Goal: Task Accomplishment & Management: Manage account settings

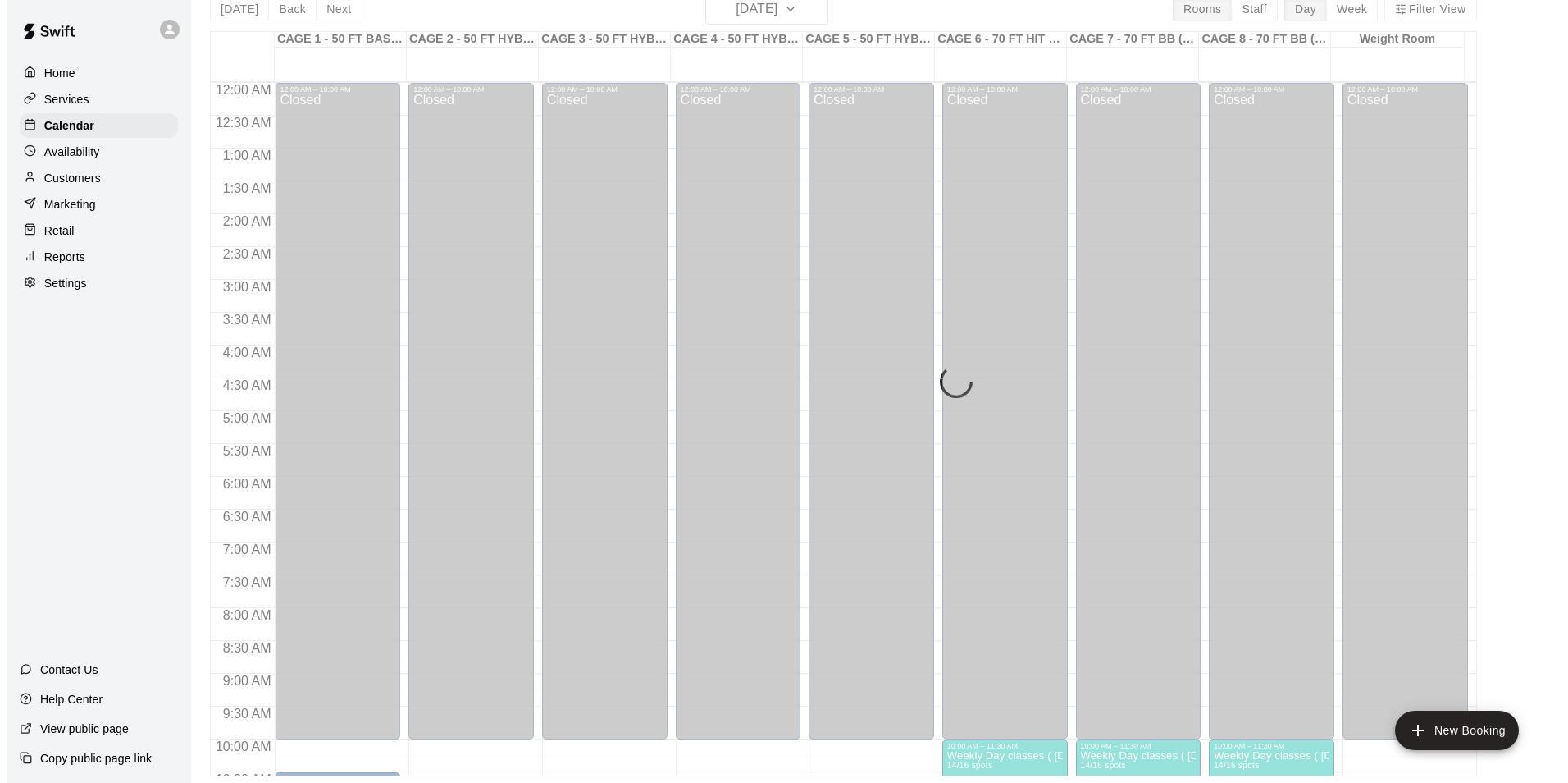
scroll to position [885, 0]
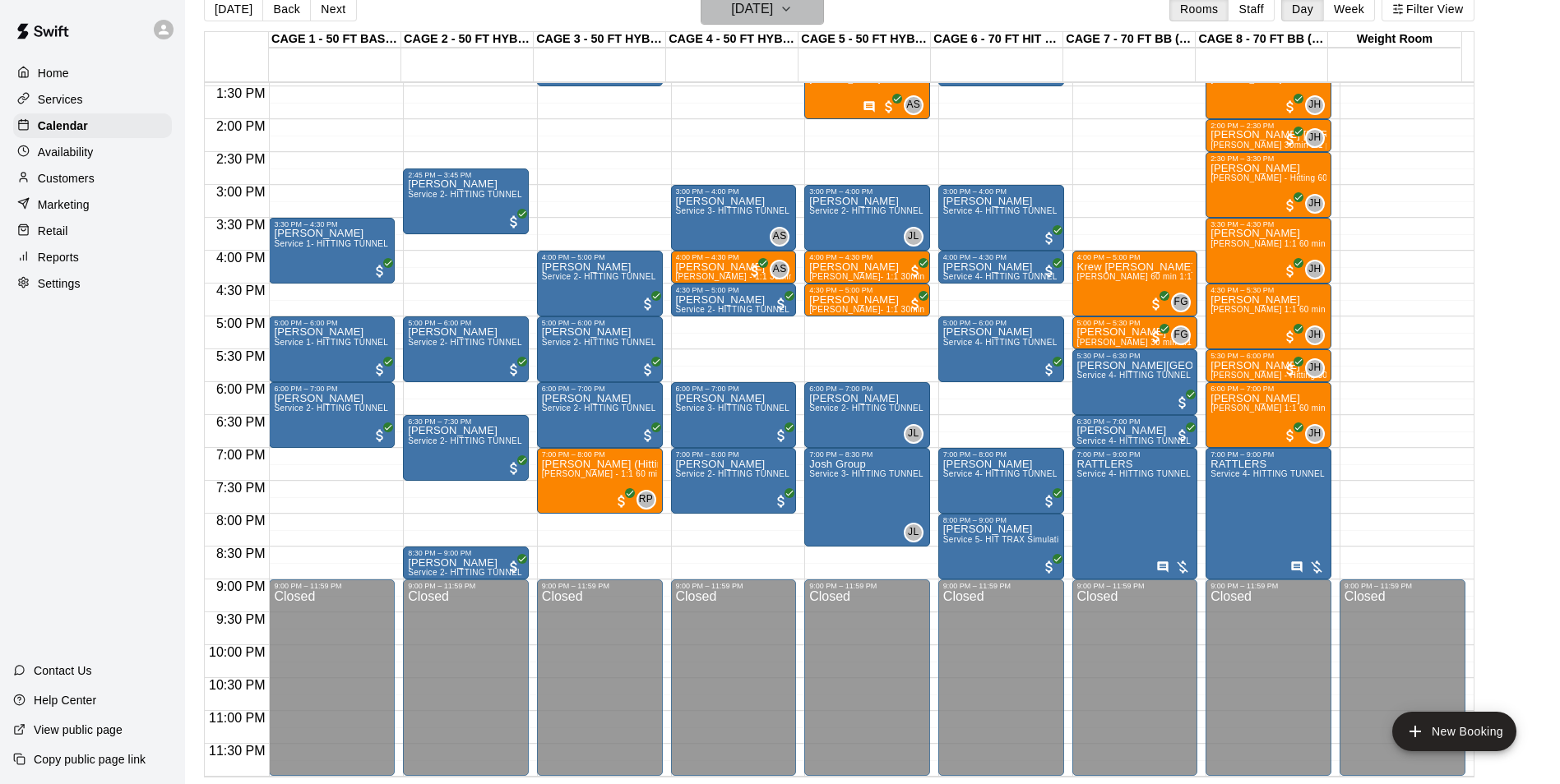
click at [789, 7] on icon "button" at bounding box center [785, 8] width 7 height 3
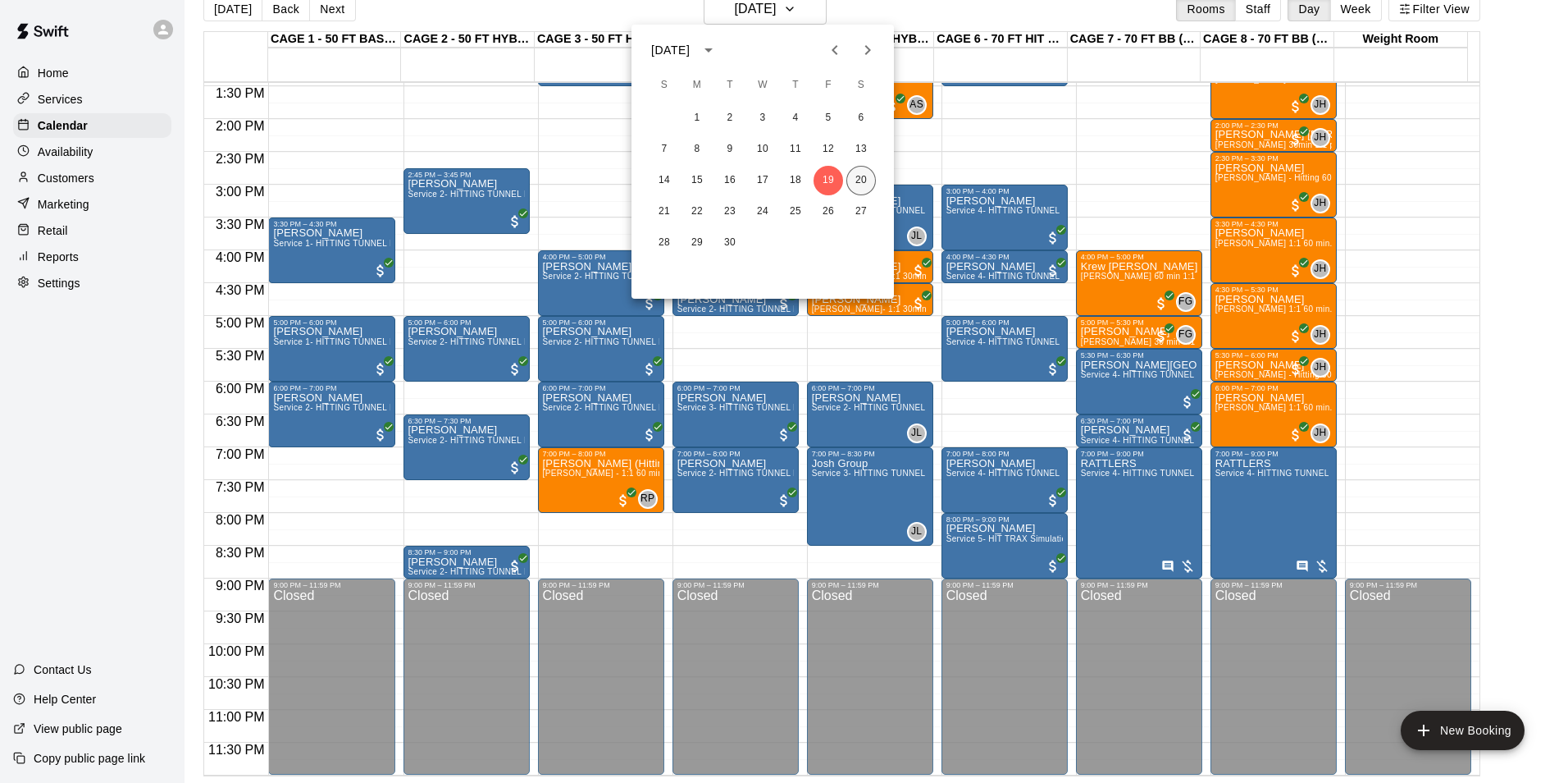
click at [861, 166] on button "20" at bounding box center [862, 181] width 30 height 30
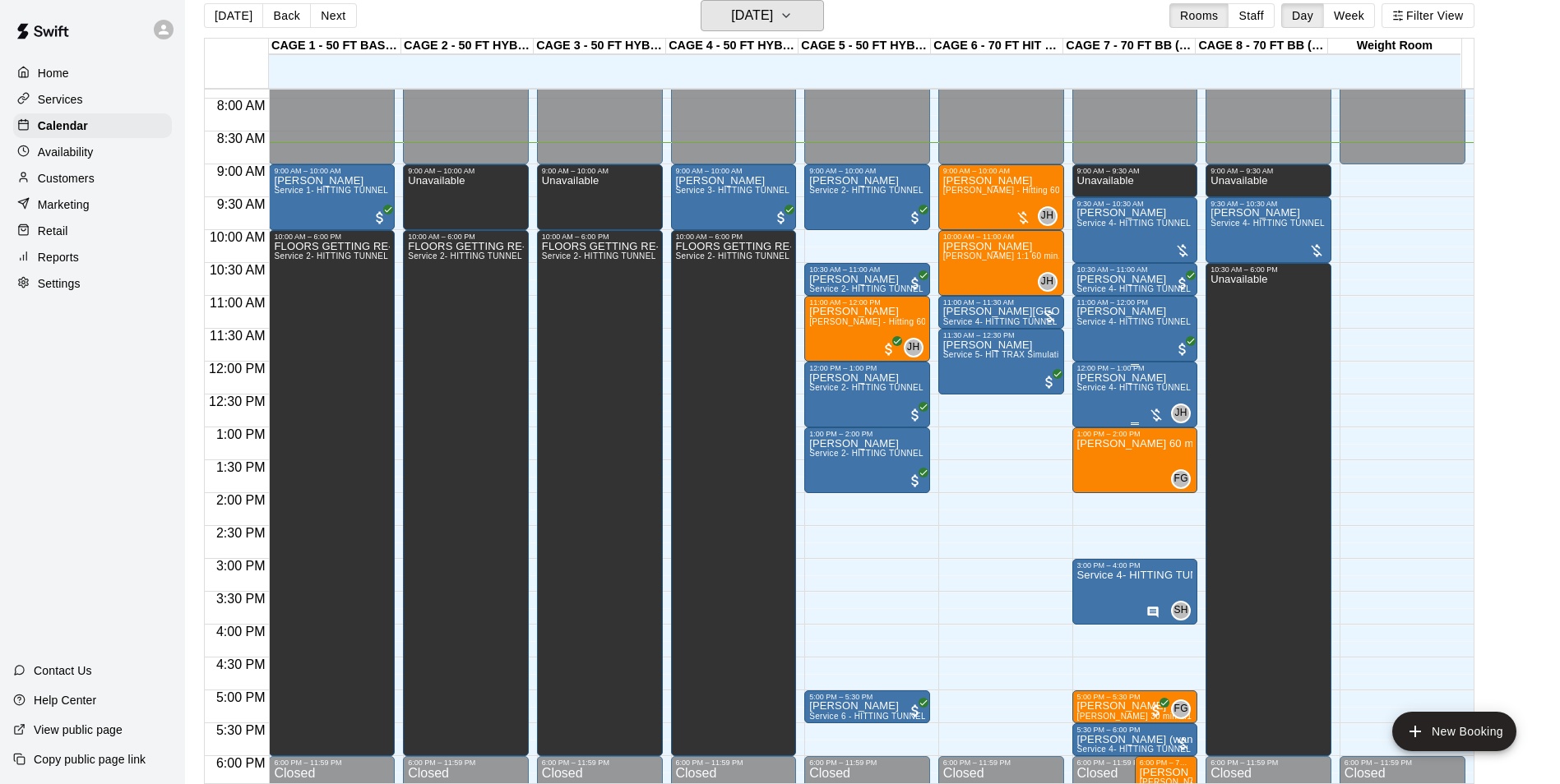
scroll to position [557, 0]
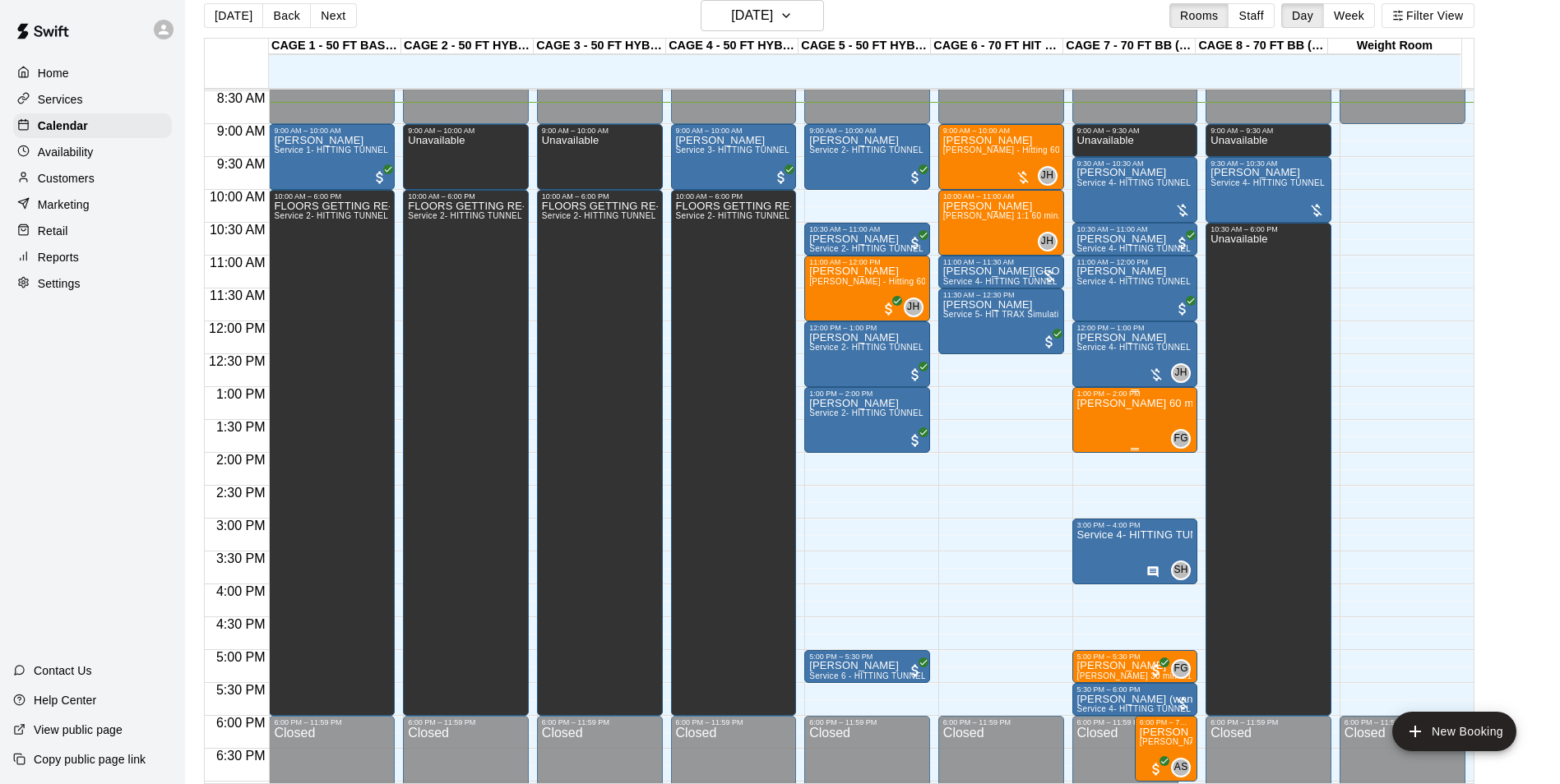
click at [1151, 403] on p "[PERSON_NAME] 60 min 1:1 baseball hitting / fielding / pitching lessons" at bounding box center [1135, 403] width 116 height 0
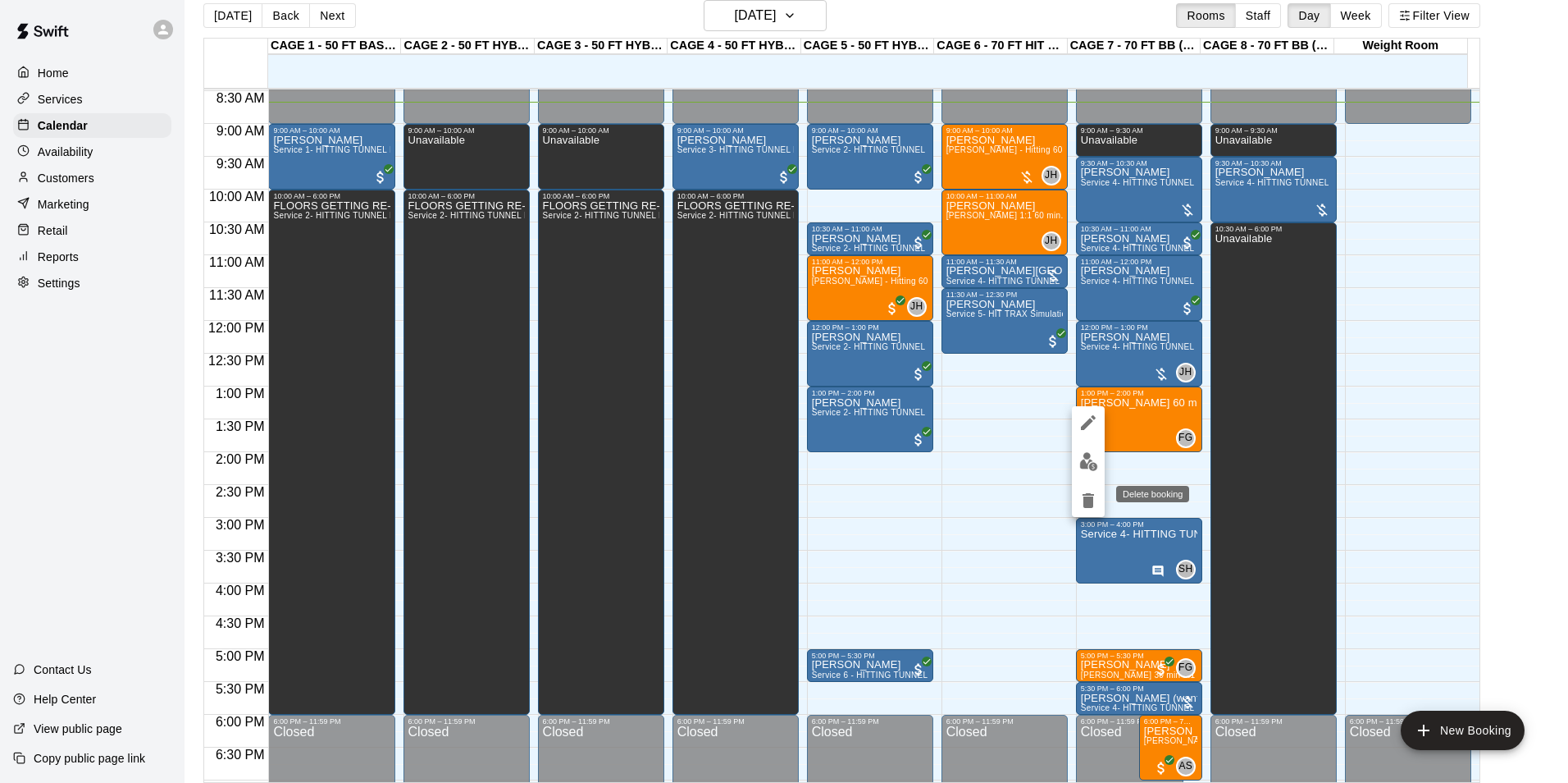
click at [1099, 502] on button "delete" at bounding box center [1088, 500] width 33 height 33
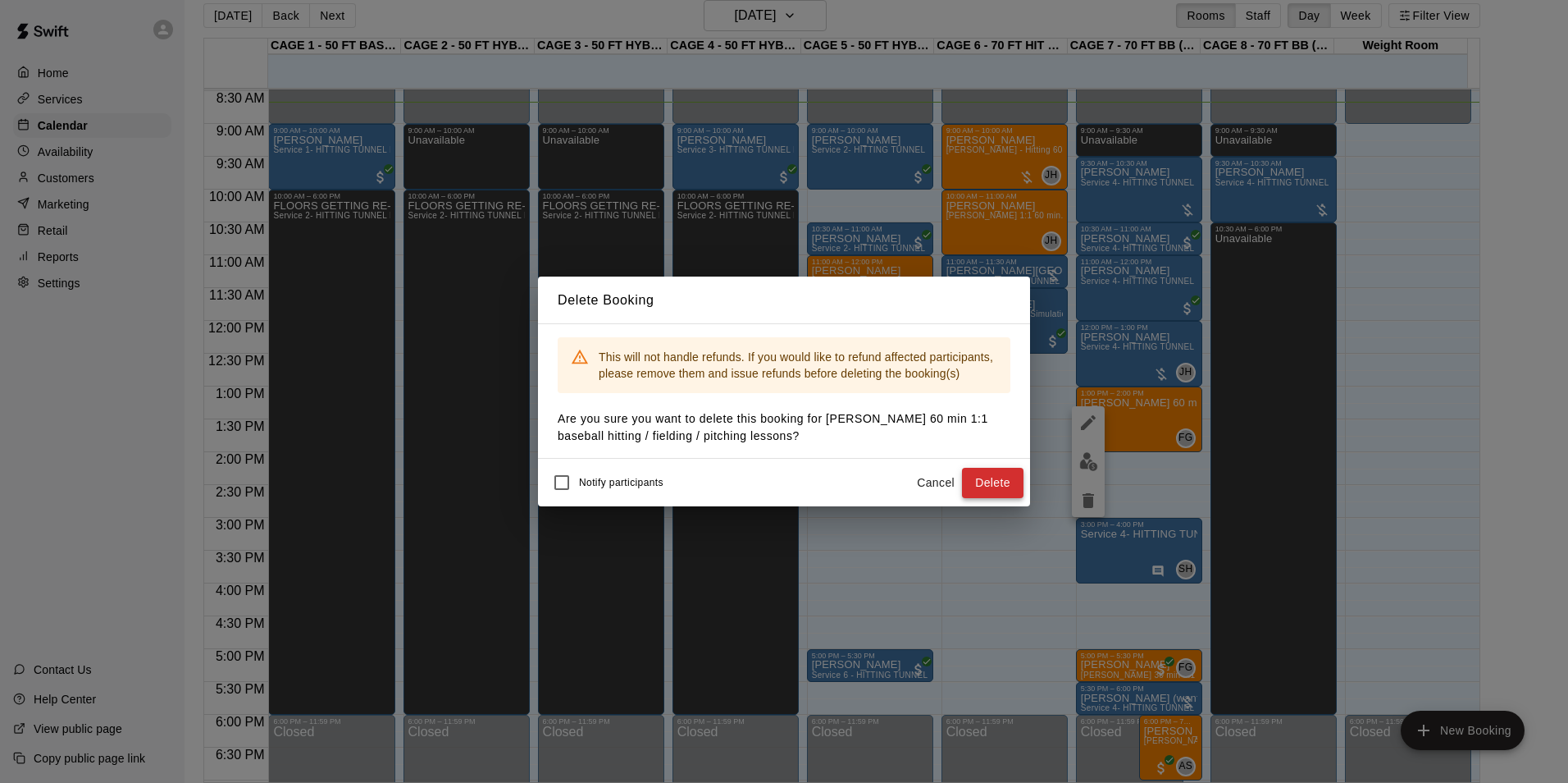
click at [1009, 494] on button "Delete" at bounding box center [993, 482] width 61 height 31
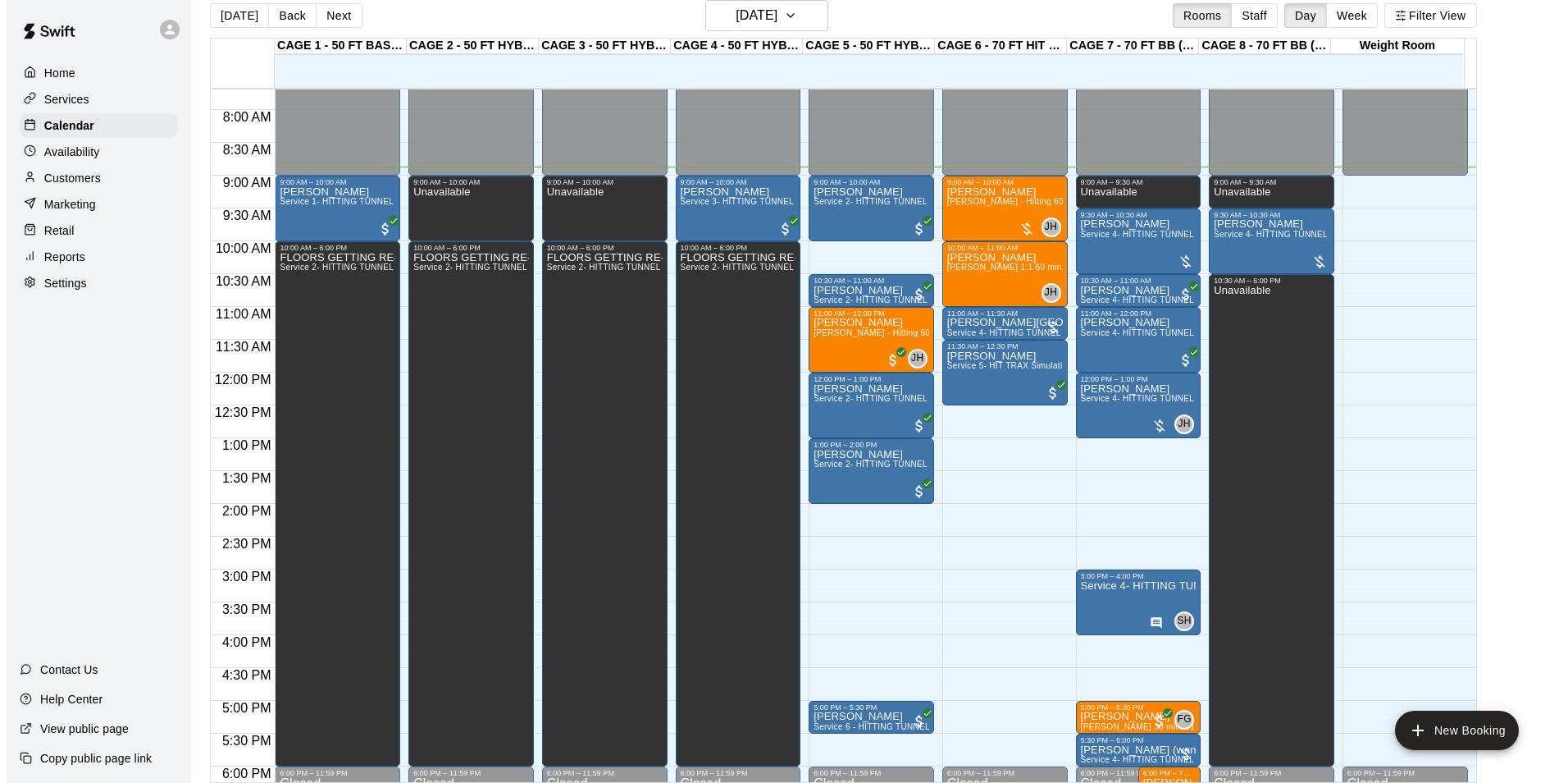
scroll to position [504, 0]
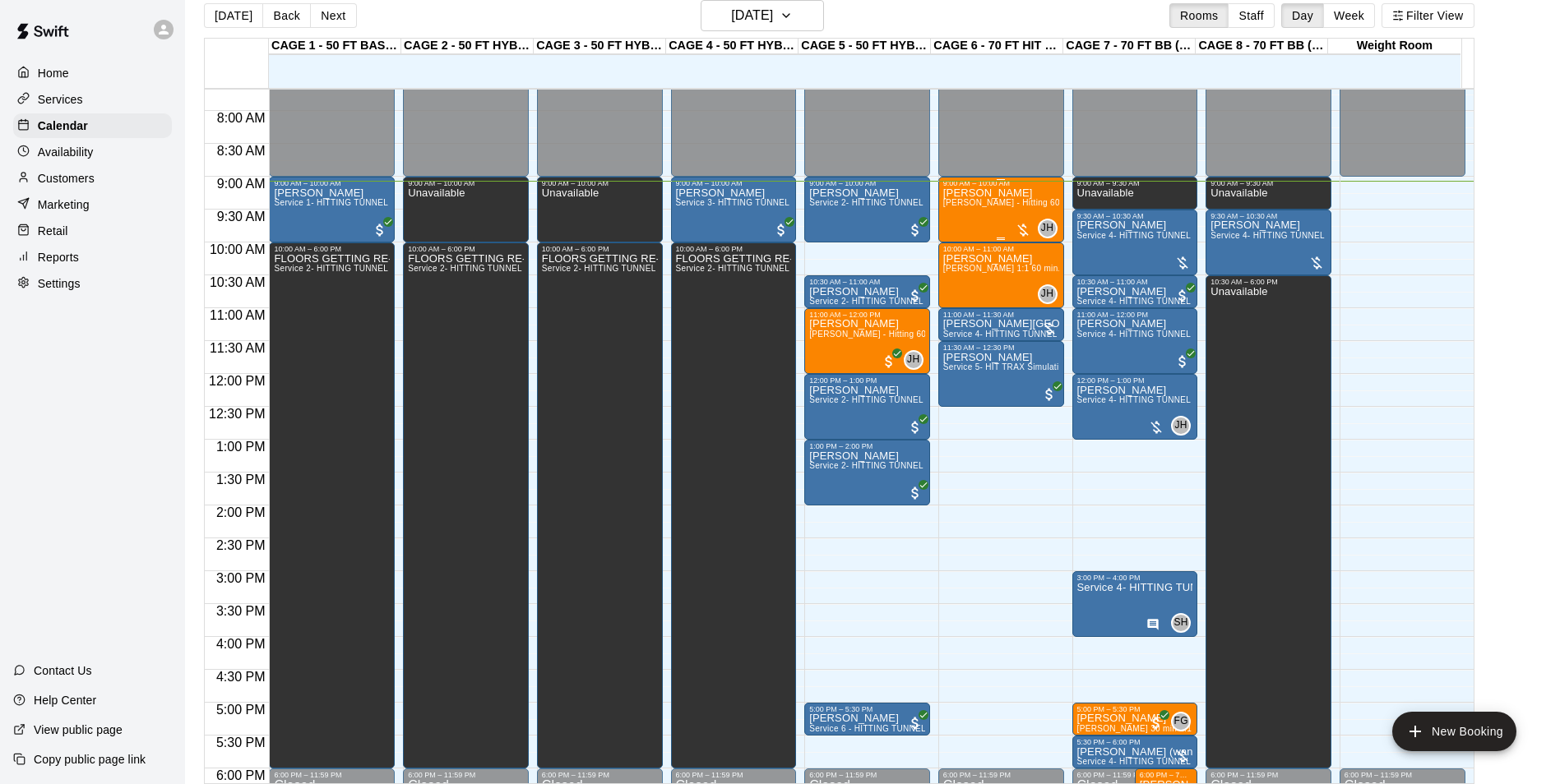
click at [1035, 181] on div at bounding box center [1001, 180] width 116 height 2
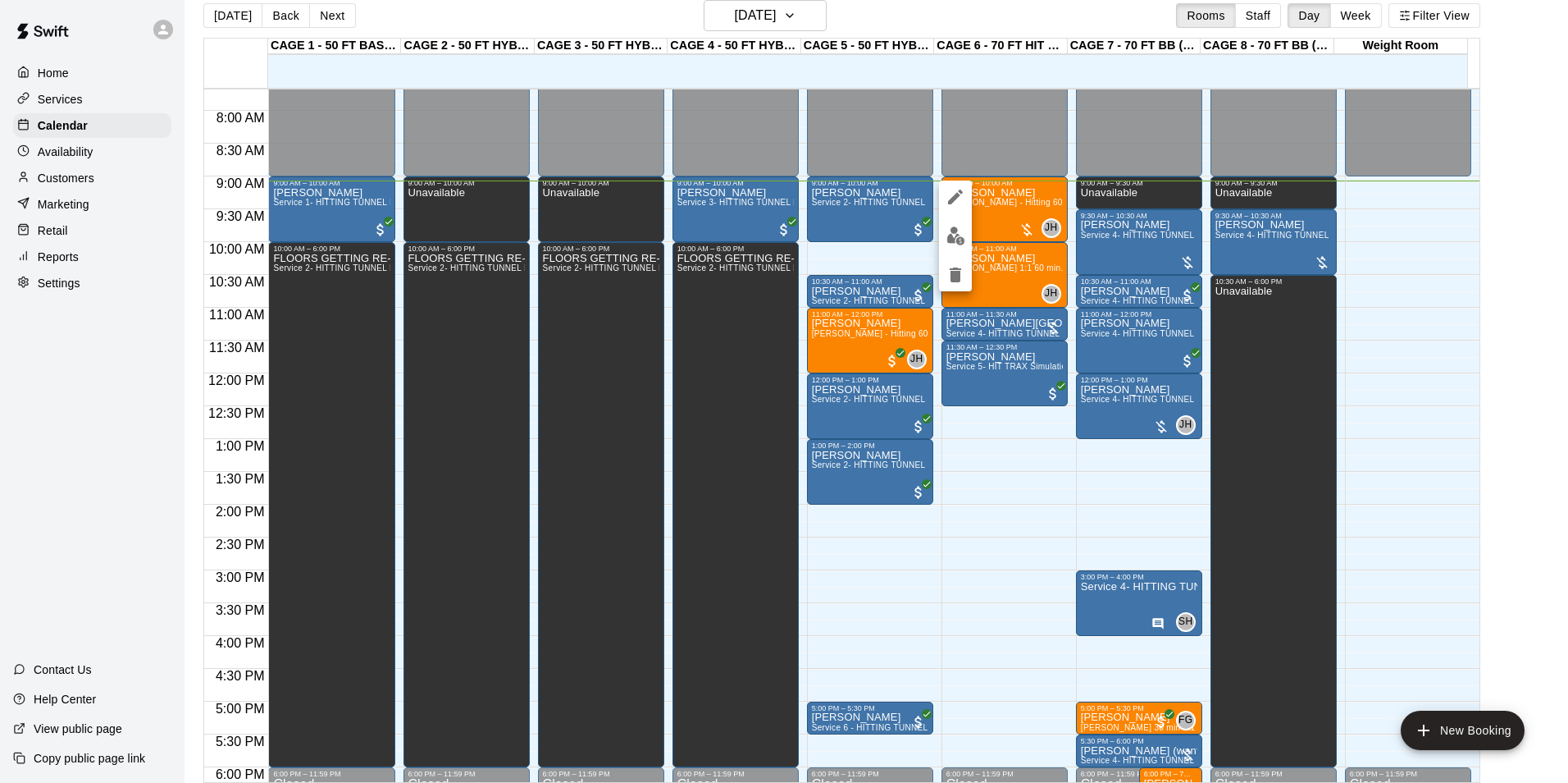
click at [960, 223] on button "edit" at bounding box center [955, 236] width 33 height 32
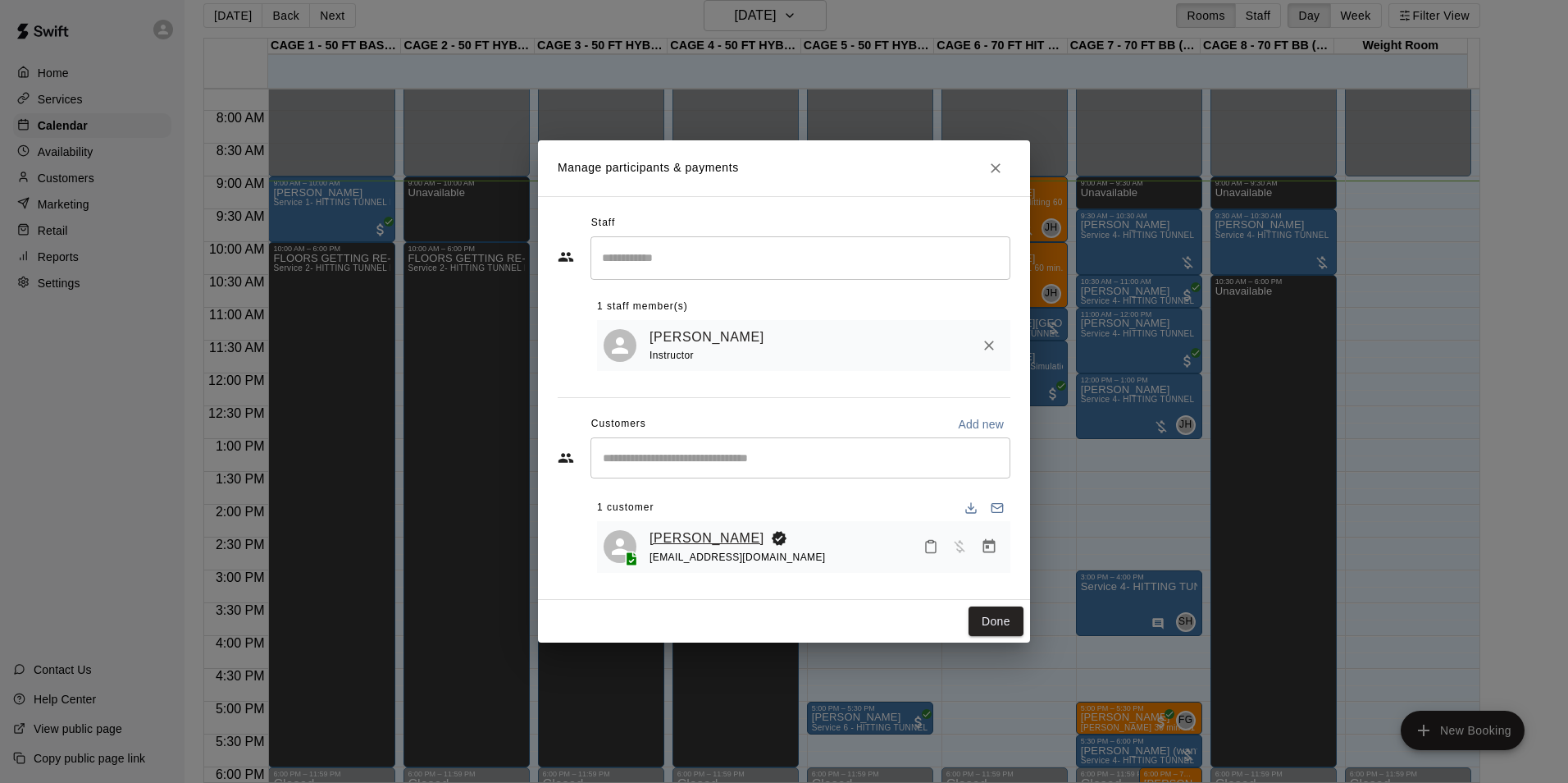
click at [730, 532] on link "[PERSON_NAME]" at bounding box center [707, 539] width 115 height 22
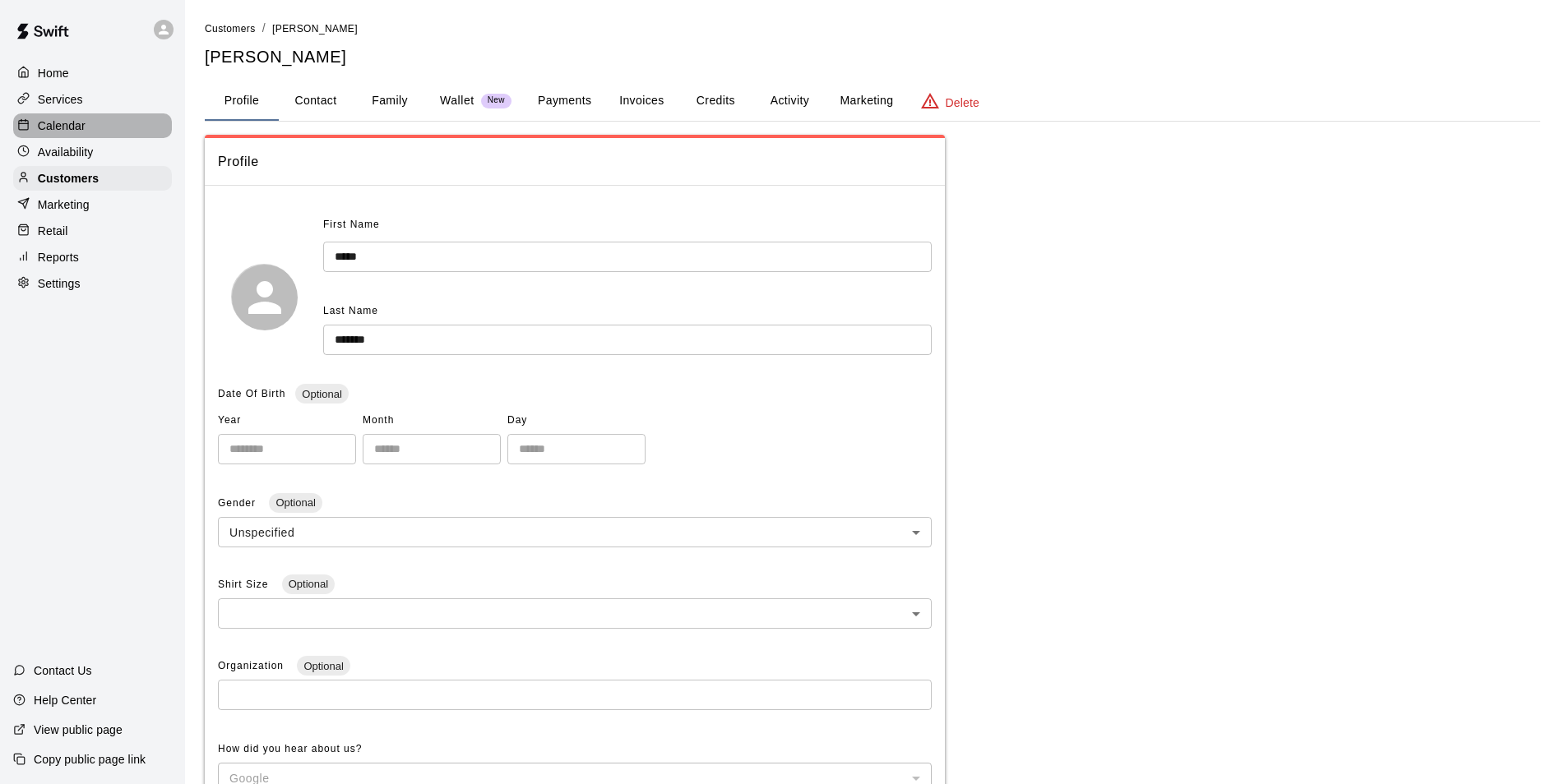
click at [88, 119] on div "Calendar" at bounding box center [92, 125] width 159 height 25
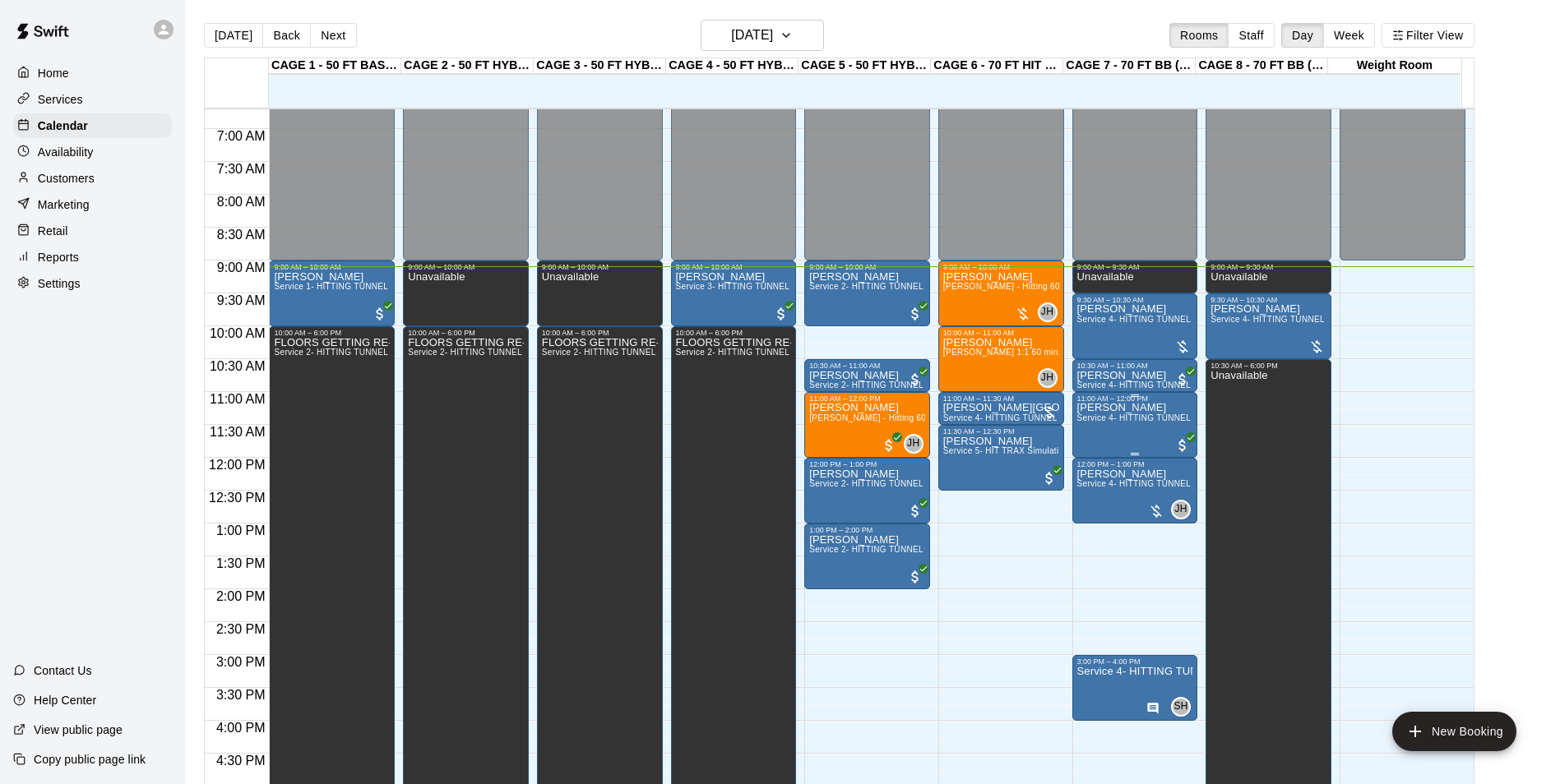
scroll to position [433, 0]
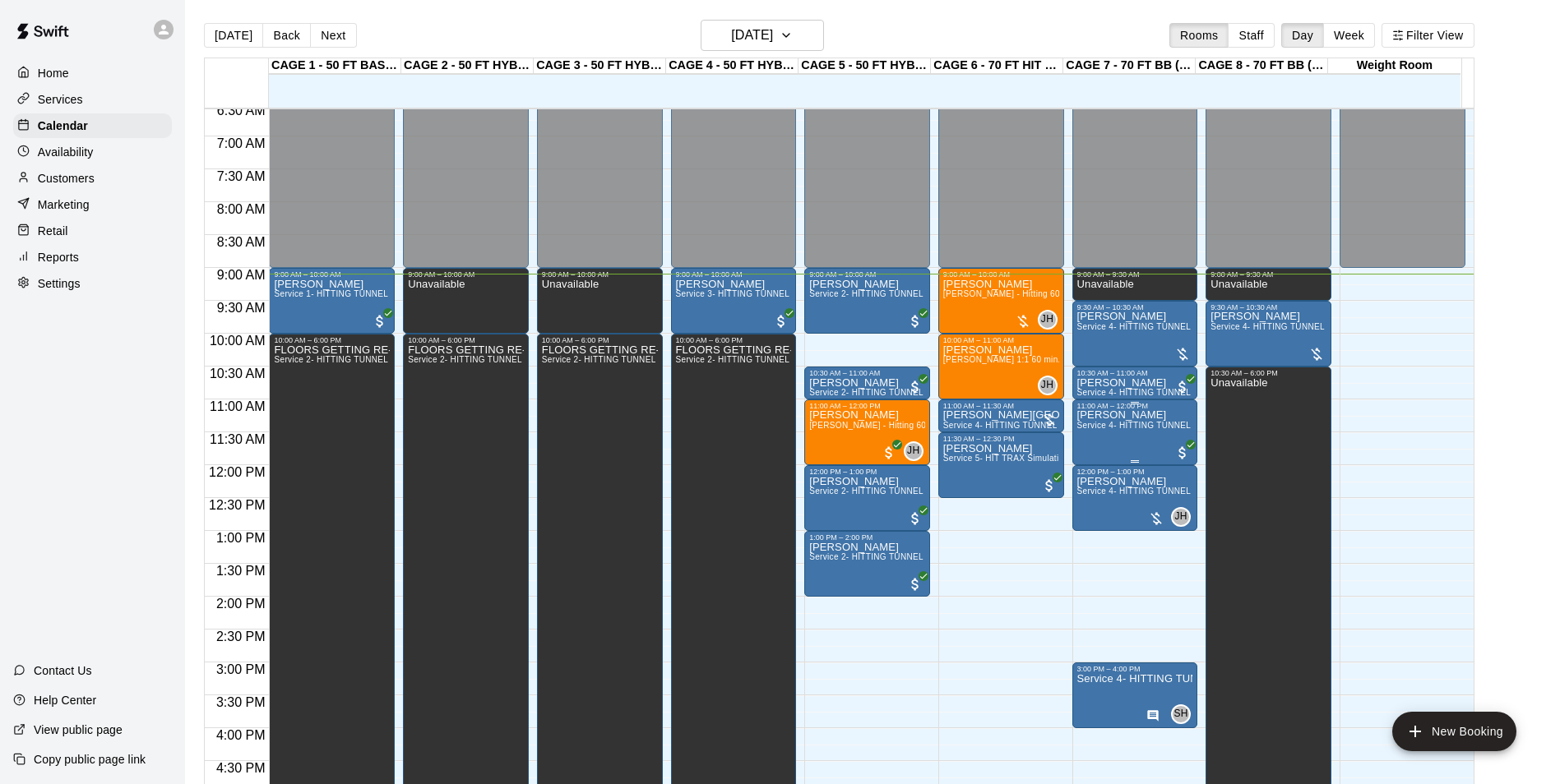
click at [1134, 424] on span "Service 4- HITTING TUNNEL RENTAL - 70ft Baseball" at bounding box center [1182, 424] width 209 height 9
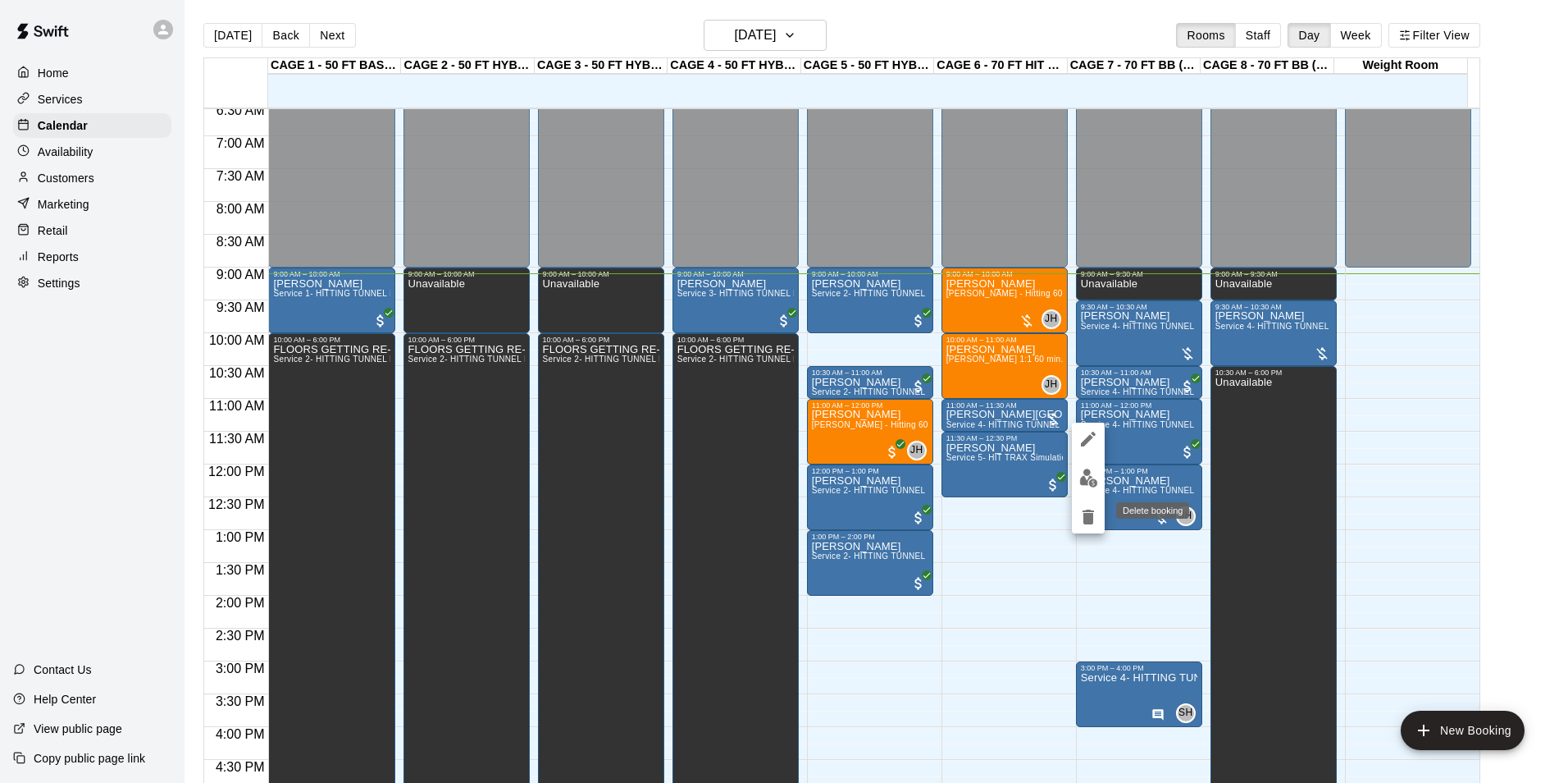
click at [1097, 517] on icon "delete" at bounding box center [1089, 517] width 20 height 20
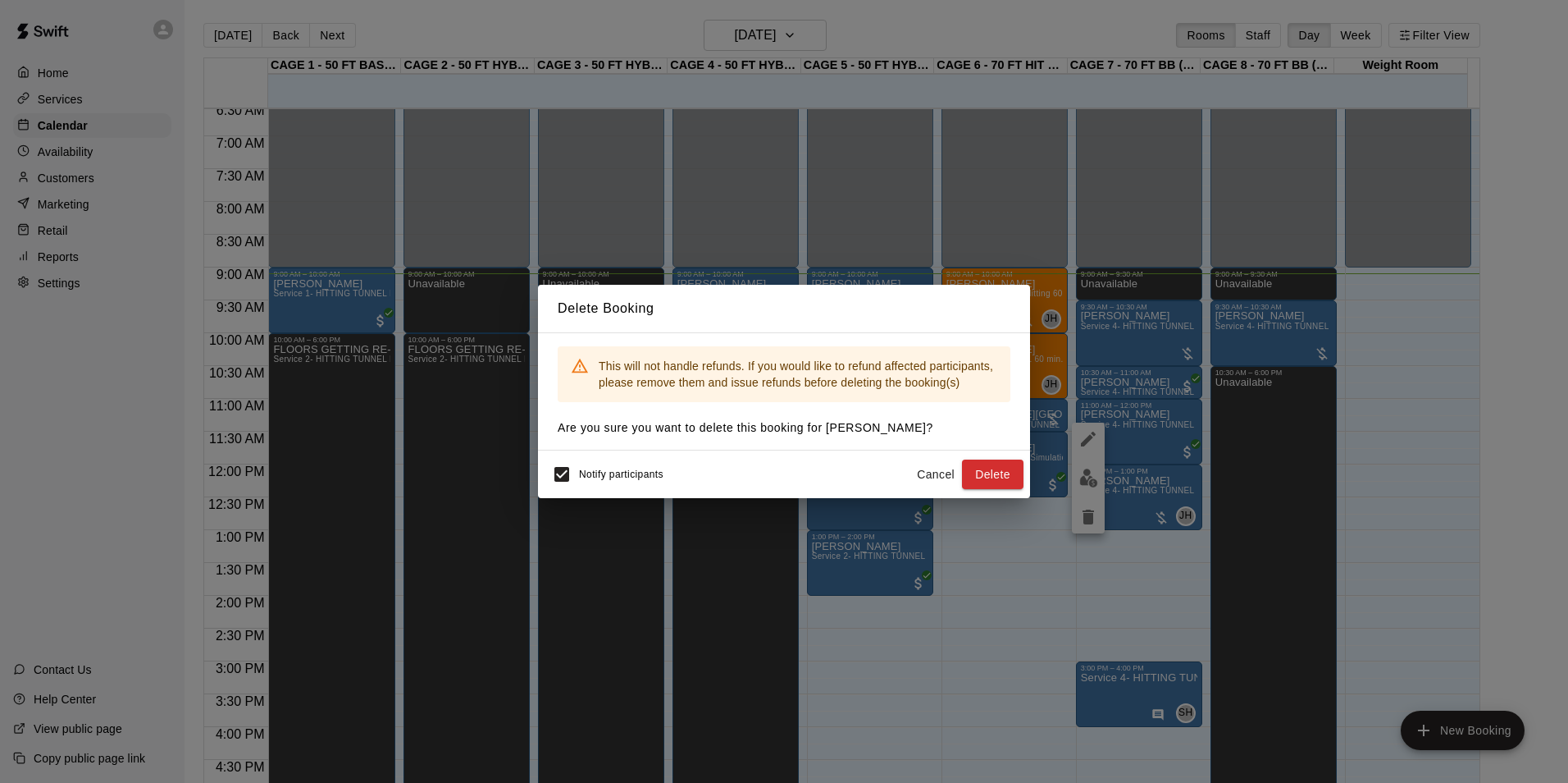
click at [936, 478] on button "Cancel" at bounding box center [935, 474] width 53 height 31
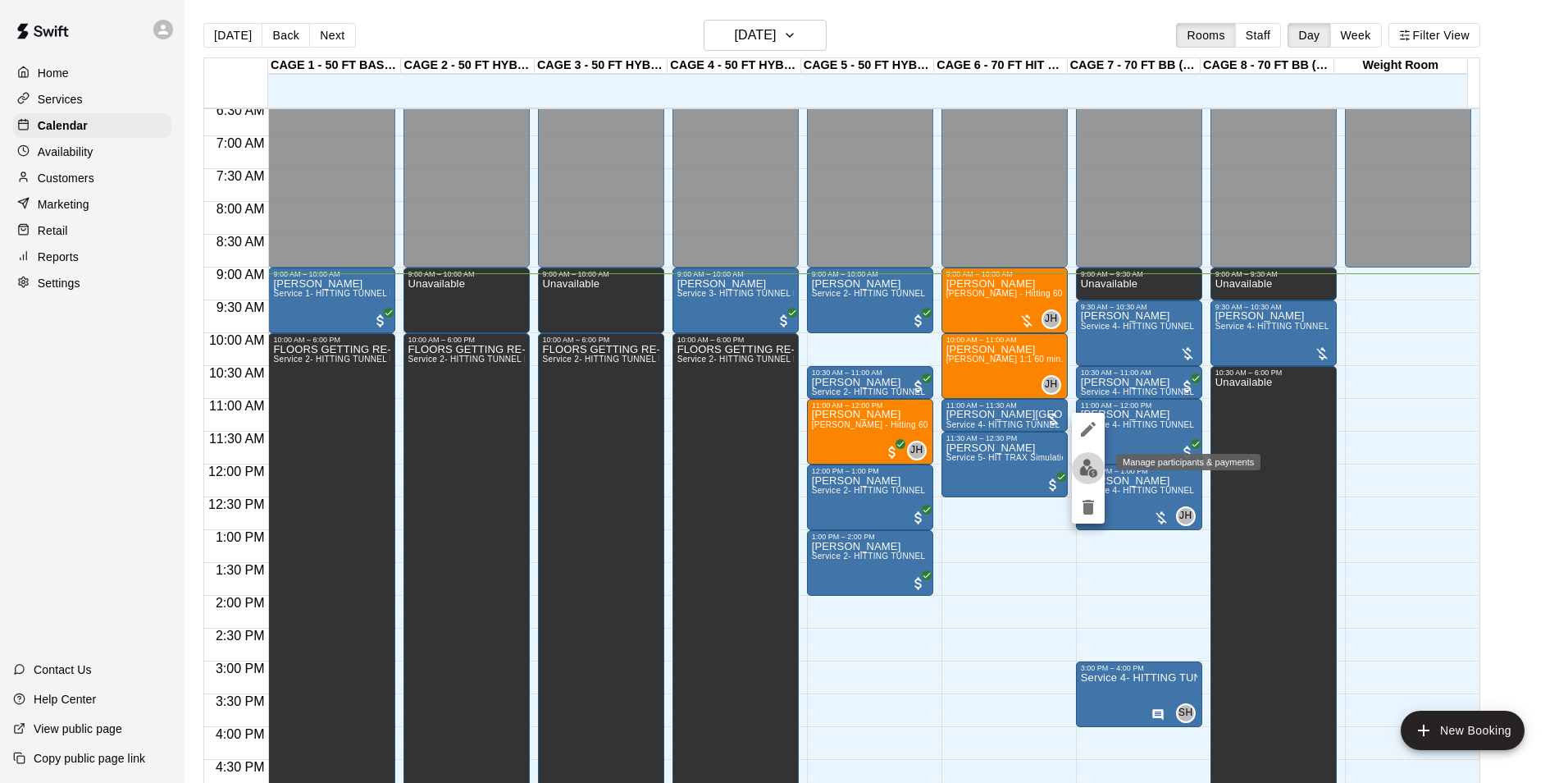
click at [1084, 465] on img "edit" at bounding box center [1089, 467] width 19 height 19
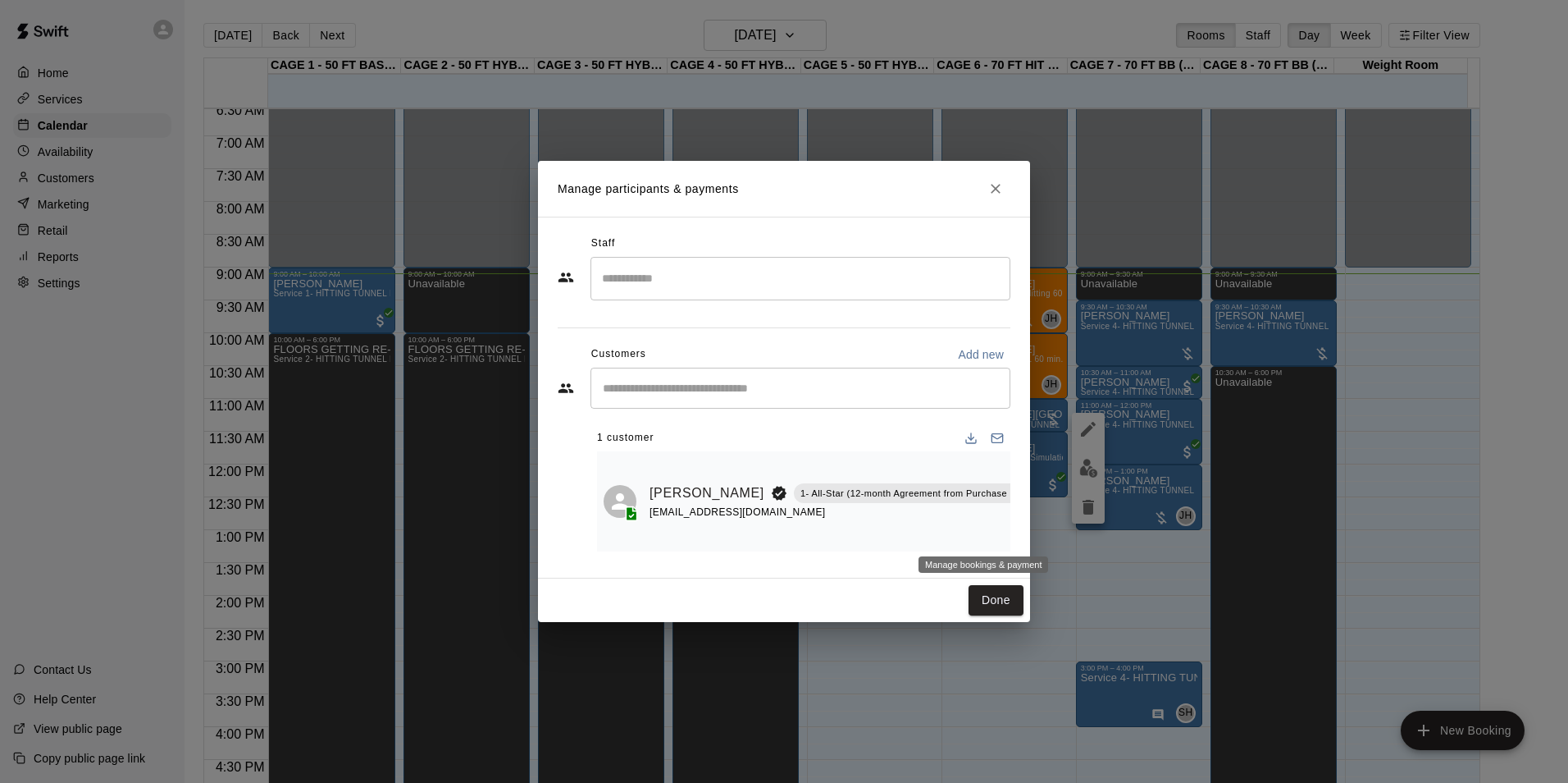
click at [1049, 525] on icon "Manage bookings & payment" at bounding box center [1055, 530] width 12 height 14
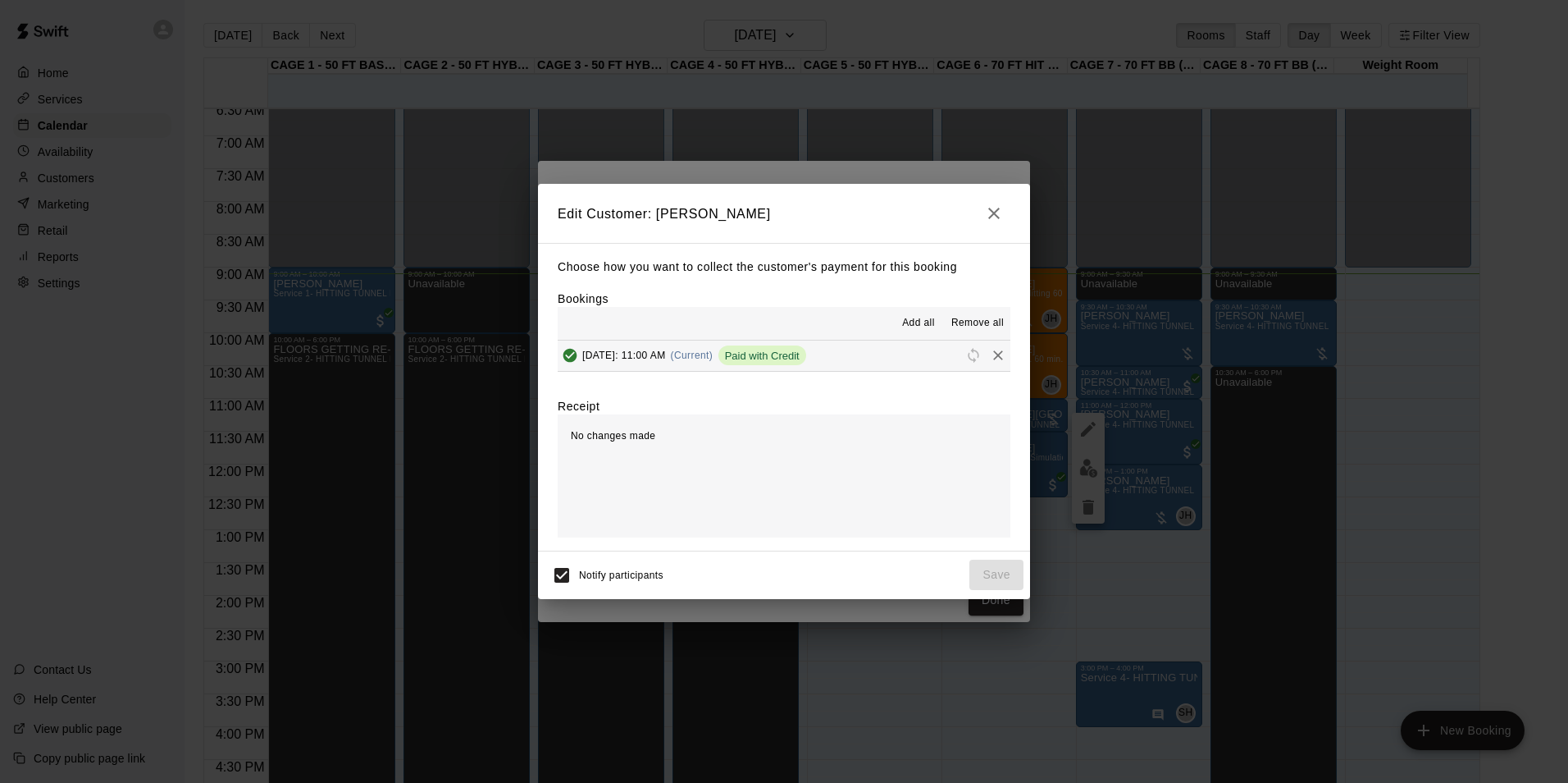
click at [913, 363] on button "Saturday, September 20: 11:00 AM (Current) Paid with Credit" at bounding box center [784, 355] width 453 height 31
click at [984, 321] on span "Remove all" at bounding box center [977, 324] width 53 height 17
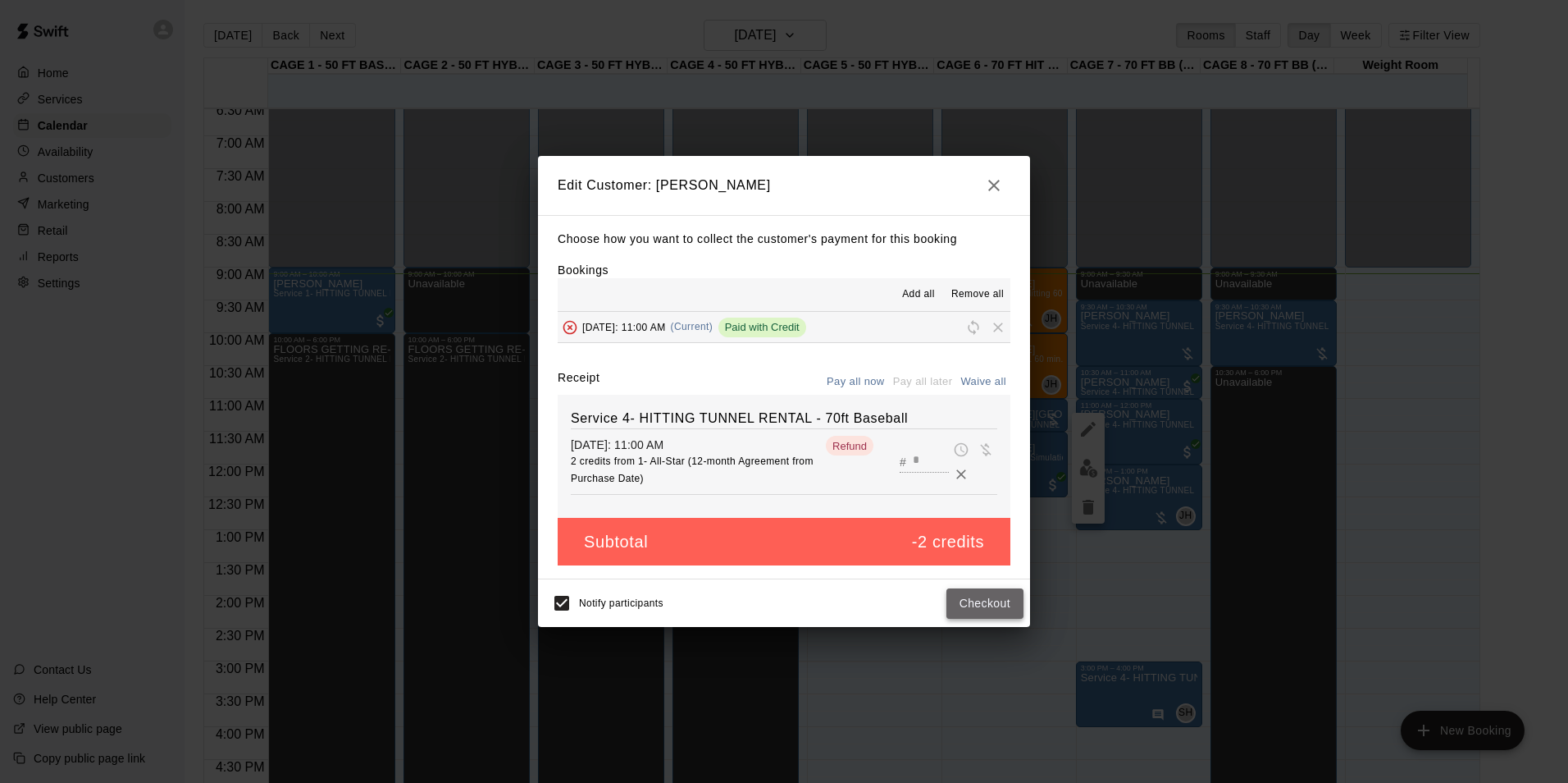
click at [996, 599] on button "Checkout" at bounding box center [986, 603] width 77 height 31
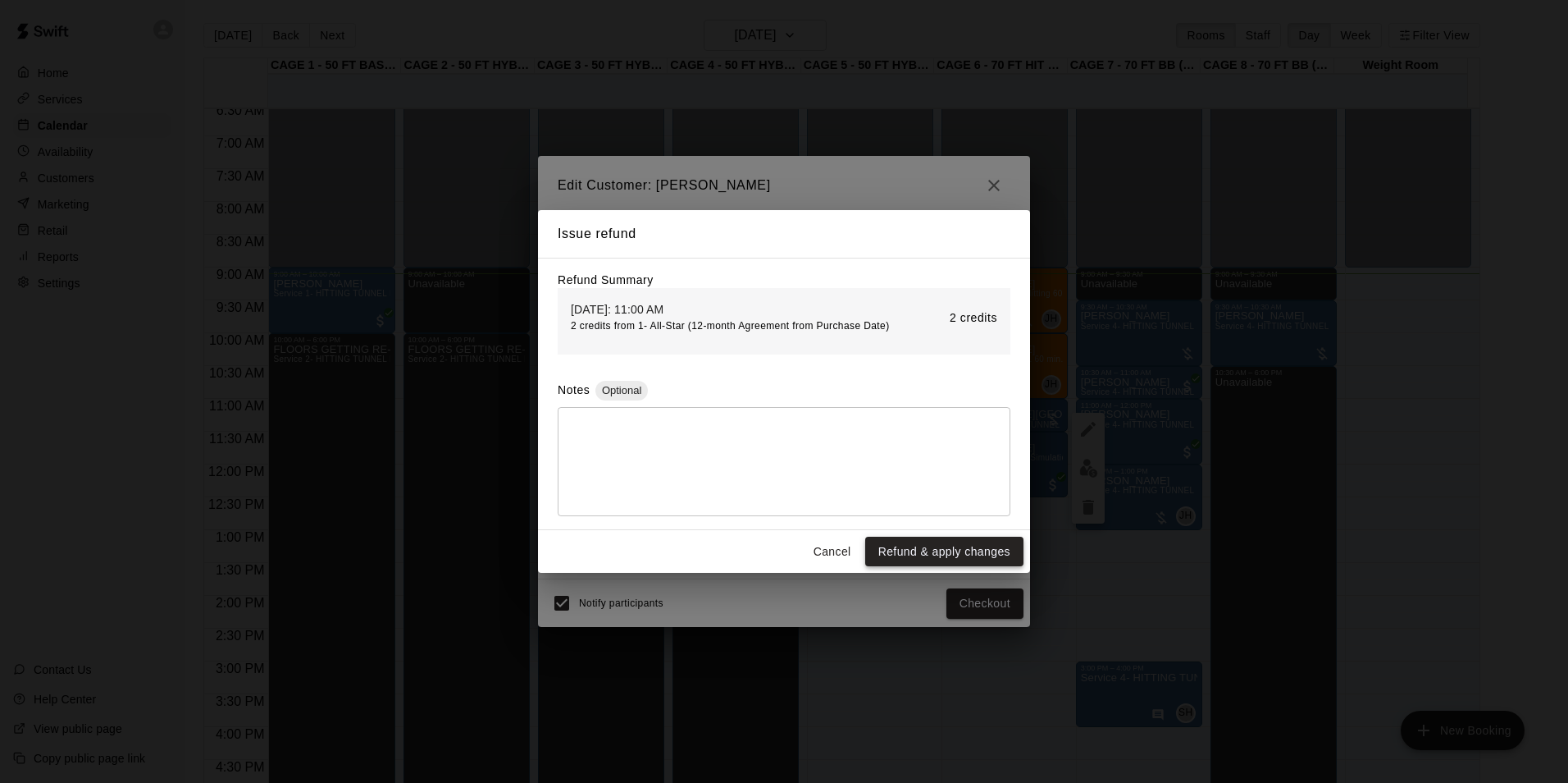
click at [975, 551] on button "Refund & apply changes" at bounding box center [945, 552] width 159 height 31
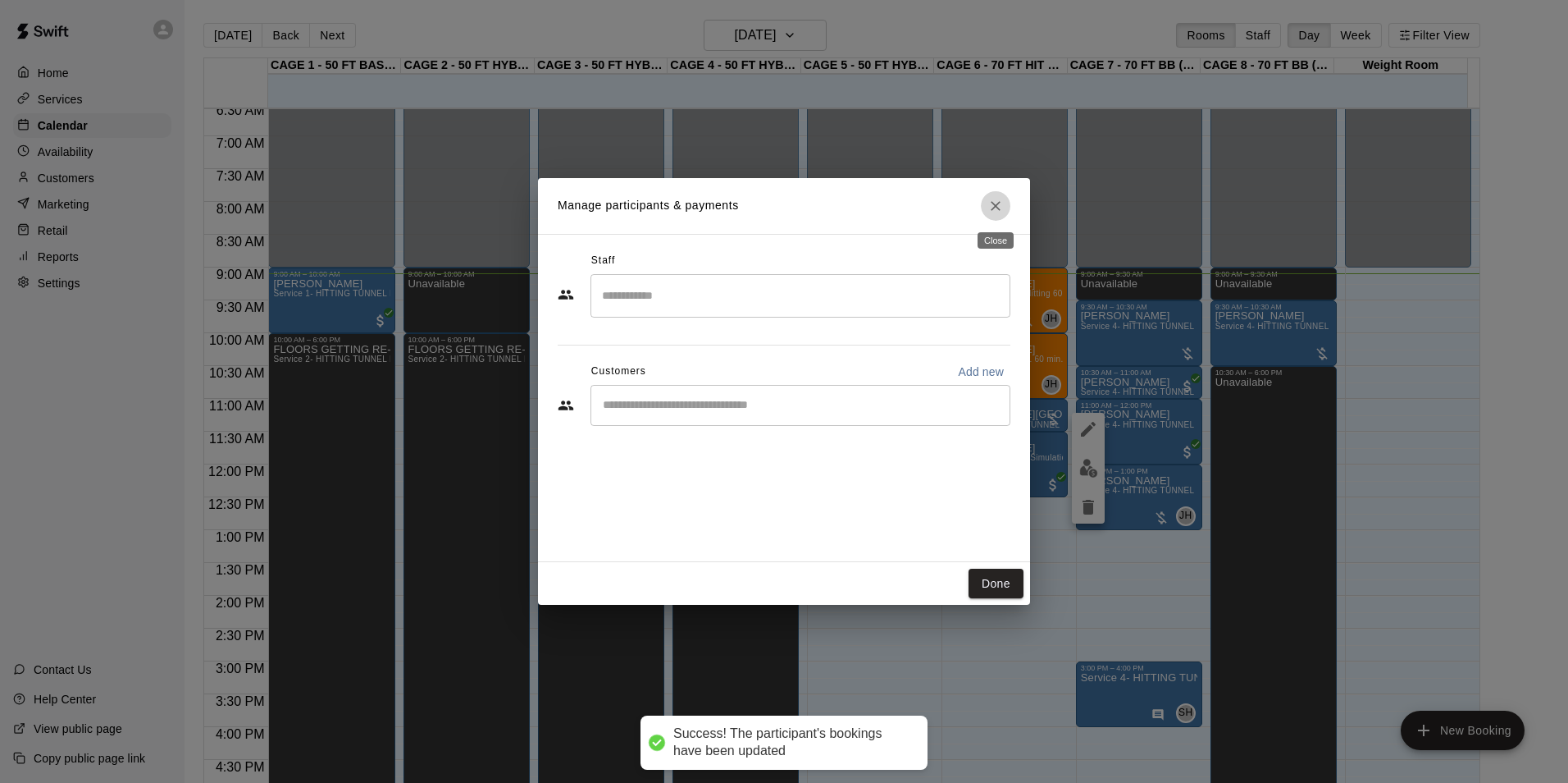
click at [987, 210] on button "Close" at bounding box center [996, 206] width 30 height 30
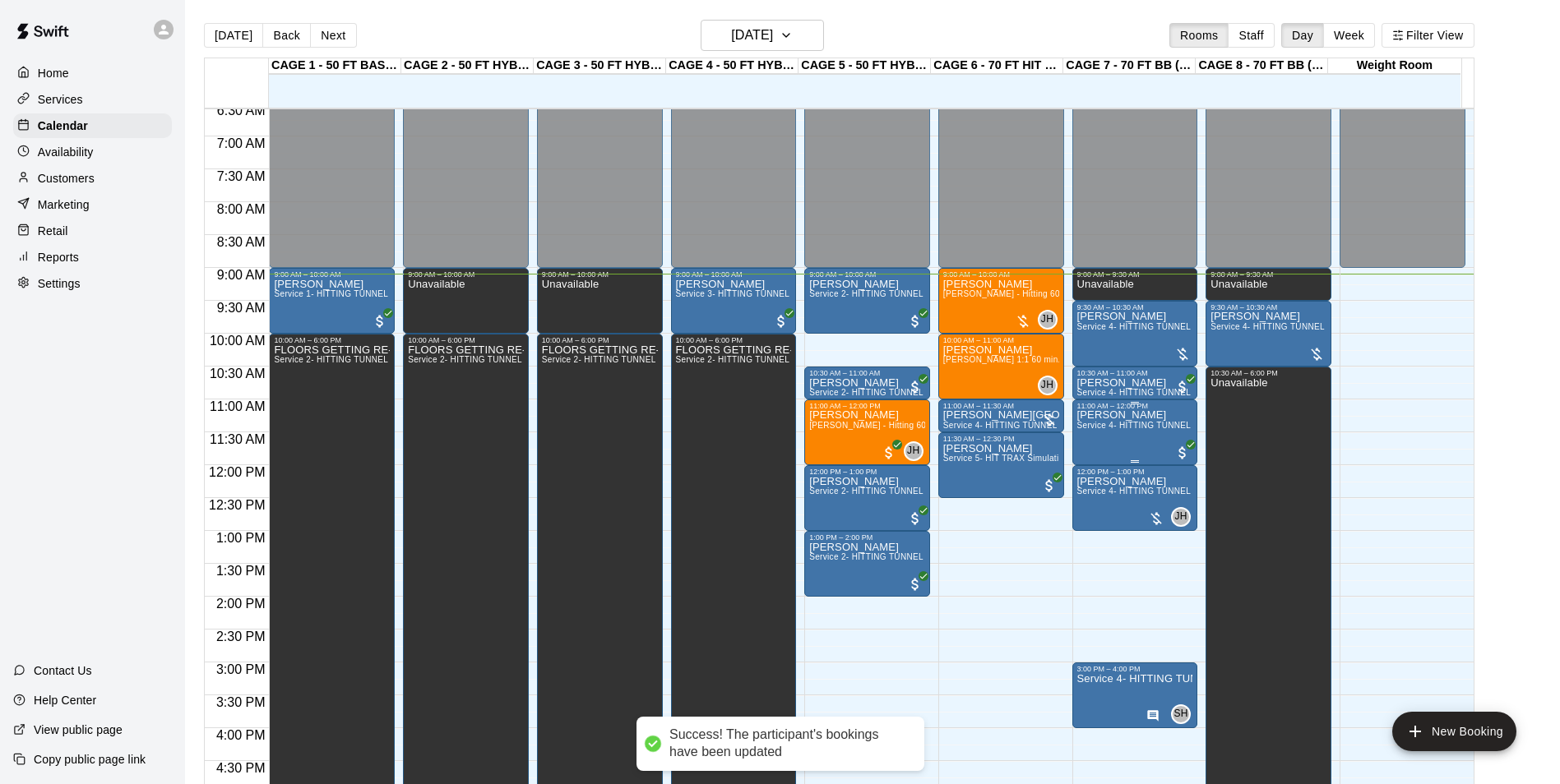
click at [1132, 424] on span "Service 4- HITTING TUNNEL RENTAL - 70ft Baseball" at bounding box center [1182, 424] width 209 height 9
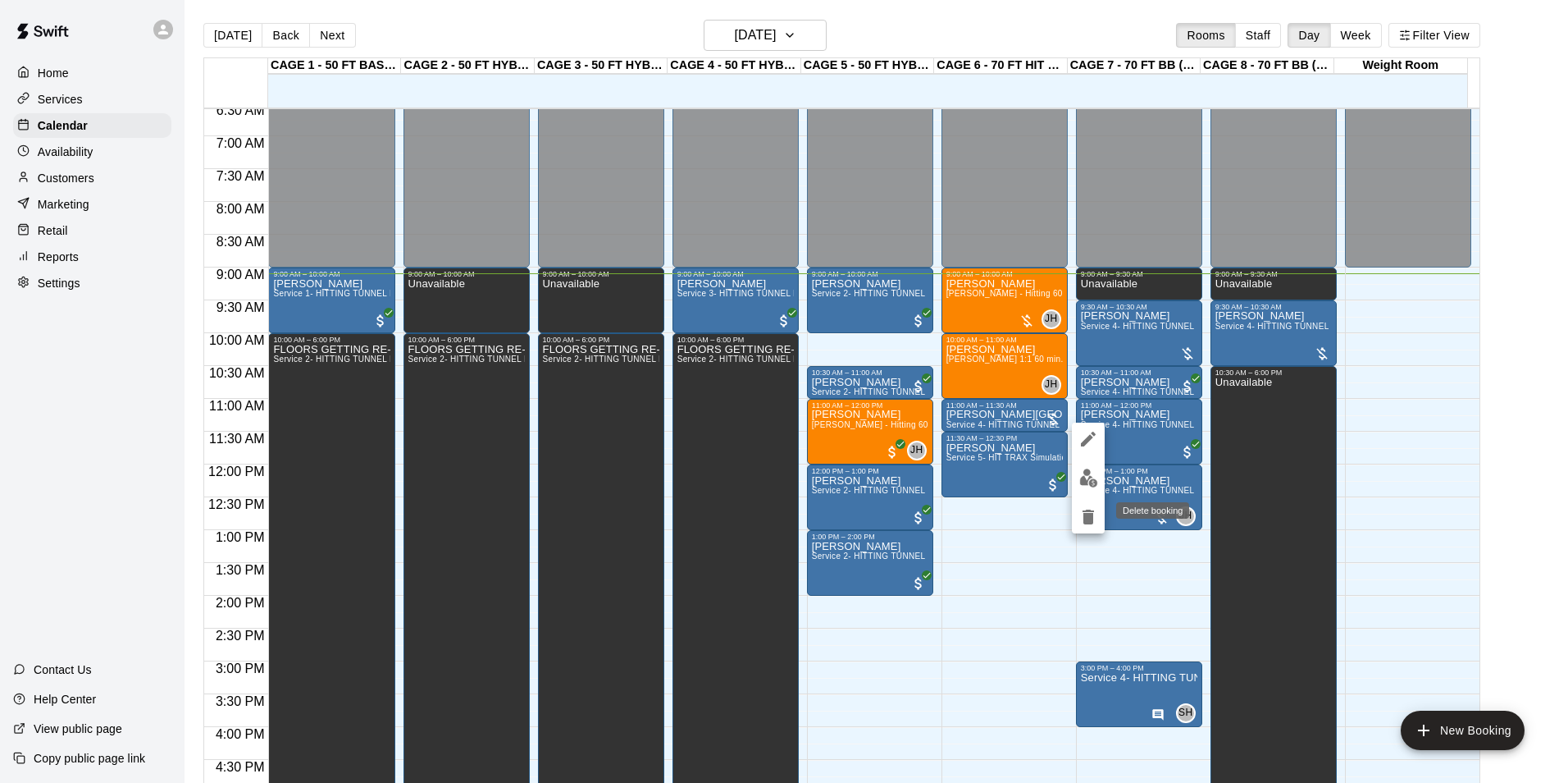
click at [1090, 513] on icon "delete" at bounding box center [1089, 517] width 12 height 15
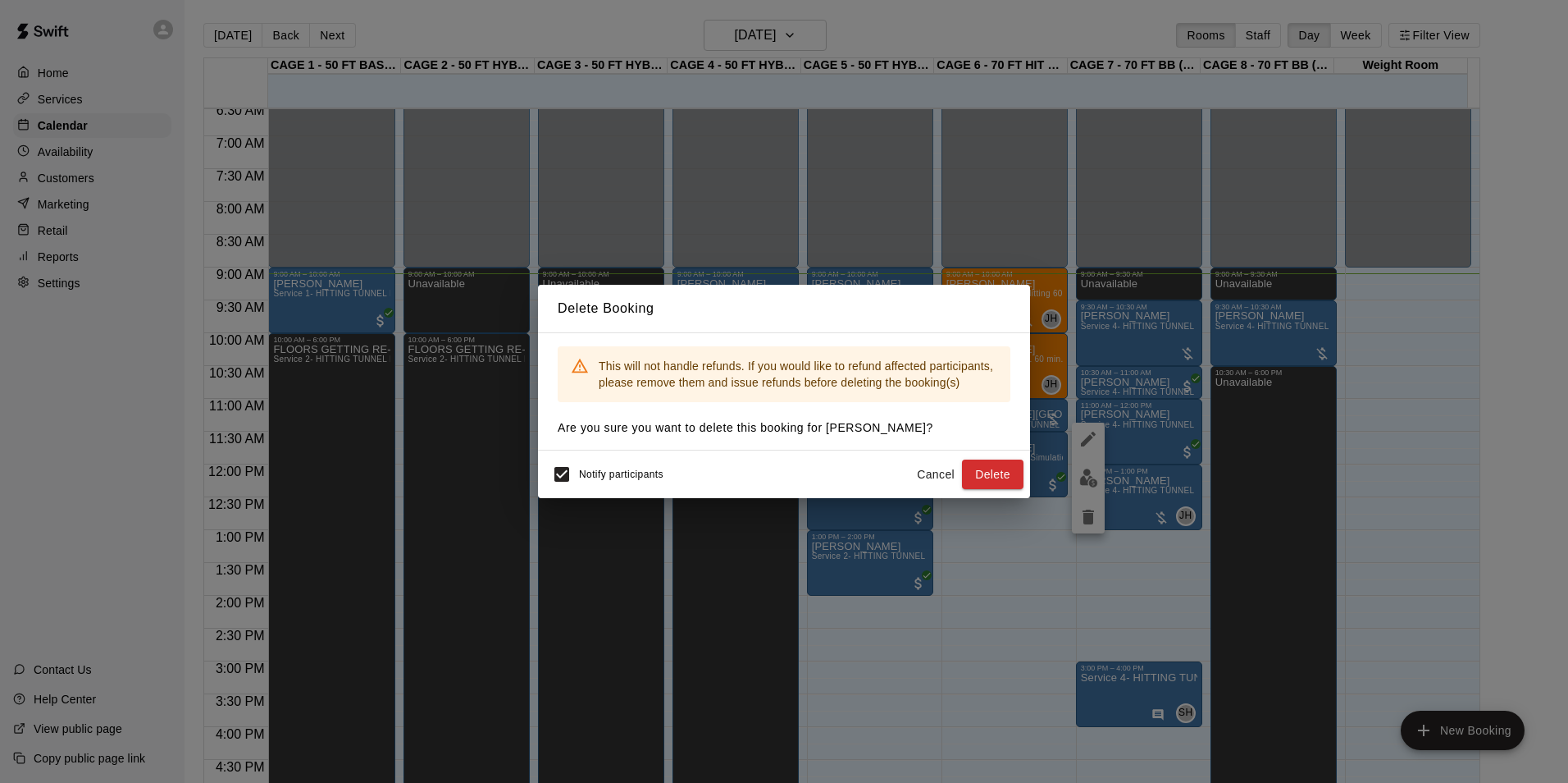
click at [1015, 477] on button "Delete" at bounding box center [993, 474] width 61 height 31
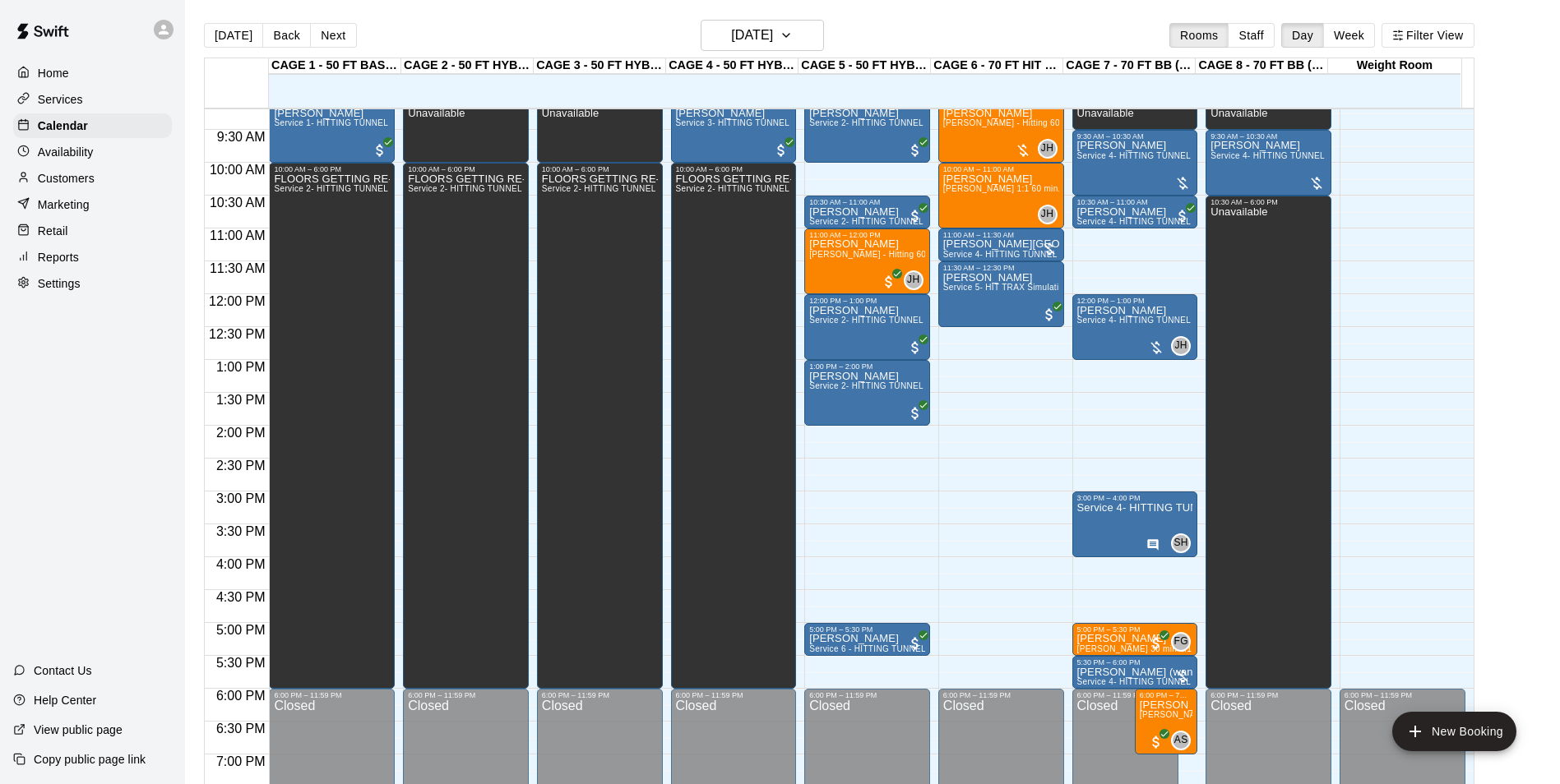
scroll to position [597, 0]
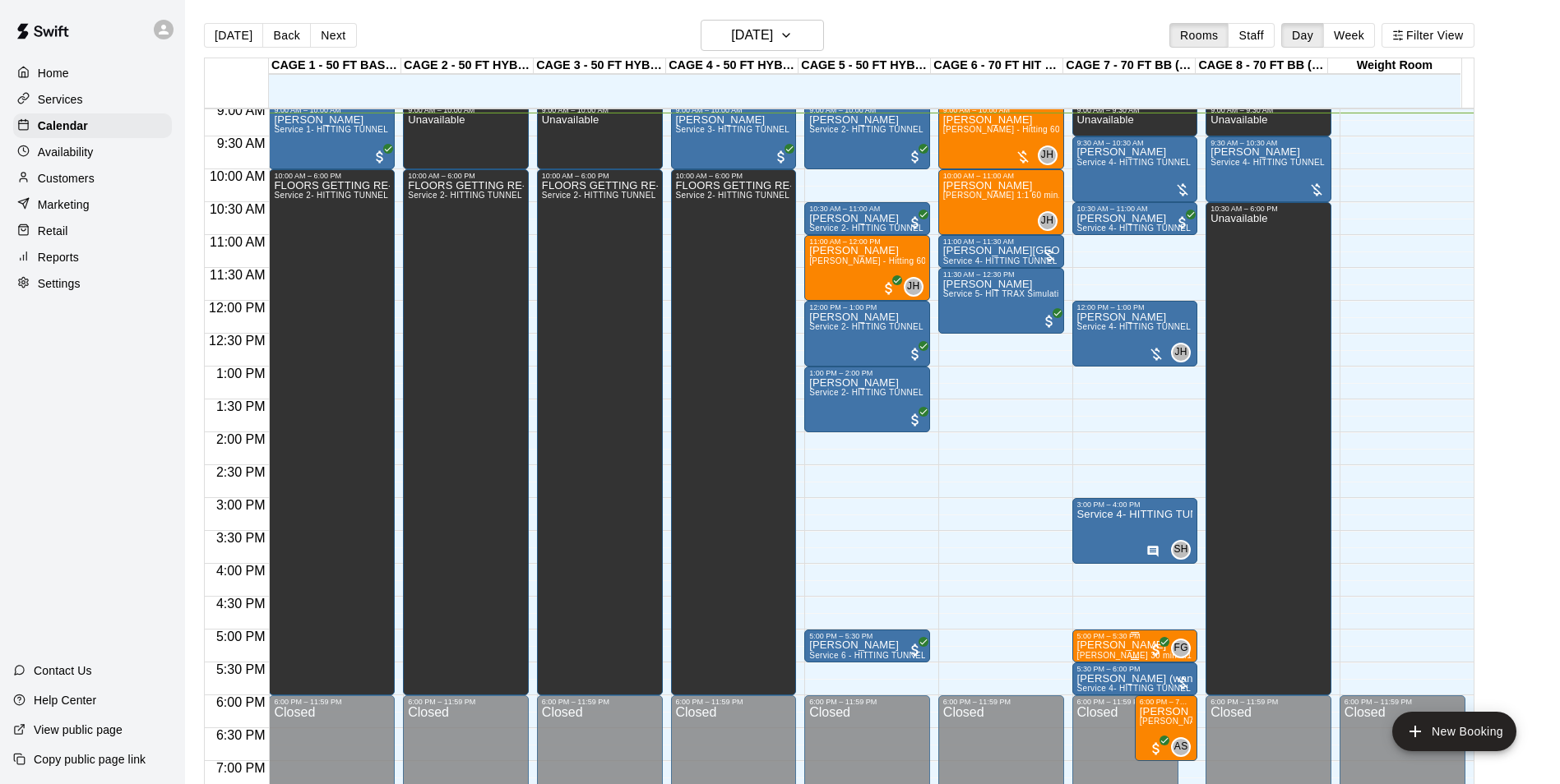
click at [1094, 640] on div "5:00 PM – 5:30 PM" at bounding box center [1135, 636] width 116 height 8
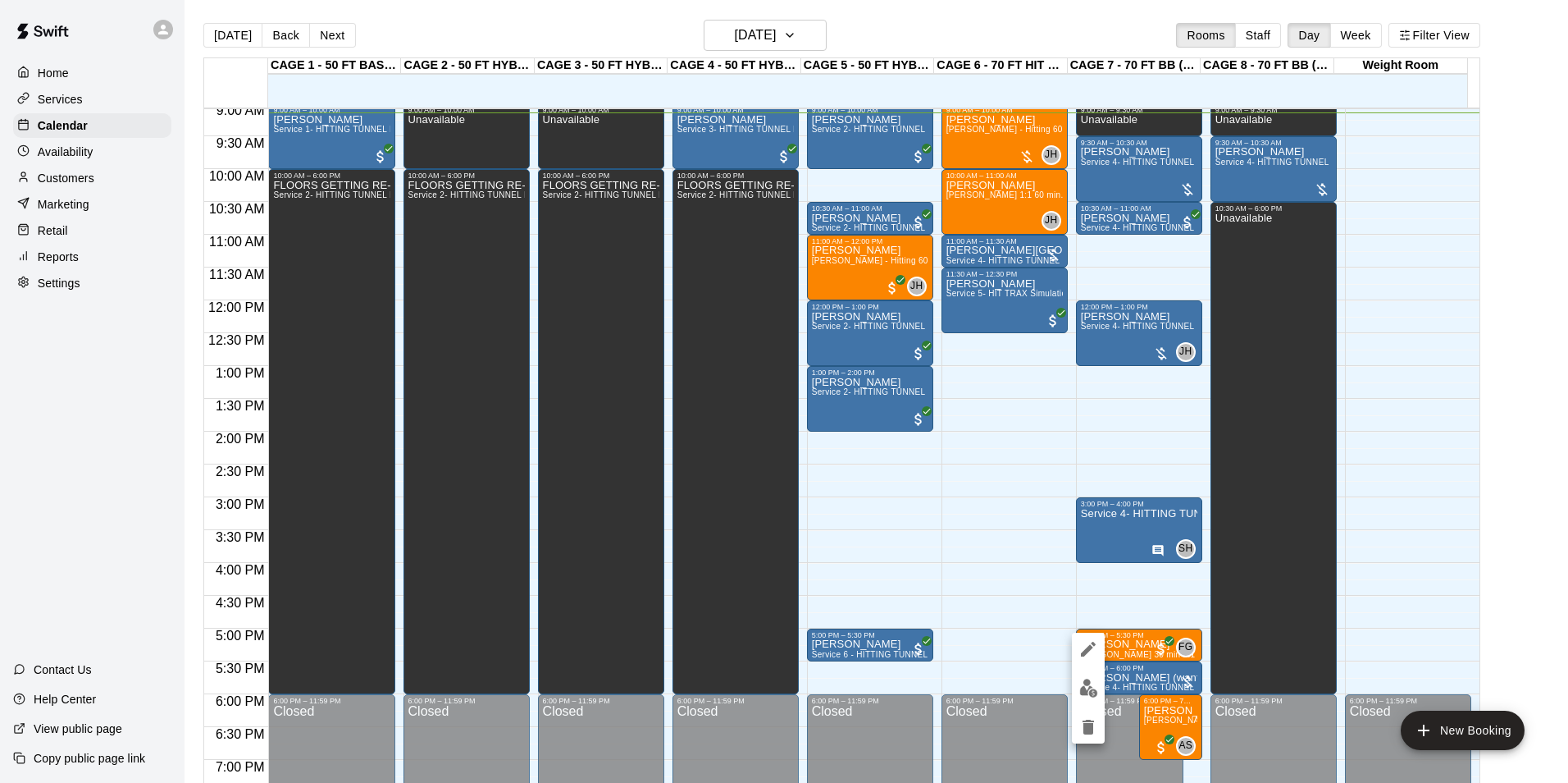
click at [1080, 679] on img "edit" at bounding box center [1089, 688] width 19 height 19
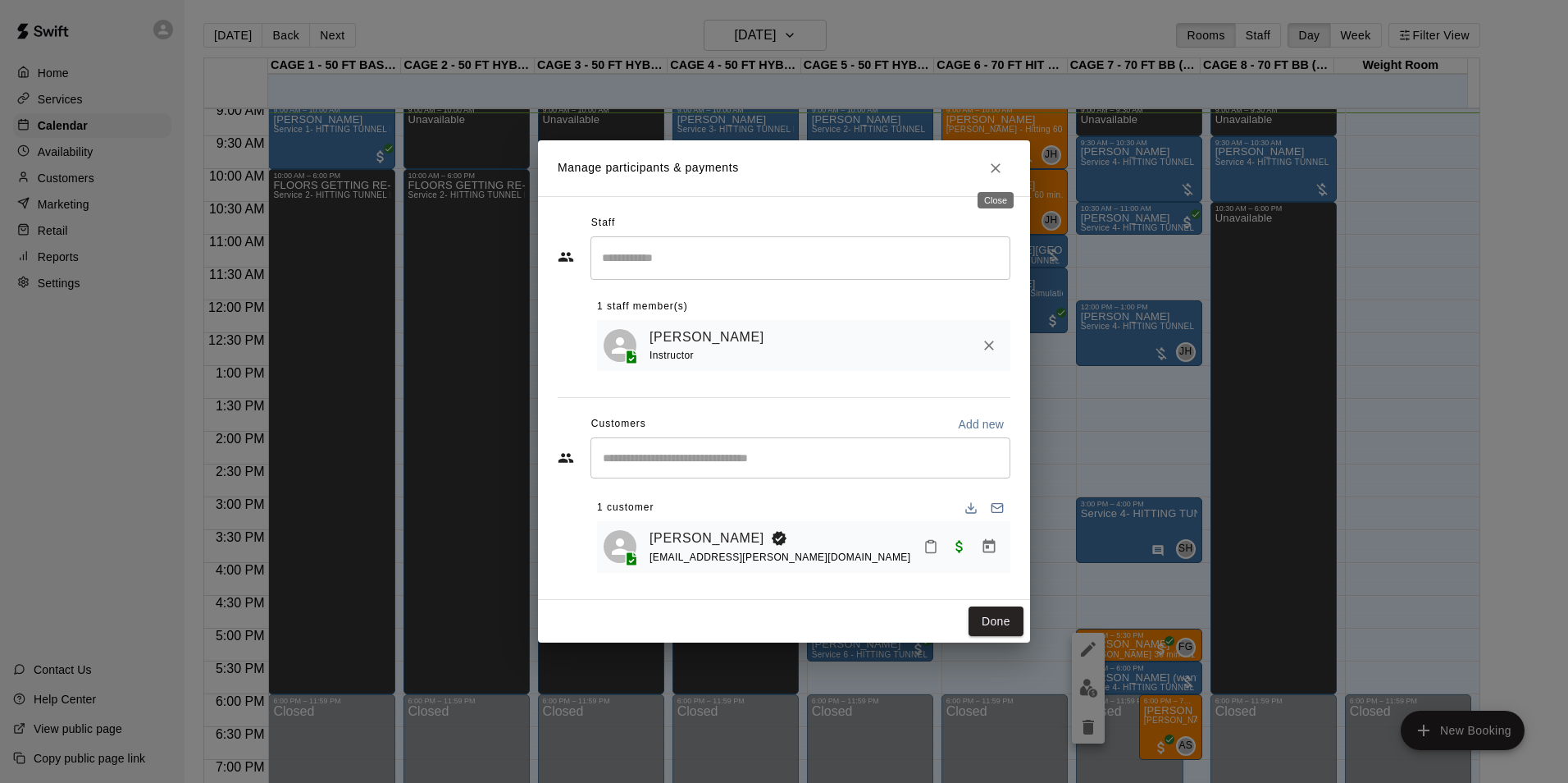
click at [994, 167] on icon "Close" at bounding box center [996, 169] width 10 height 10
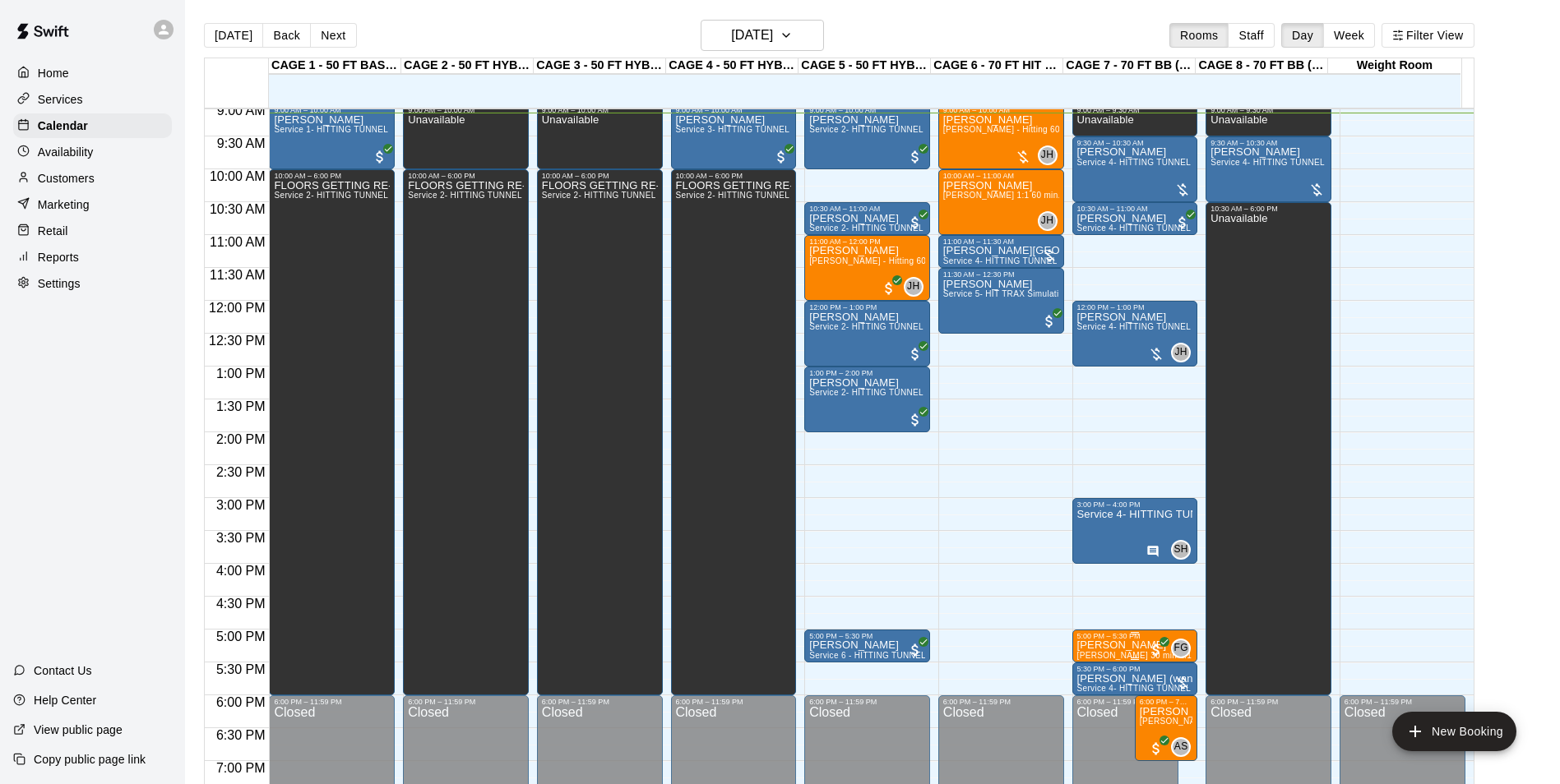
click at [1134, 638] on div "5:00 PM – 5:30 PM" at bounding box center [1135, 636] width 116 height 8
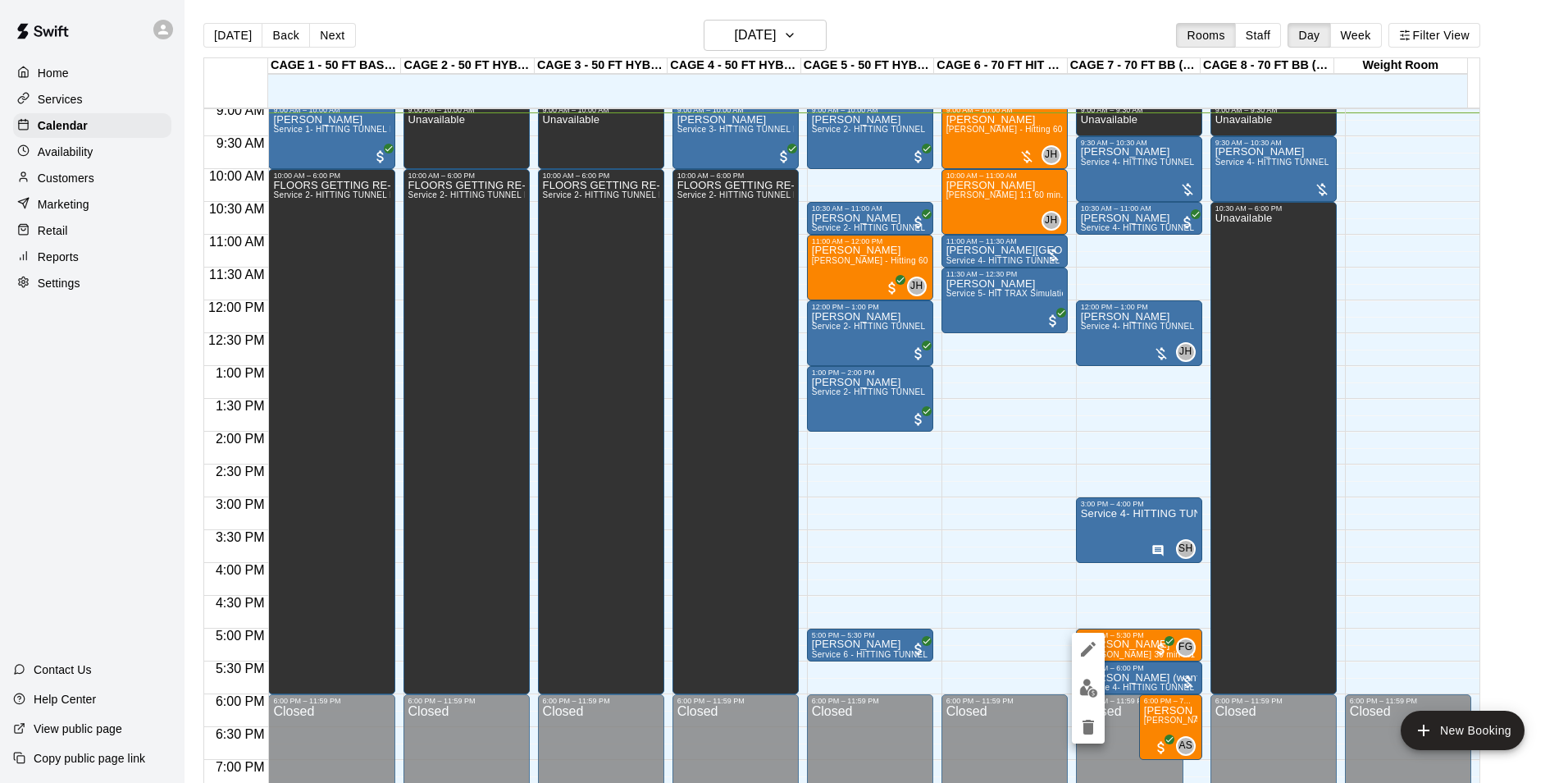
click at [1511, 264] on div at bounding box center [784, 391] width 1568 height 783
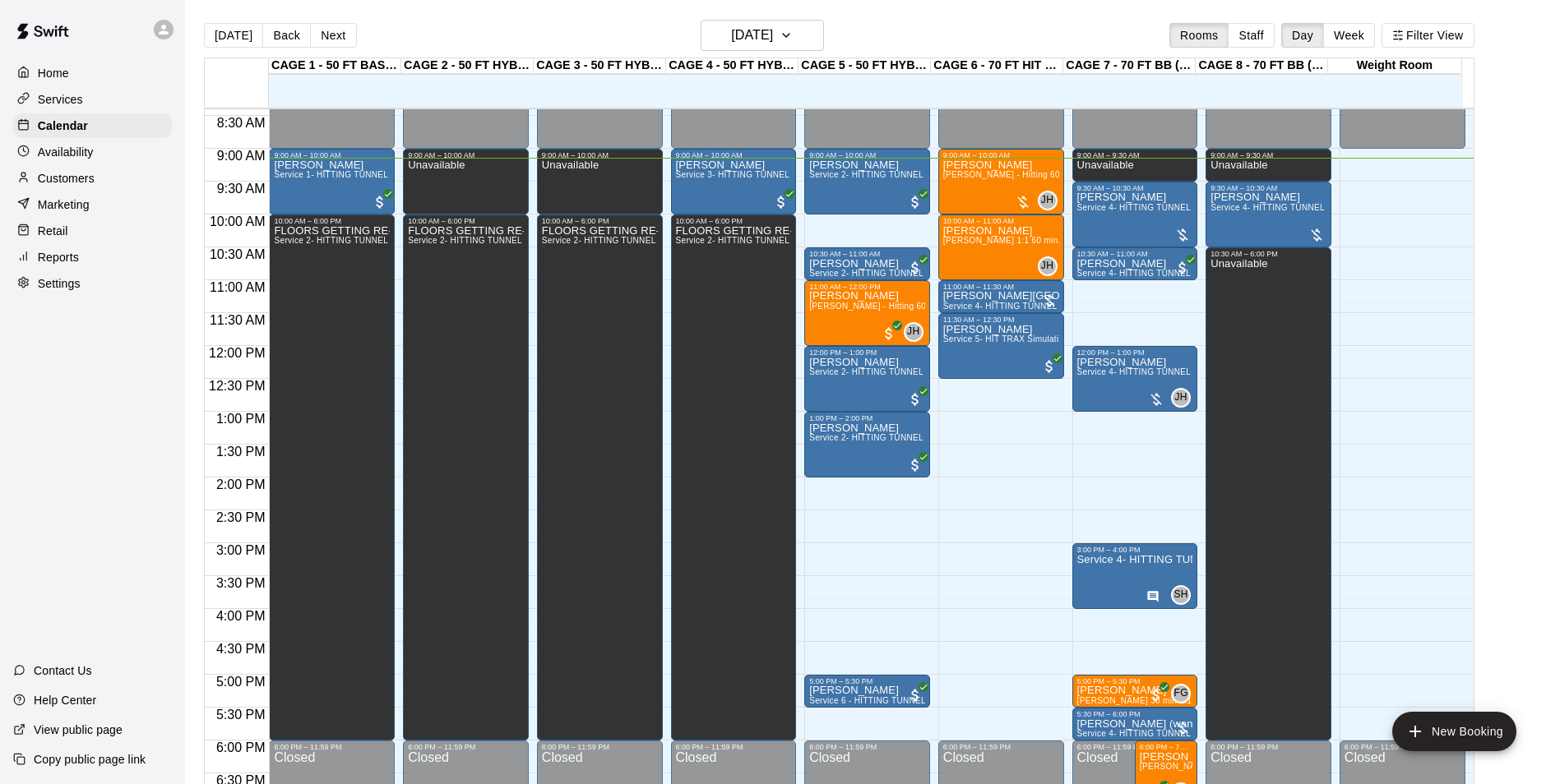
scroll to position [542, 0]
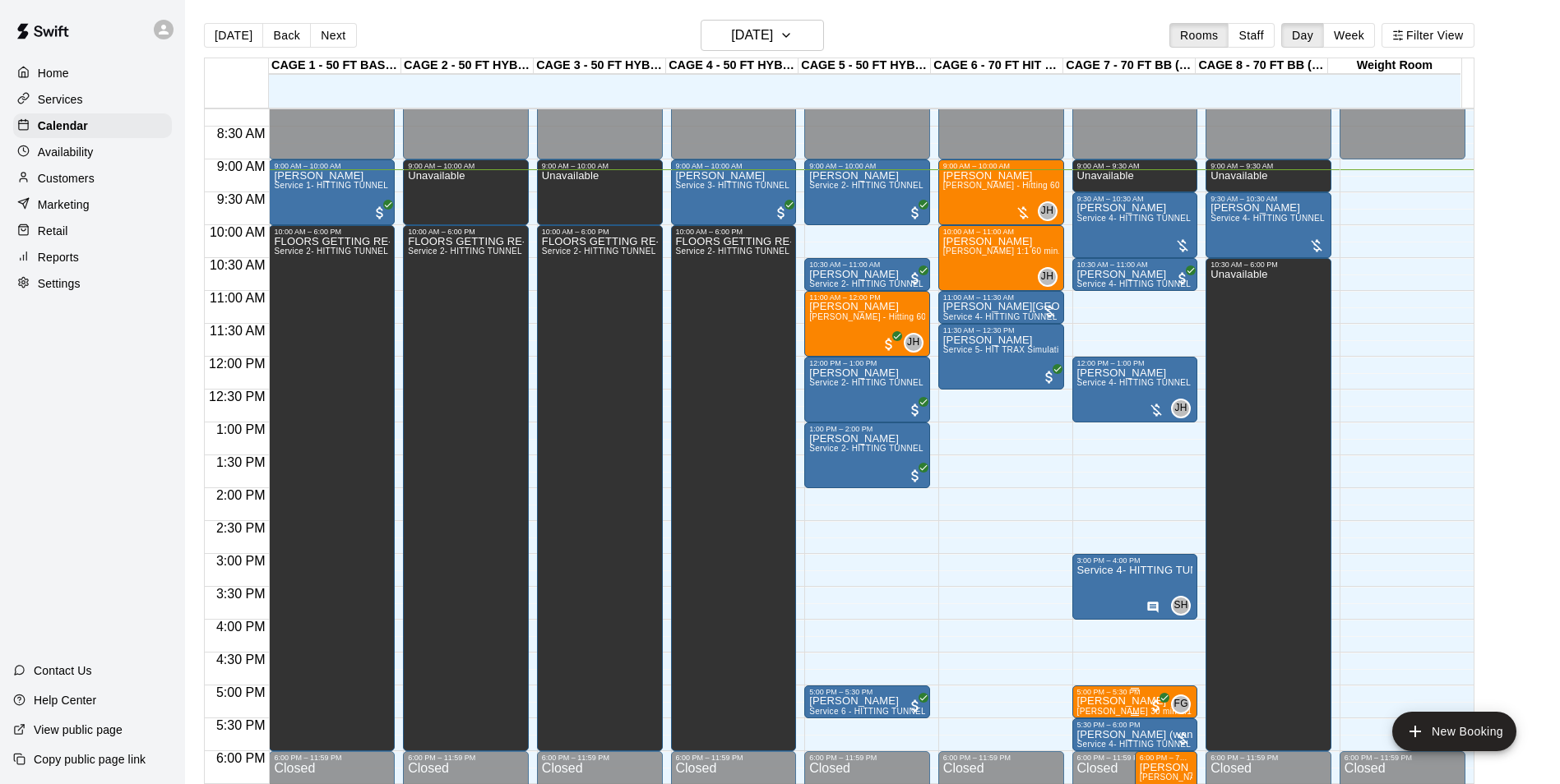
click at [1097, 702] on p "[PERSON_NAME]" at bounding box center [1135, 702] width 116 height 0
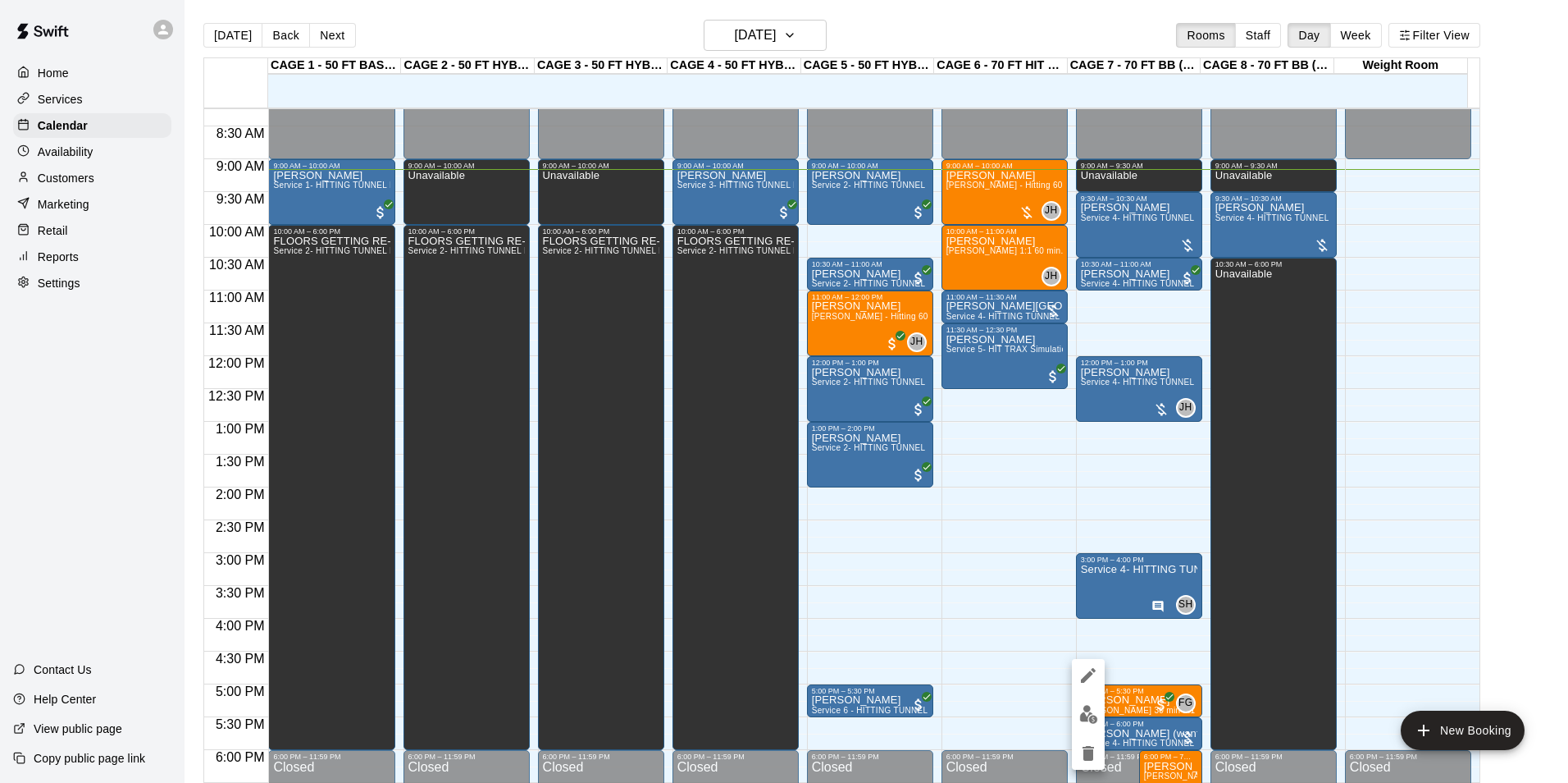
click at [1082, 699] on div at bounding box center [1088, 715] width 33 height 111
click at [1083, 701] on button "edit" at bounding box center [1088, 715] width 33 height 32
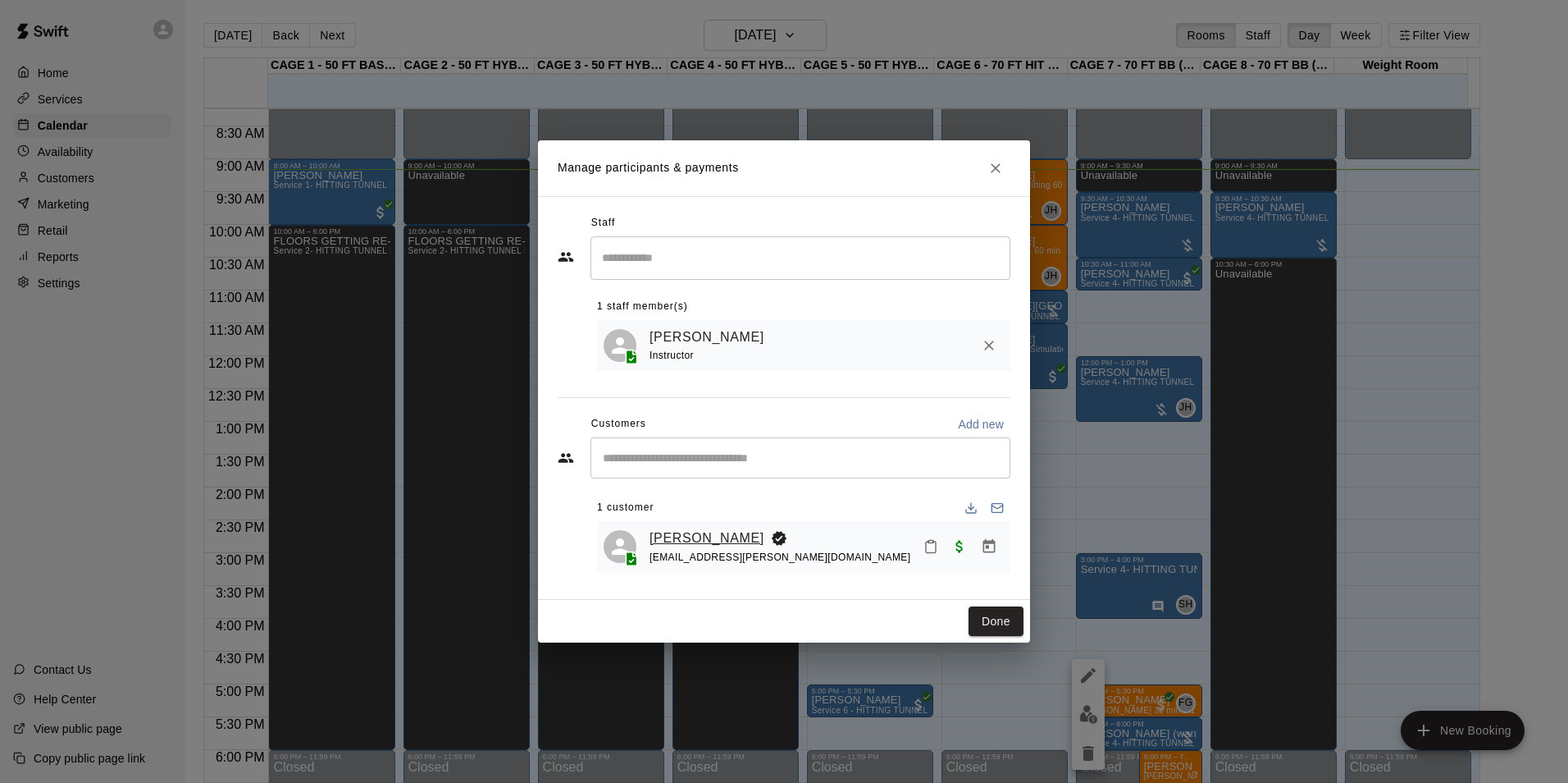
click at [660, 541] on link "[PERSON_NAME]" at bounding box center [707, 539] width 115 height 22
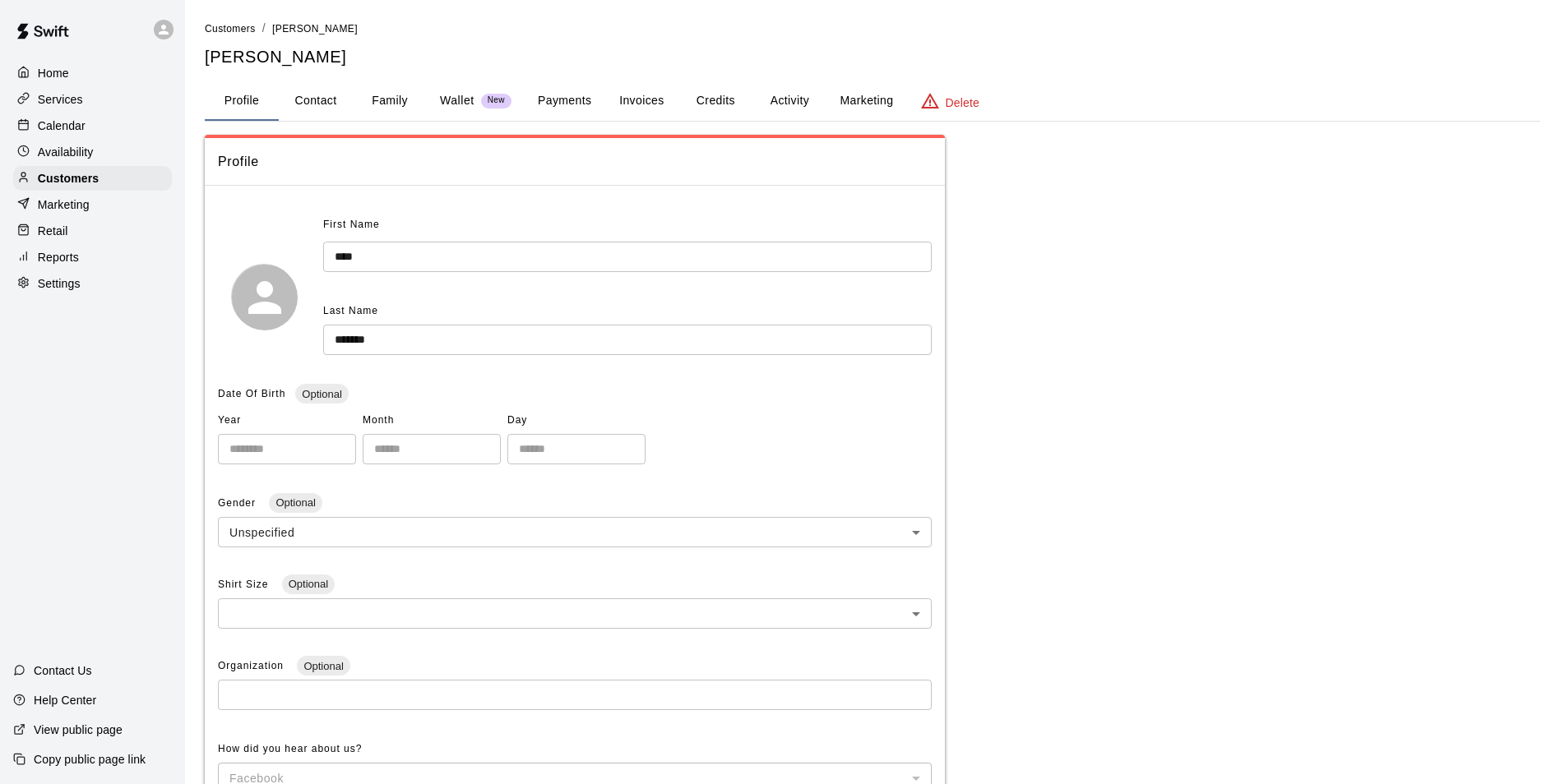
click at [305, 106] on button "Contact" at bounding box center [315, 101] width 74 height 40
select select "**"
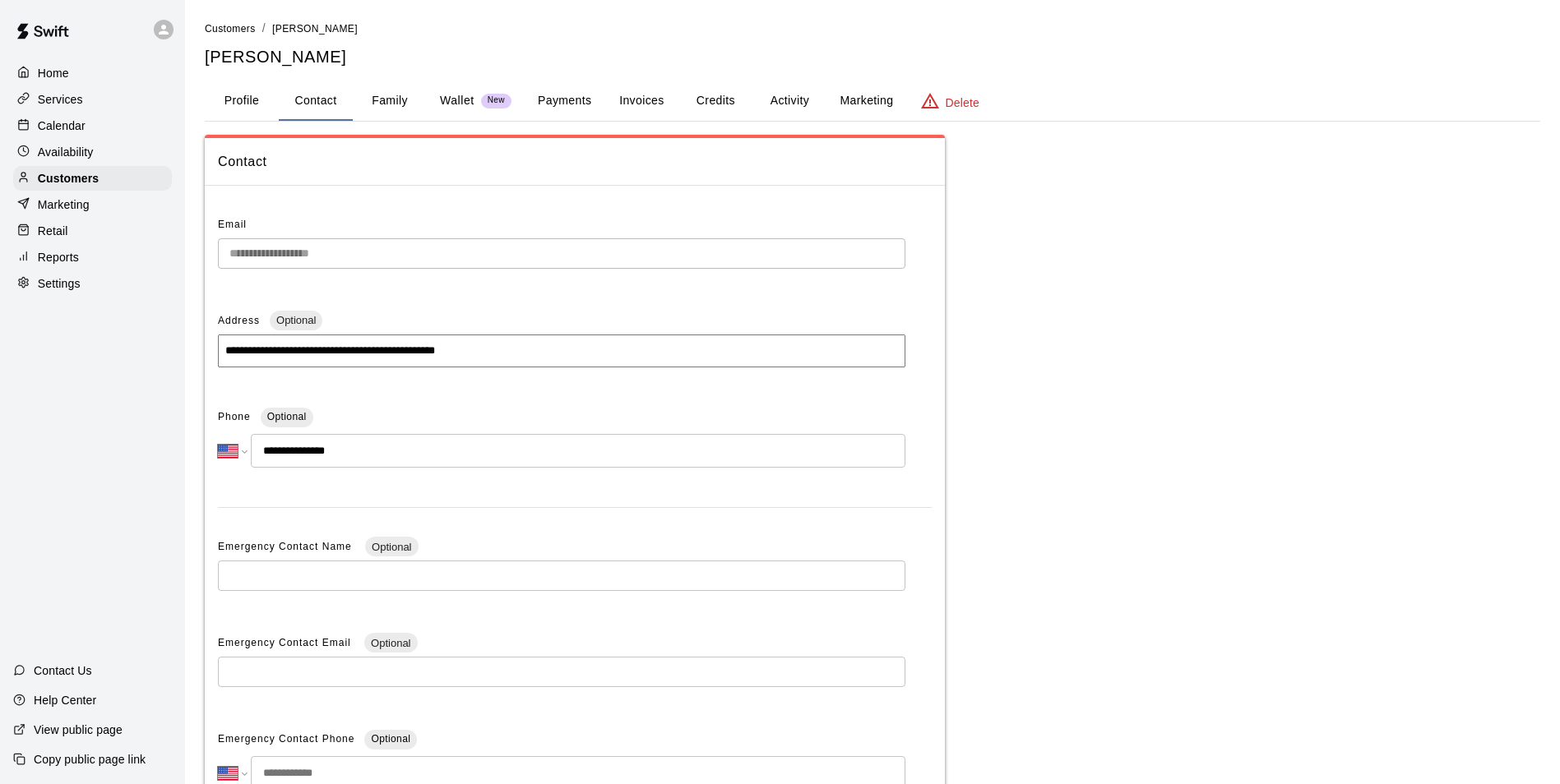
click at [95, 130] on div "Calendar" at bounding box center [92, 125] width 159 height 25
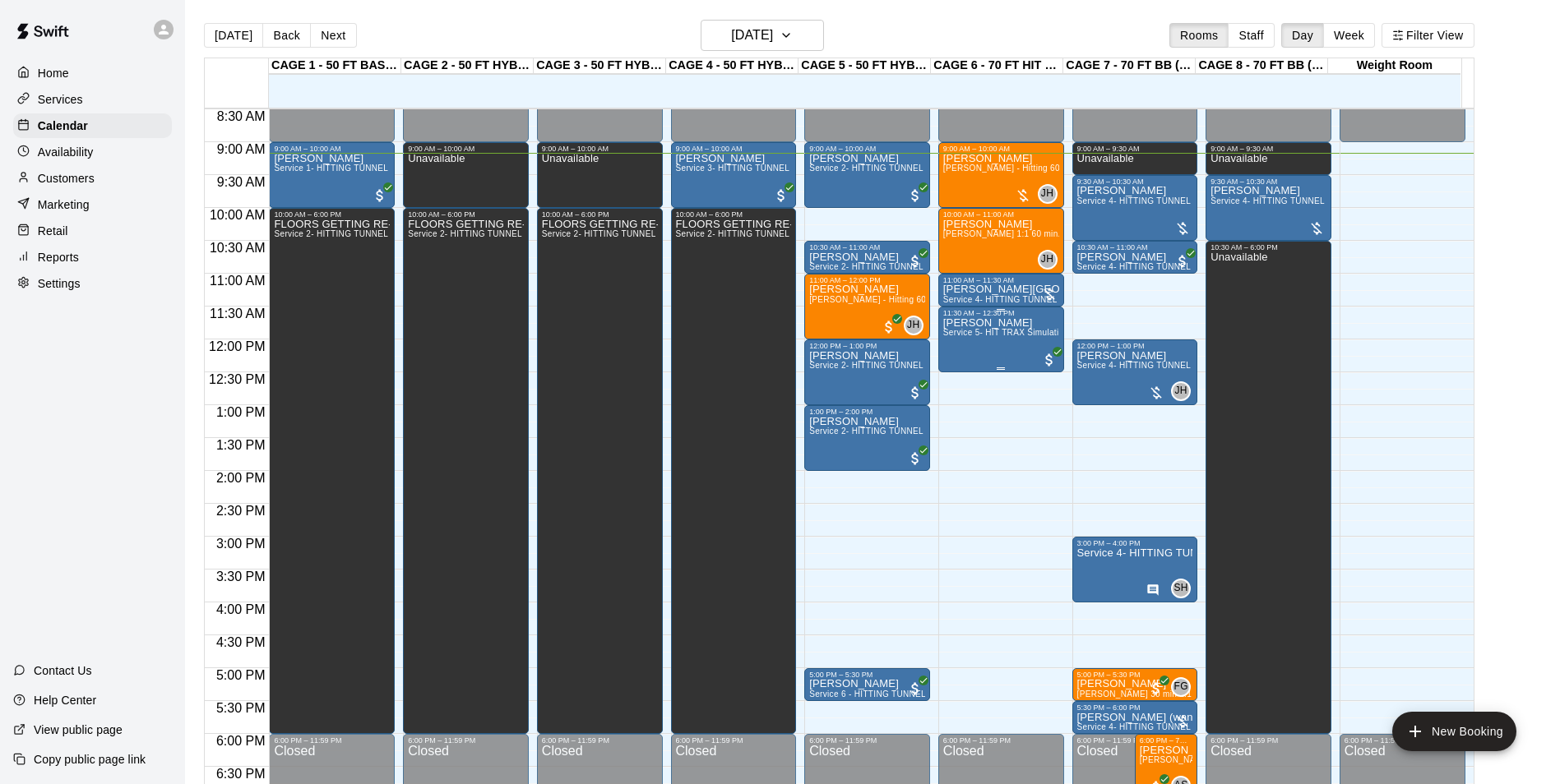
scroll to position [566, 0]
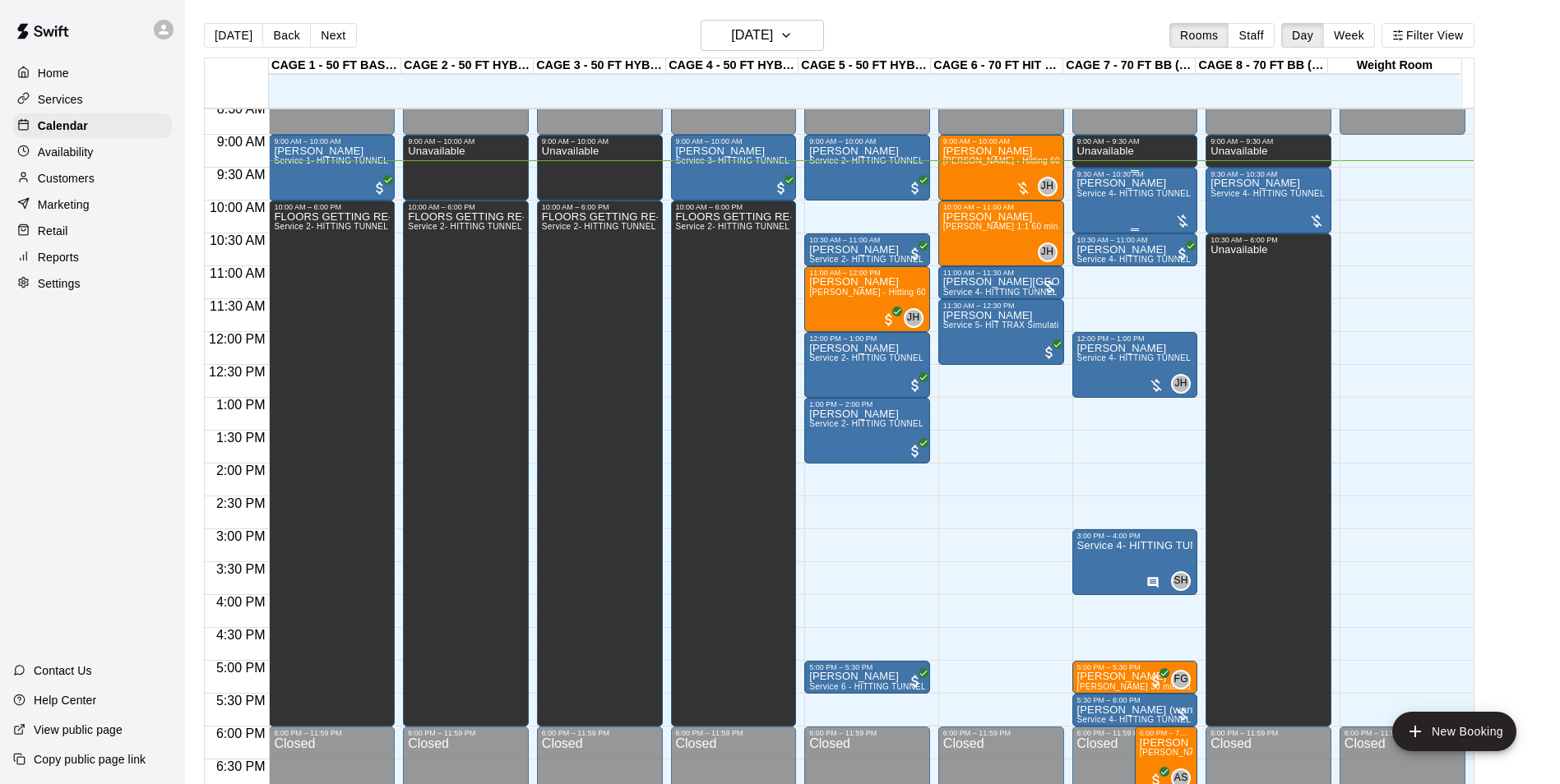
click at [1146, 211] on div "Hudson Homer Service 4- HITTING TUNNEL RENTAL - 70ft Baseball" at bounding box center [1135, 569] width 116 height 784
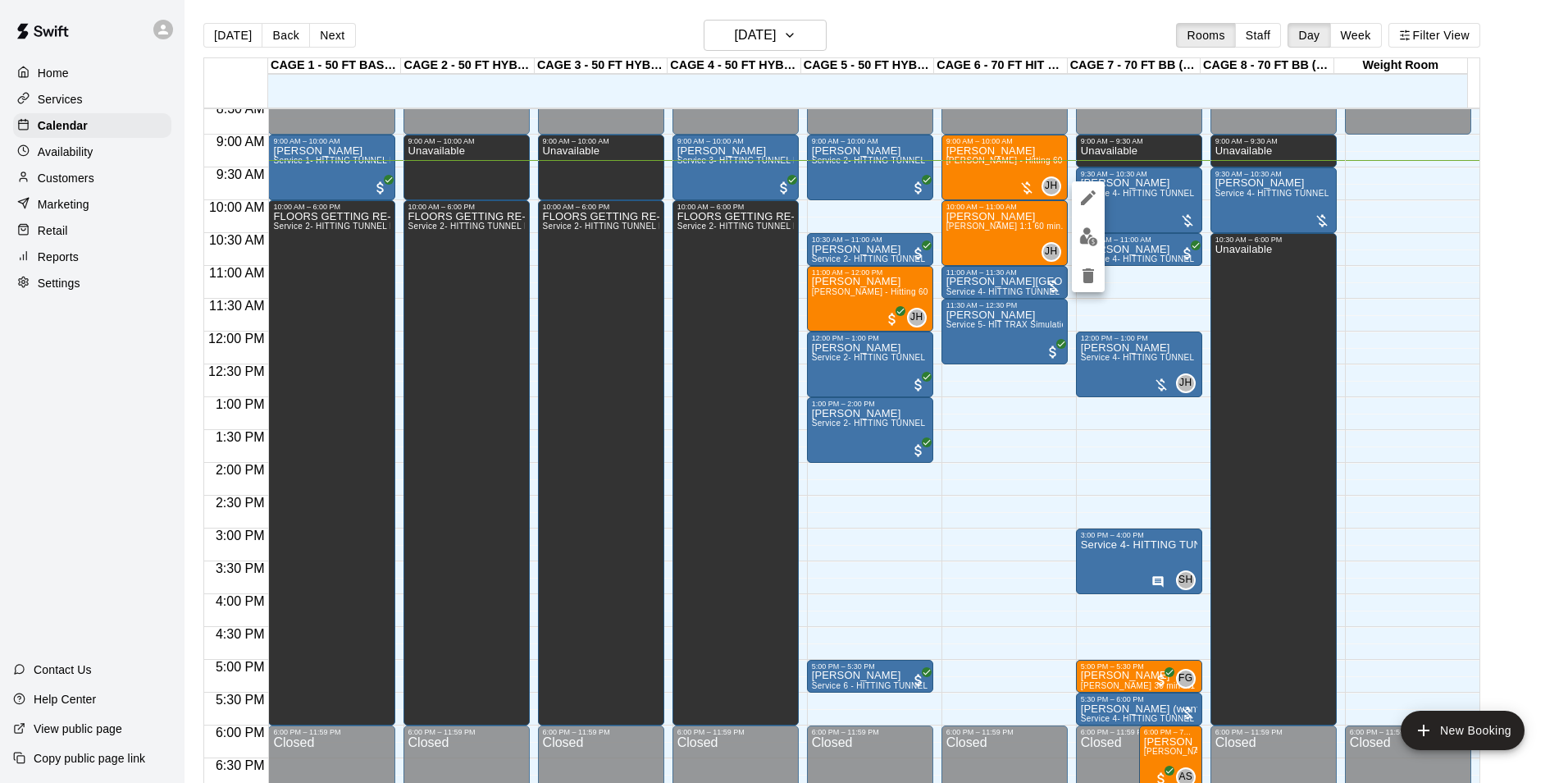
click at [1494, 166] on div at bounding box center [784, 391] width 1568 height 783
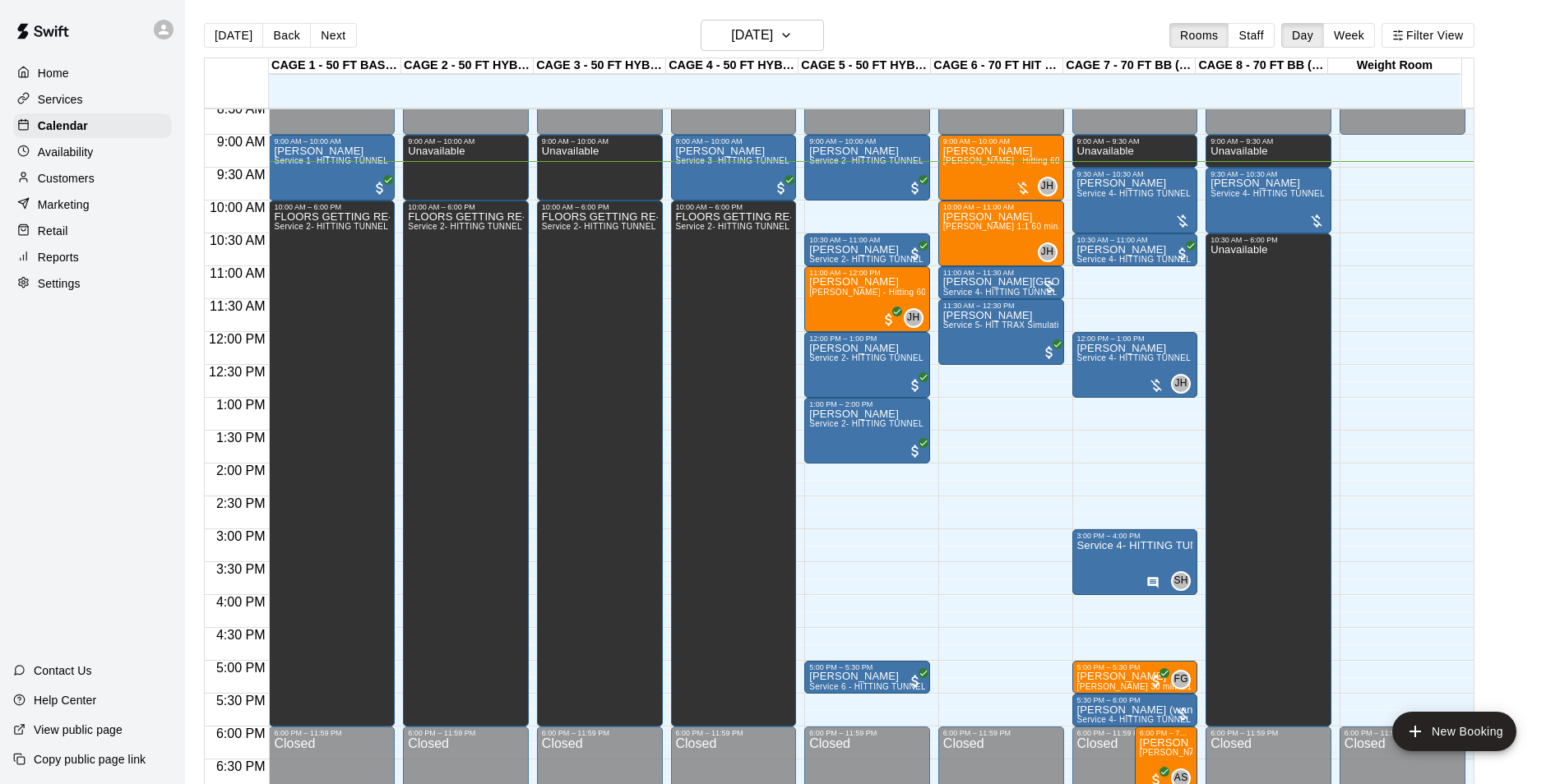
click at [114, 191] on div "Customers" at bounding box center [92, 178] width 159 height 25
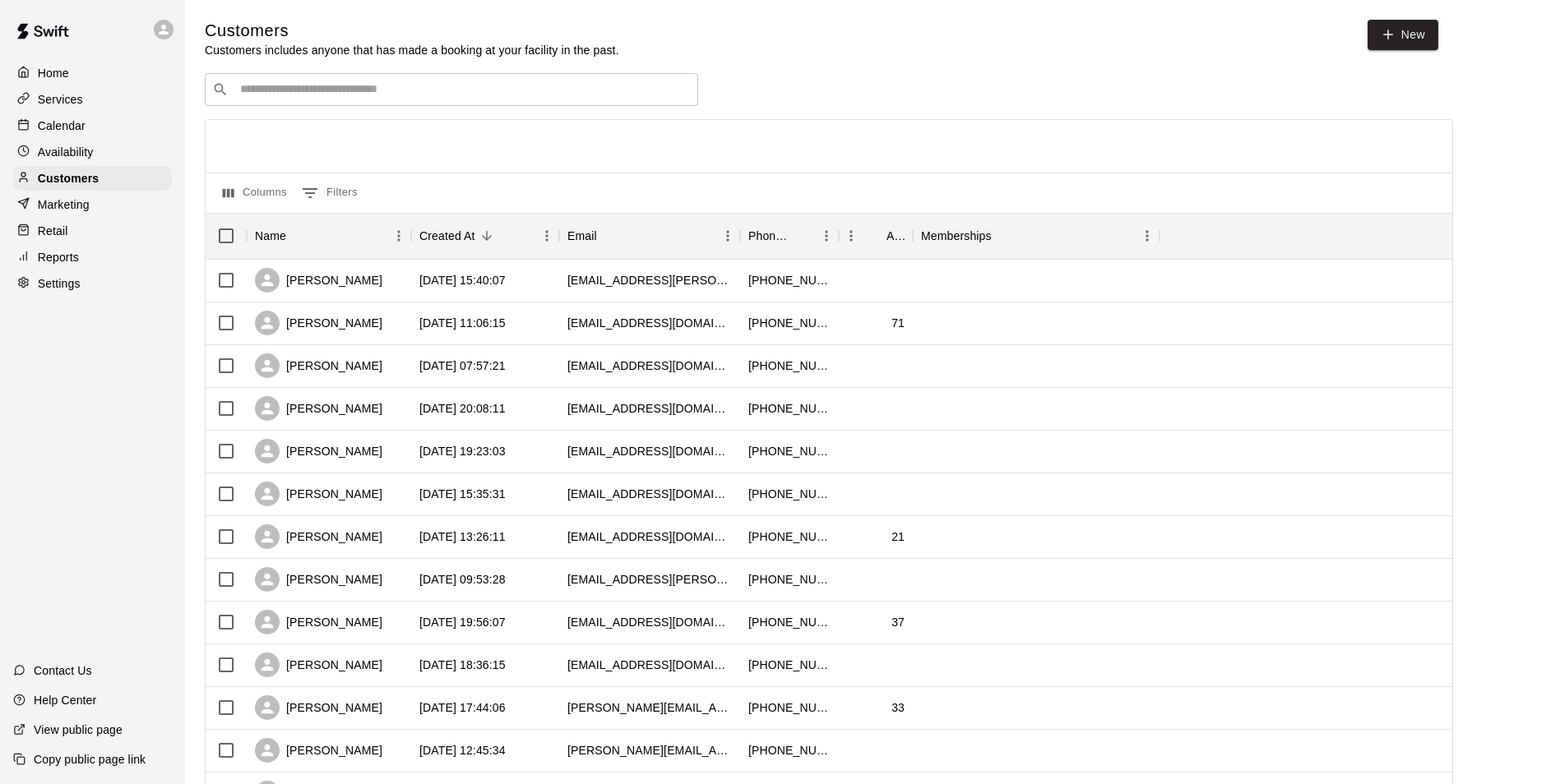
click at [518, 80] on div "​ ​" at bounding box center [451, 89] width 493 height 33
type input "*"
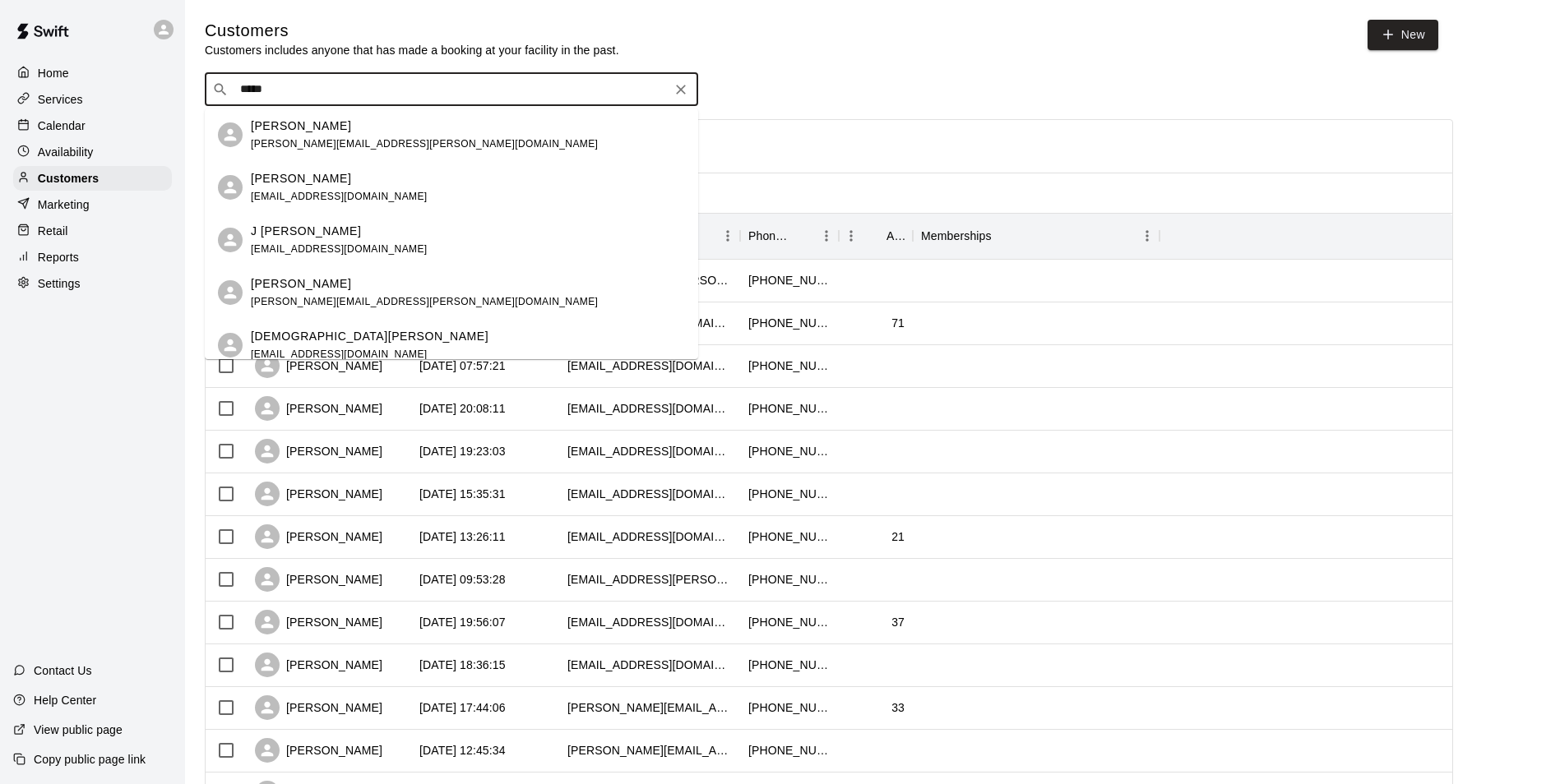
type input "******"
click at [429, 192] on div "Rachel Gibson rach21051@gmail.com" at bounding box center [467, 188] width 434 height 36
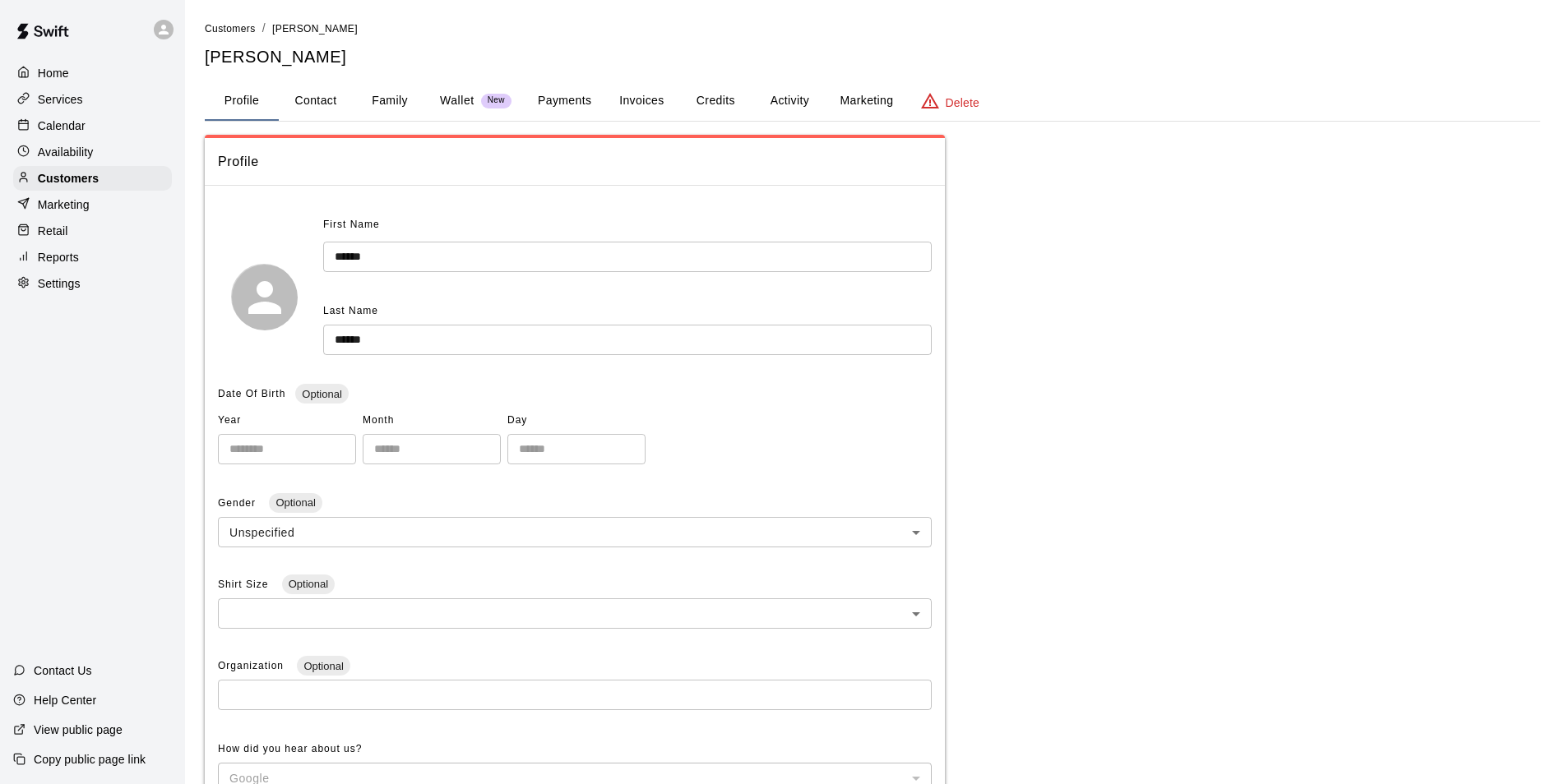
click at [347, 100] on button "Contact" at bounding box center [315, 101] width 74 height 40
select select "**"
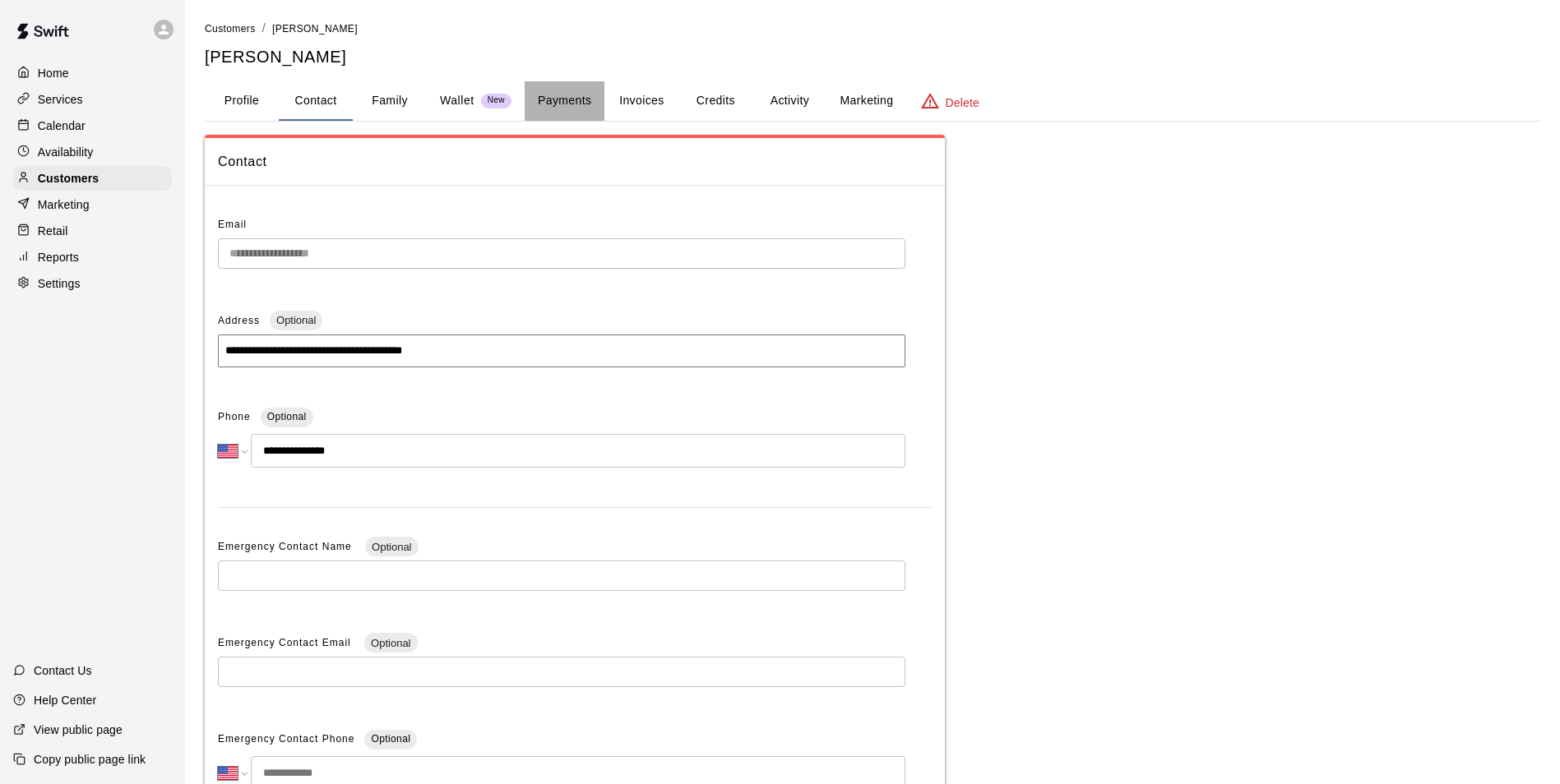
click at [579, 99] on button "Payments" at bounding box center [565, 101] width 80 height 40
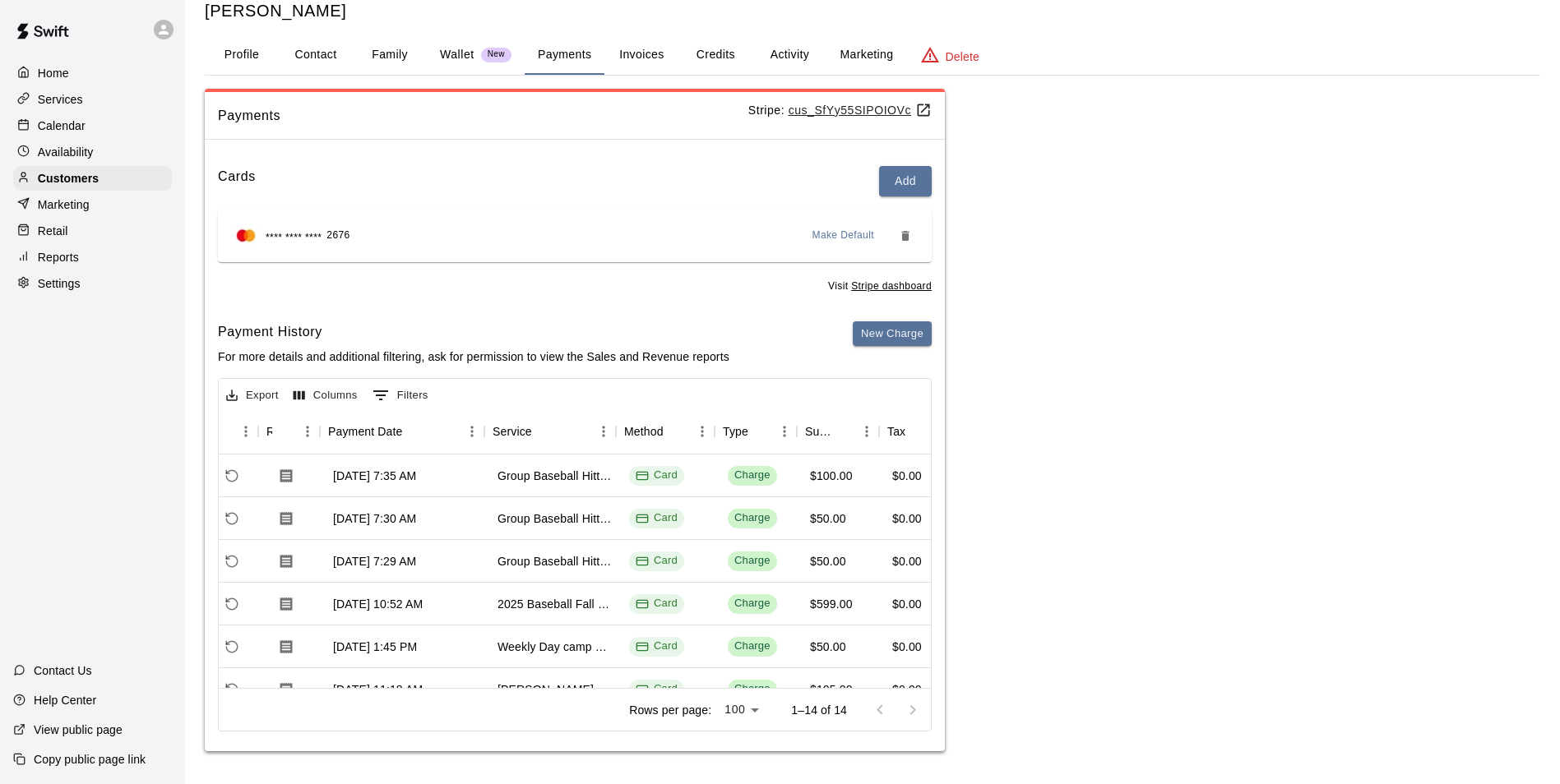
scroll to position [0, 97]
click at [121, 121] on div "Calendar" at bounding box center [92, 125] width 159 height 25
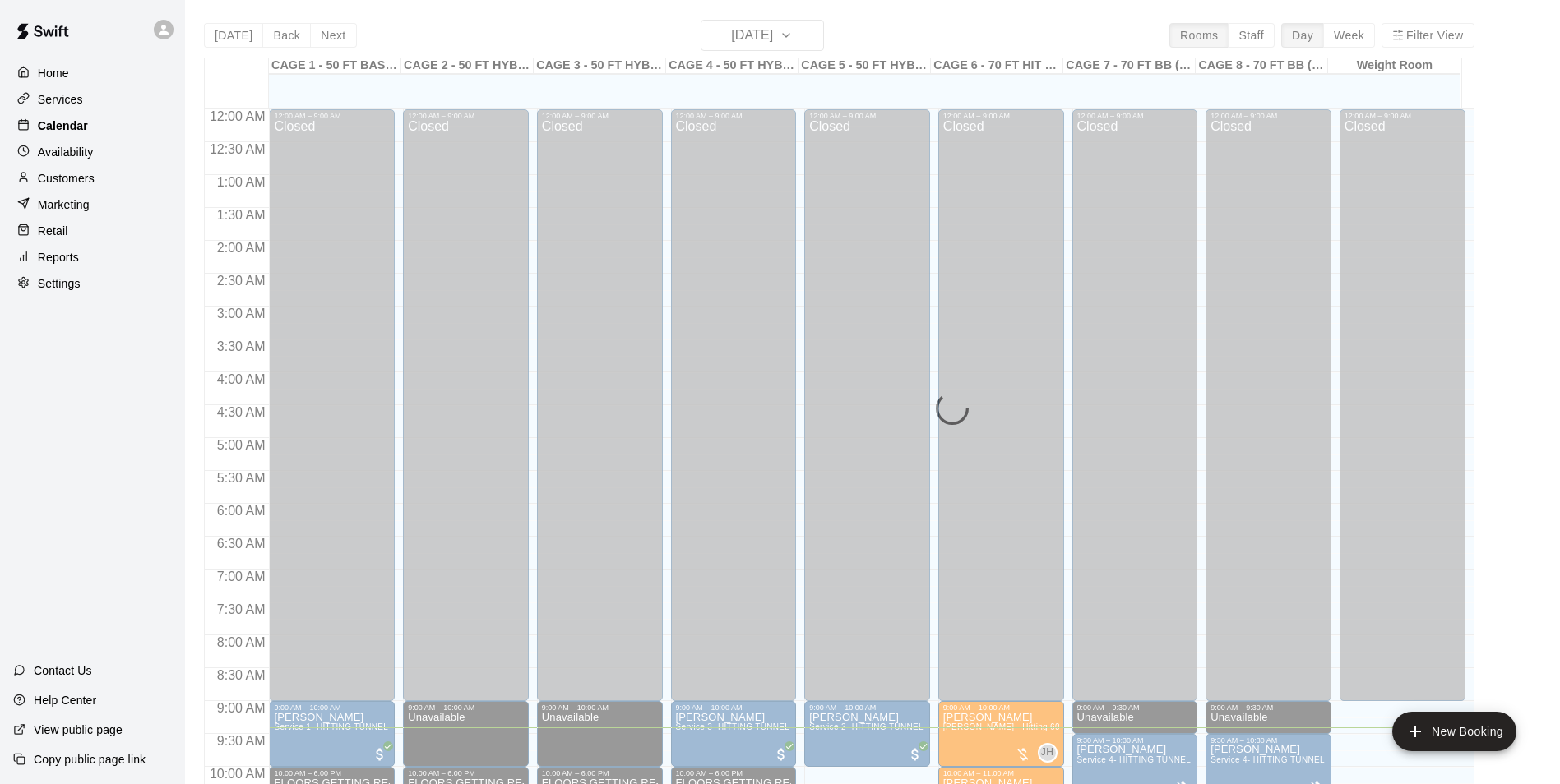
scroll to position [619, 0]
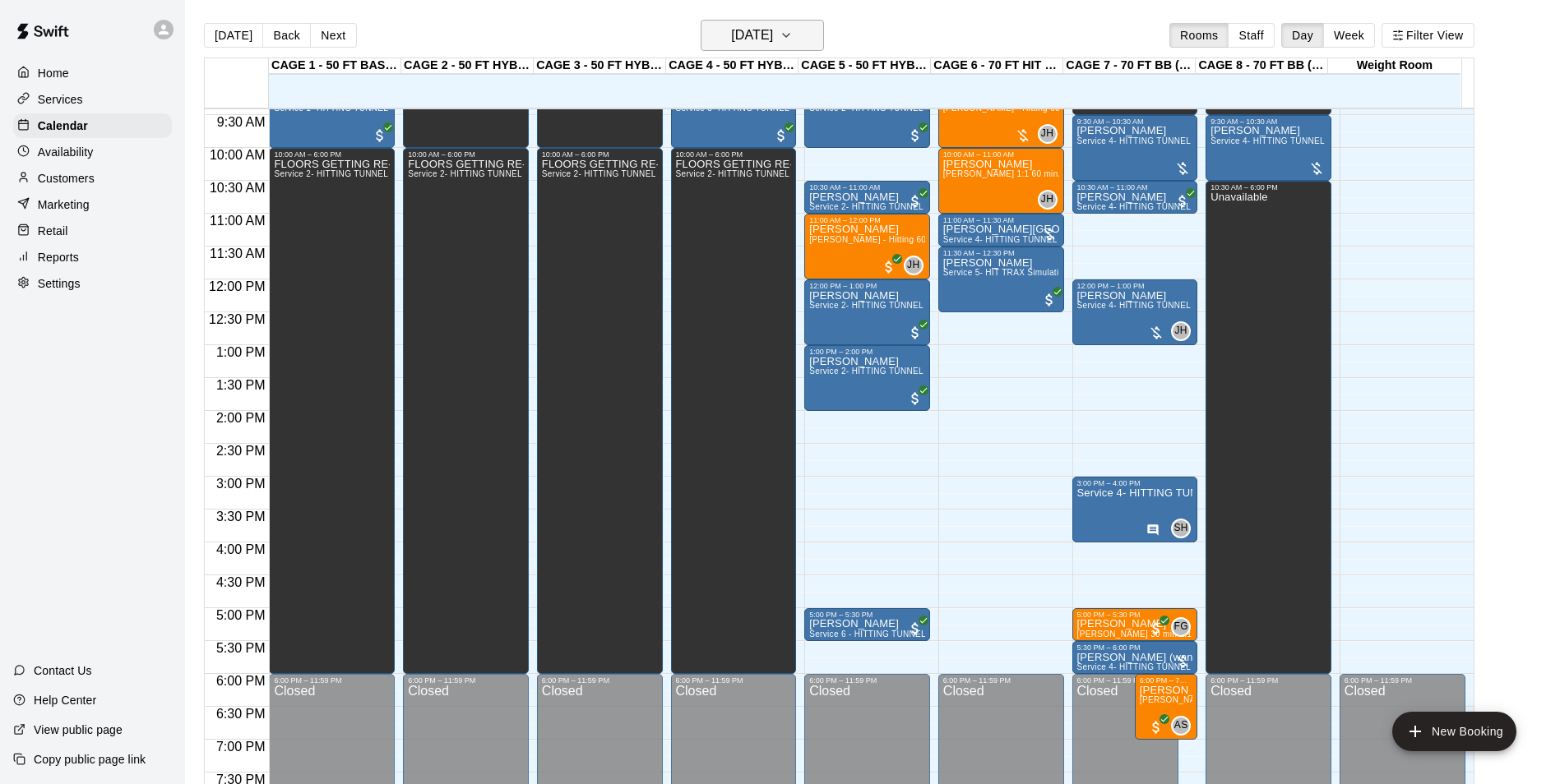
click at [745, 41] on h6 "[DATE]" at bounding box center [752, 35] width 42 height 23
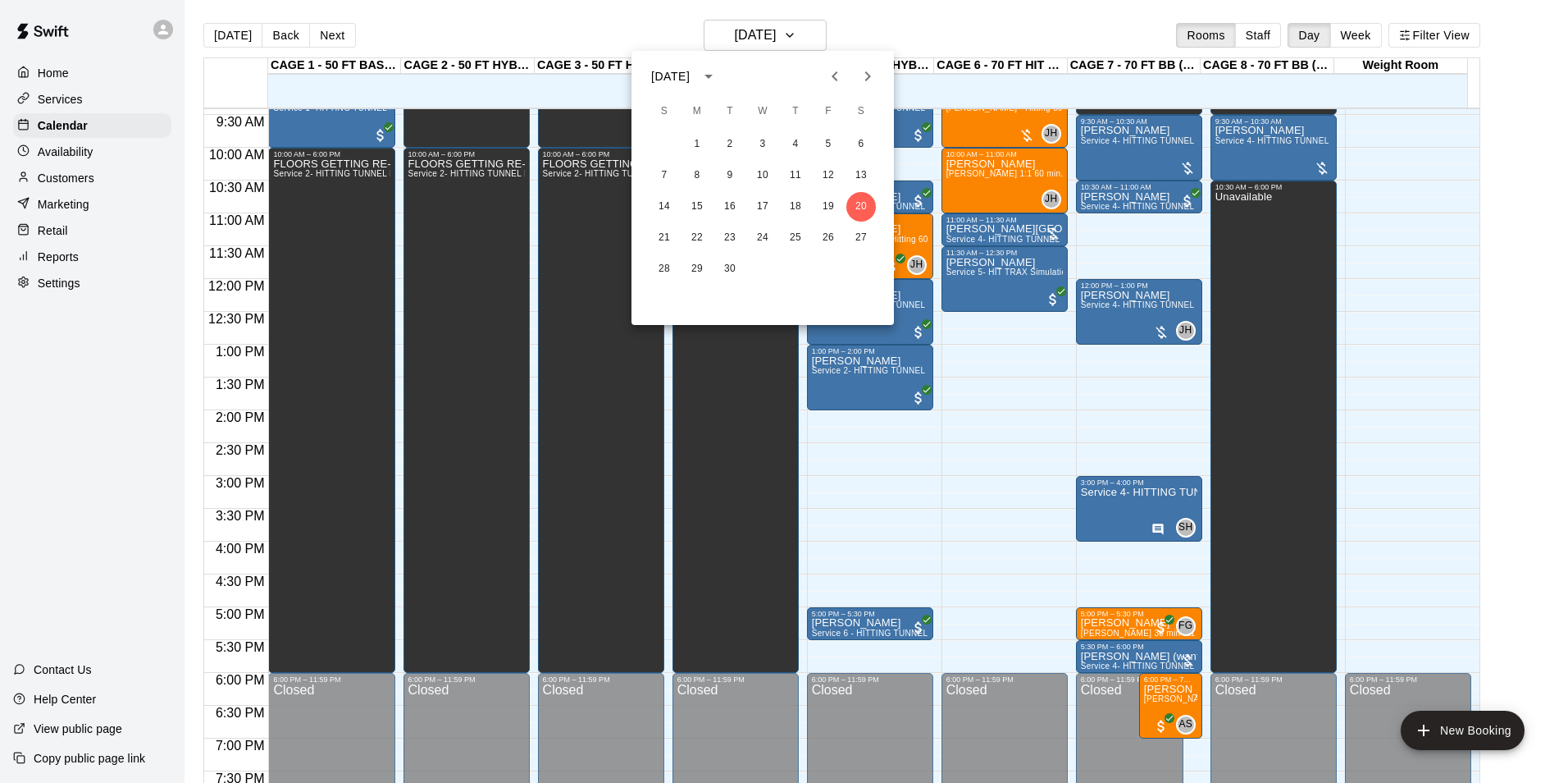
click at [877, 75] on icon "Next month" at bounding box center [868, 76] width 20 height 20
click at [695, 174] on button "6" at bounding box center [697, 176] width 30 height 30
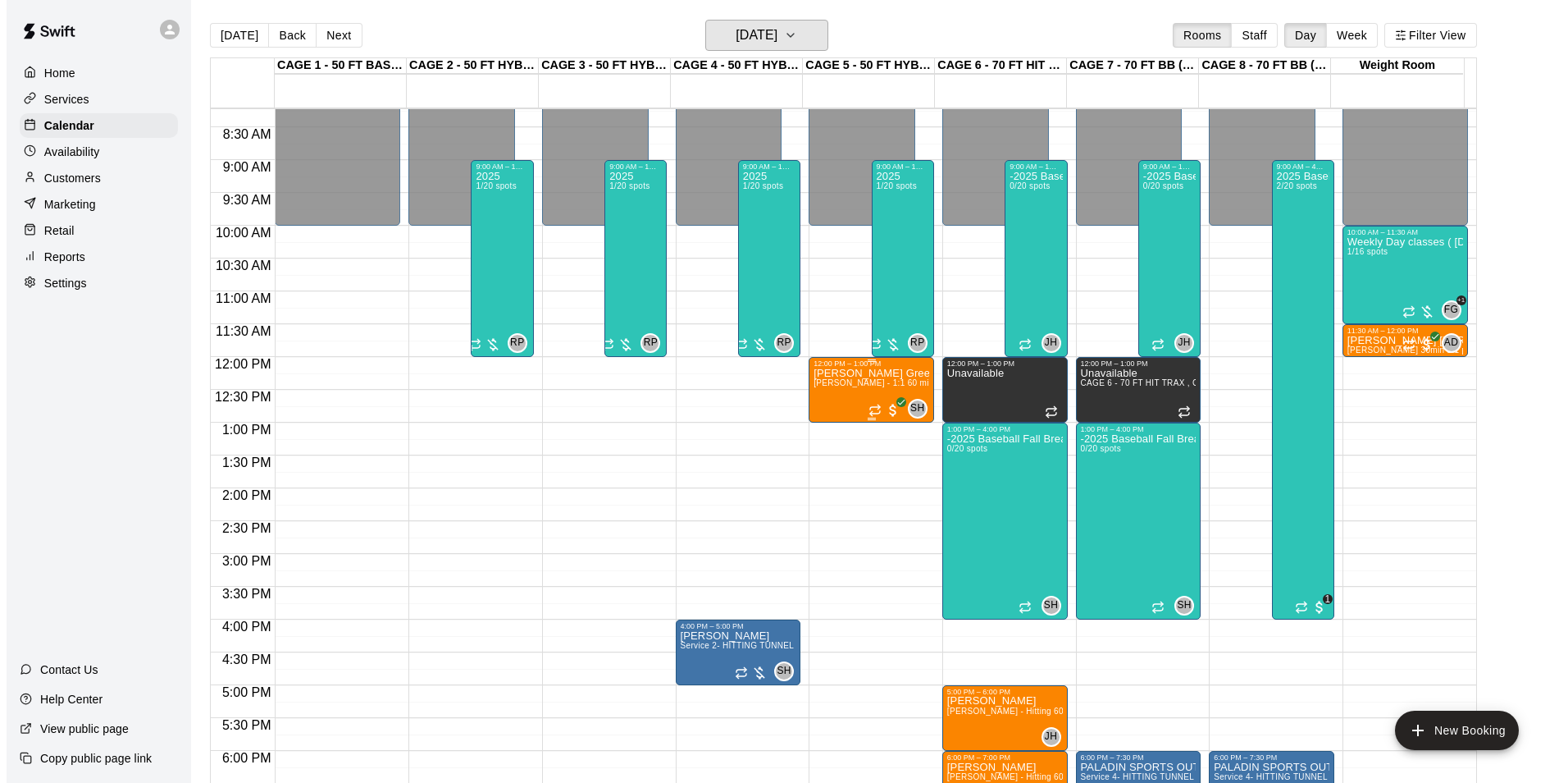
scroll to position [454, 0]
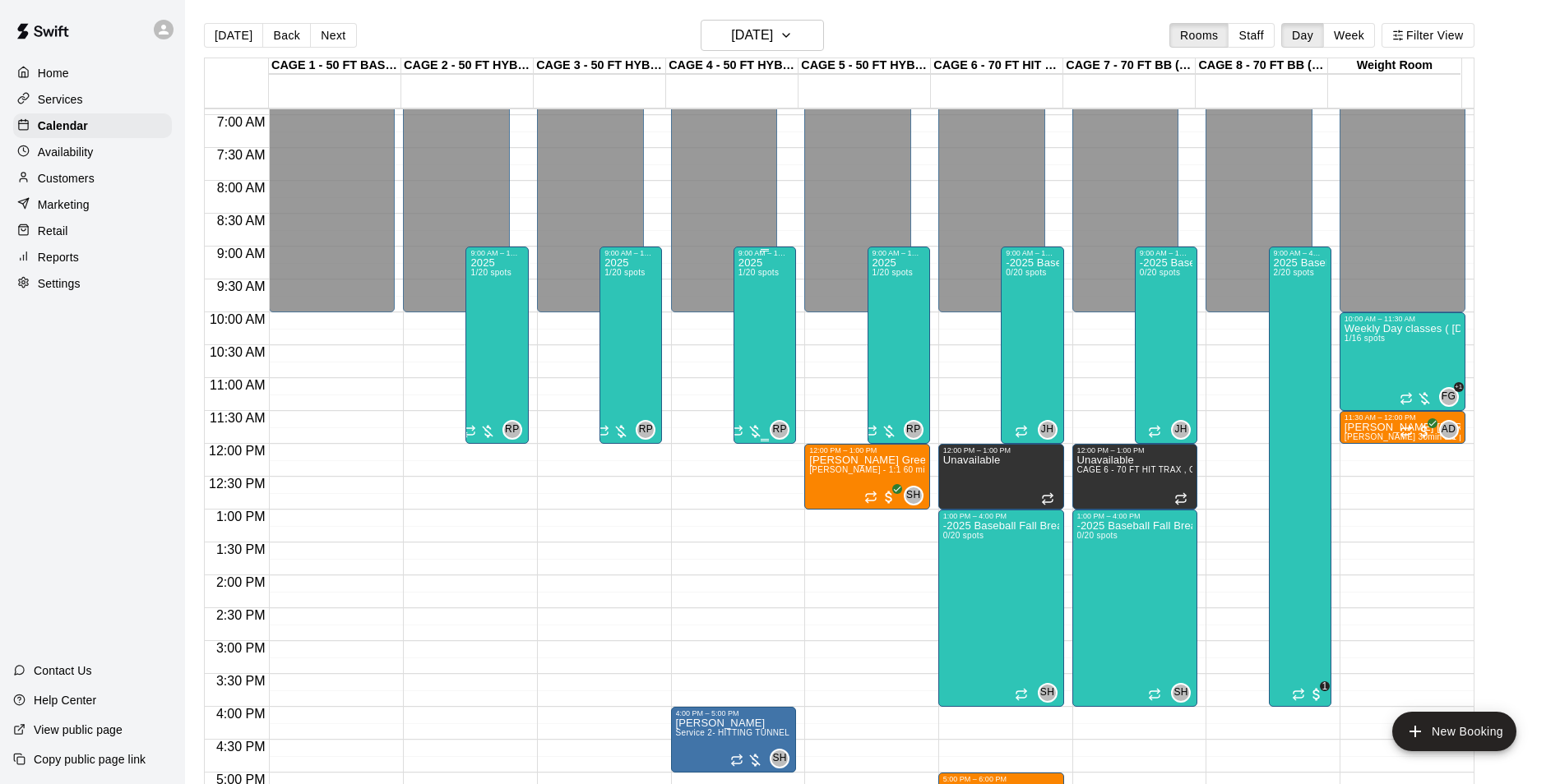
click at [764, 363] on div "2025 1/20 spots" at bounding box center [759, 649] width 41 height 784
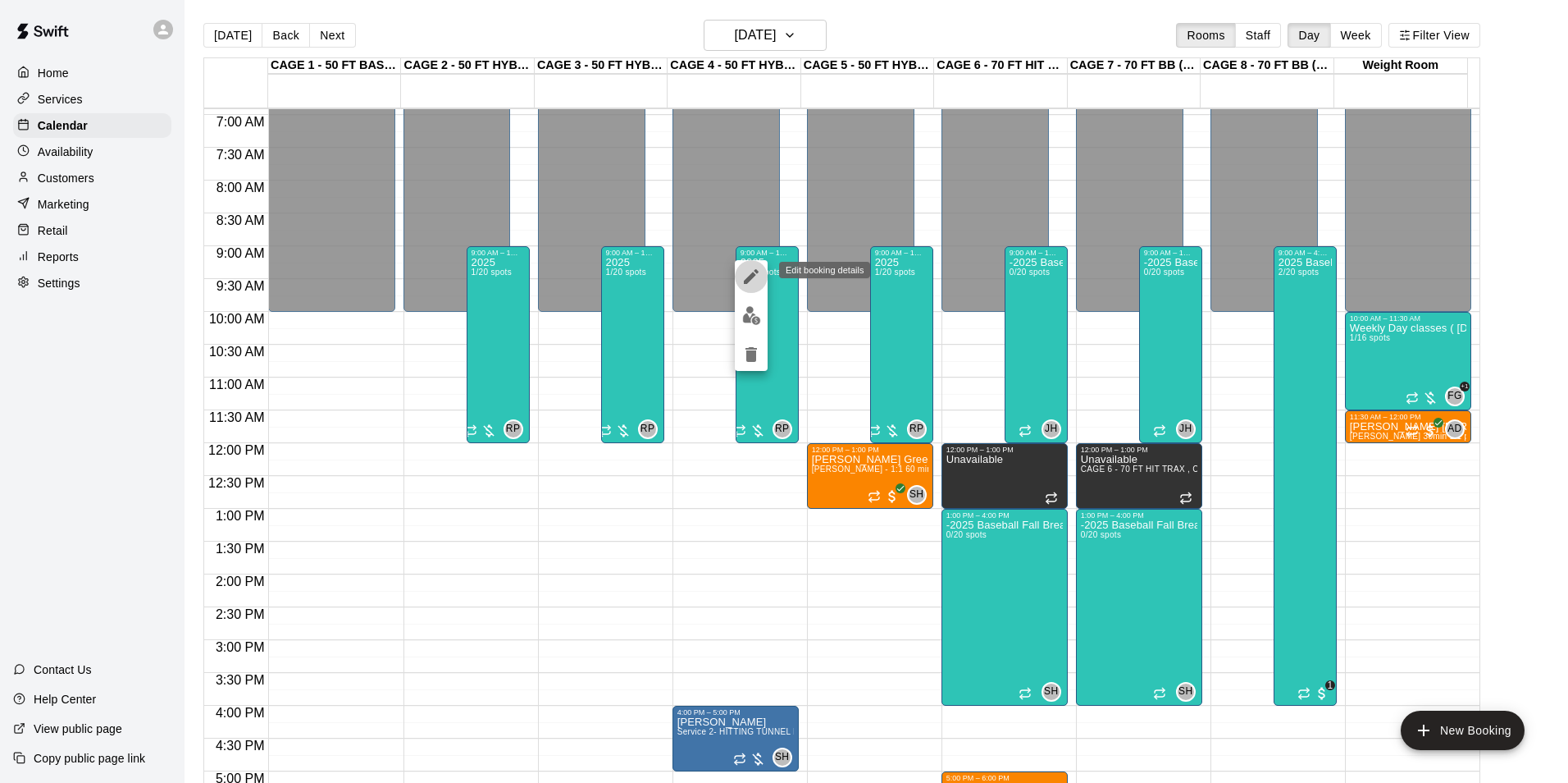
click at [749, 286] on icon "edit" at bounding box center [752, 277] width 20 height 20
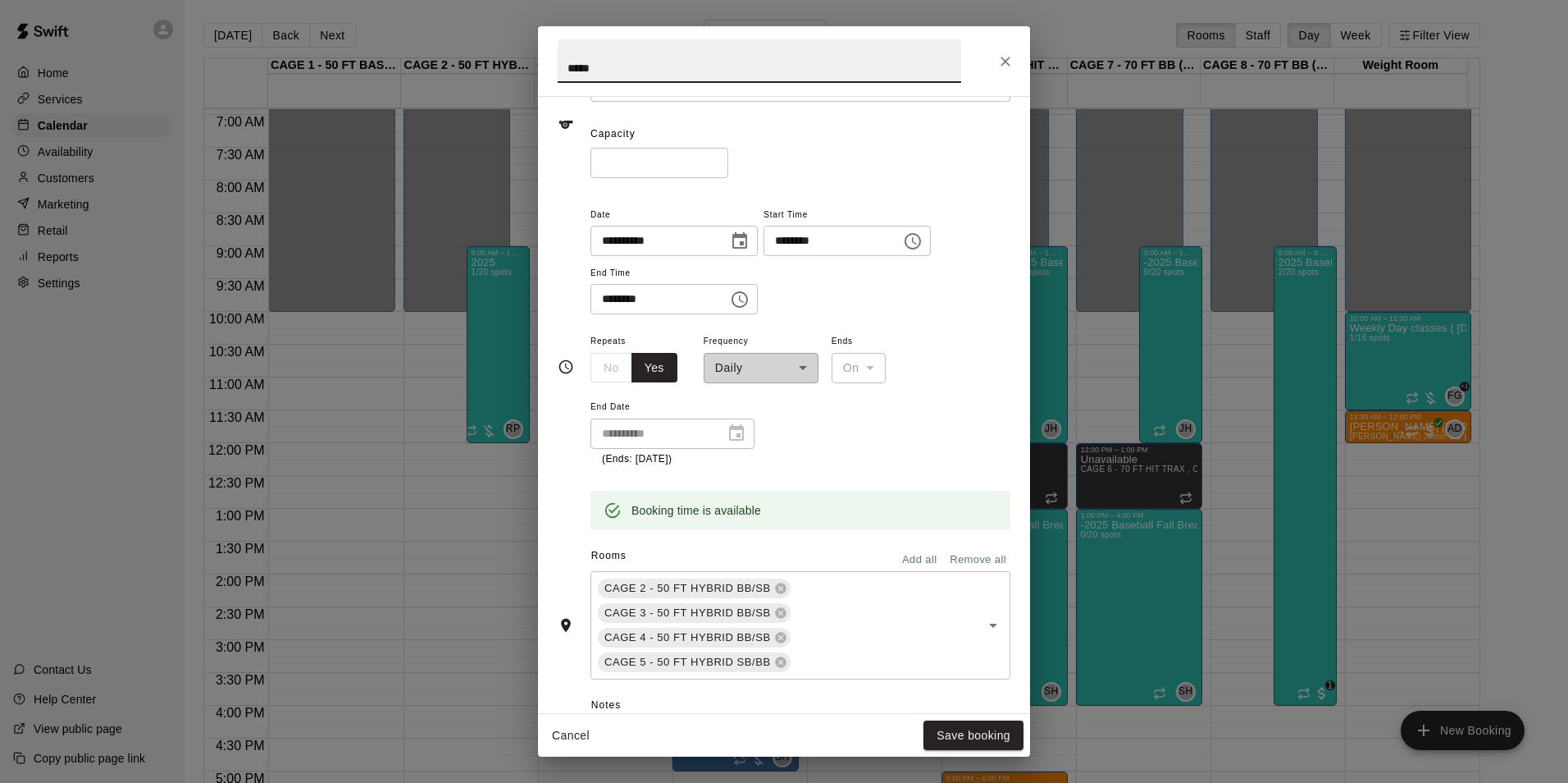
scroll to position [0, 0]
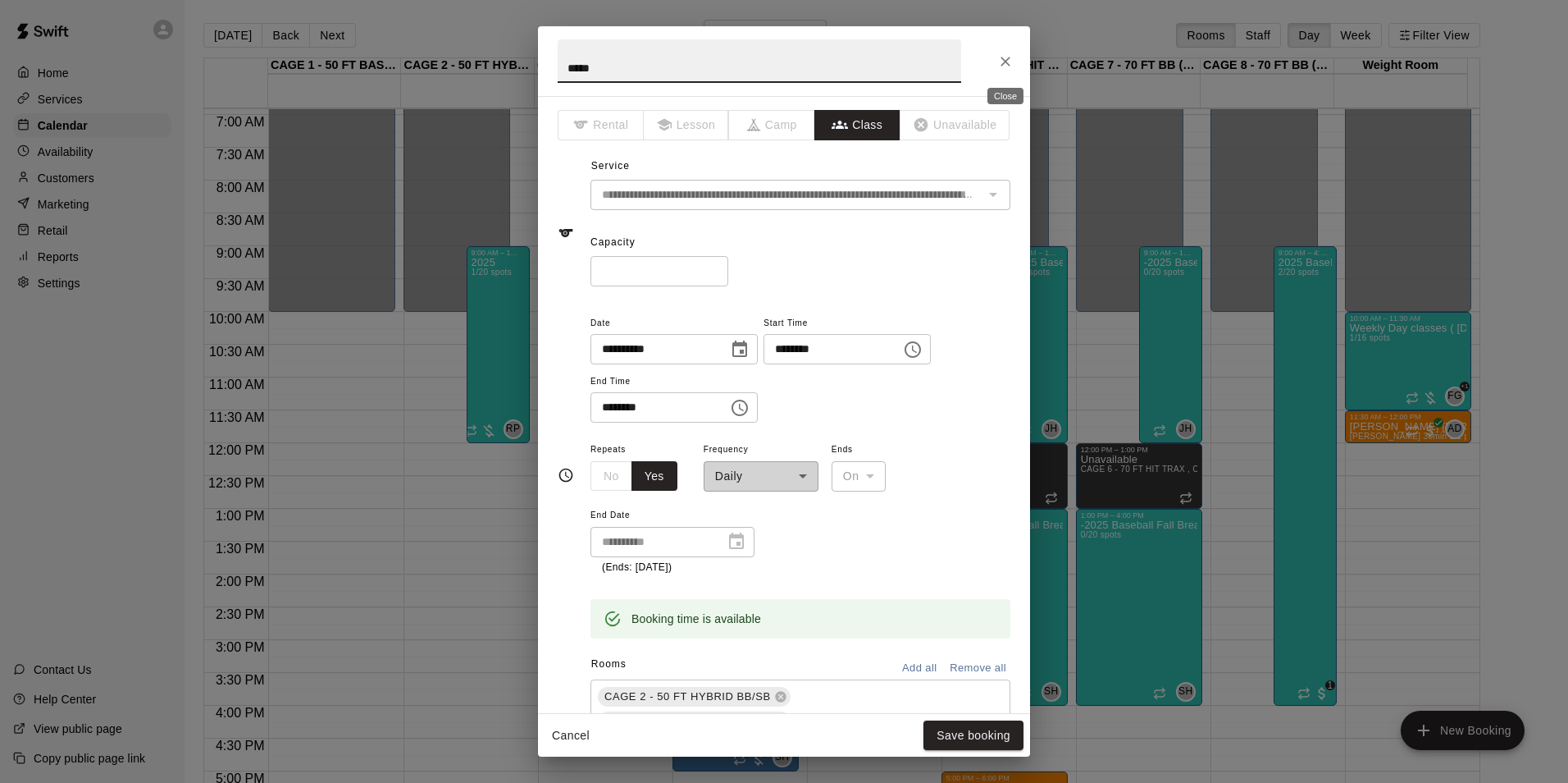
click at [1004, 58] on icon "Close" at bounding box center [1006, 62] width 17 height 17
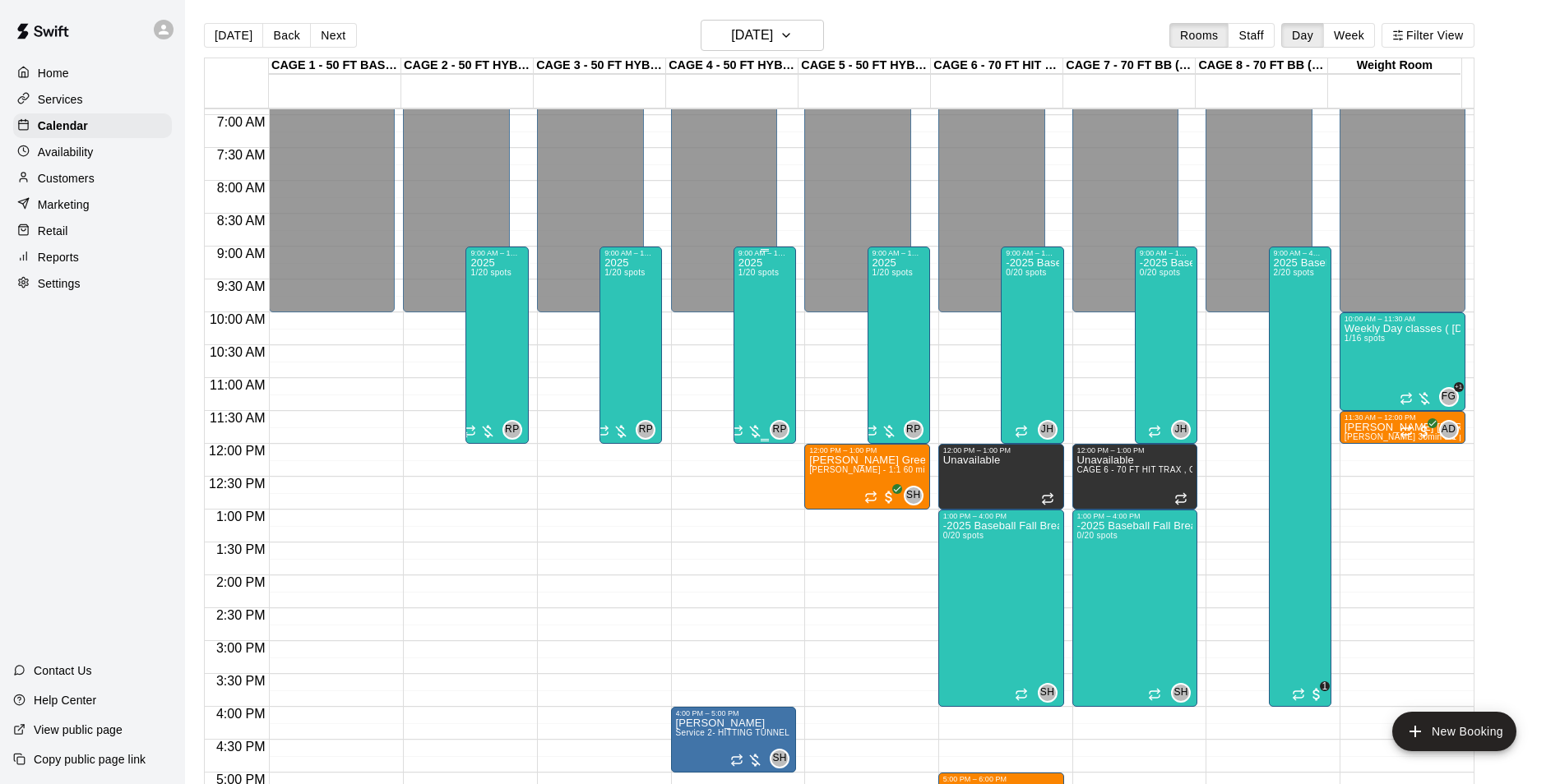
click at [774, 307] on div "2025 1/20 spots" at bounding box center [759, 649] width 41 height 784
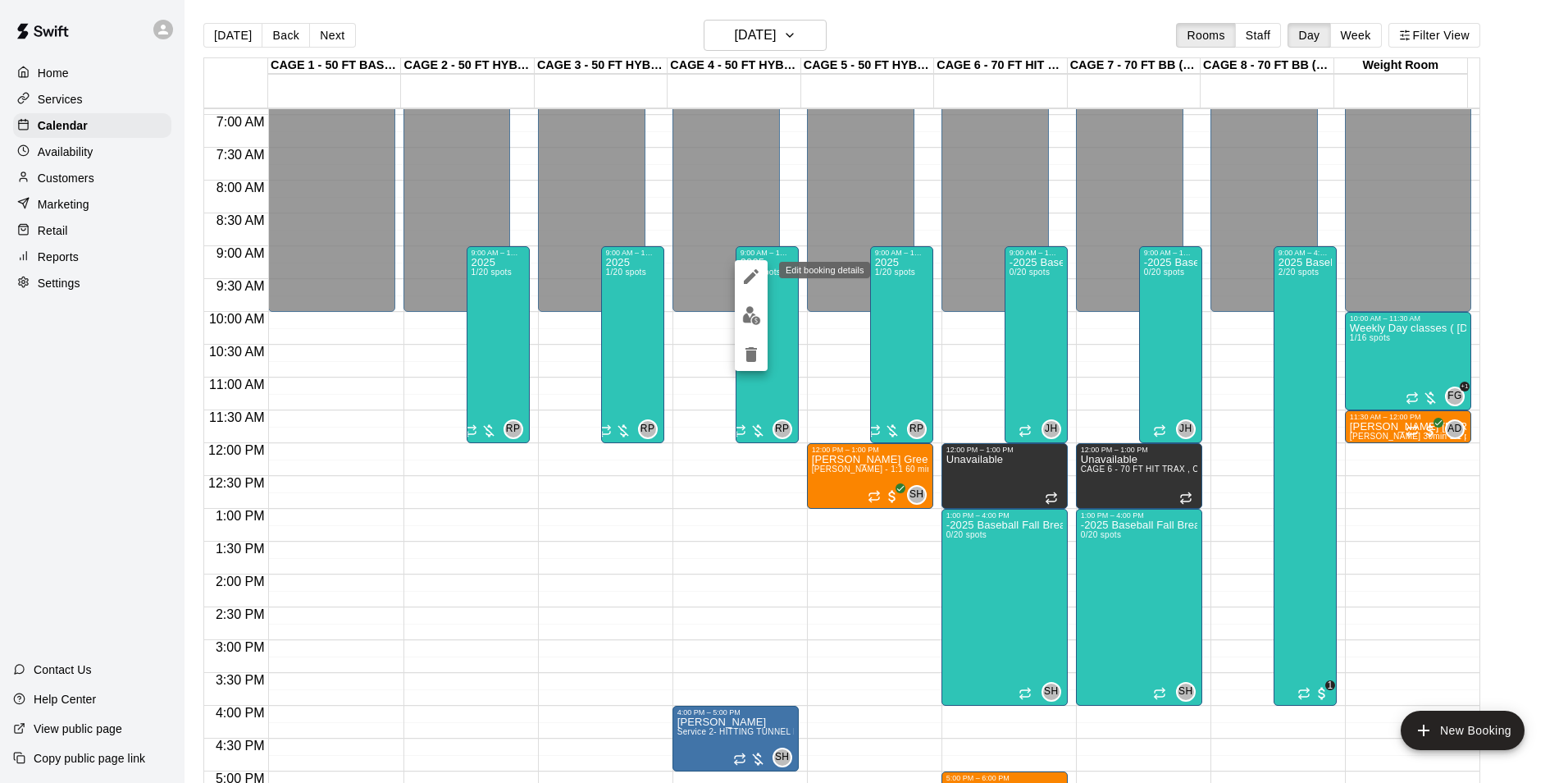
click at [754, 273] on icon "edit" at bounding box center [752, 277] width 20 height 20
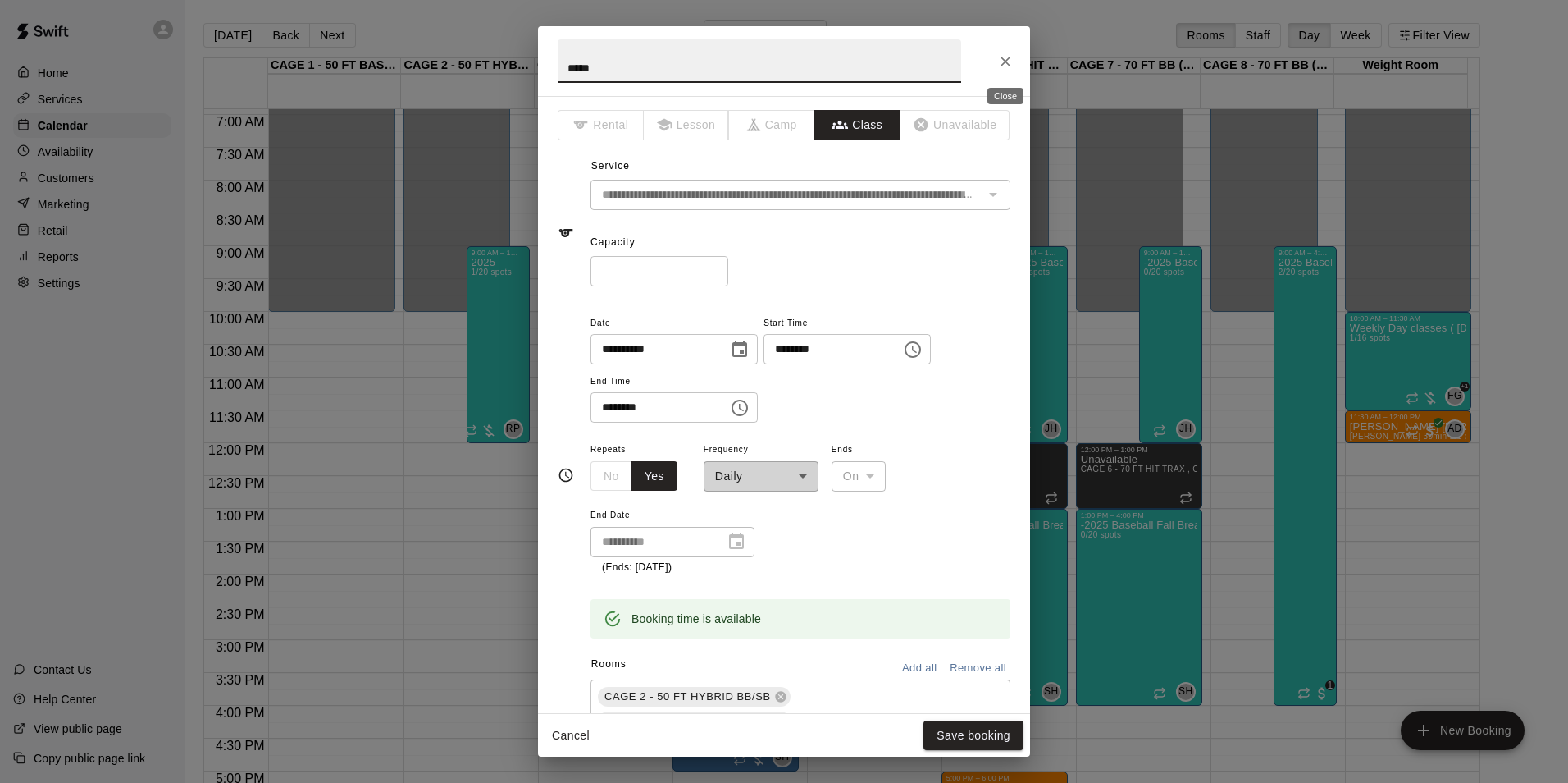
click at [1004, 68] on icon "Close" at bounding box center [1006, 62] width 17 height 17
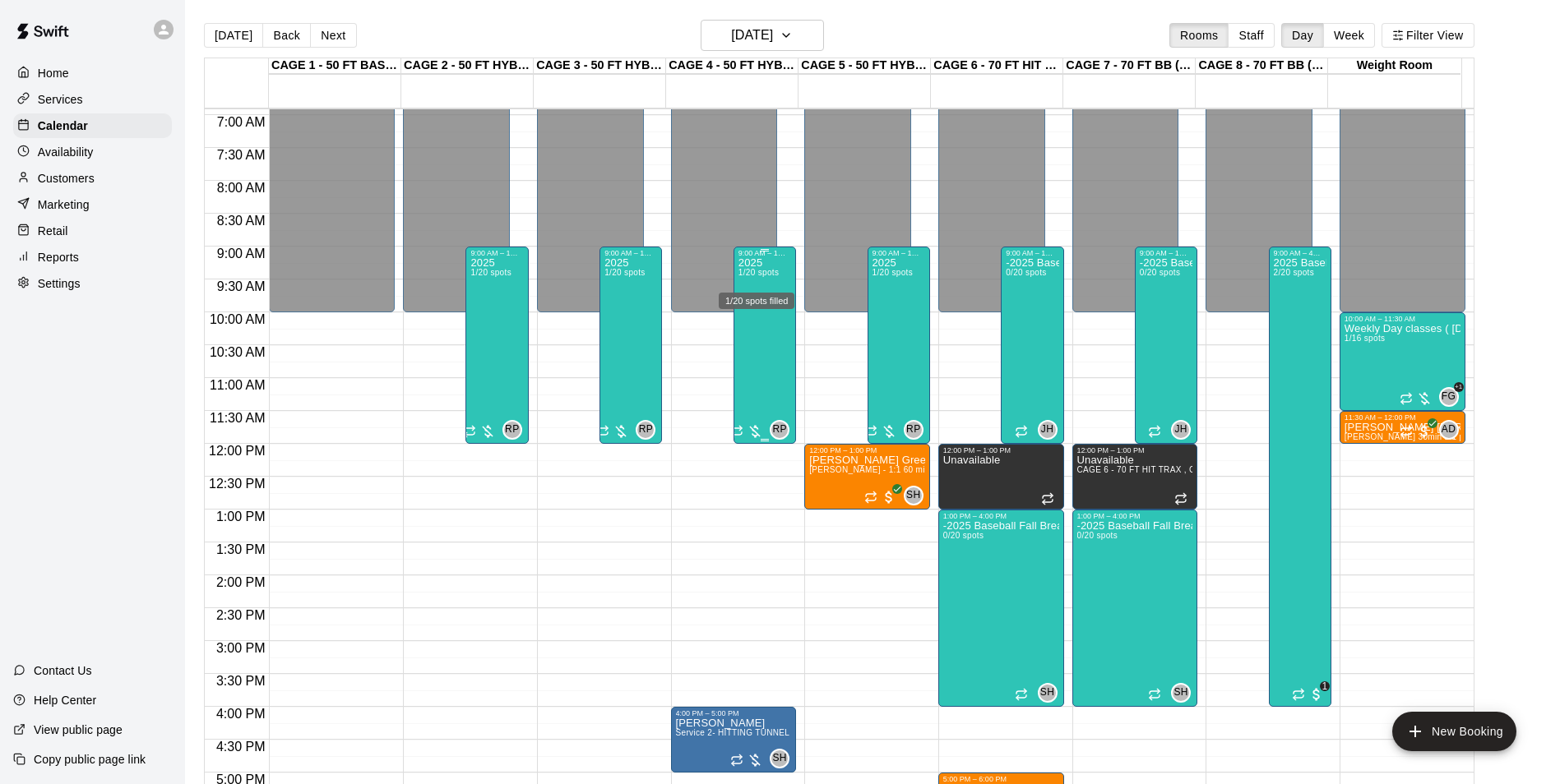
click at [760, 289] on div "1/20 spots filled" at bounding box center [756, 296] width 79 height 30
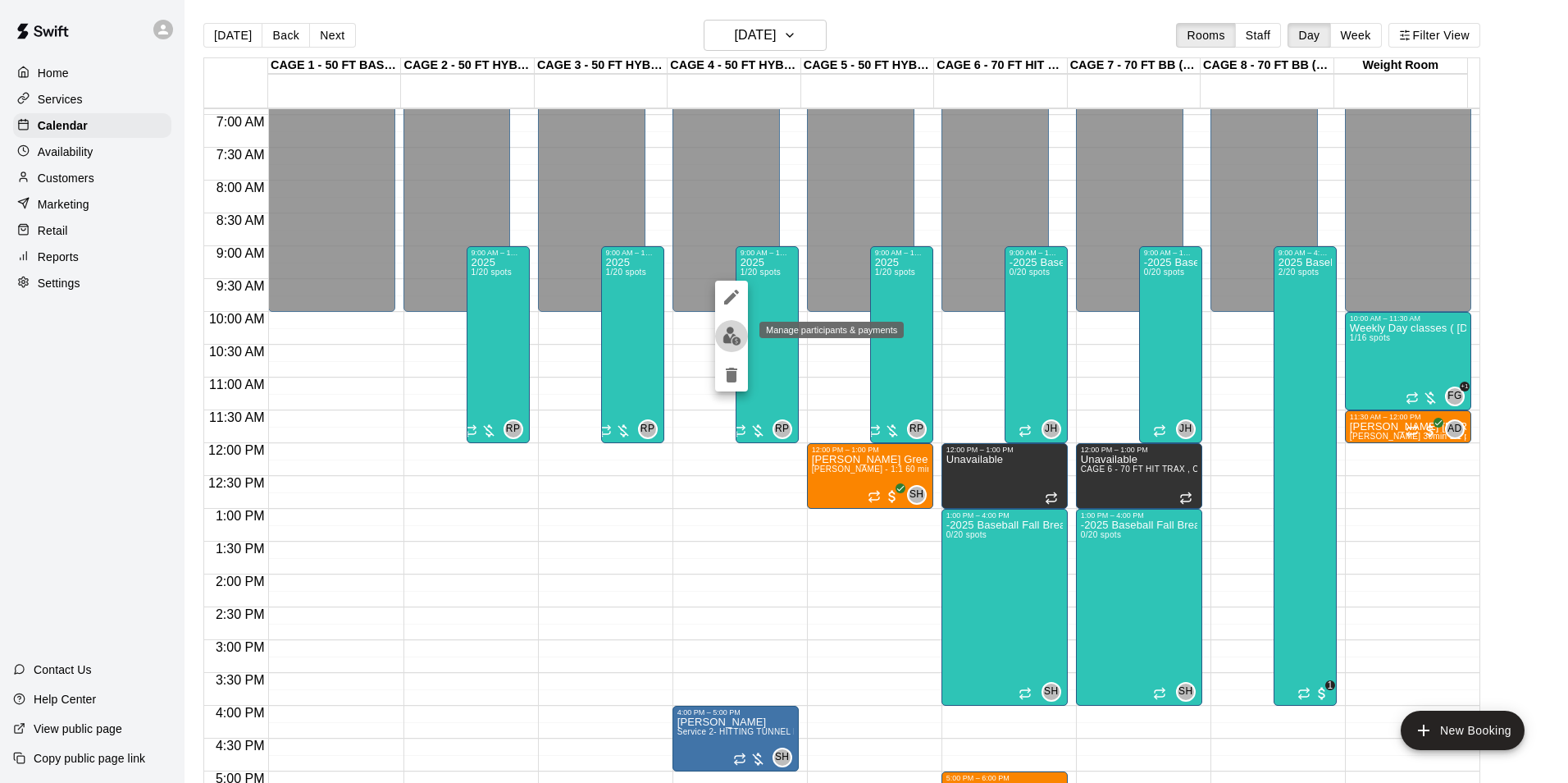
click at [742, 336] on button "edit" at bounding box center [731, 336] width 33 height 32
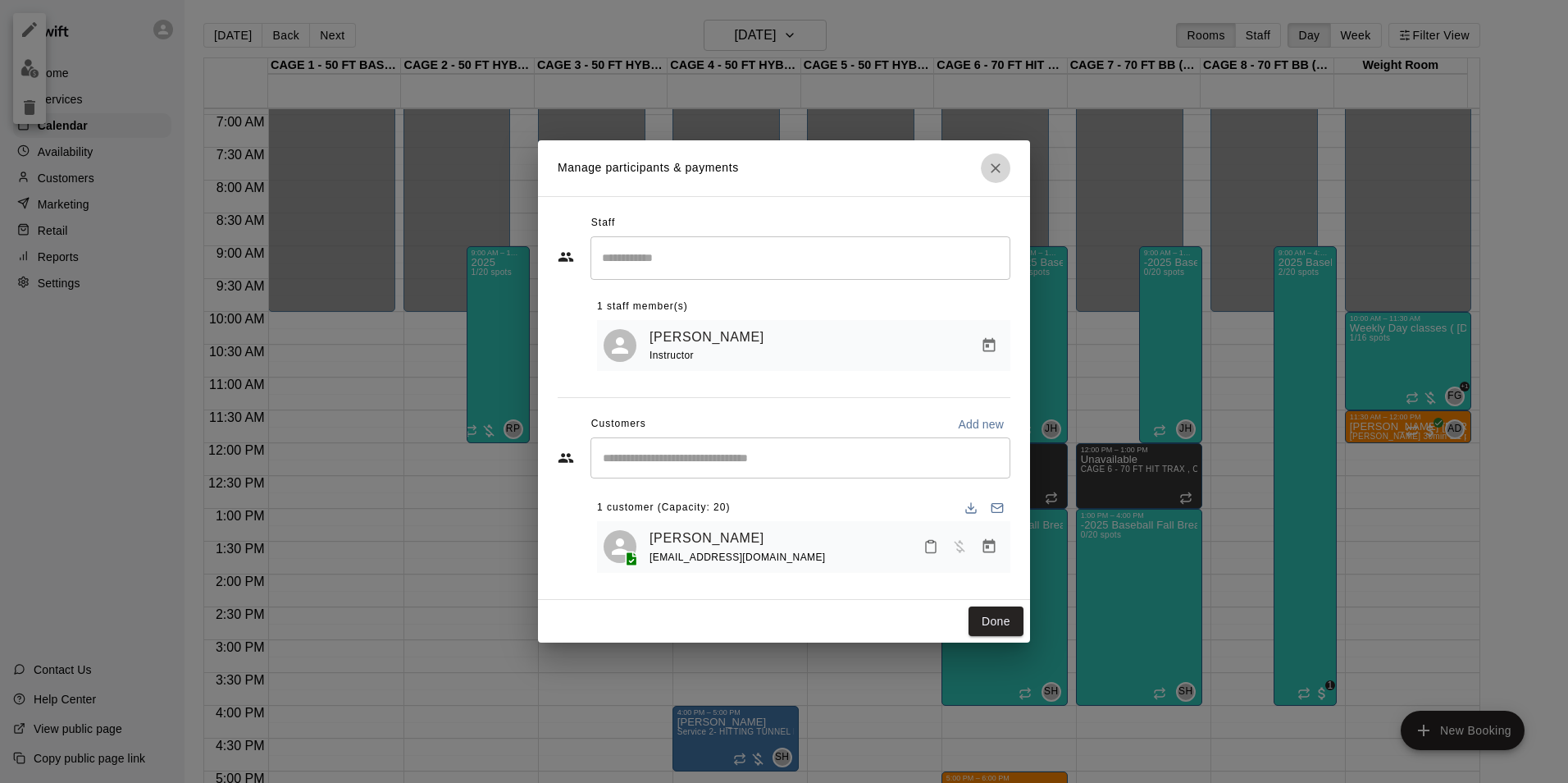
click at [986, 159] on button "Close" at bounding box center [996, 169] width 30 height 30
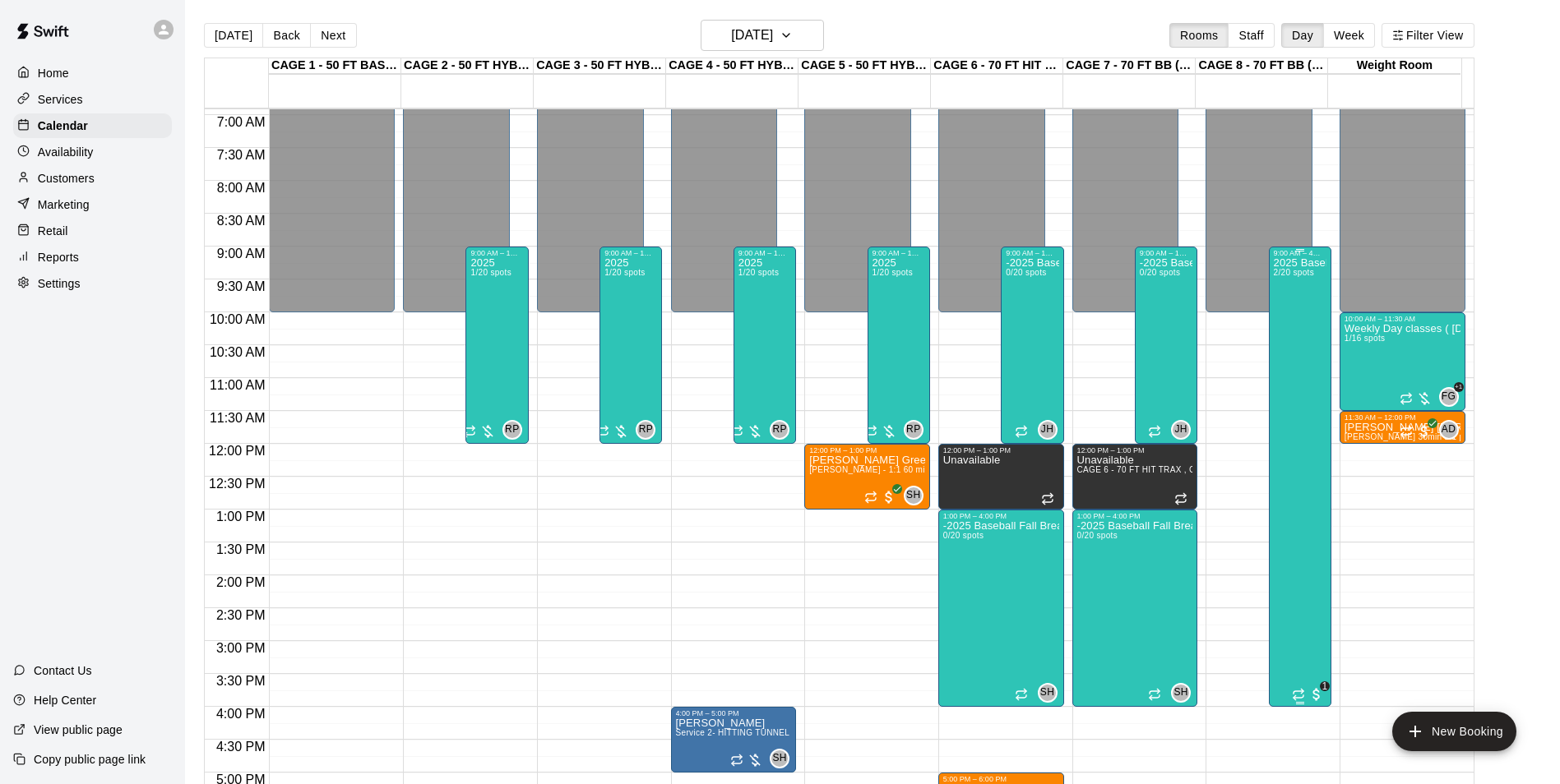
click at [1312, 343] on div "2025 Baseball Fall Break camp ( Full day options ) 9am to 4:00 (session 2 Octob…" at bounding box center [1300, 649] width 53 height 784
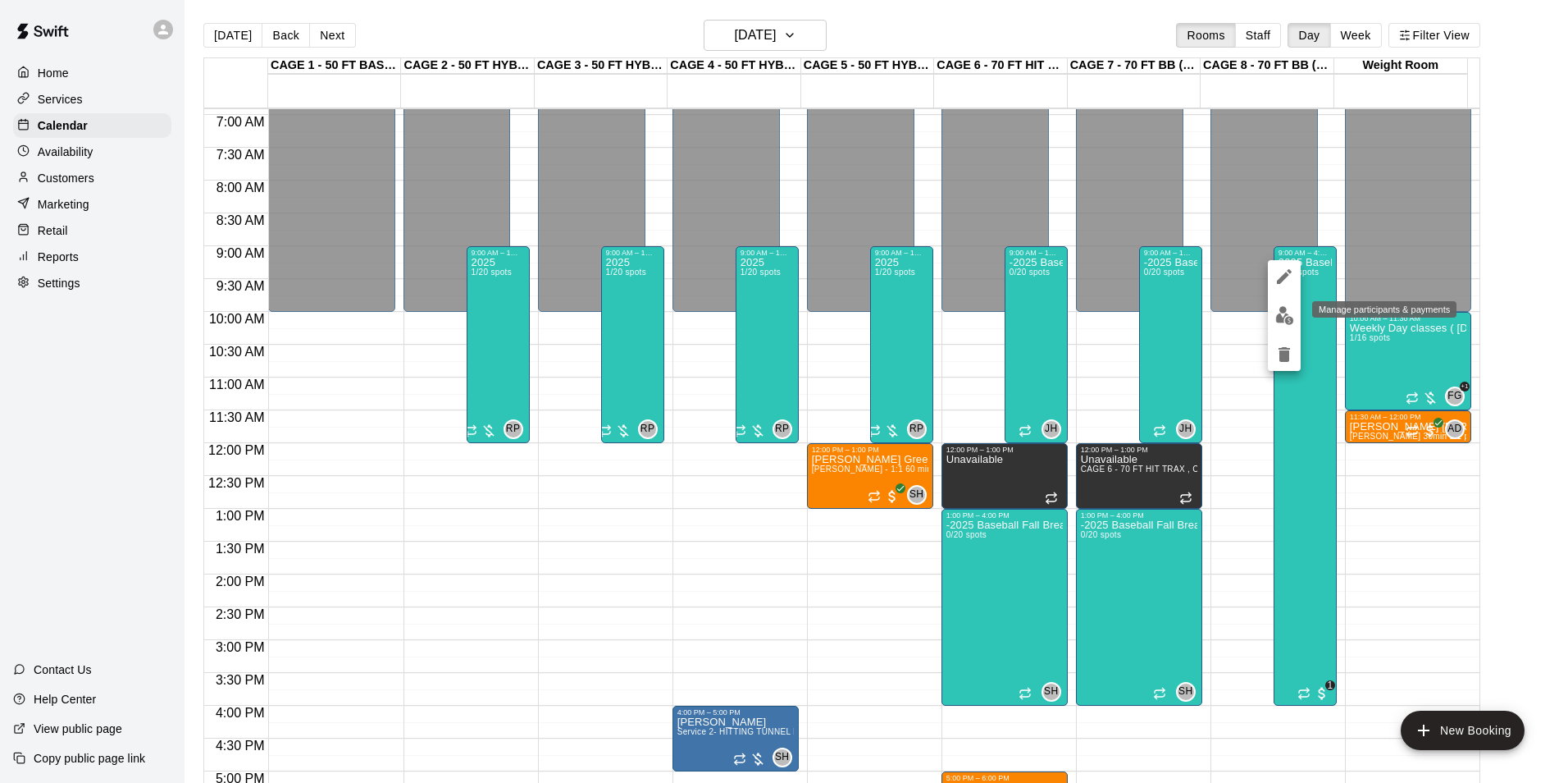
click at [1270, 315] on button "edit" at bounding box center [1284, 316] width 33 height 32
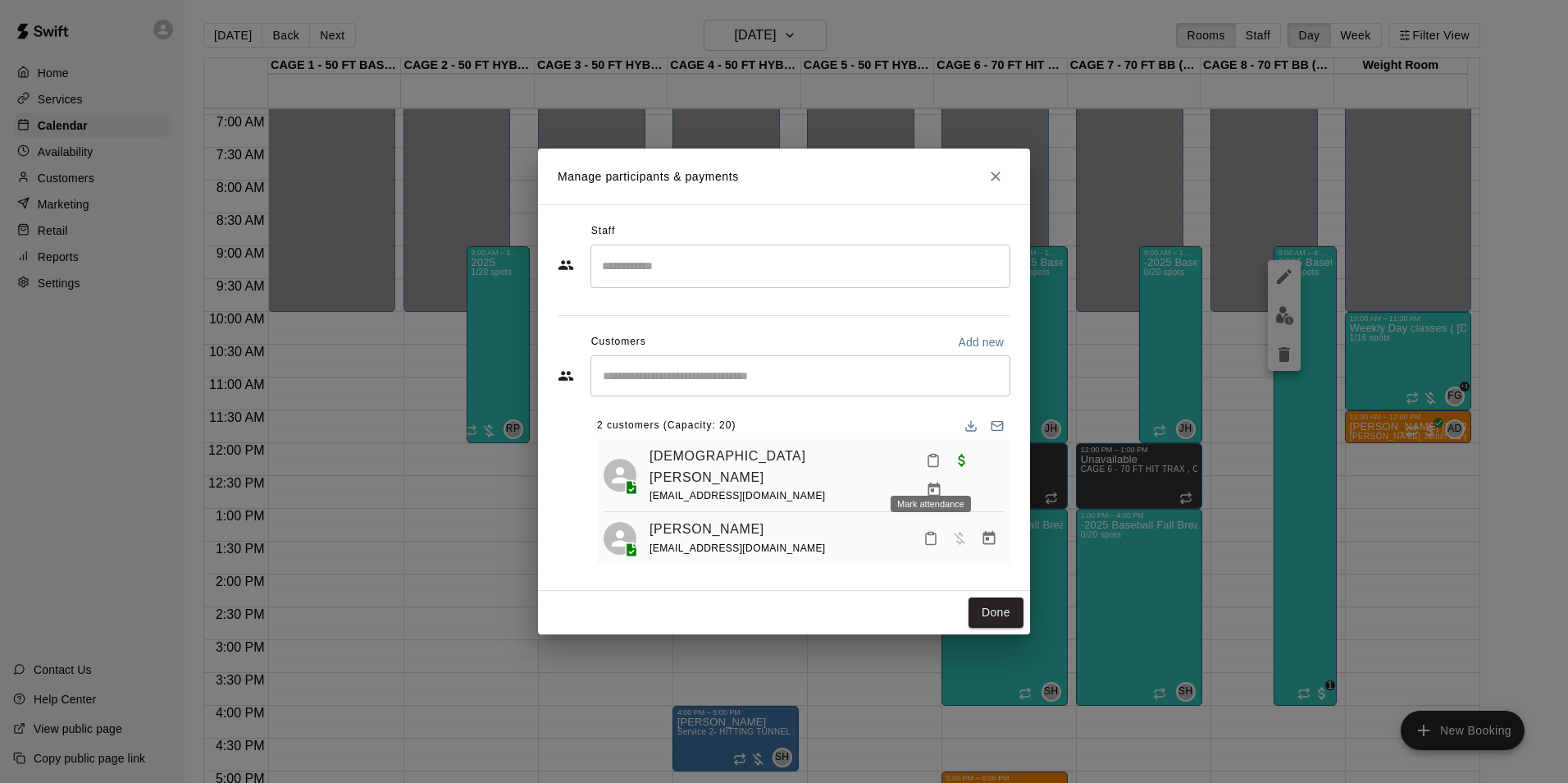
click at [911, 474] on div "Christian Gibson rach21051@gmail.com" at bounding box center [826, 475] width 354 height 60
click at [940, 482] on icon "Manage bookings & payment" at bounding box center [933, 489] width 12 height 14
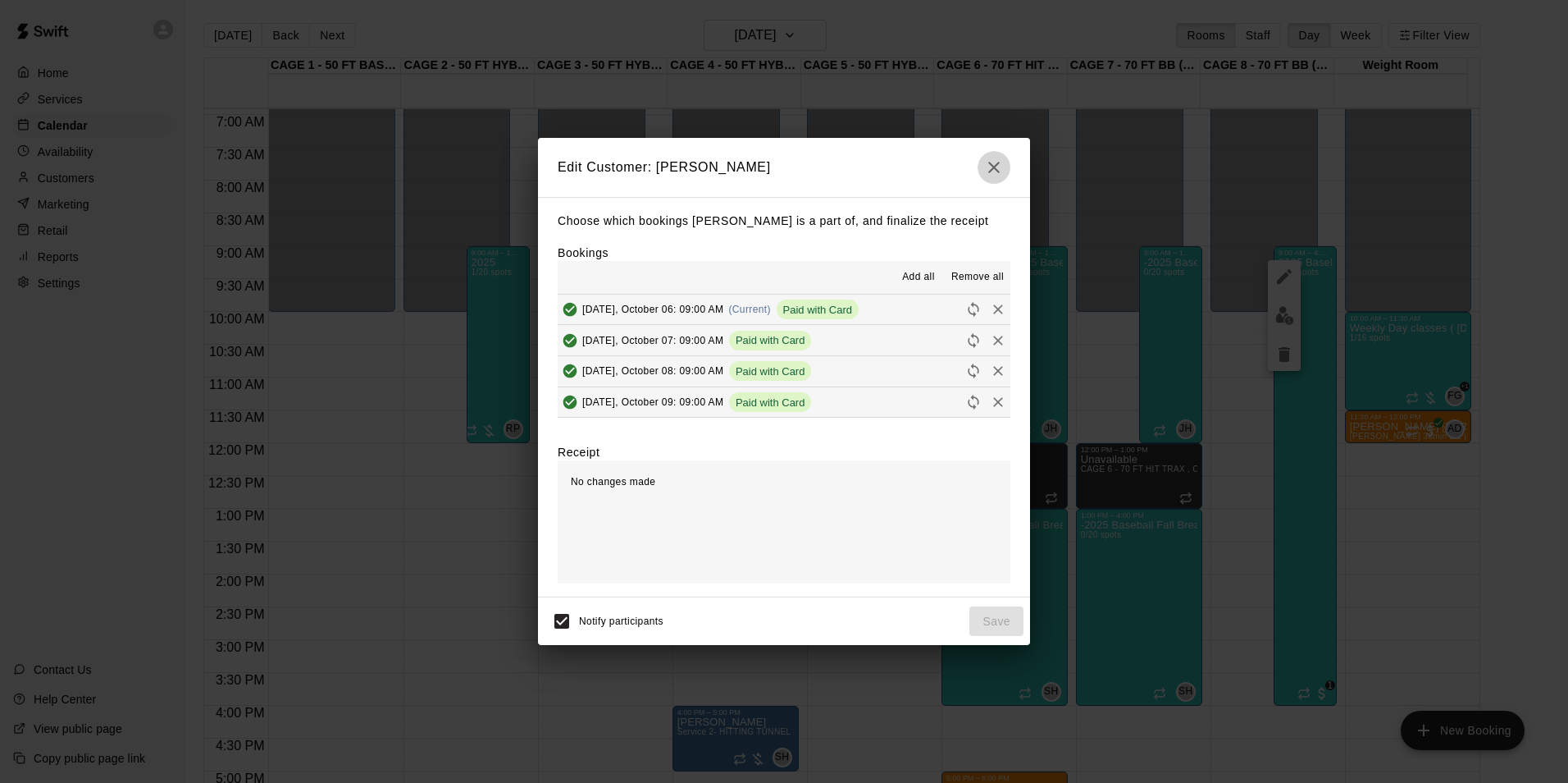
click at [1003, 169] on icon "button" at bounding box center [995, 168] width 20 height 20
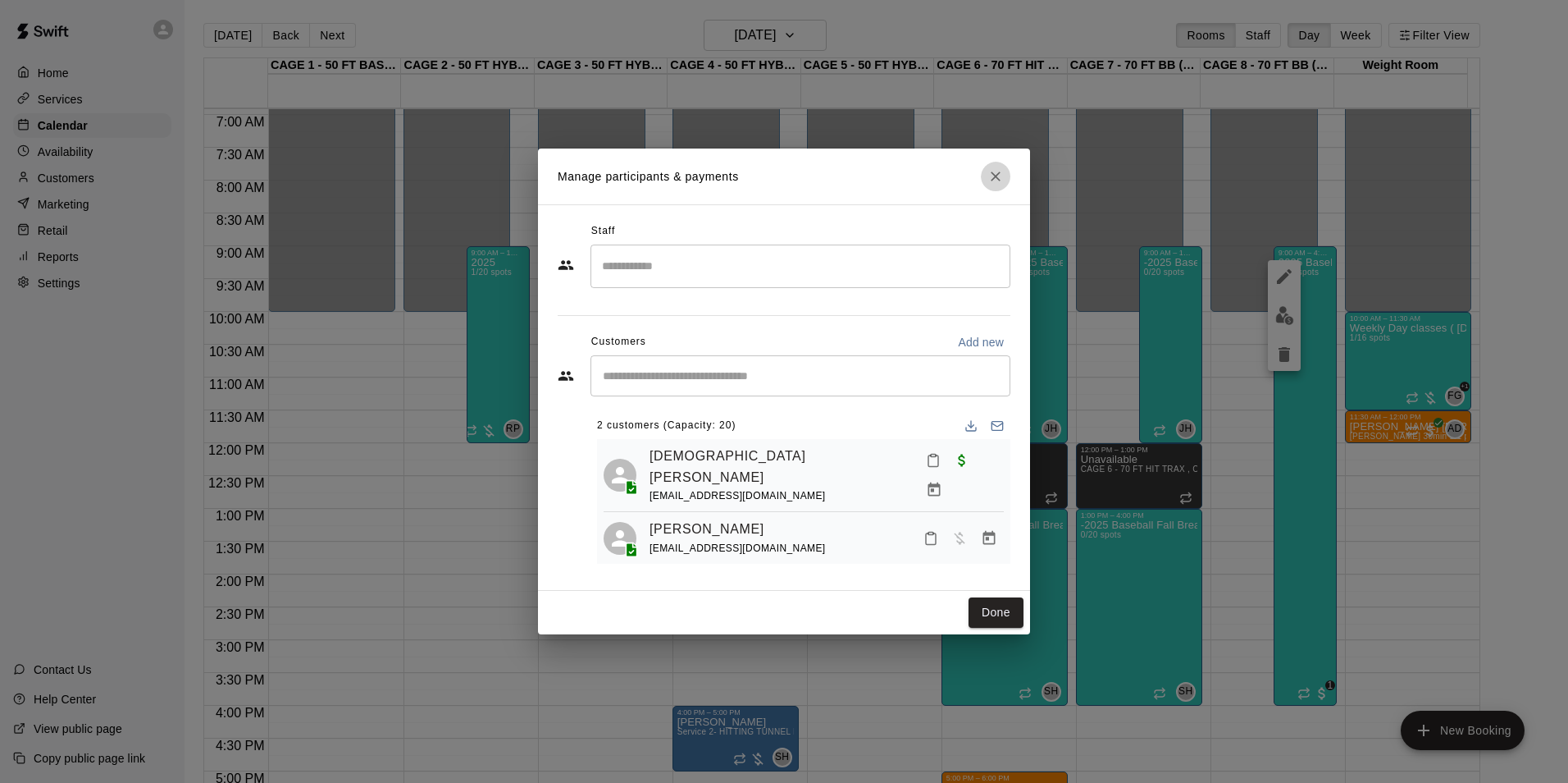
click at [990, 172] on button "Close" at bounding box center [996, 177] width 30 height 30
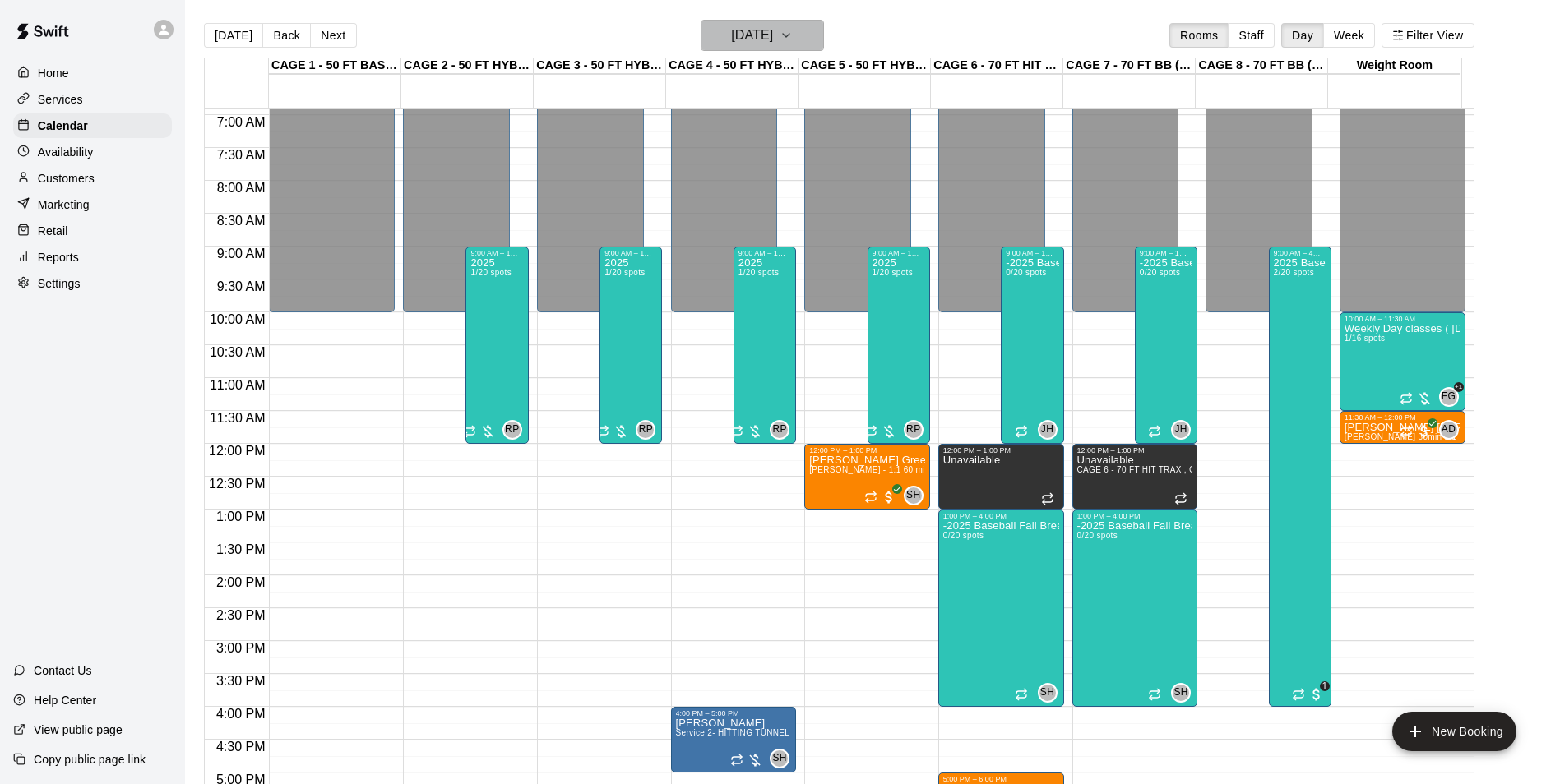
click at [745, 28] on h6 "Monday Oct 06" at bounding box center [752, 35] width 42 height 23
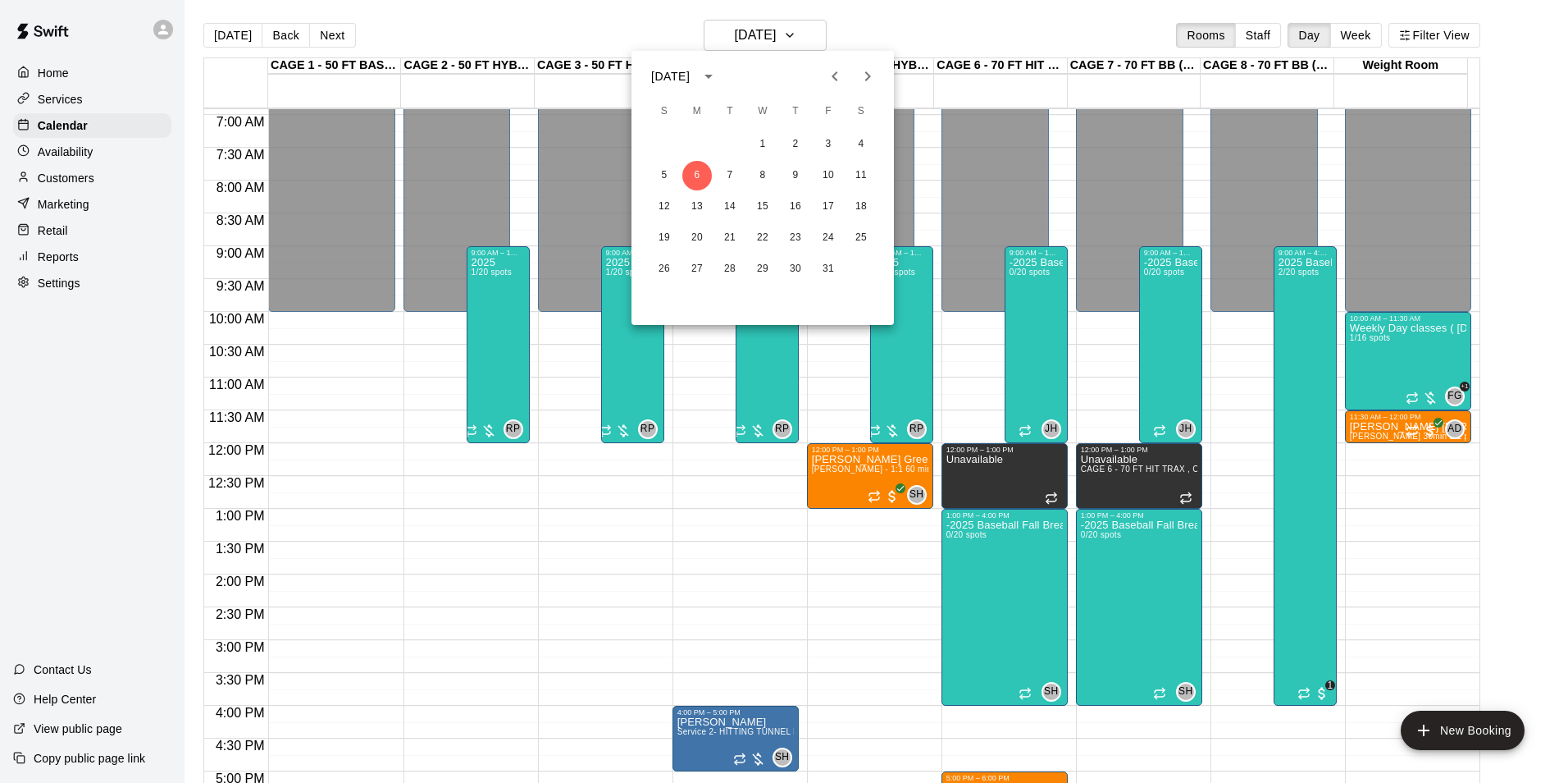
click at [833, 76] on icon "Previous month" at bounding box center [835, 76] width 6 height 10
click at [861, 207] on button "20" at bounding box center [862, 207] width 30 height 30
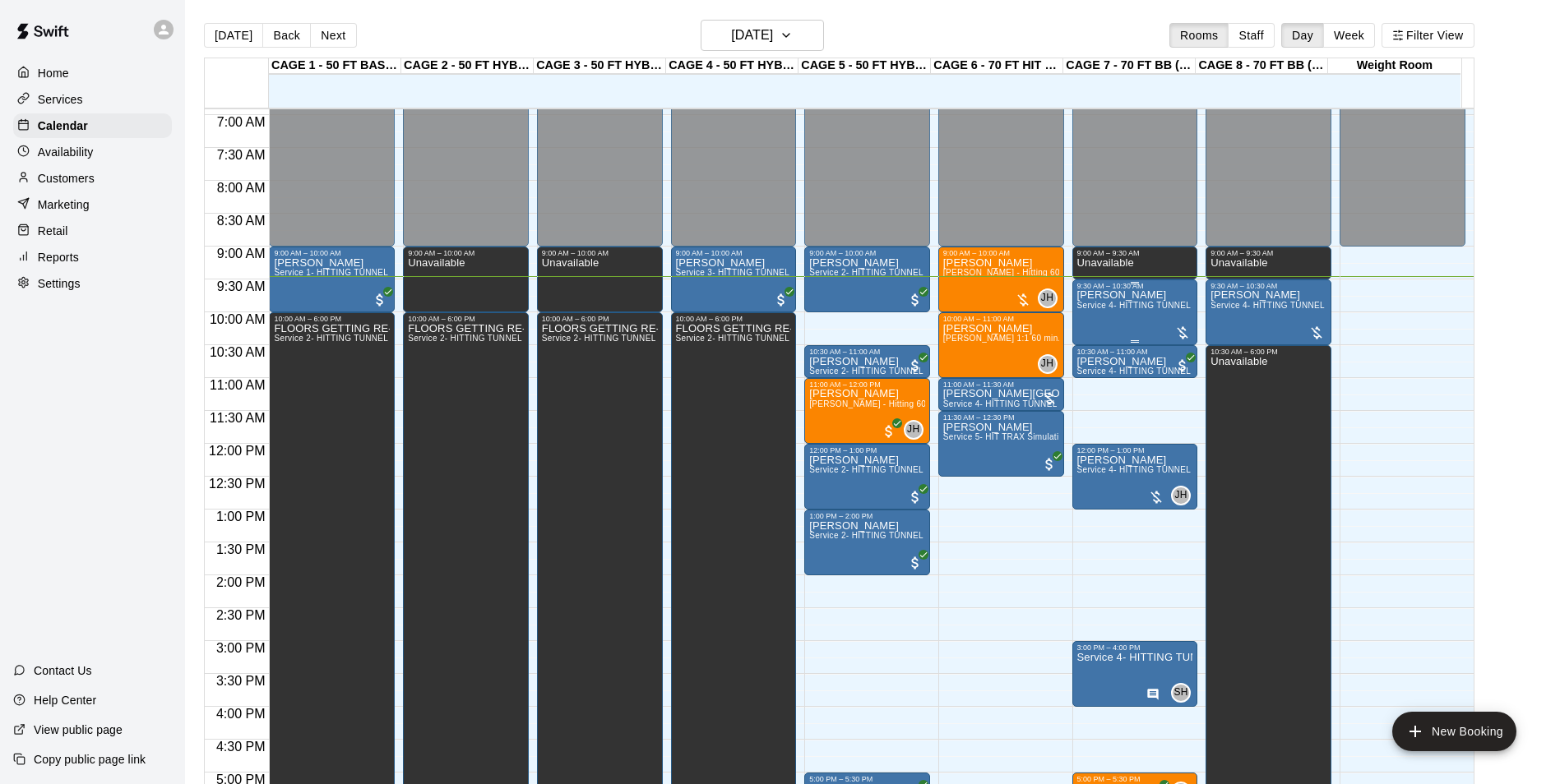
click at [1126, 306] on span "Service 4- HITTING TUNNEL RENTAL - 70ft Baseball" at bounding box center [1182, 305] width 209 height 9
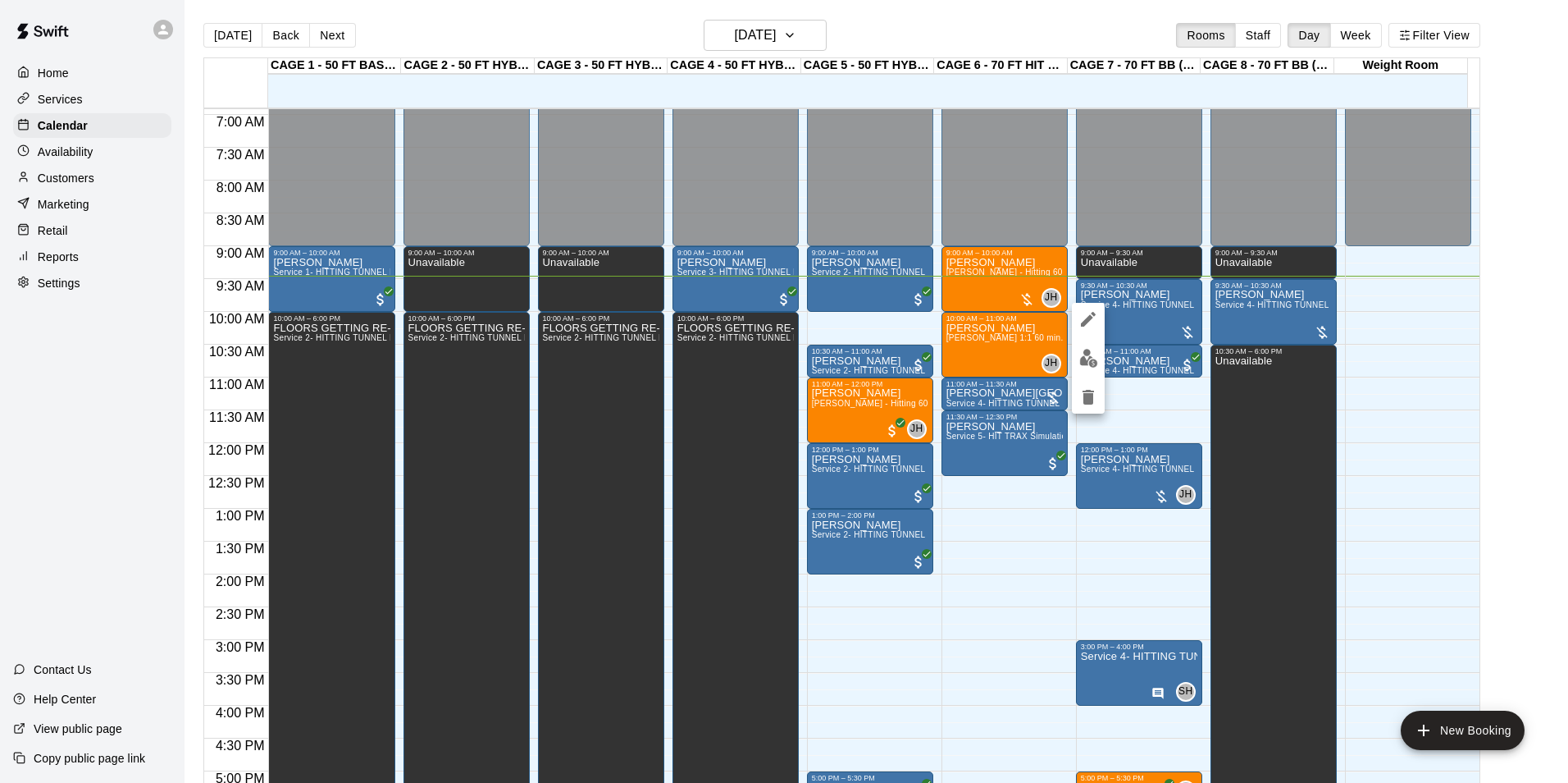
click at [101, 148] on div at bounding box center [784, 391] width 1568 height 783
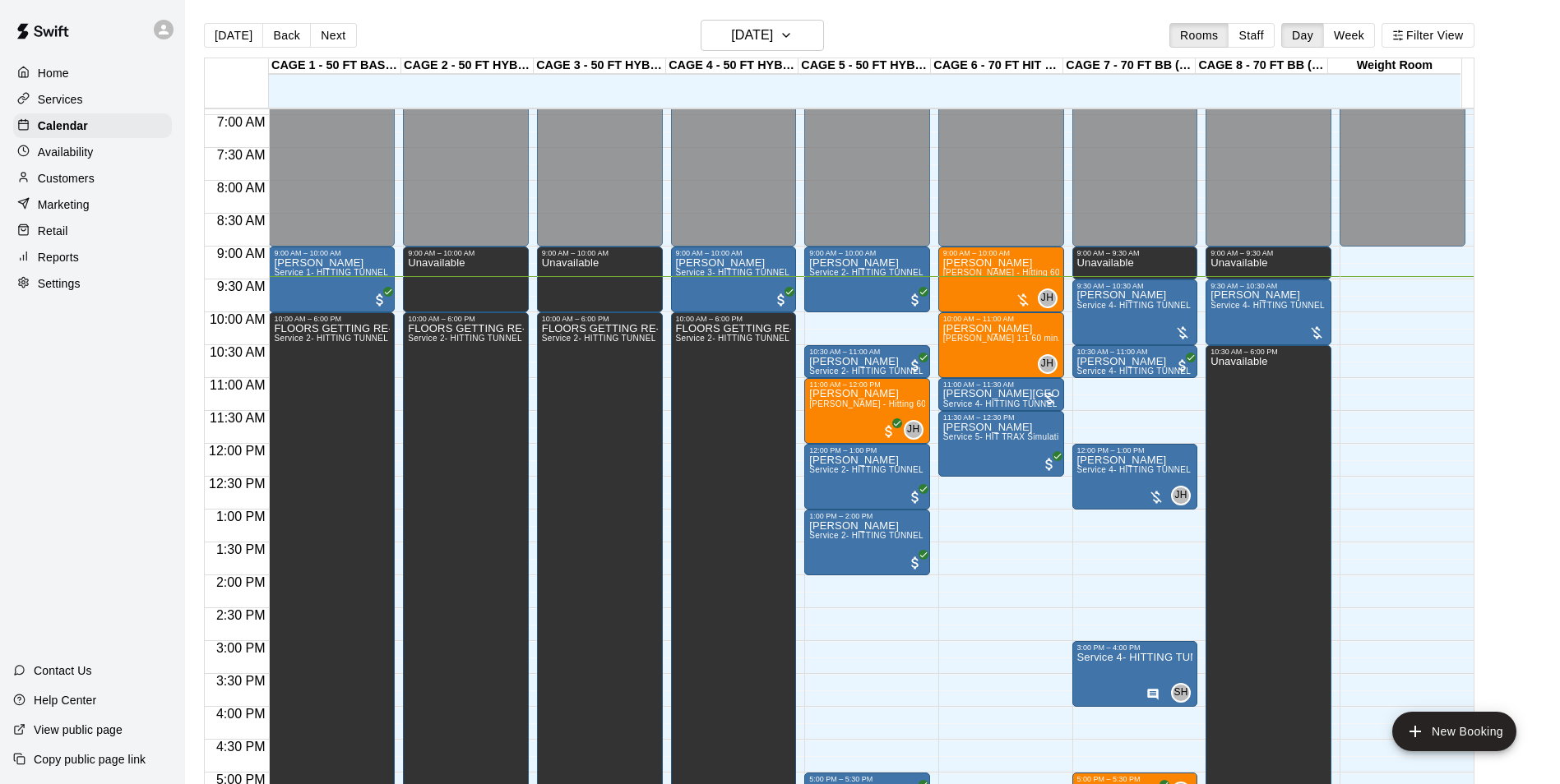
click at [94, 174] on p "Customers" at bounding box center [66, 178] width 57 height 17
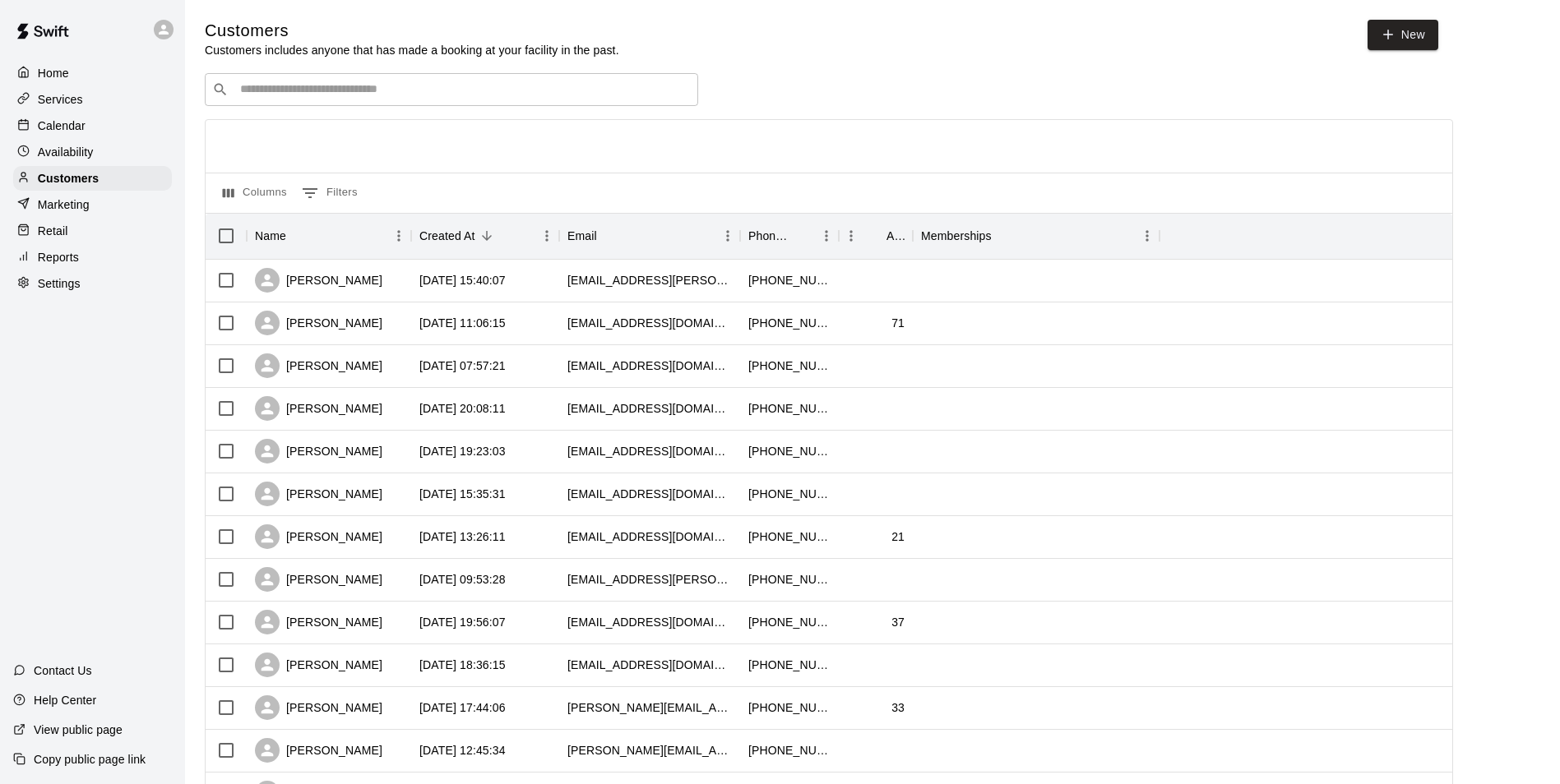
click at [324, 56] on p "Customers includes anyone that has made a booking at your facility in the past." at bounding box center [412, 50] width 415 height 17
click at [332, 83] on input "Search customers by name or email" at bounding box center [463, 89] width 455 height 17
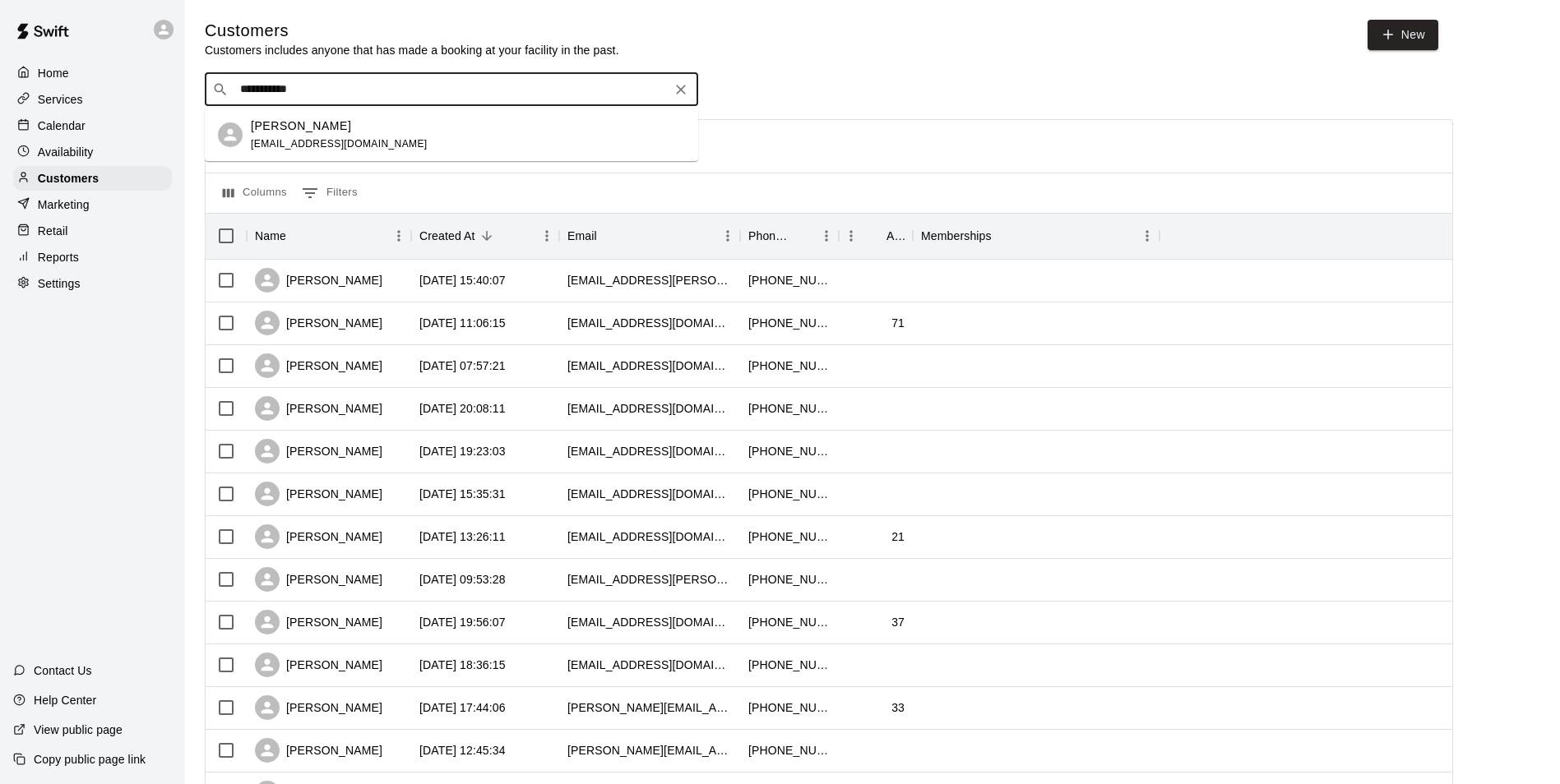
type input "**********"
click at [378, 135] on div "Hudson Homer torreyhomer@gmail.com" at bounding box center [467, 135] width 434 height 36
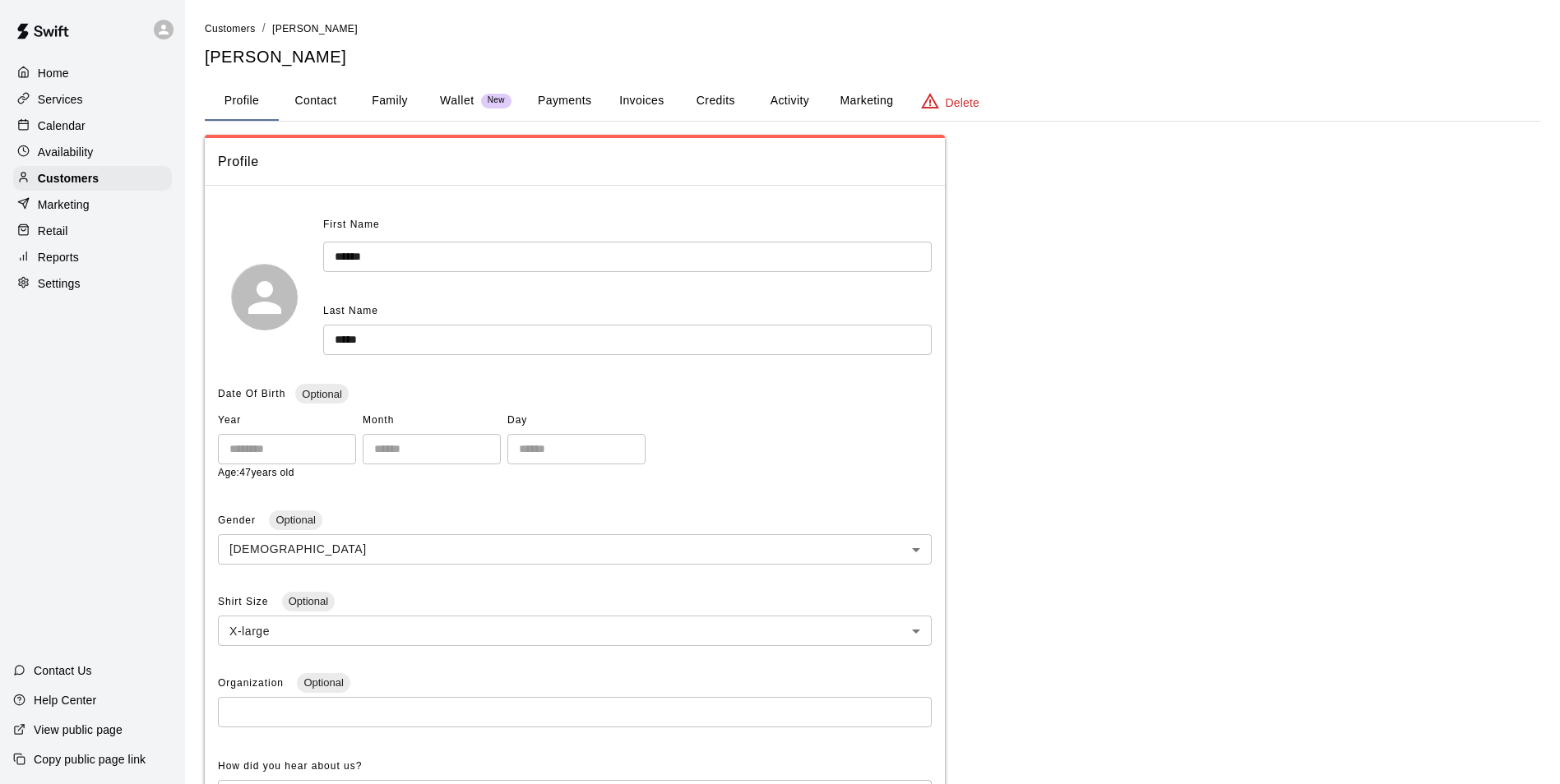
click at [649, 92] on button "Invoices" at bounding box center [641, 101] width 74 height 40
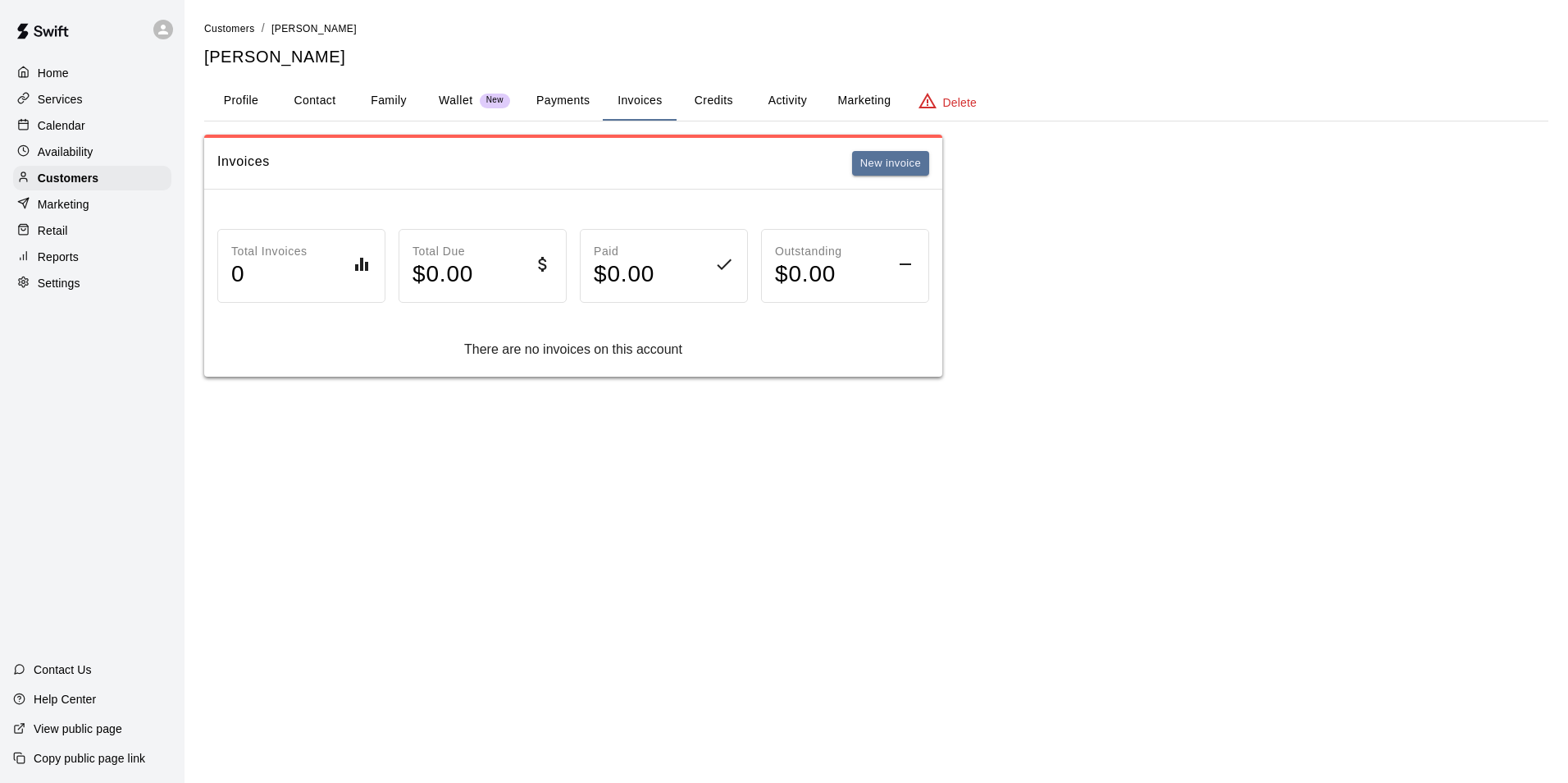
click at [568, 95] on button "Payments" at bounding box center [563, 101] width 79 height 40
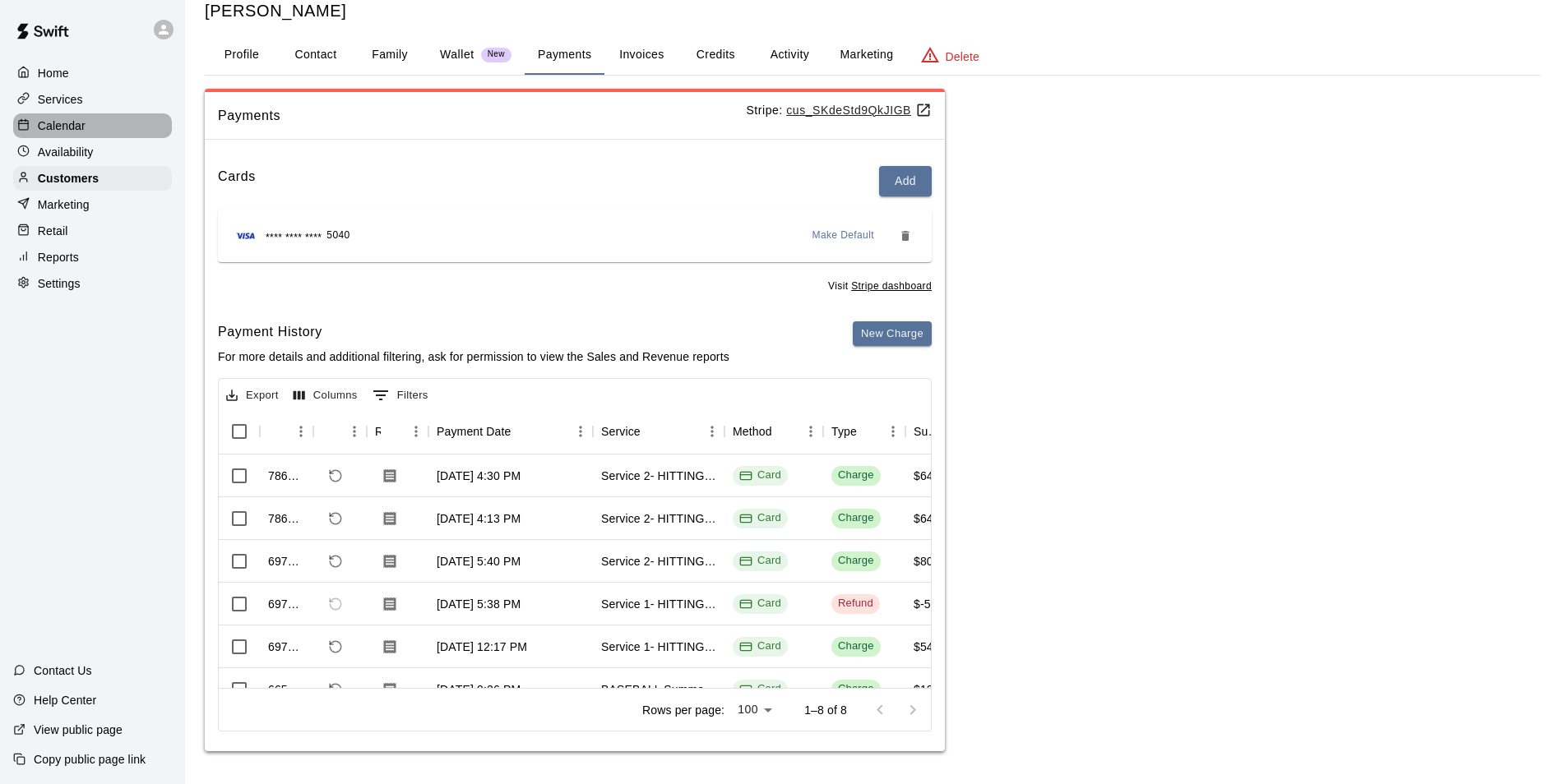
click at [145, 129] on div "Calendar" at bounding box center [92, 125] width 159 height 25
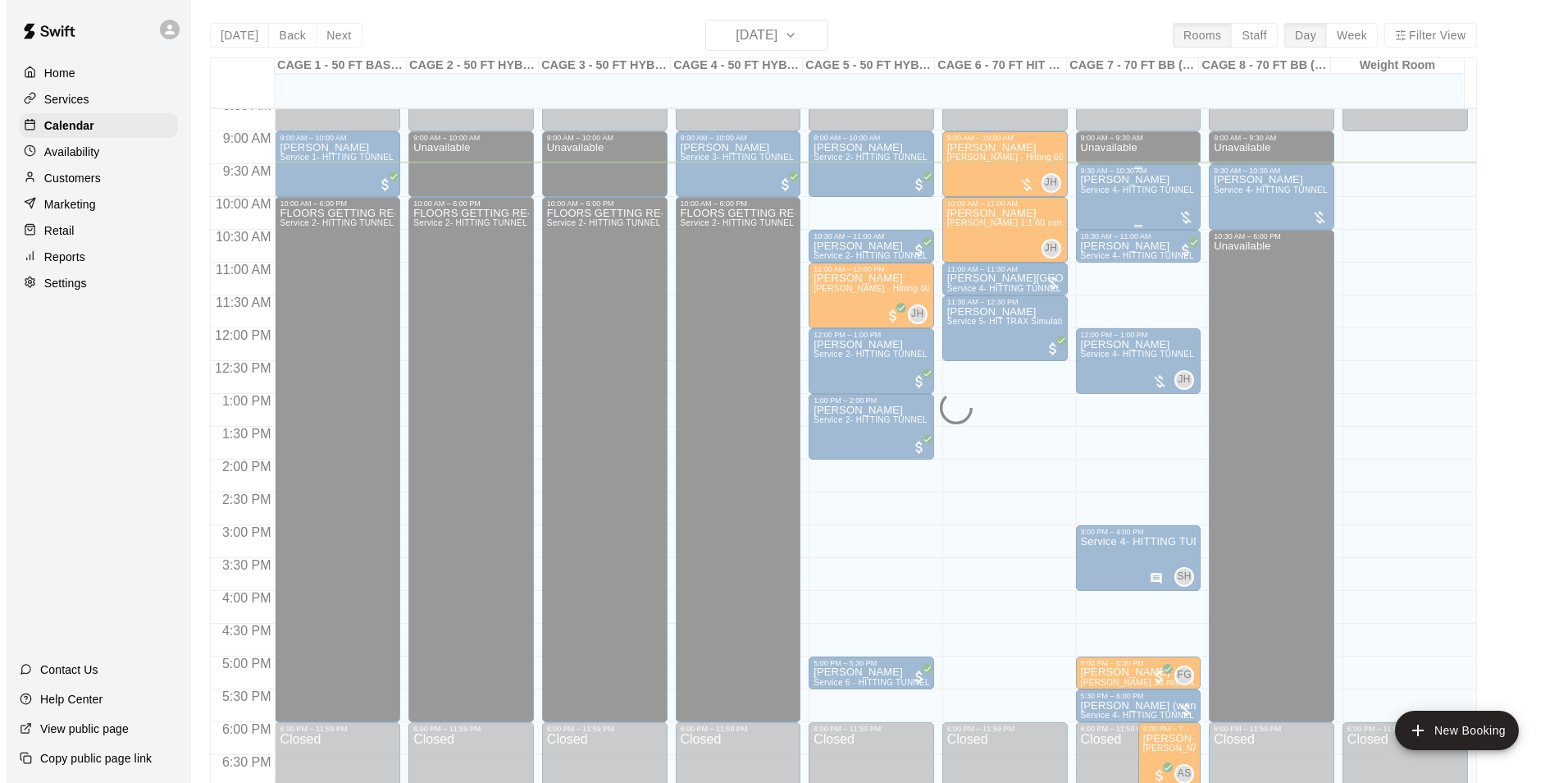
scroll to position [540, 0]
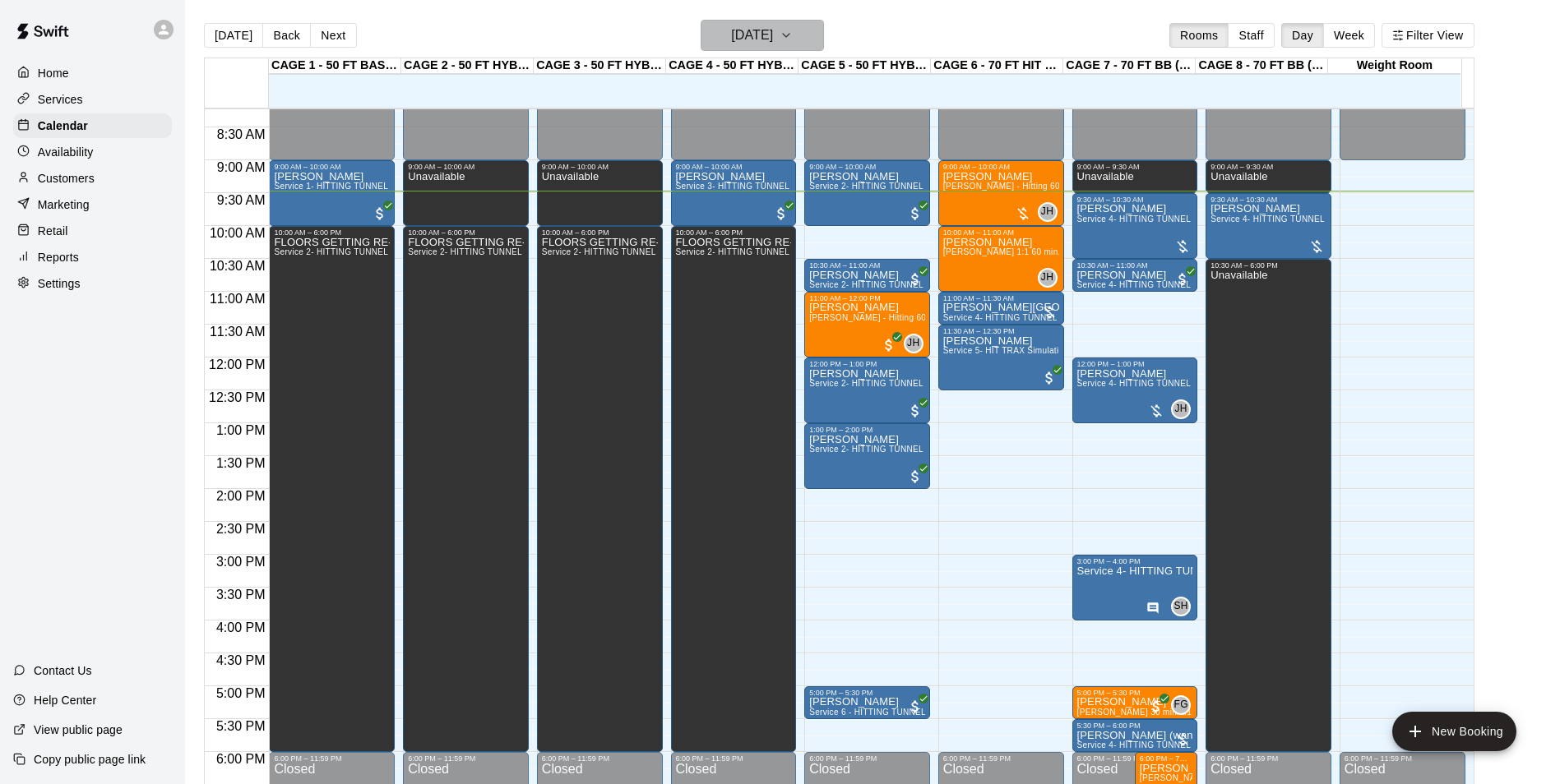
click at [792, 29] on icon "button" at bounding box center [785, 36] width 13 height 20
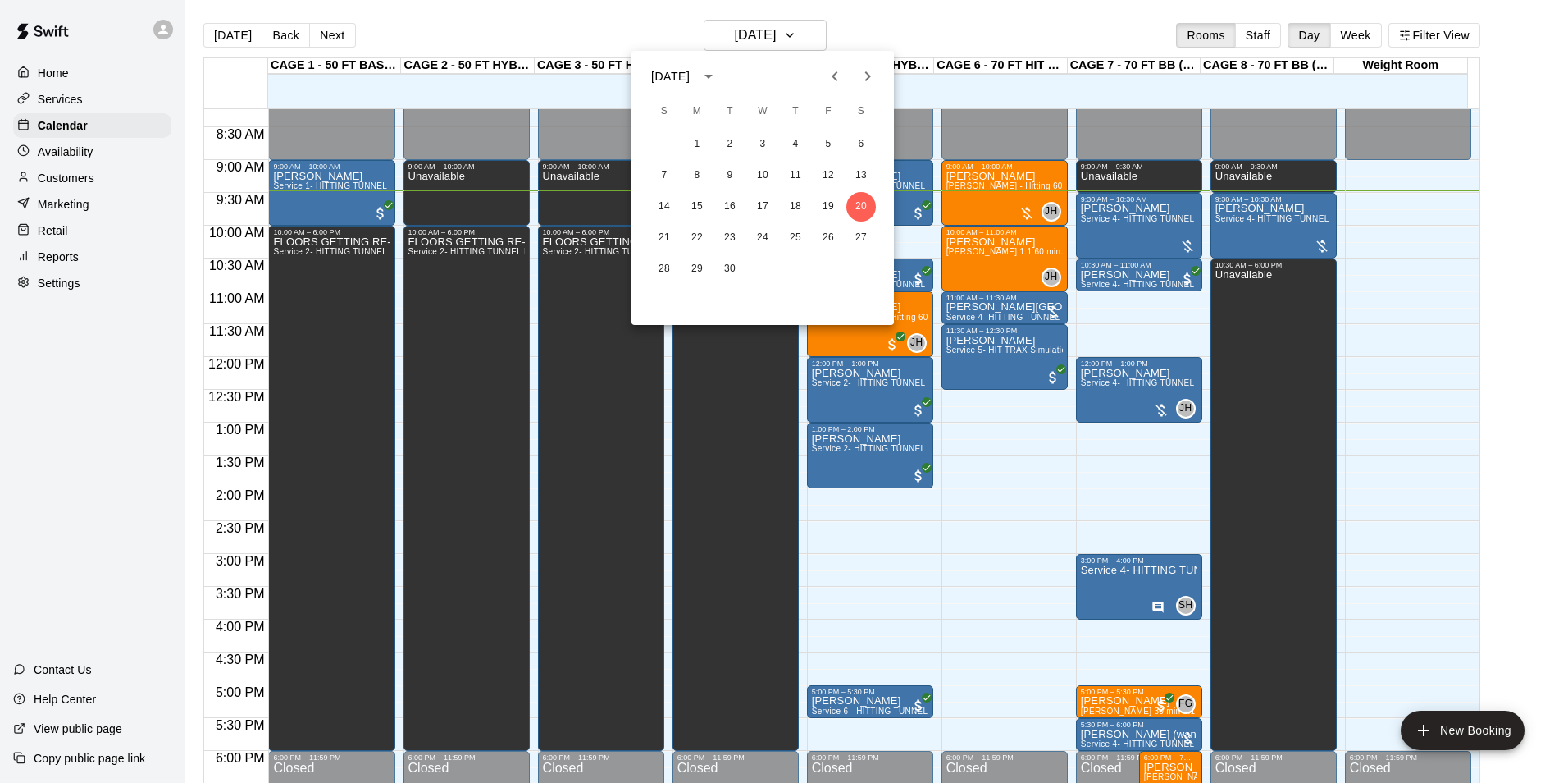
click at [871, 78] on icon "Next month" at bounding box center [868, 76] width 20 height 20
click at [699, 178] on button "6" at bounding box center [697, 176] width 30 height 30
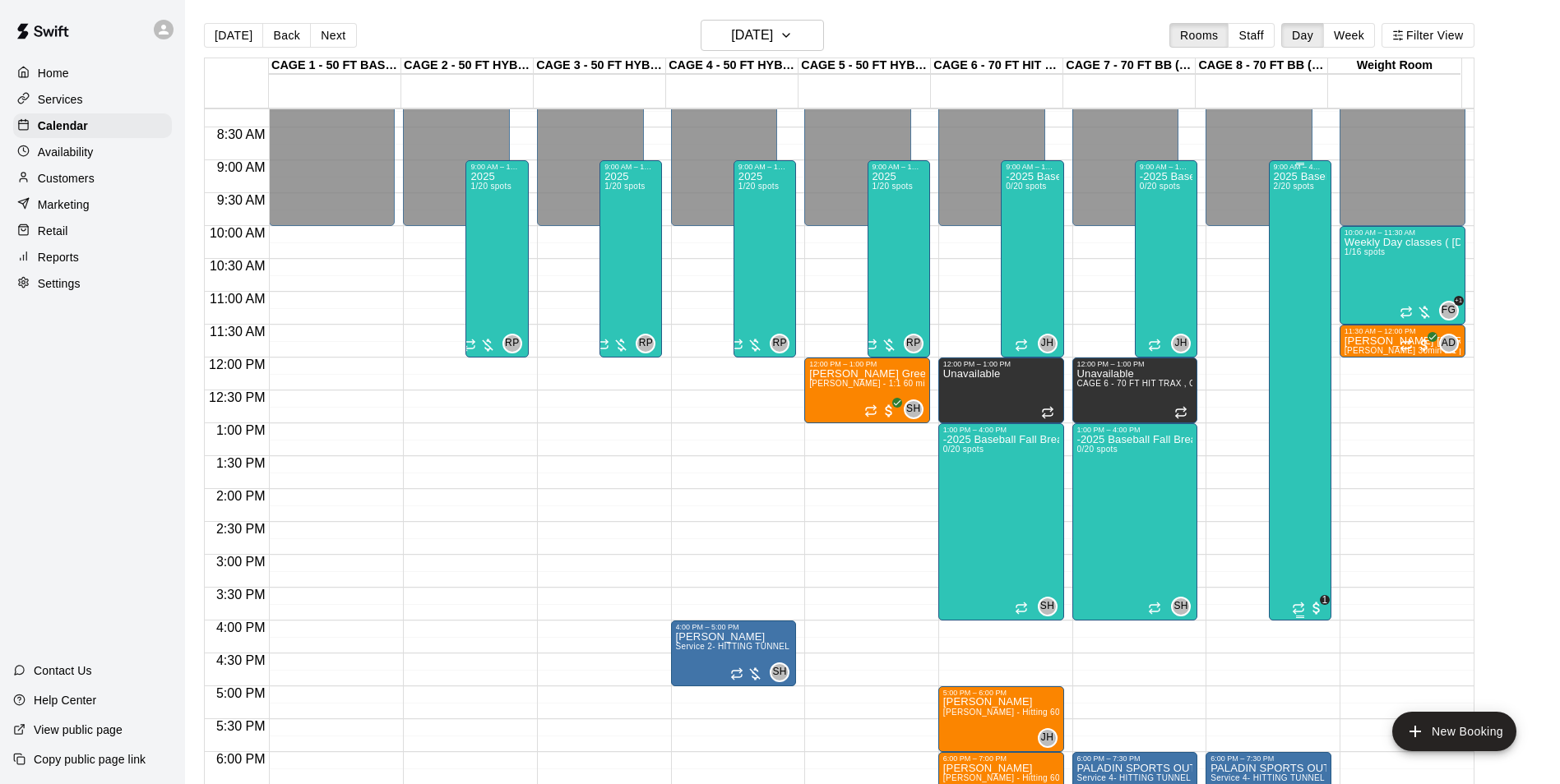
click at [1318, 249] on div "2025 Baseball Fall Break camp ( Full day options ) 9am to 4:00 (session 2 Octob…" at bounding box center [1300, 562] width 53 height 784
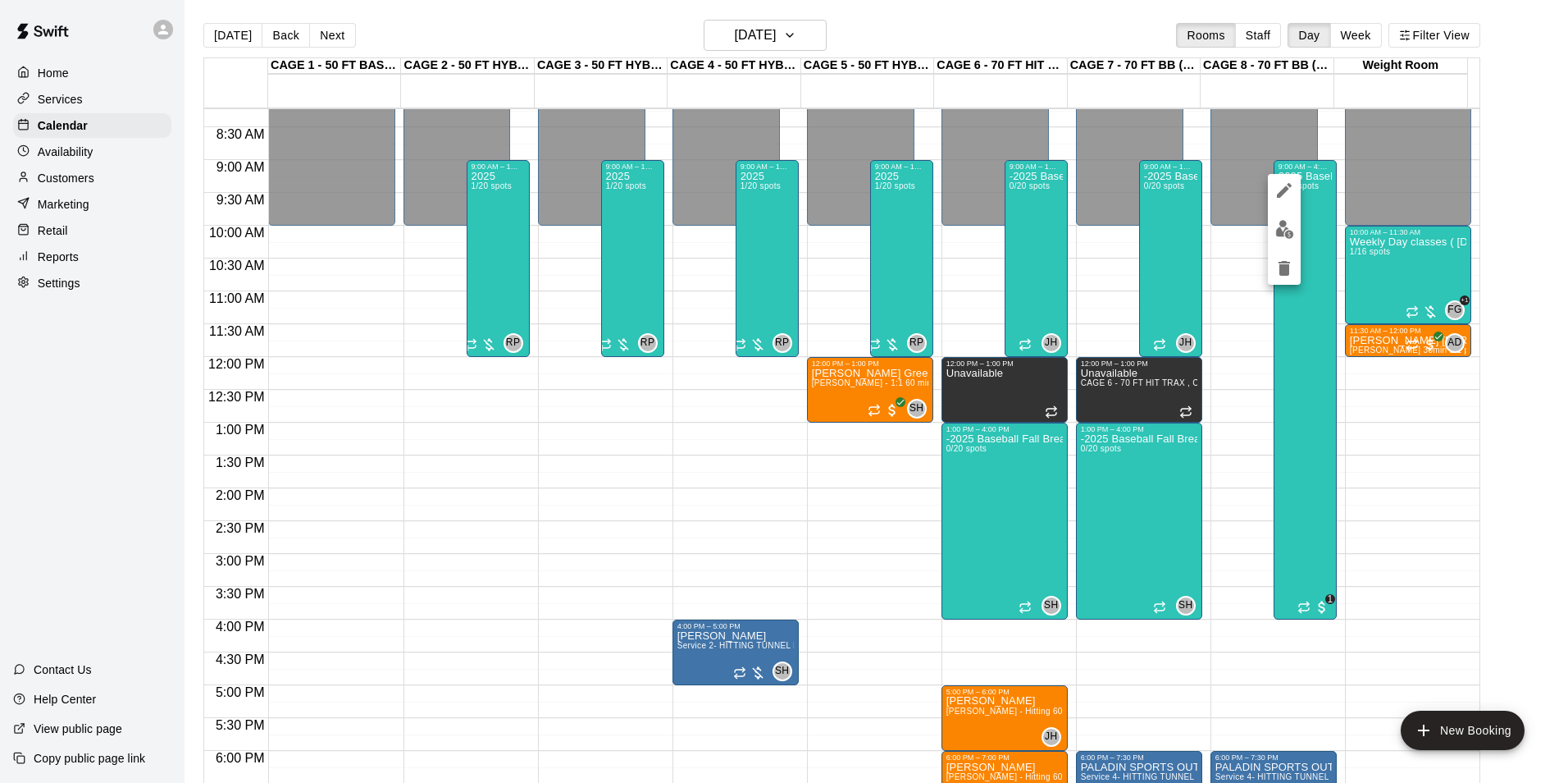
click at [1287, 225] on img "edit" at bounding box center [1284, 229] width 19 height 19
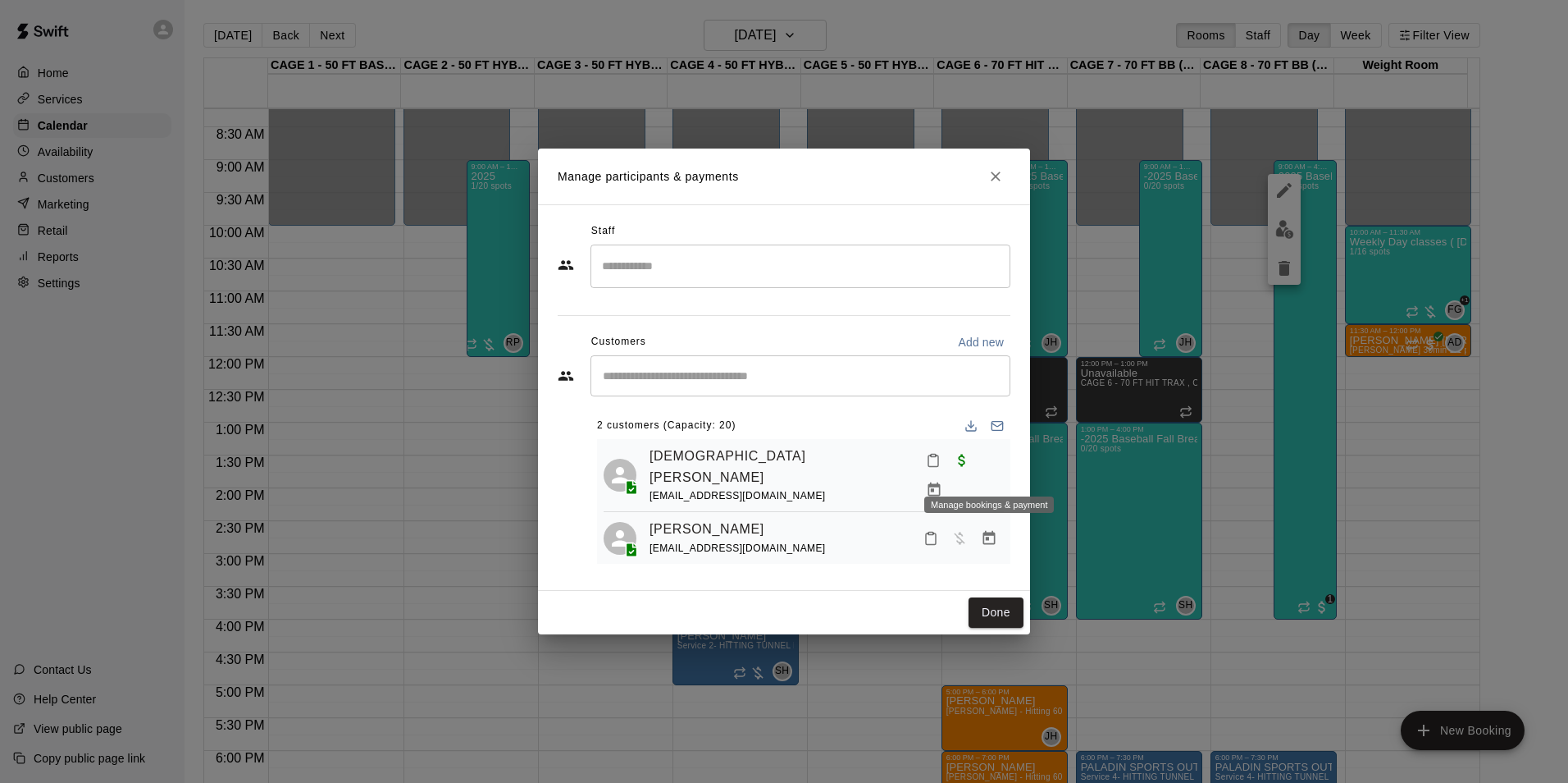
click at [942, 482] on icon "Manage bookings & payment" at bounding box center [934, 490] width 17 height 17
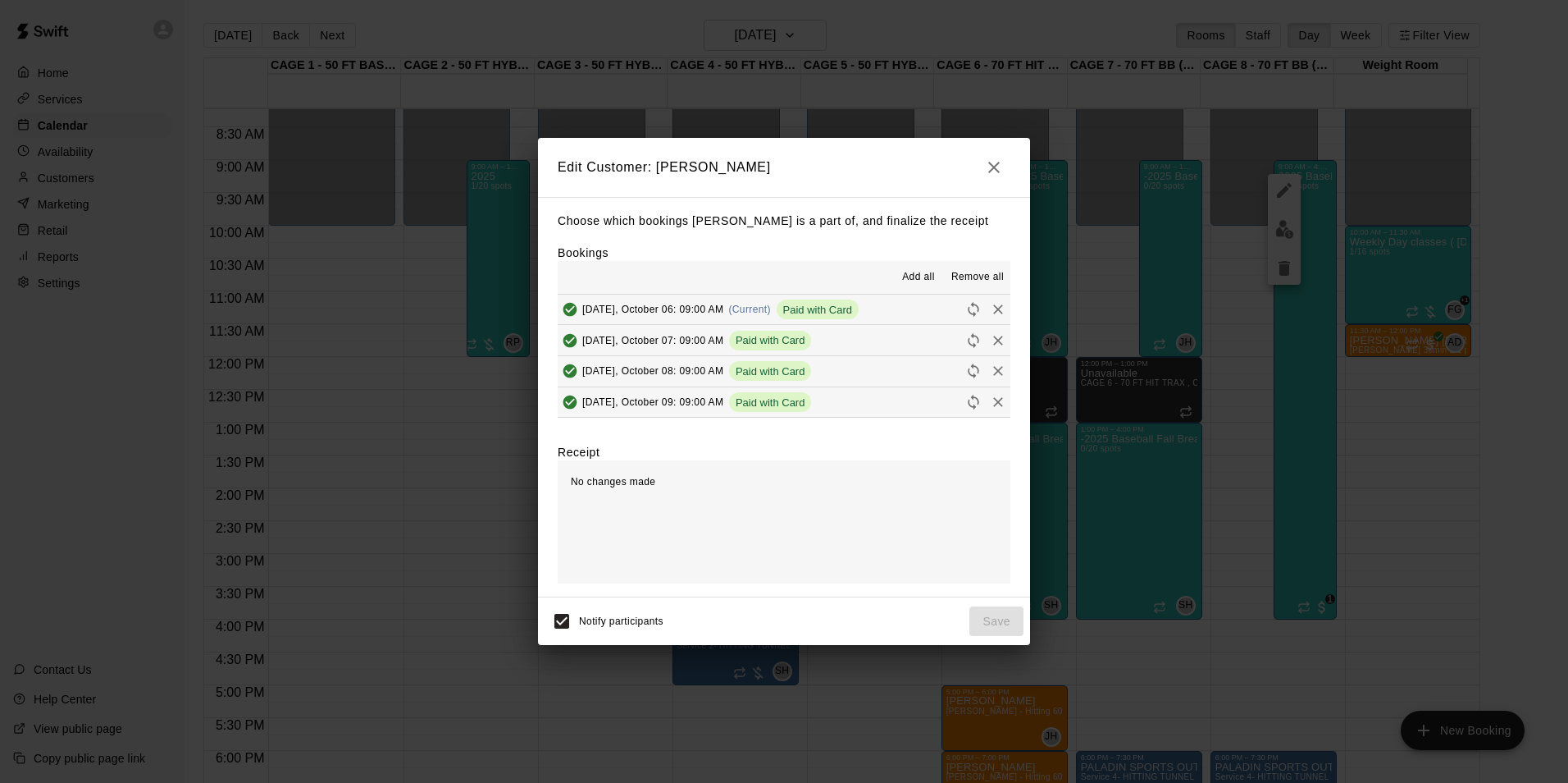
click at [1003, 171] on icon "button" at bounding box center [995, 168] width 20 height 20
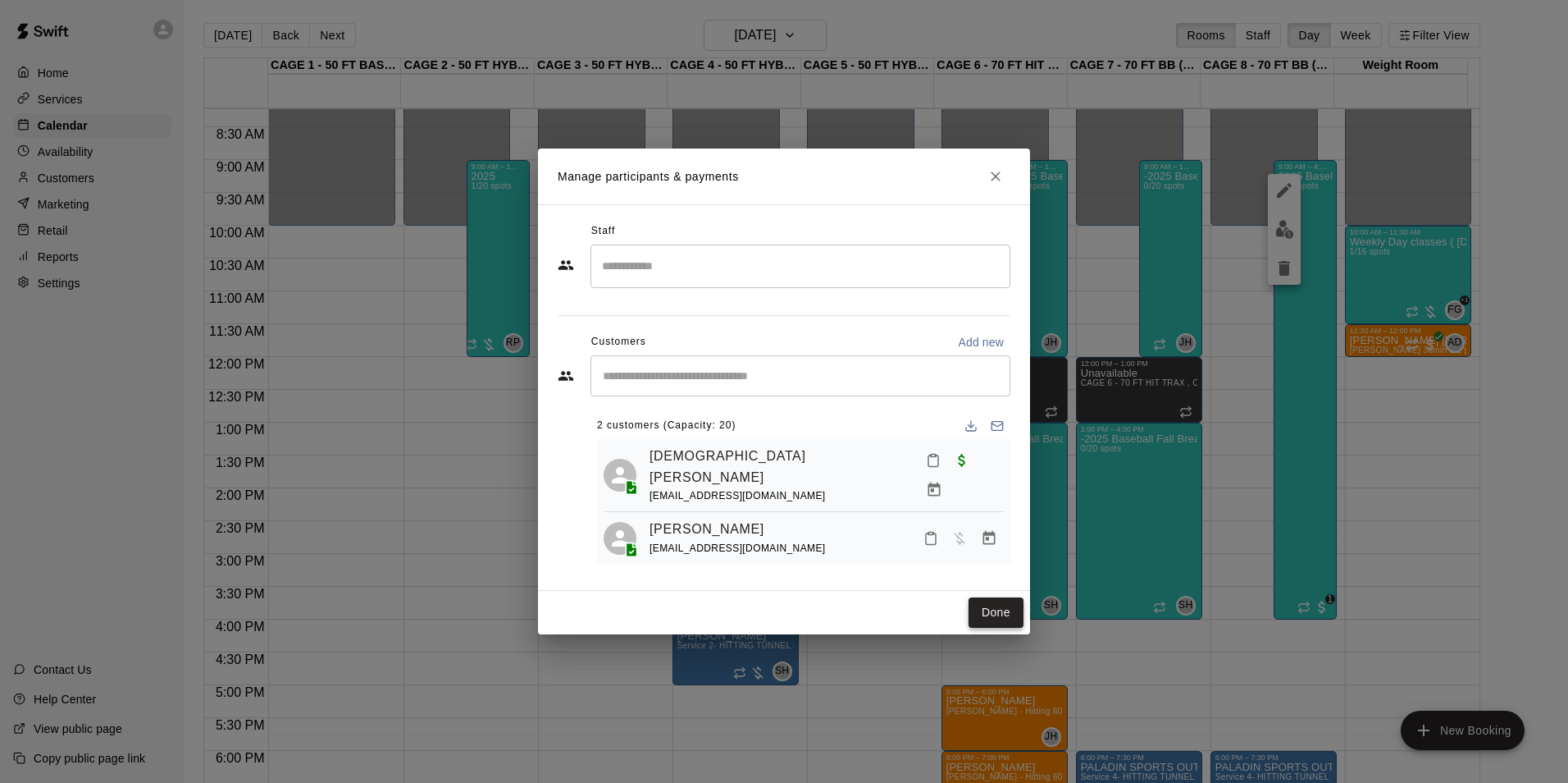
click at [986, 604] on button "Done" at bounding box center [996, 612] width 55 height 31
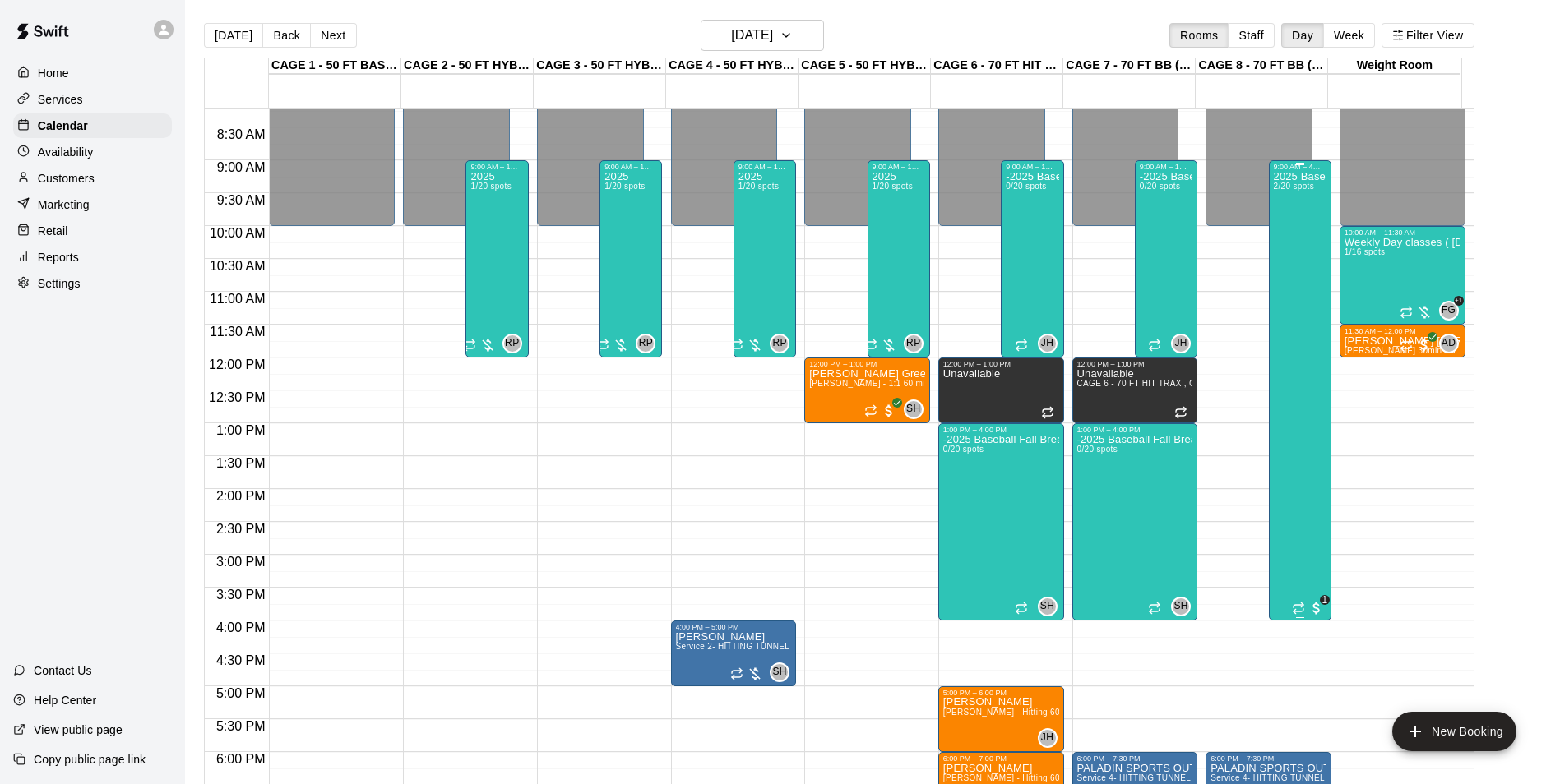
click at [1309, 217] on div "2025 Baseball Fall Break camp ( Full day options ) 9am to 4:00 (session 2 Octob…" at bounding box center [1300, 562] width 53 height 784
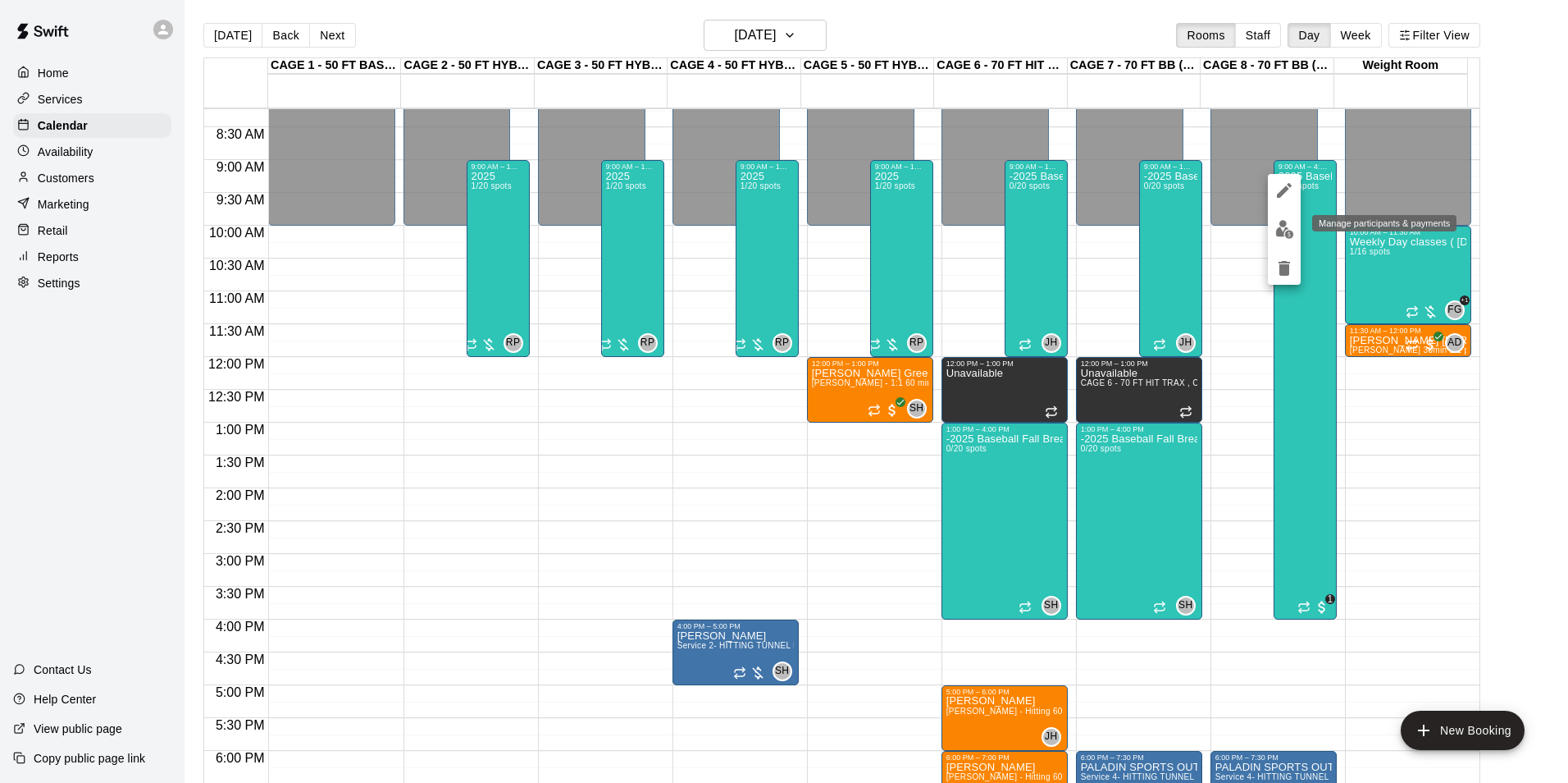
click at [1272, 220] on button "edit" at bounding box center [1284, 229] width 33 height 32
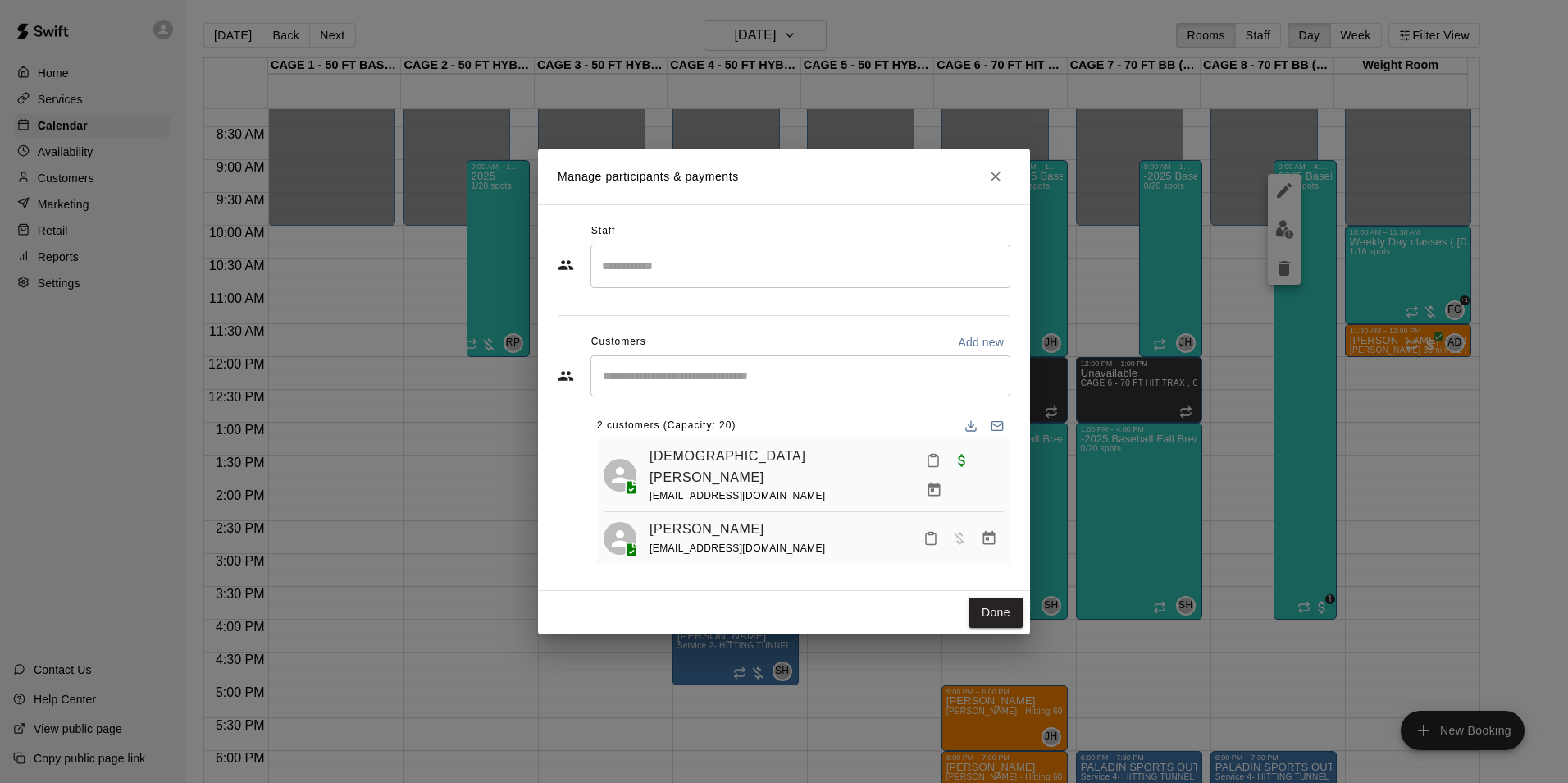
click at [794, 459] on div "Christian Gibson rach21051@gmail.com" at bounding box center [826, 475] width 354 height 60
click at [940, 482] on icon "Manage bookings & payment" at bounding box center [933, 489] width 12 height 14
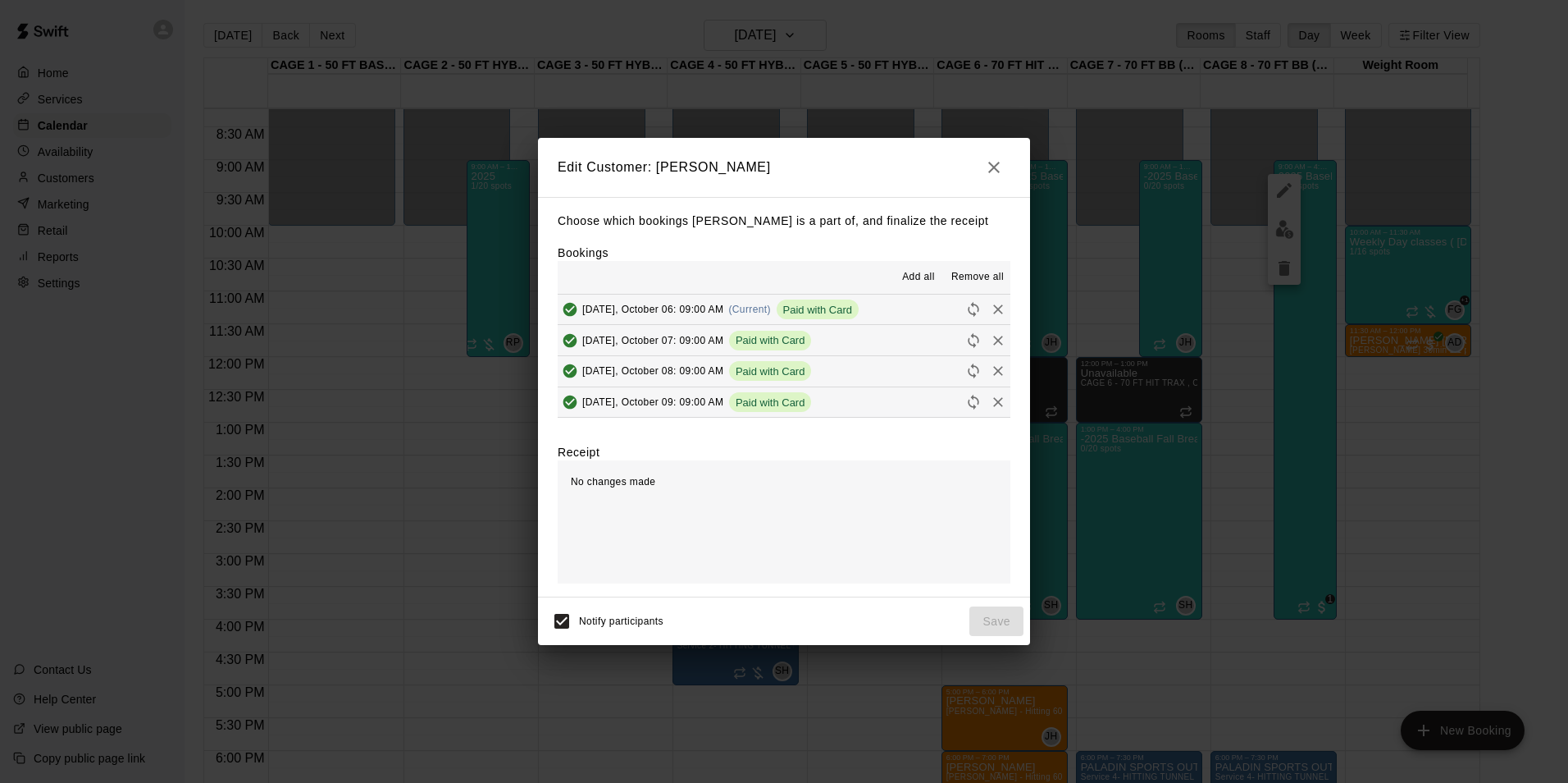
click at [966, 277] on span "Remove all" at bounding box center [977, 277] width 53 height 17
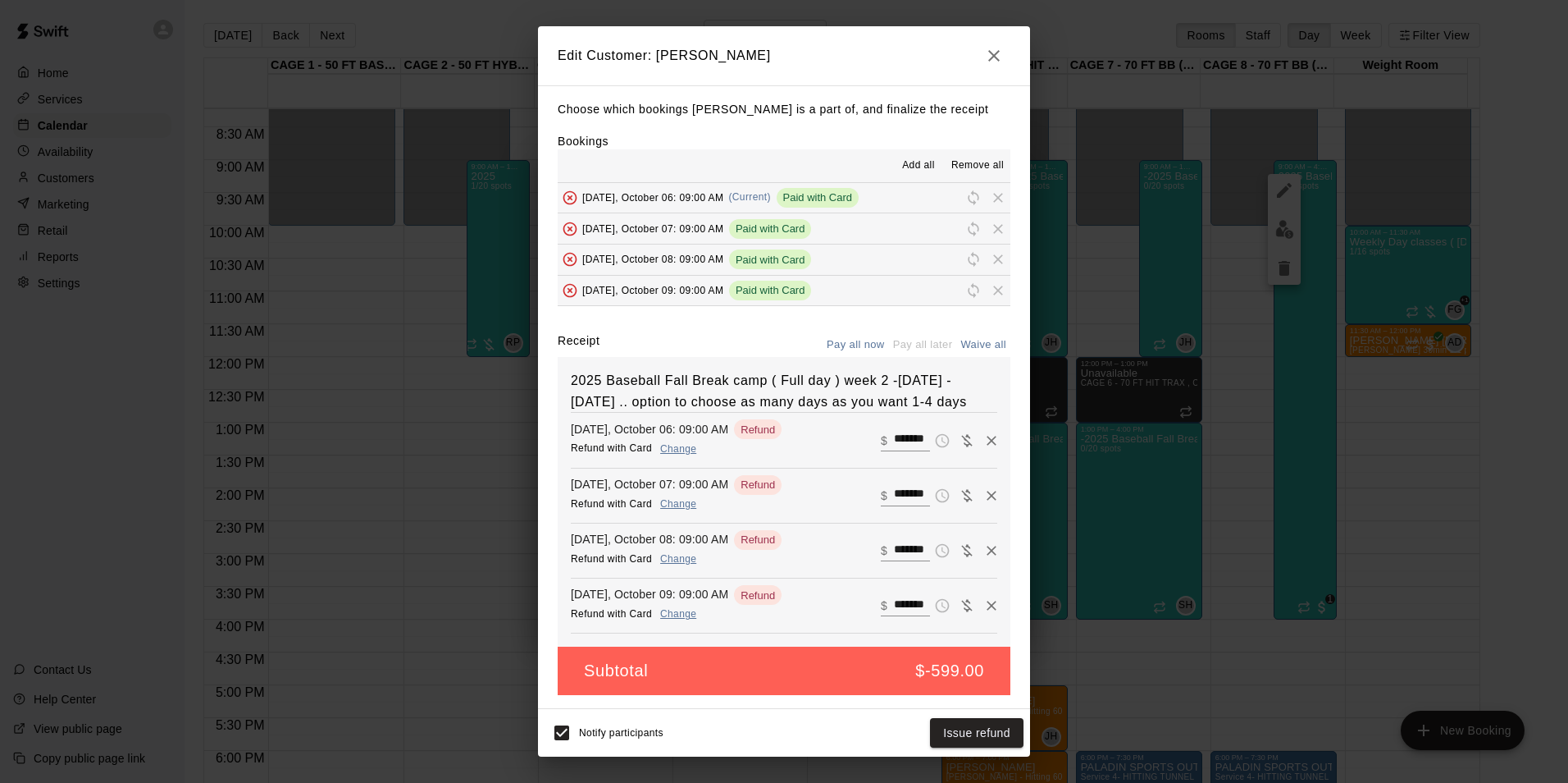
click at [990, 58] on icon "button" at bounding box center [995, 56] width 20 height 20
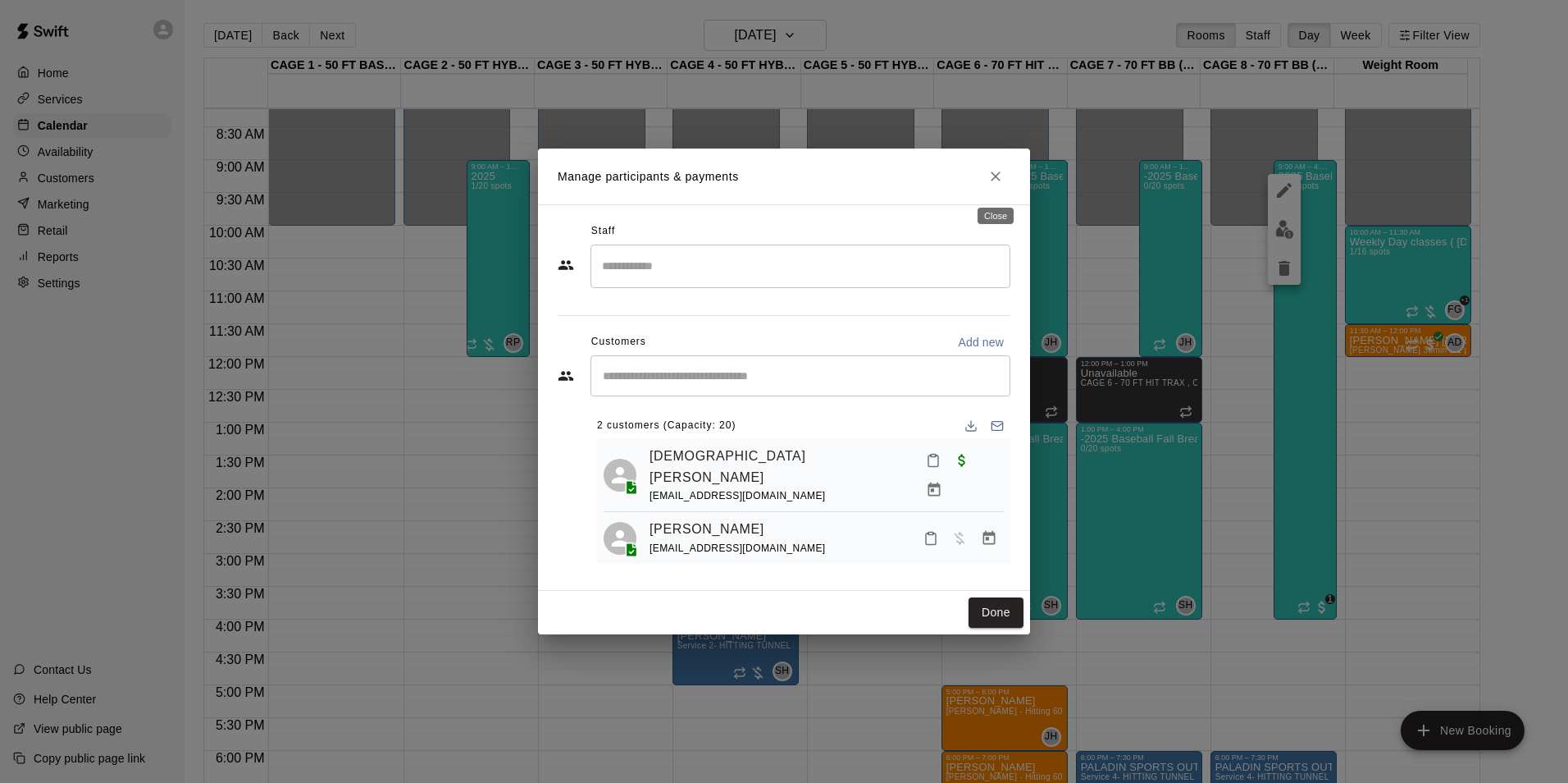
click at [991, 176] on icon "Close" at bounding box center [996, 177] width 17 height 17
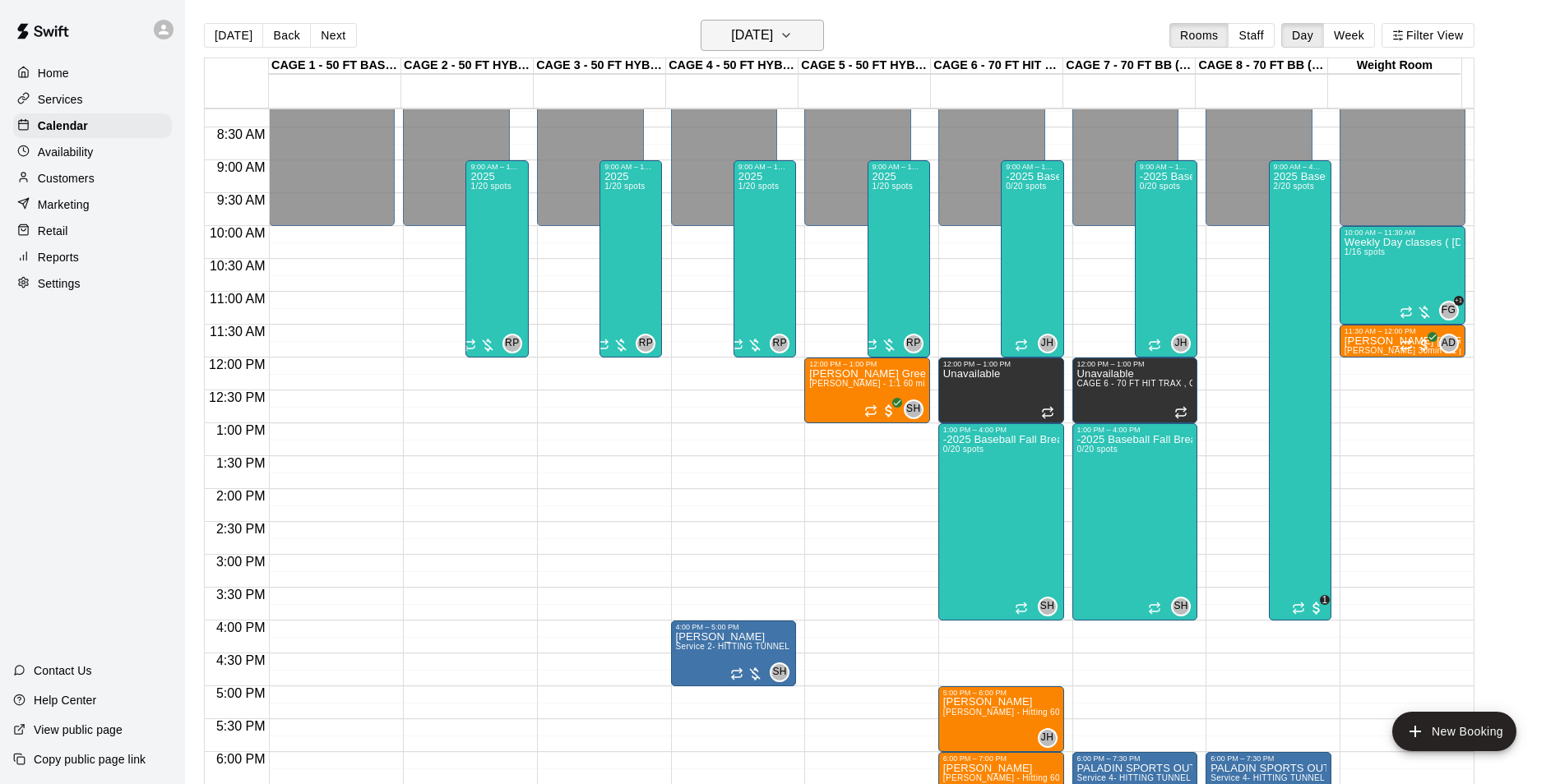
click at [811, 24] on button "Monday Oct 06" at bounding box center [763, 35] width 123 height 31
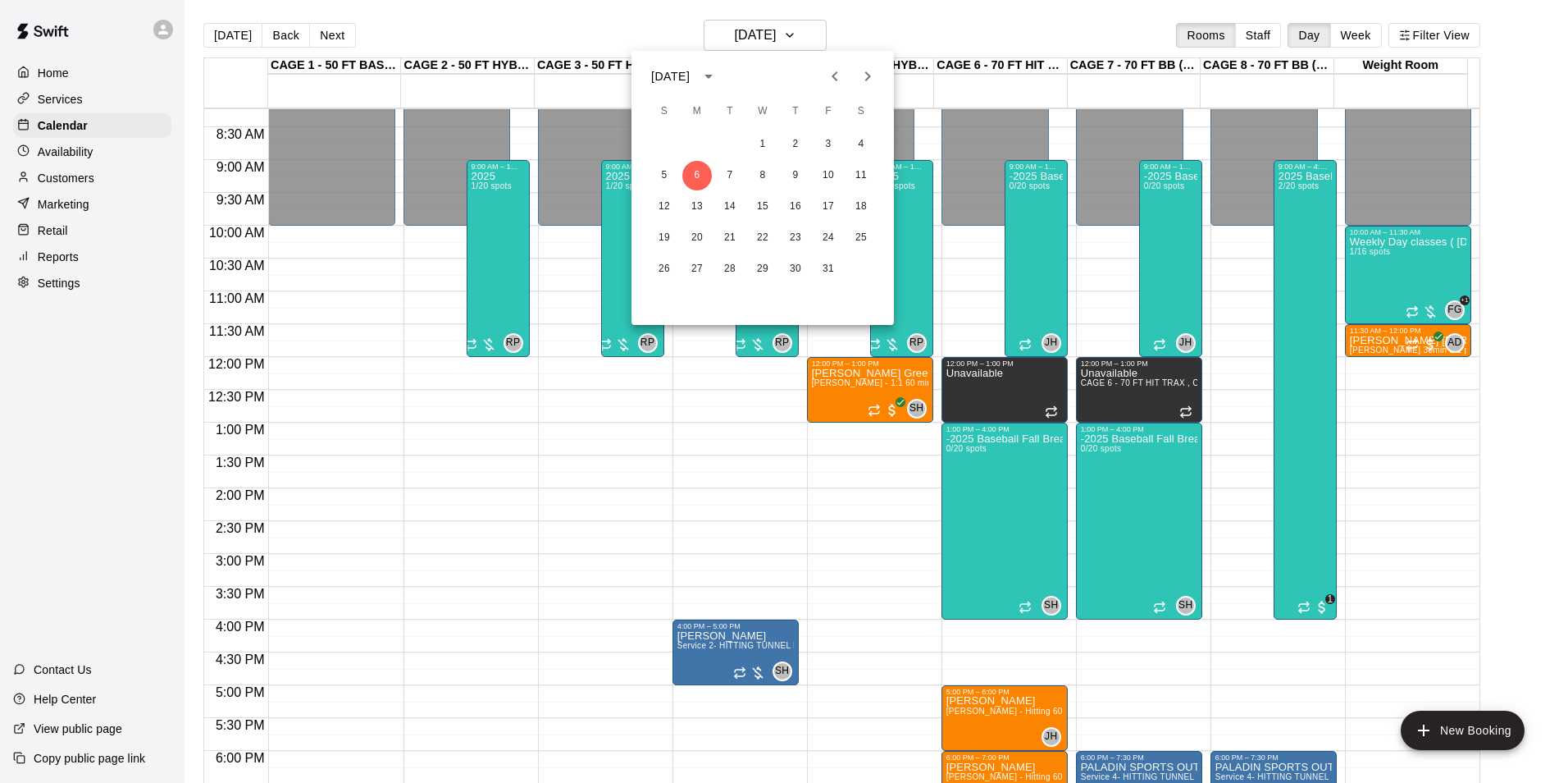
click at [836, 76] on icon "Previous month" at bounding box center [835, 76] width 20 height 20
click at [695, 268] on button "29" at bounding box center [697, 269] width 30 height 30
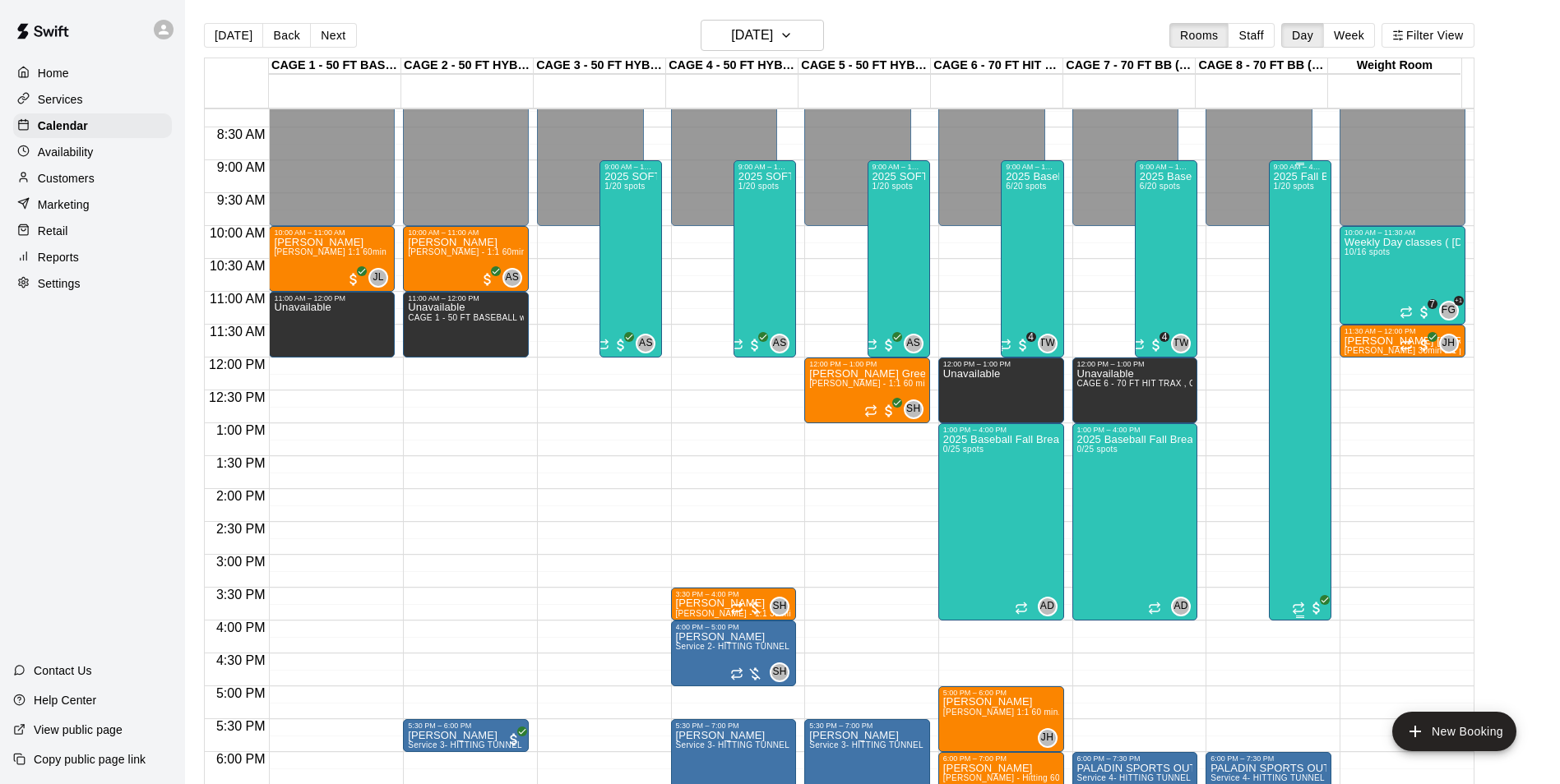
click at [1301, 243] on div "2025 Fall Baseball class / camp - Full Day option 9am - 4pm 1/20 spots" at bounding box center [1300, 562] width 53 height 784
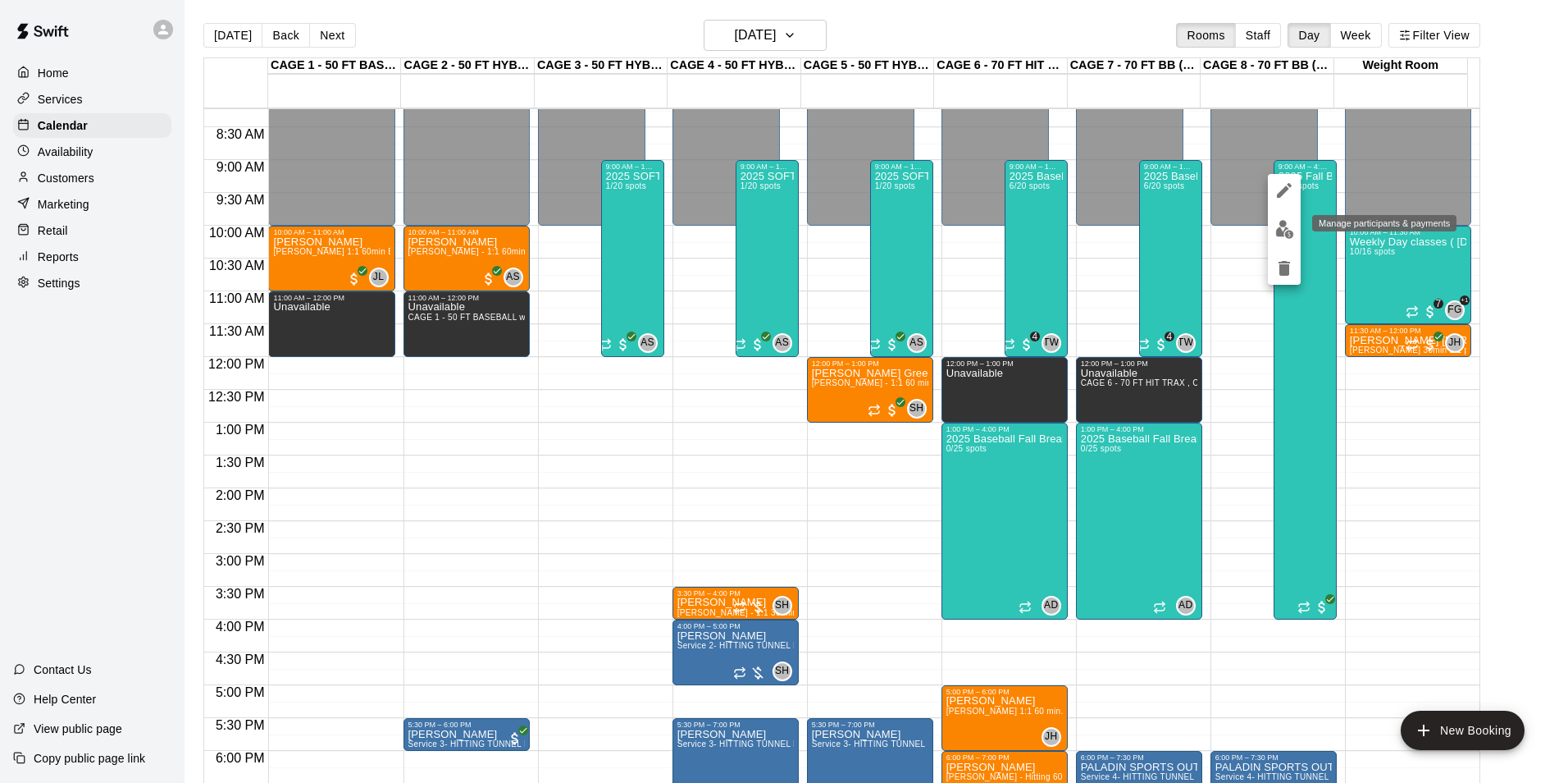
click at [1292, 234] on img "edit" at bounding box center [1284, 229] width 19 height 19
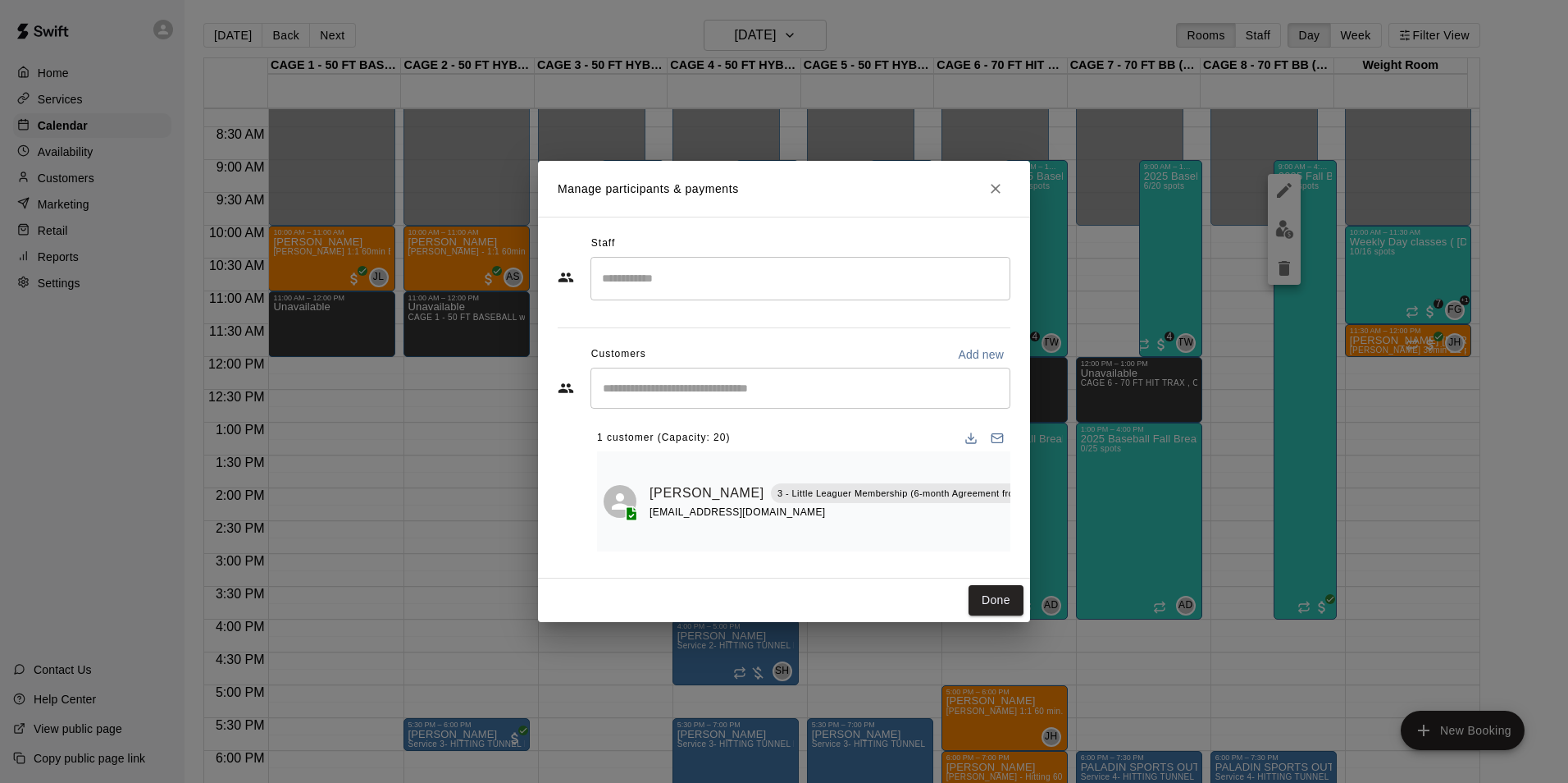
click at [852, 387] on input "Start typing to search customers..." at bounding box center [800, 388] width 406 height 17
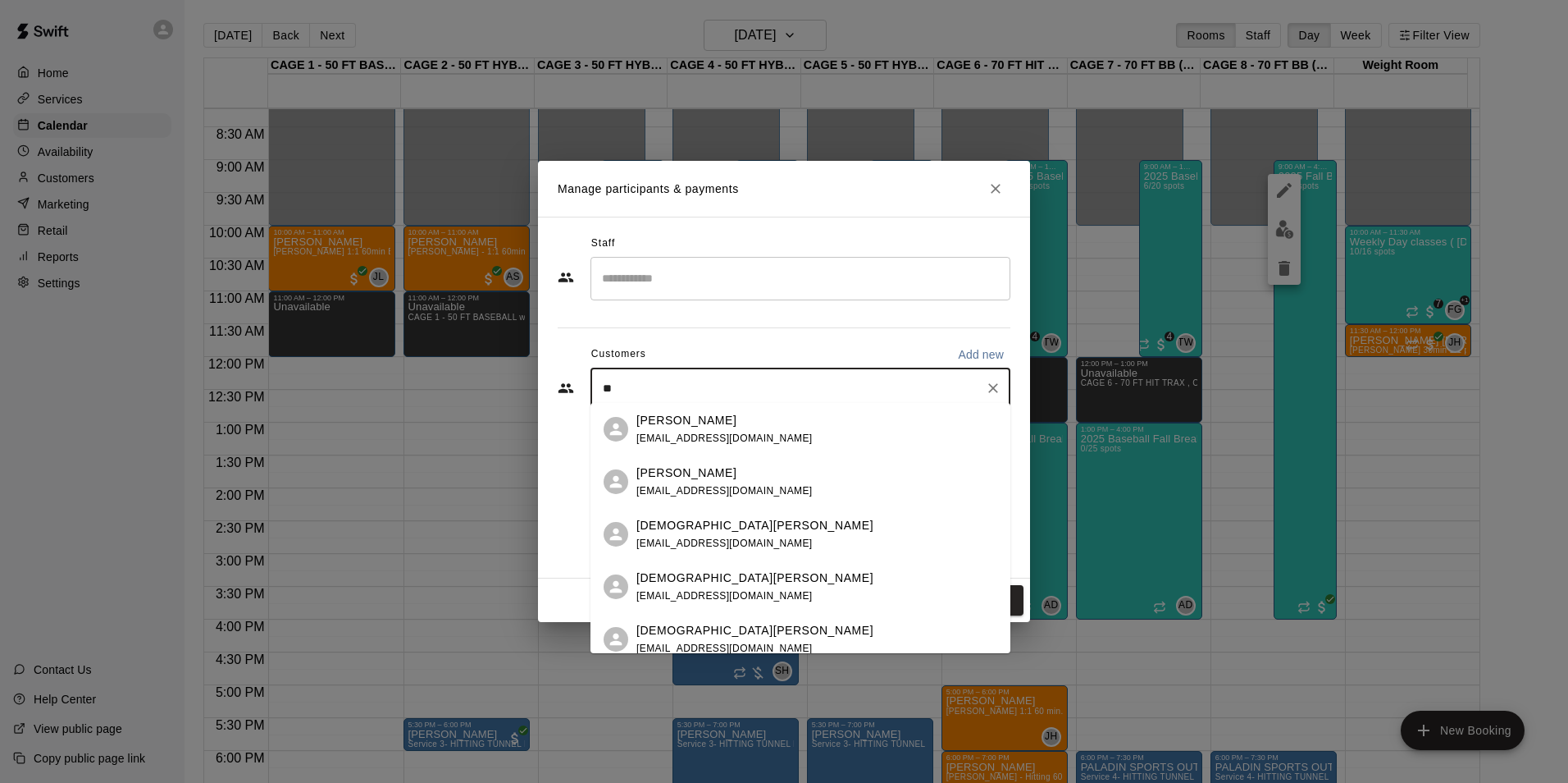
type input "*"
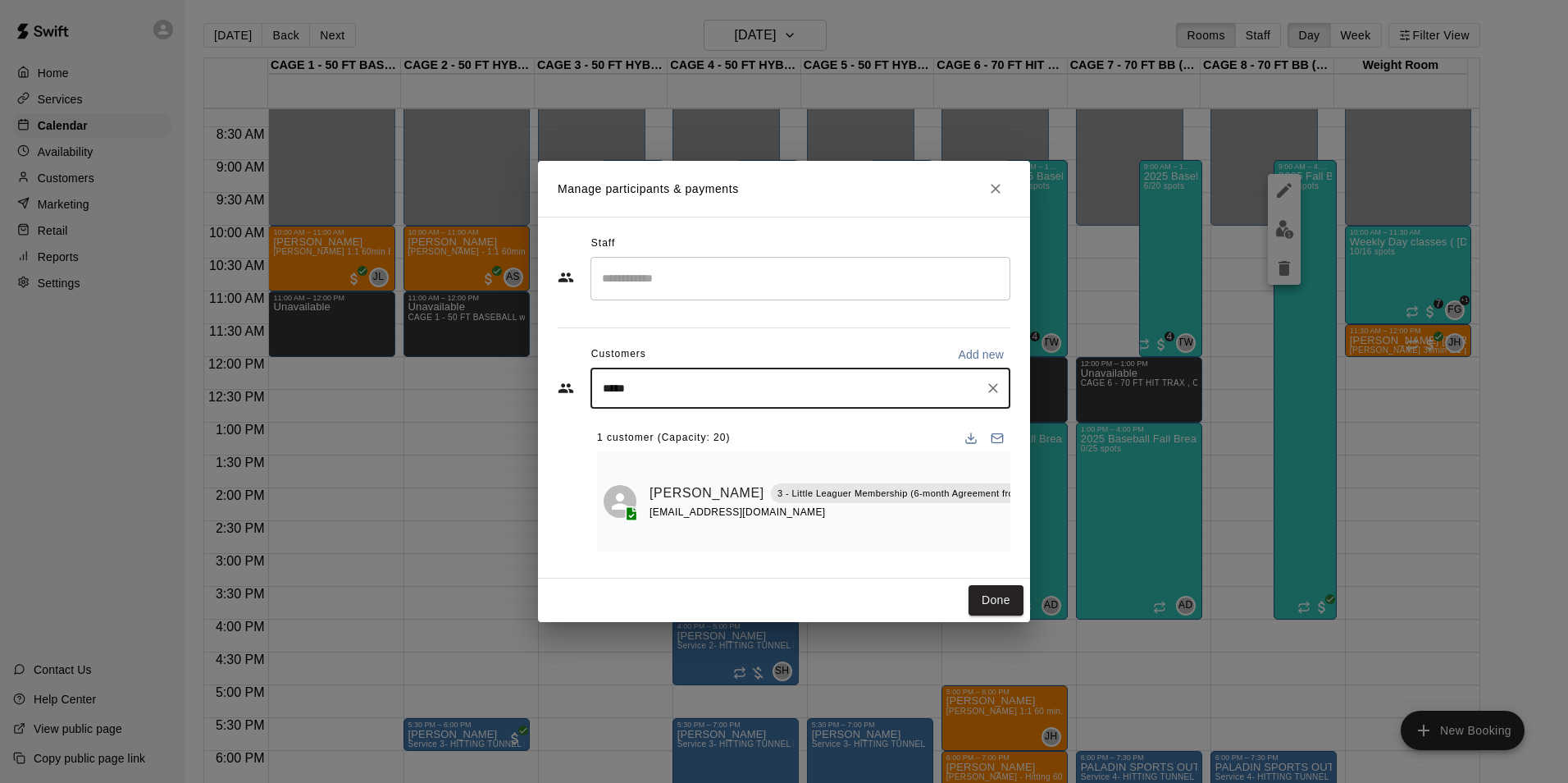
type input "******"
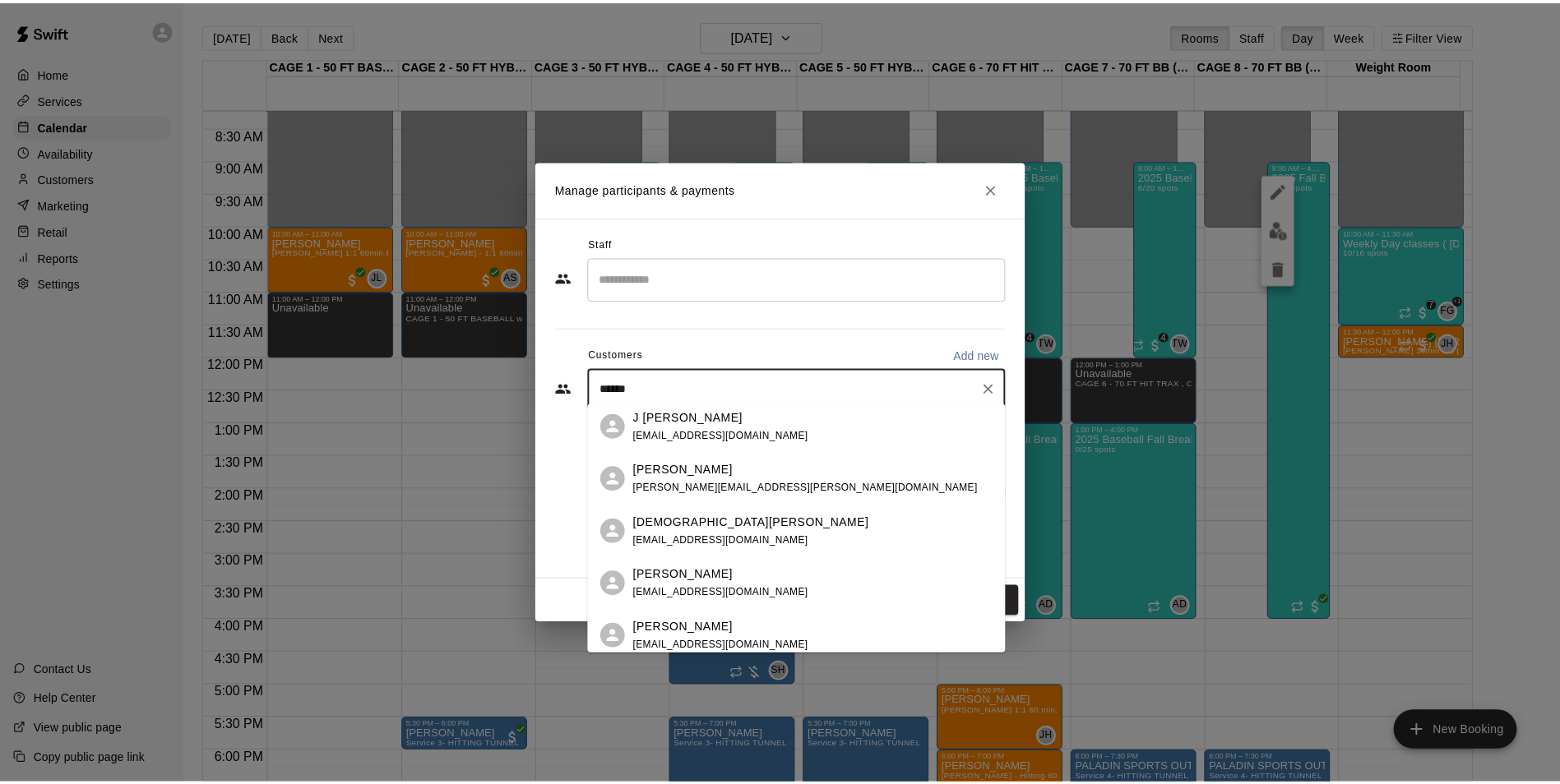
scroll to position [82, 0]
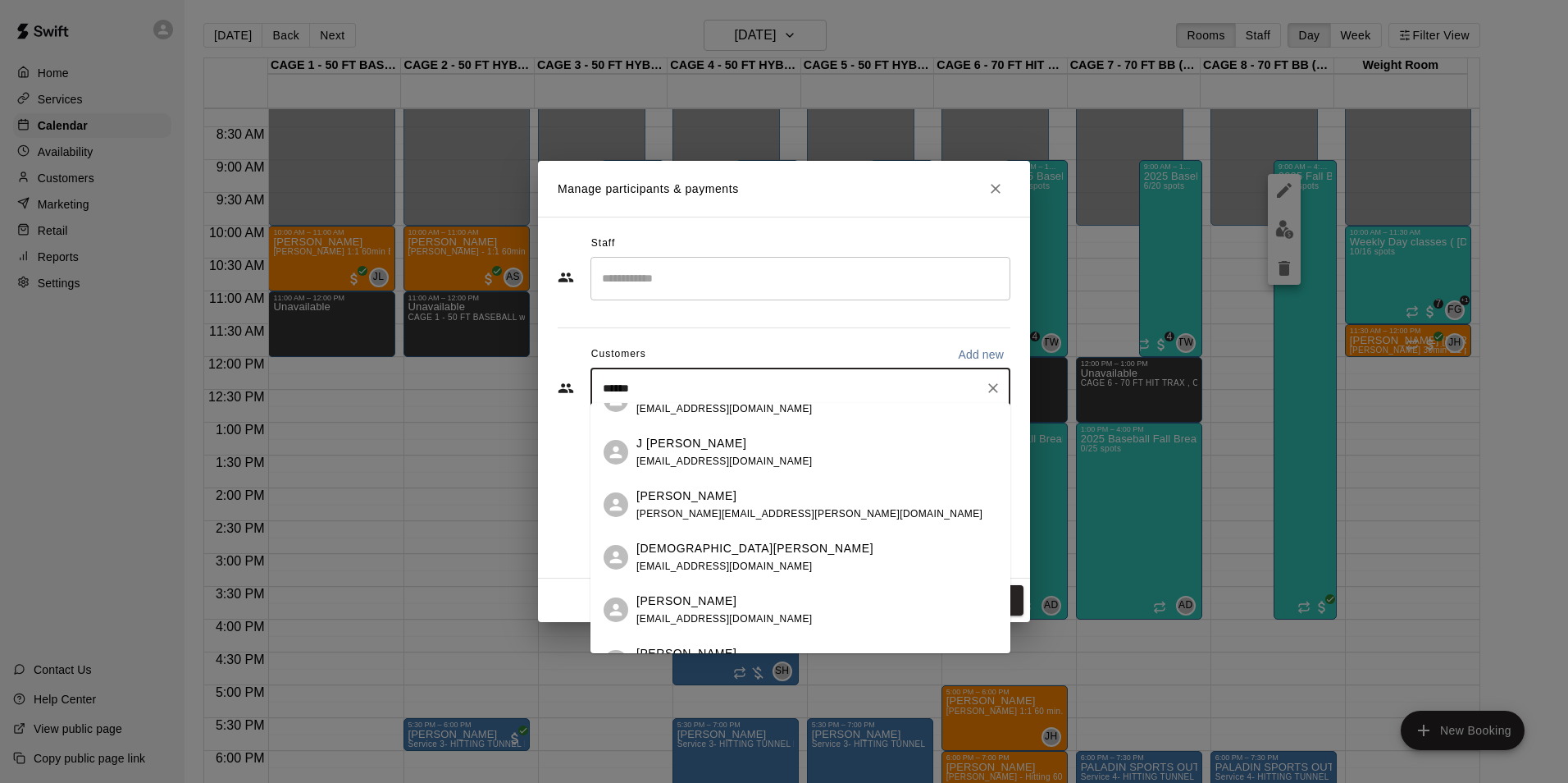
click at [761, 560] on div "Christian Gibson rach21051@gmail.com" at bounding box center [817, 558] width 361 height 36
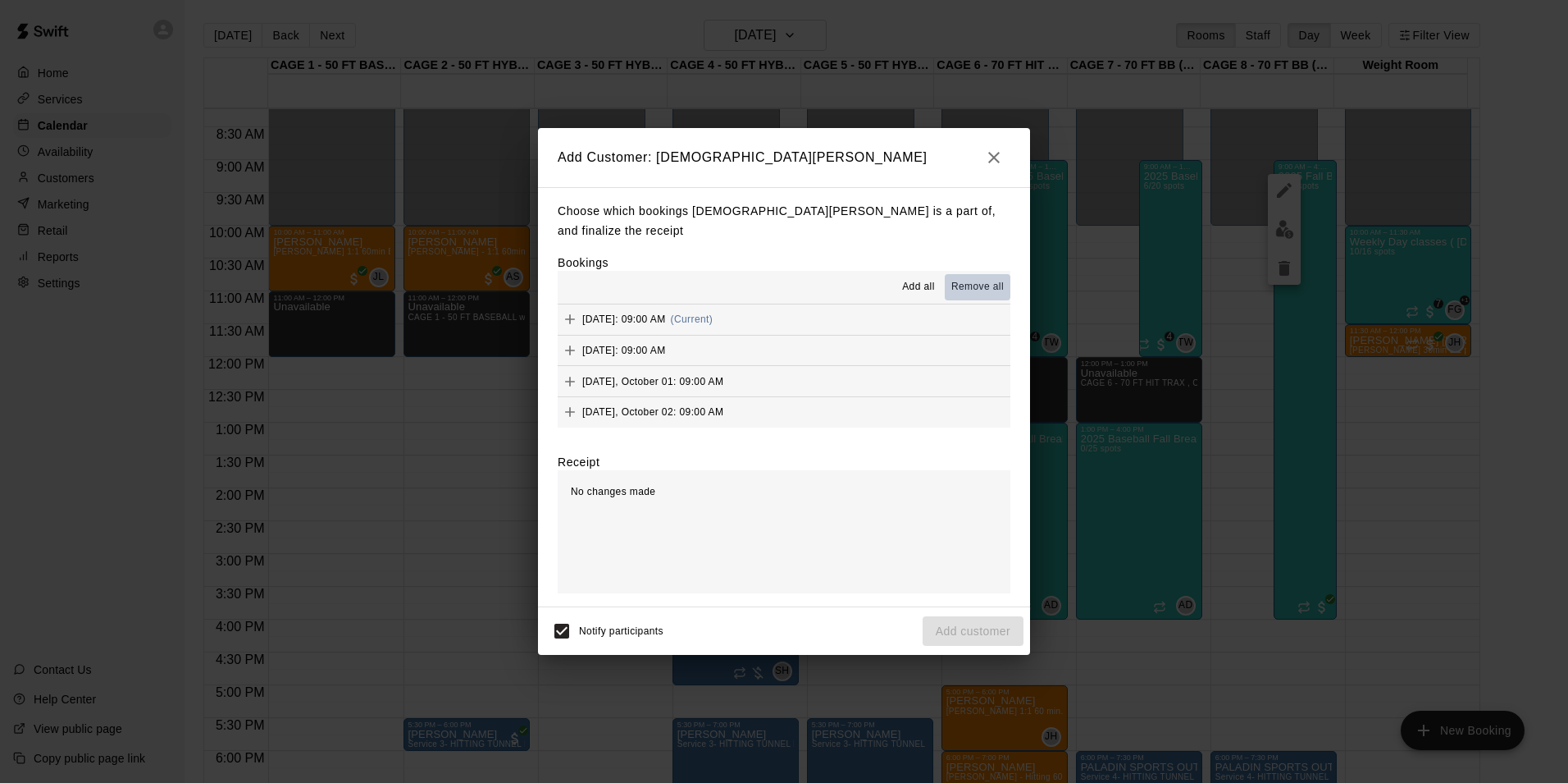
click at [956, 279] on span "Remove all" at bounding box center [977, 287] width 53 height 17
click at [918, 307] on button "Monday, September 29: 09:00 AM (Current)" at bounding box center [784, 320] width 453 height 31
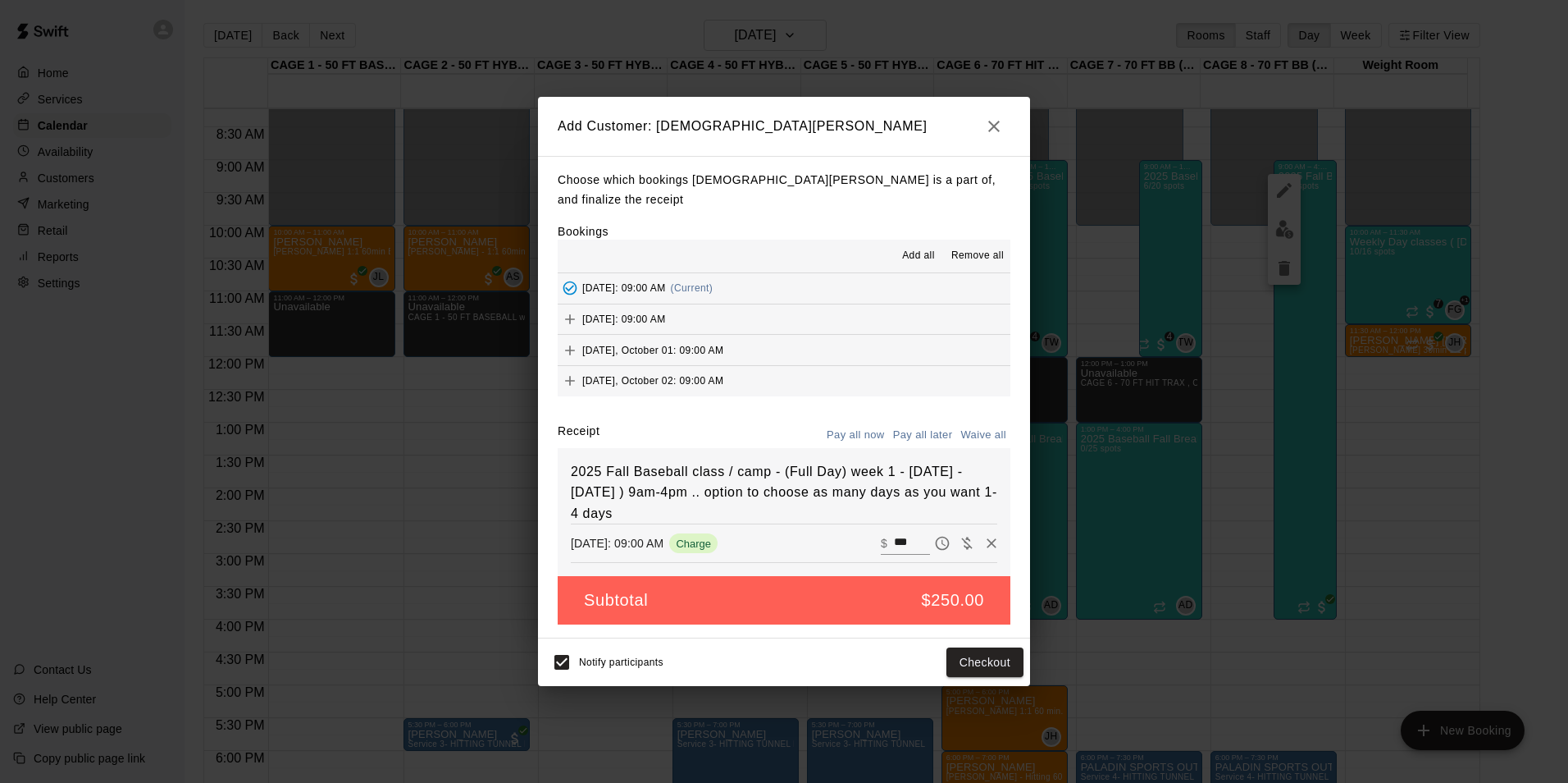
click at [899, 533] on input "***" at bounding box center [912, 544] width 36 height 22
type input "*"
click at [994, 423] on button "Waive all" at bounding box center [983, 436] width 55 height 26
click at [969, 648] on button "Add customer" at bounding box center [974, 663] width 101 height 31
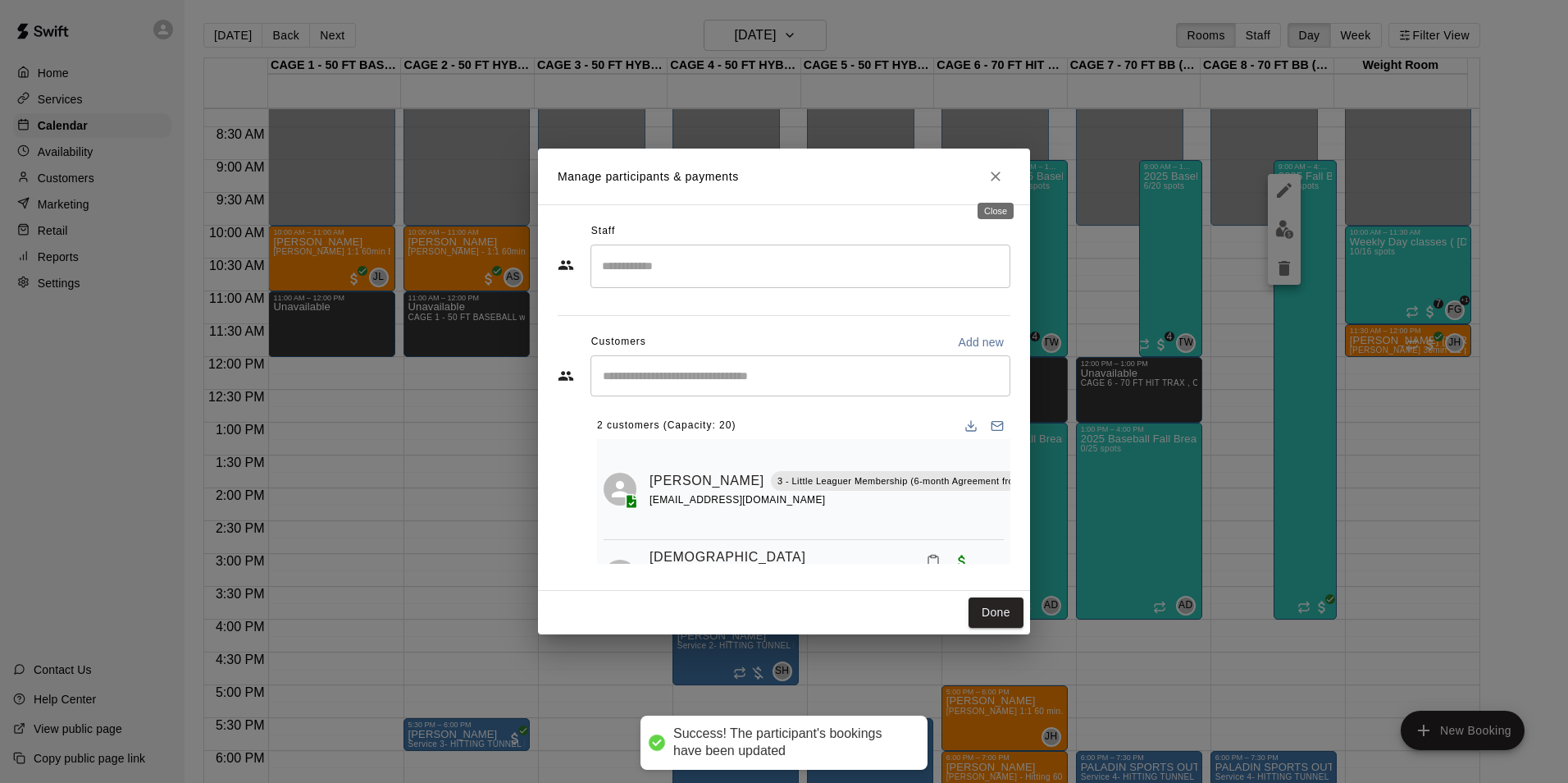
click at [1003, 183] on icon "Close" at bounding box center [996, 177] width 17 height 17
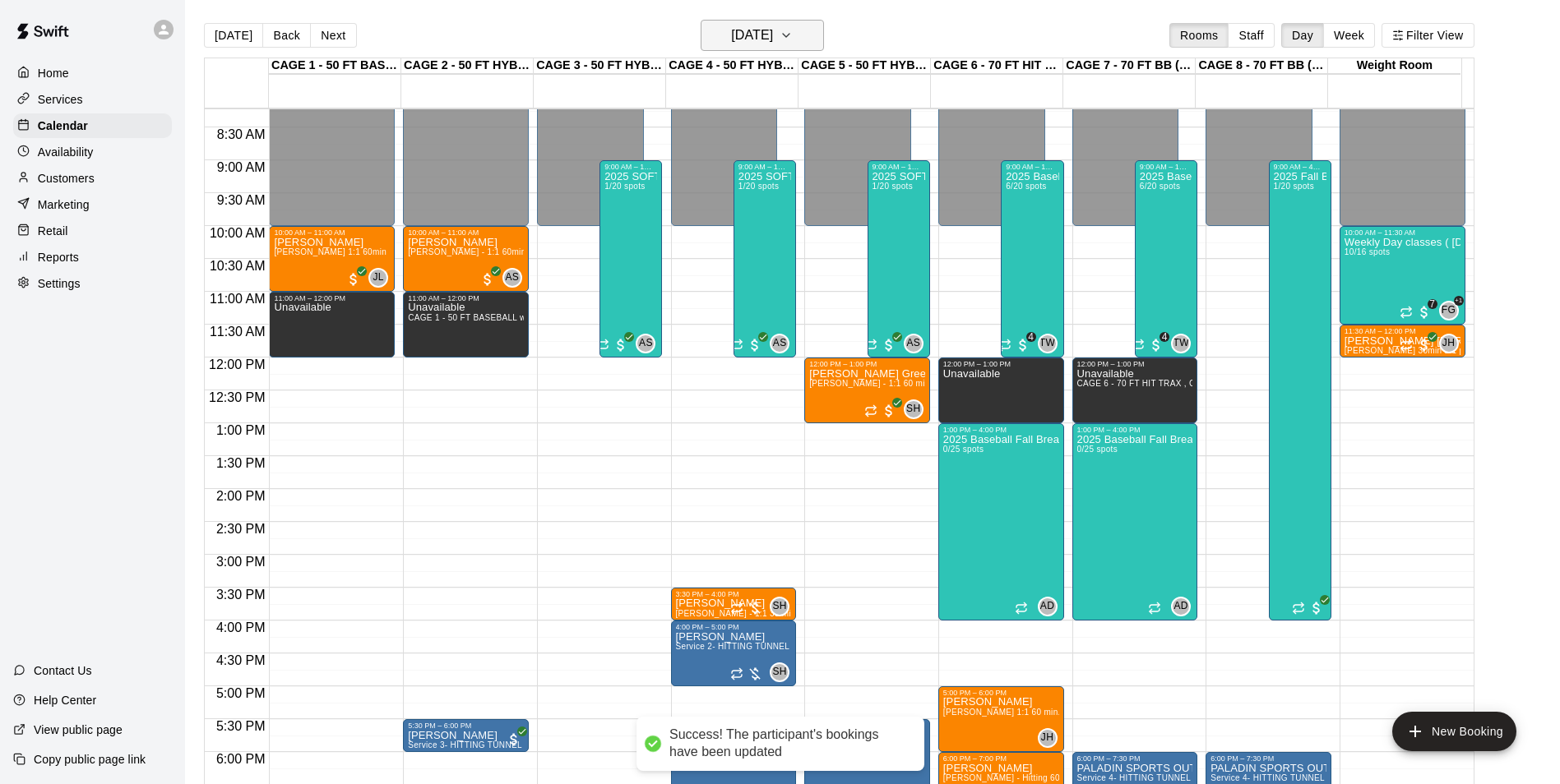
click at [774, 33] on h6 "Monday Sep 29" at bounding box center [752, 35] width 42 height 23
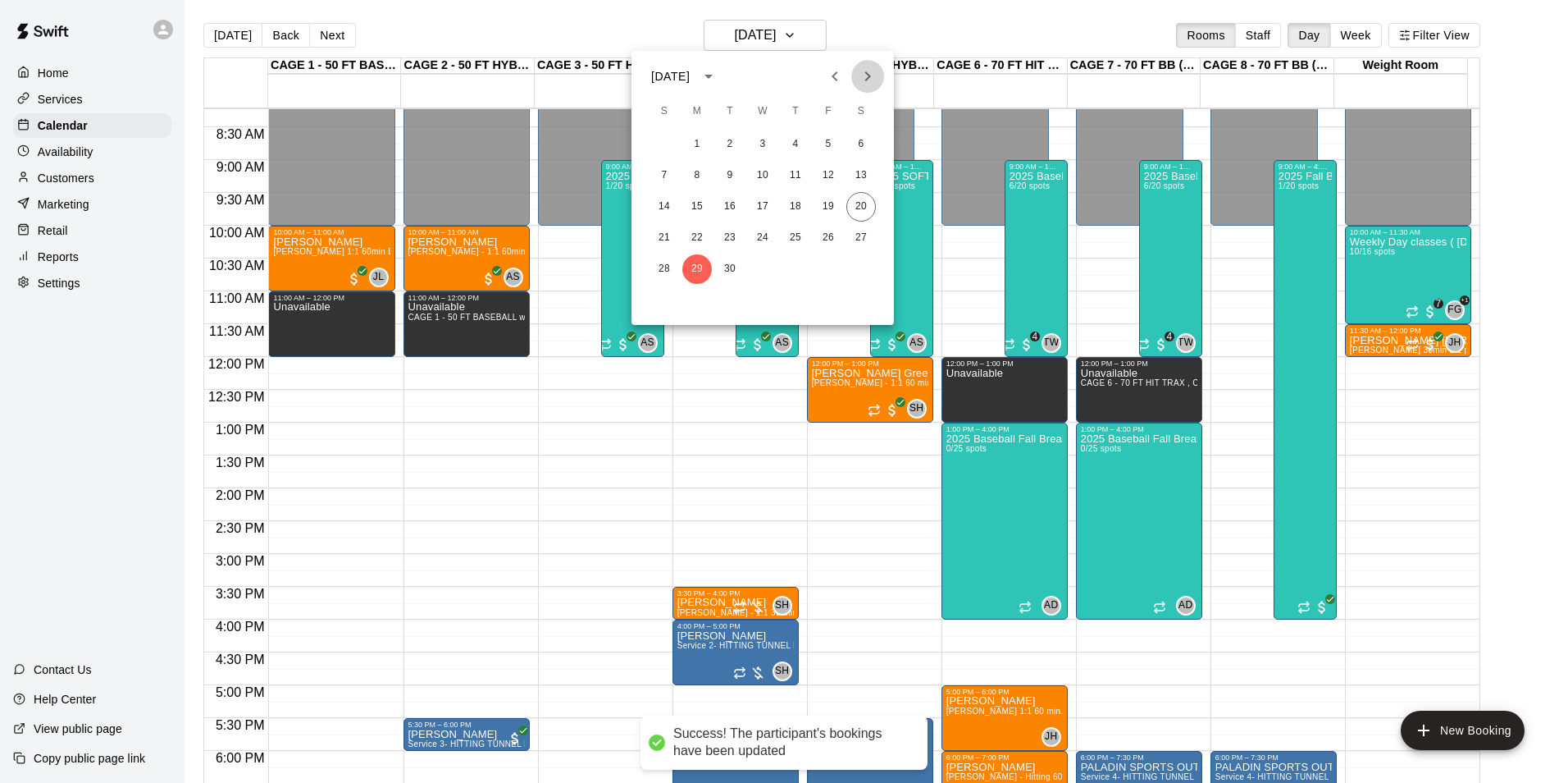
click at [871, 87] on button "Next month" at bounding box center [868, 75] width 33 height 33
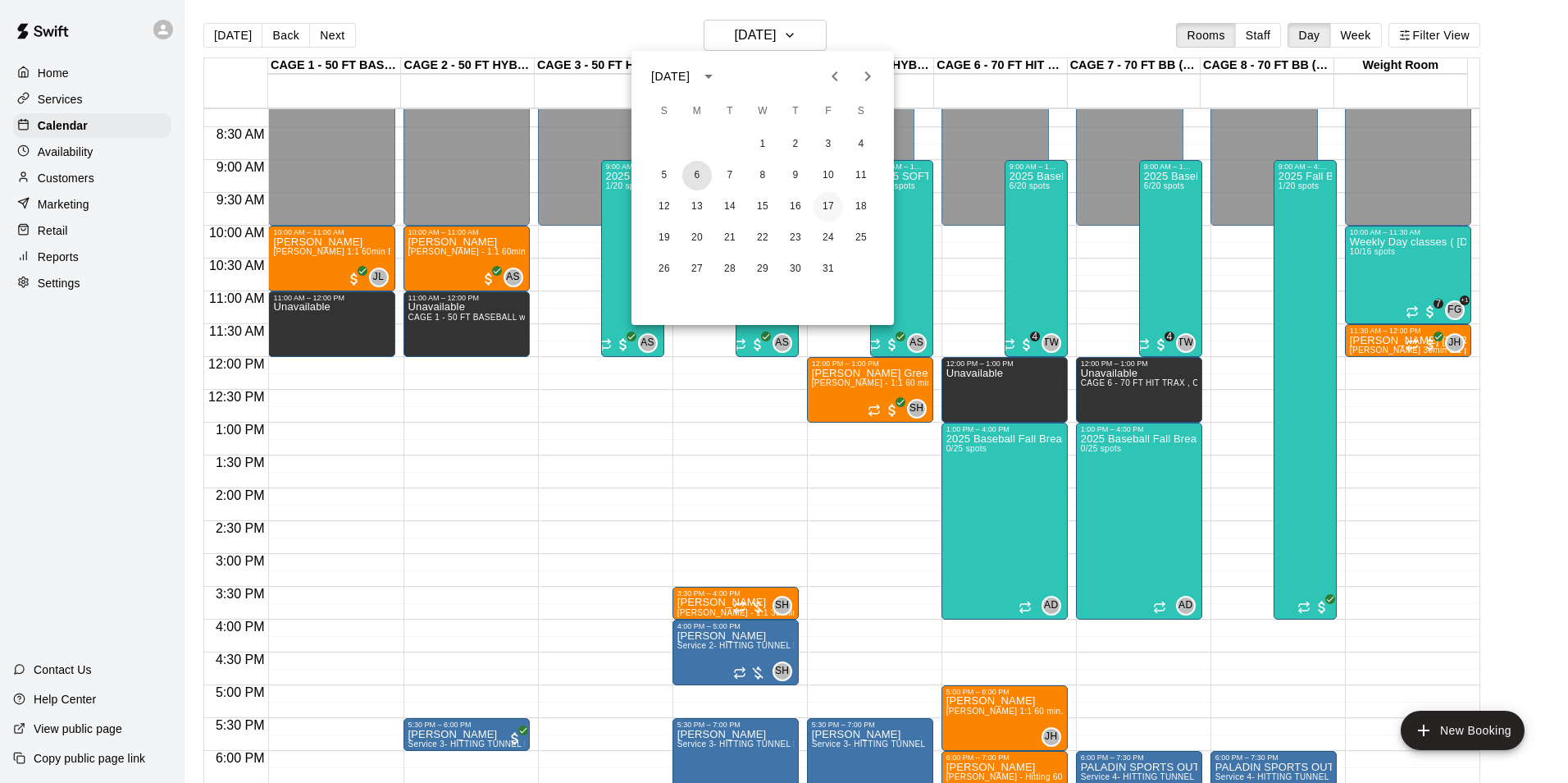
click at [699, 179] on button "6" at bounding box center [697, 176] width 30 height 30
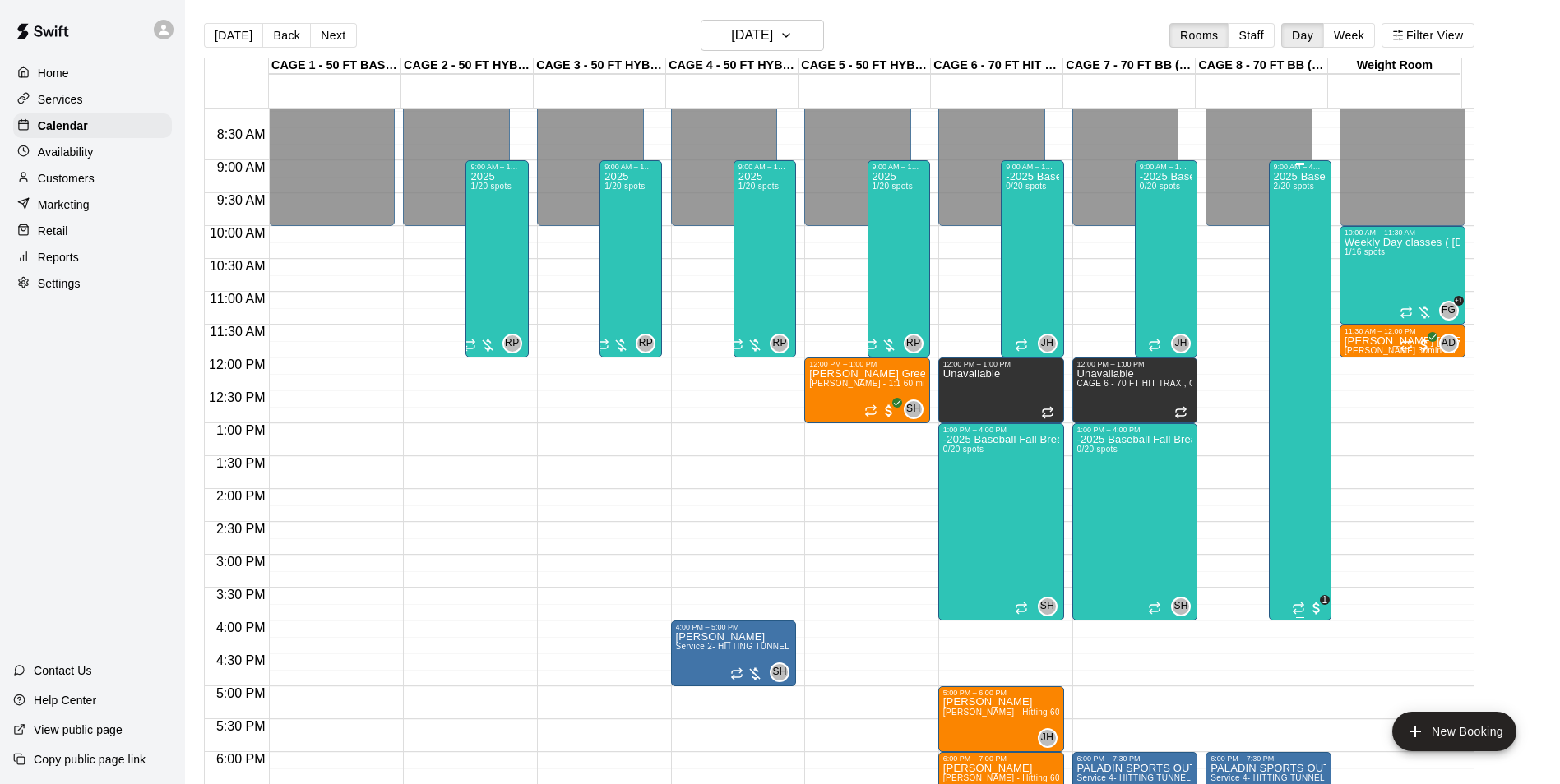
click at [1292, 264] on div "2025 Baseball Fall Break camp ( Full day options ) 9am to 4:00 (session 2 Octob…" at bounding box center [1300, 562] width 53 height 784
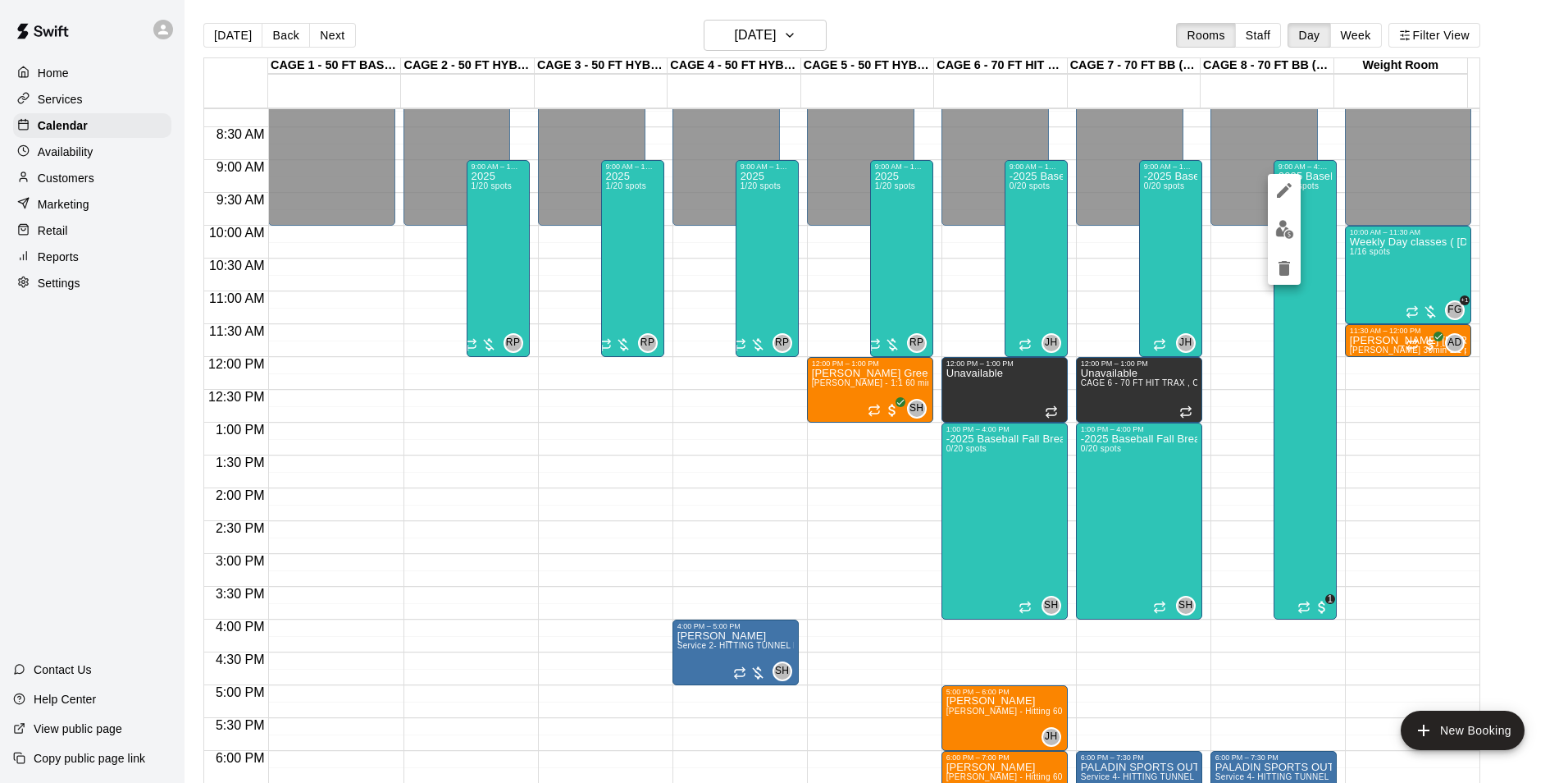
click at [1290, 235] on img "edit" at bounding box center [1284, 229] width 19 height 19
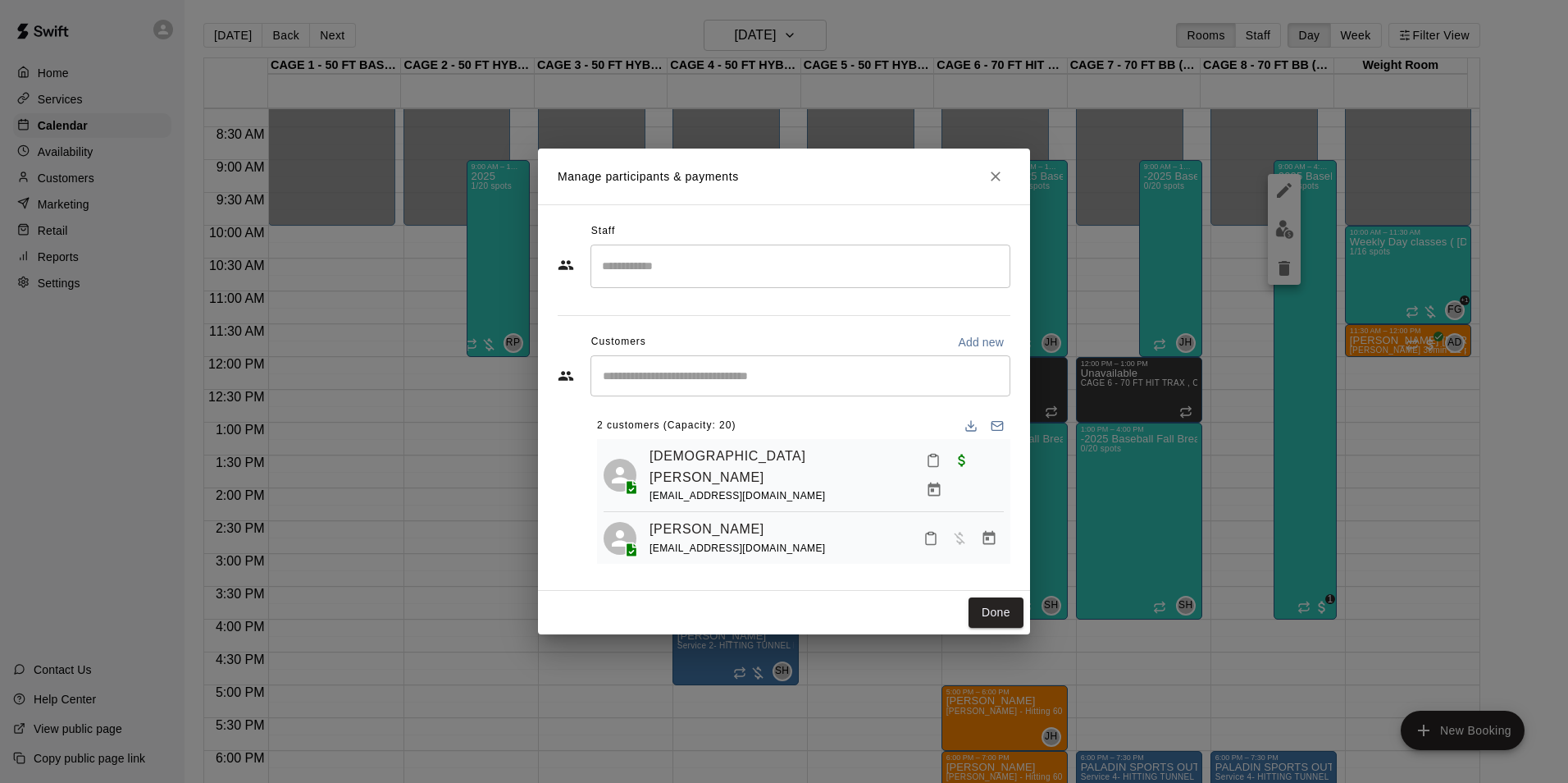
click at [836, 467] on div "Christian Gibson rach21051@gmail.com" at bounding box center [826, 475] width 354 height 60
click at [940, 482] on icon "Manage bookings & payment" at bounding box center [933, 489] width 12 height 14
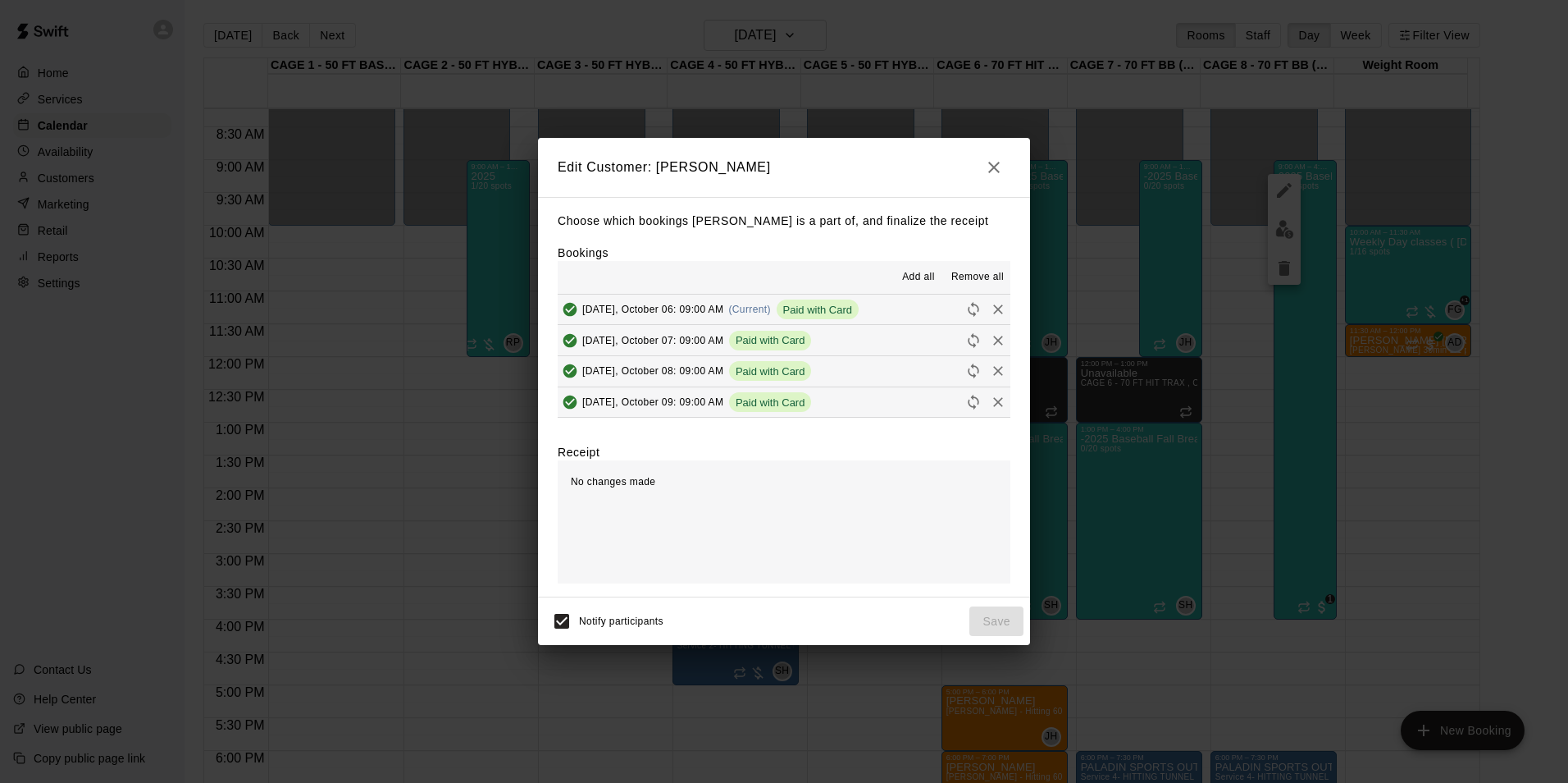
click at [1007, 167] on button "button" at bounding box center [994, 167] width 33 height 33
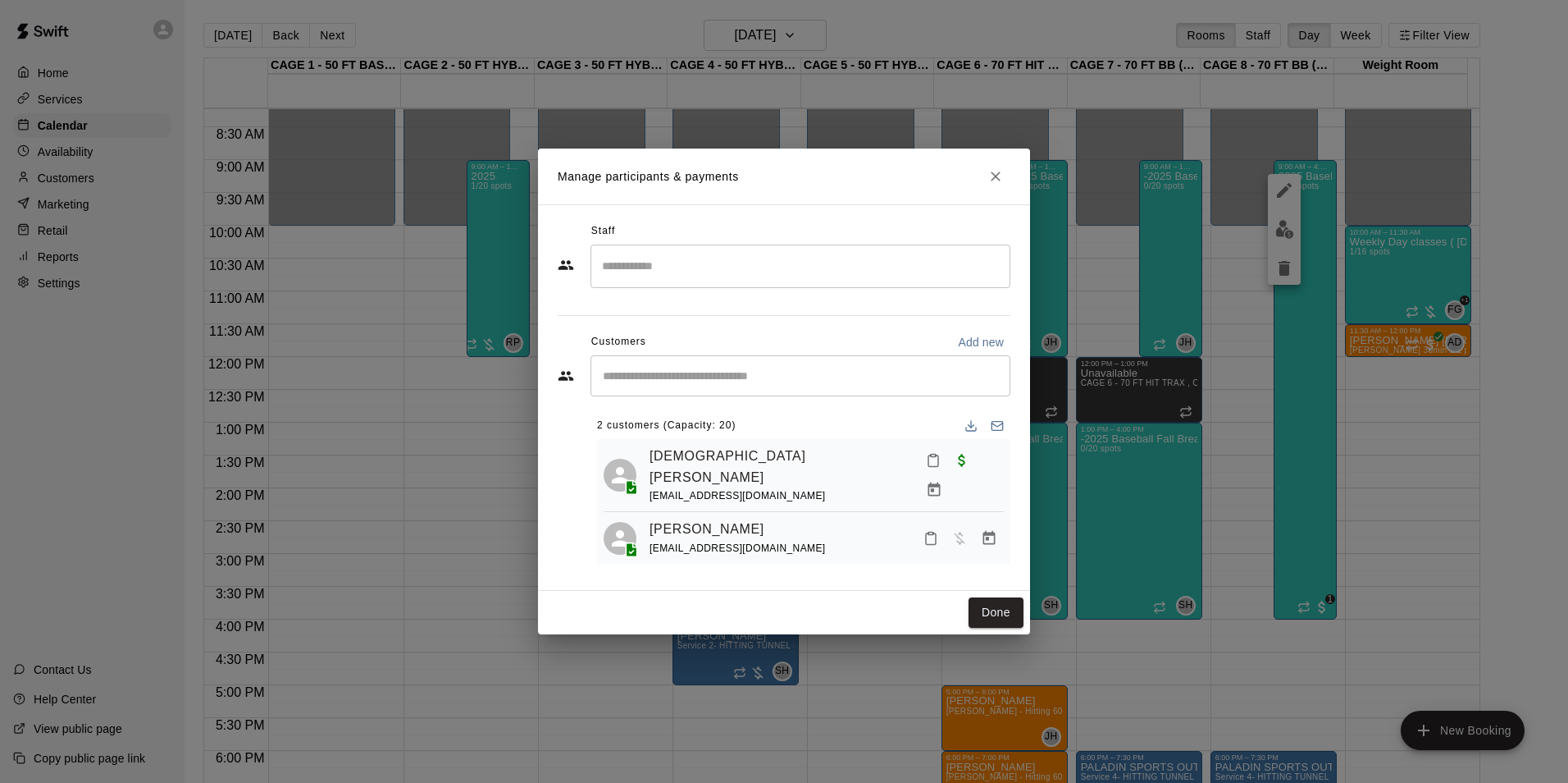
click at [1008, 178] on button "Close" at bounding box center [996, 177] width 30 height 30
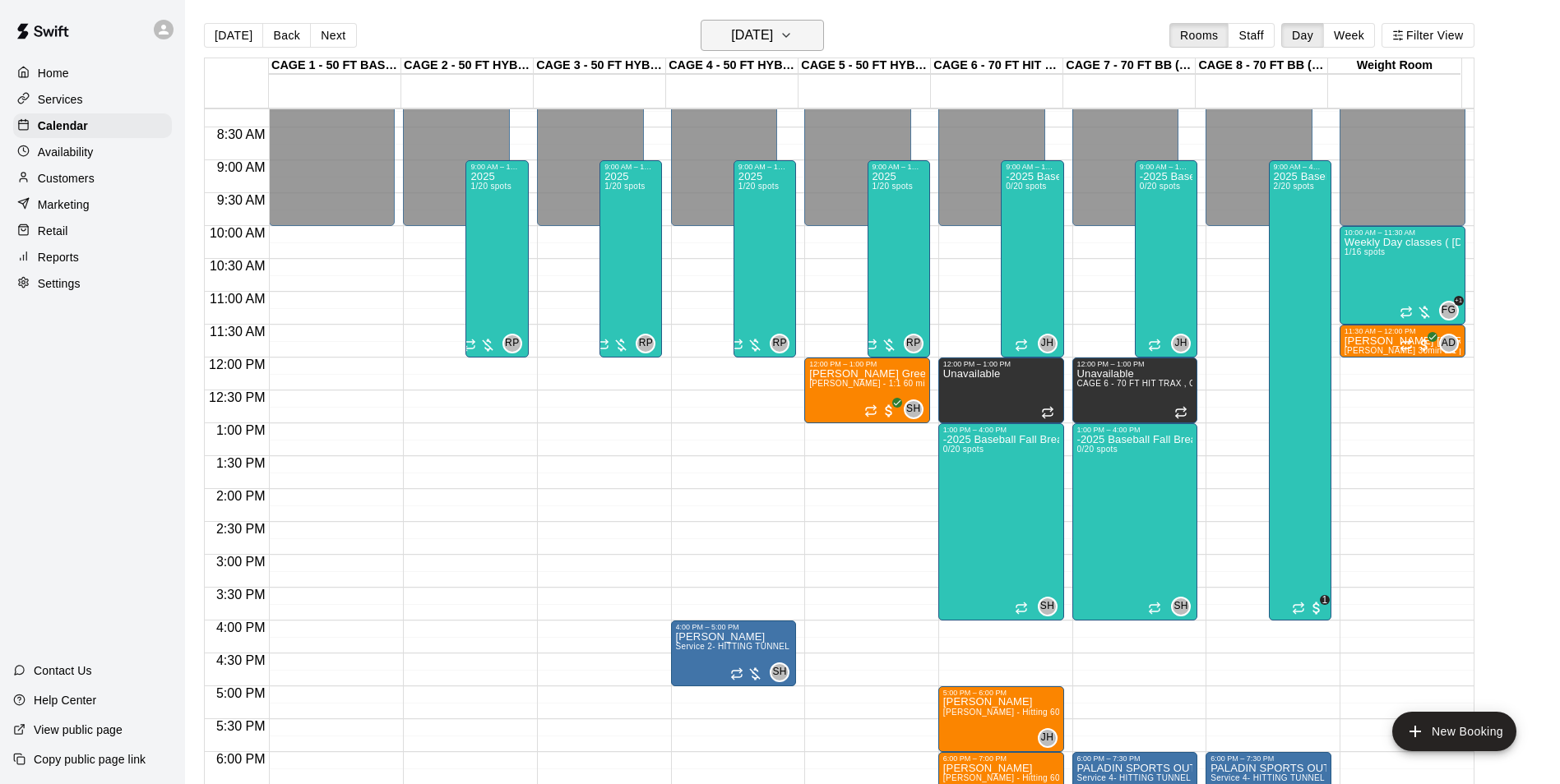
click at [759, 26] on h6 "Monday Oct 06" at bounding box center [752, 35] width 42 height 23
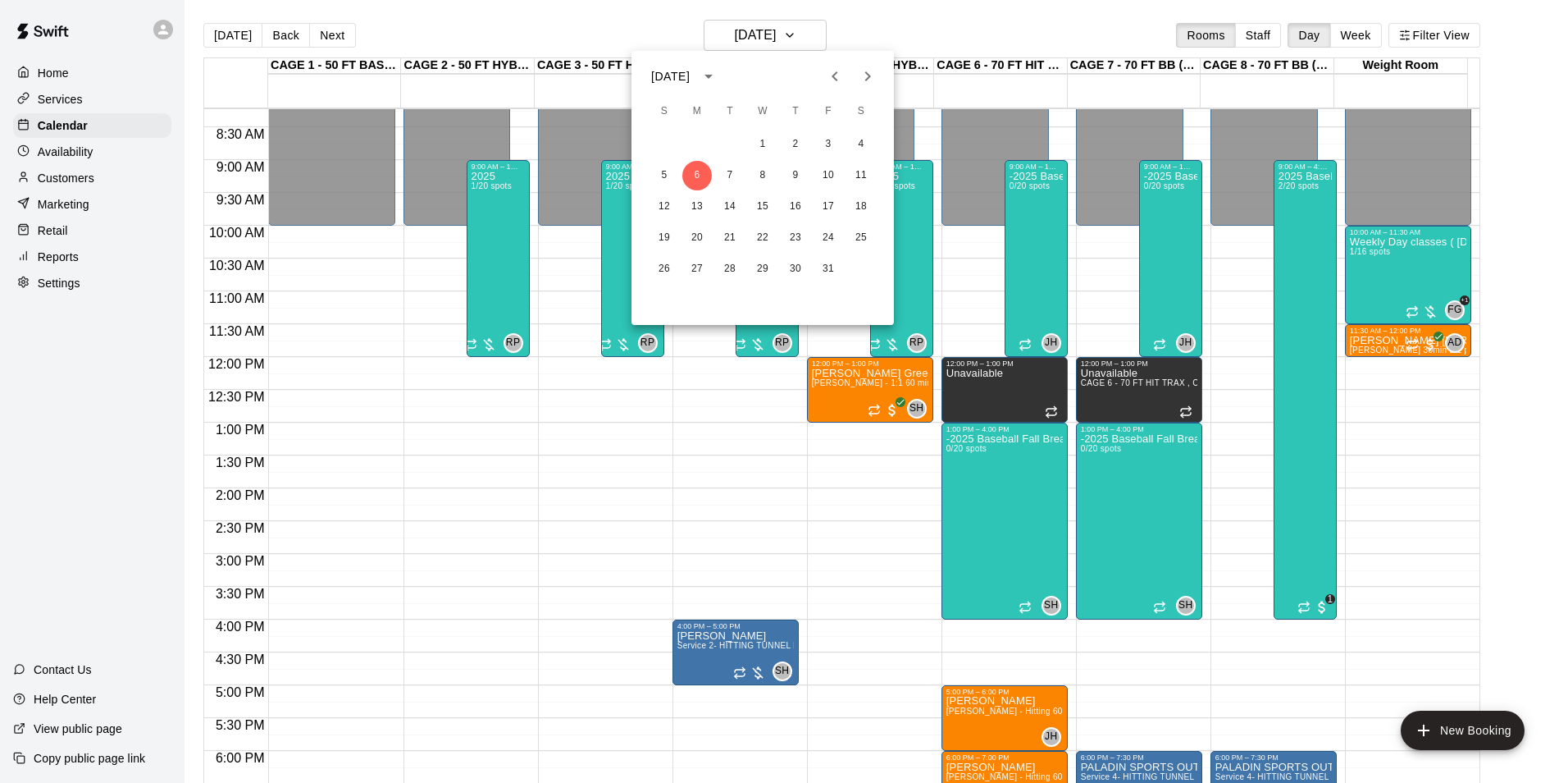
click at [835, 73] on icon "Previous month" at bounding box center [835, 76] width 6 height 10
click at [857, 197] on button "20" at bounding box center [862, 207] width 30 height 30
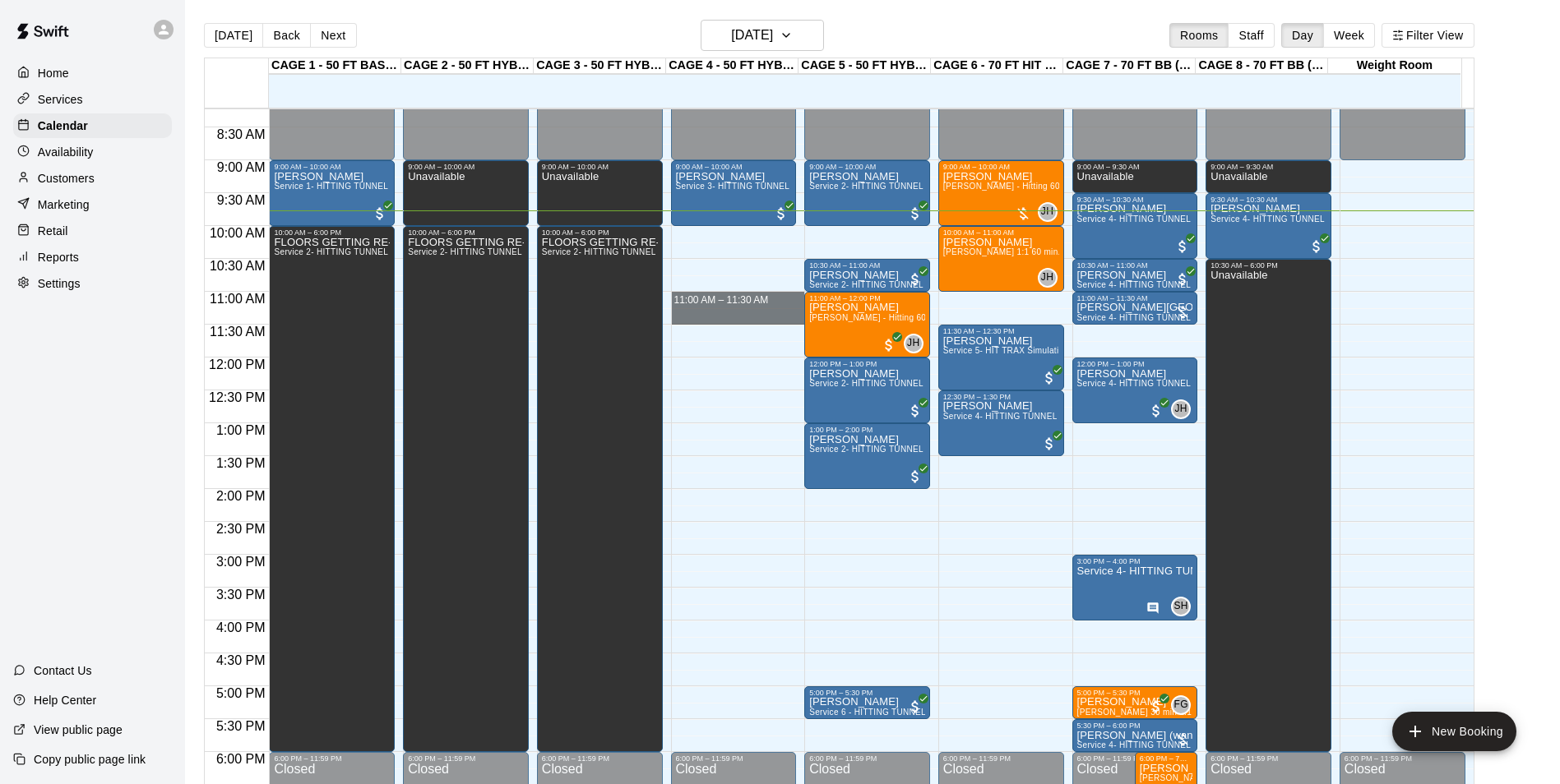
drag, startPoint x: 722, startPoint y: 294, endPoint x: 722, endPoint y: 312, distance: 18.0
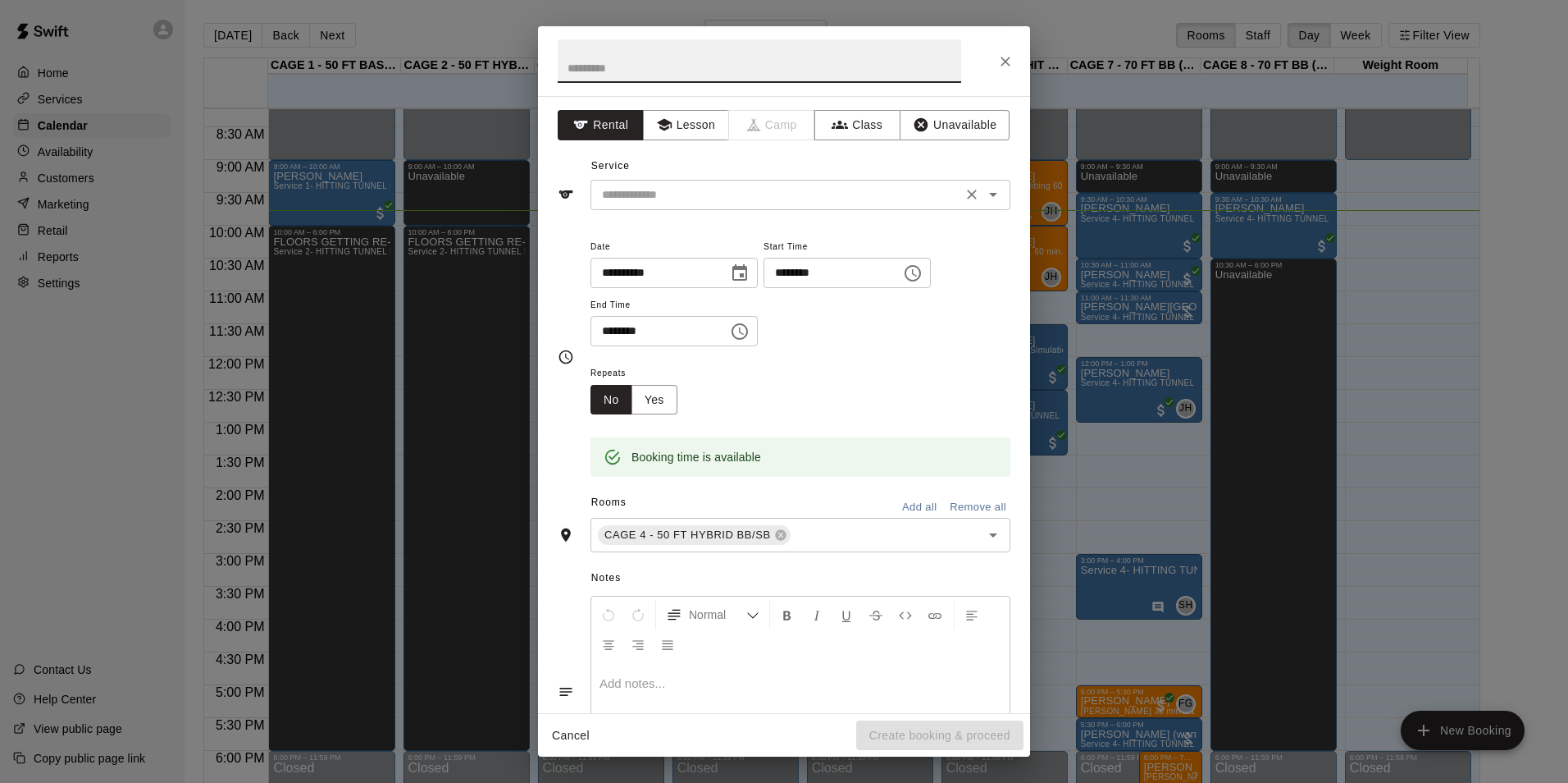
click at [809, 192] on input "text" at bounding box center [777, 195] width 362 height 21
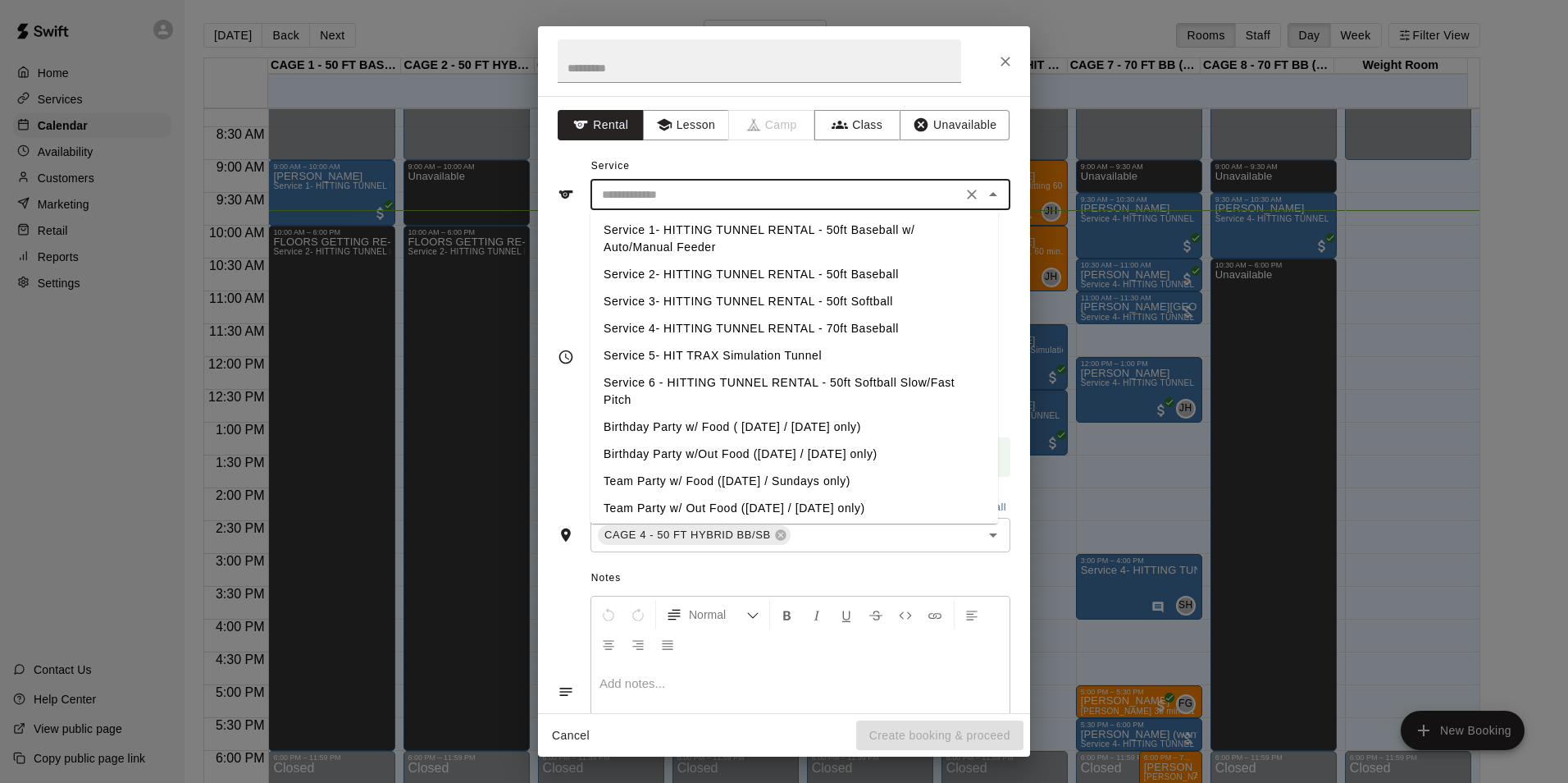
click at [859, 277] on li "Service 2- HITTING TUNNEL RENTAL - 50ft Baseball" at bounding box center [794, 274] width 408 height 27
type input "**********"
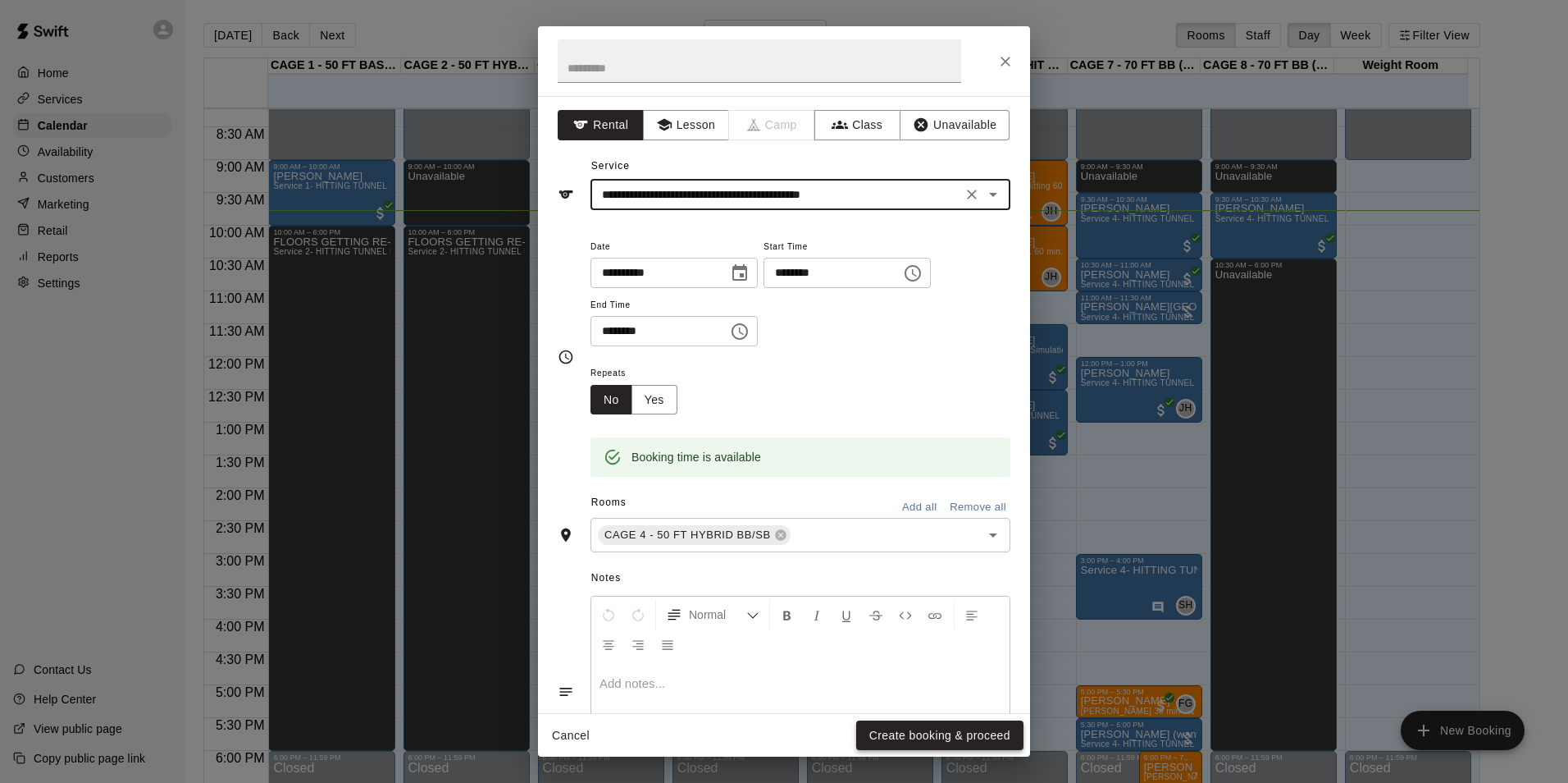
click at [949, 740] on button "Create booking & proceed" at bounding box center [940, 735] width 168 height 31
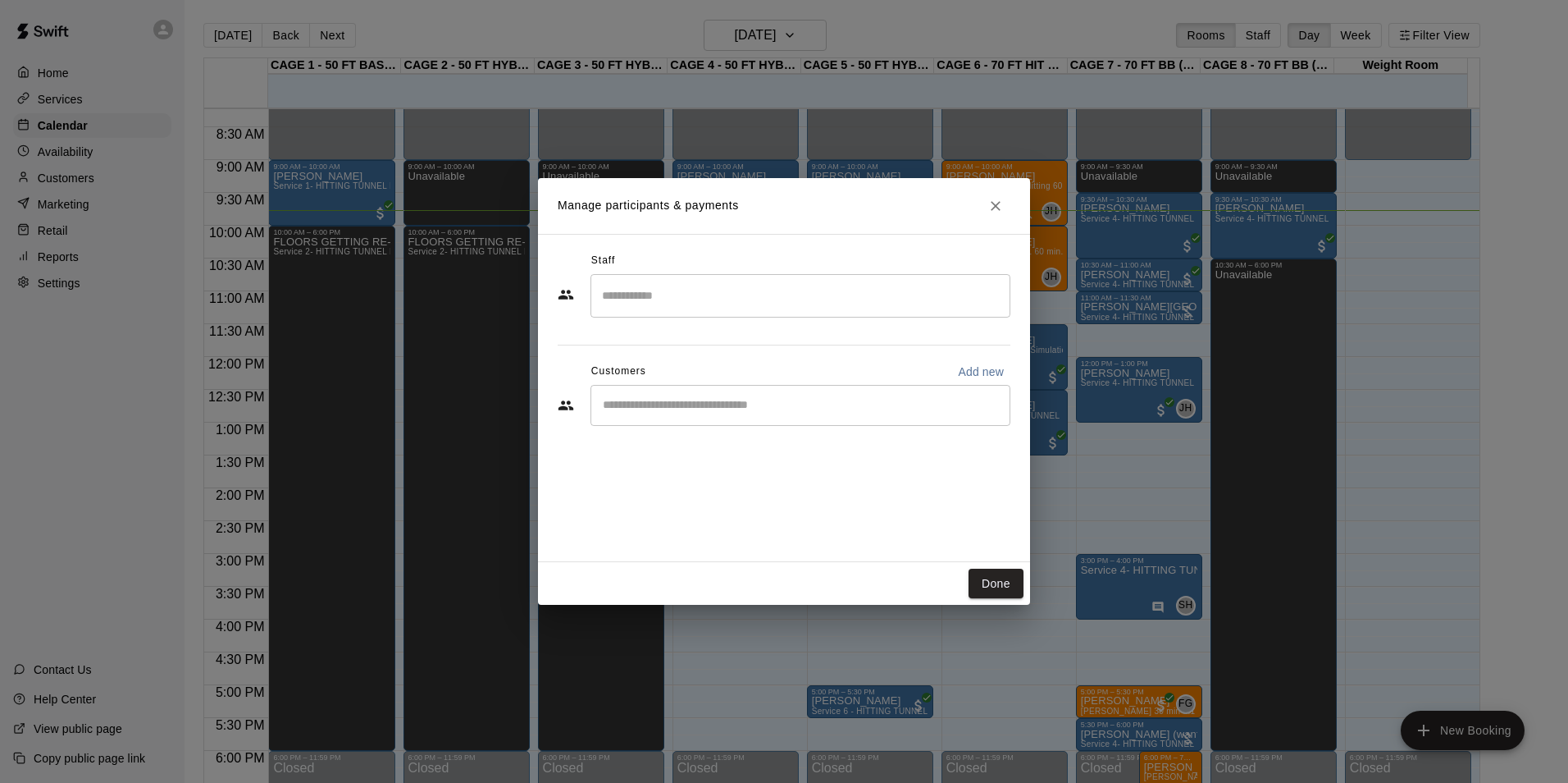
click at [757, 392] on div "​" at bounding box center [800, 405] width 420 height 41
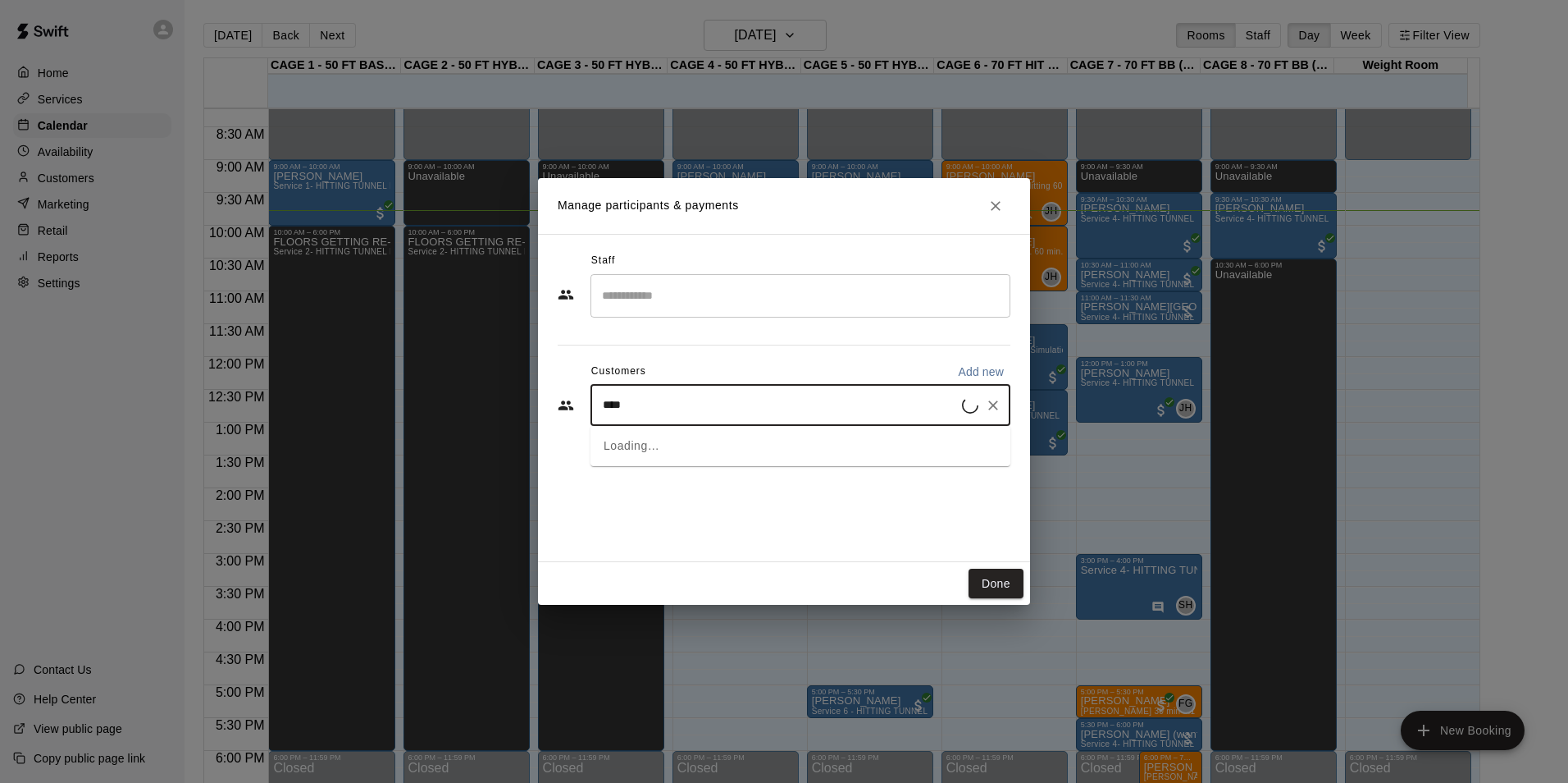
type input "****"
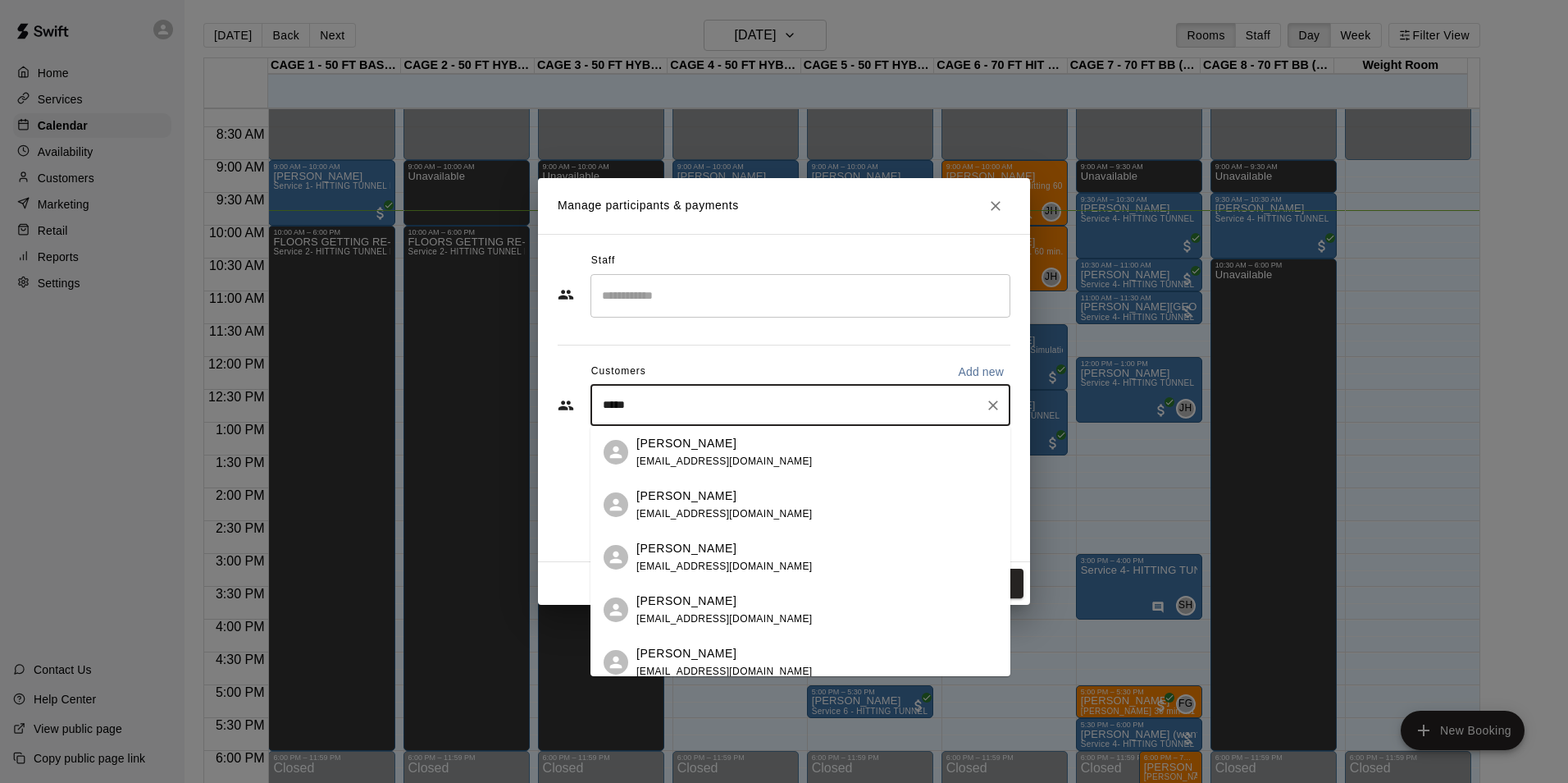
click at [748, 491] on div "Mark Poulton mark@poulcon.com" at bounding box center [817, 505] width 361 height 36
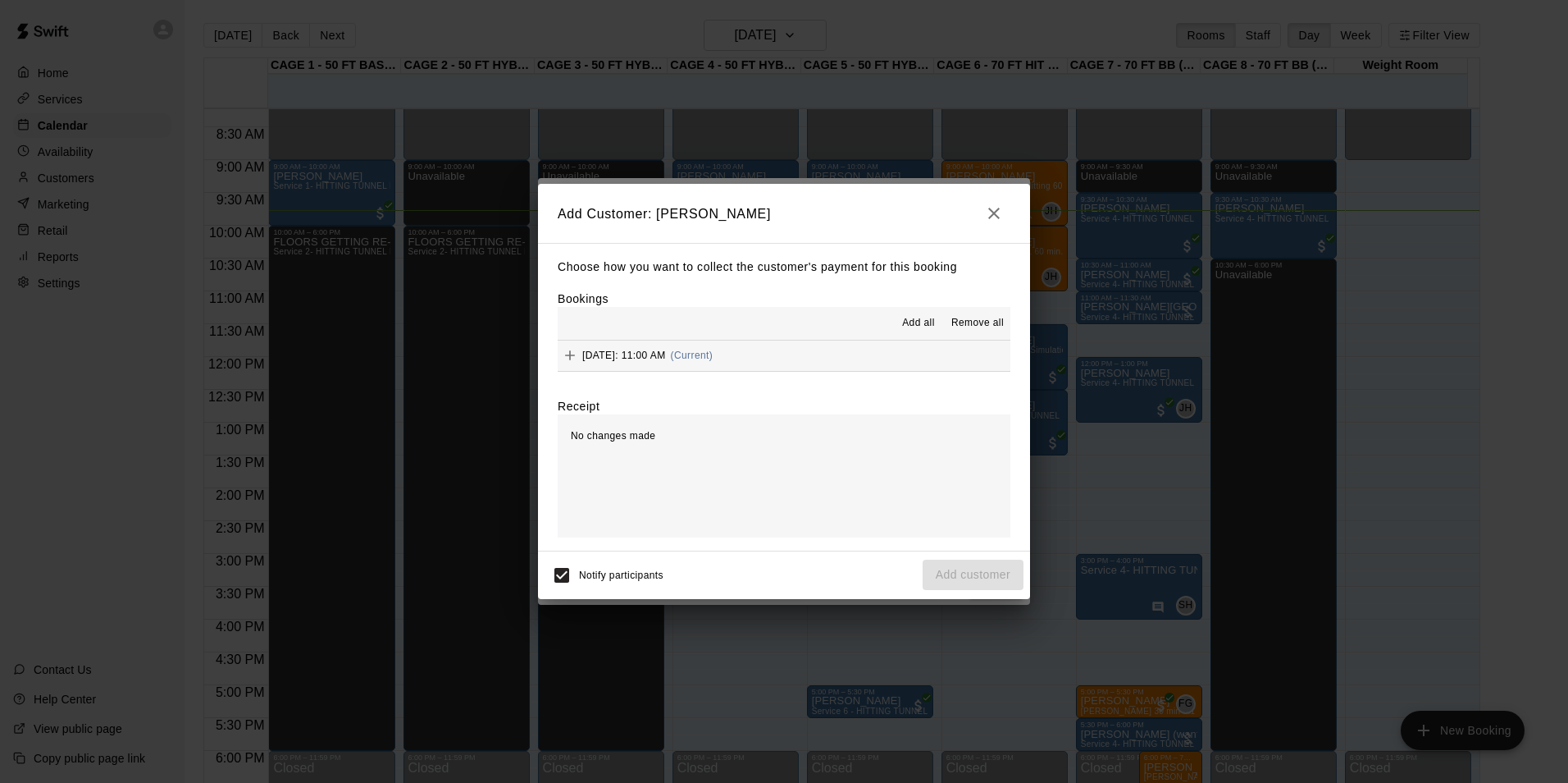
click at [908, 327] on span "Add all" at bounding box center [918, 324] width 33 height 17
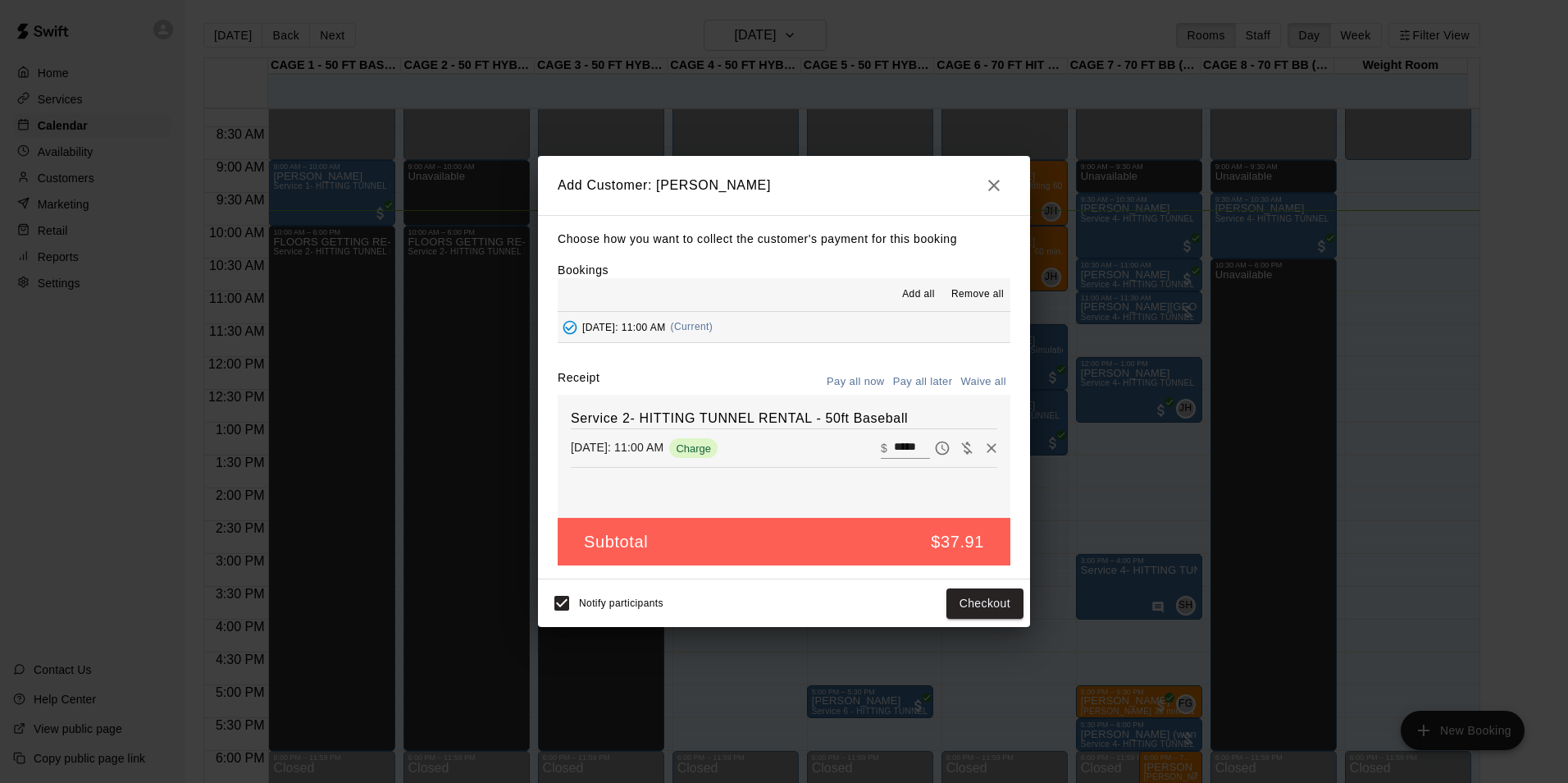
click at [924, 382] on button "Pay all later" at bounding box center [923, 382] width 68 height 26
click at [984, 610] on button "Add customer" at bounding box center [974, 603] width 101 height 31
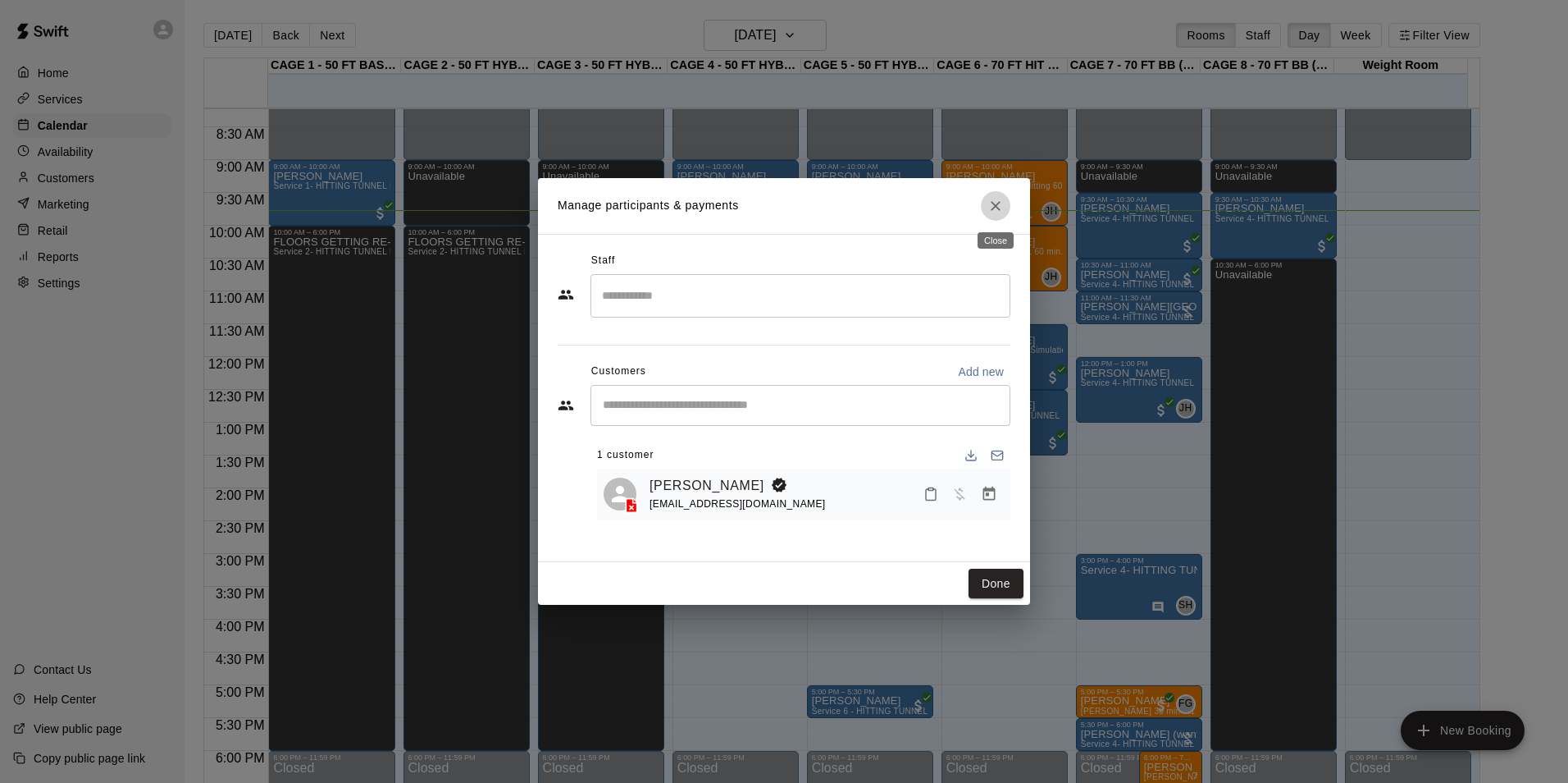
click at [1004, 202] on icon "Close" at bounding box center [996, 205] width 17 height 17
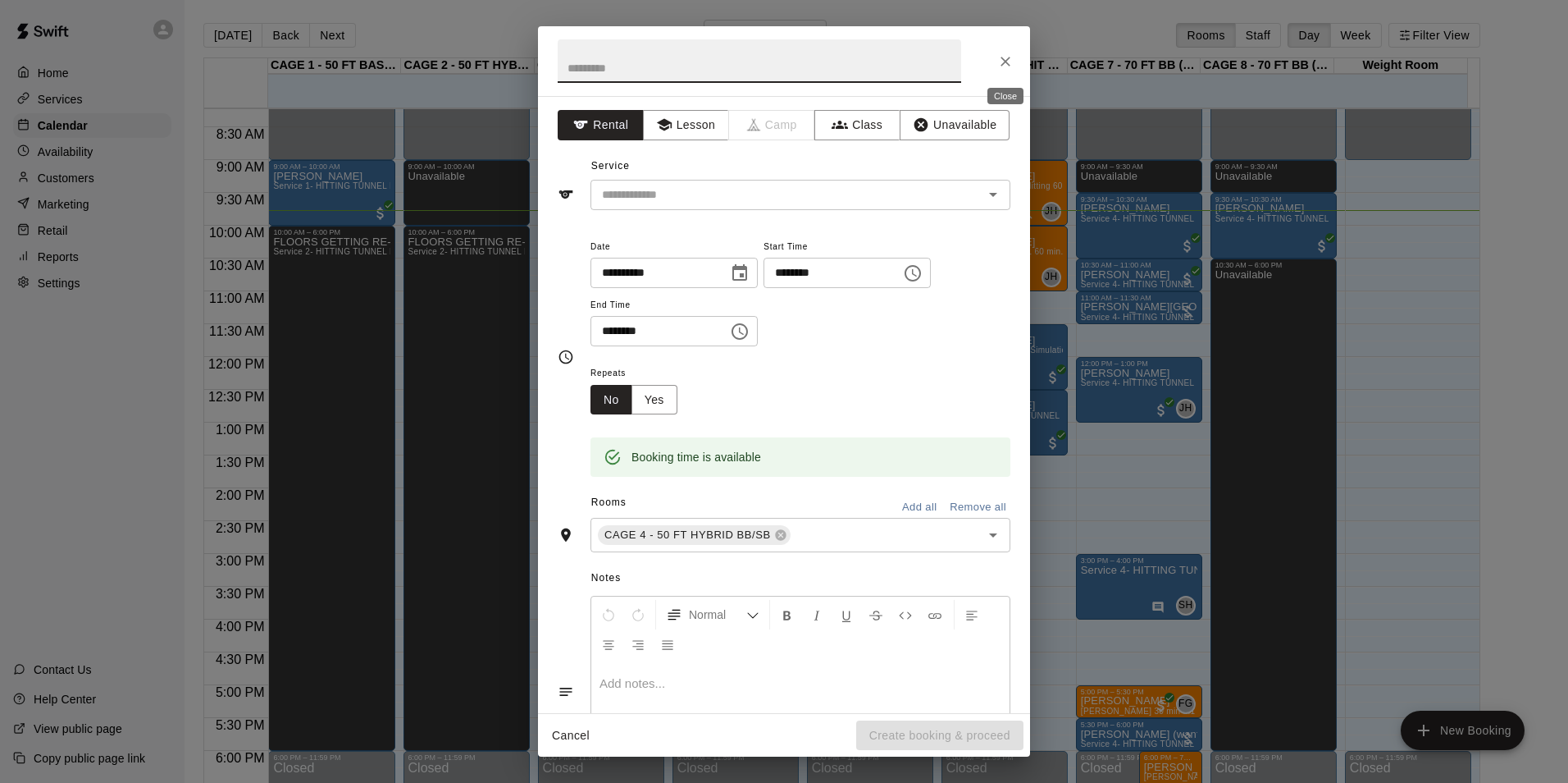
click at [1008, 59] on icon "Close" at bounding box center [1006, 62] width 17 height 17
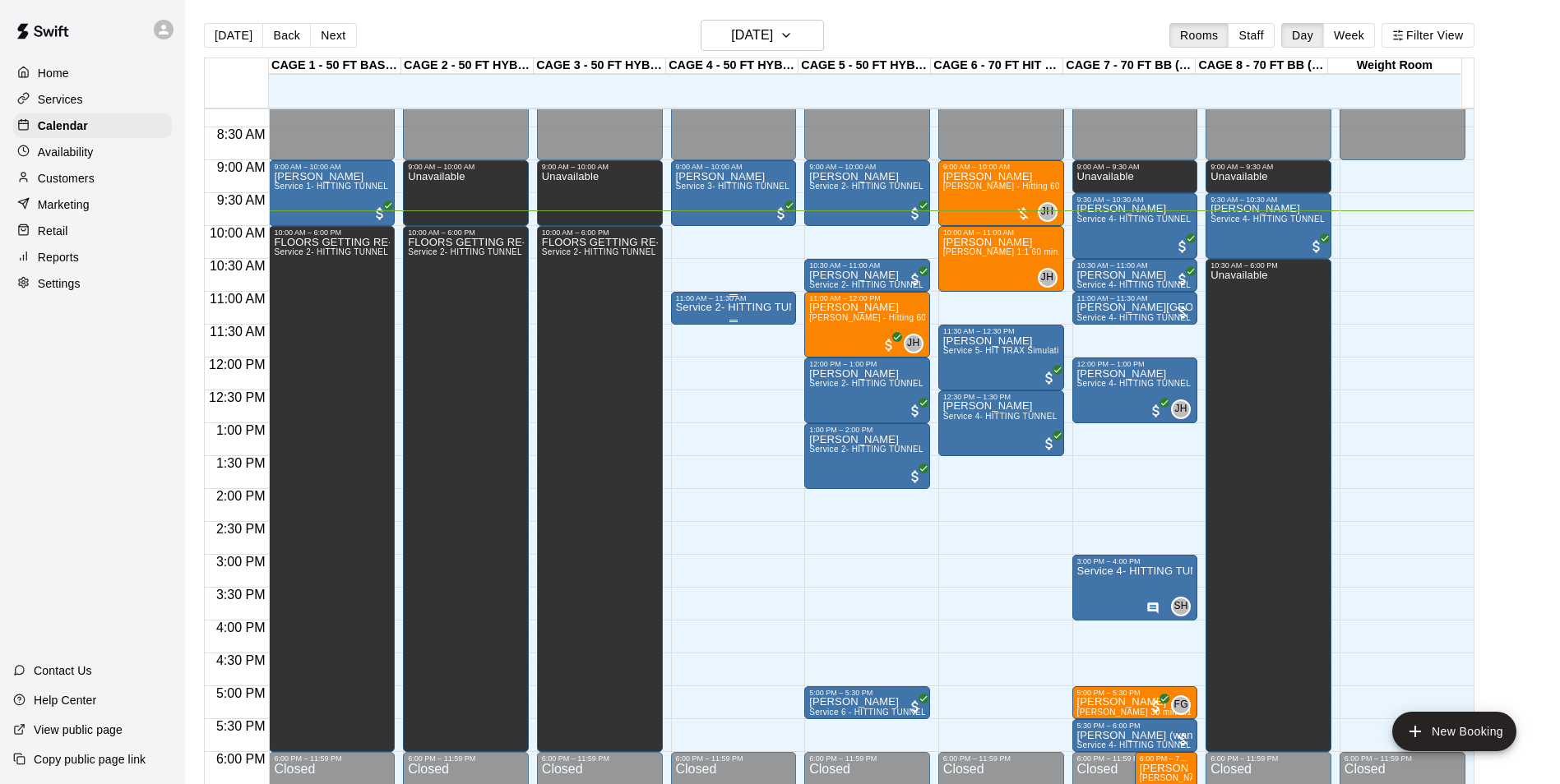
click at [737, 317] on div "Service 2- HITTING TUNNEL RENTAL - 50ft Baseball" at bounding box center [734, 694] width 116 height 784
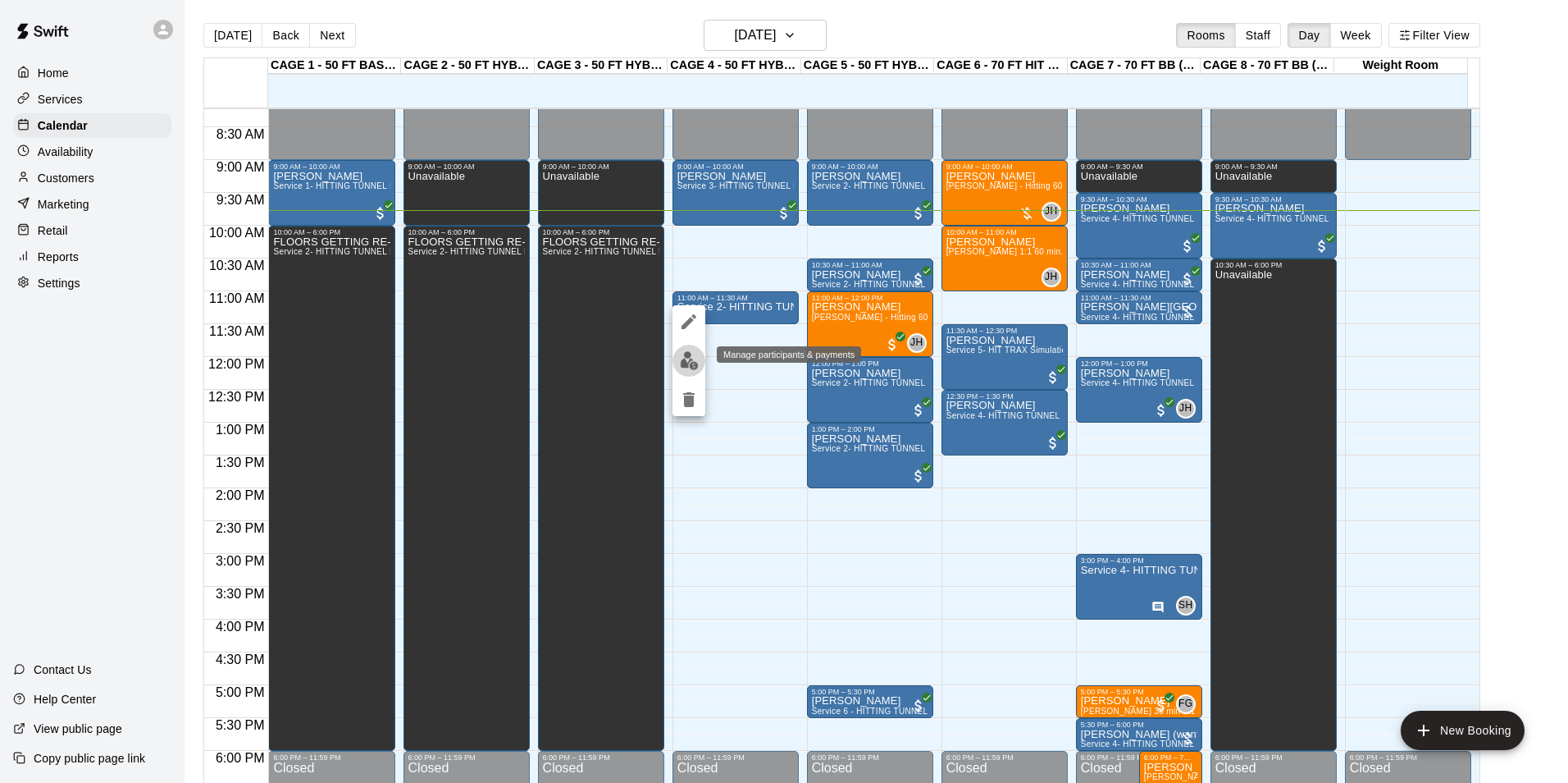
click at [681, 353] on img "edit" at bounding box center [689, 360] width 19 height 19
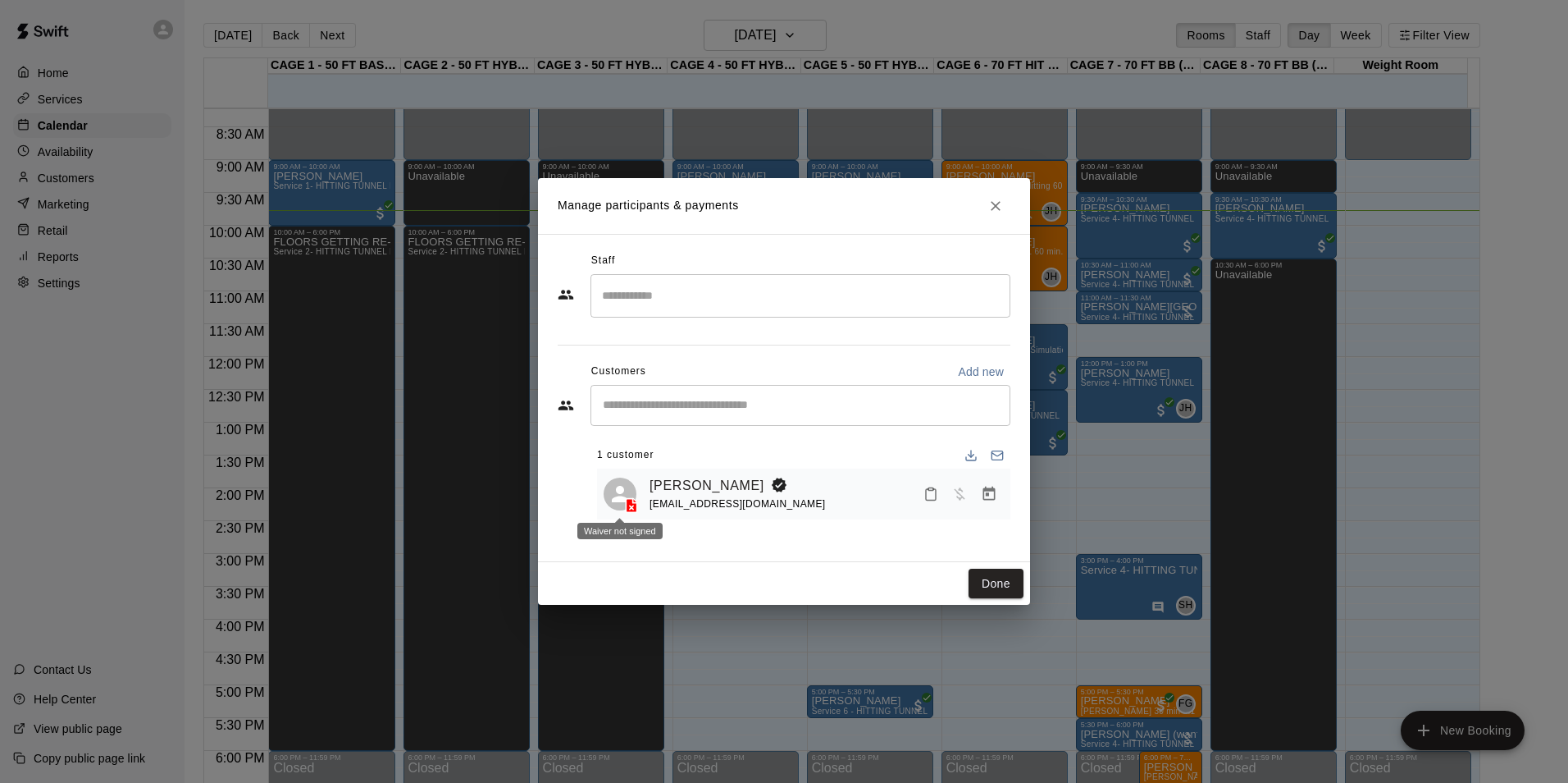
click at [630, 506] on icon at bounding box center [632, 506] width 11 height 14
click at [987, 498] on icon "Manage bookings & payment" at bounding box center [989, 494] width 17 height 17
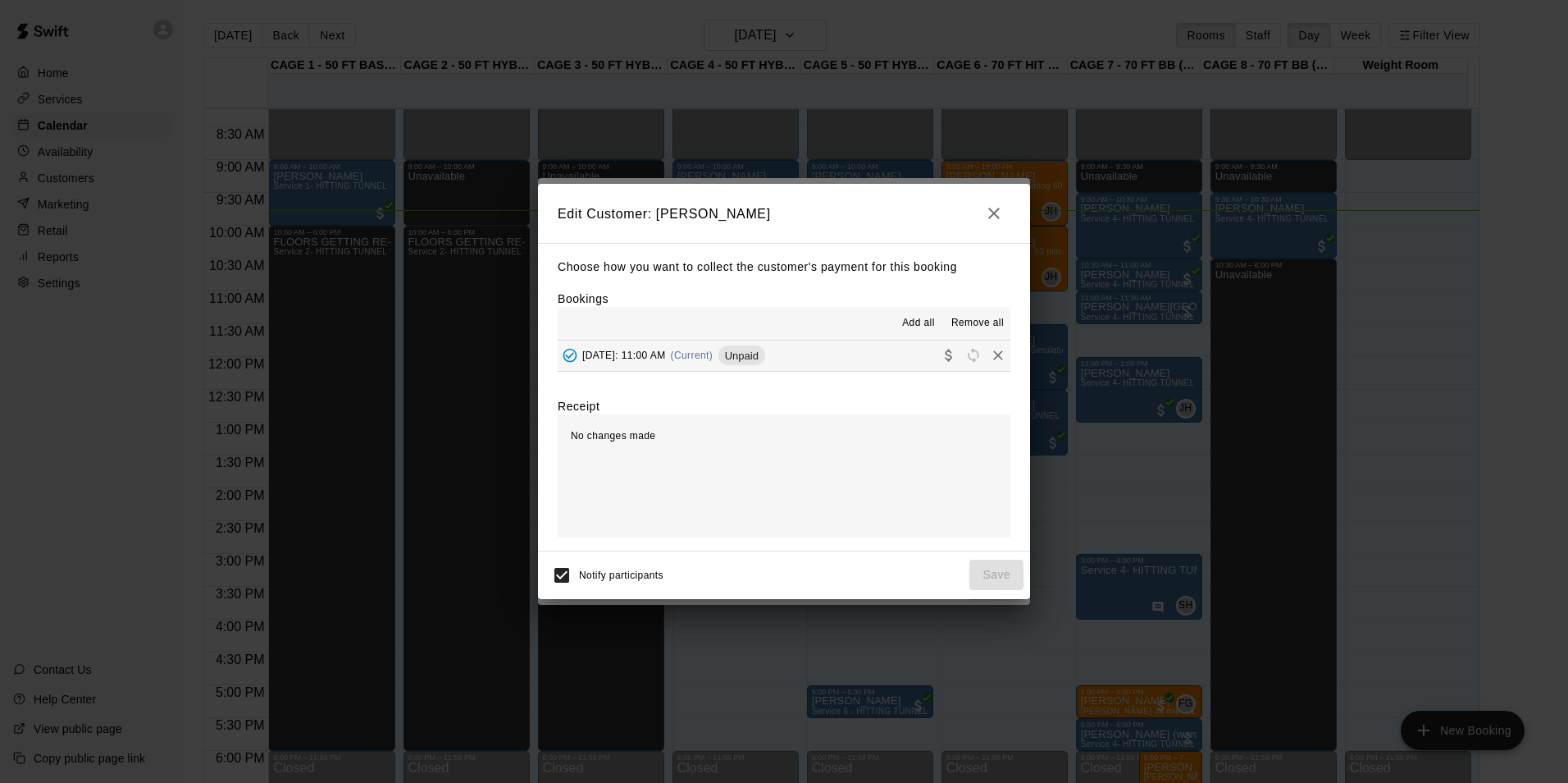
click at [1003, 192] on h2 "Edit Customer: Mark Poulton" at bounding box center [784, 213] width 492 height 60
click at [995, 211] on icon "button" at bounding box center [995, 213] width 12 height 12
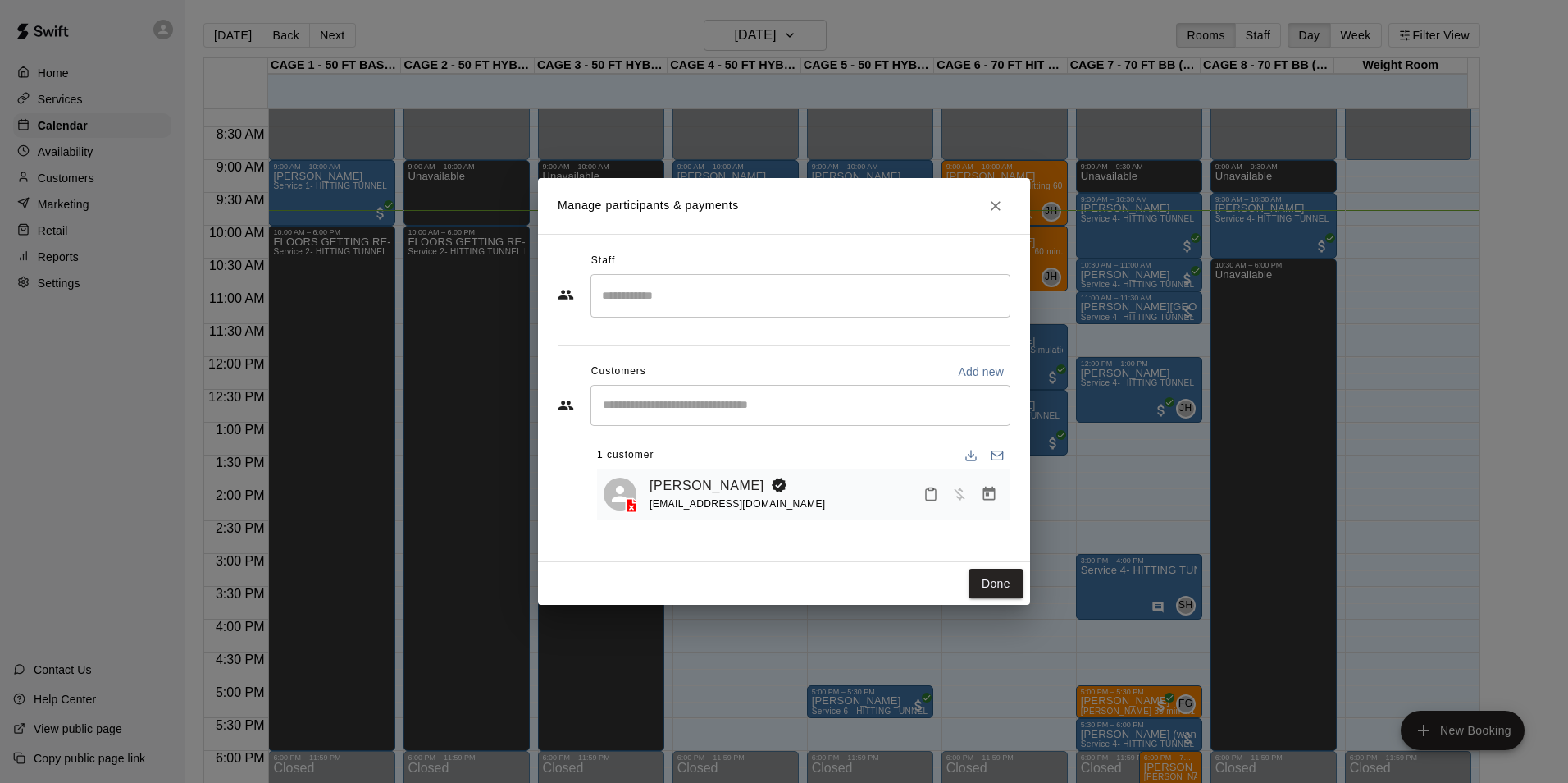
click at [996, 208] on icon "Close" at bounding box center [996, 205] width 17 height 17
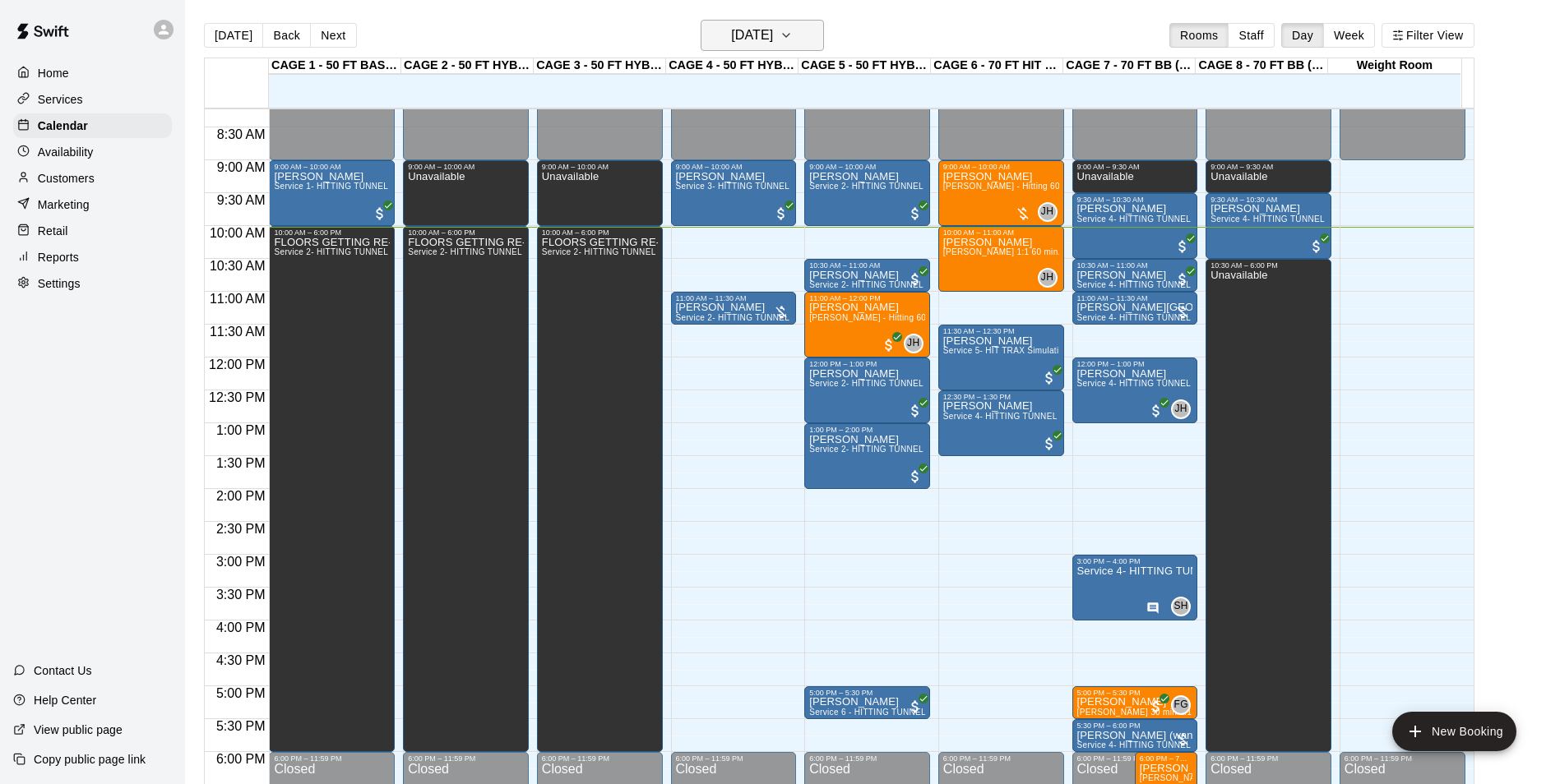
click at [771, 27] on h6 "[DATE]" at bounding box center [752, 35] width 42 height 23
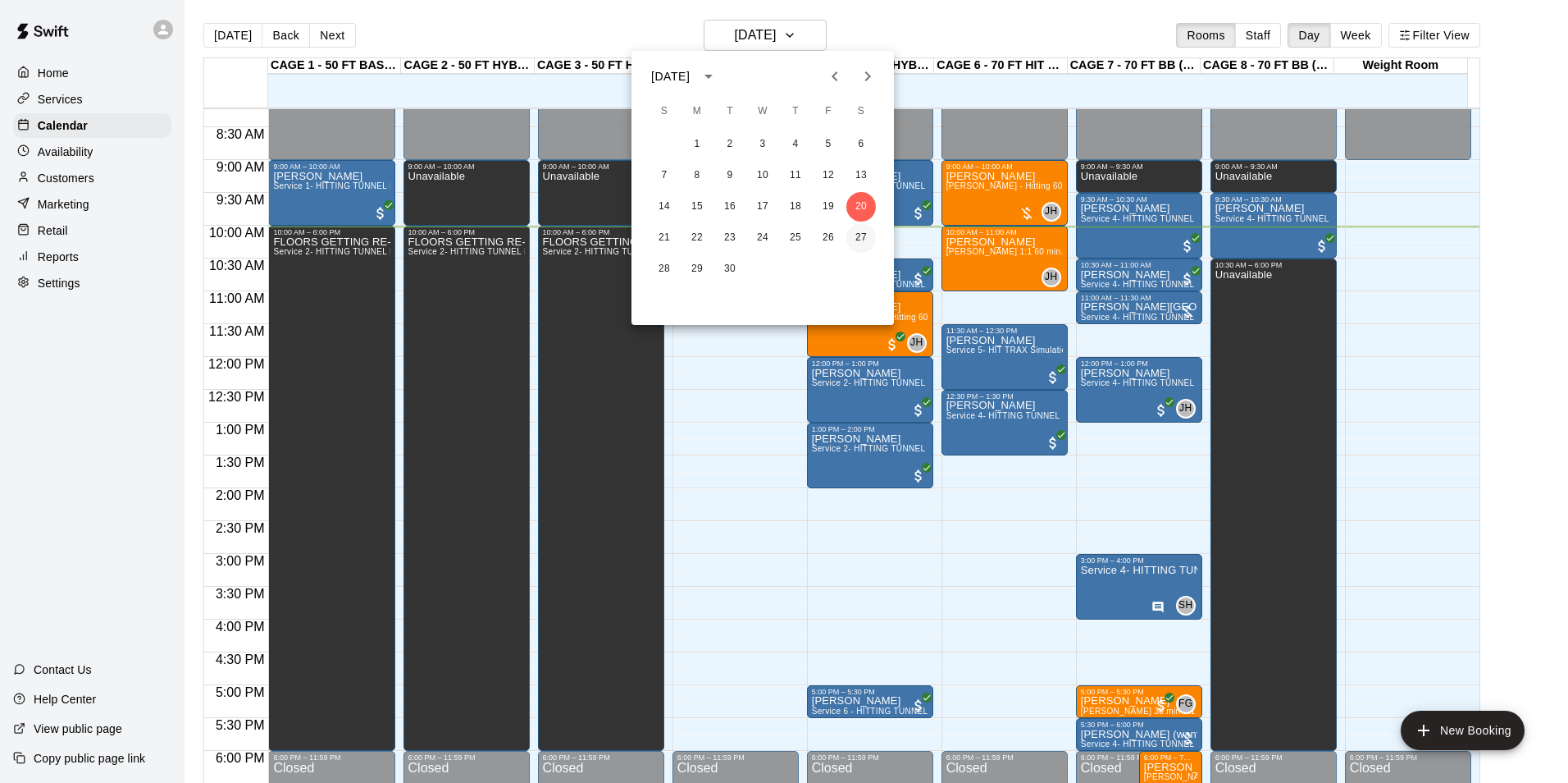
click at [861, 231] on button "27" at bounding box center [862, 238] width 30 height 30
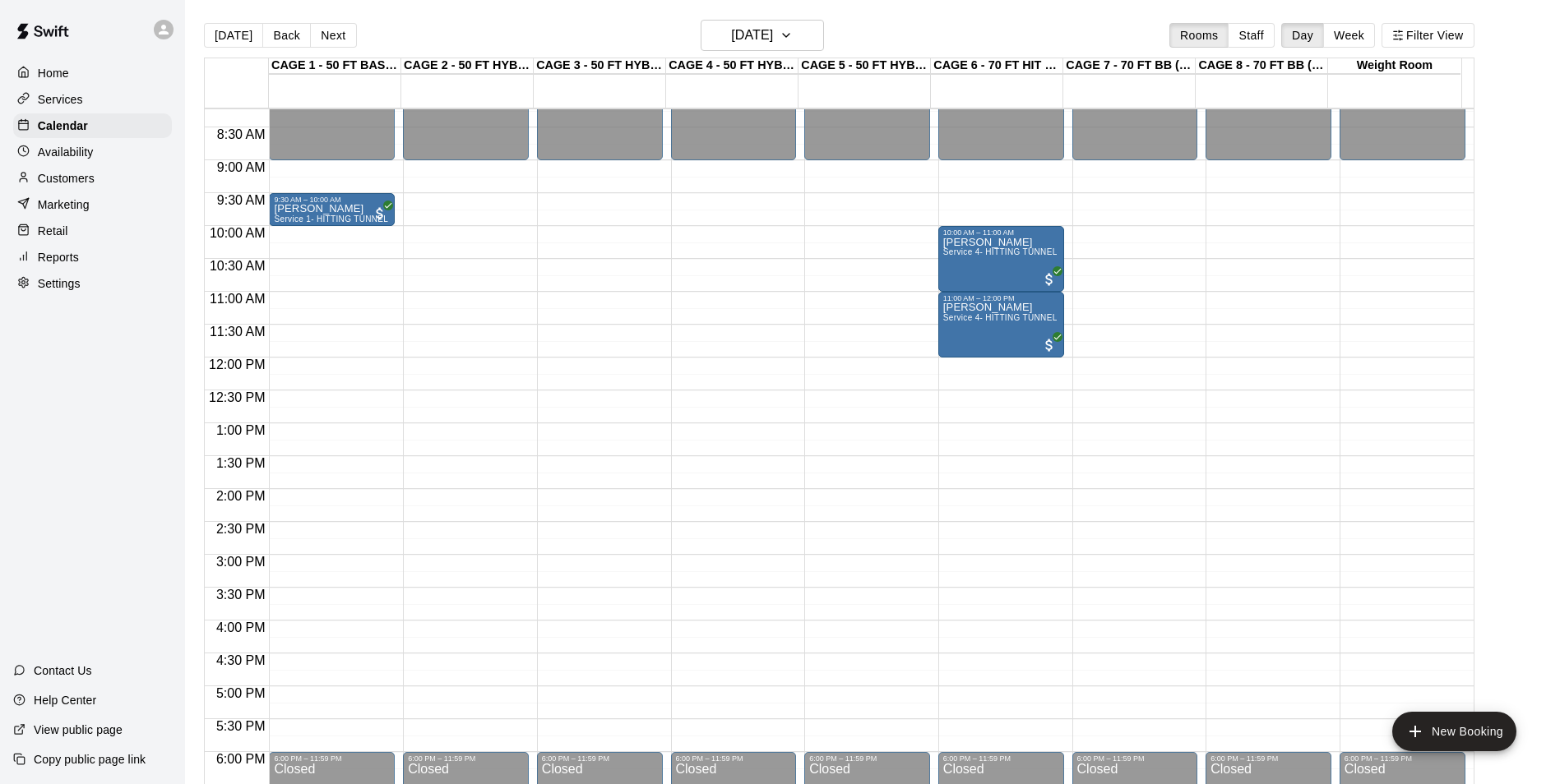
click at [105, 154] on div "Availability" at bounding box center [92, 152] width 159 height 25
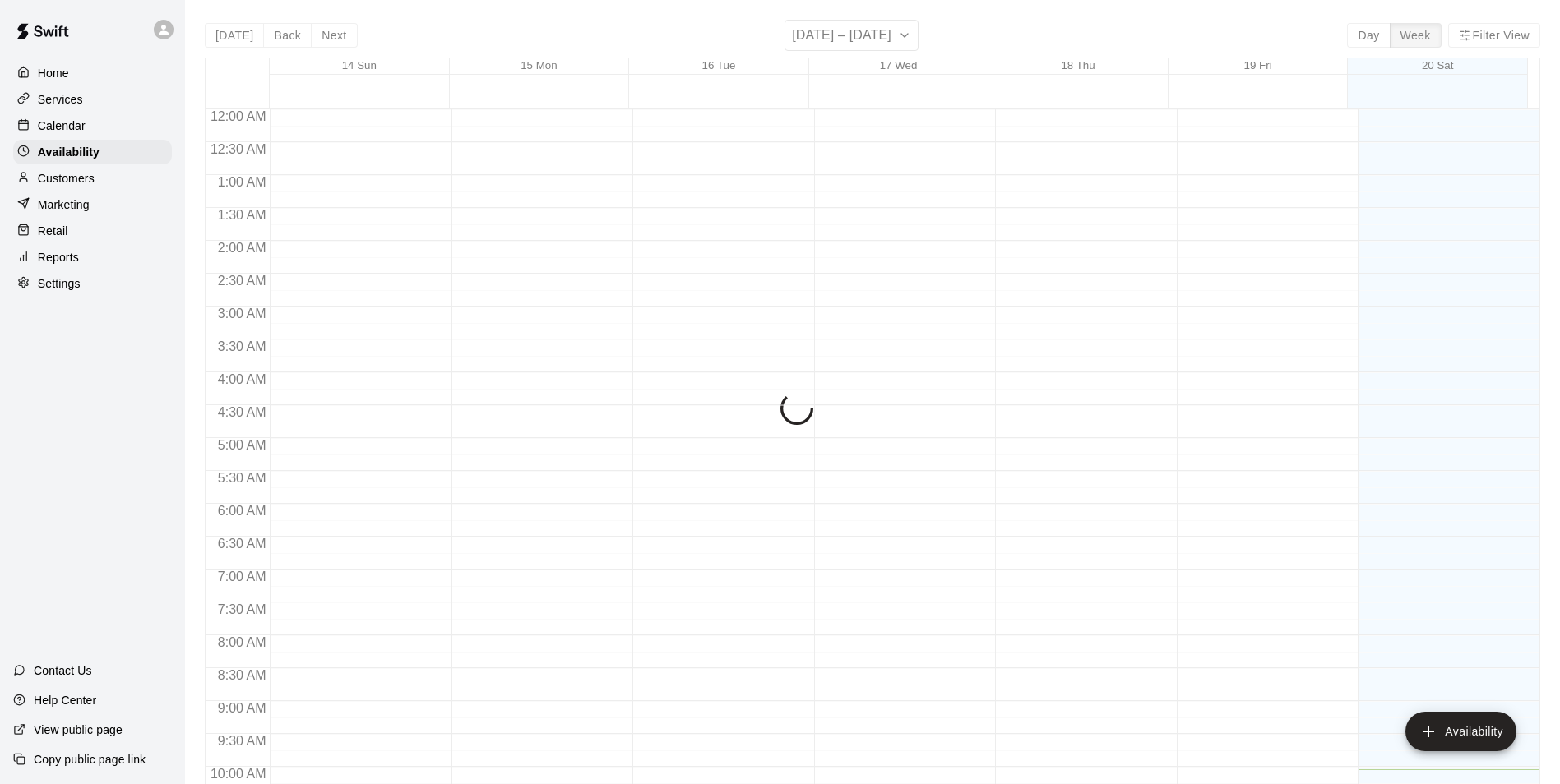
scroll to position [660, 0]
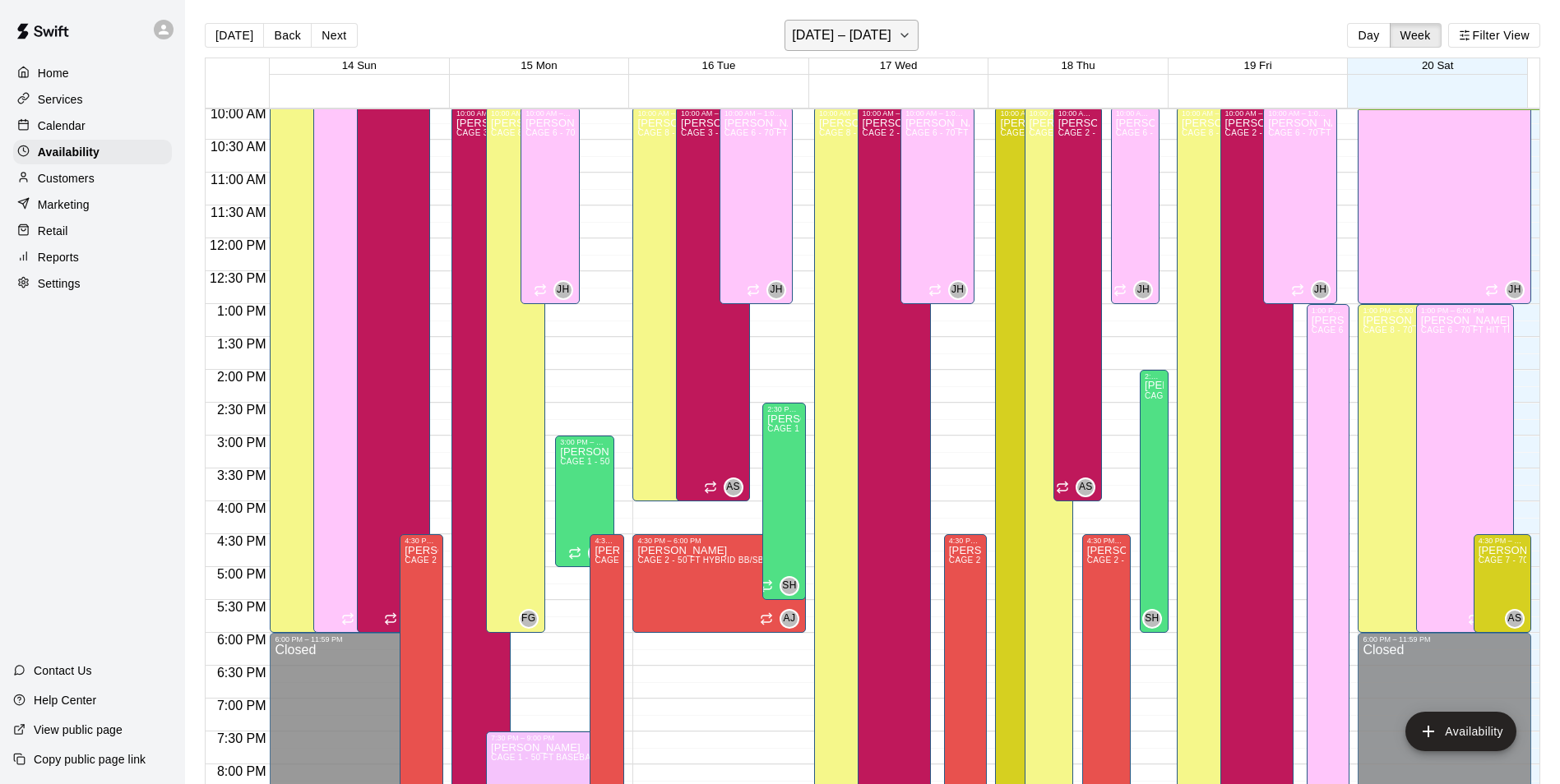
click at [901, 25] on button "[DATE] – [DATE]" at bounding box center [851, 35] width 134 height 31
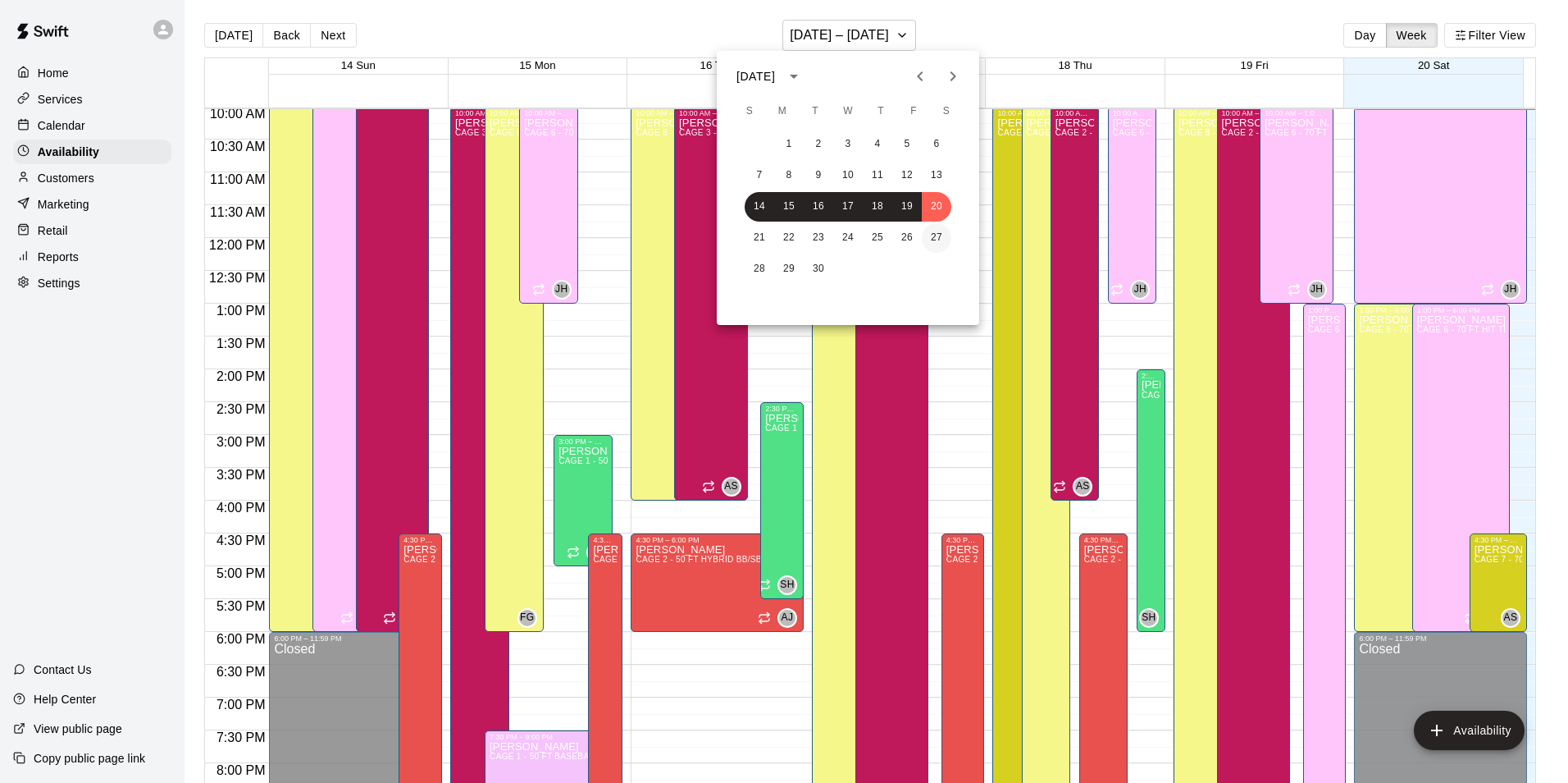
click at [945, 235] on button "27" at bounding box center [937, 238] width 30 height 30
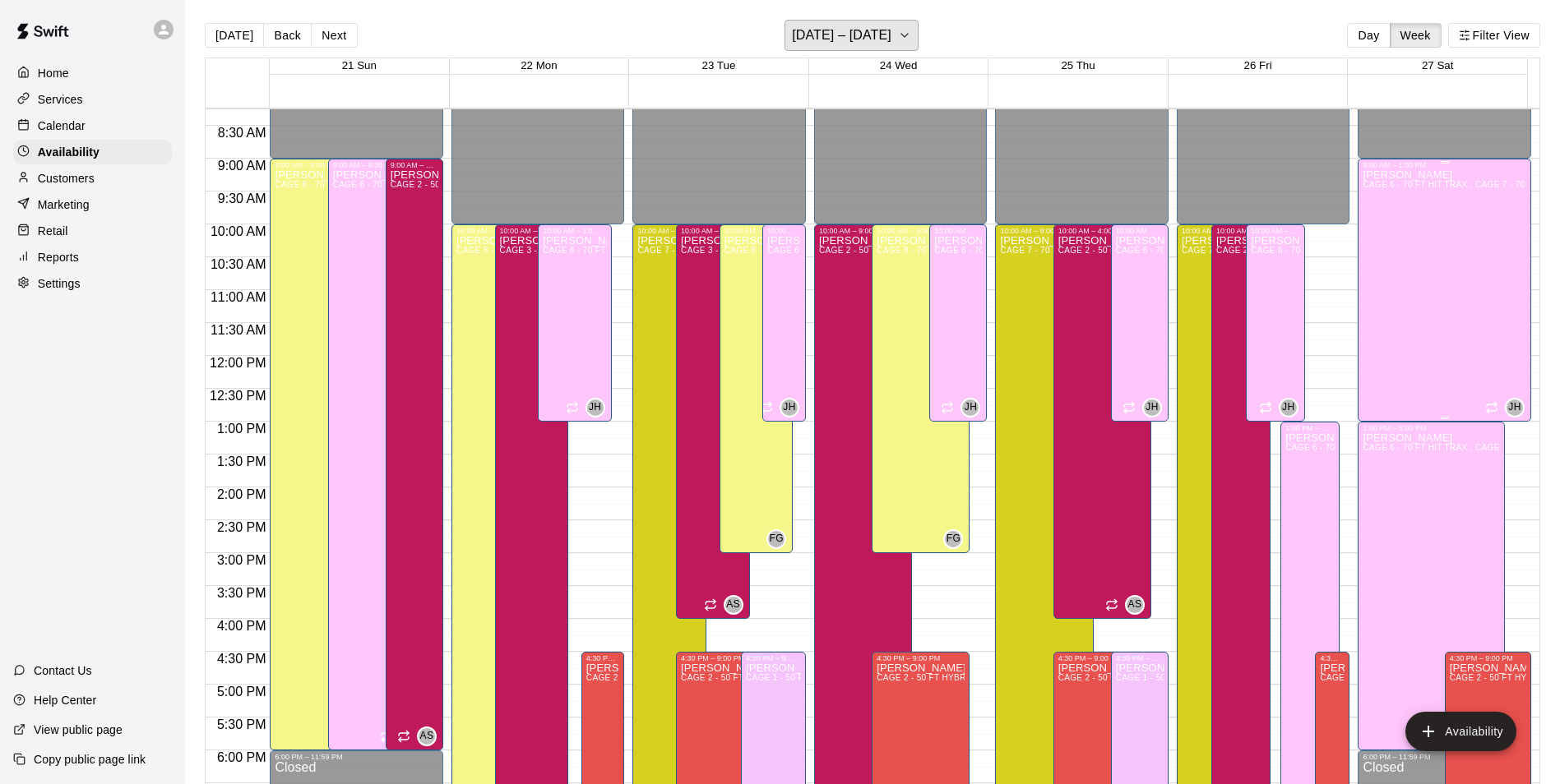
scroll to position [577, 0]
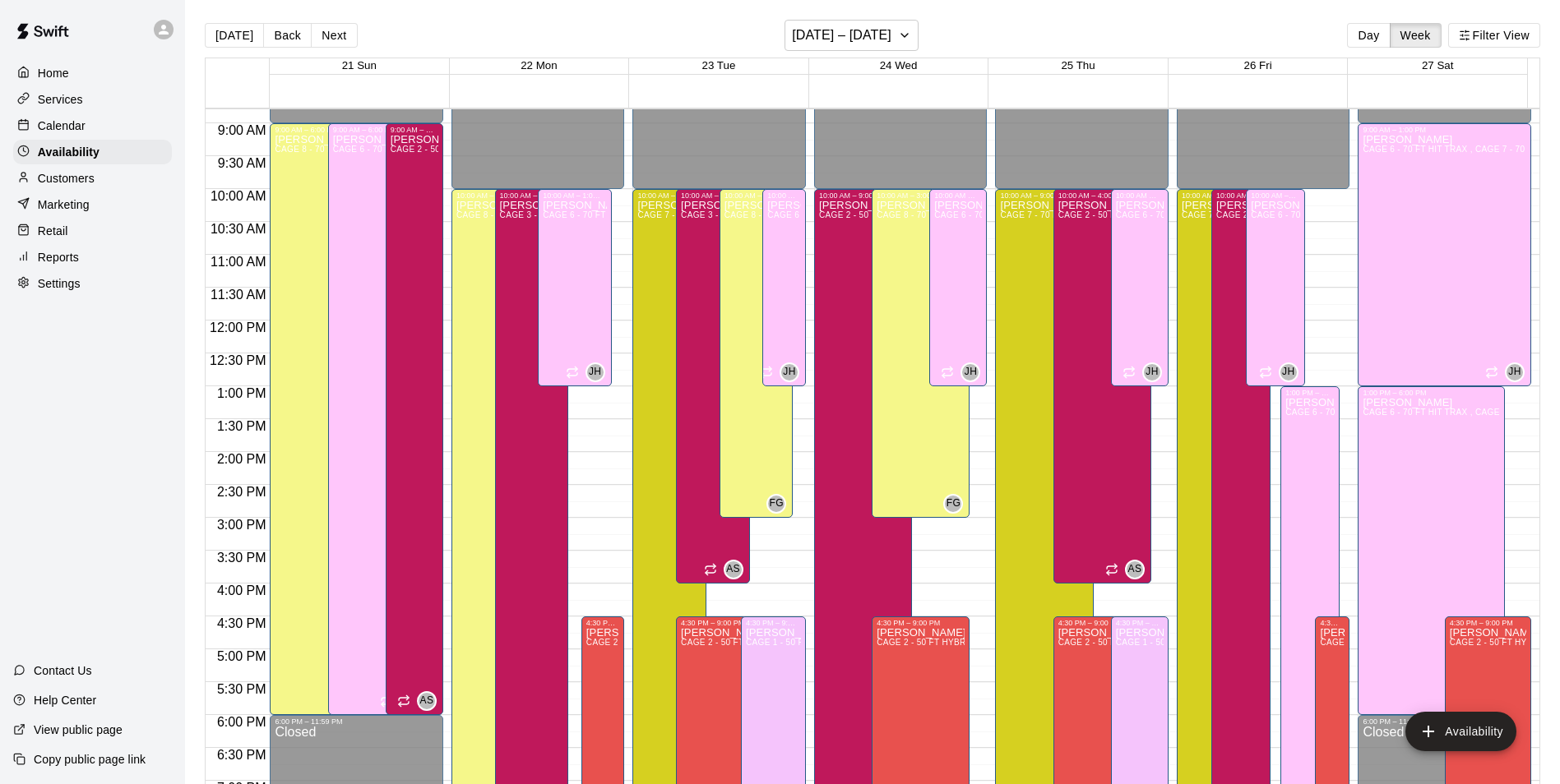
click at [116, 137] on div "Calendar" at bounding box center [92, 125] width 159 height 25
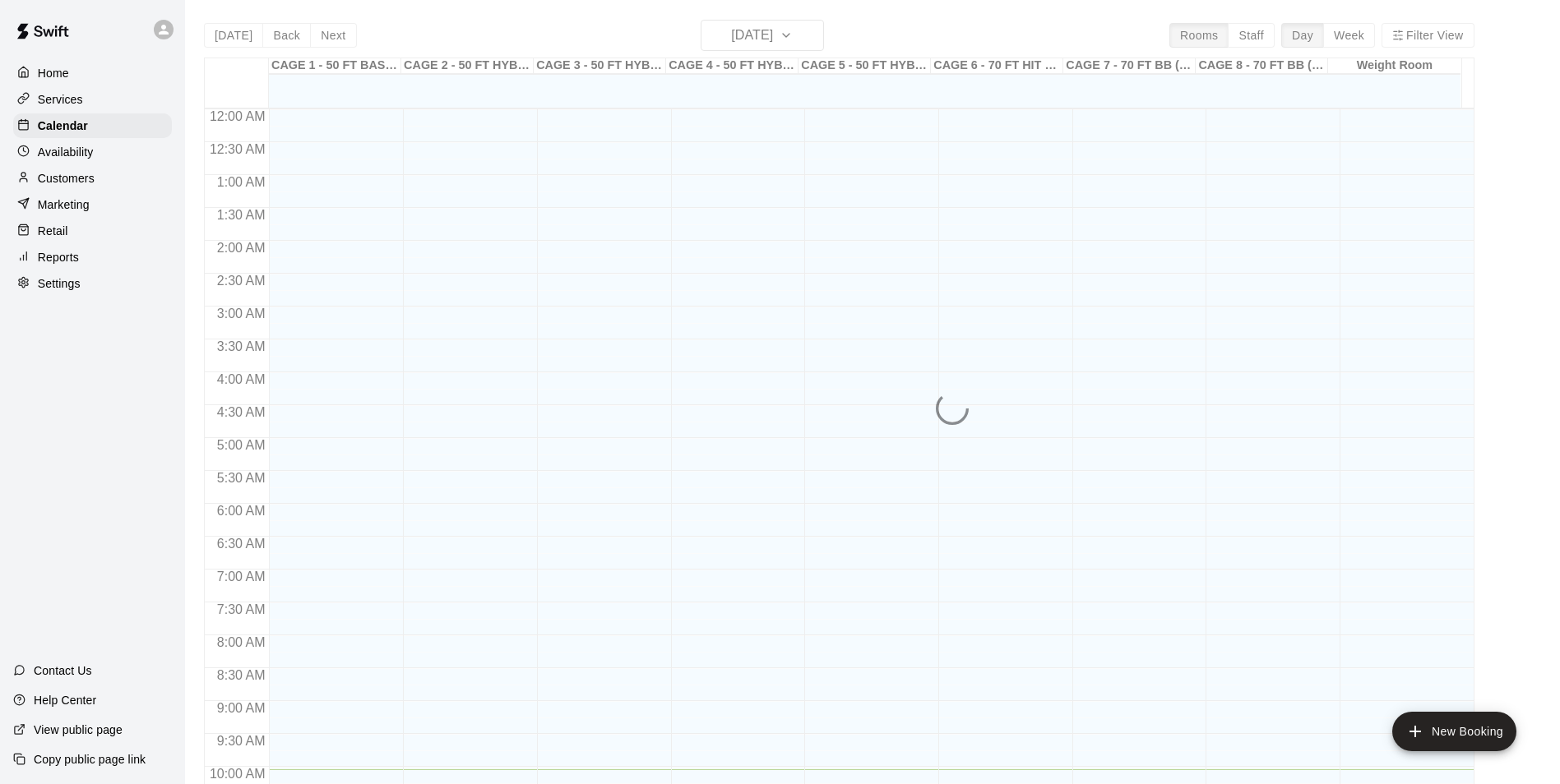
scroll to position [660, 0]
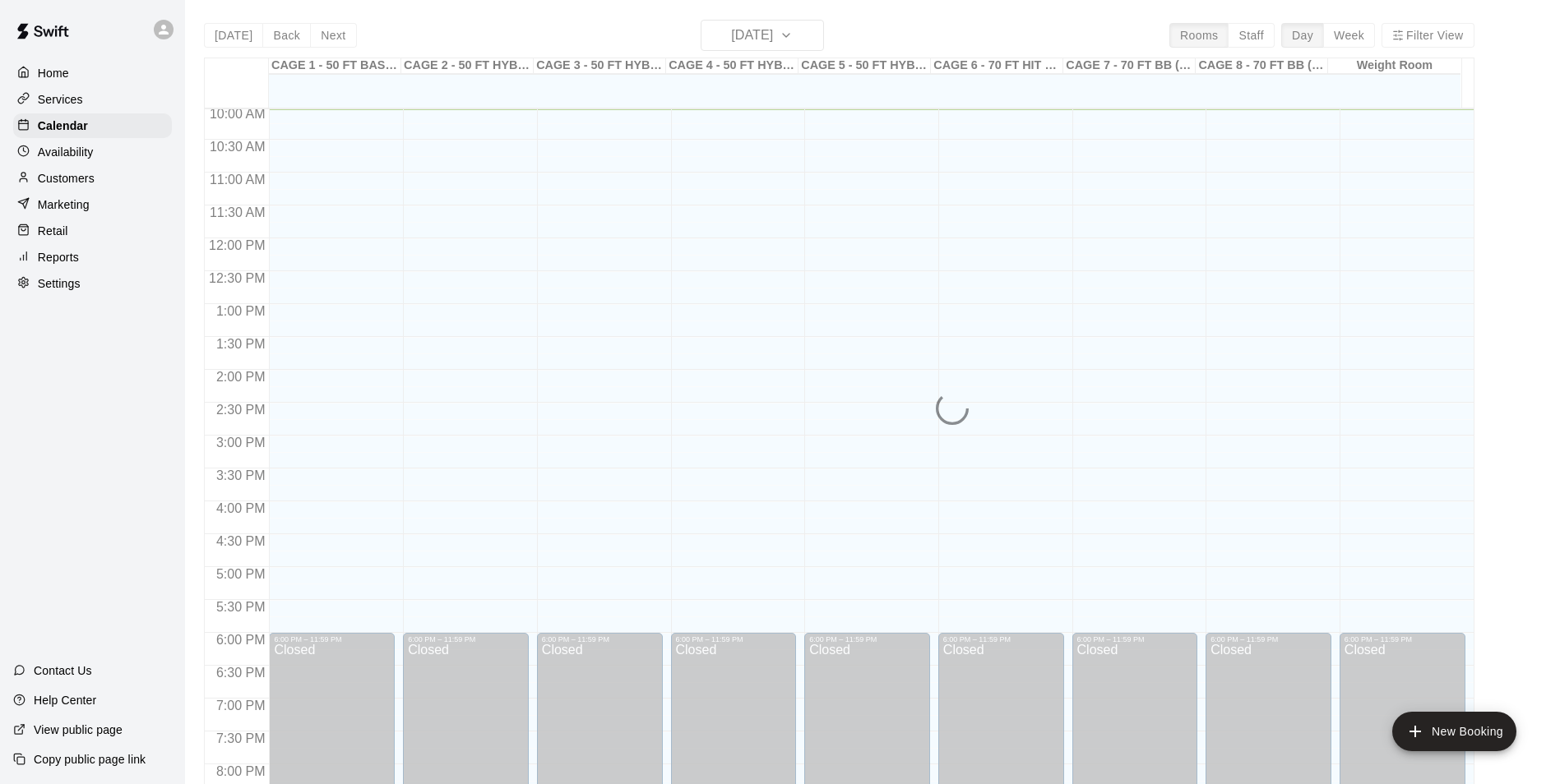
click at [780, 41] on div "Today Back Next Saturday Sep 20 Rooms Staff Day Week Filter View CAGE 1 - 50 FT…" at bounding box center [839, 411] width 1271 height 784
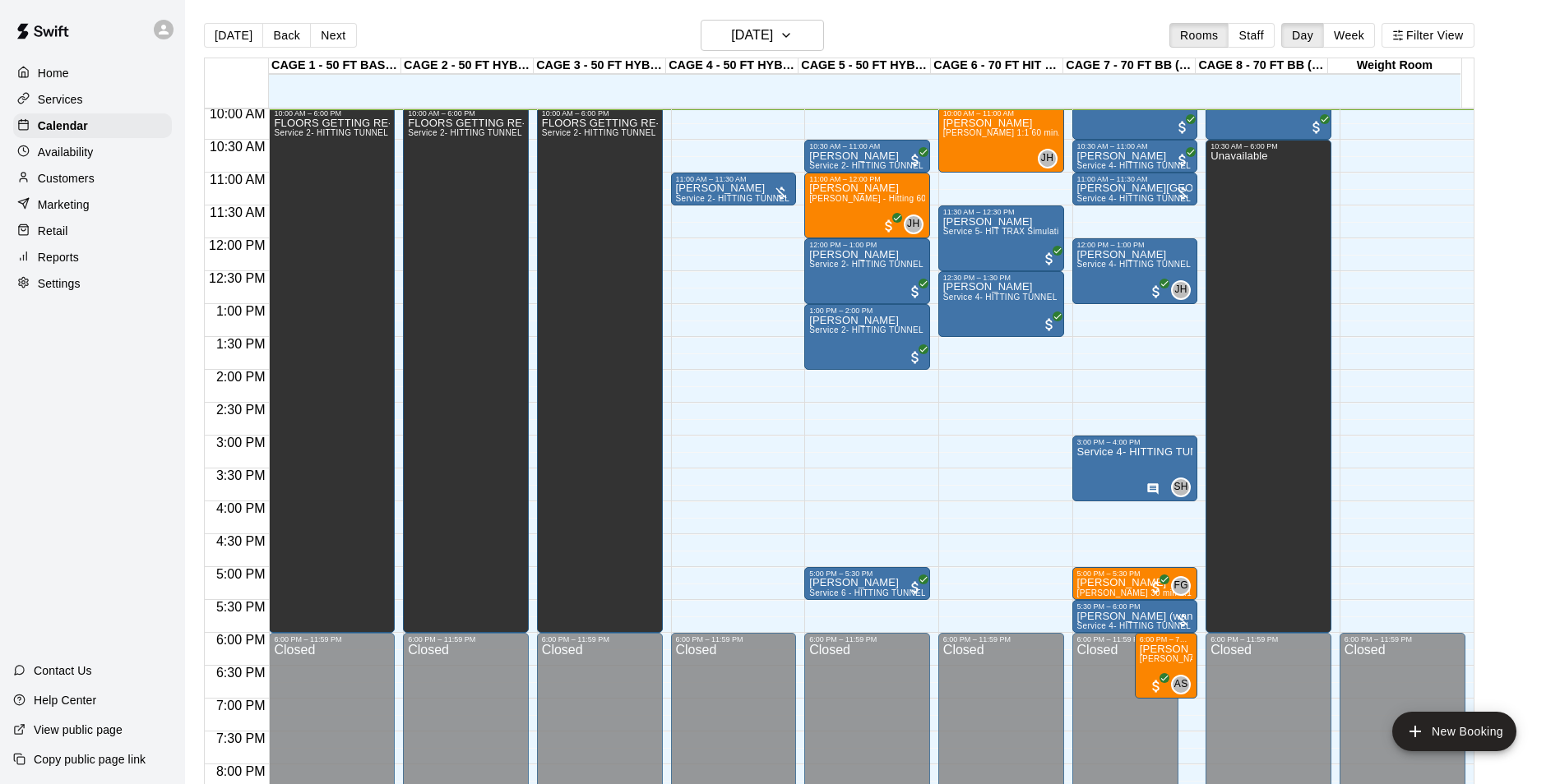
click at [114, 156] on div "Availability" at bounding box center [92, 152] width 159 height 25
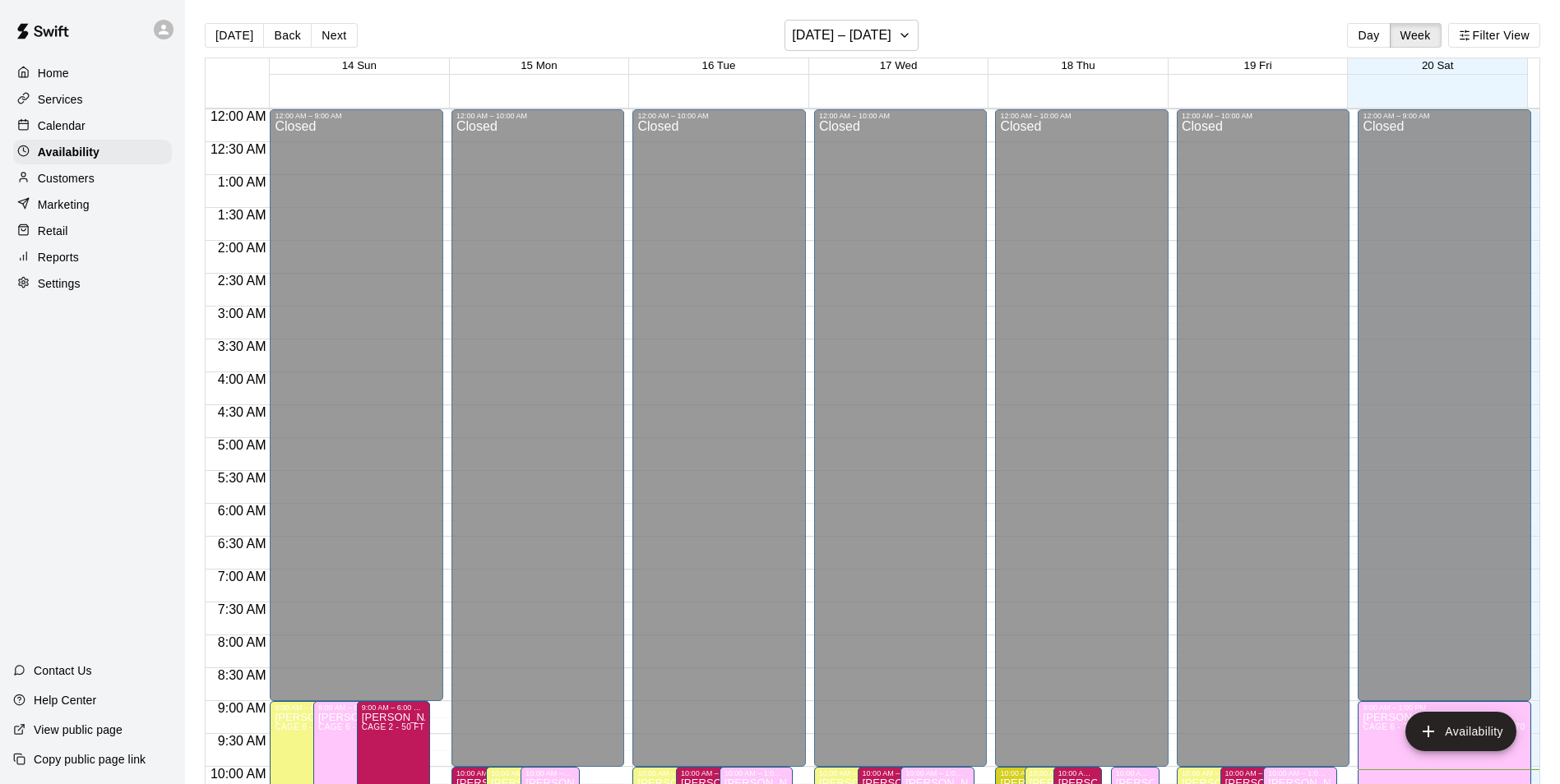
scroll to position [660, 0]
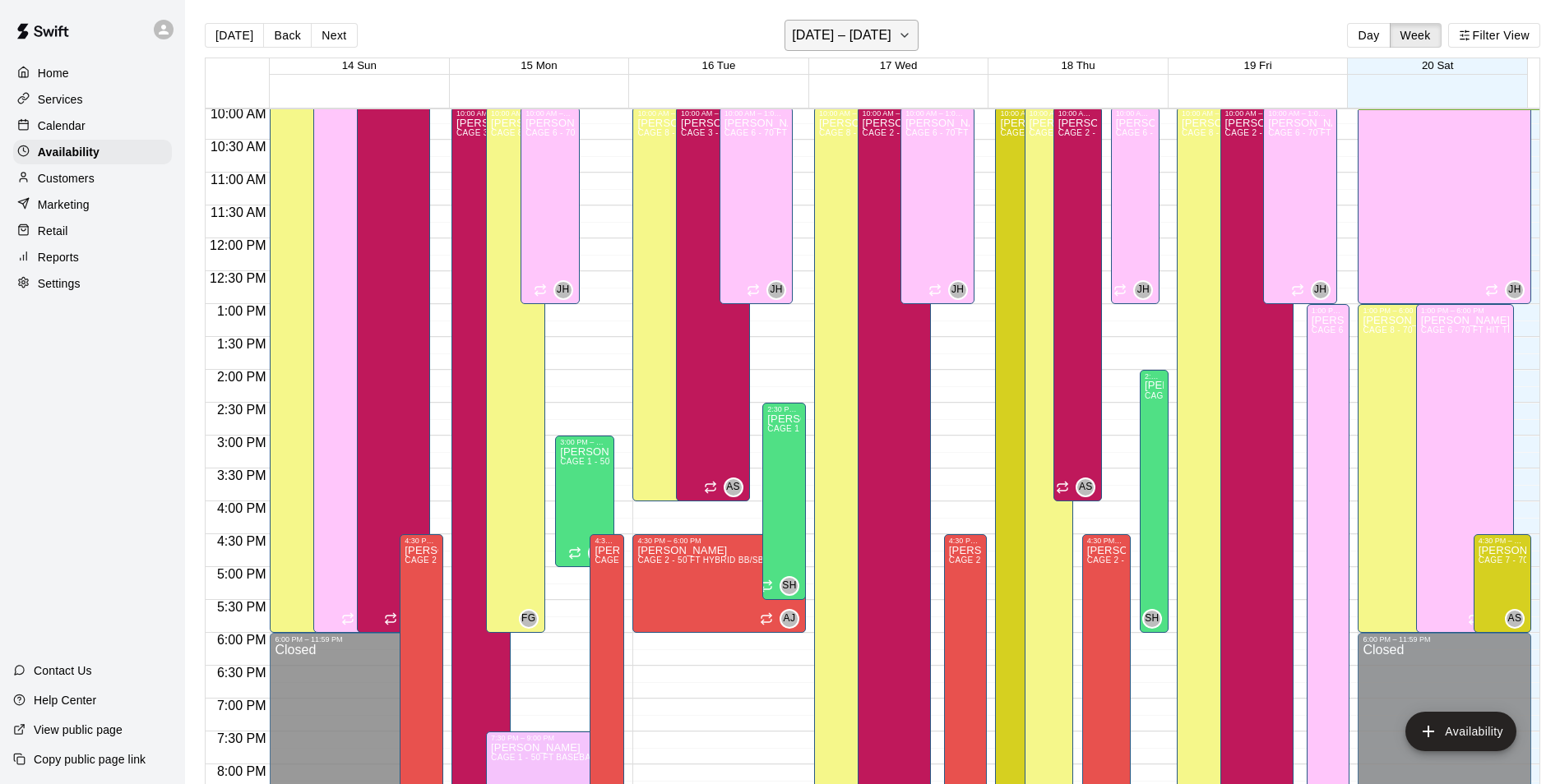
click at [873, 26] on h6 "[DATE] – [DATE]" at bounding box center [842, 35] width 99 height 23
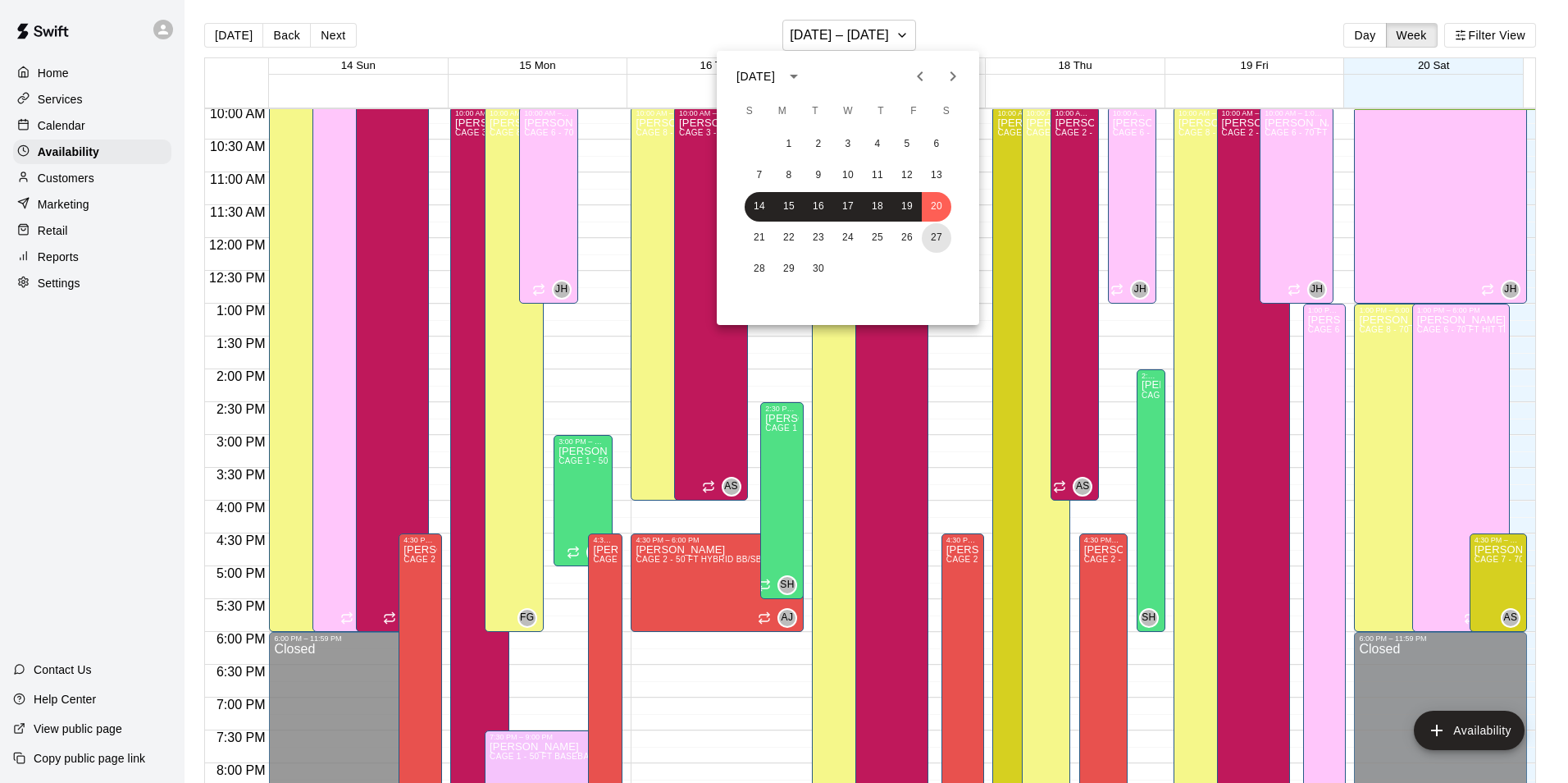
click at [936, 233] on button "27" at bounding box center [937, 238] width 30 height 30
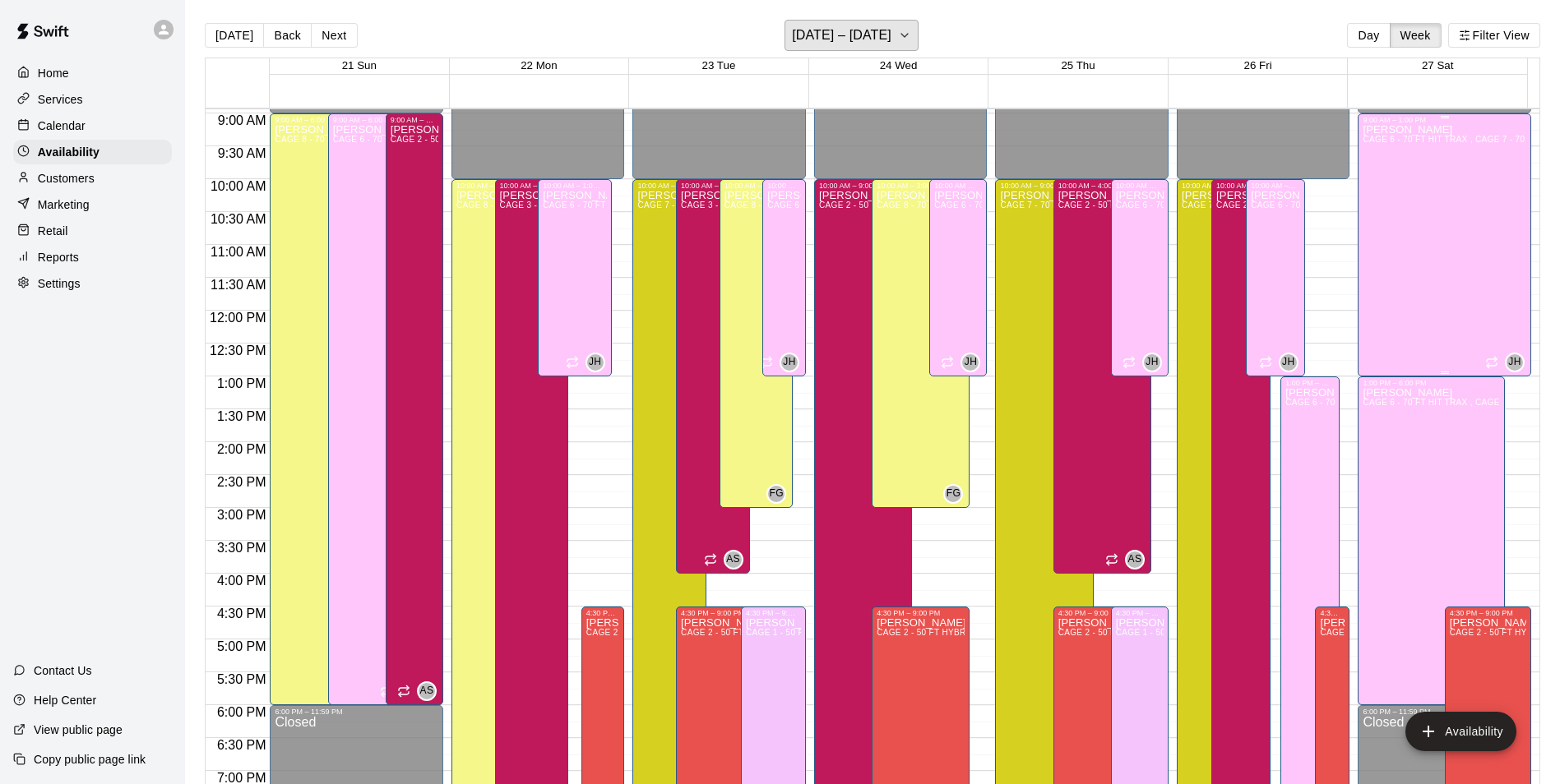
scroll to position [496, 0]
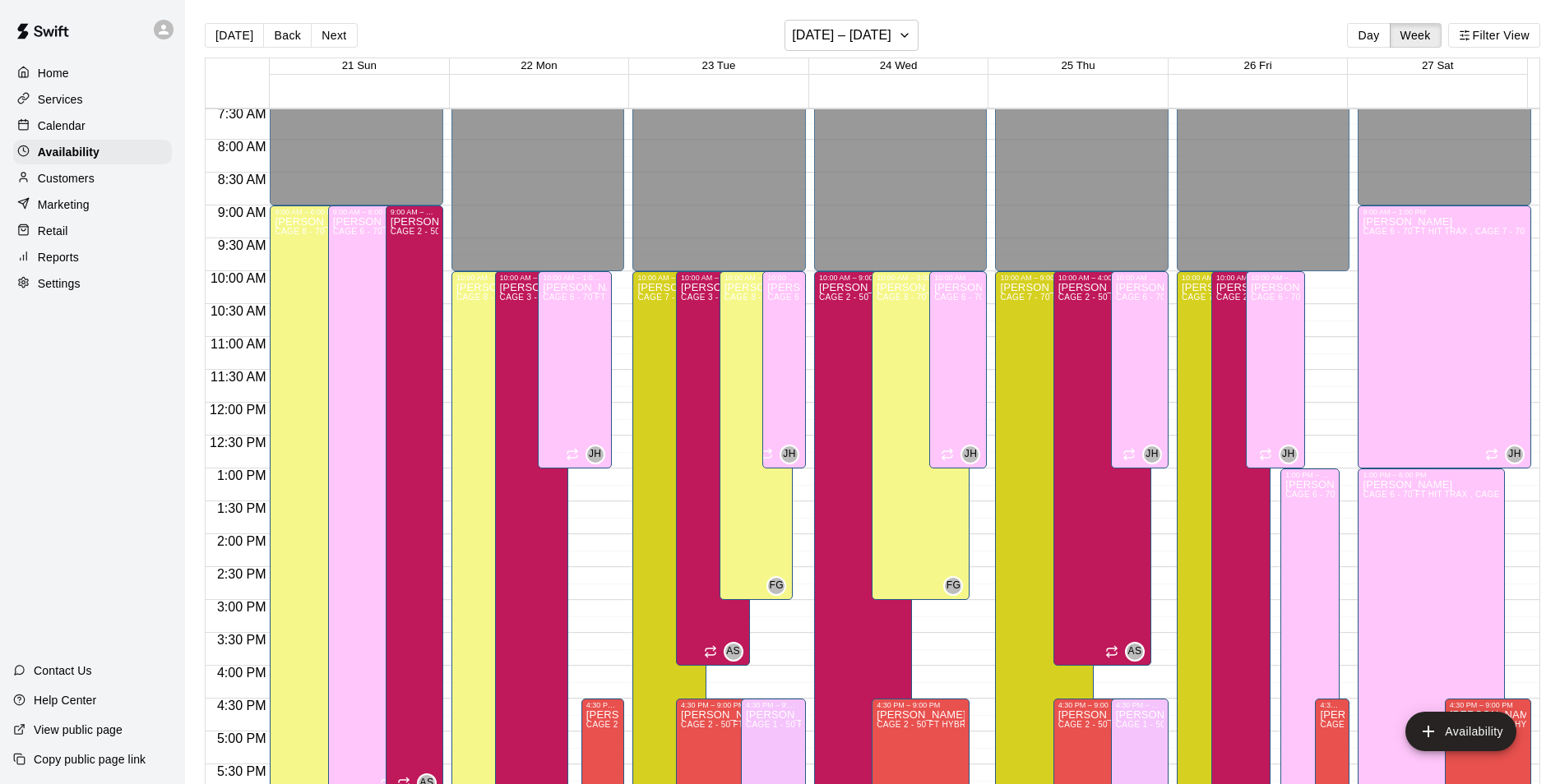
click at [93, 133] on div "Calendar" at bounding box center [92, 125] width 159 height 25
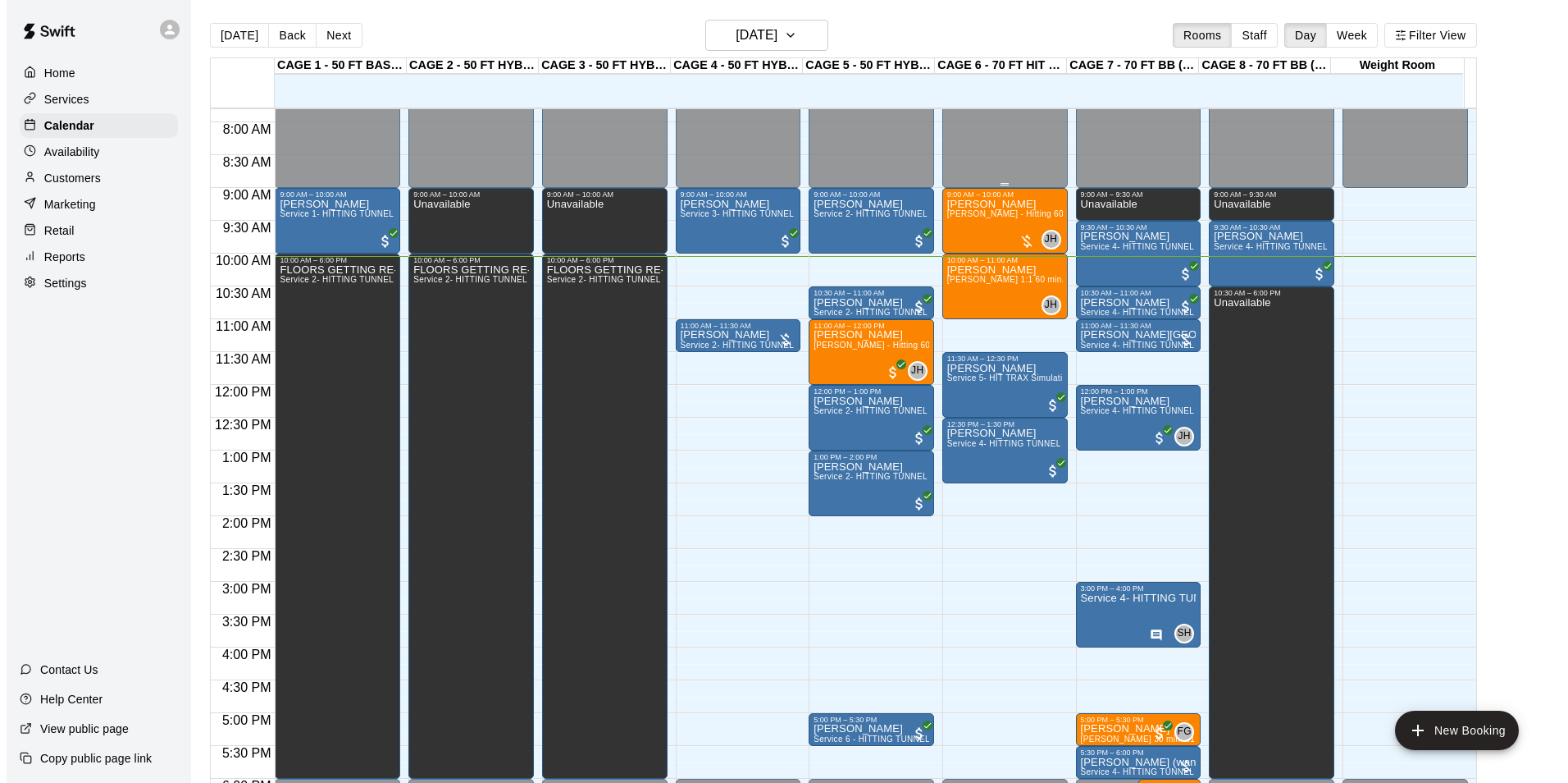
scroll to position [495, 0]
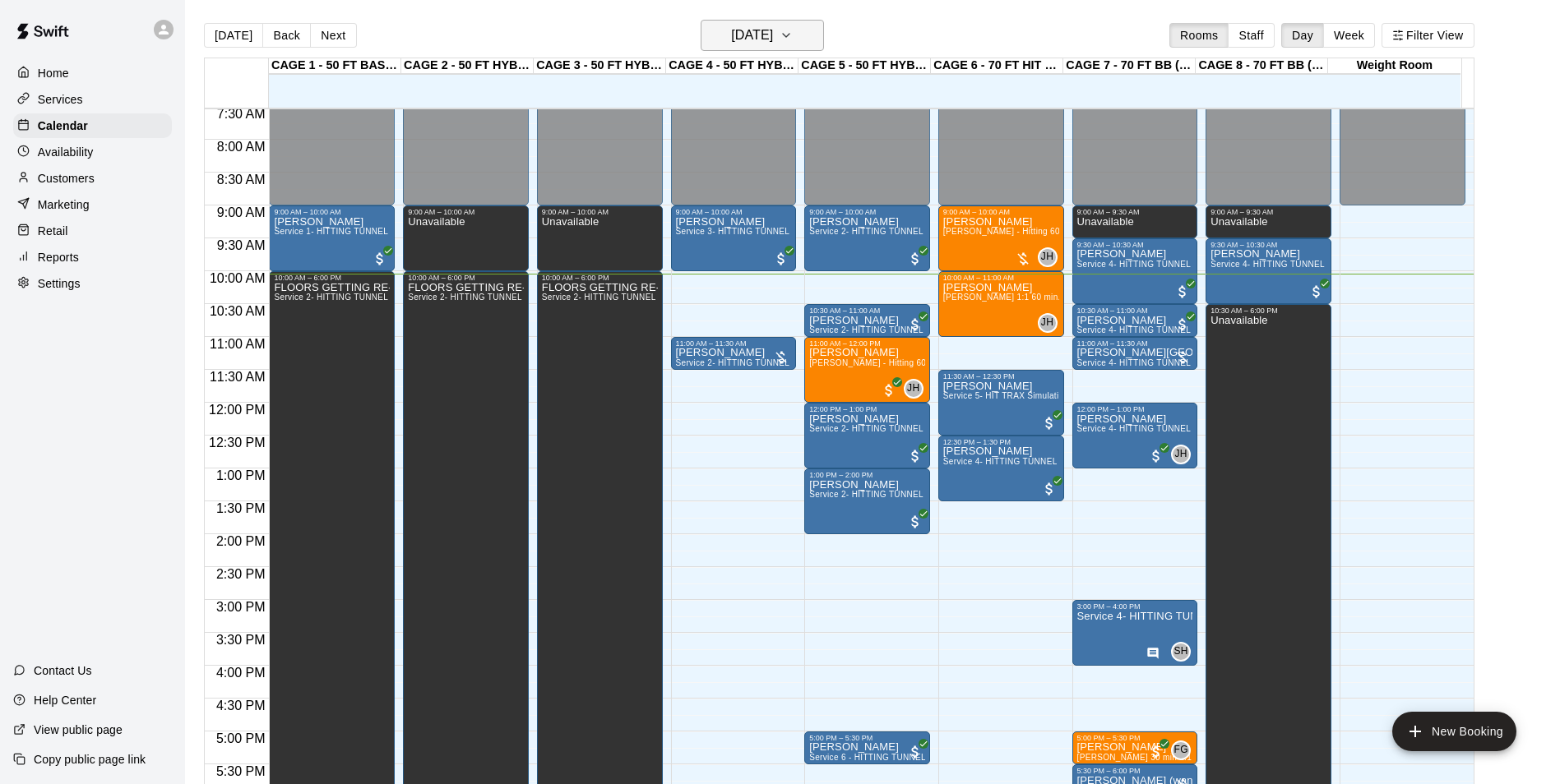
click at [774, 28] on h6 "[DATE]" at bounding box center [752, 35] width 42 height 23
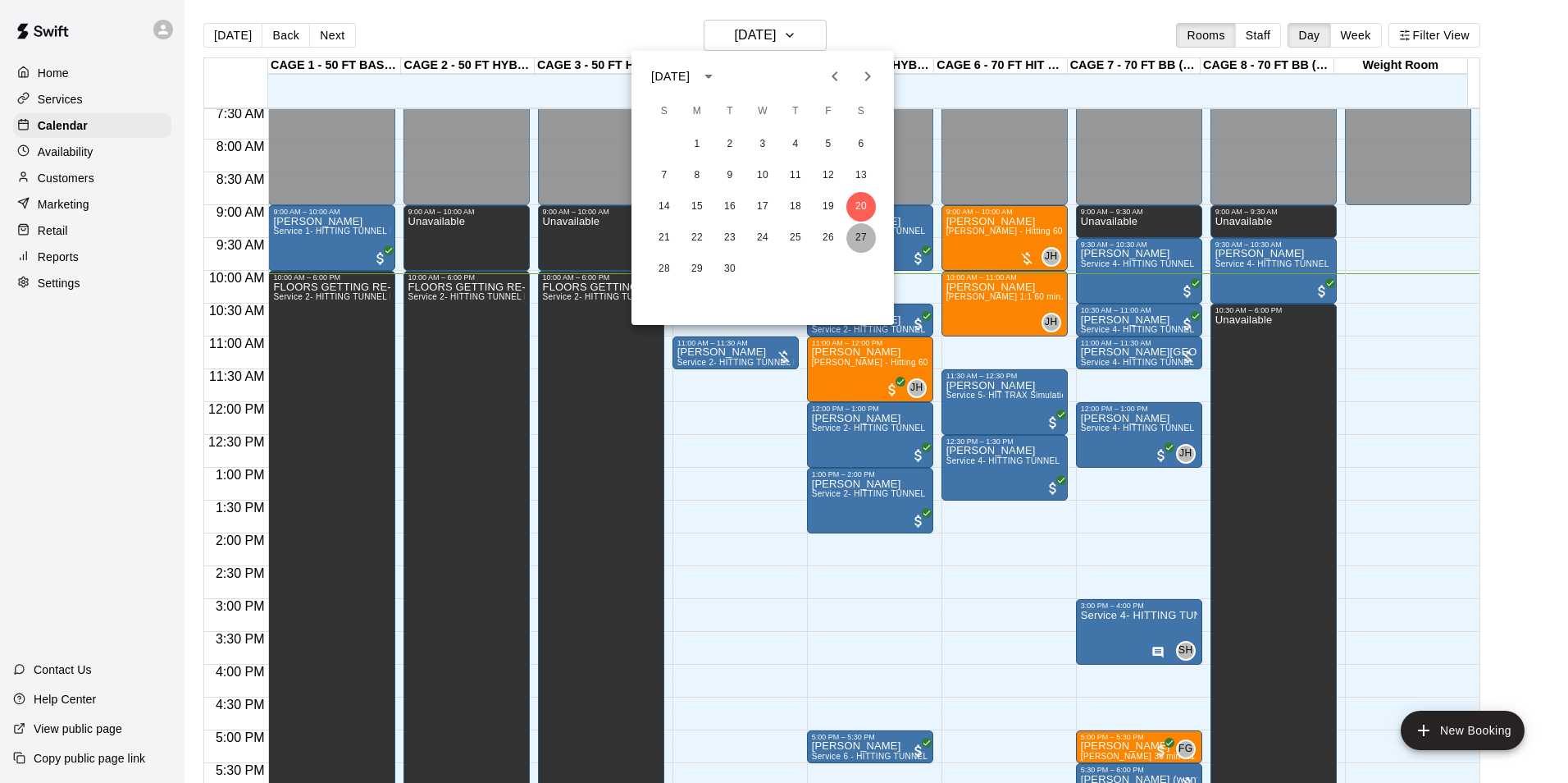
click at [867, 240] on button "27" at bounding box center [862, 238] width 30 height 30
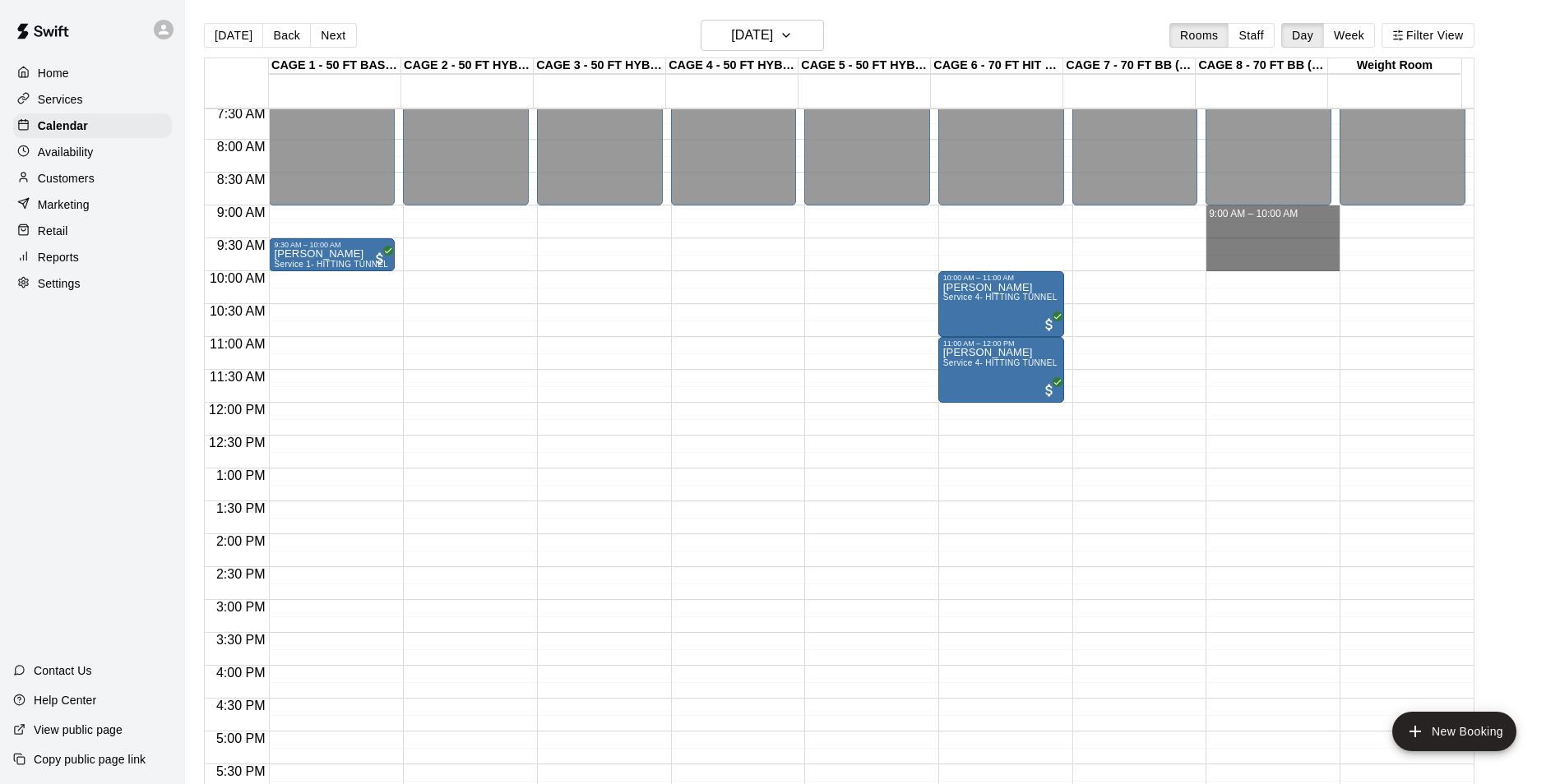
drag, startPoint x: 1235, startPoint y: 210, endPoint x: 1244, endPoint y: 271, distance: 61.7
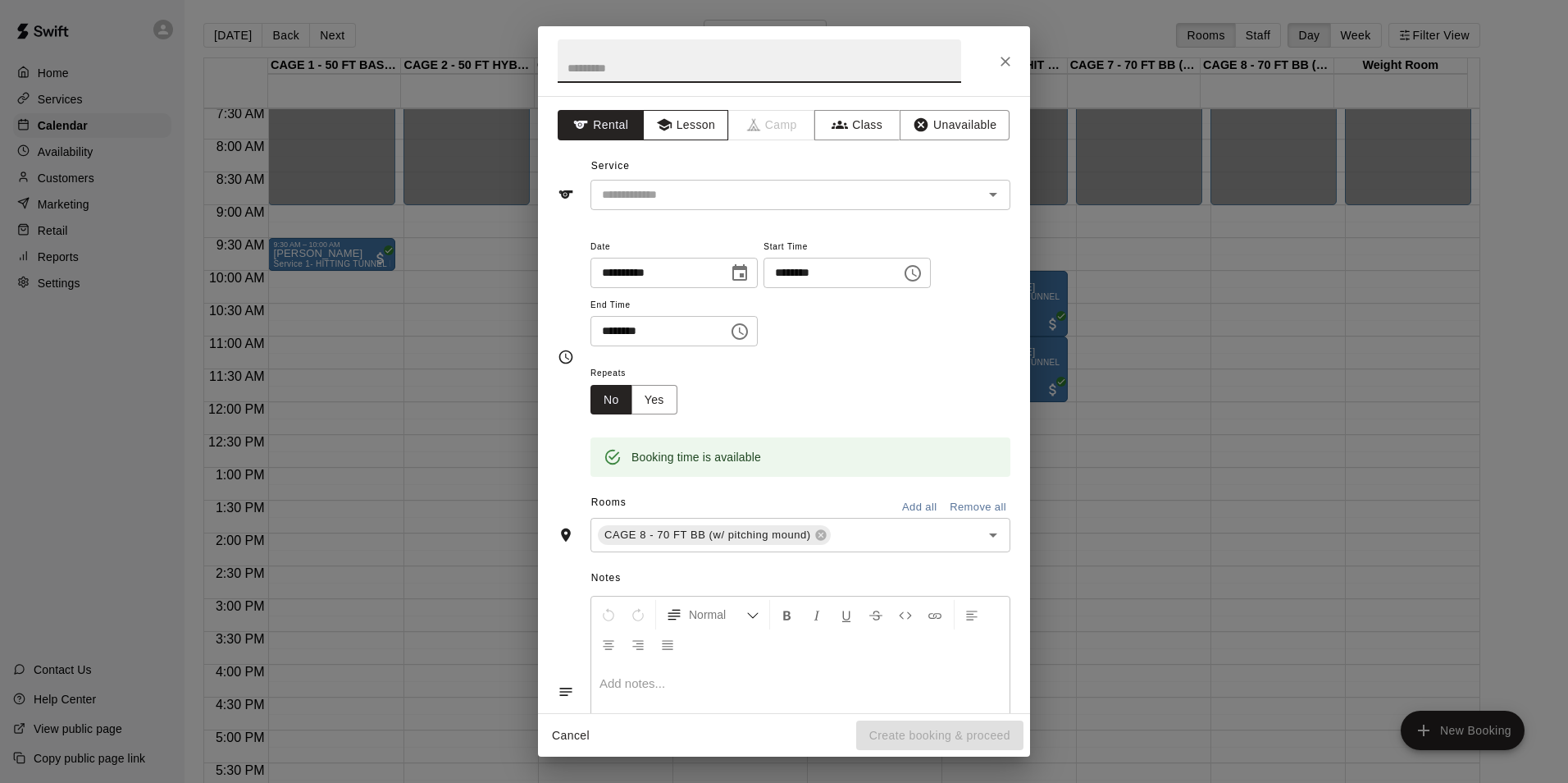
click at [705, 136] on button "Lesson" at bounding box center [685, 125] width 86 height 31
click at [709, 193] on input "text" at bounding box center [777, 195] width 362 height 21
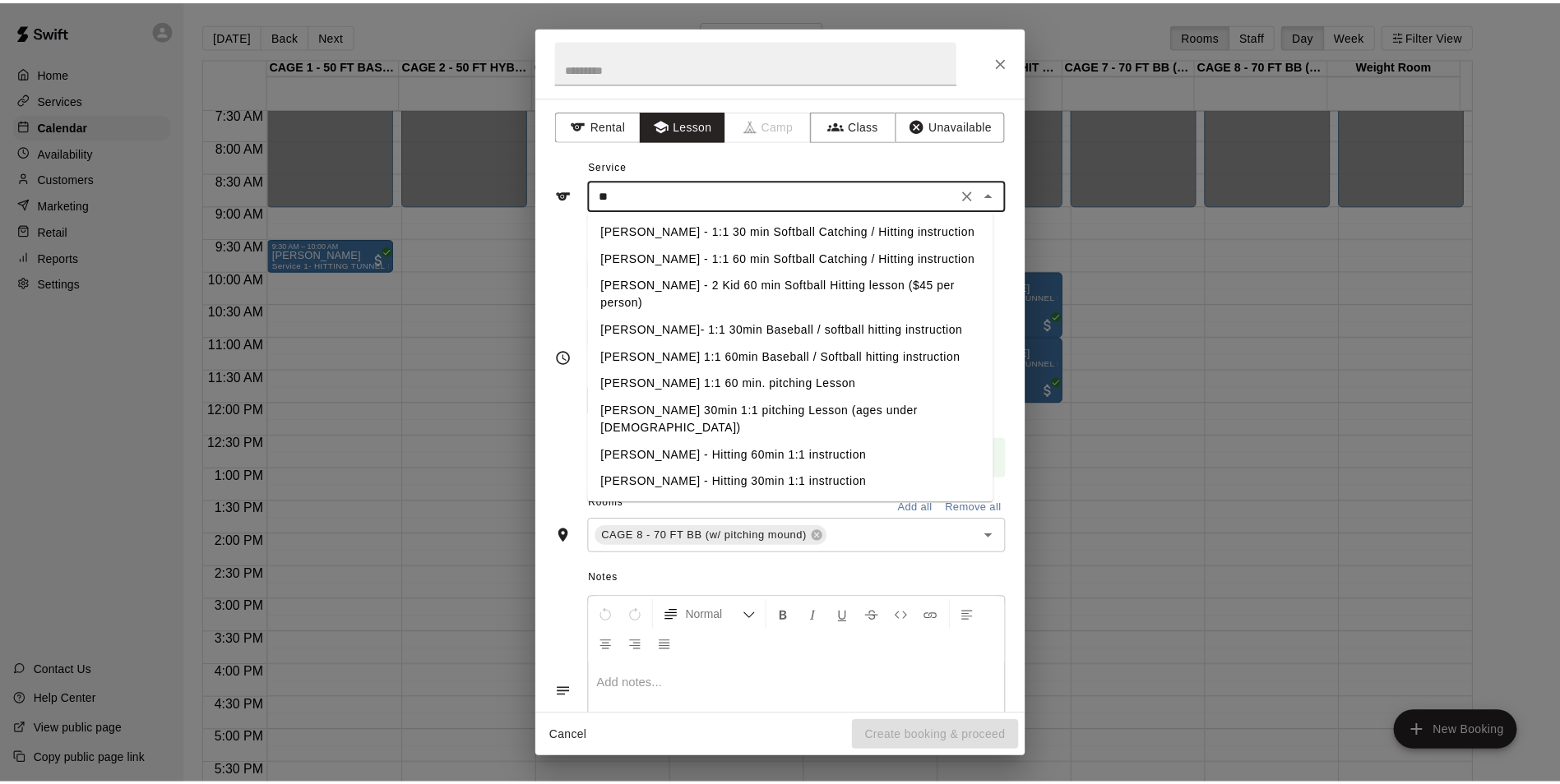
scroll to position [0, 0]
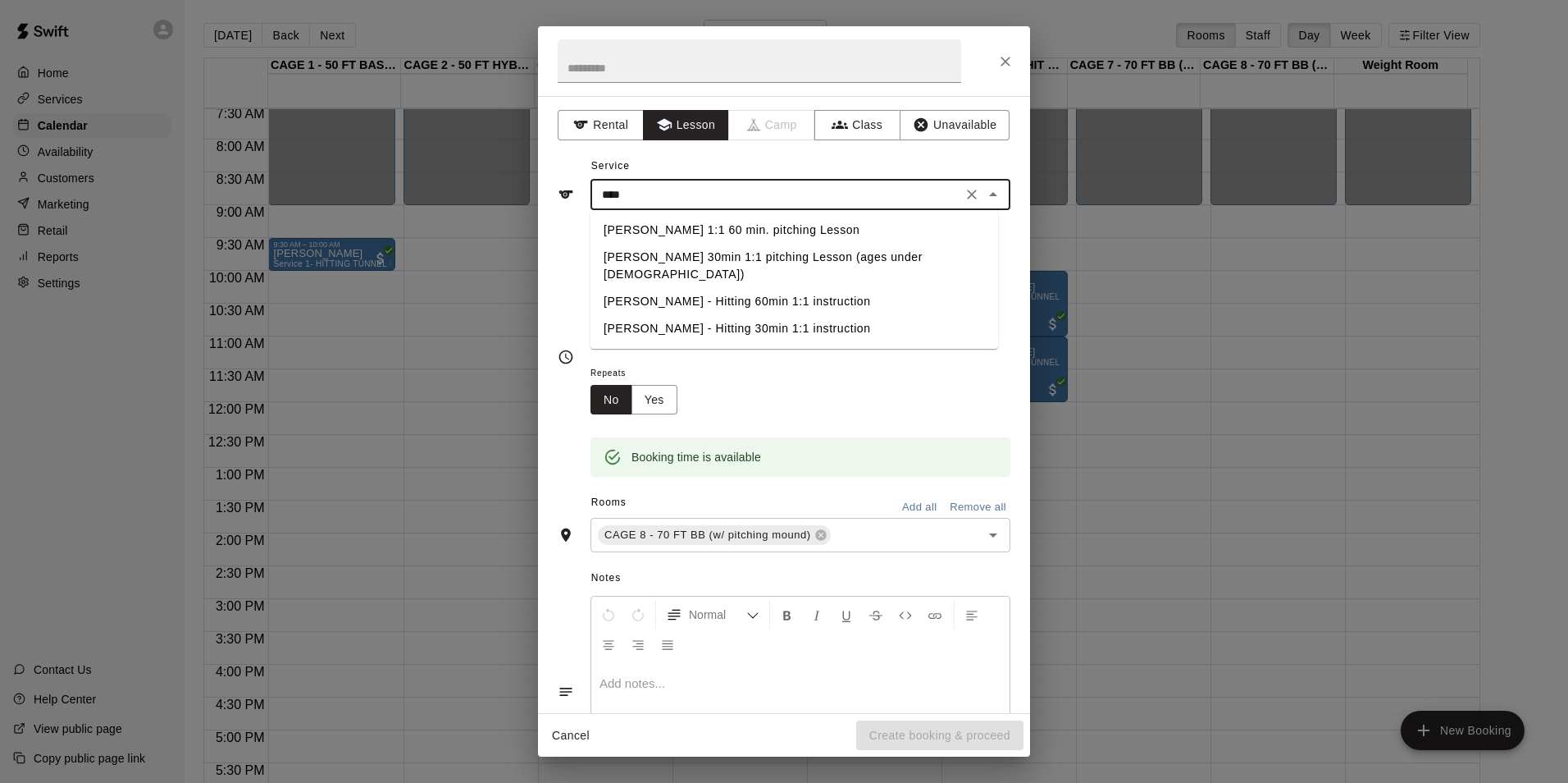
click at [872, 288] on li "[PERSON_NAME] - Hitting 60min 1:1 instruction" at bounding box center [794, 301] width 408 height 27
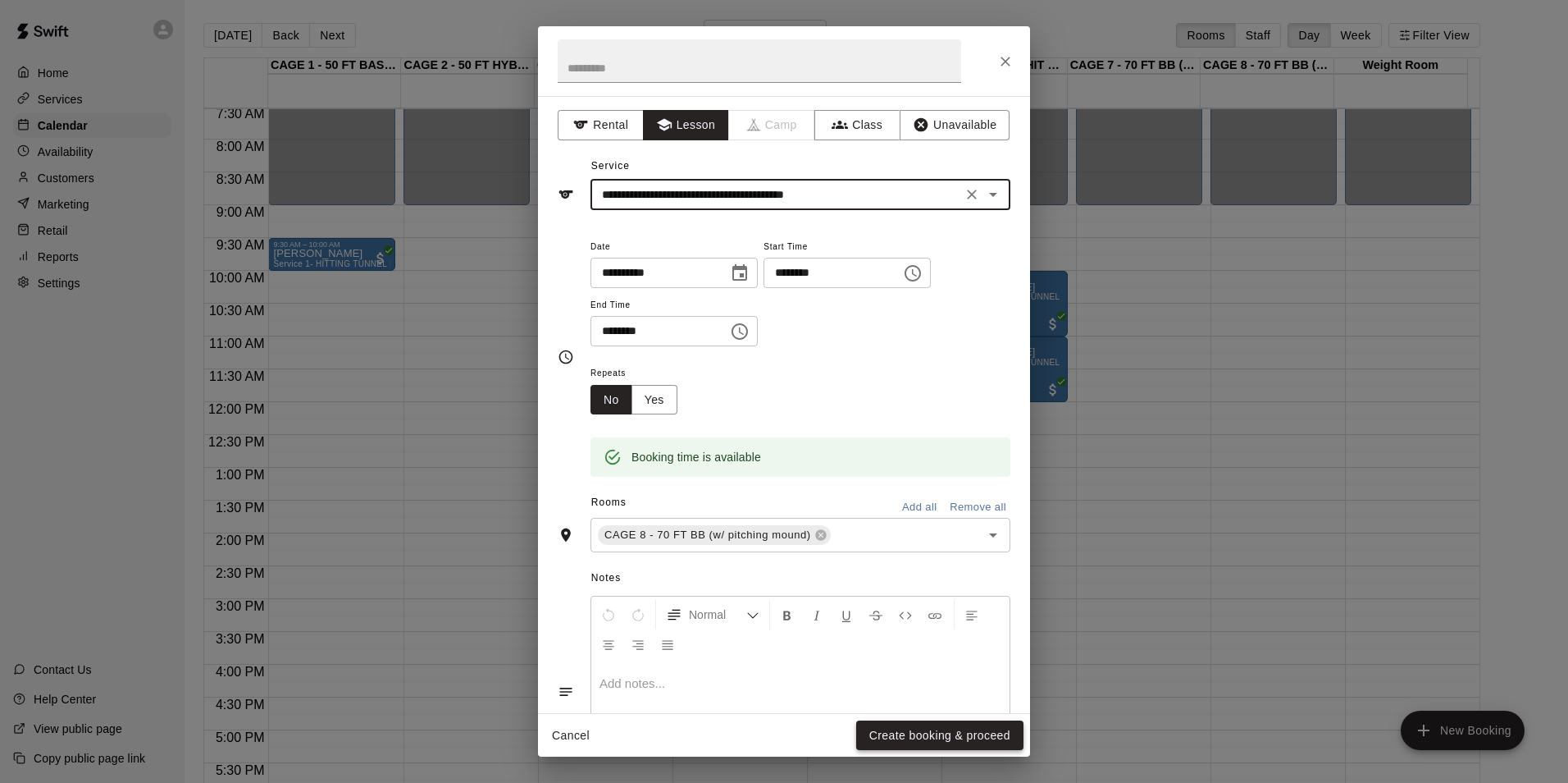
type input "**********"
click at [971, 724] on button "Create booking & proceed" at bounding box center [940, 735] width 168 height 31
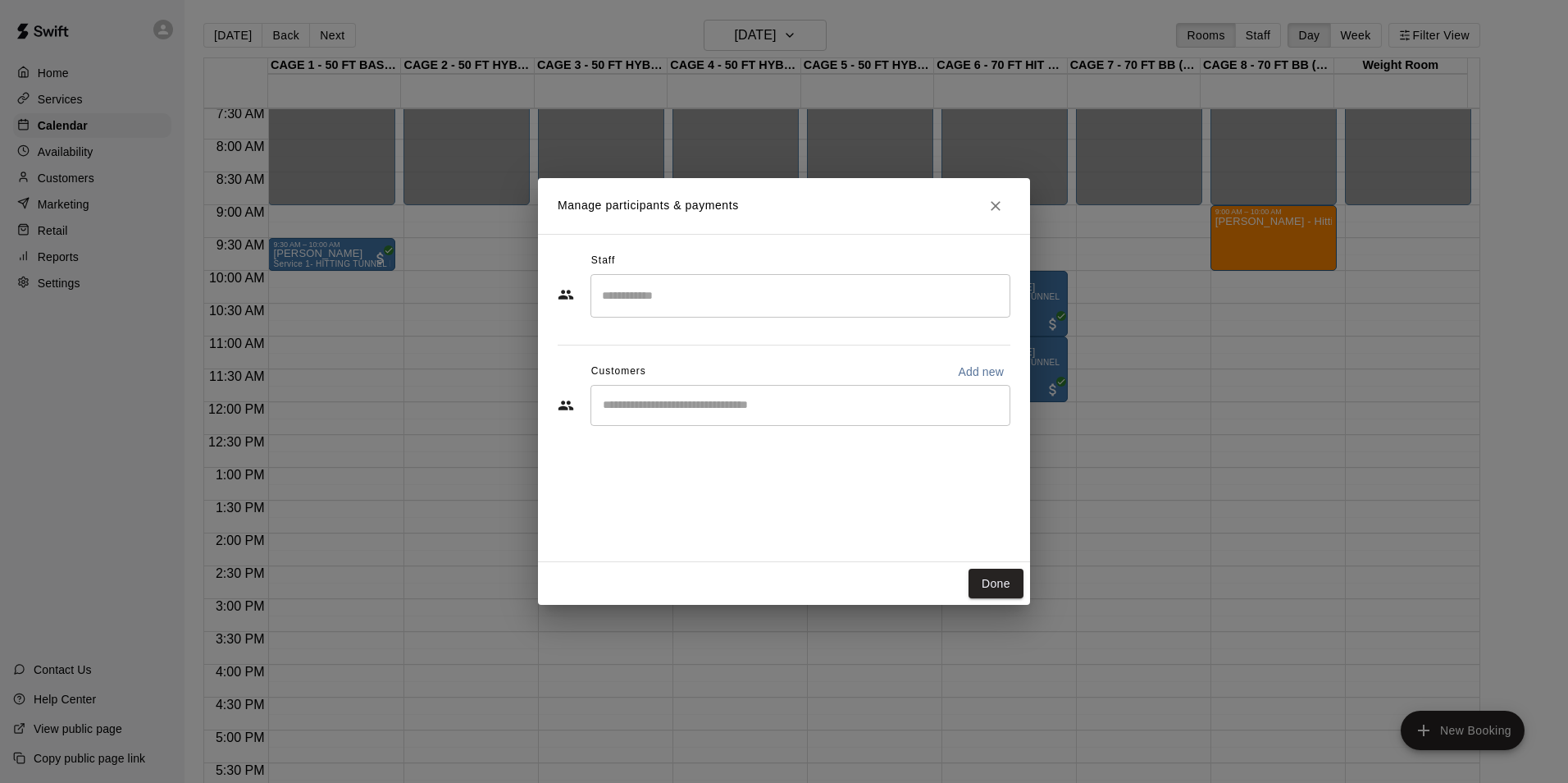
click at [738, 314] on div "​" at bounding box center [800, 296] width 420 height 44
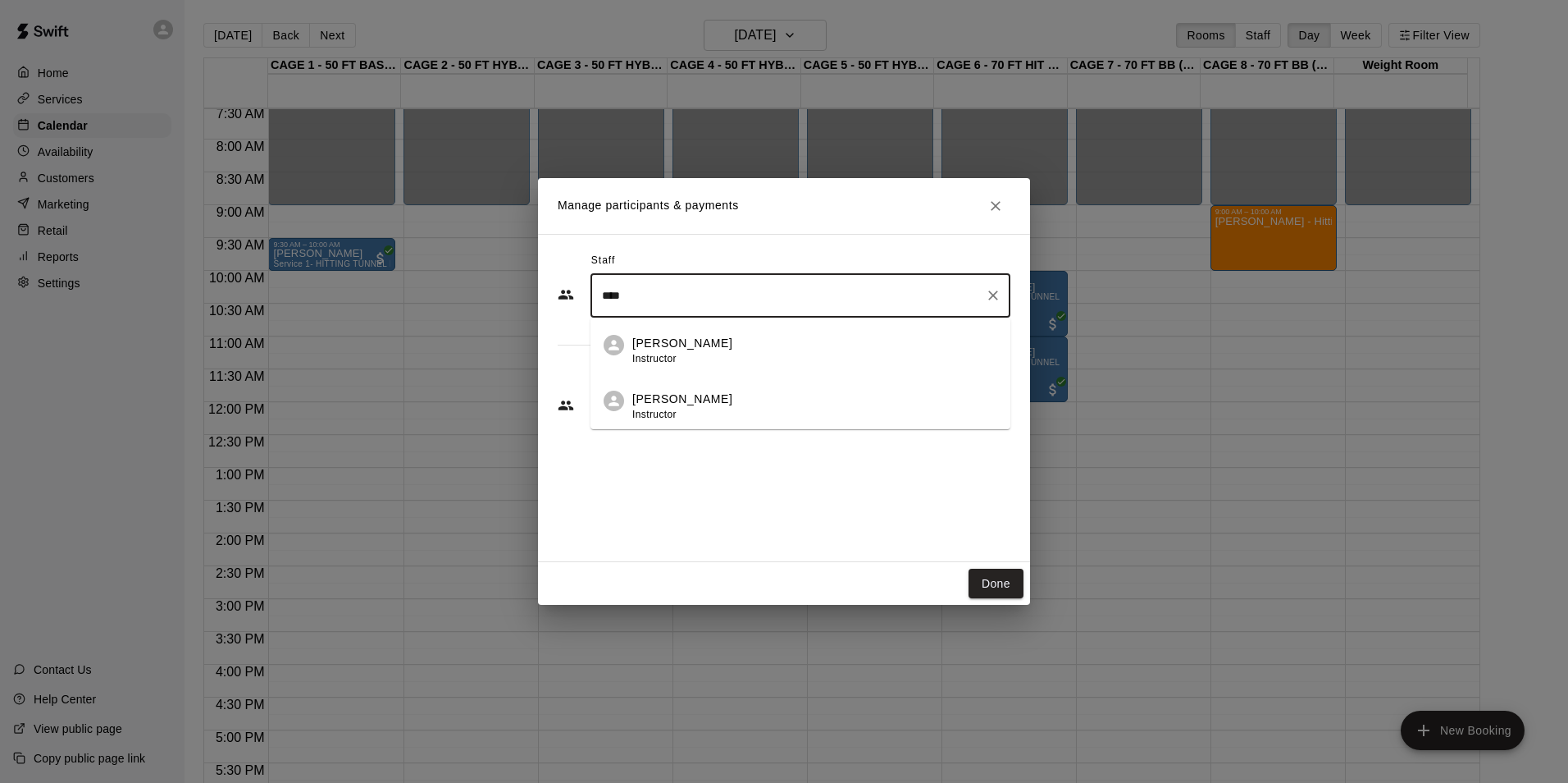
click at [745, 346] on div "John Havird Instructor" at bounding box center [815, 350] width 365 height 32
click at [748, 393] on div "​" at bounding box center [800, 405] width 420 height 41
type input "****"
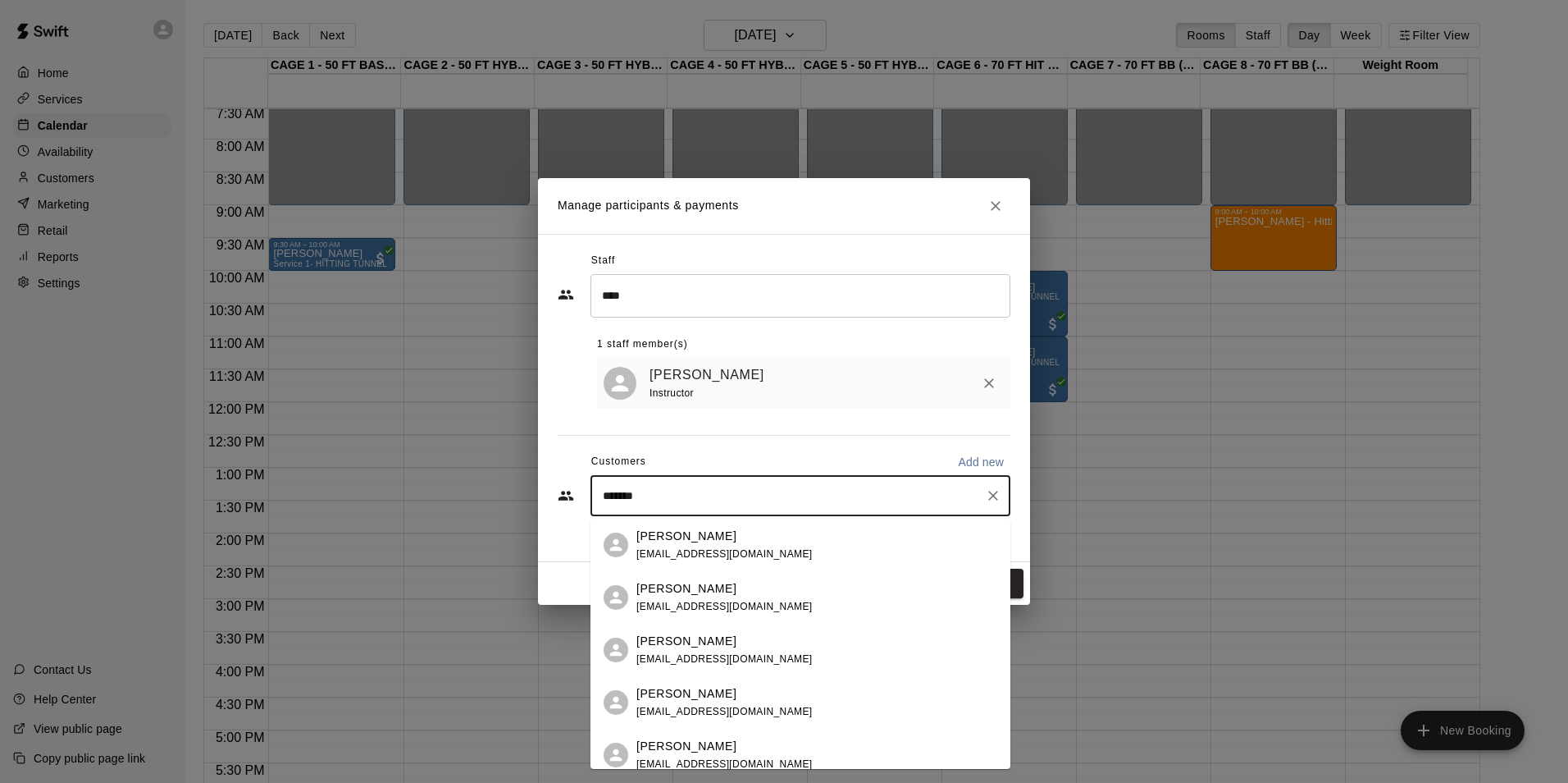
type input "********"
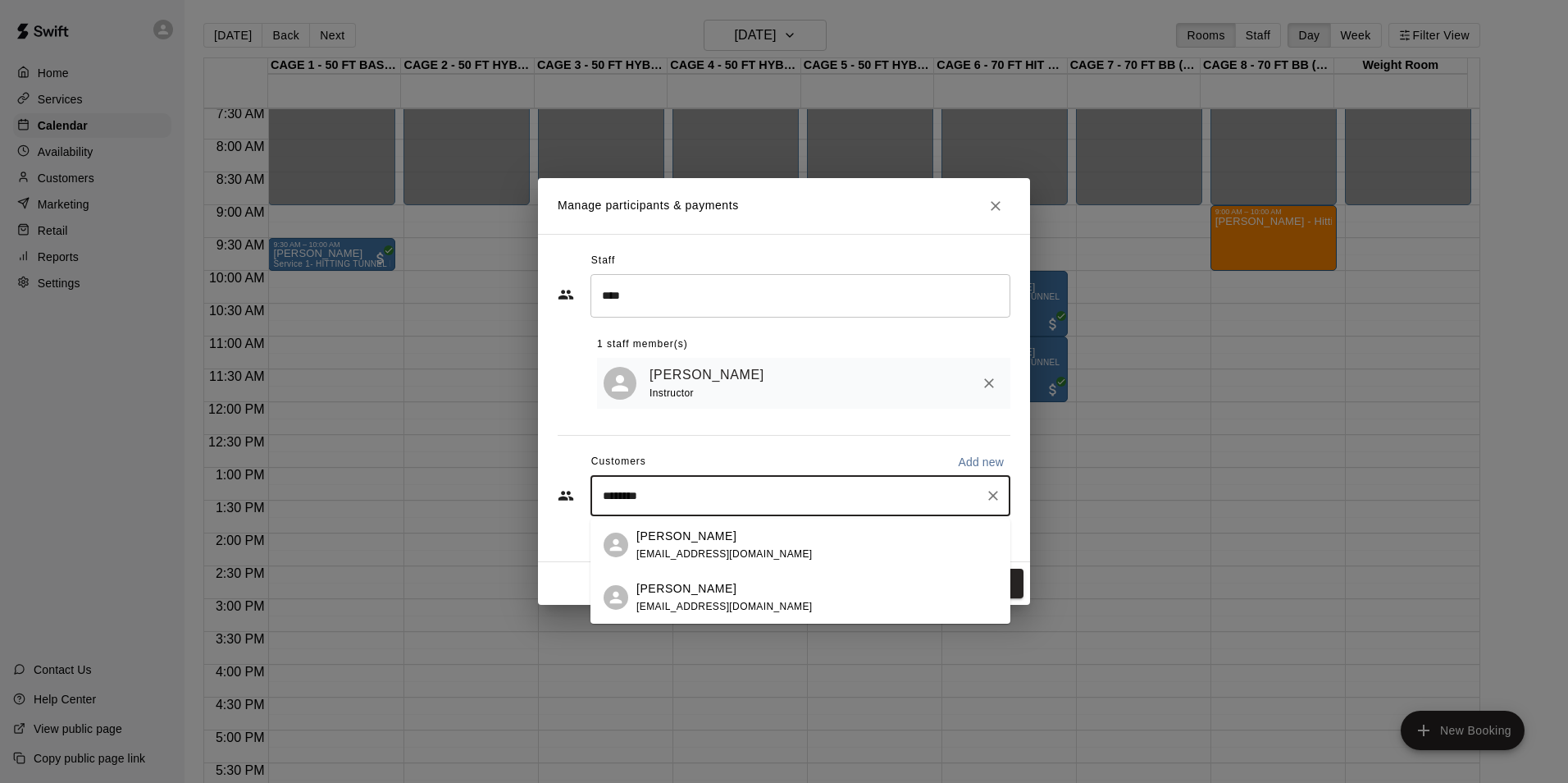
click at [811, 538] on div "Wyatt Mortier donaldmortier@gmail.com" at bounding box center [817, 546] width 361 height 36
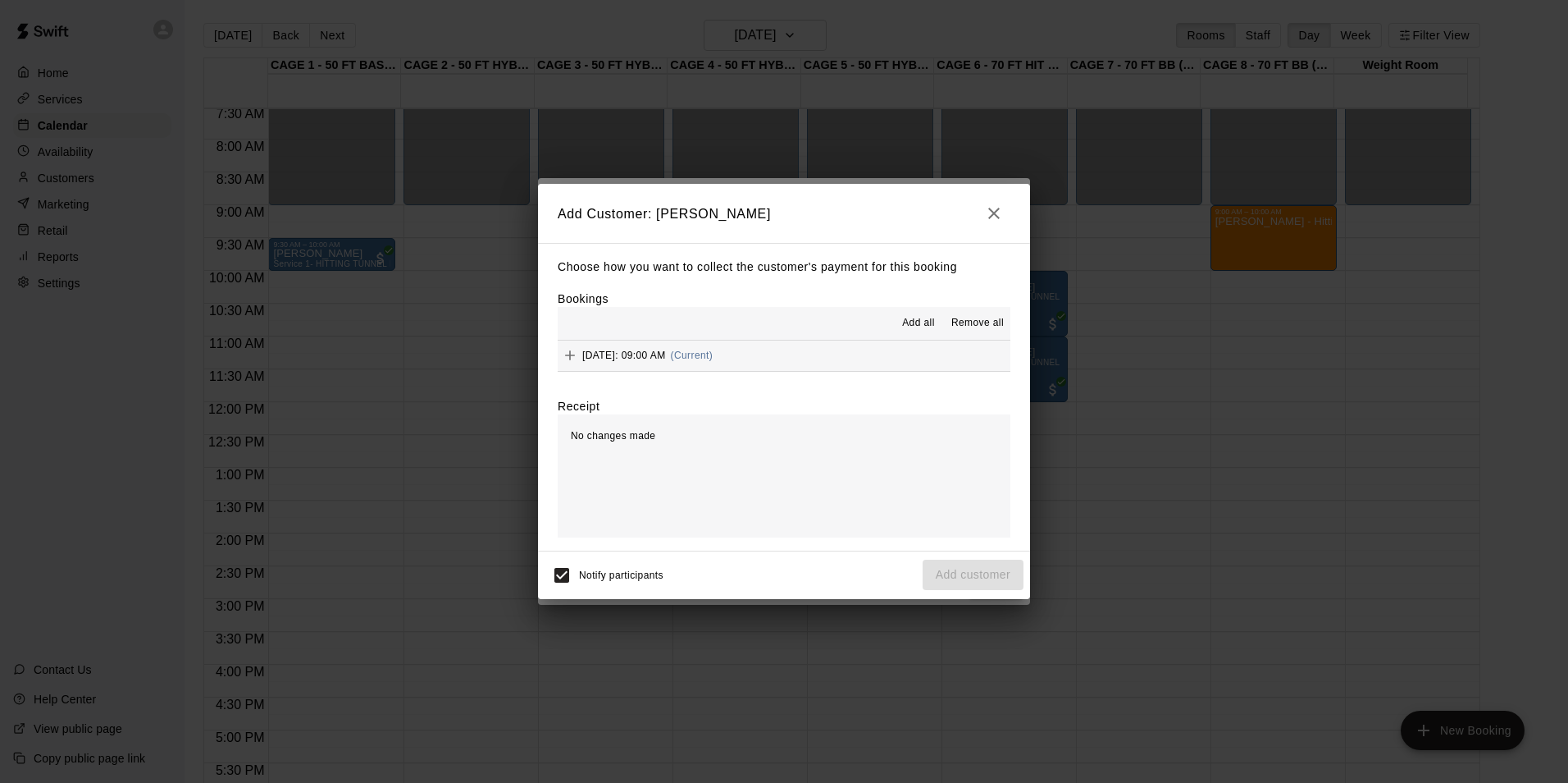
click at [905, 311] on button "Add all" at bounding box center [918, 324] width 53 height 26
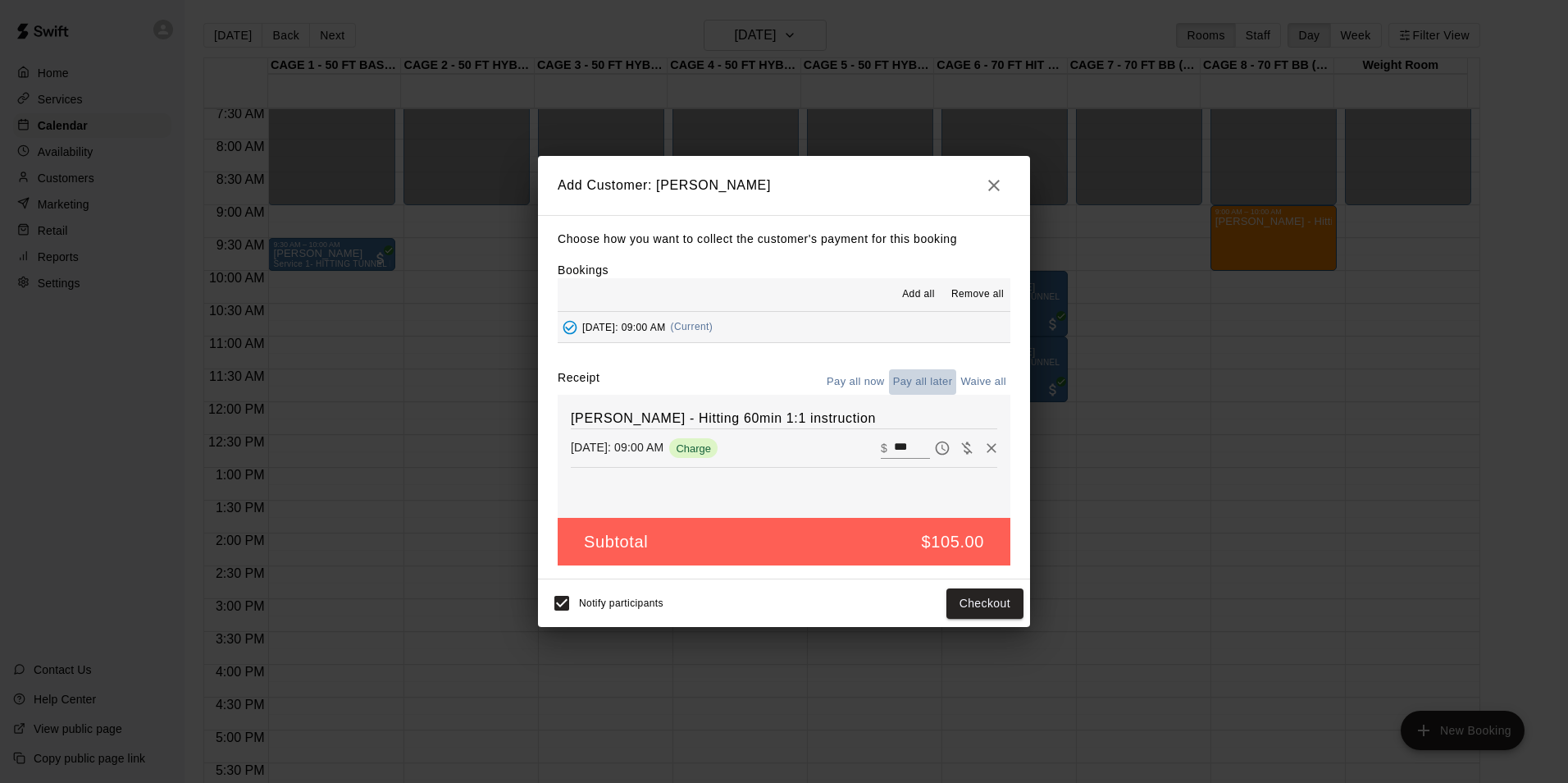
click at [926, 380] on button "Pay all later" at bounding box center [923, 382] width 68 height 26
click at [992, 614] on button "Add customer" at bounding box center [974, 603] width 101 height 31
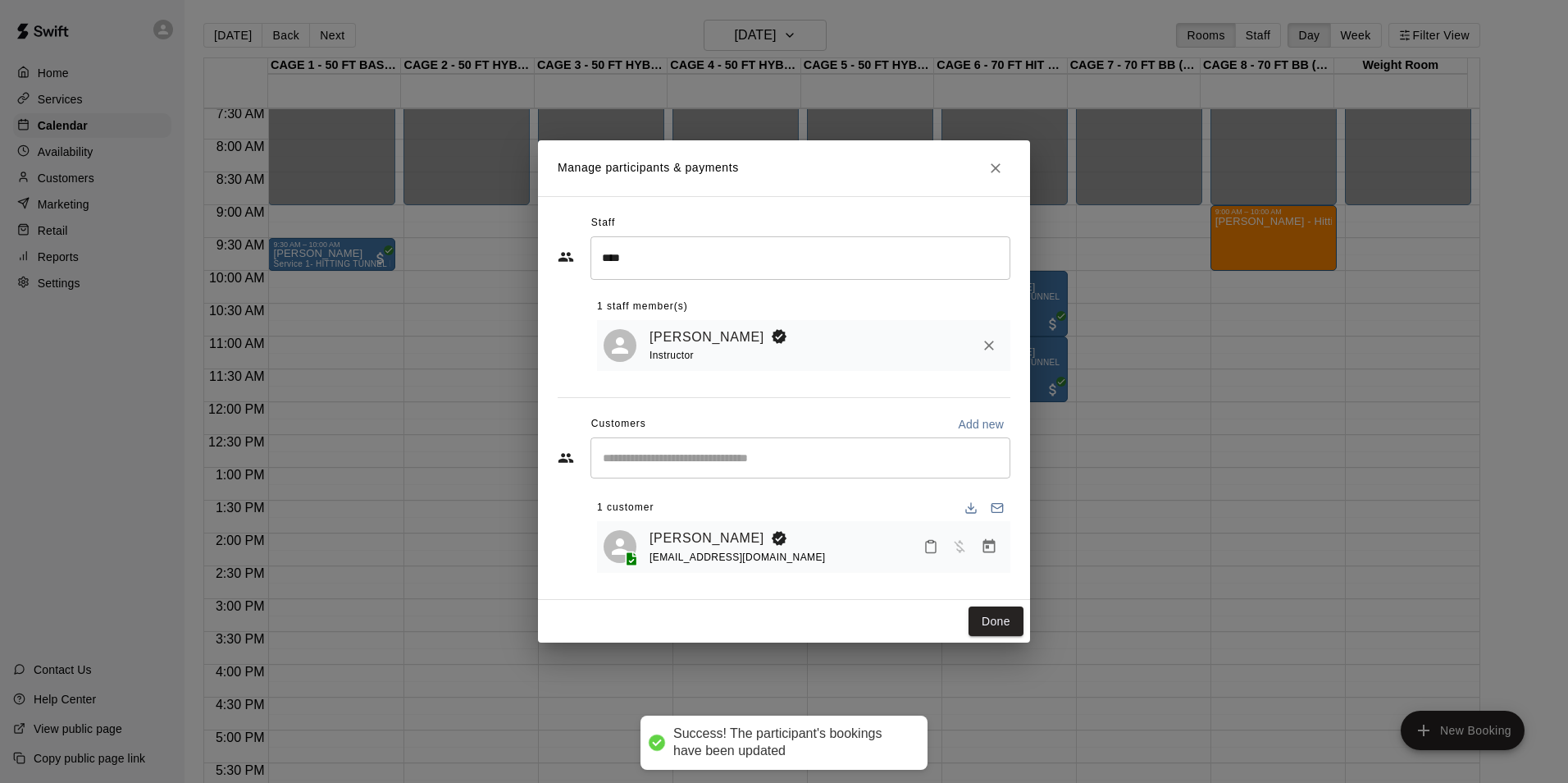
click at [997, 169] on icon "Close" at bounding box center [996, 168] width 17 height 17
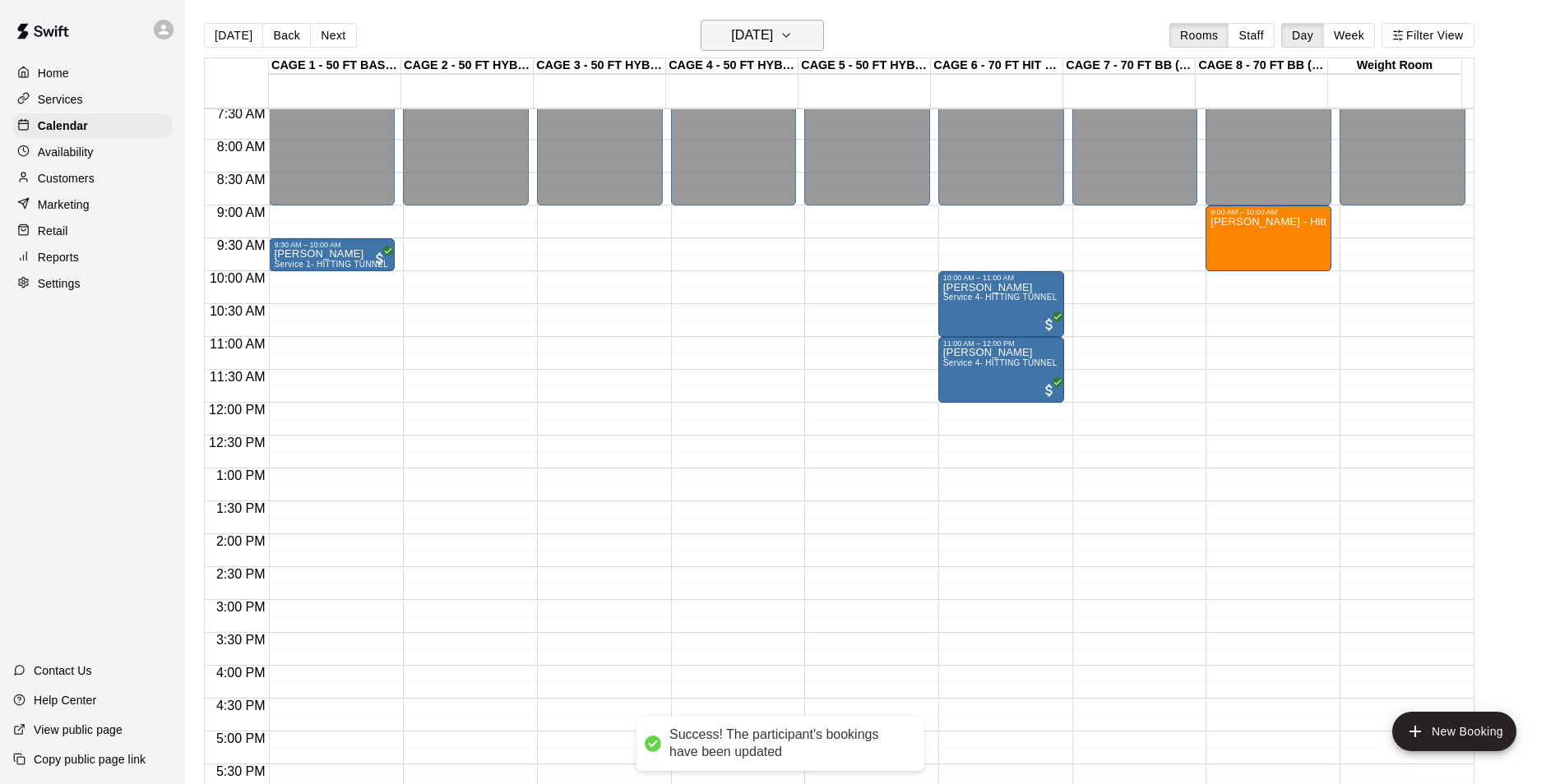
click at [774, 33] on h6 "[DATE]" at bounding box center [752, 35] width 42 height 23
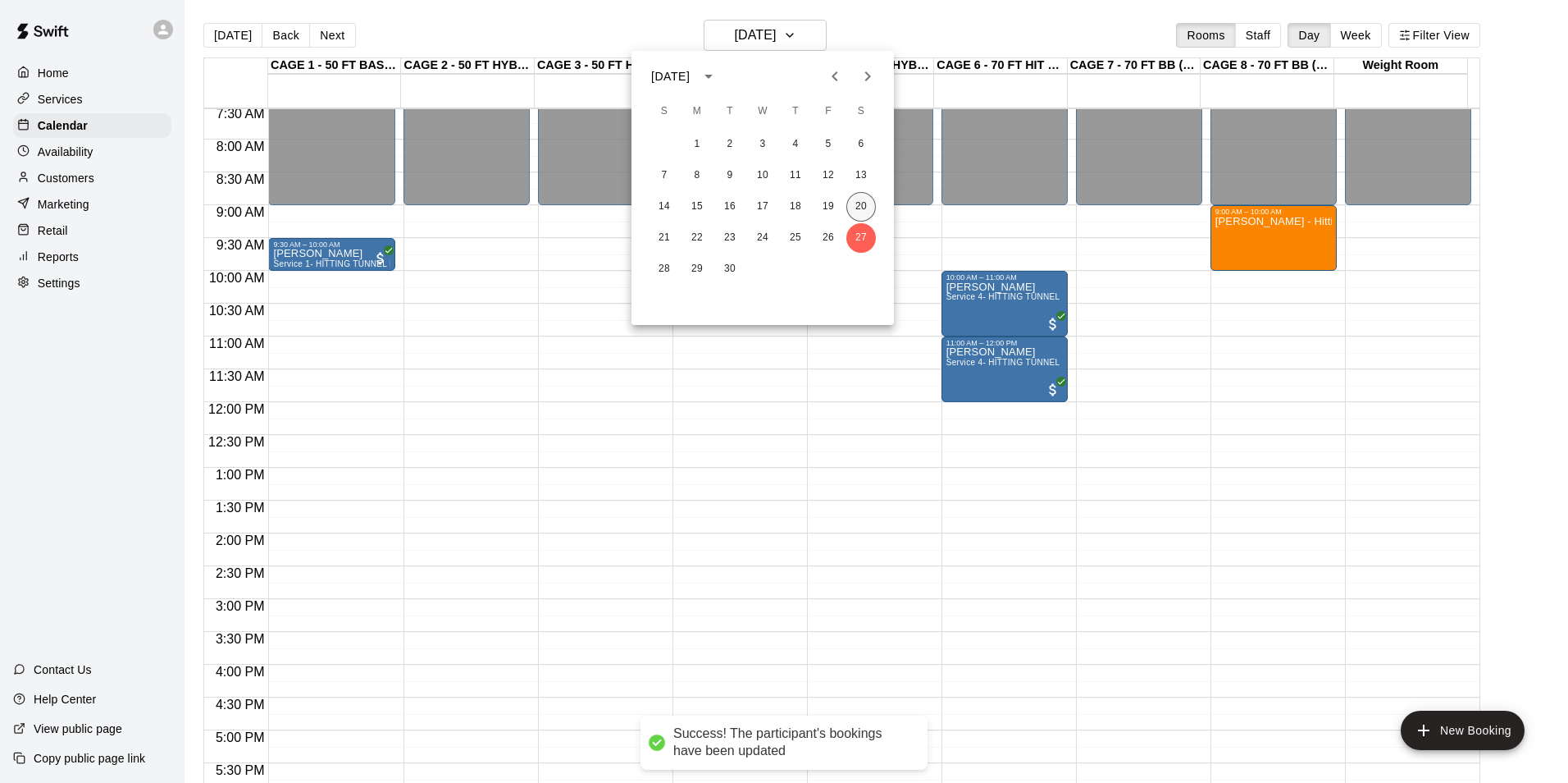
click at [858, 199] on button "20" at bounding box center [862, 207] width 30 height 30
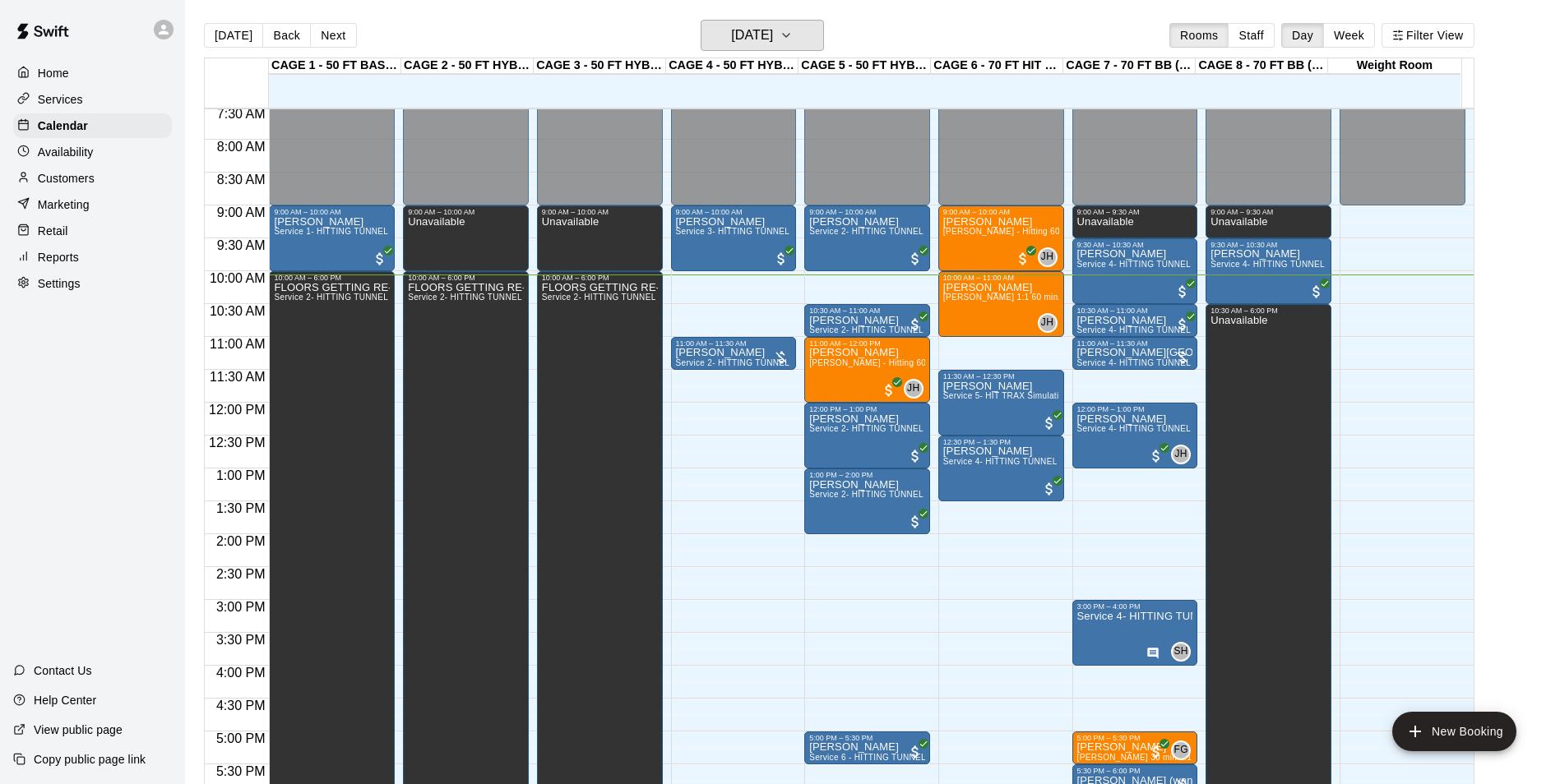
scroll to position [577, 0]
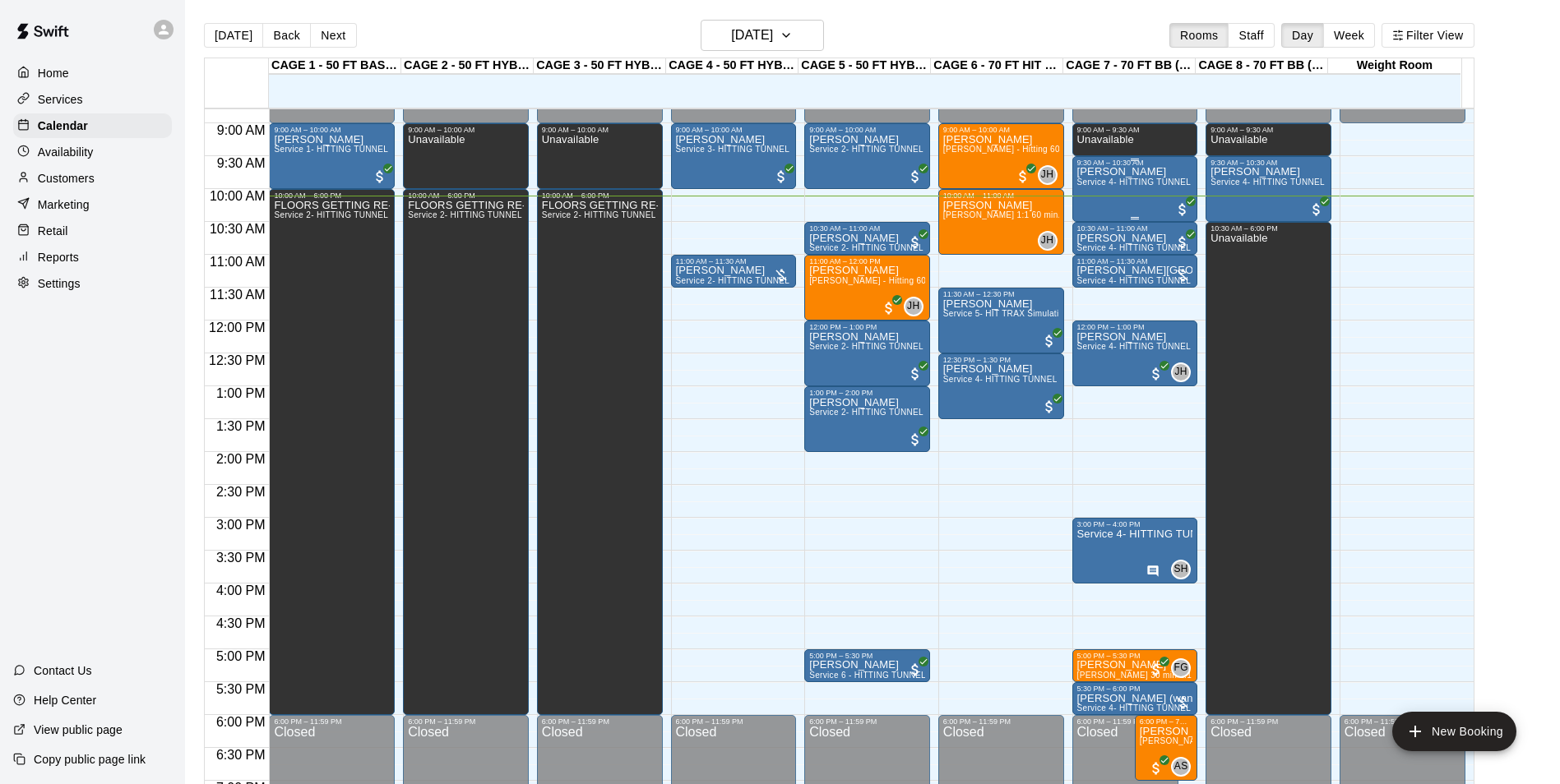
click at [1135, 172] on p "[PERSON_NAME]" at bounding box center [1135, 172] width 116 height 0
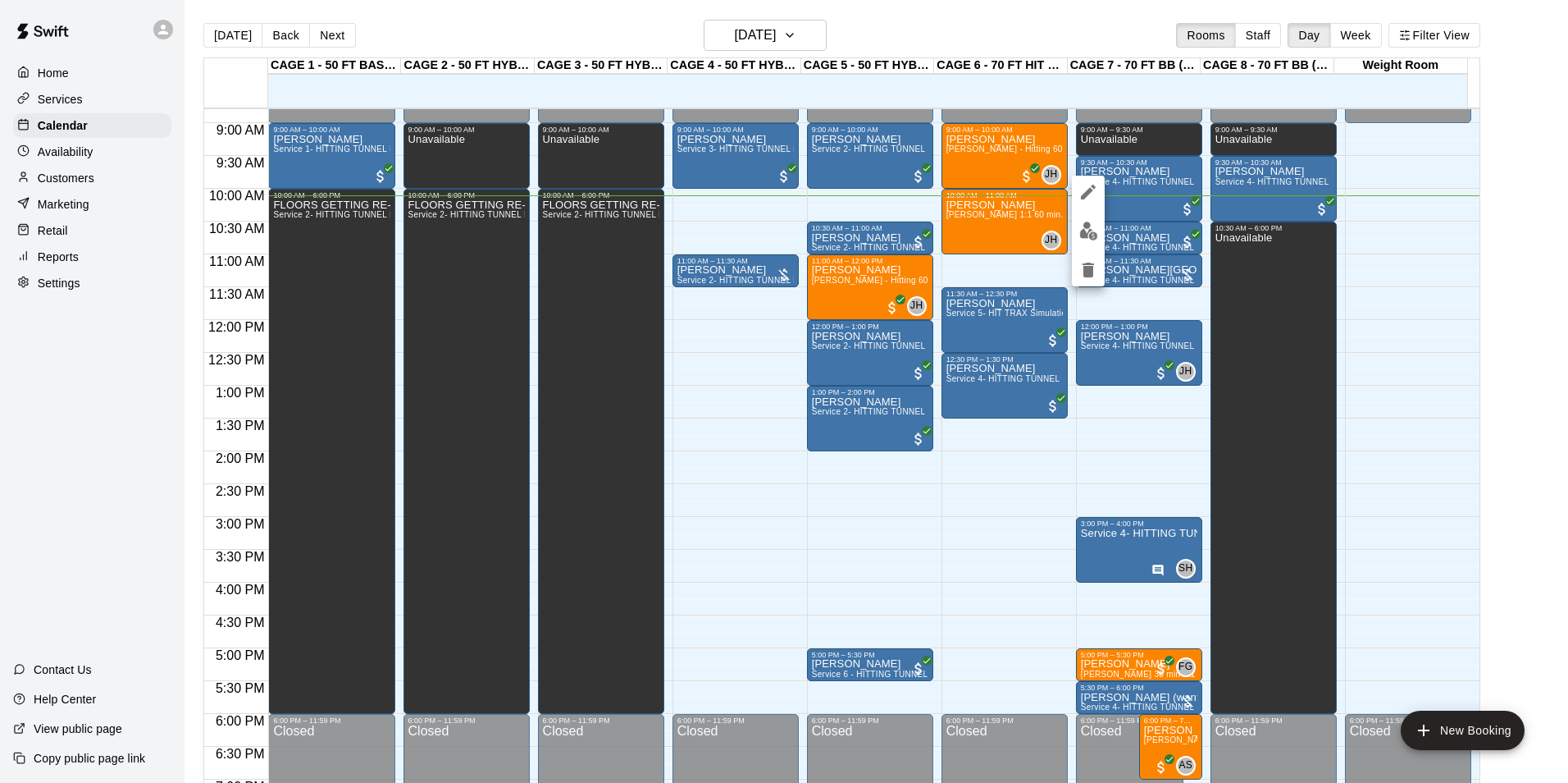
click at [1089, 229] on img "edit" at bounding box center [1089, 230] width 19 height 19
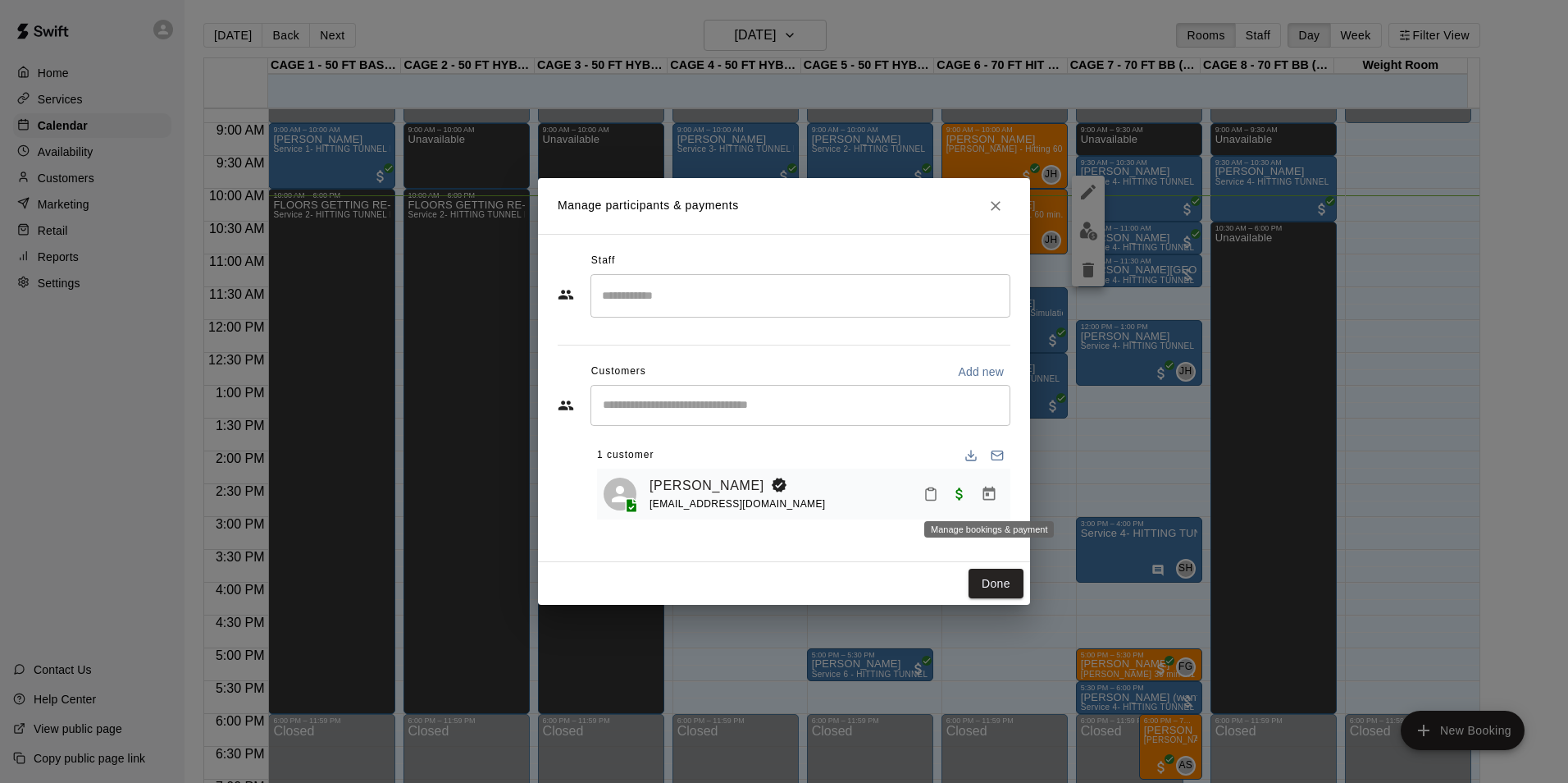
click at [1001, 496] on button "Manage bookings & payment" at bounding box center [990, 494] width 30 height 30
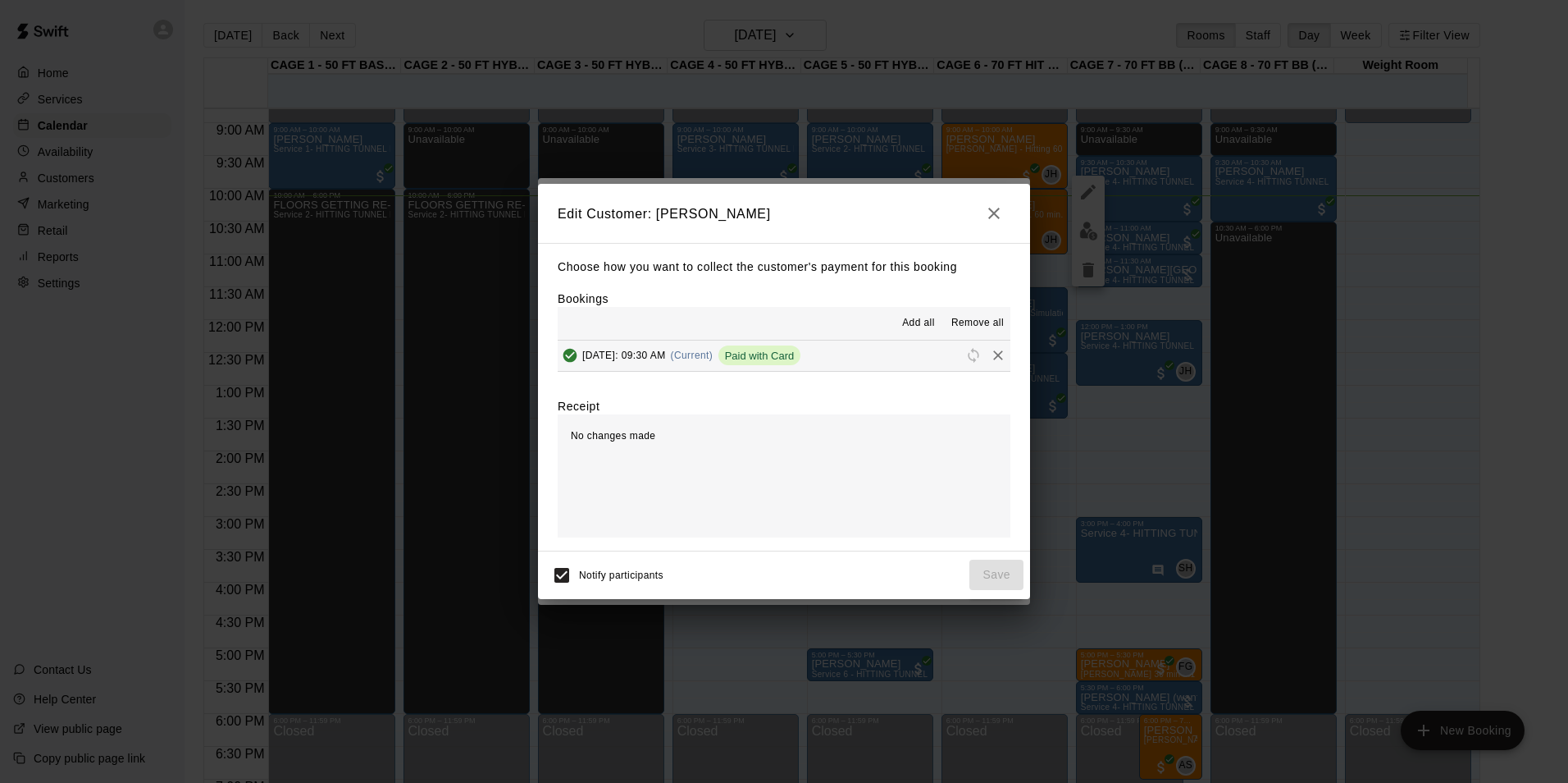
click at [988, 218] on icon "button" at bounding box center [995, 213] width 20 height 20
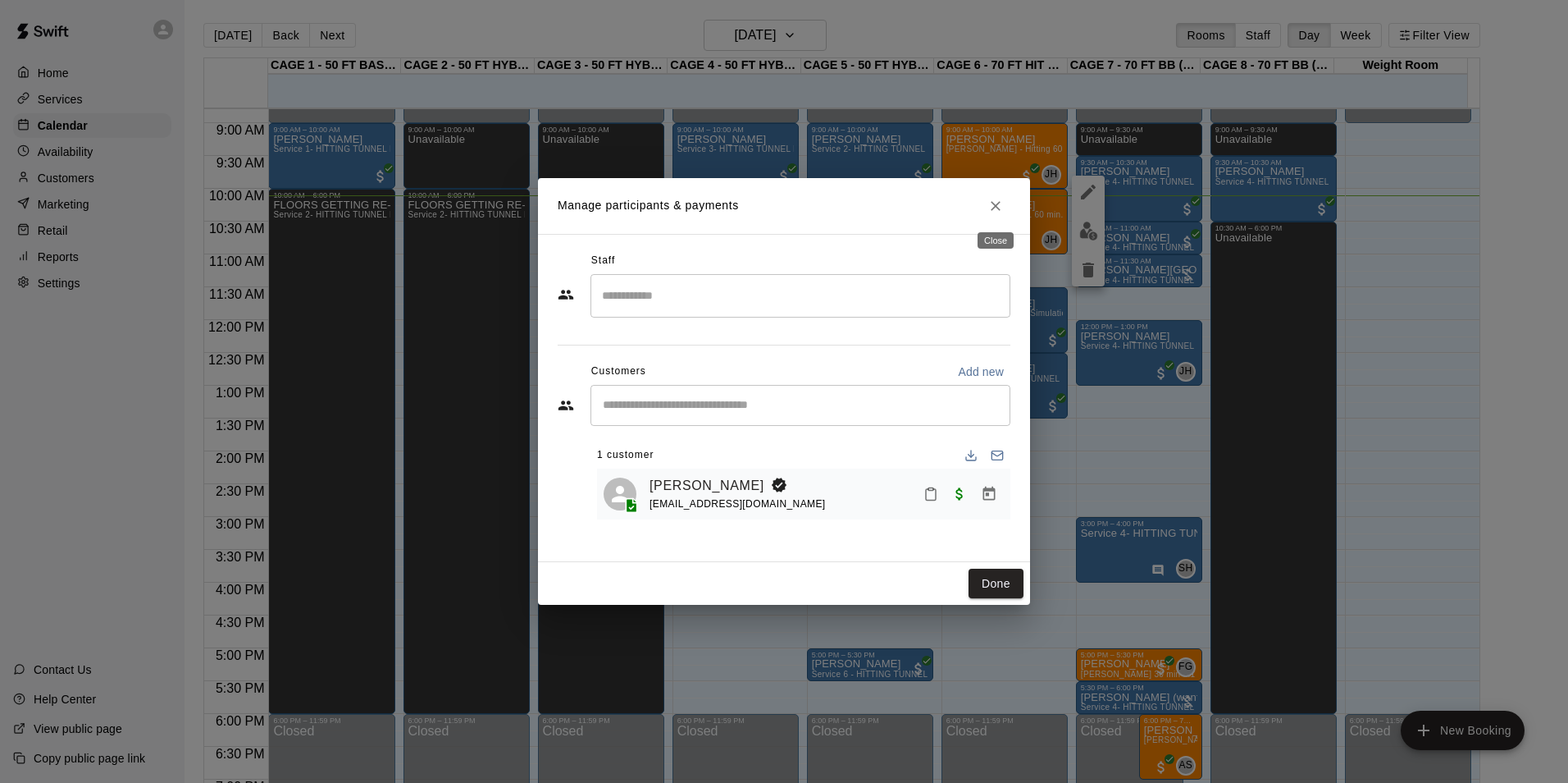
click at [1006, 201] on button "Close" at bounding box center [996, 206] width 30 height 30
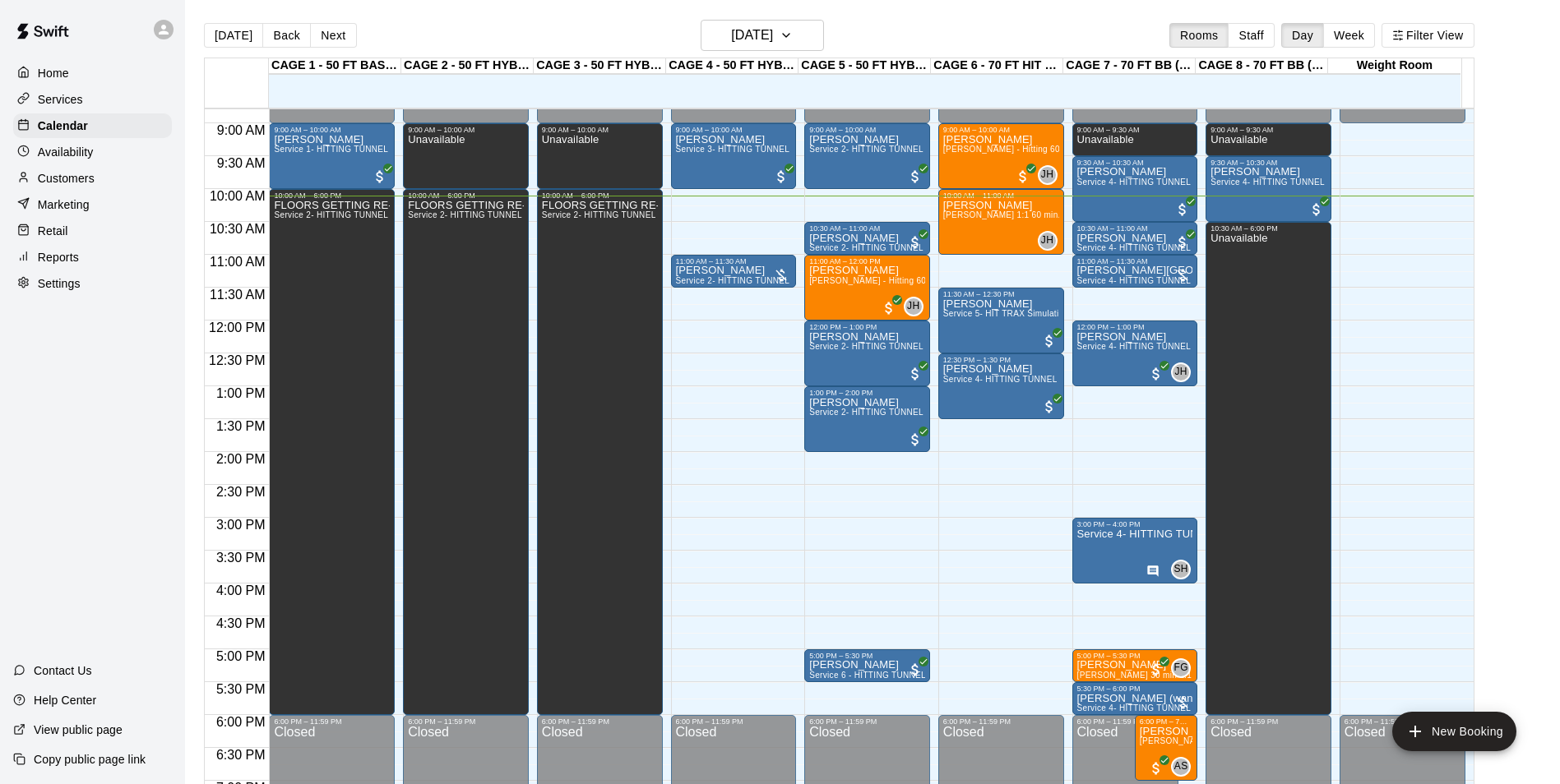
click at [102, 171] on div "Customers" at bounding box center [92, 178] width 159 height 25
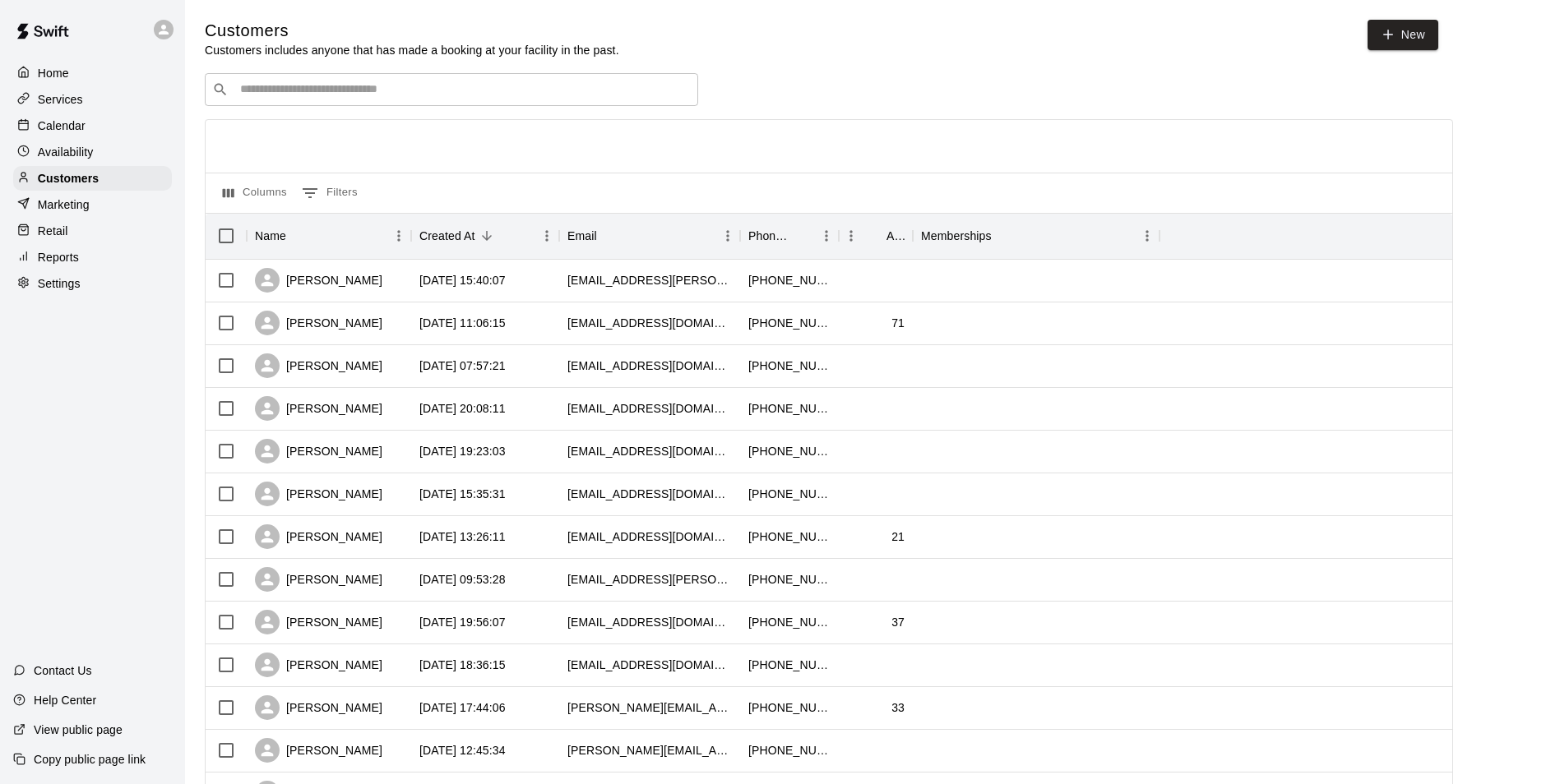
click at [274, 97] on div "​ ​" at bounding box center [451, 89] width 493 height 33
drag, startPoint x: 274, startPoint y: 97, endPoint x: 260, endPoint y: 98, distance: 14.0
click at [260, 97] on input "Search customers by name or email" at bounding box center [463, 89] width 455 height 17
click at [474, 87] on input "Search customers by name or email" at bounding box center [463, 89] width 455 height 17
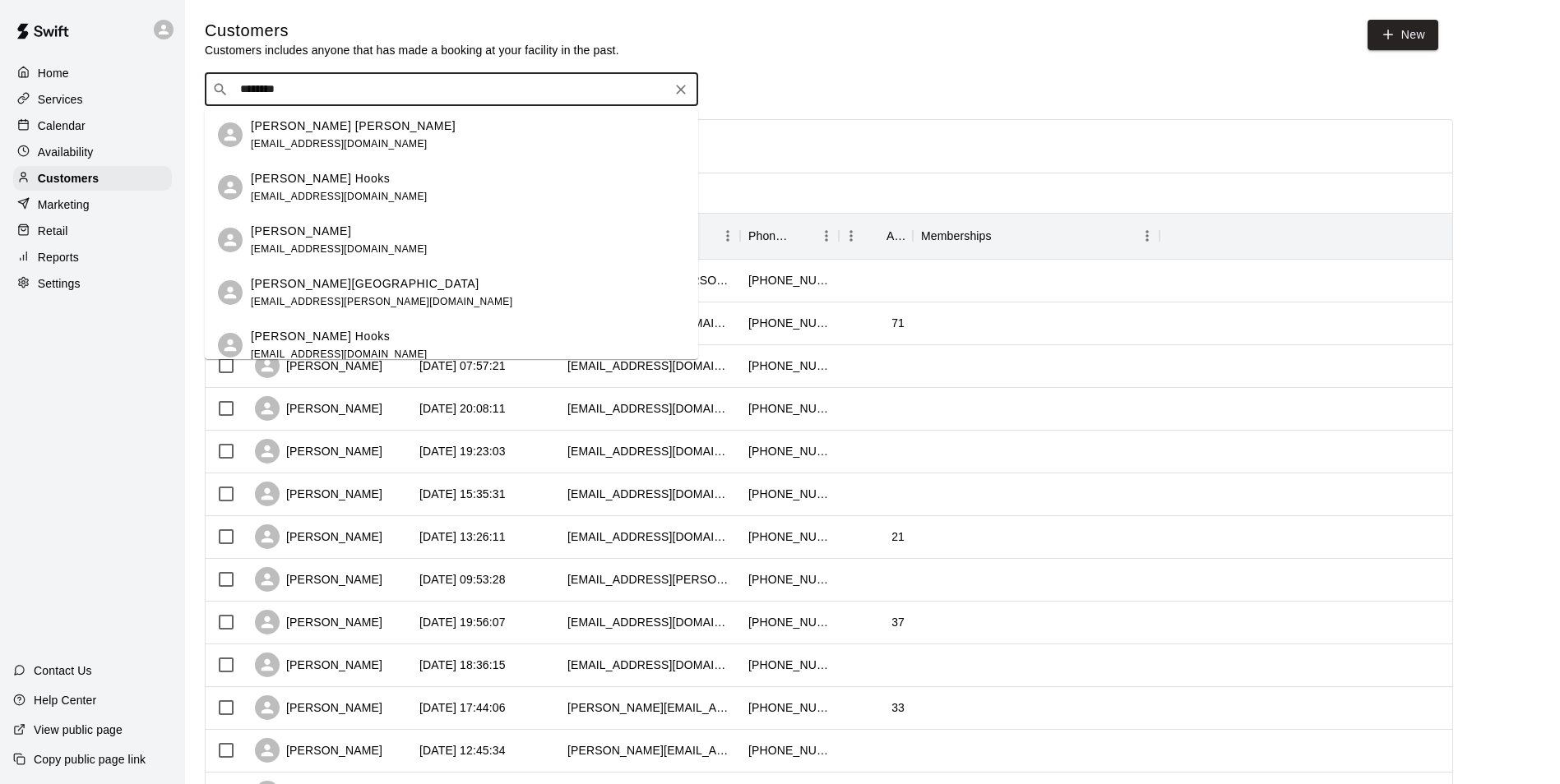
type input "*********"
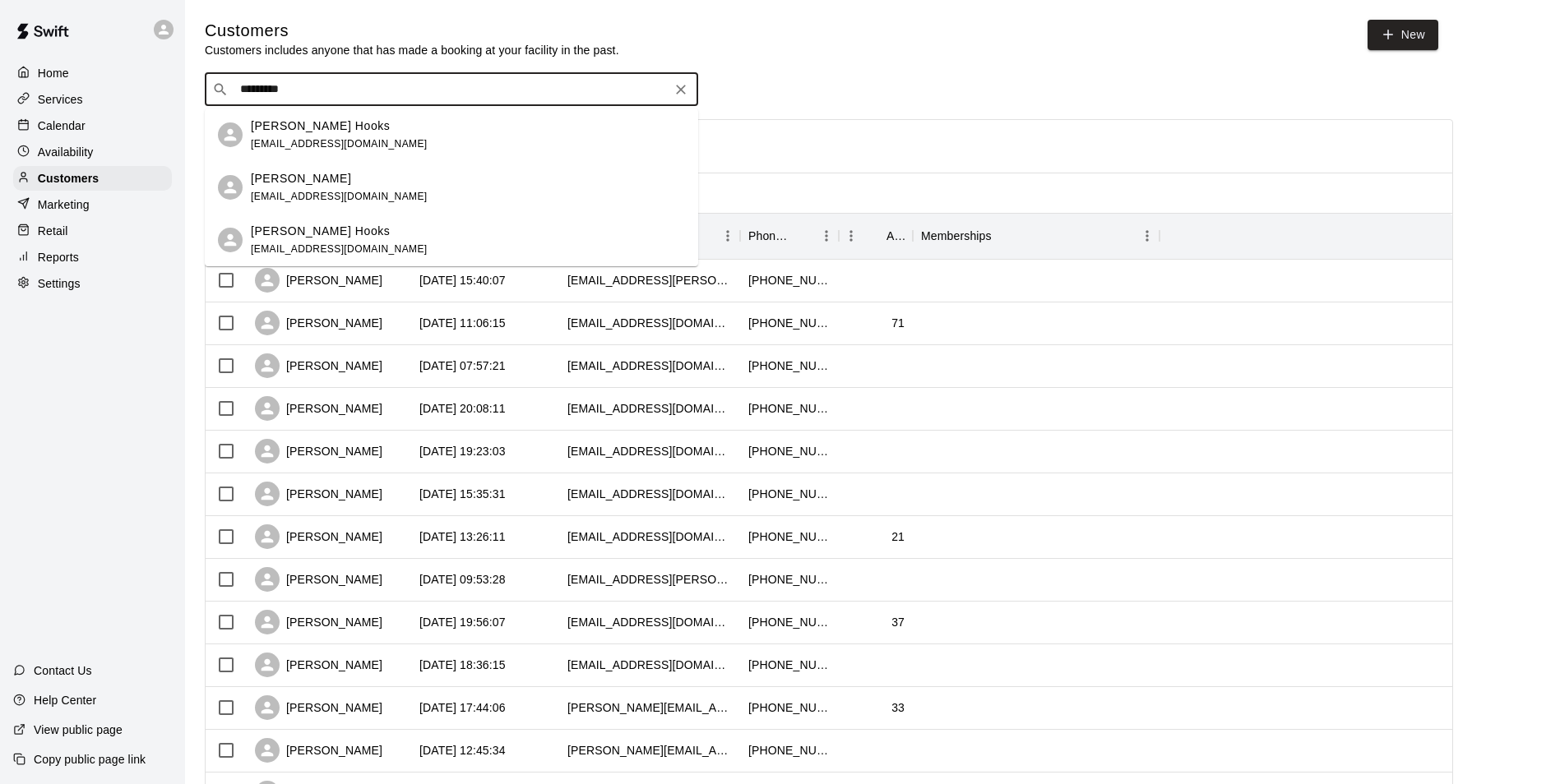
click at [404, 164] on div "Hudson Homer torreyhomer@gmail.com" at bounding box center [451, 187] width 493 height 53
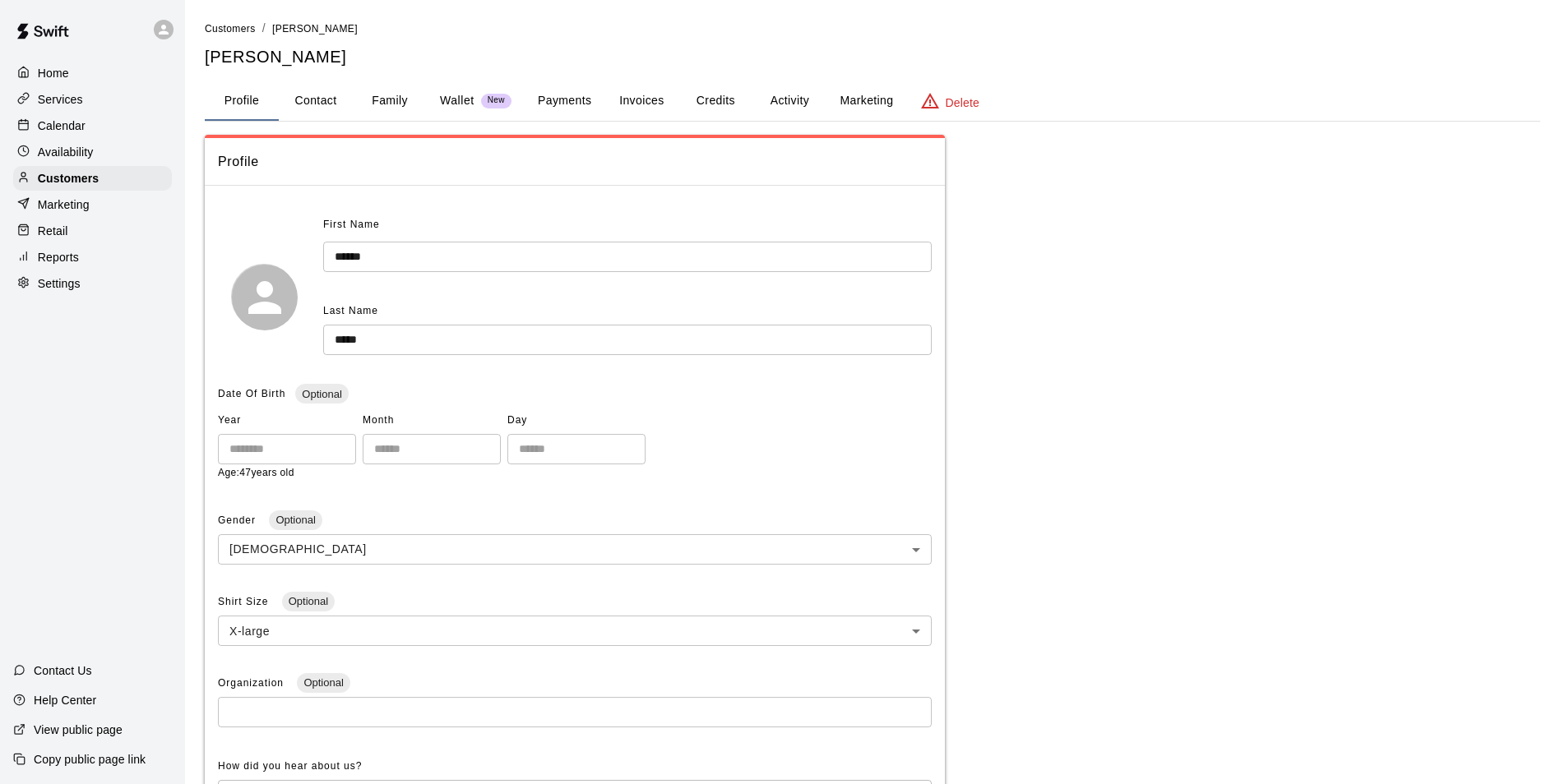
click at [580, 92] on button "Payments" at bounding box center [565, 101] width 80 height 40
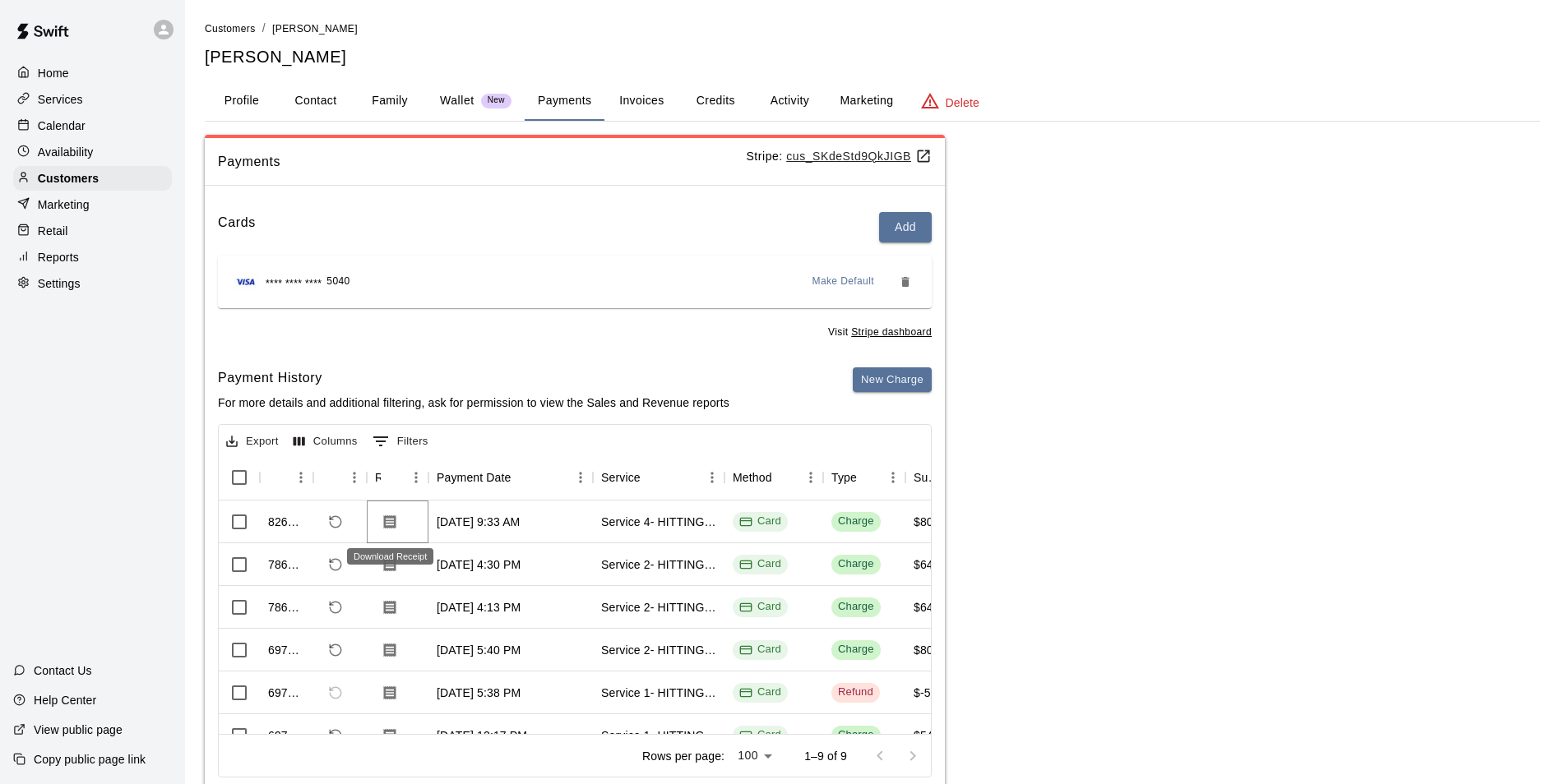
click at [393, 518] on icon "Download Receipt" at bounding box center [390, 522] width 12 height 14
click at [102, 138] on div "Calendar" at bounding box center [92, 125] width 159 height 25
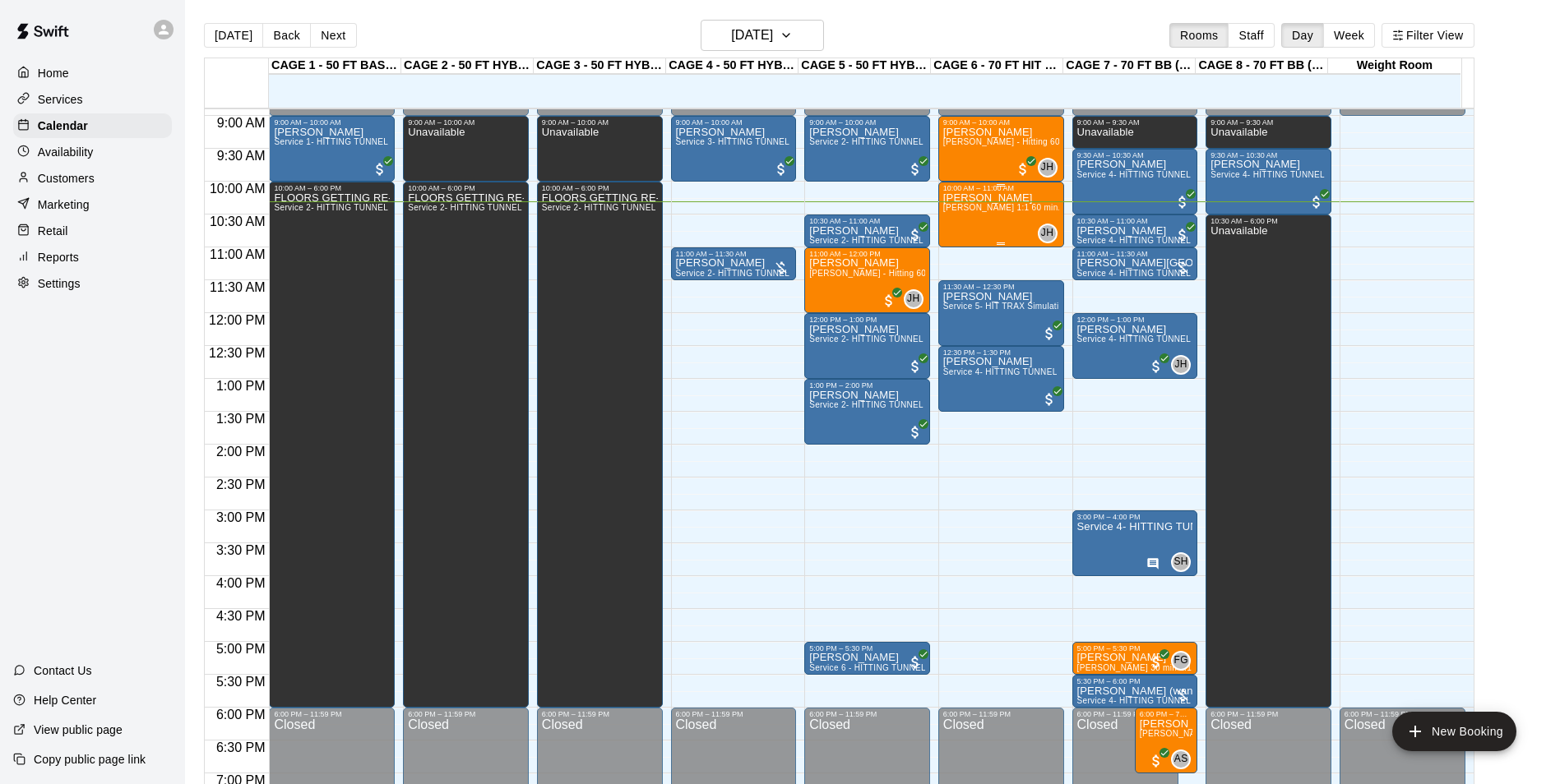
scroll to position [587, 0]
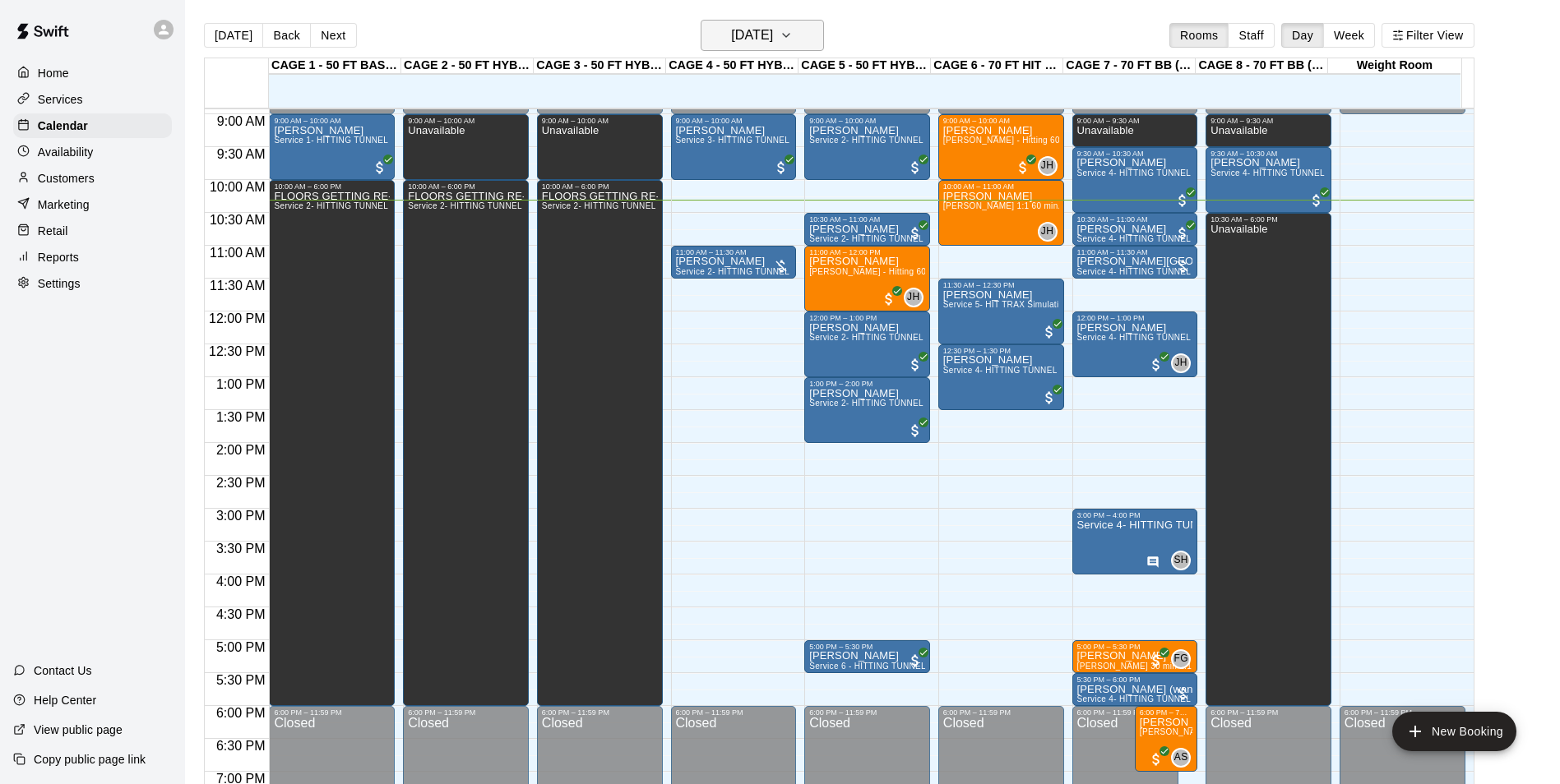
click at [734, 35] on h6 "[DATE]" at bounding box center [752, 35] width 42 height 23
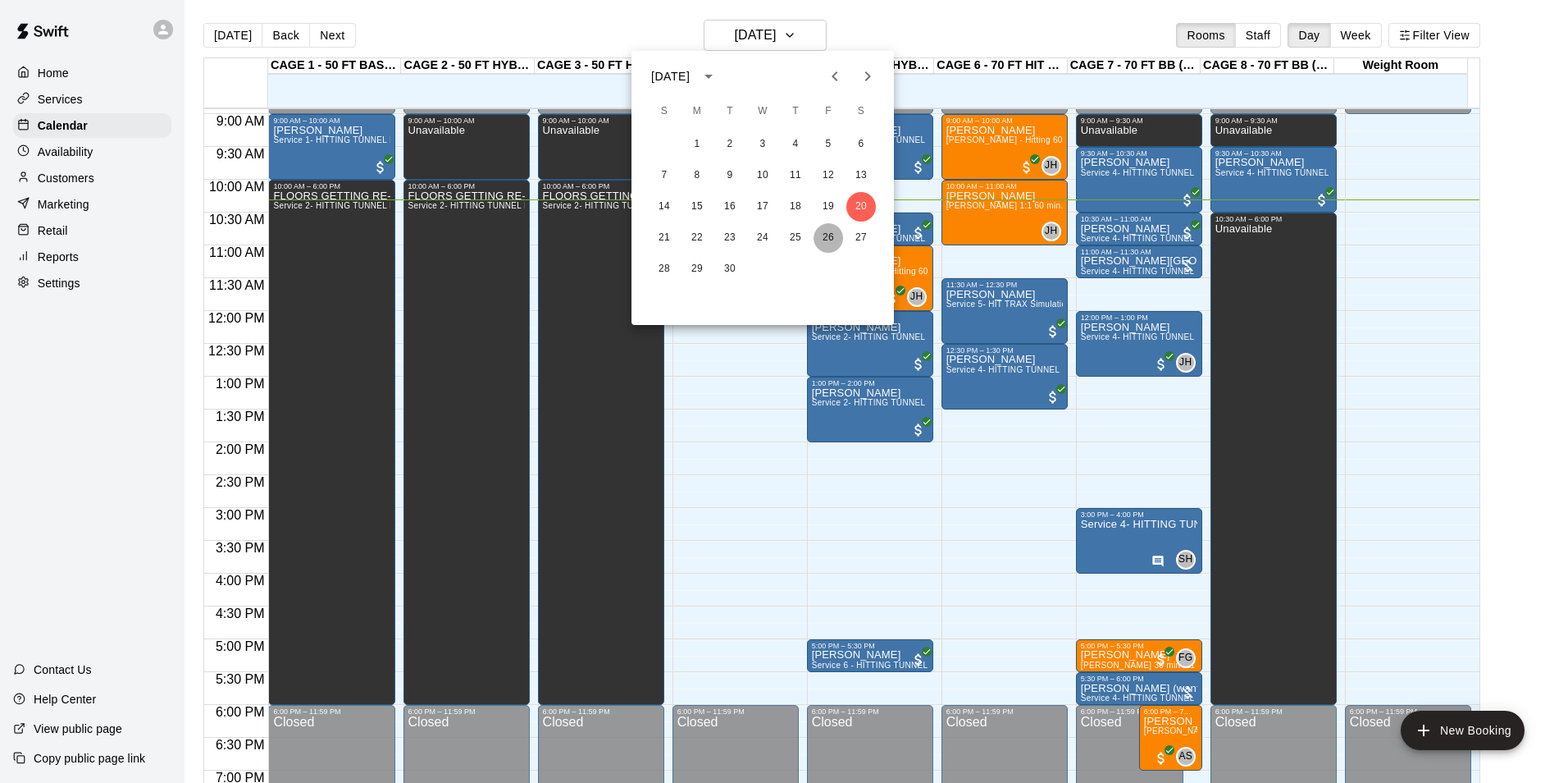
click at [832, 242] on button "26" at bounding box center [829, 238] width 30 height 30
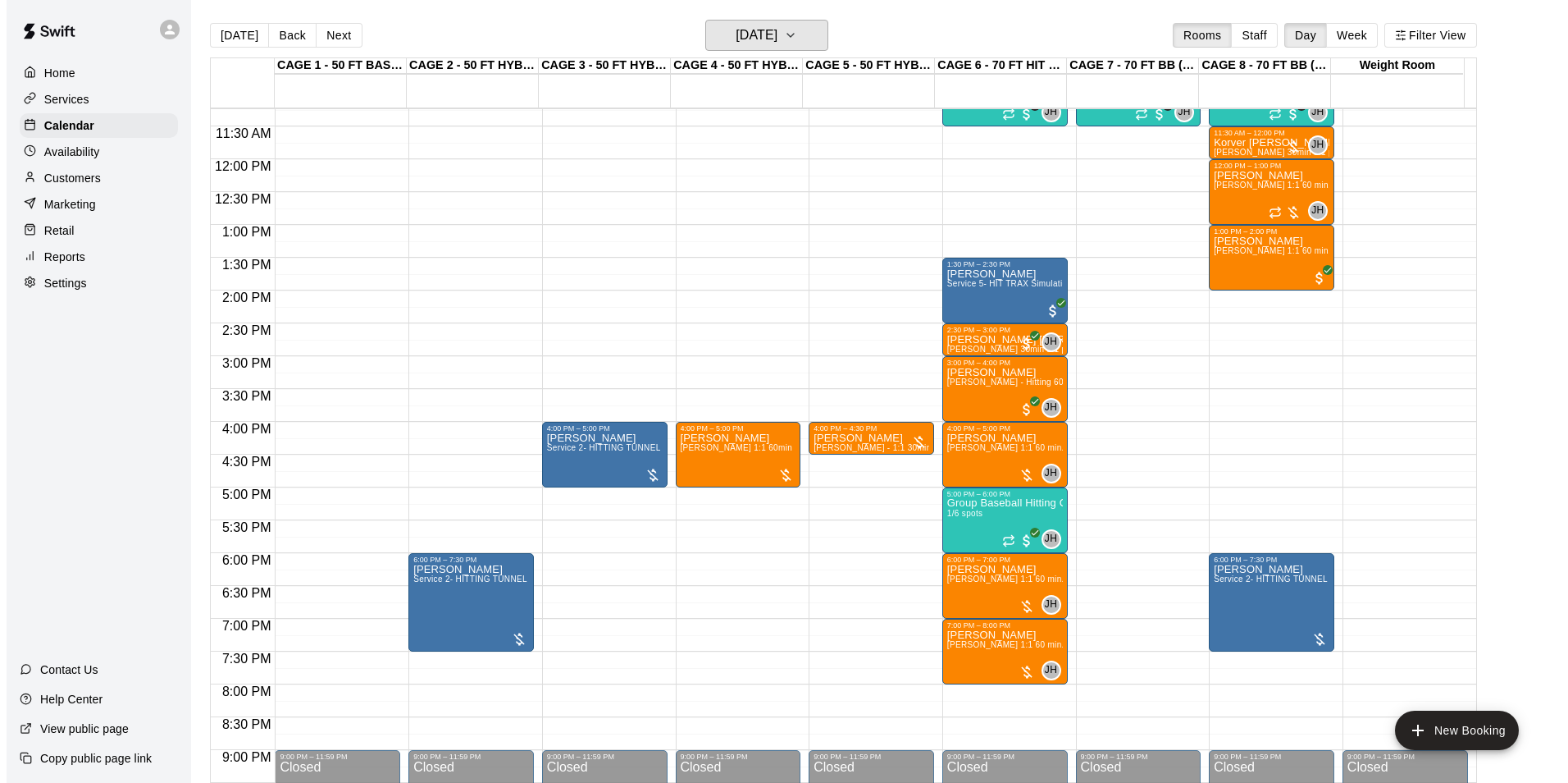
scroll to position [833, 0]
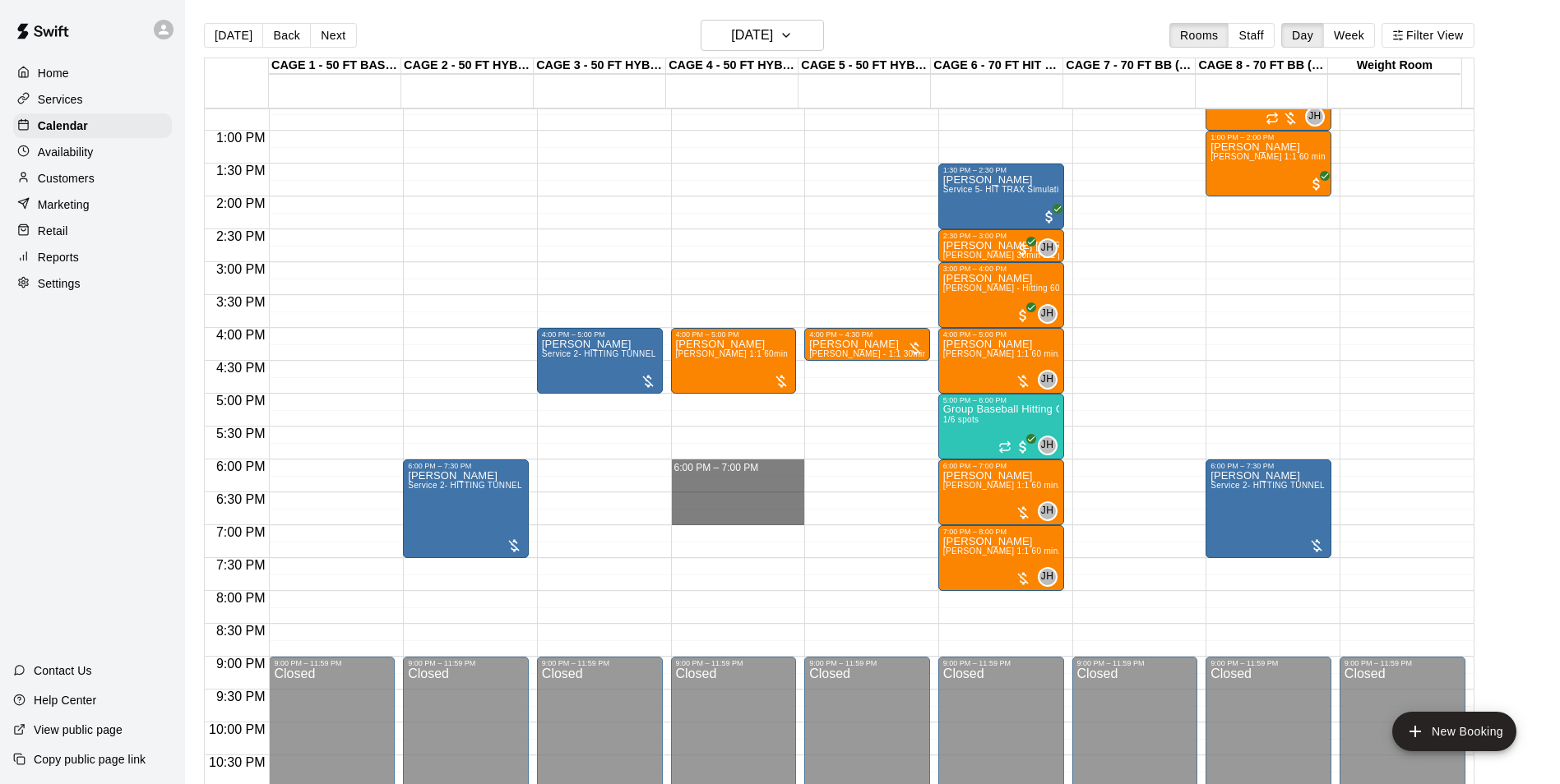
drag, startPoint x: 710, startPoint y: 464, endPoint x: 740, endPoint y: 518, distance: 61.8
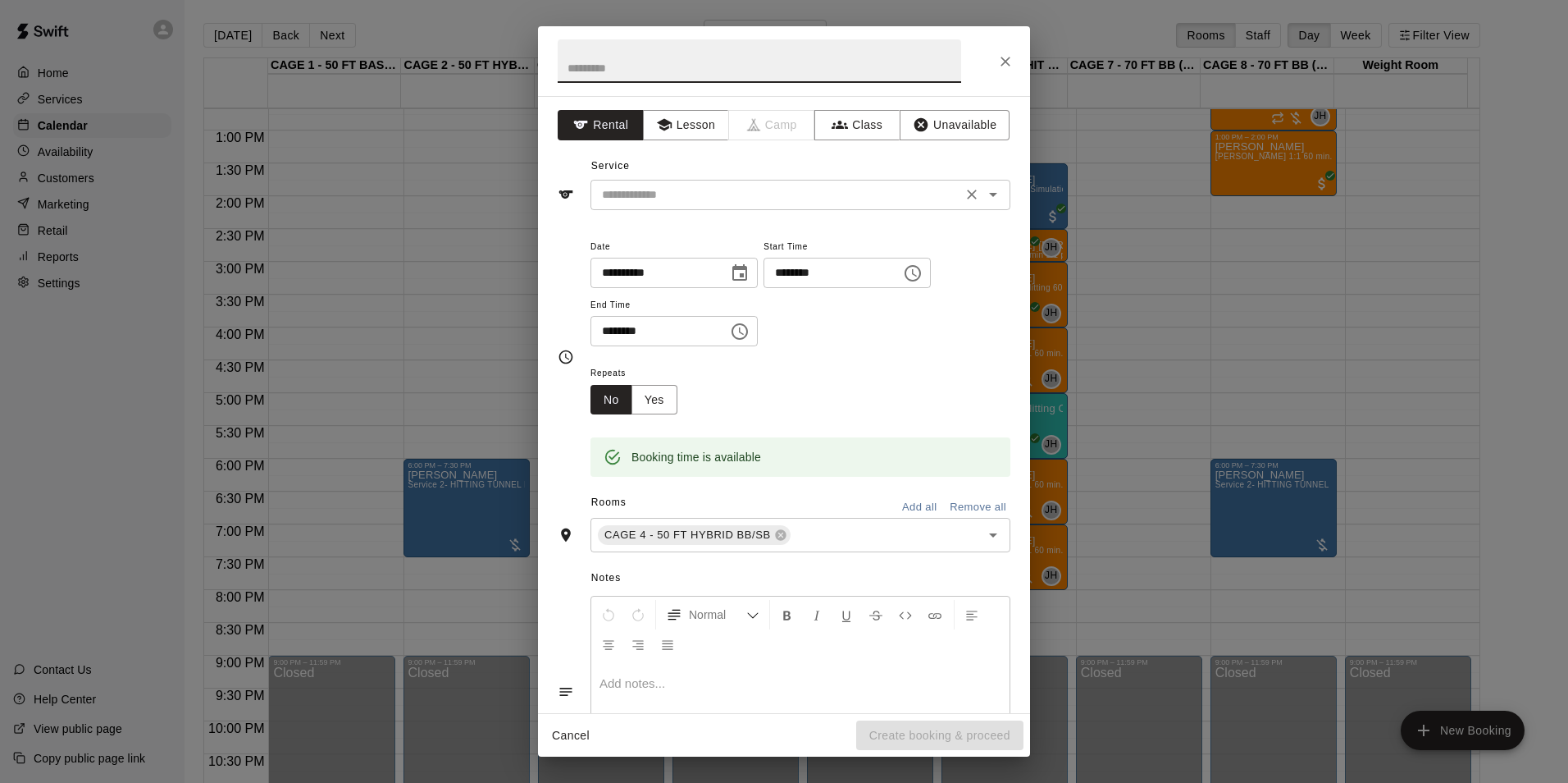
click at [714, 201] on input "text" at bounding box center [777, 195] width 362 height 21
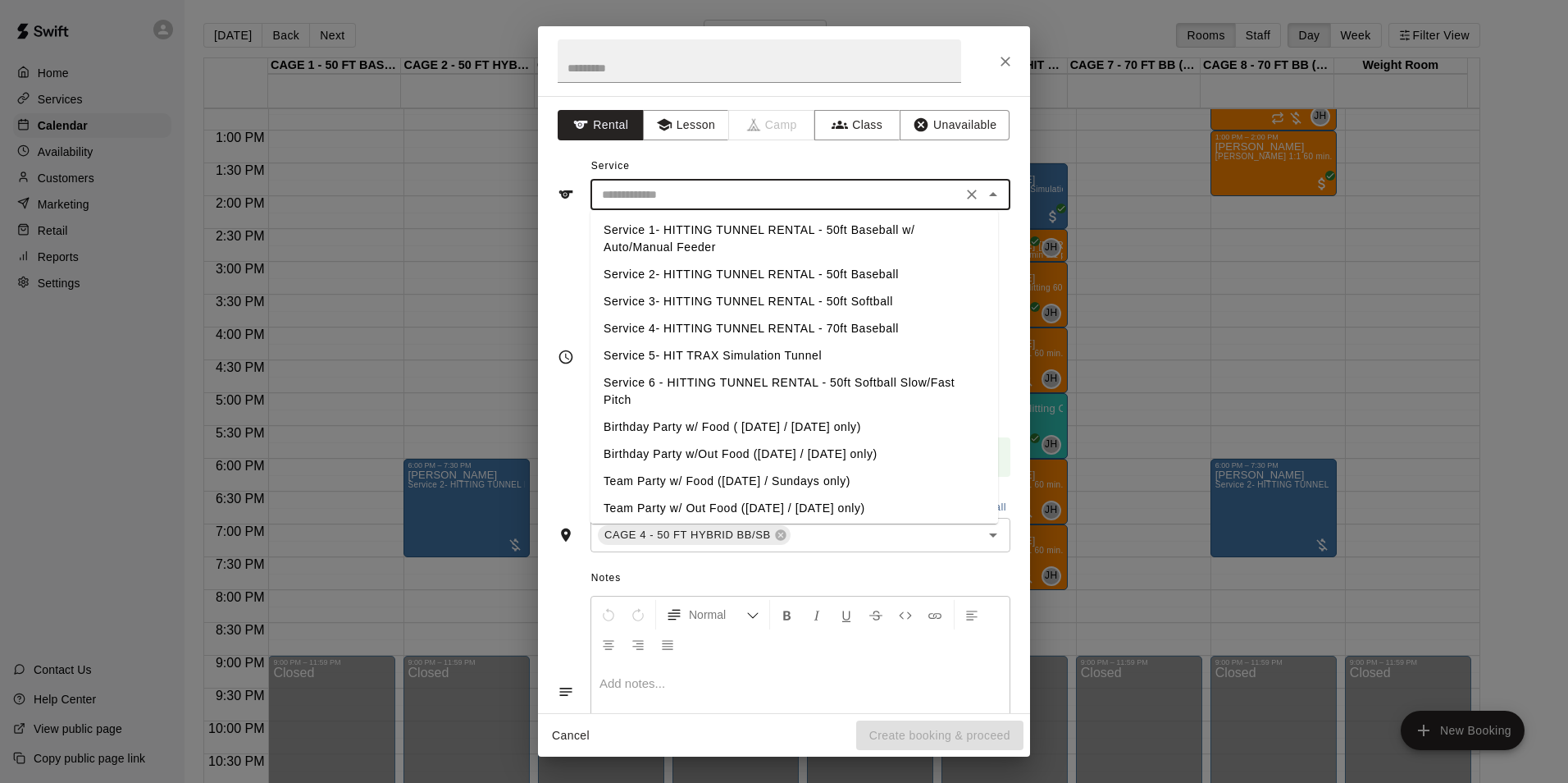
click at [833, 293] on li "Service 3- HITTING TUNNEL RENTAL - 50ft Softball" at bounding box center [794, 301] width 408 height 27
type input "**********"
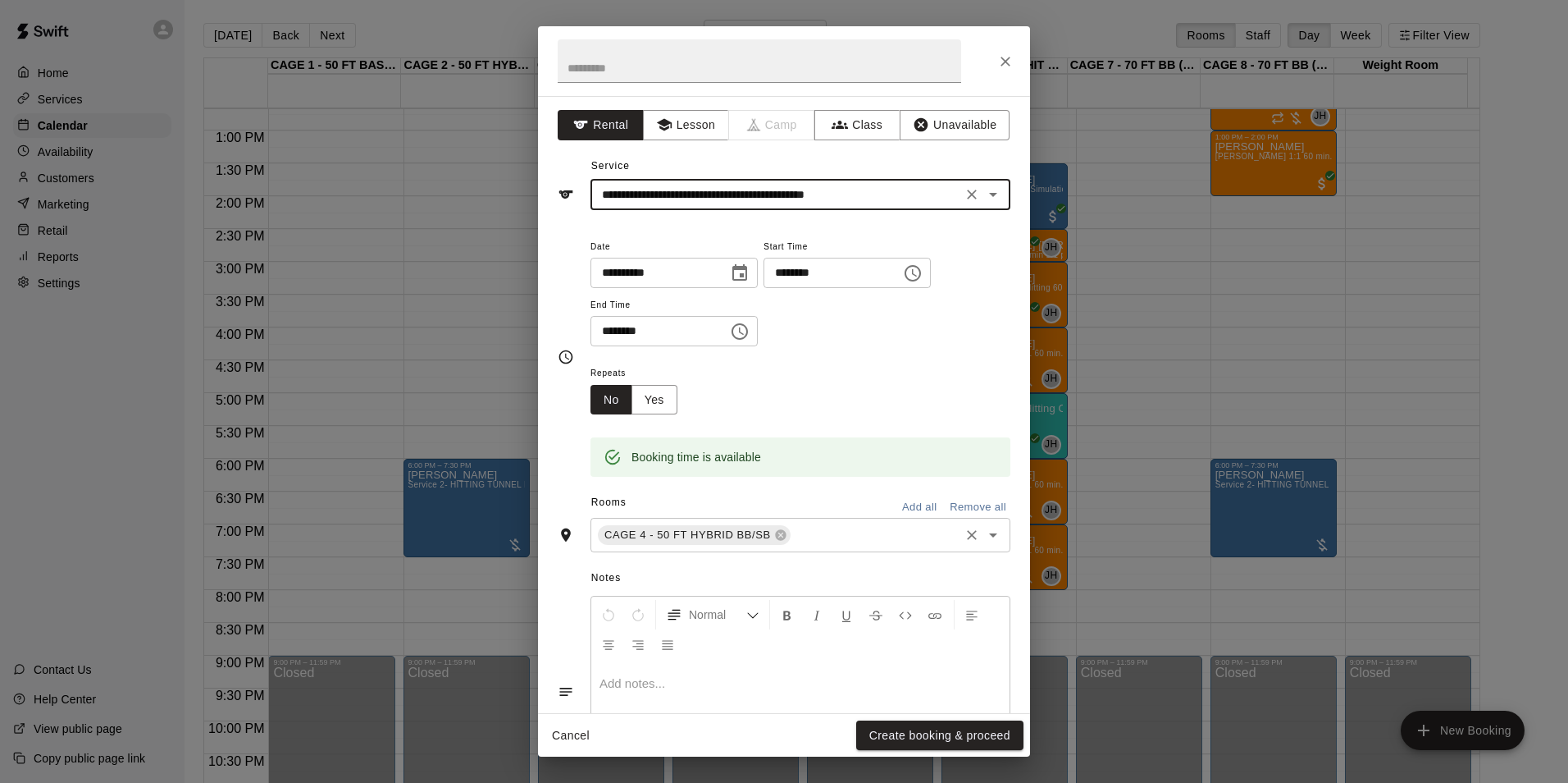
click at [823, 547] on div "CAGE 4 - 50 FT HYBRID BB/SB ​" at bounding box center [800, 535] width 420 height 35
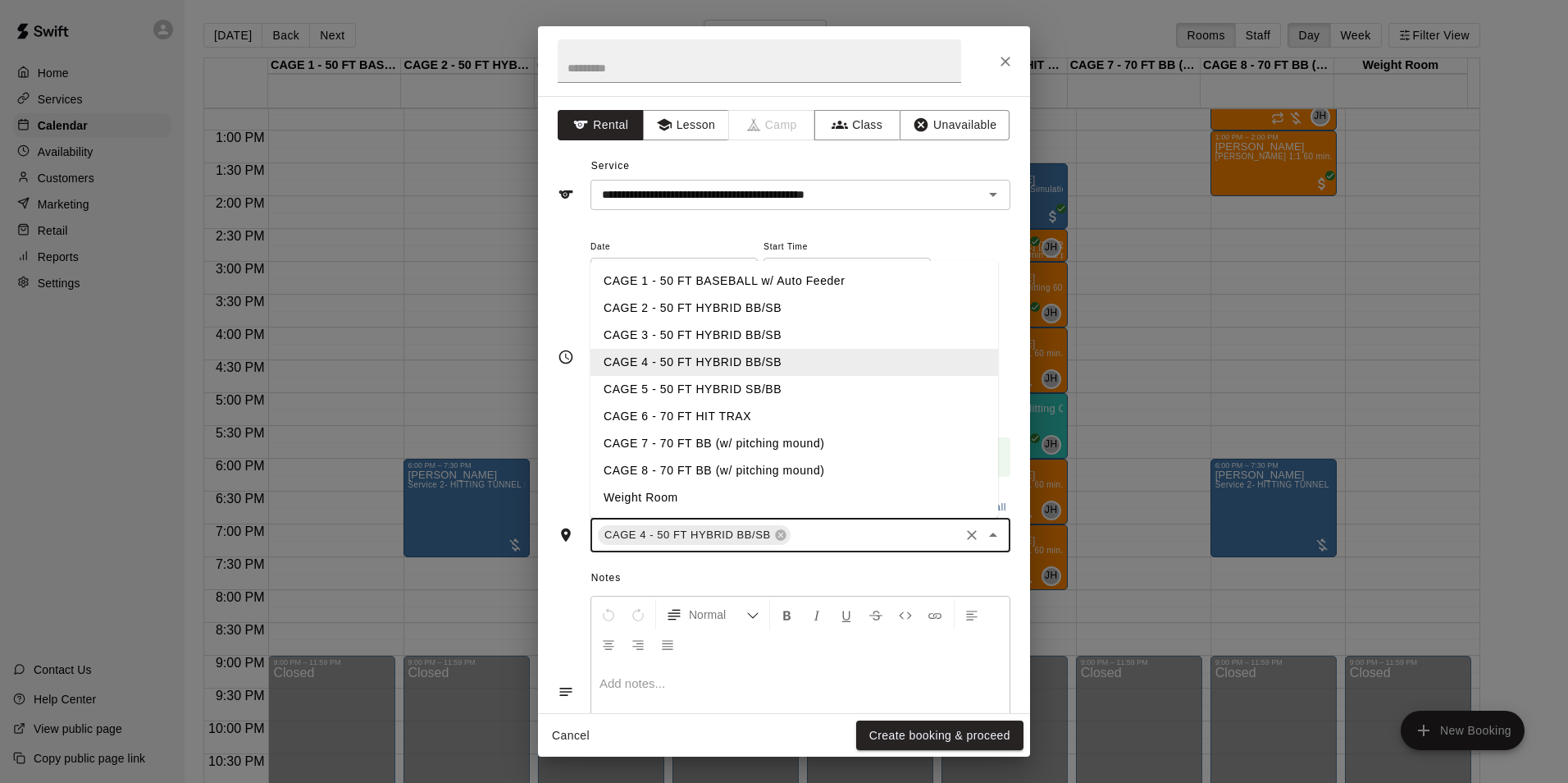
click at [800, 385] on li "CAGE 5 - 50 FT HYBRID SB/BB" at bounding box center [794, 389] width 408 height 27
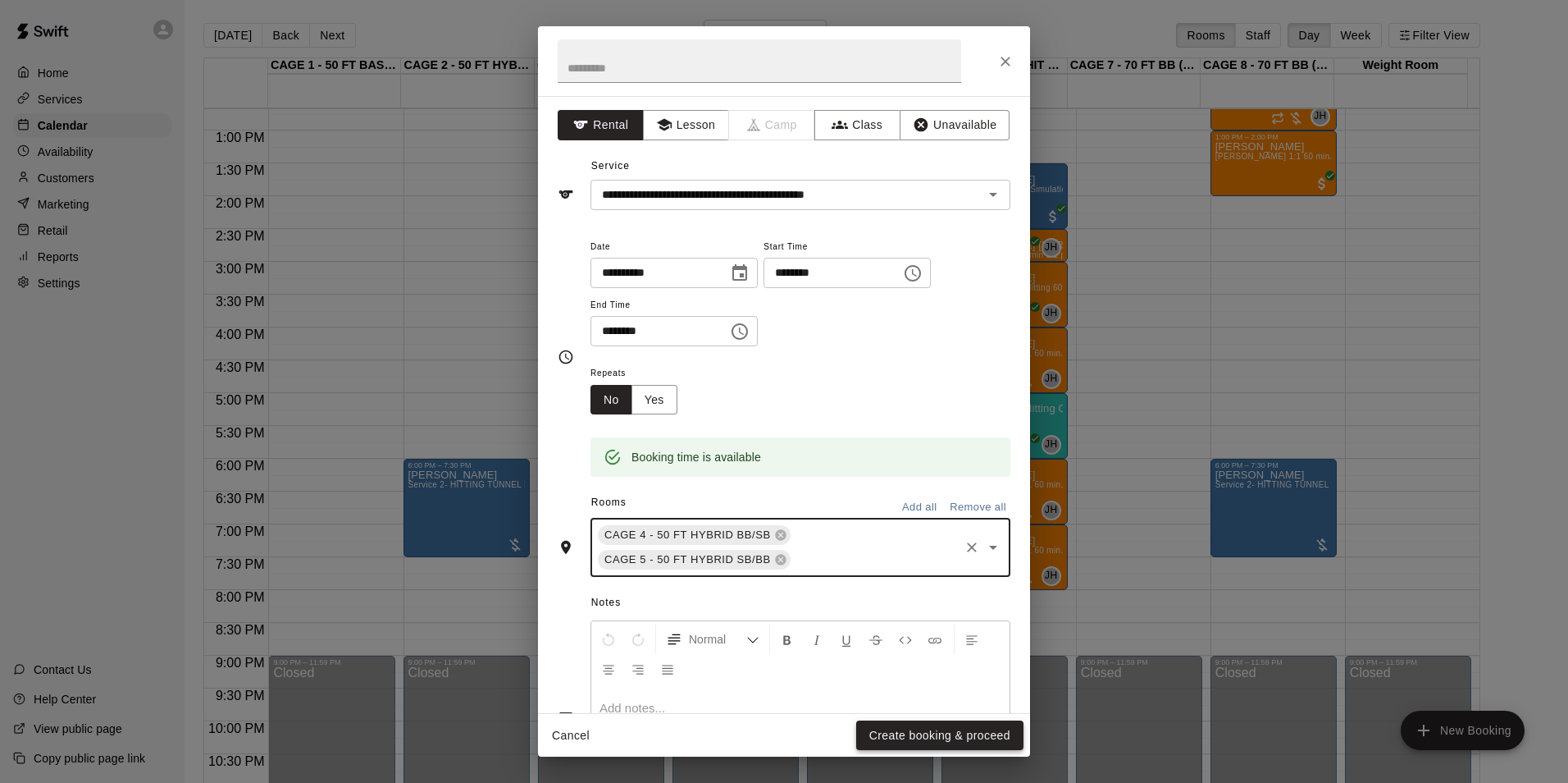
click at [923, 732] on button "Create booking & proceed" at bounding box center [940, 735] width 168 height 31
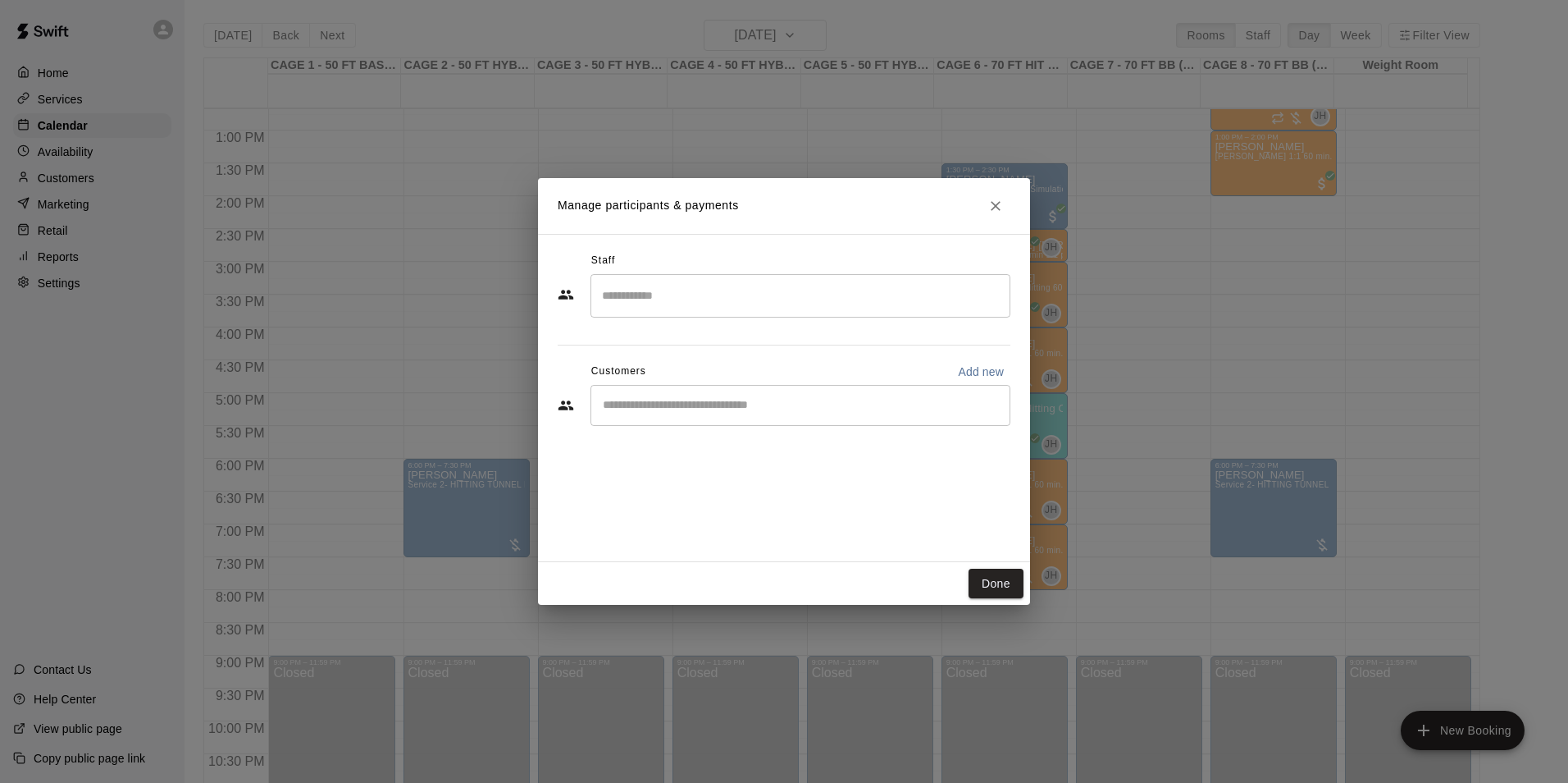
click at [705, 397] on input "Start typing to search customers..." at bounding box center [800, 405] width 406 height 17
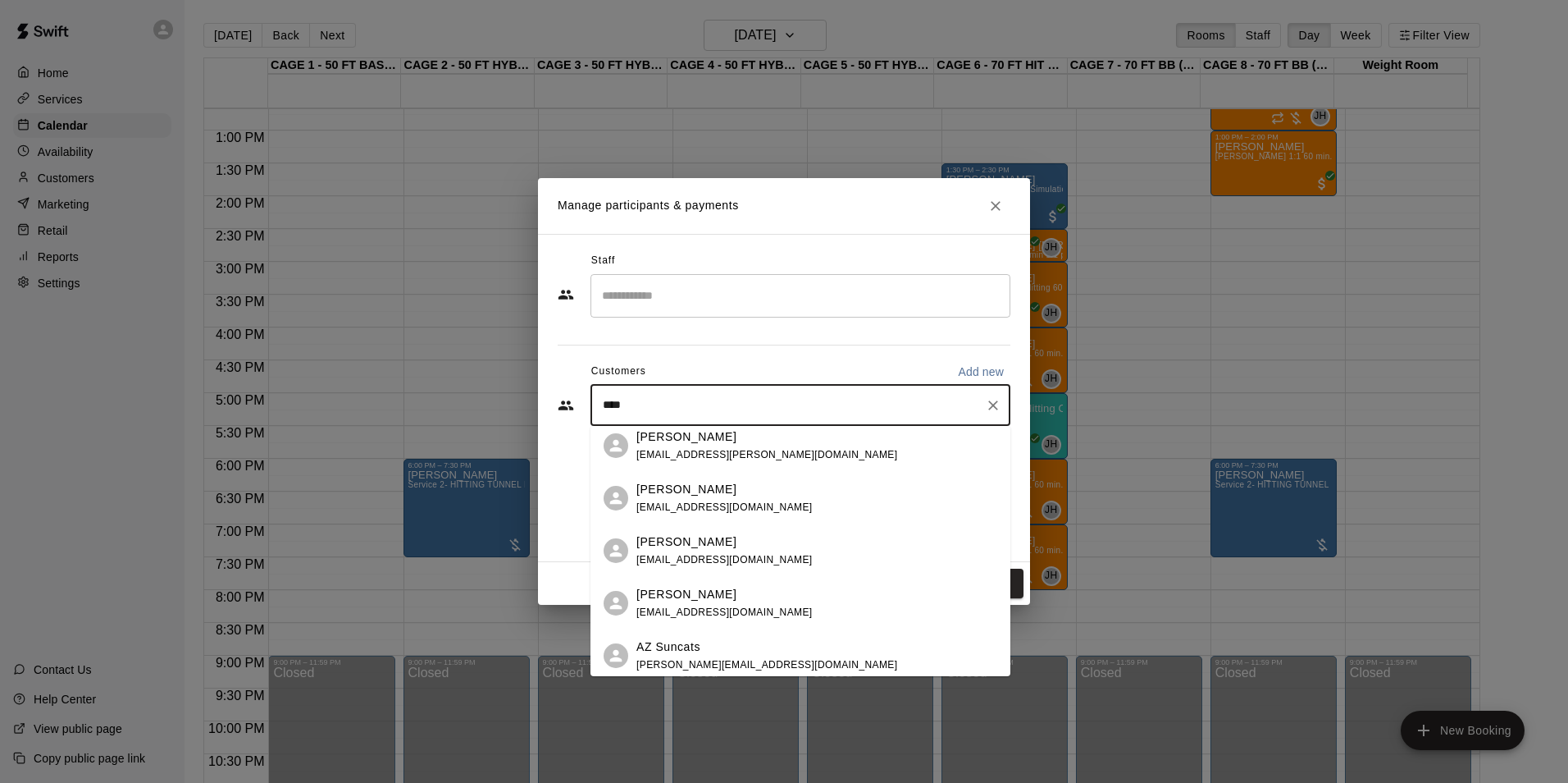
scroll to position [0, 0]
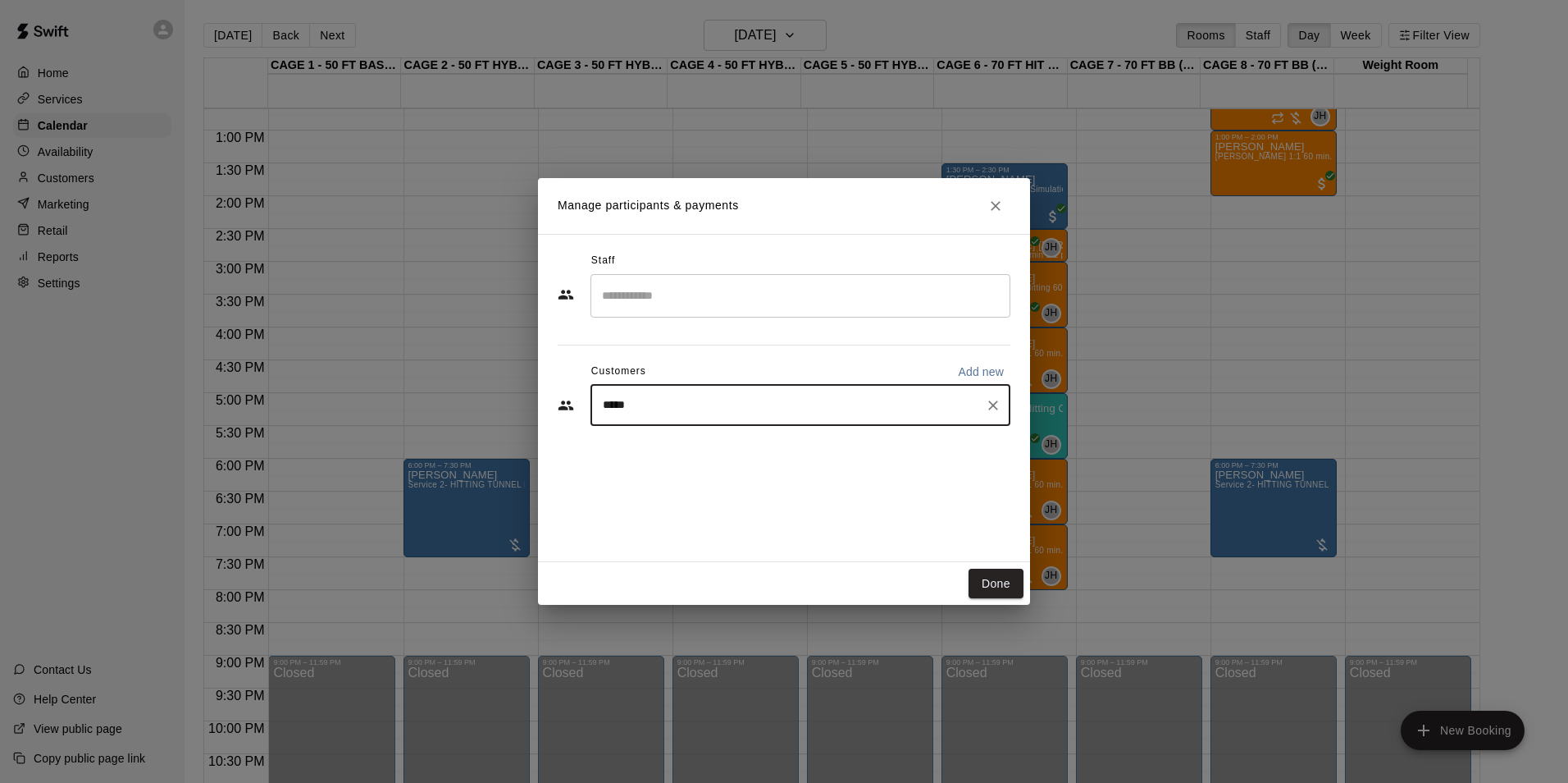
type input "******"
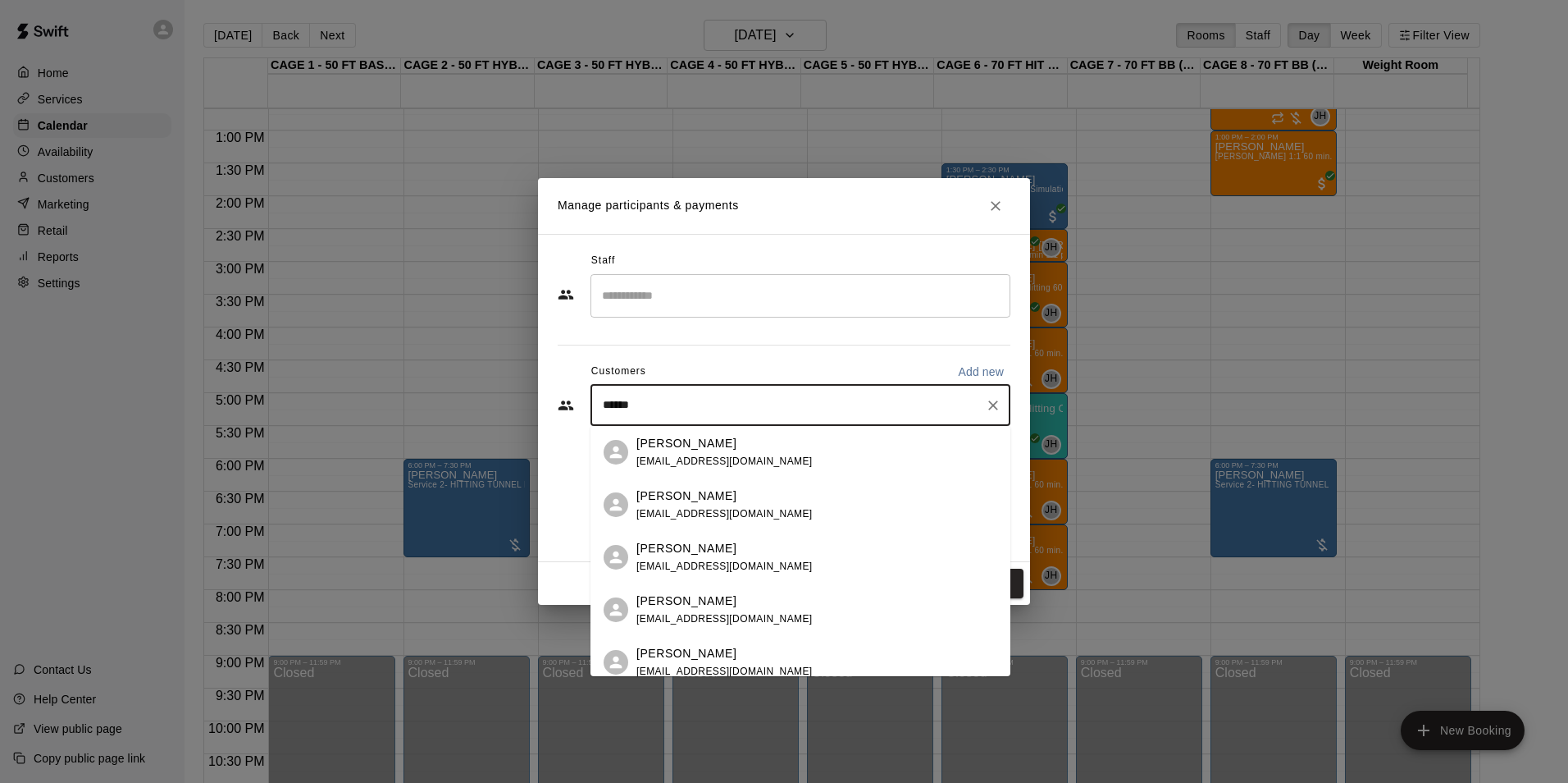
click at [753, 543] on div "Jeremy Dalmacio jdalmacio@hotmail.com" at bounding box center [817, 558] width 361 height 36
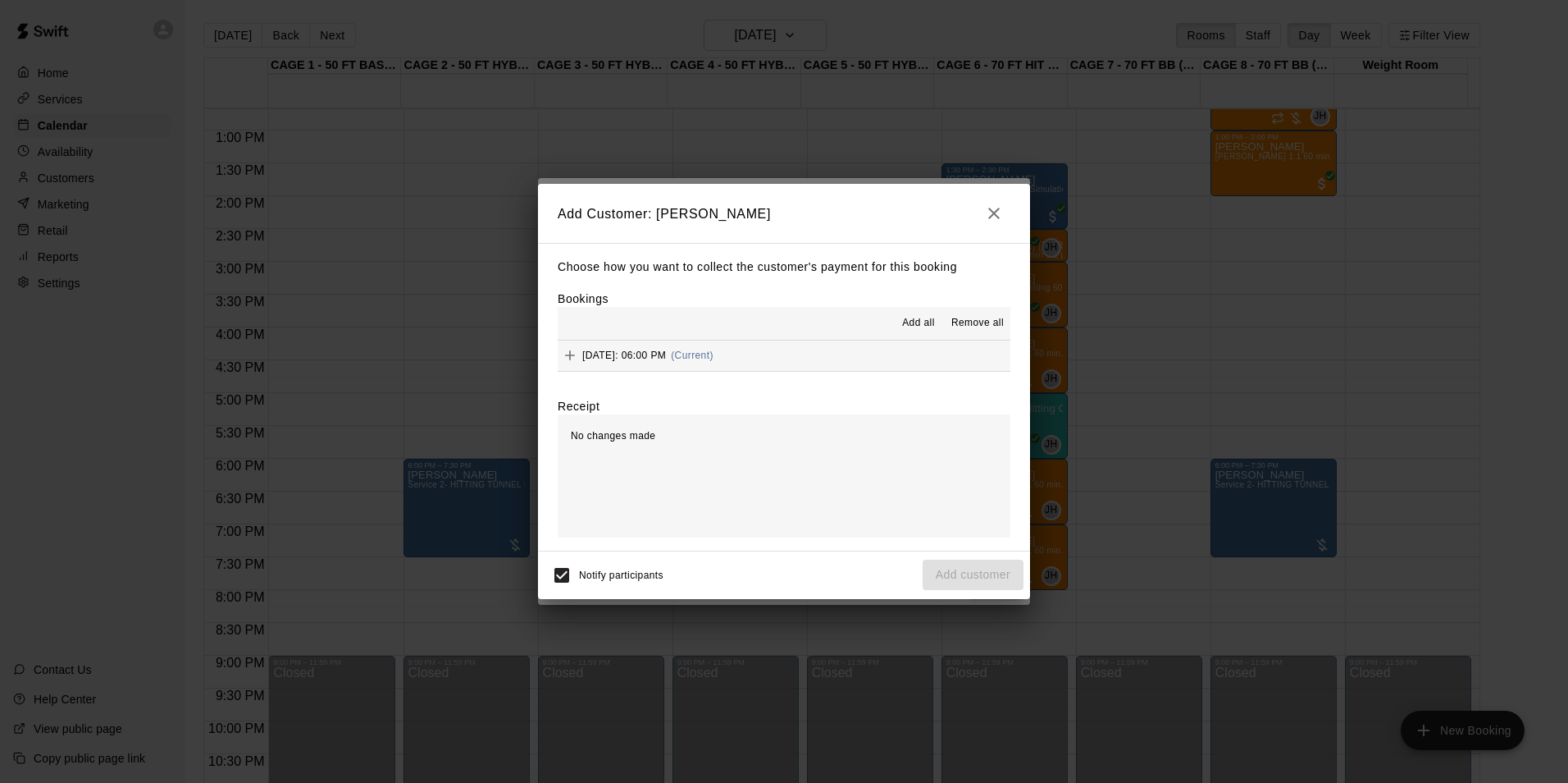
click at [928, 313] on button "Add all" at bounding box center [918, 324] width 53 height 26
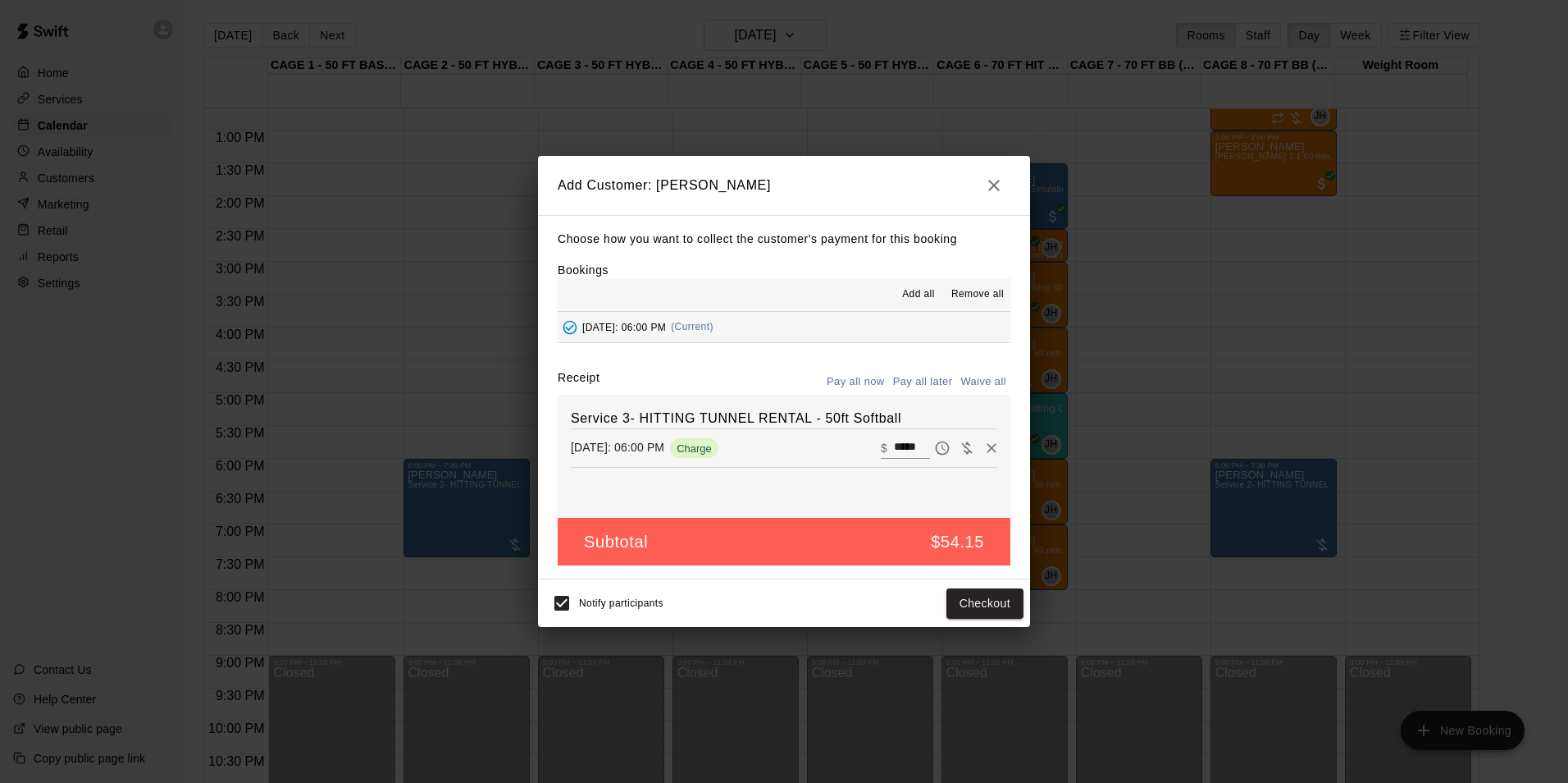
click at [910, 379] on button "Pay all later" at bounding box center [923, 382] width 68 height 26
click at [985, 593] on button "Add customer" at bounding box center [974, 603] width 101 height 31
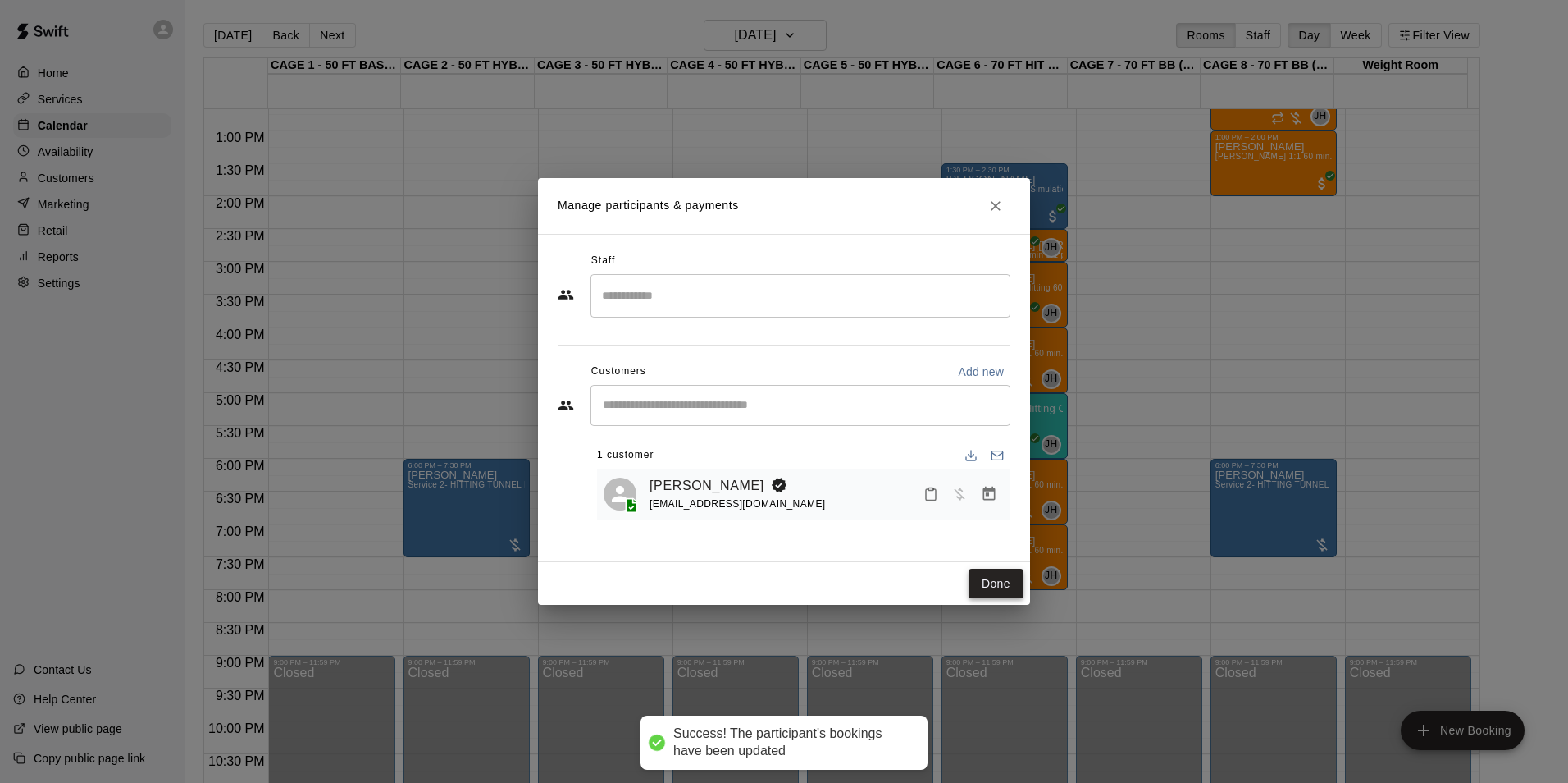
click at [990, 586] on button "Done" at bounding box center [996, 584] width 55 height 31
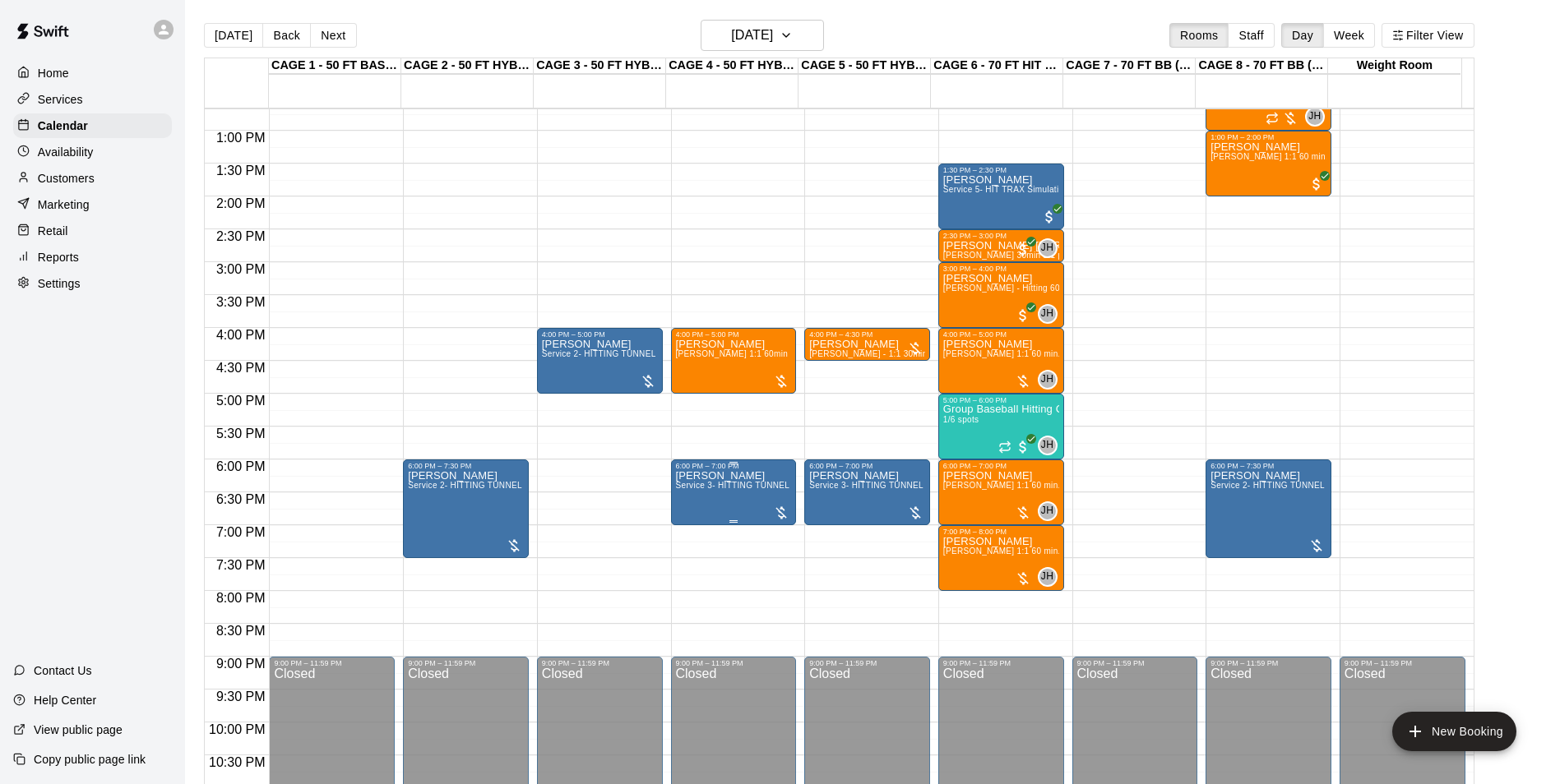
click at [766, 469] on div "6:00 PM – 7:00 PM" at bounding box center [734, 466] width 116 height 8
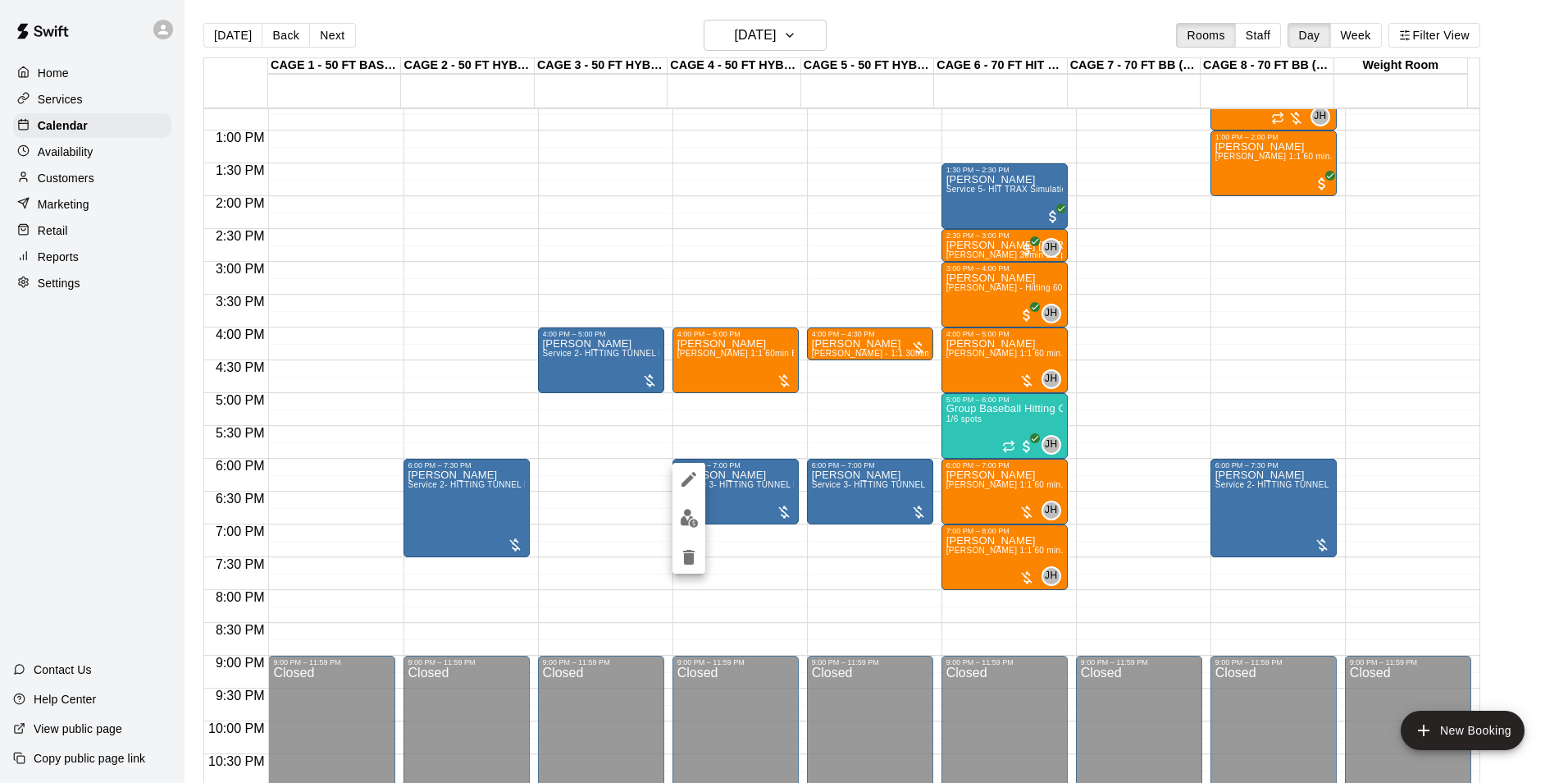
click at [688, 506] on button "edit" at bounding box center [688, 518] width 33 height 32
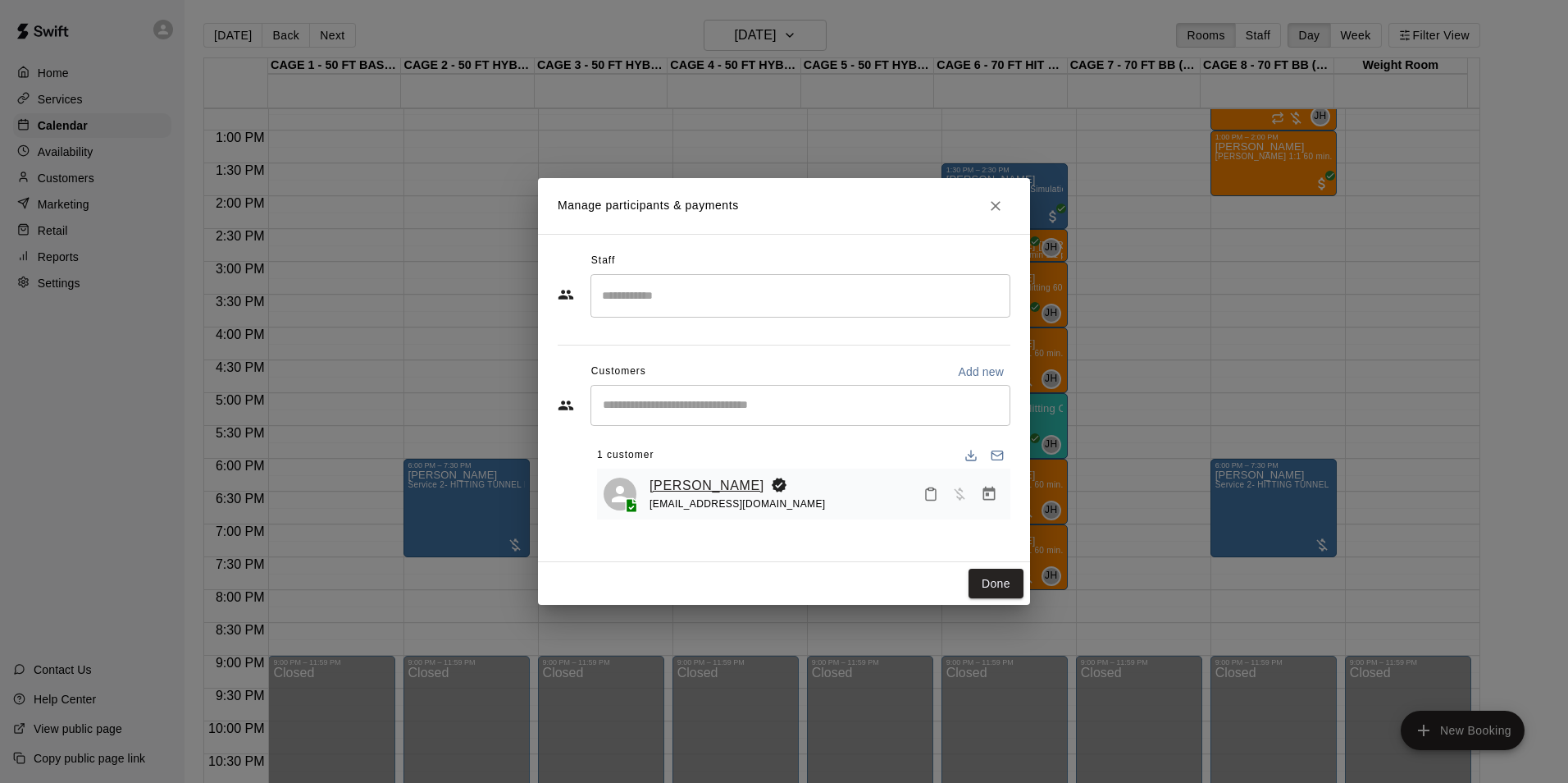
click at [749, 483] on link "Jeremy Dalmacio" at bounding box center [707, 486] width 115 height 22
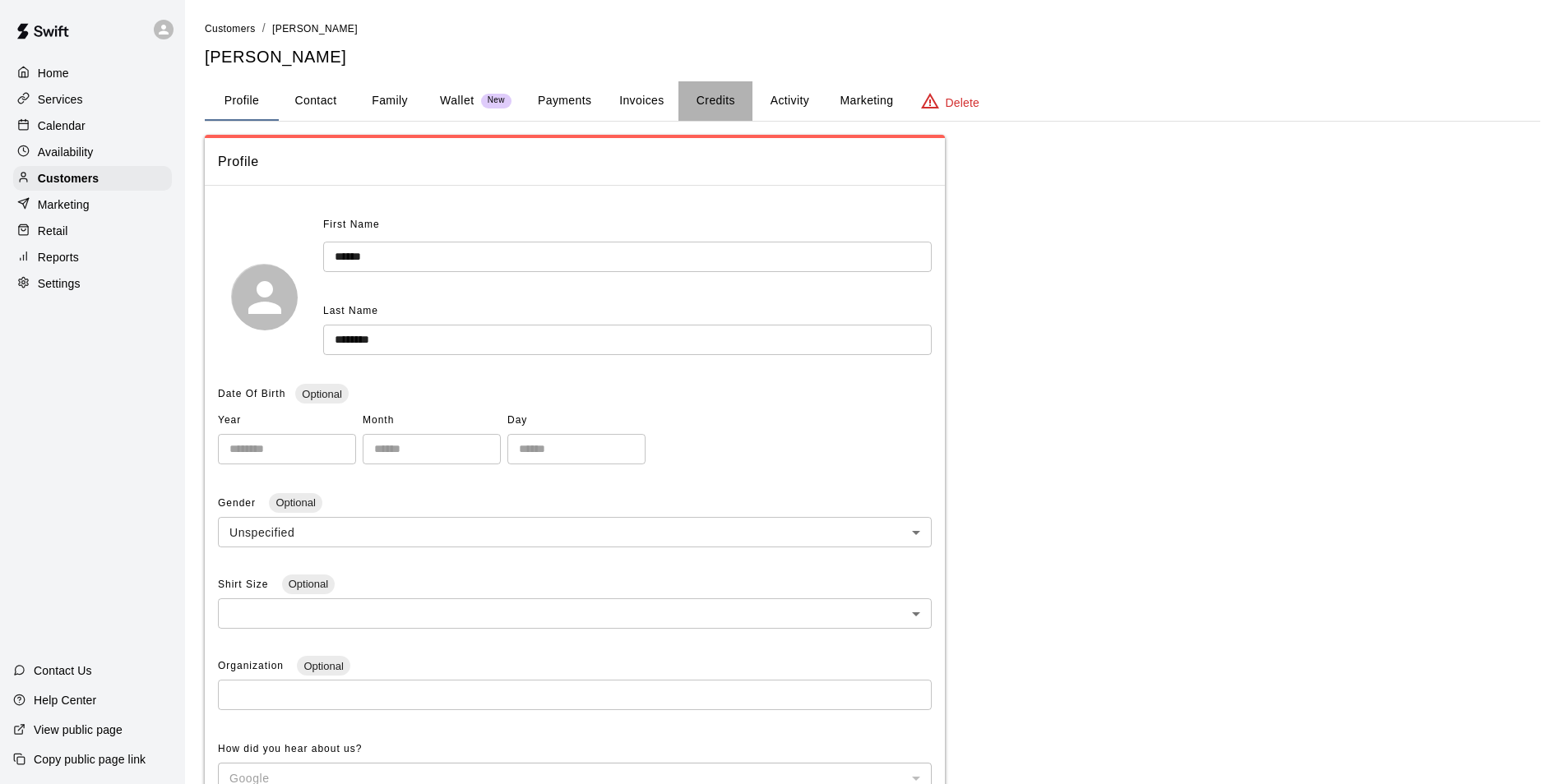
click at [702, 106] on button "Credits" at bounding box center [715, 101] width 74 height 40
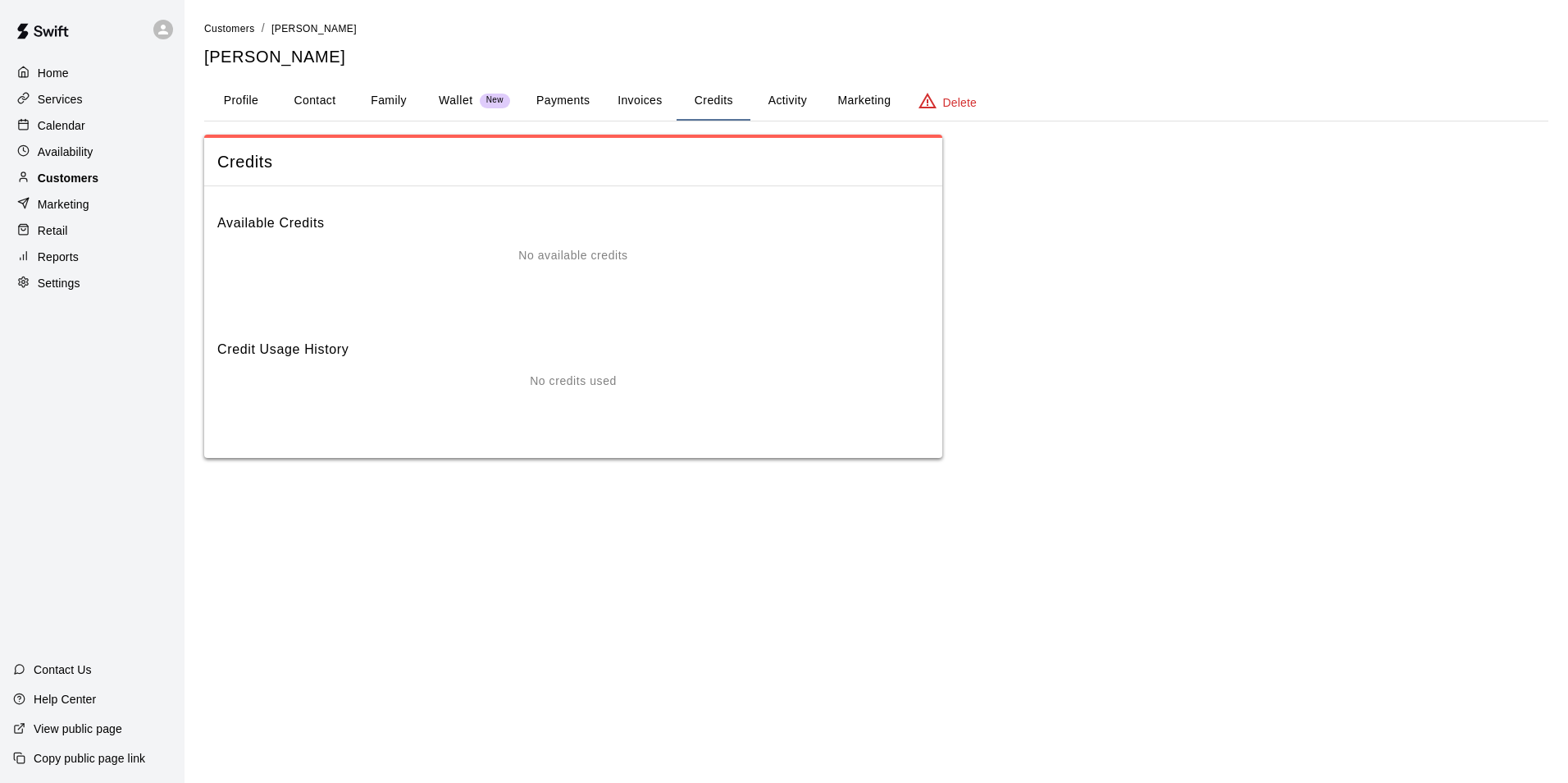
click at [132, 184] on div "Customers" at bounding box center [92, 178] width 159 height 25
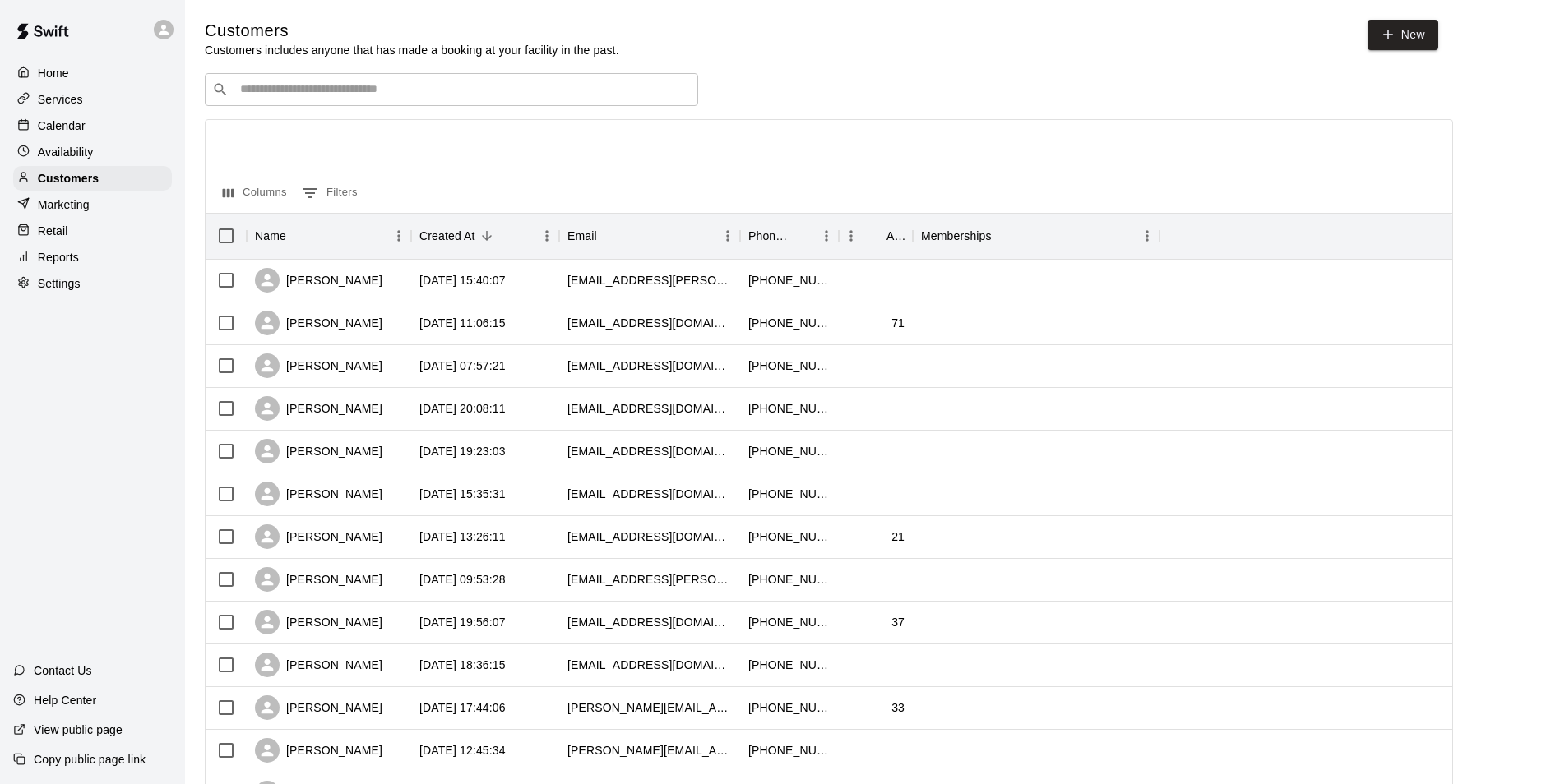
click at [72, 124] on p "Calendar" at bounding box center [62, 125] width 48 height 17
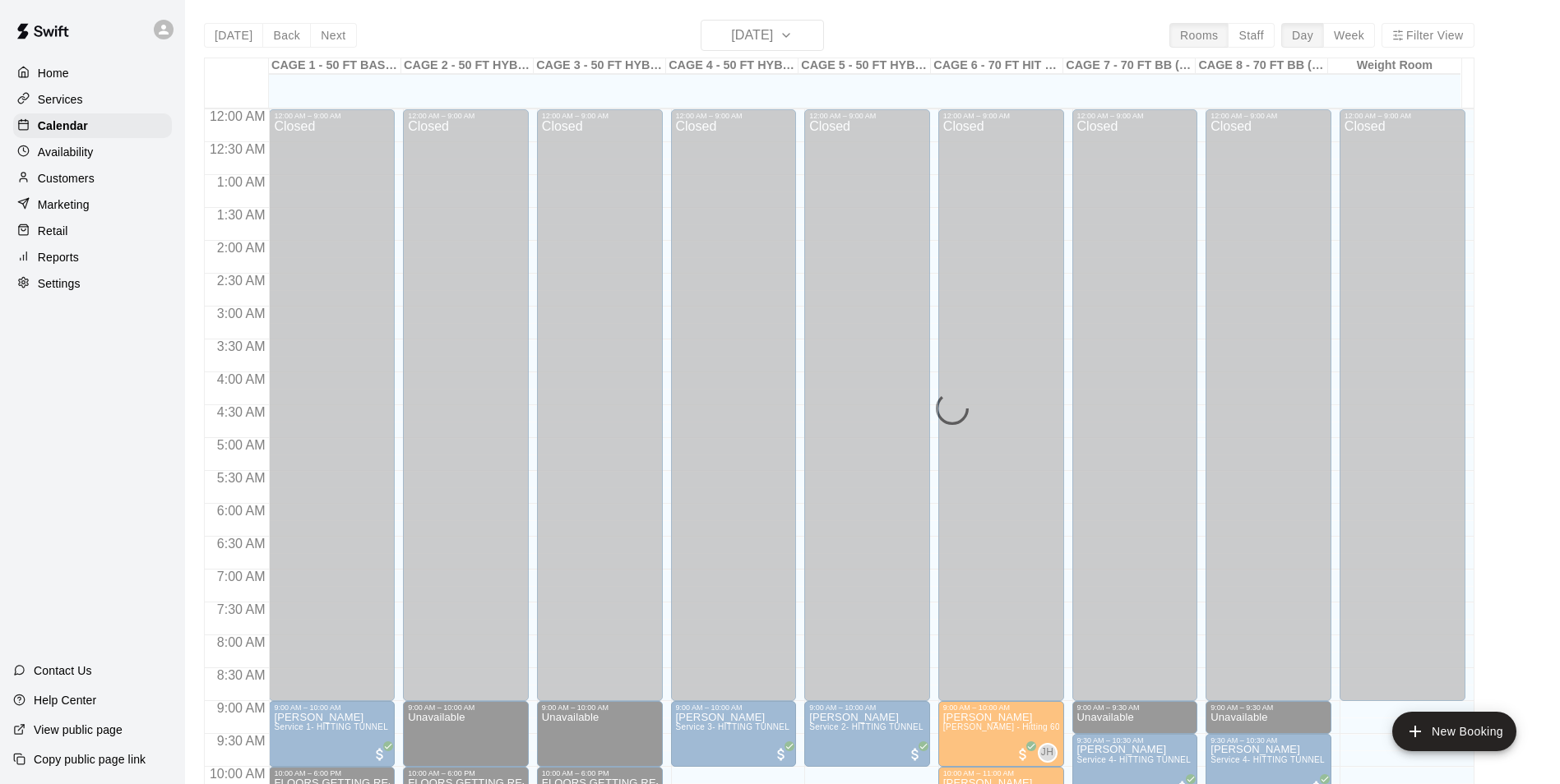
scroll to position [680, 0]
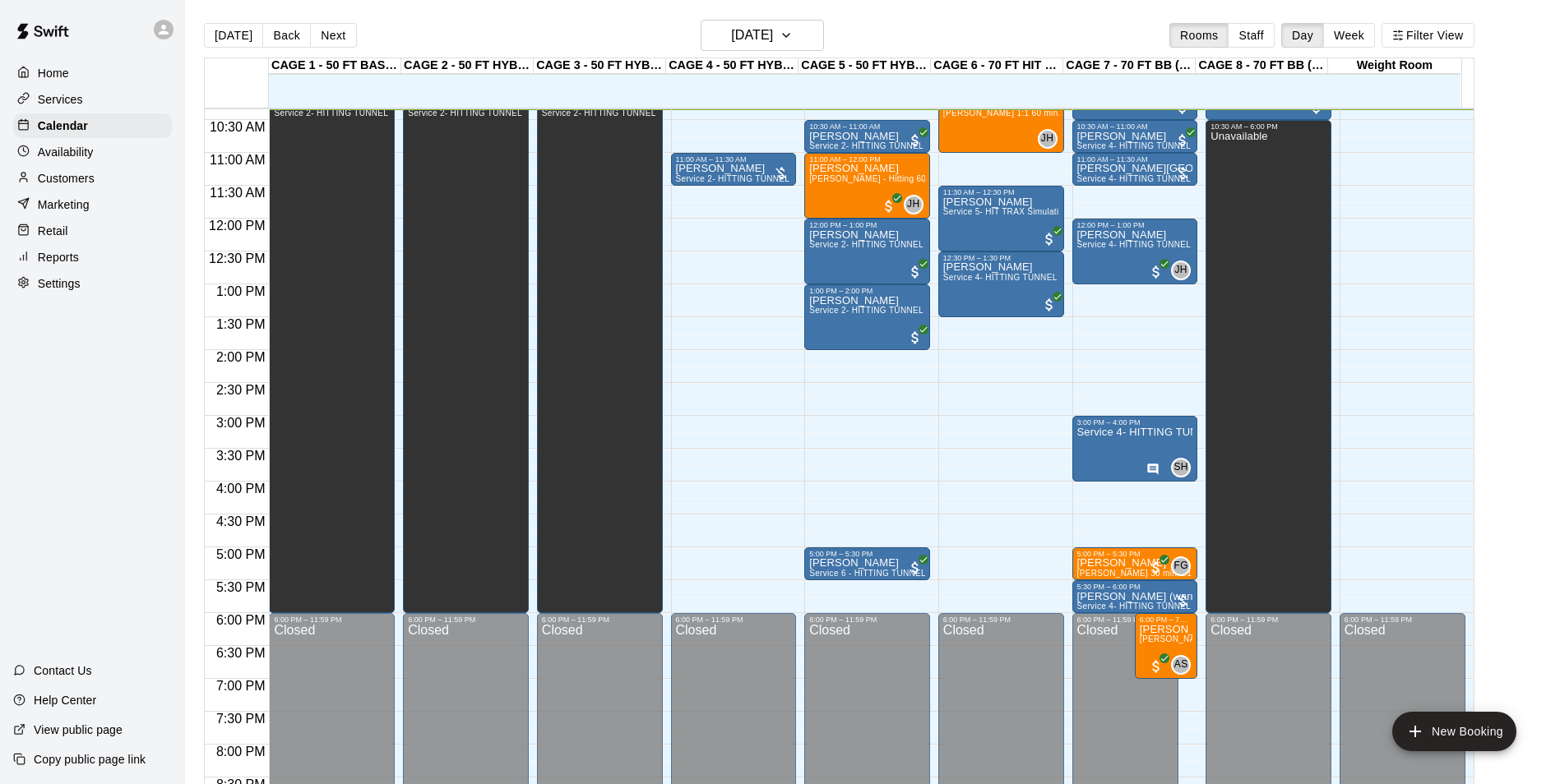
click at [89, 177] on p "Customers" at bounding box center [66, 178] width 57 height 17
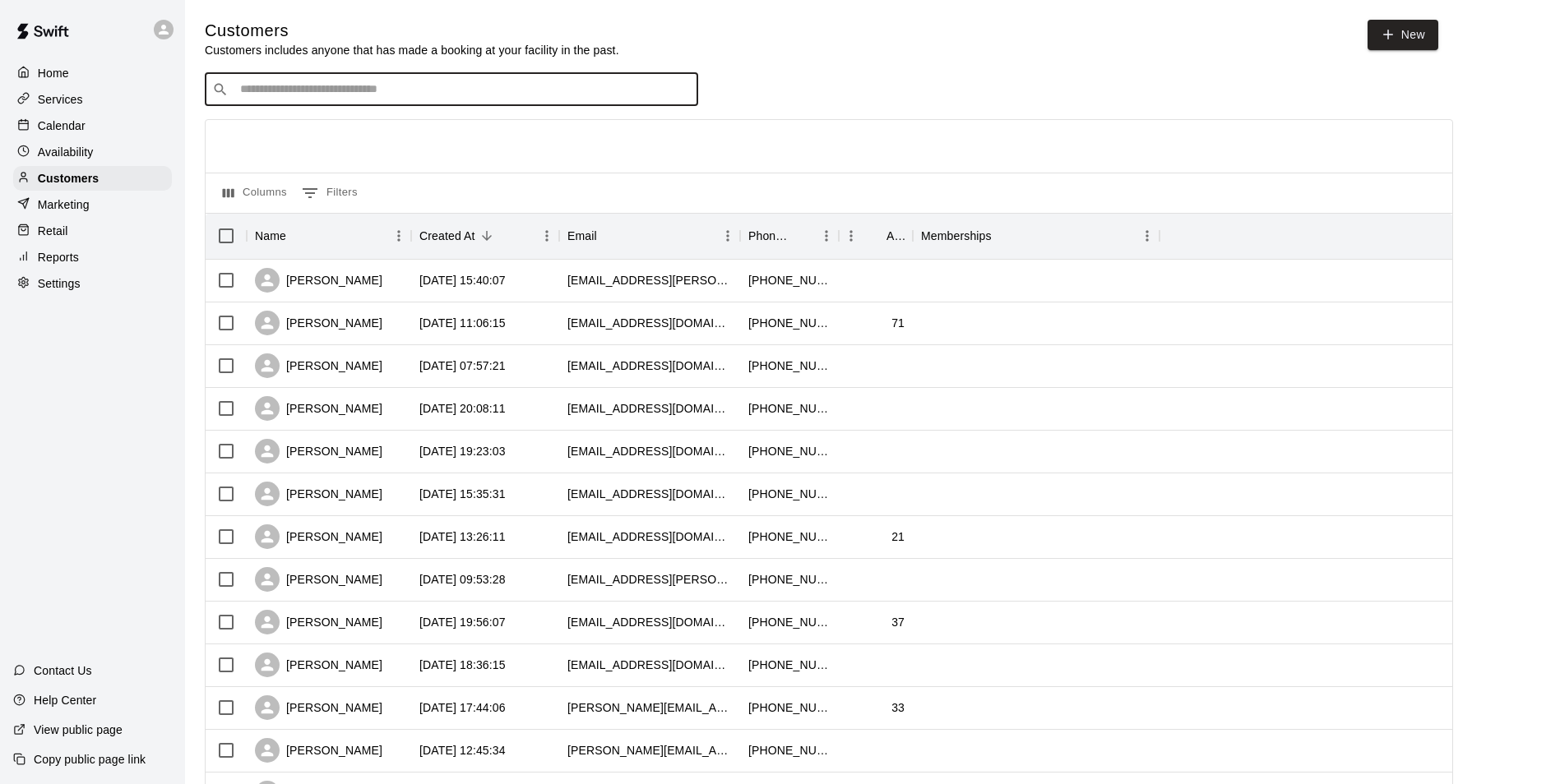
click at [311, 84] on input "Search customers by name or email" at bounding box center [463, 89] width 455 height 17
type input "*****"
click at [101, 123] on div "Calendar" at bounding box center [92, 125] width 159 height 25
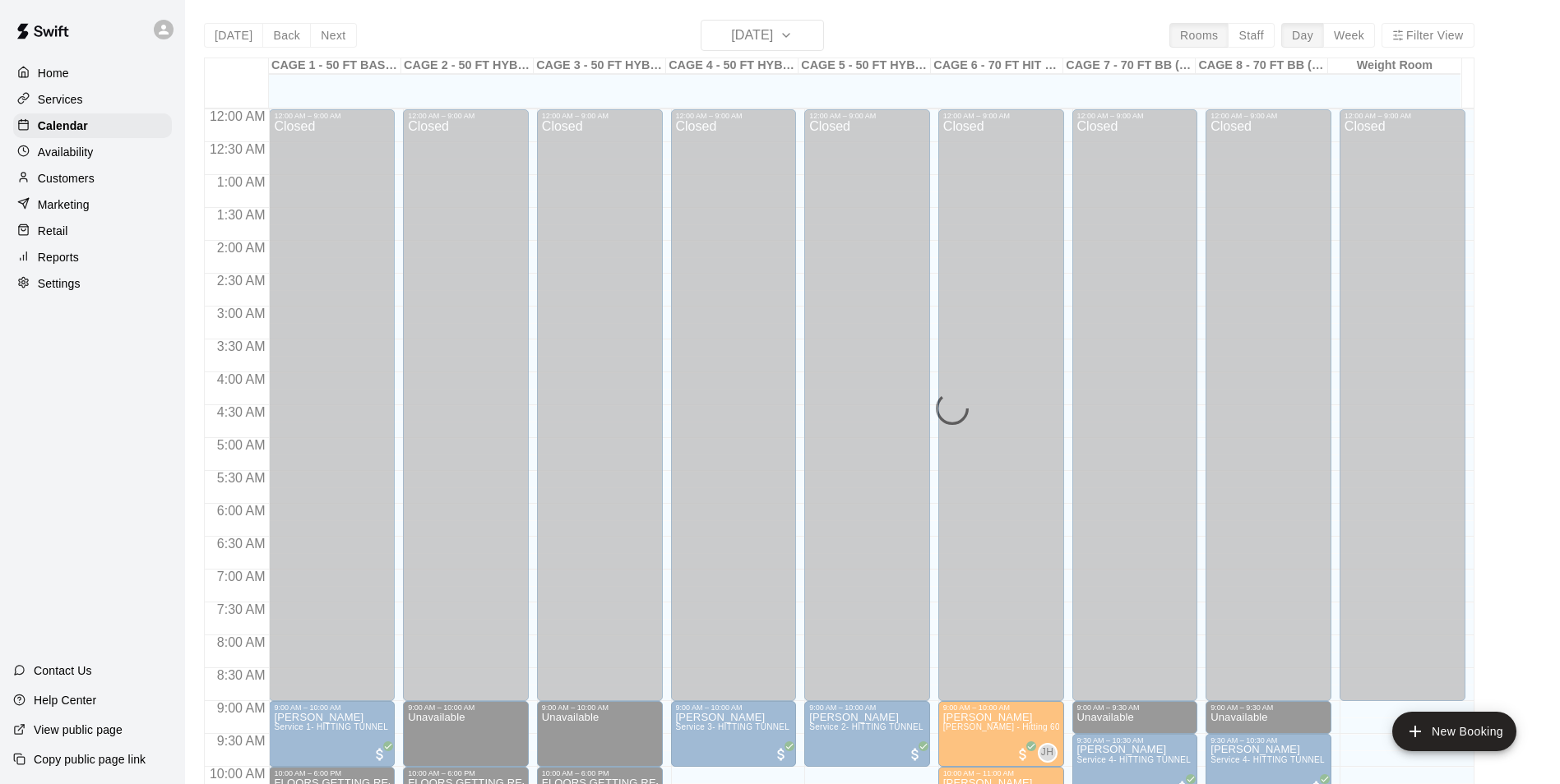
scroll to position [680, 0]
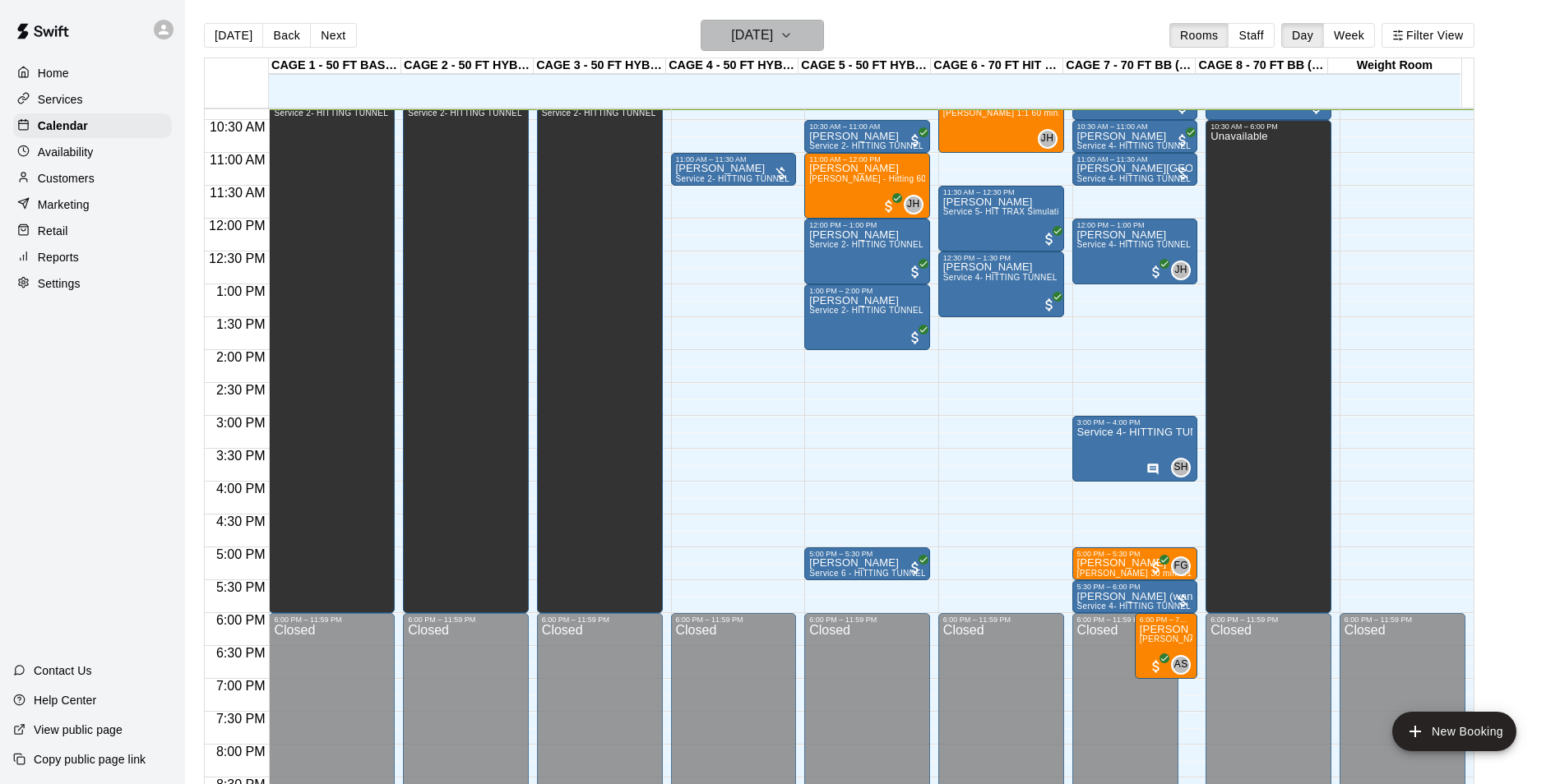
click at [792, 40] on icon "button" at bounding box center [785, 36] width 13 height 20
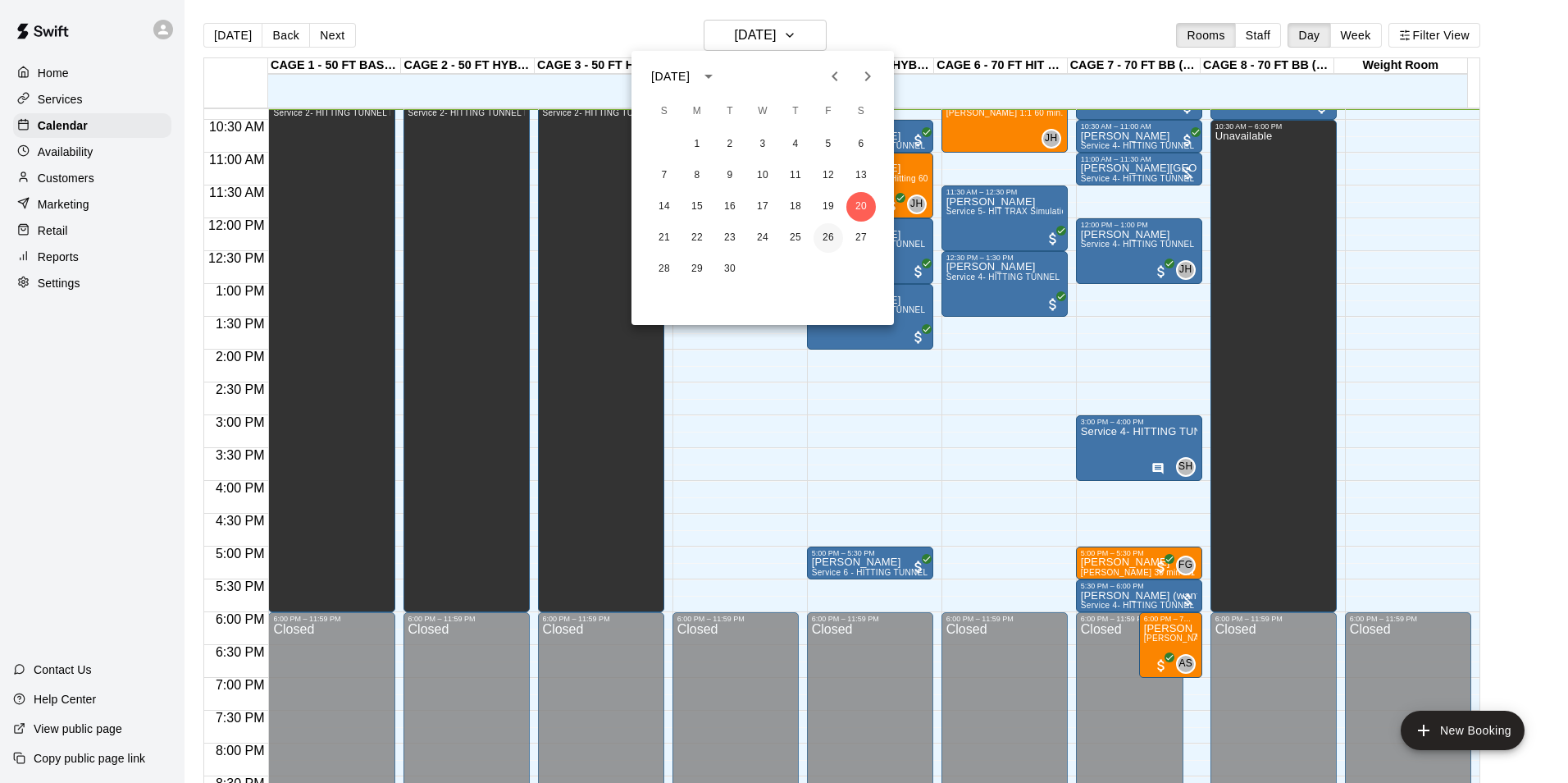
click at [820, 235] on button "26" at bounding box center [829, 238] width 30 height 30
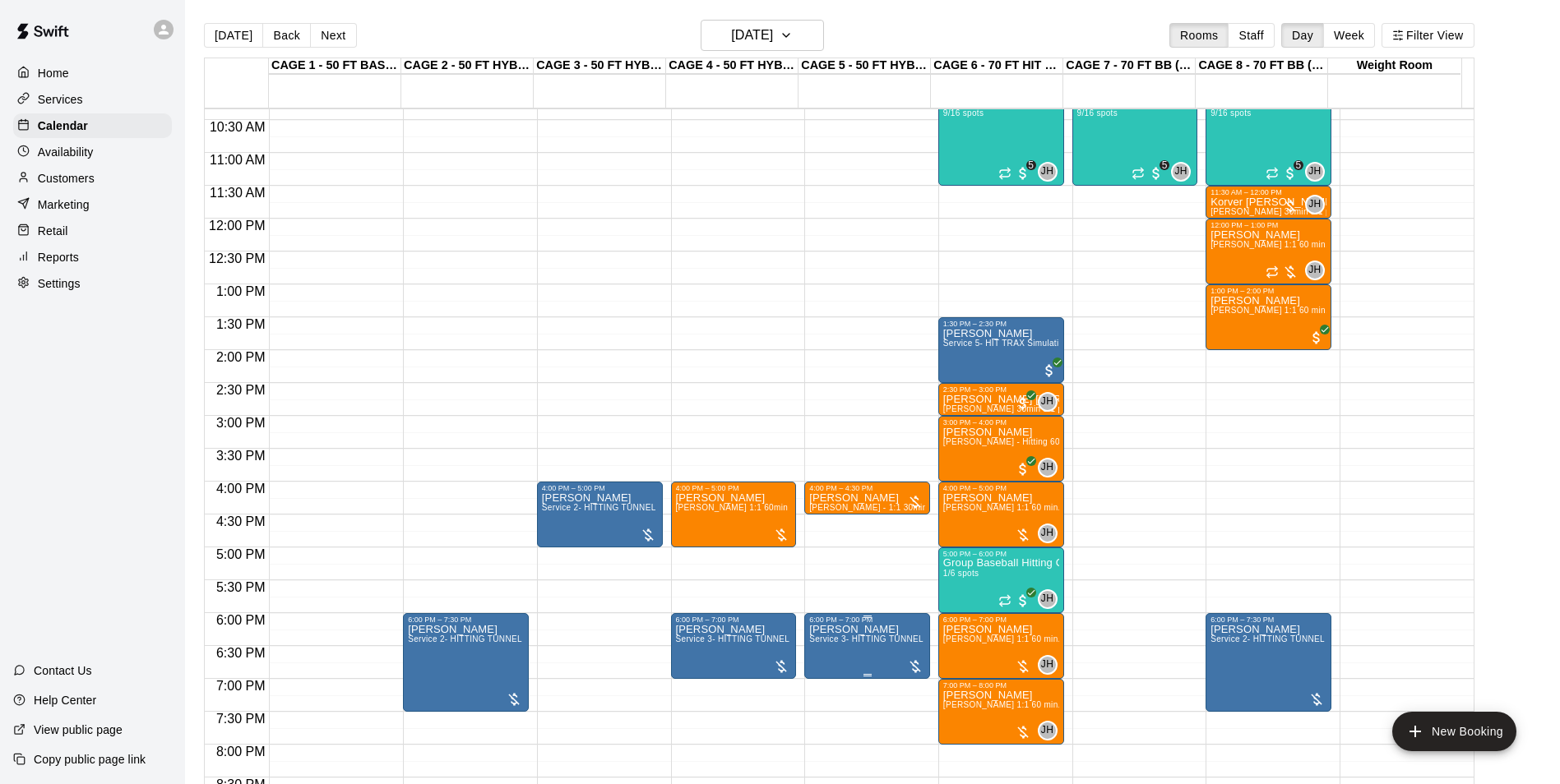
click at [830, 630] on p "Jeremy Dalmacio" at bounding box center [867, 630] width 116 height 0
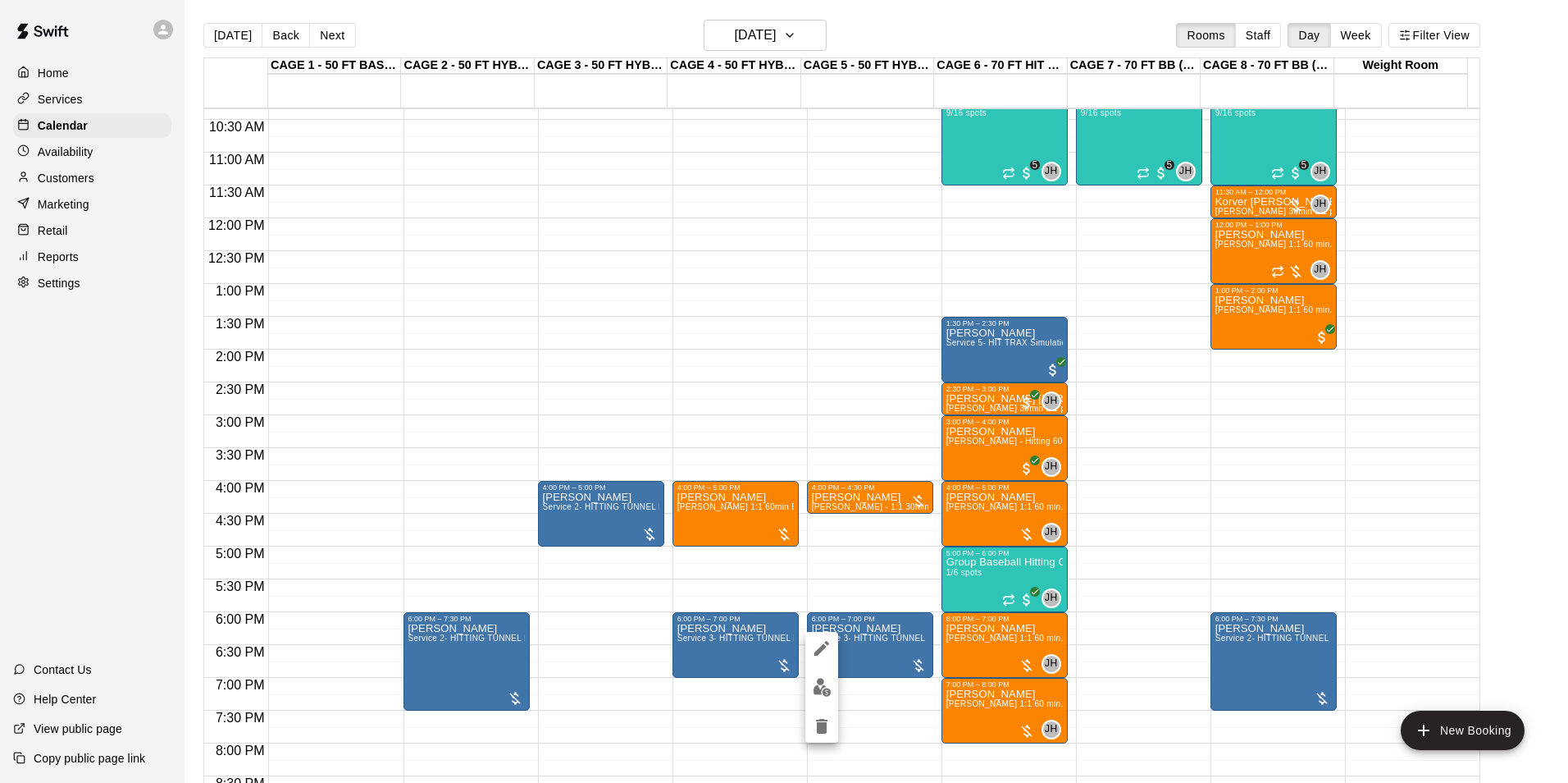
click at [113, 156] on div at bounding box center [784, 391] width 1568 height 783
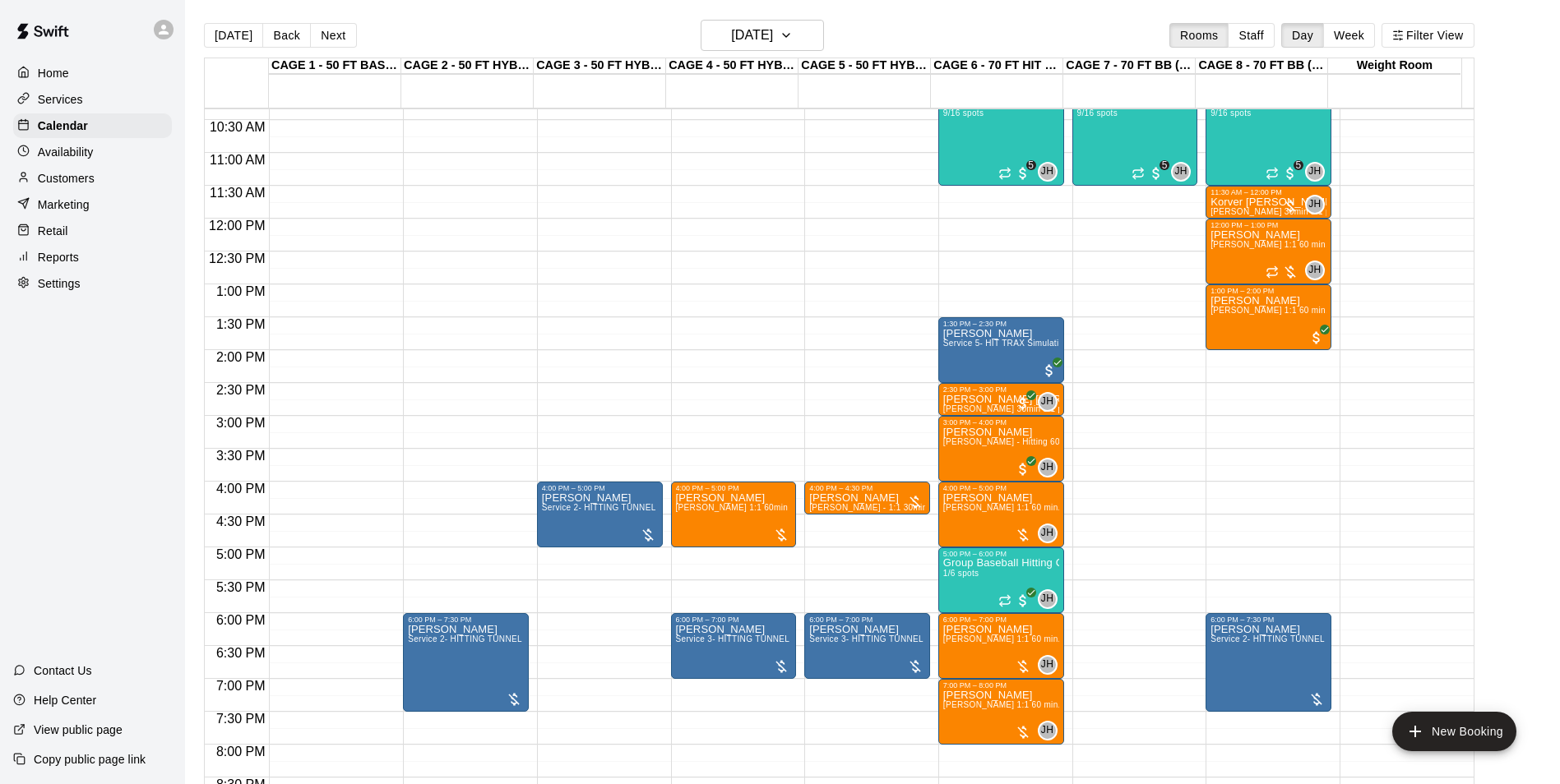
click at [119, 182] on div "Customers" at bounding box center [92, 178] width 159 height 25
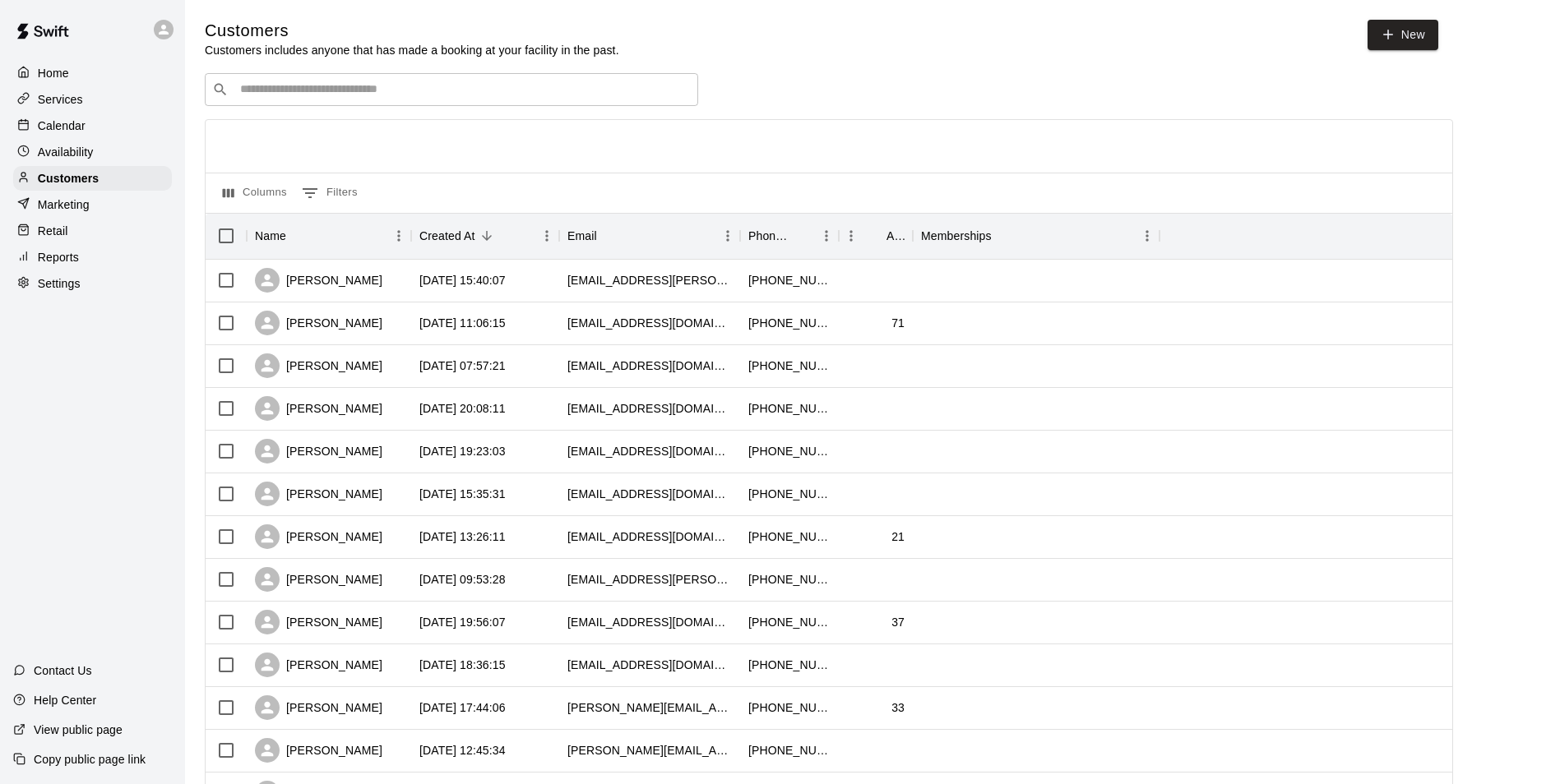
click at [403, 88] on input "Search customers by name or email" at bounding box center [463, 89] width 455 height 17
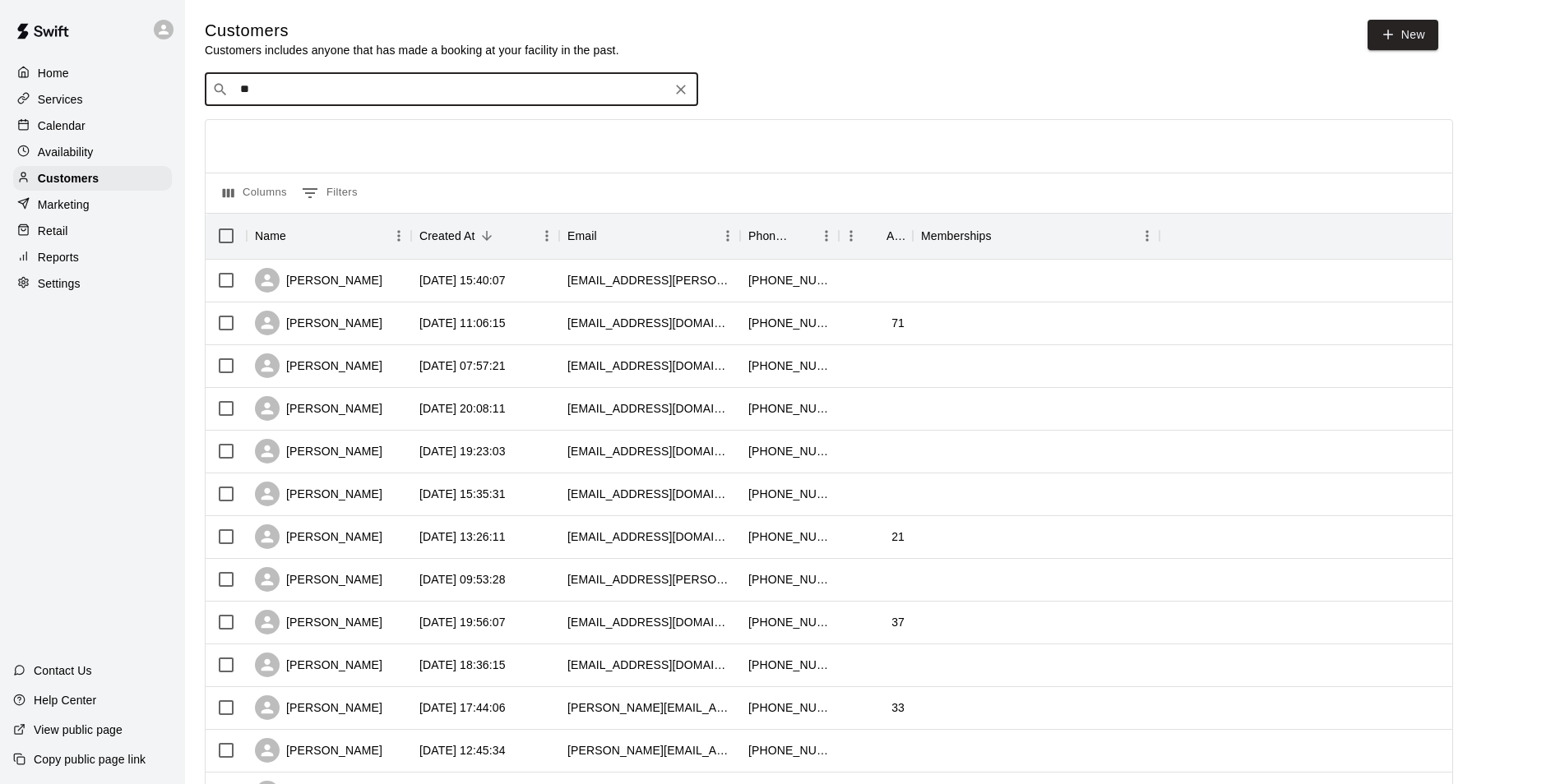
type input "*"
type input "****"
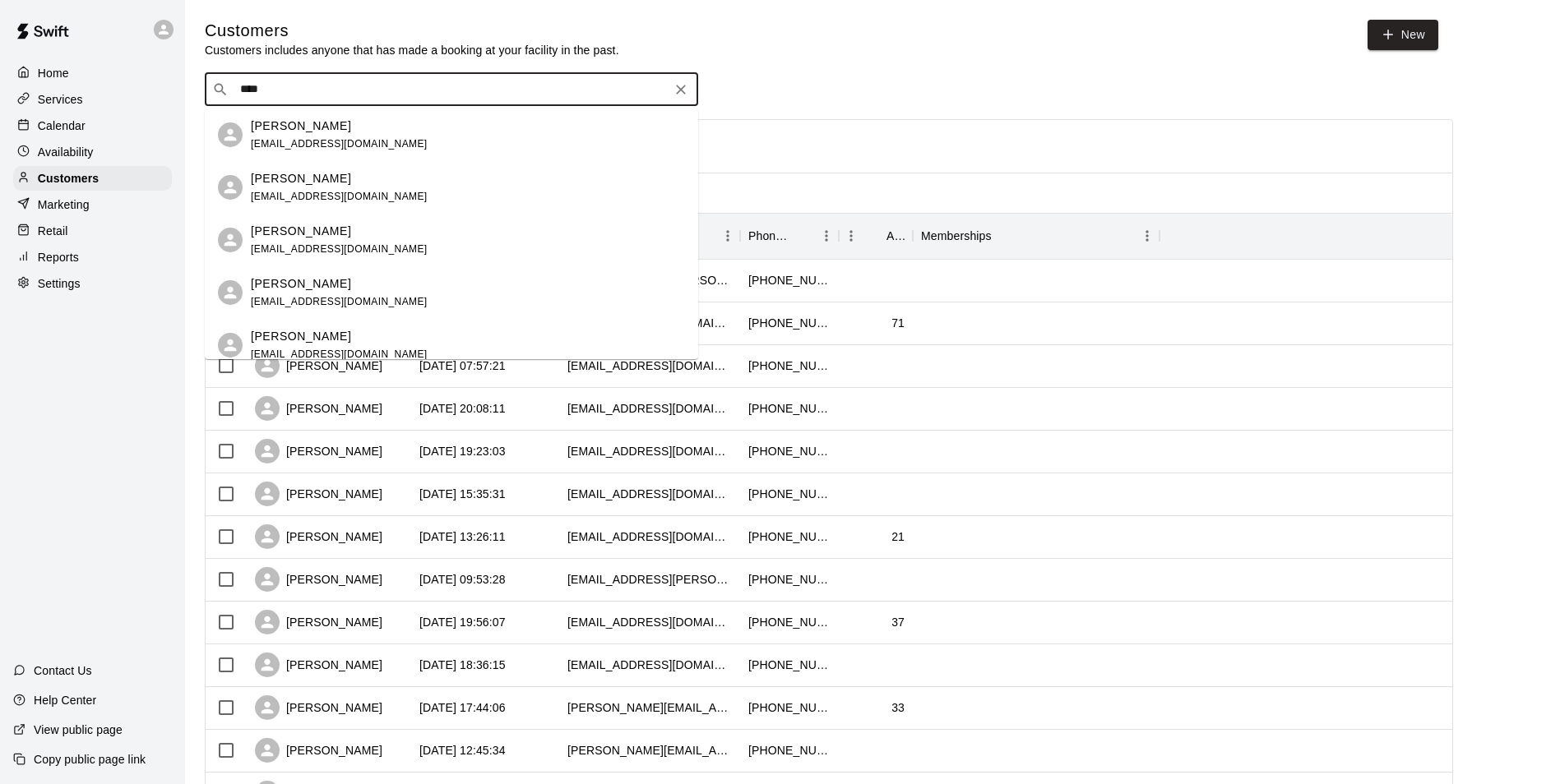
click at [474, 221] on div "Kara Dalmacio karadalmacio@gmail.com" at bounding box center [451, 239] width 493 height 53
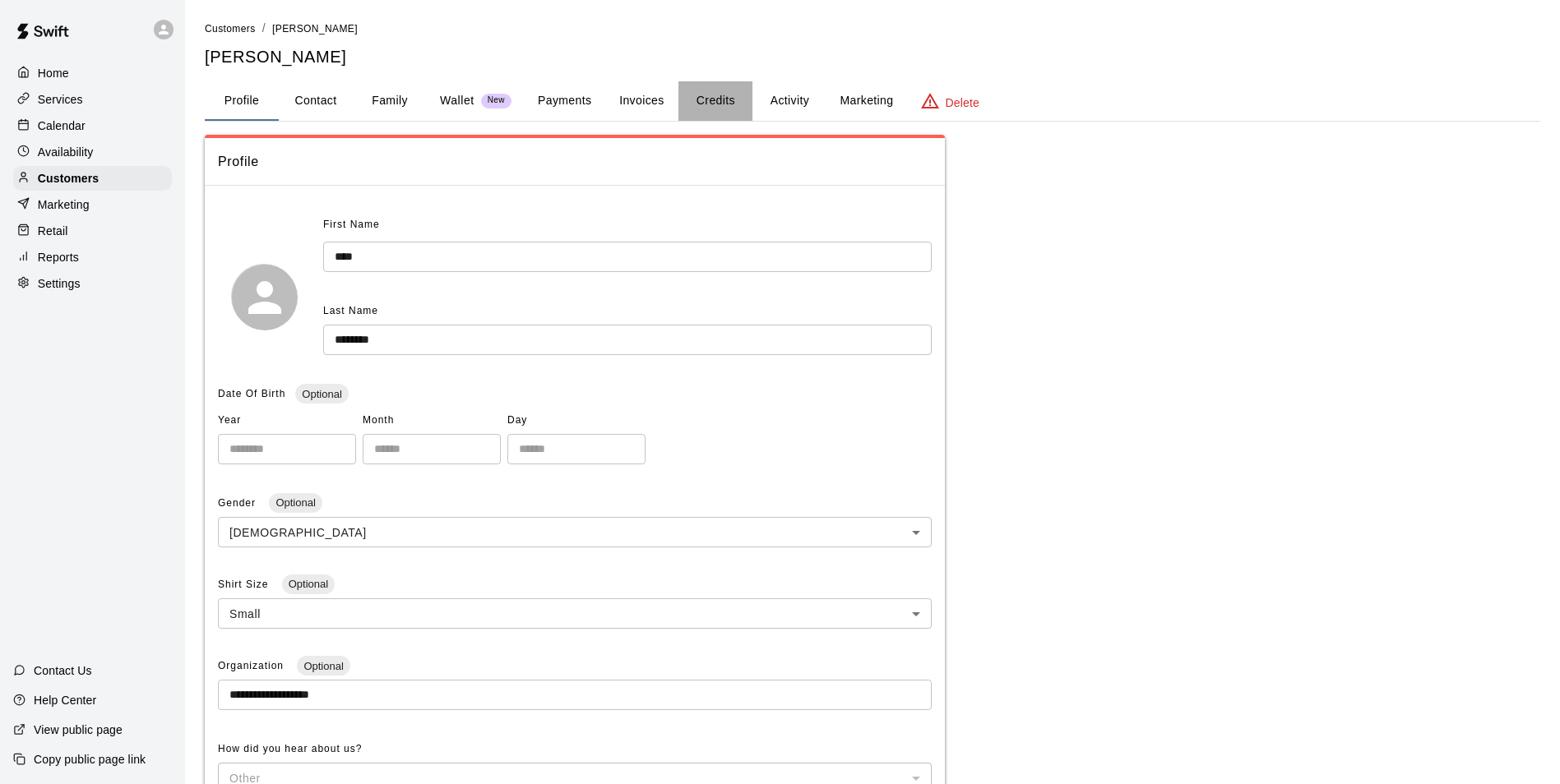
click at [702, 107] on button "Credits" at bounding box center [715, 101] width 74 height 40
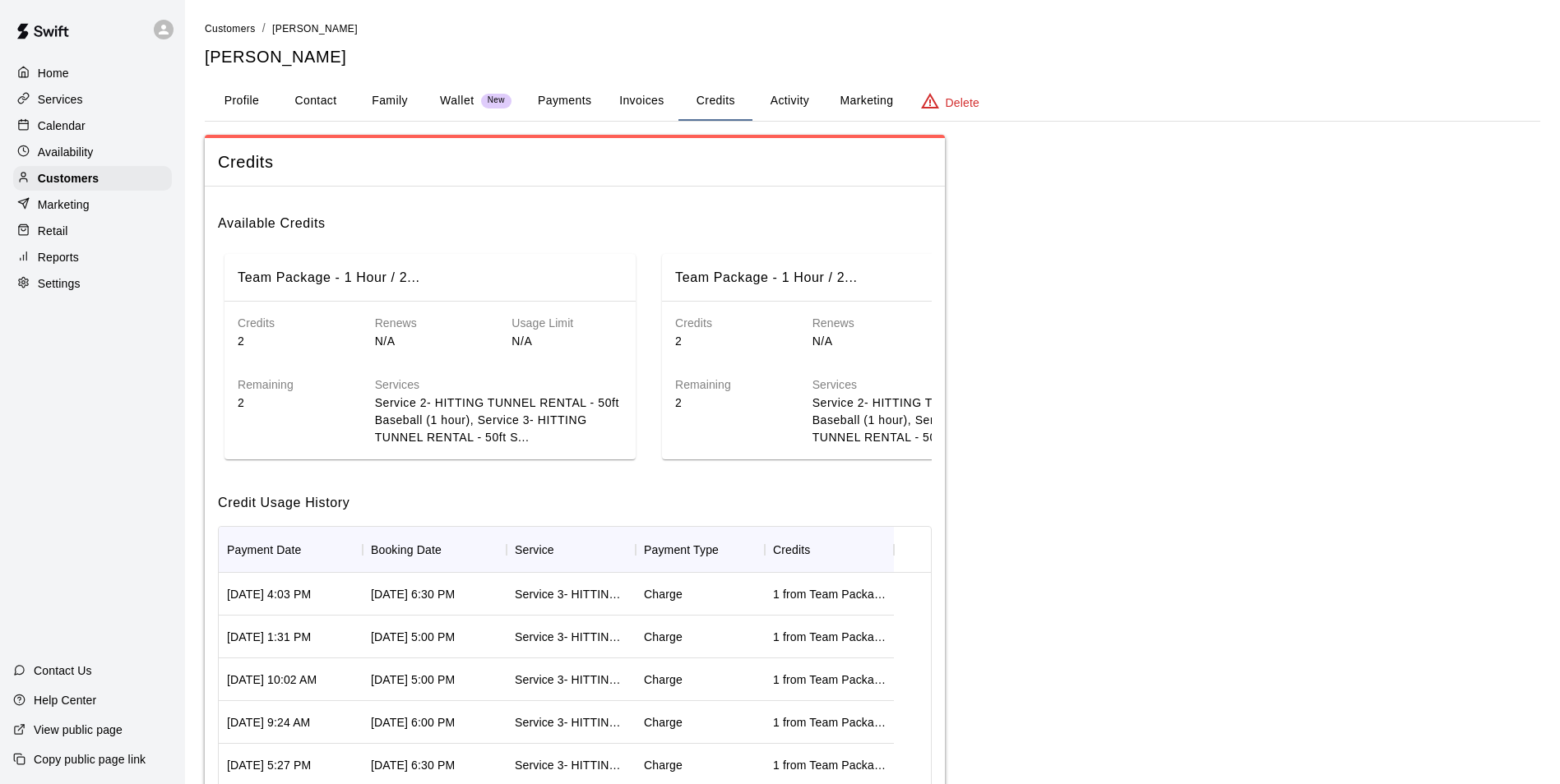
click at [139, 138] on div "Calendar" at bounding box center [92, 125] width 159 height 25
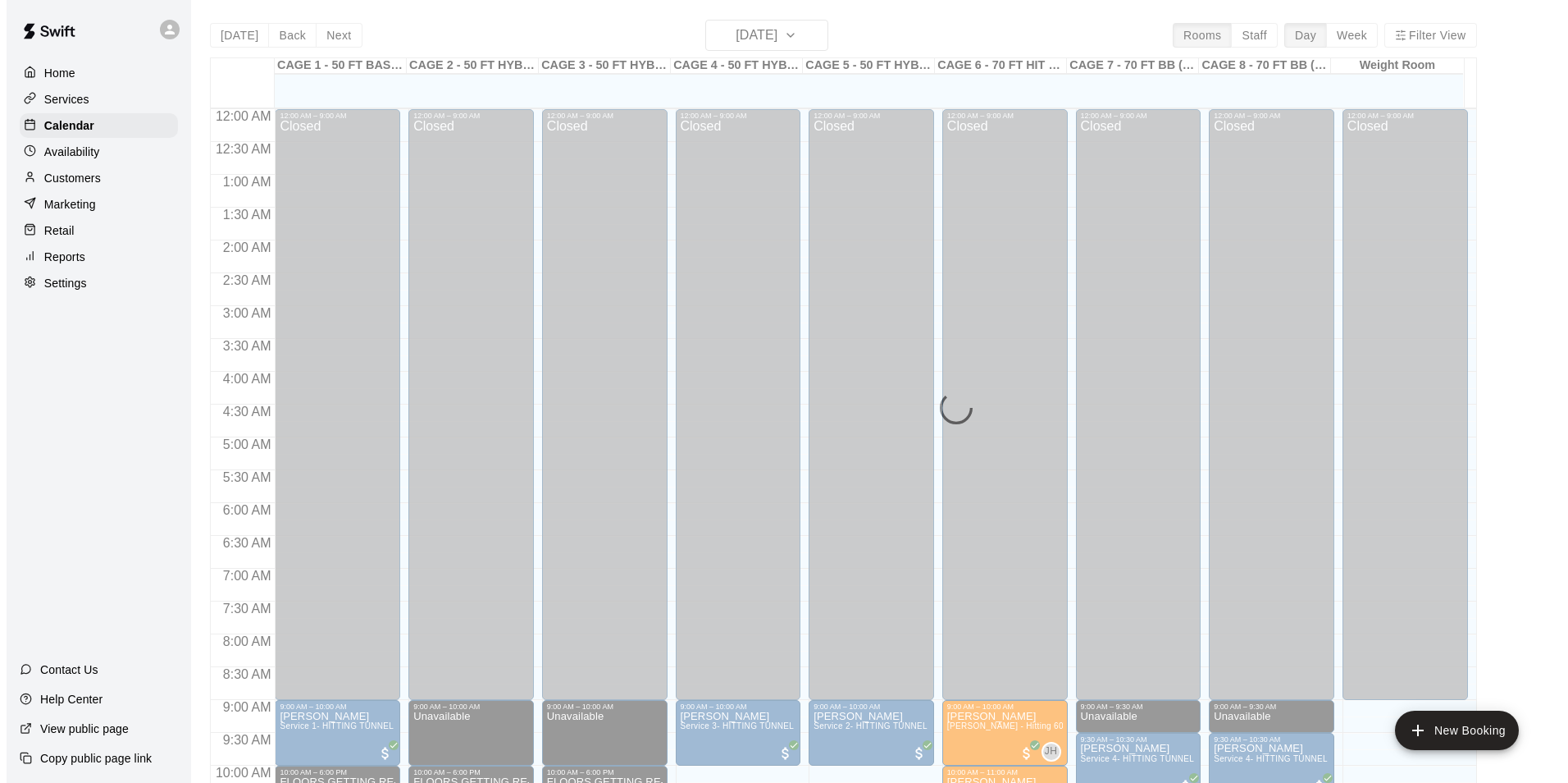
scroll to position [680, 0]
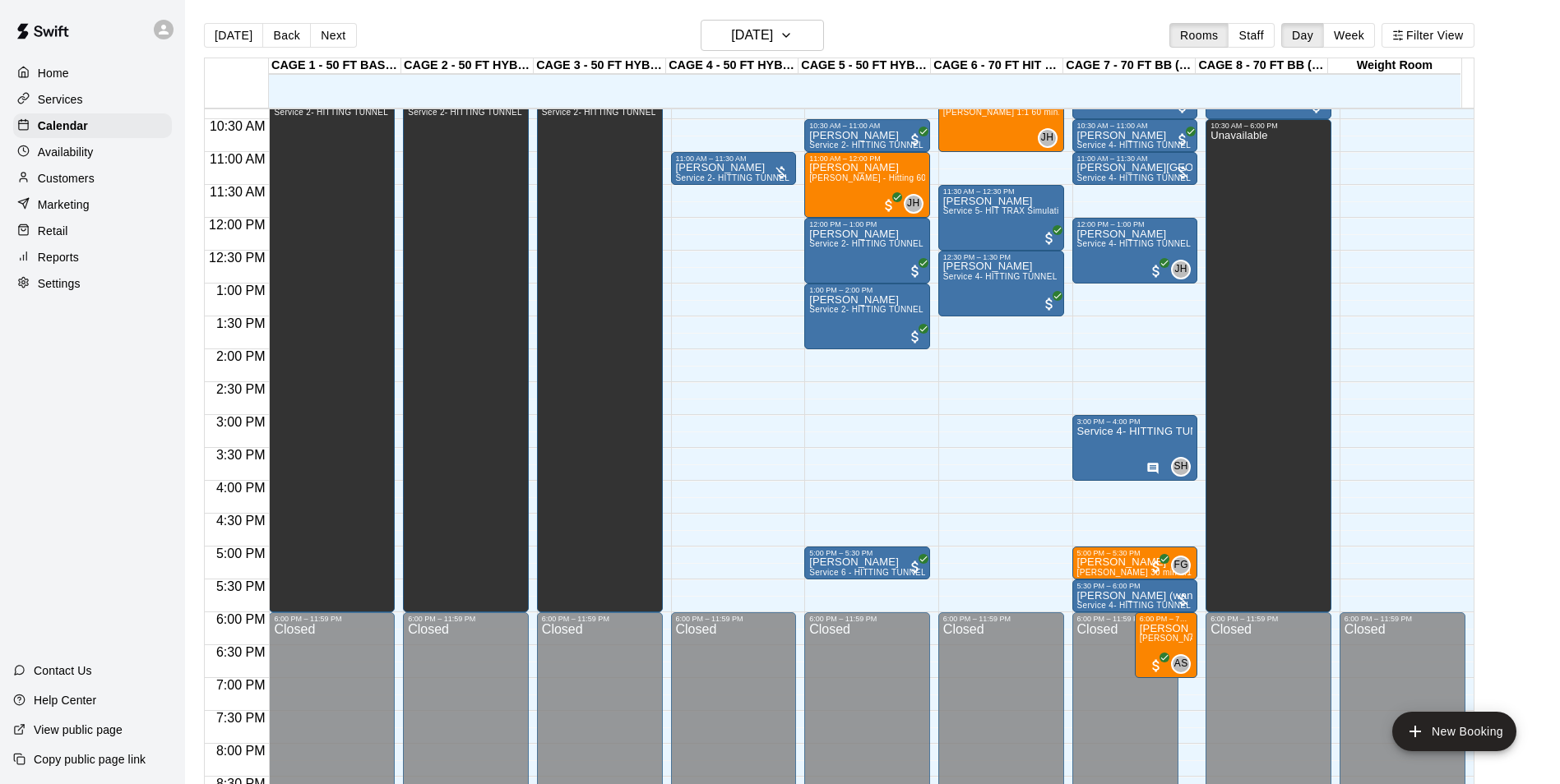
click at [775, 53] on div "Today Back Next Saturday Sep 20 Rooms Staff Day Week Filter View" at bounding box center [839, 39] width 1271 height 38
click at [774, 41] on h6 "[DATE]" at bounding box center [752, 35] width 42 height 23
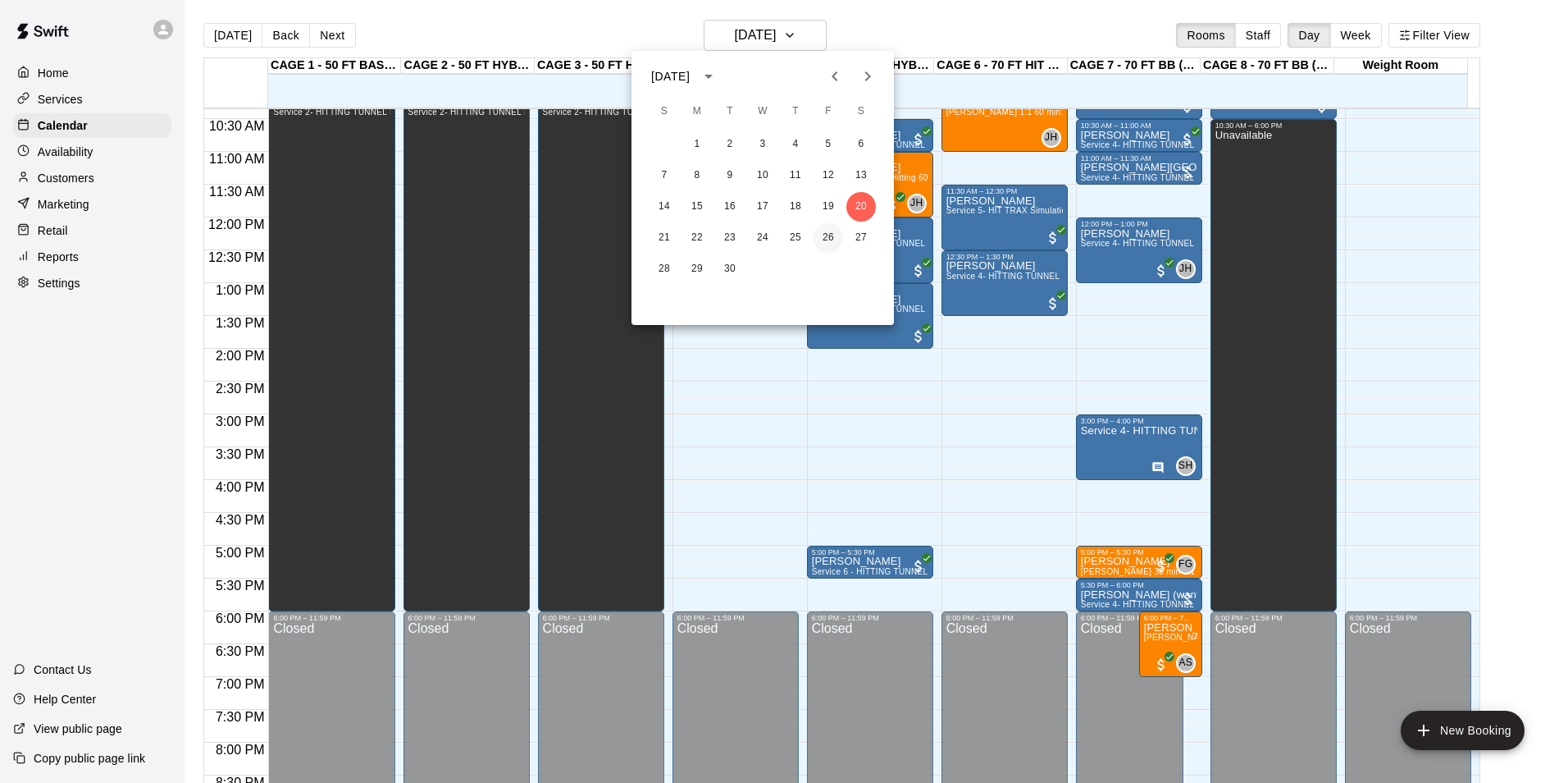
click at [829, 230] on button "26" at bounding box center [829, 238] width 30 height 30
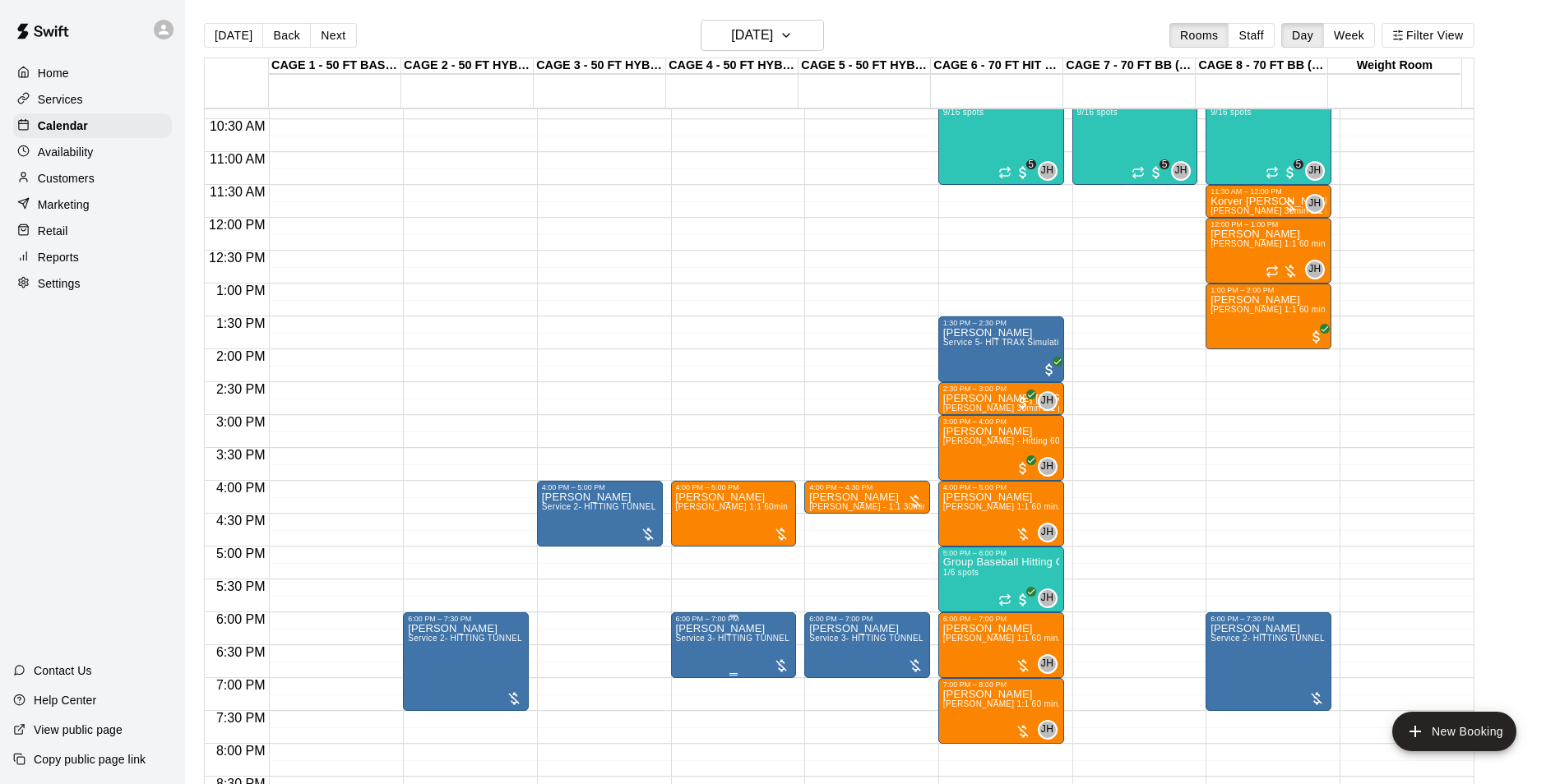
click at [722, 629] on p "Jeremy Dalmacio" at bounding box center [734, 629] width 116 height 0
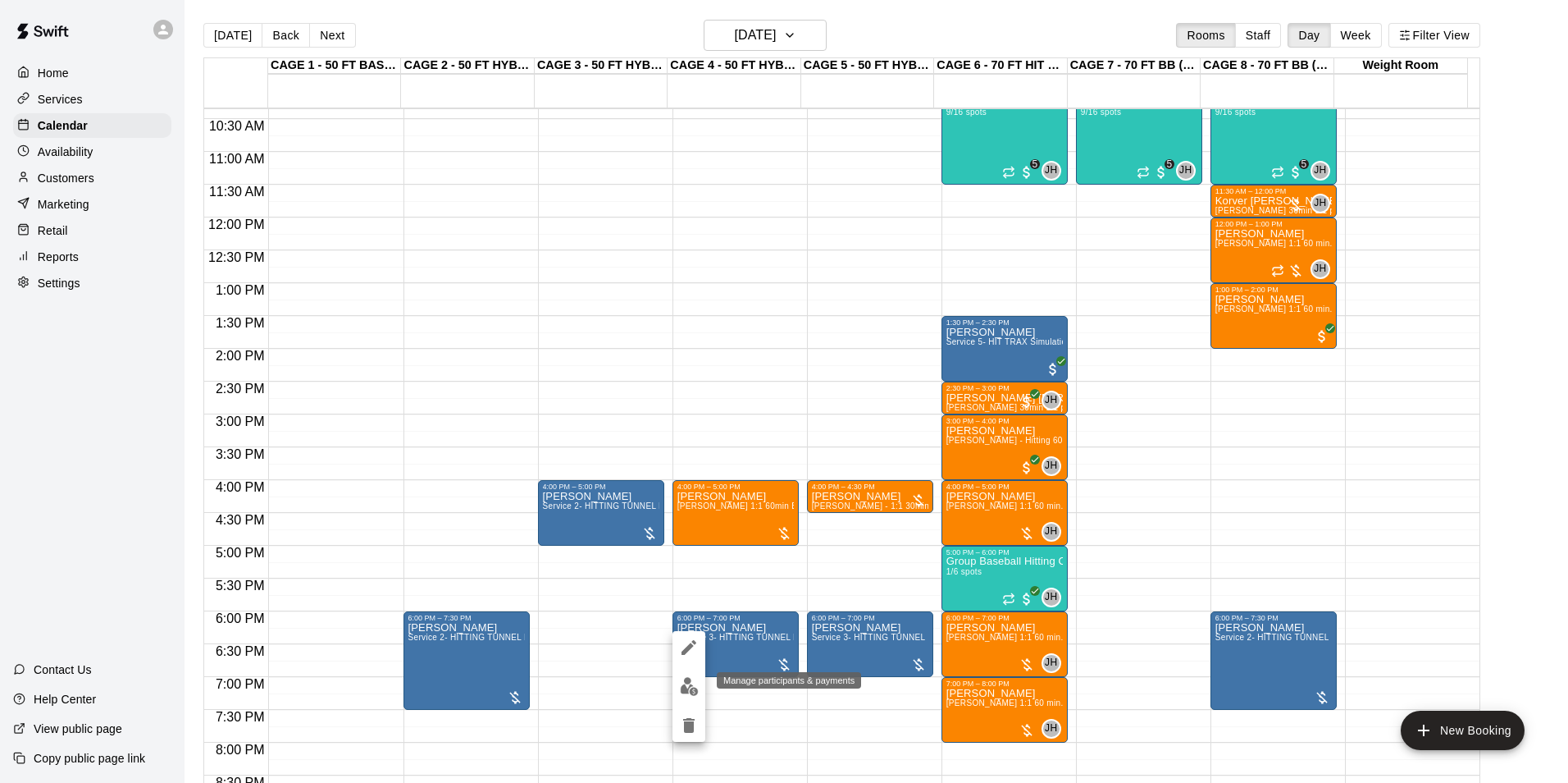
click at [696, 686] on img "edit" at bounding box center [689, 686] width 19 height 19
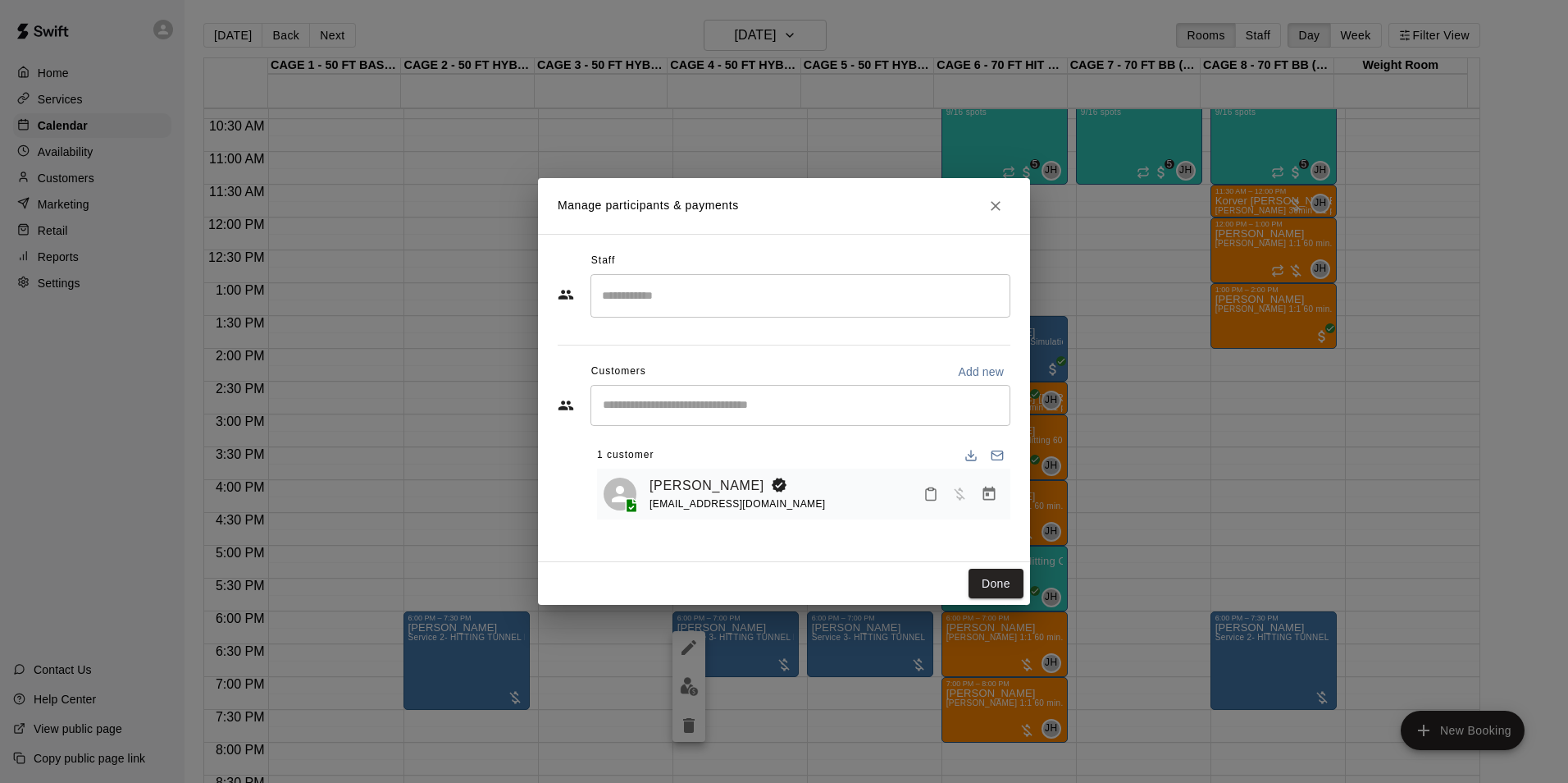
click at [899, 414] on div "​" at bounding box center [800, 405] width 420 height 41
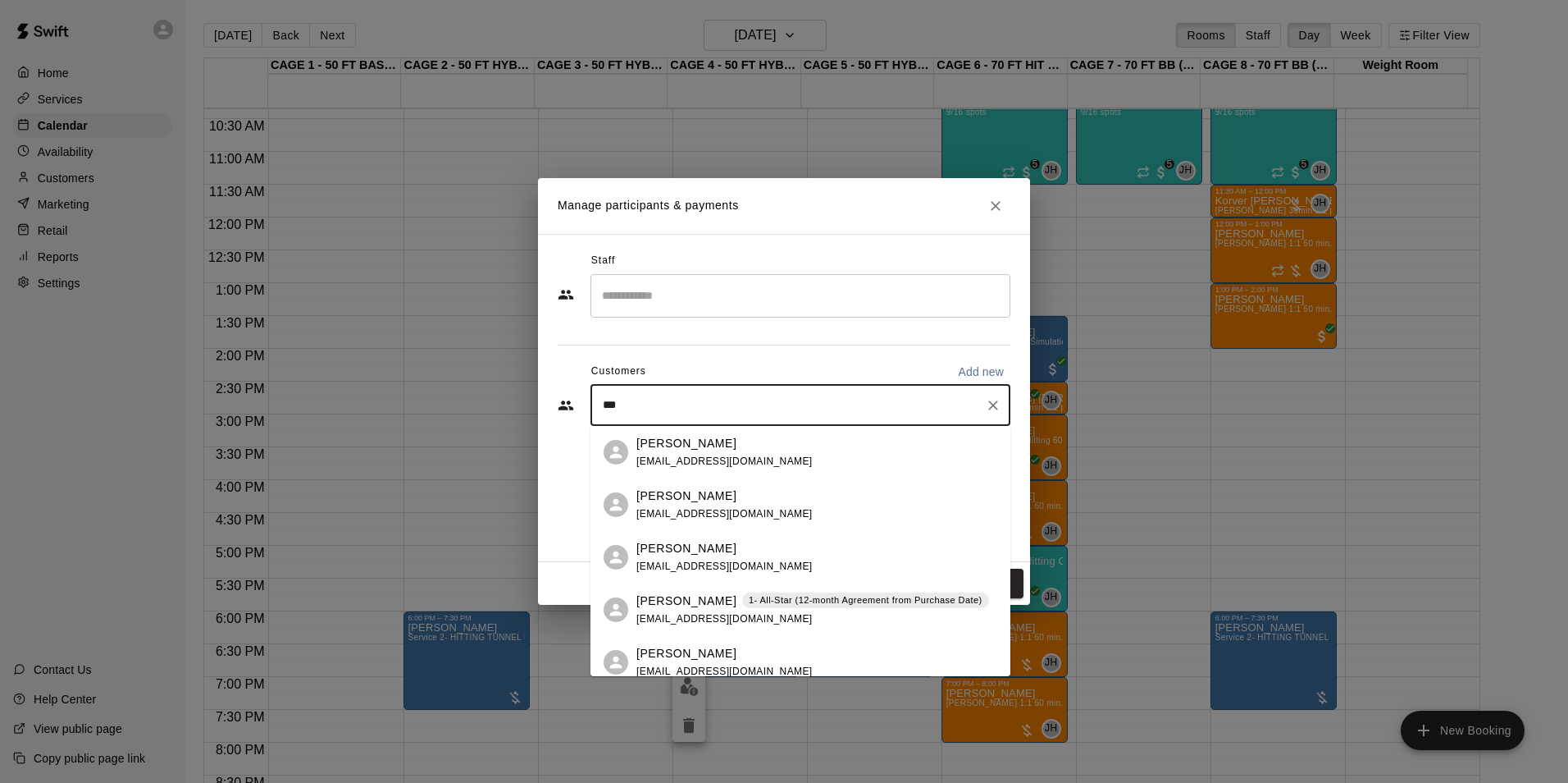
type input "****"
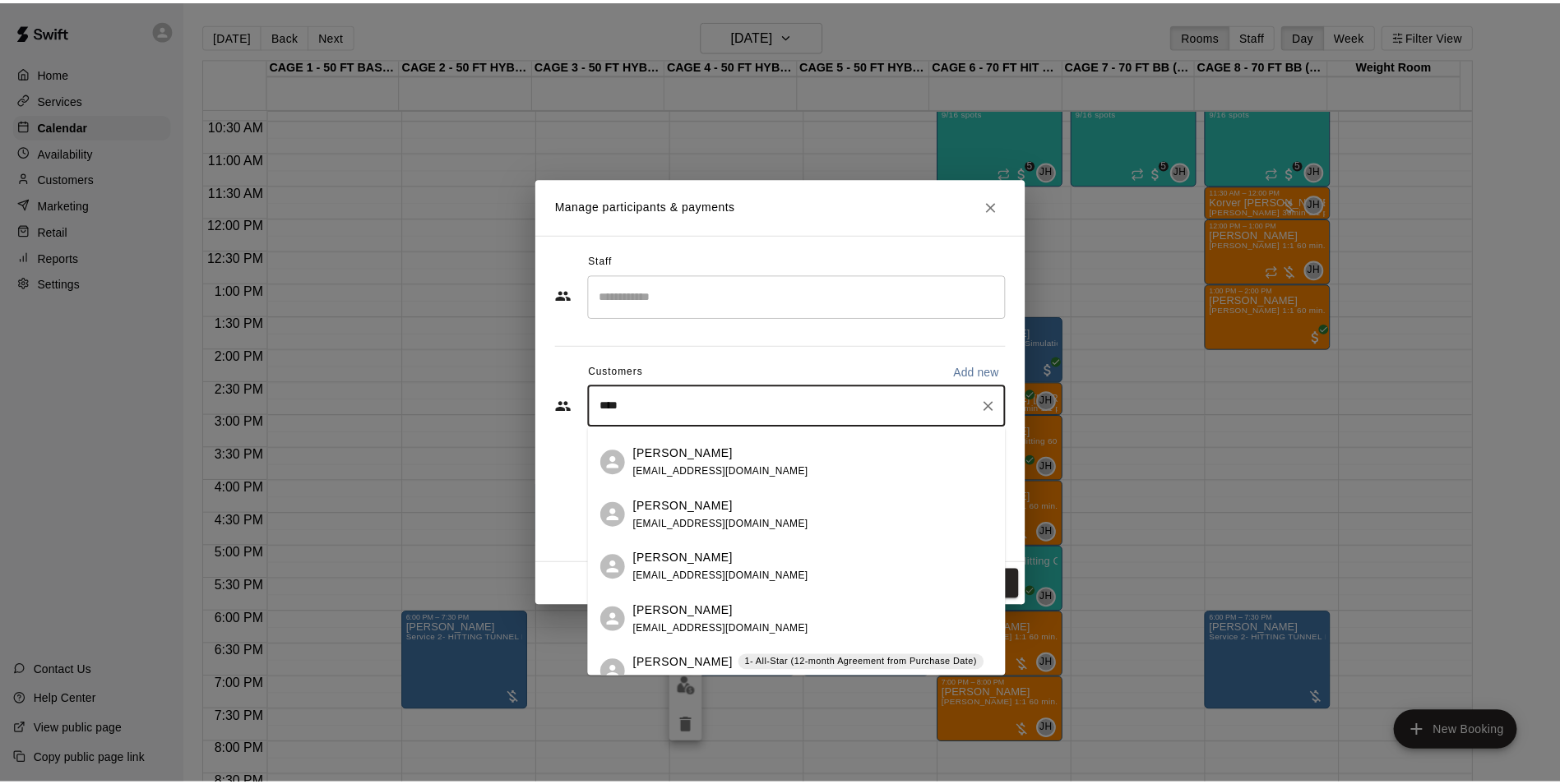
scroll to position [0, 0]
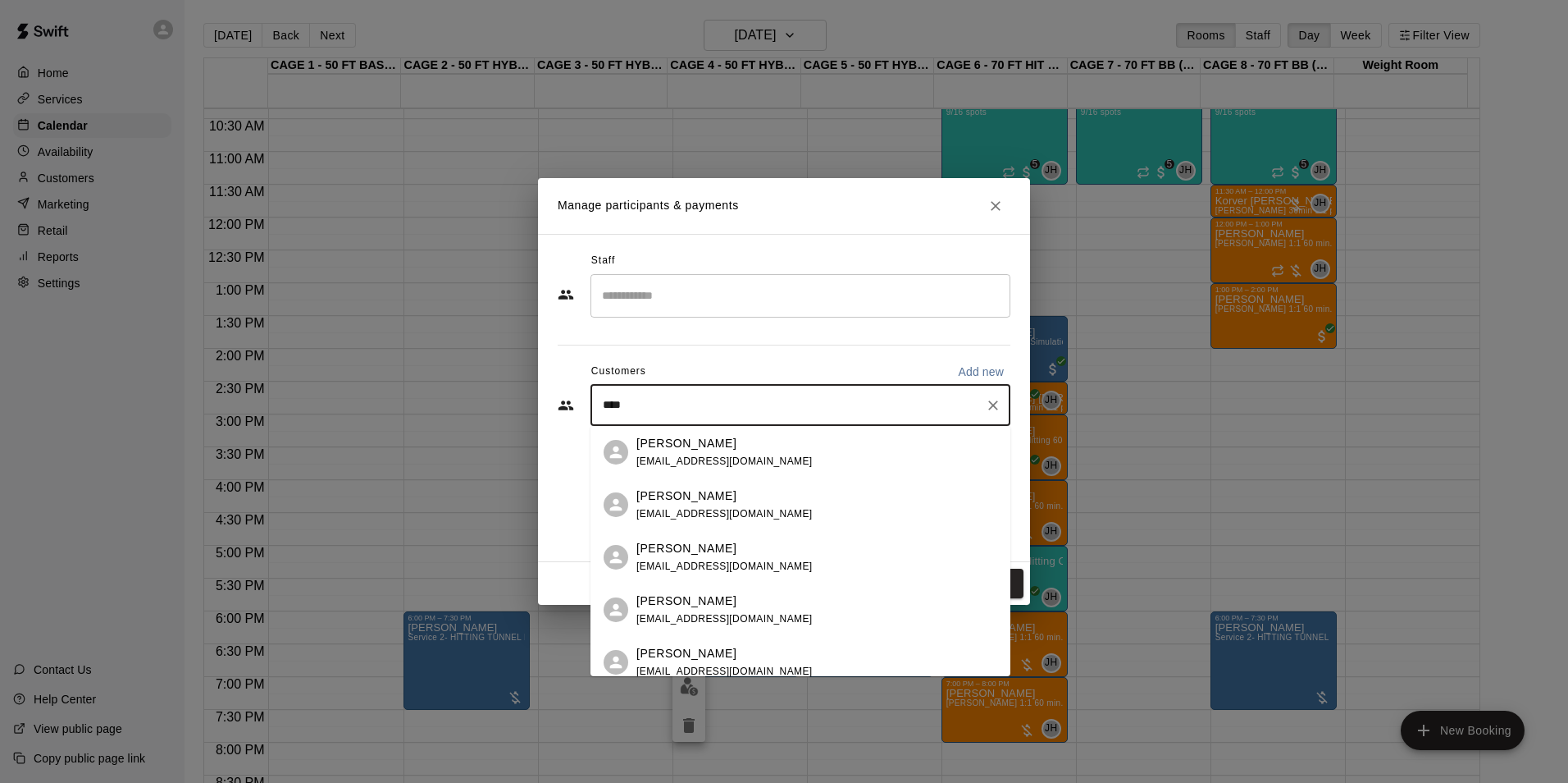
click at [772, 539] on div "Kara Dalmacio karadalmacio@gmail.com" at bounding box center [800, 557] width 420 height 53
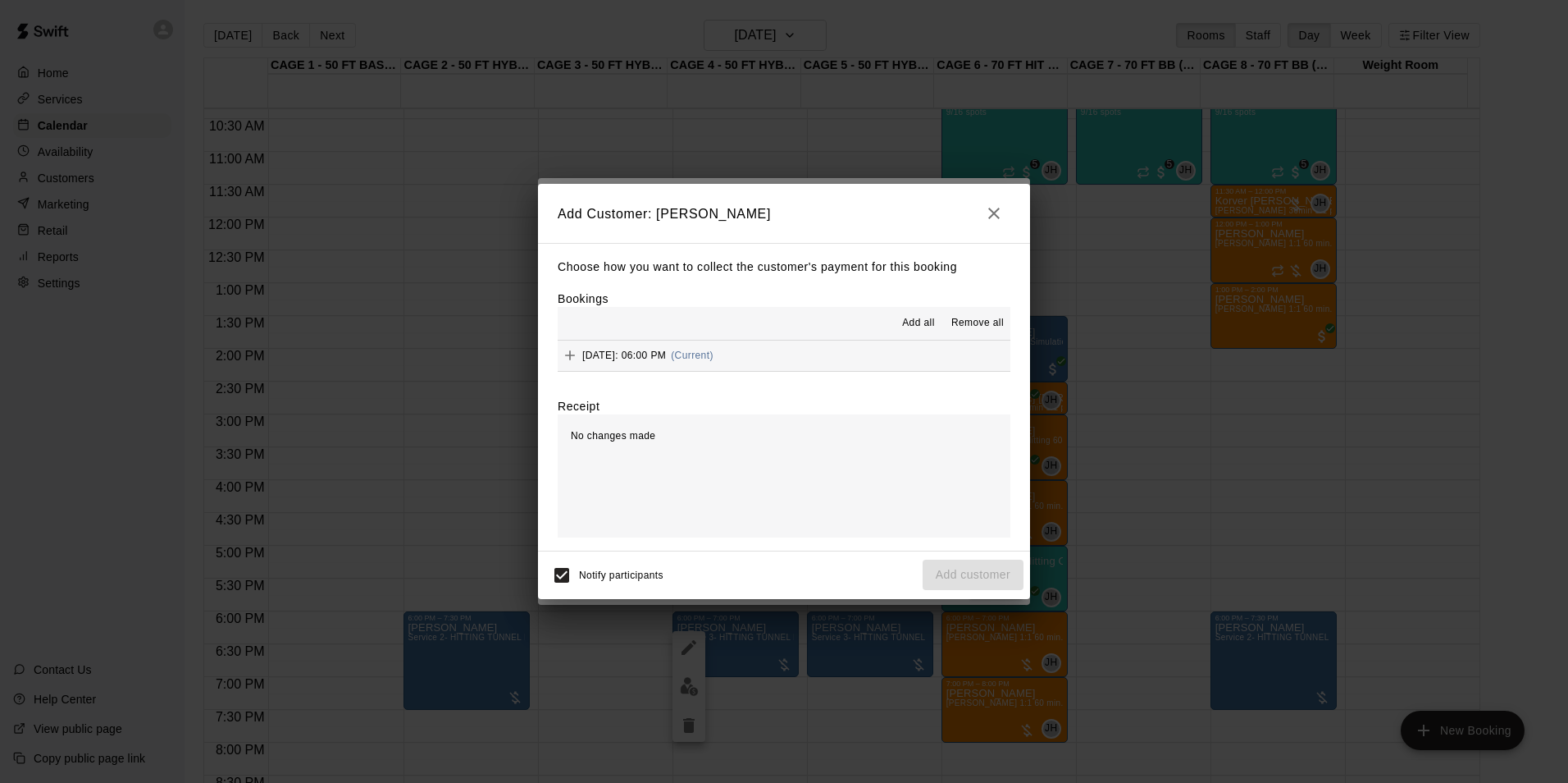
click at [925, 307] on div "Bookings Add all Remove all Friday, September 26: 06:00 PM (Current)" at bounding box center [784, 331] width 453 height 81
click at [918, 318] on span "Add all" at bounding box center [918, 324] width 33 height 17
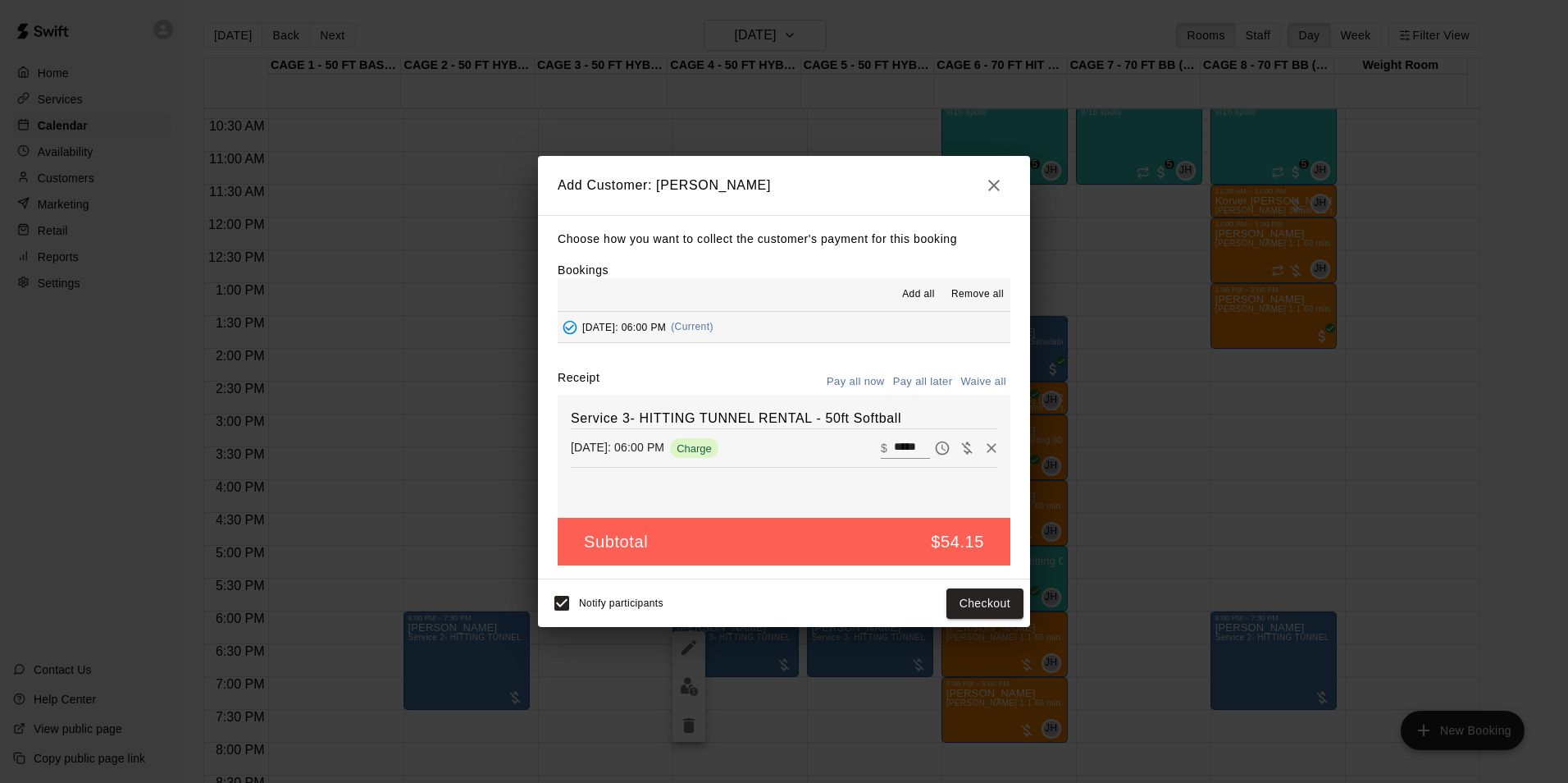
click at [944, 384] on button "Pay all later" at bounding box center [923, 382] width 68 height 26
click at [996, 196] on button "button" at bounding box center [994, 185] width 33 height 33
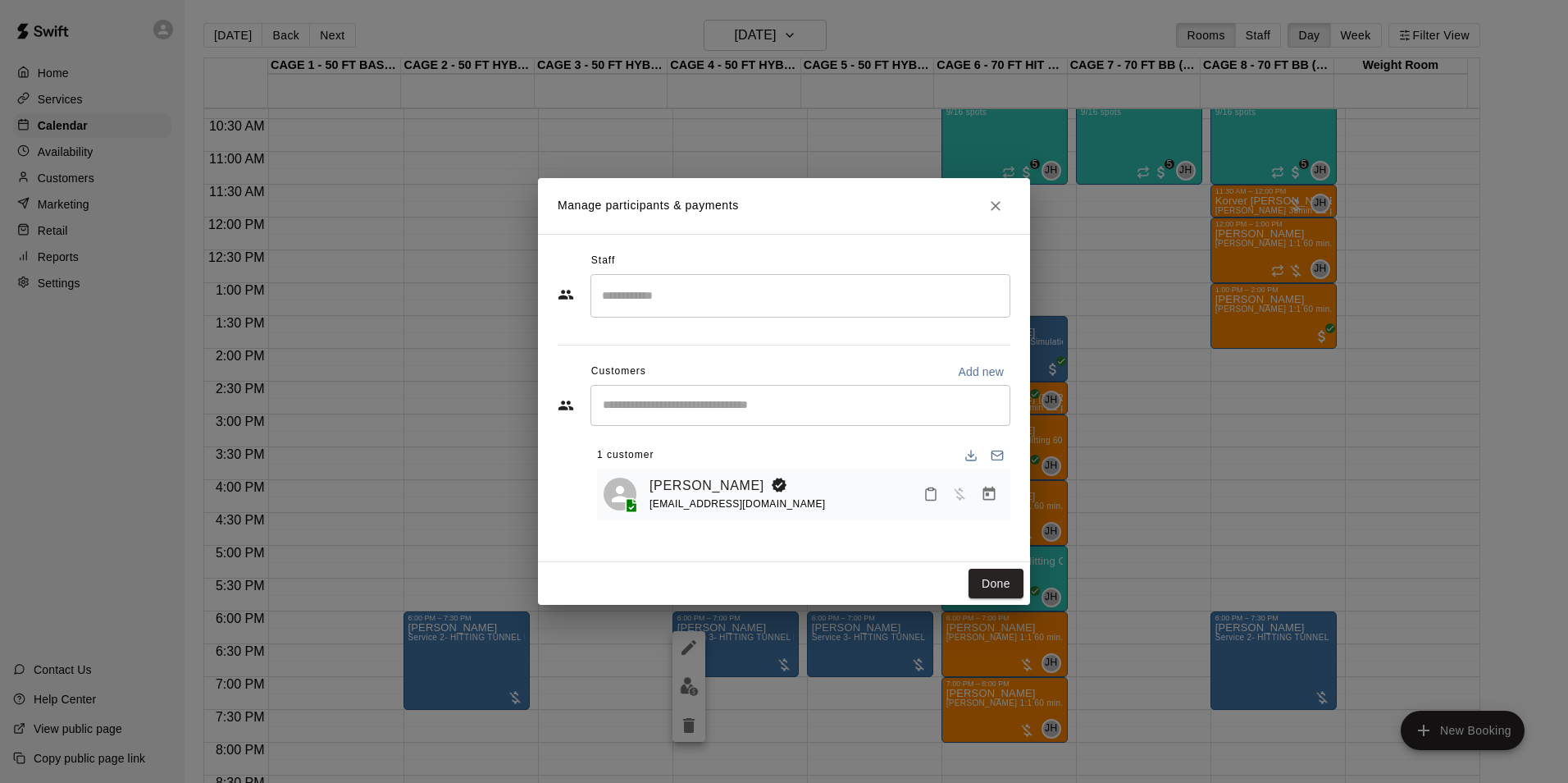
click at [990, 211] on icon "Close" at bounding box center [996, 205] width 17 height 17
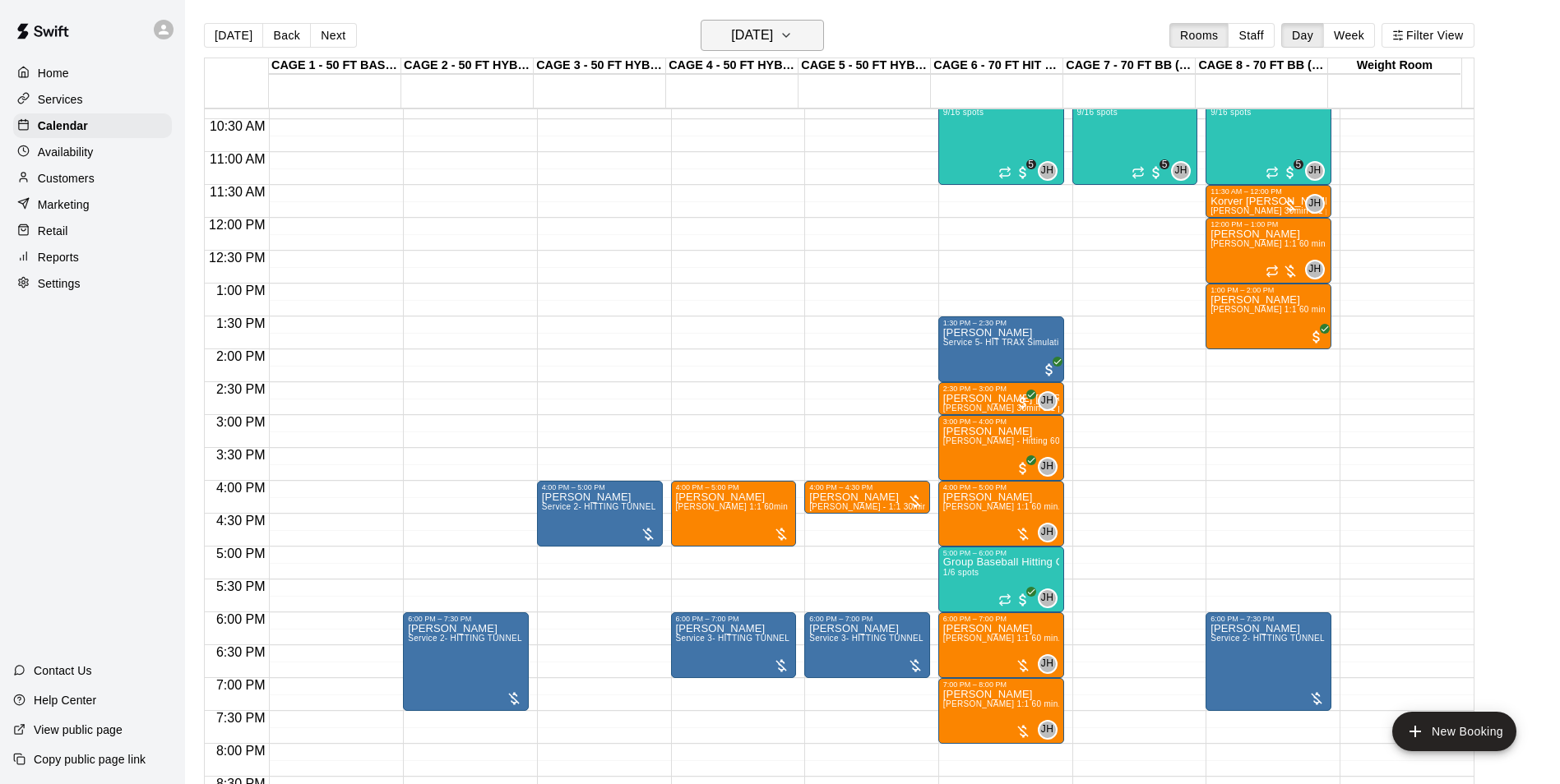
click at [774, 38] on h6 "Friday Sep 26" at bounding box center [752, 35] width 42 height 23
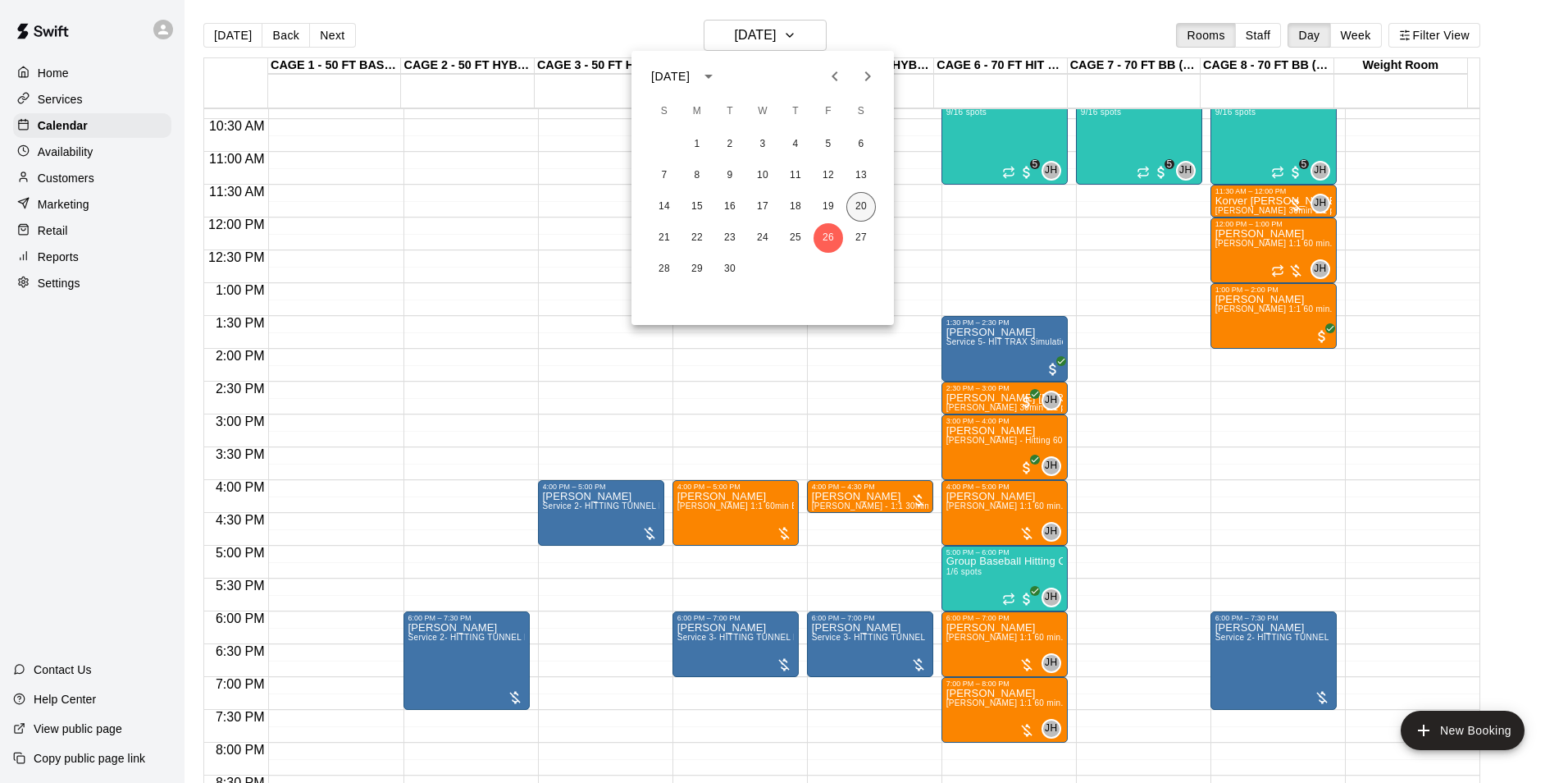
click at [860, 200] on button "20" at bounding box center [862, 207] width 30 height 30
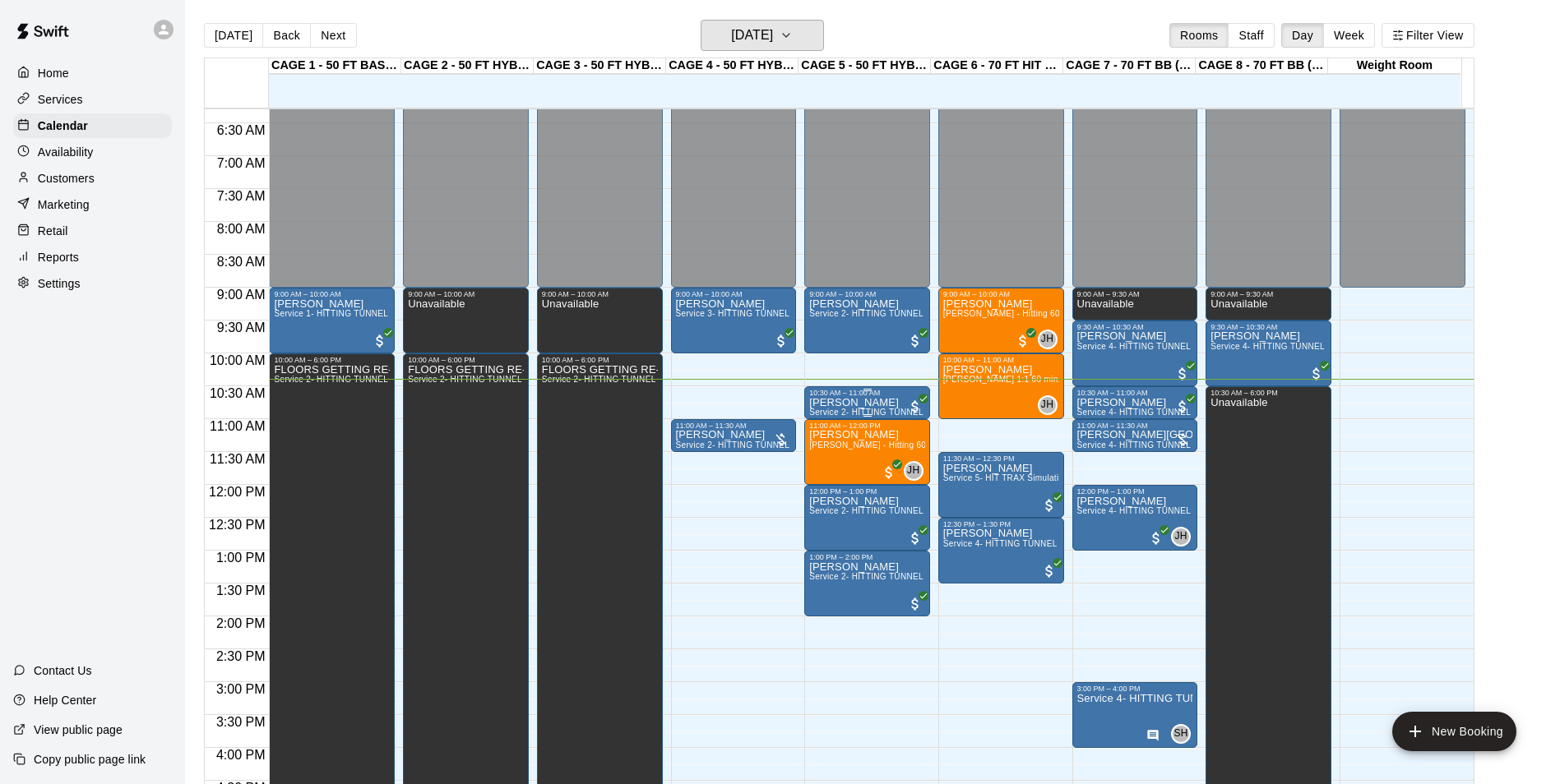
scroll to position [411, 0]
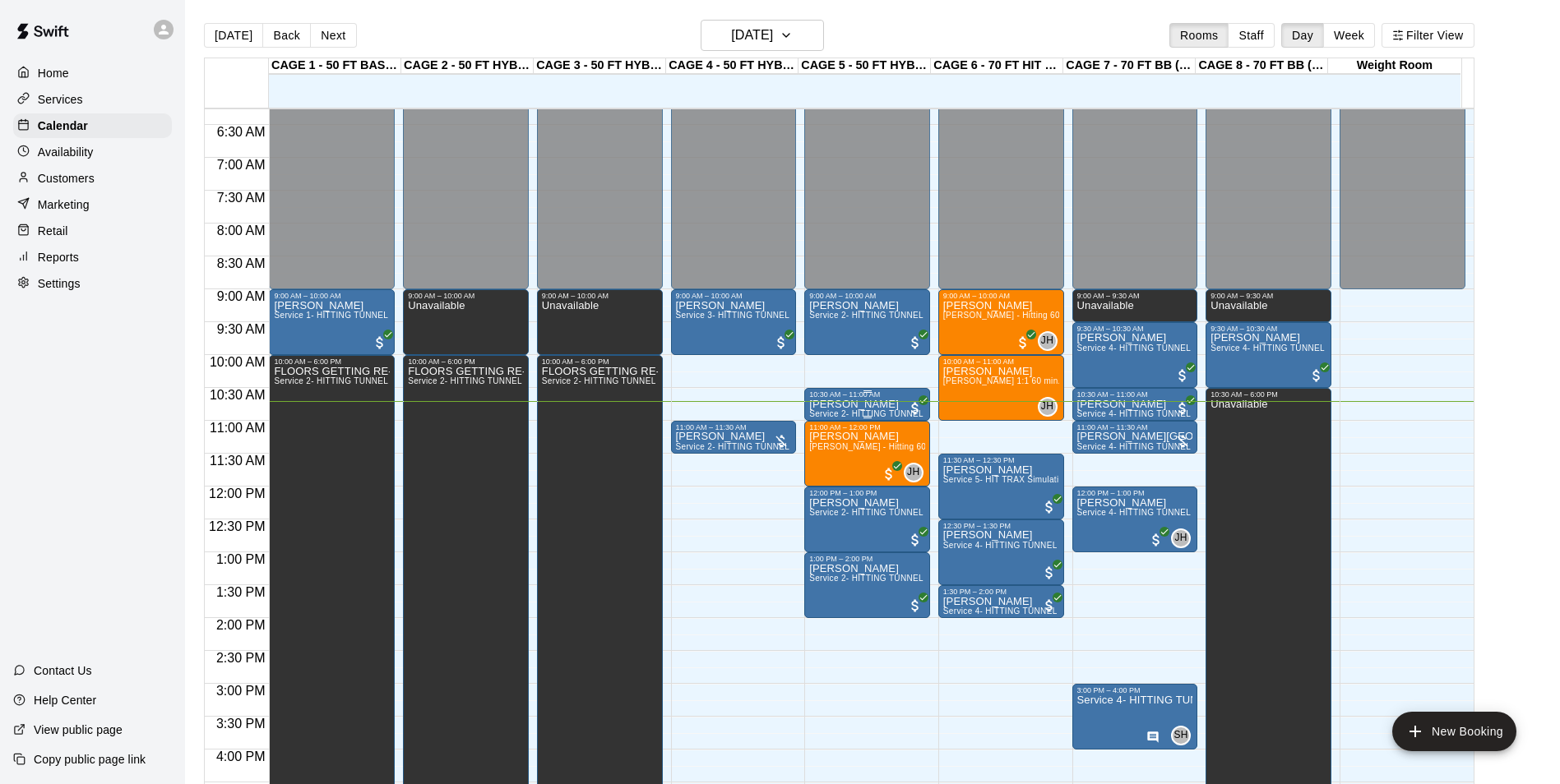
click at [831, 392] on div at bounding box center [867, 392] width 116 height 2
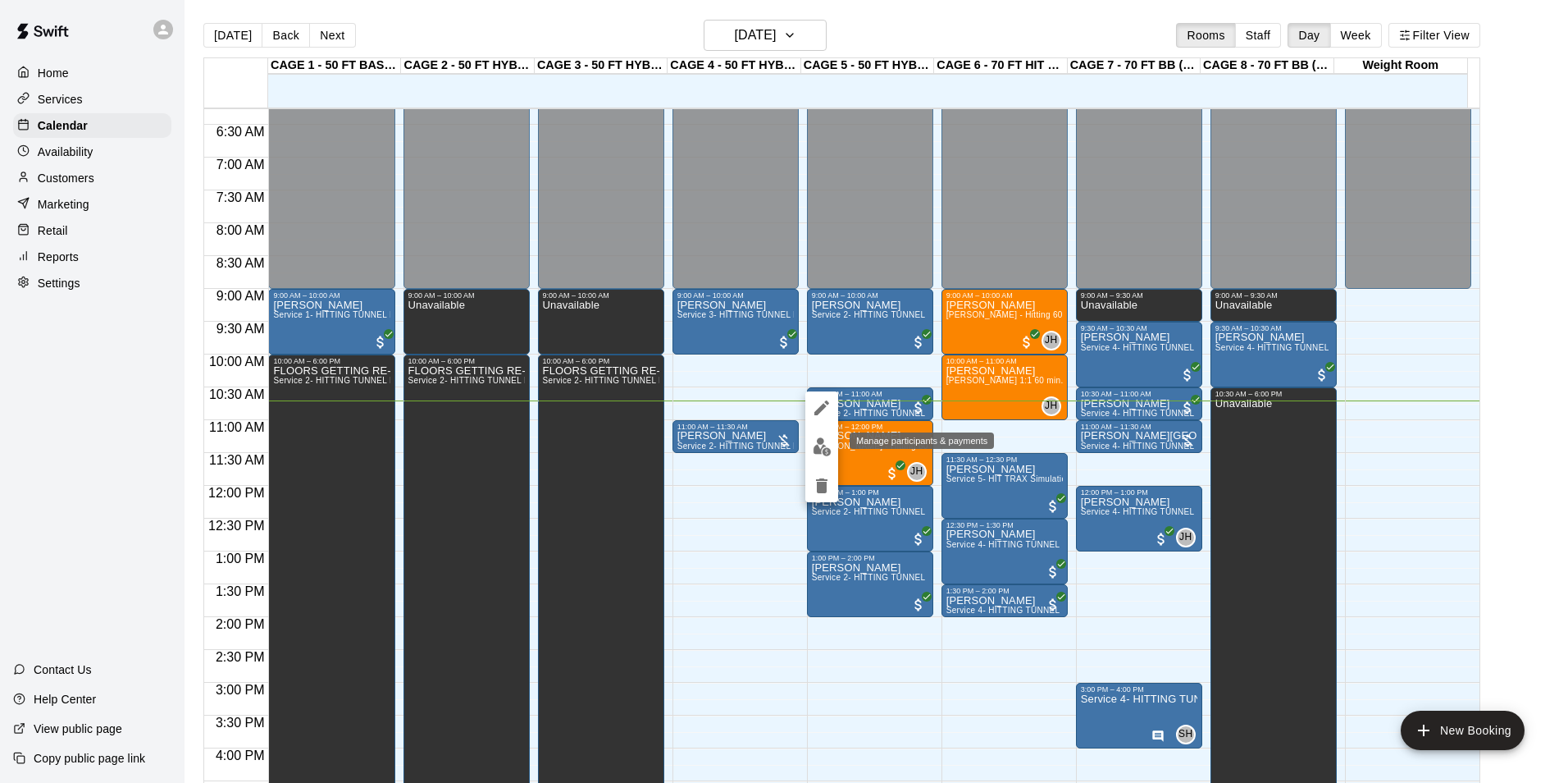
click at [832, 449] on button "edit" at bounding box center [821, 447] width 33 height 32
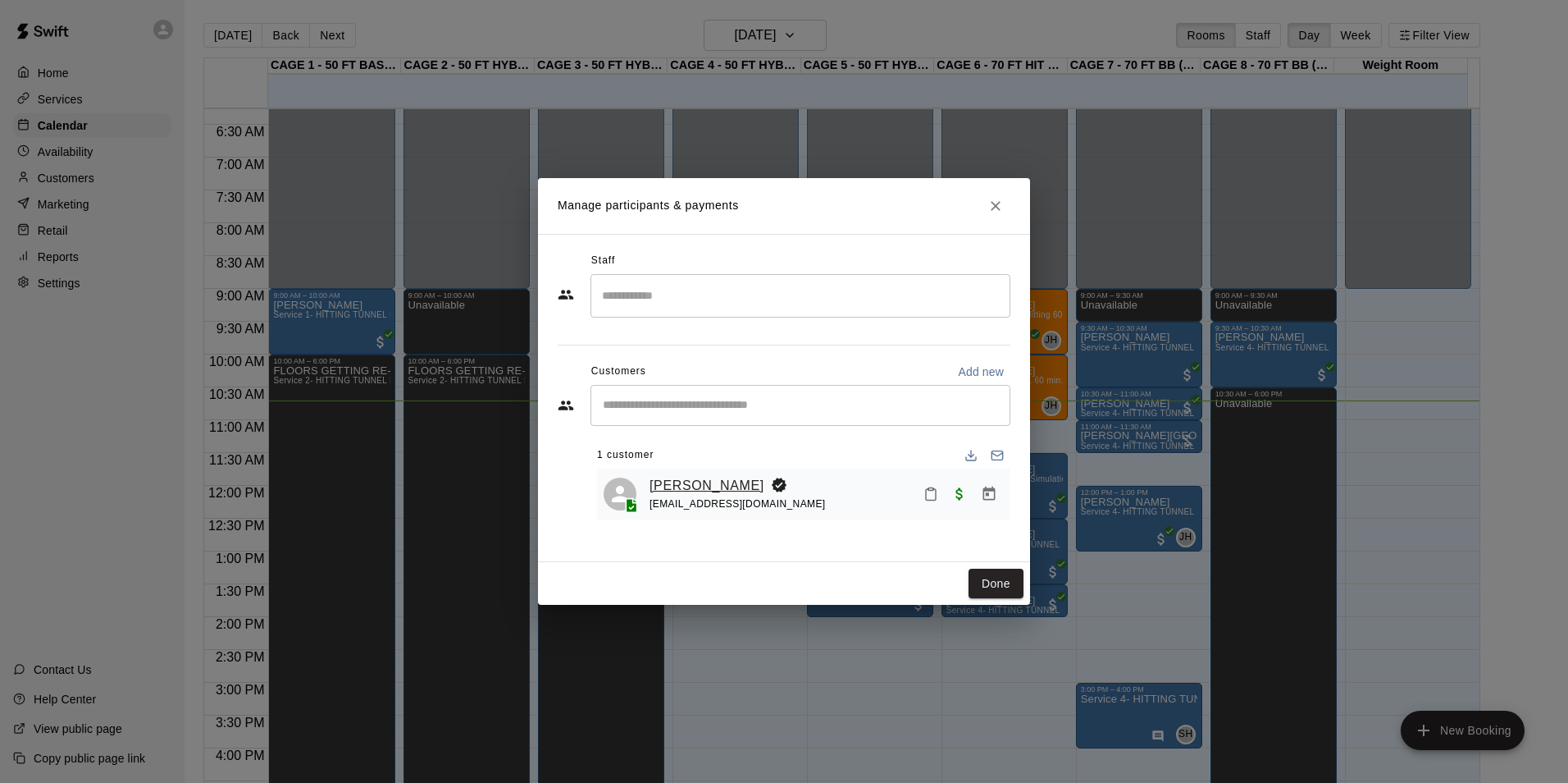
click at [739, 491] on link "[PERSON_NAME]" at bounding box center [707, 486] width 115 height 22
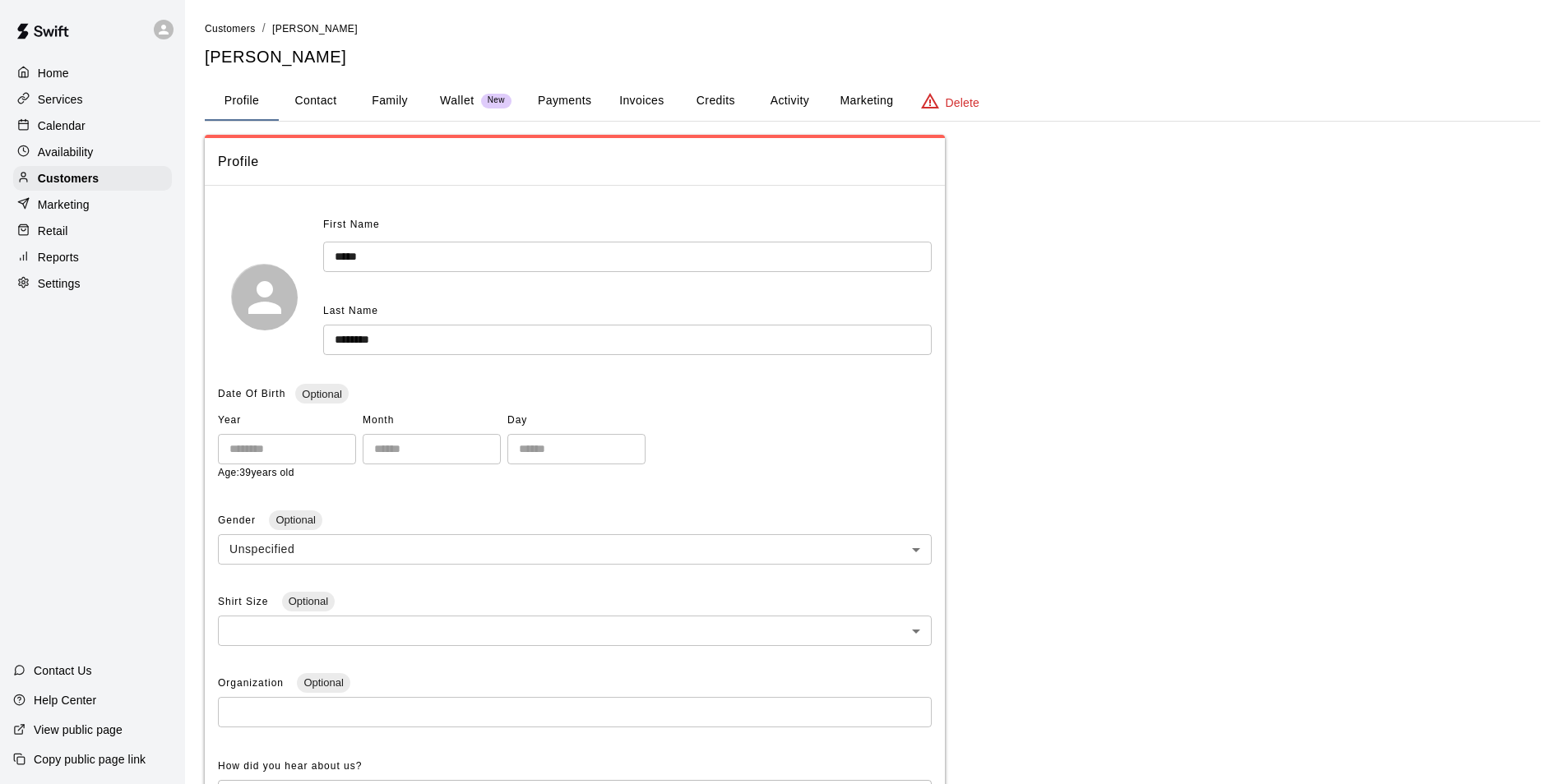
click at [734, 101] on button "Credits" at bounding box center [715, 101] width 74 height 40
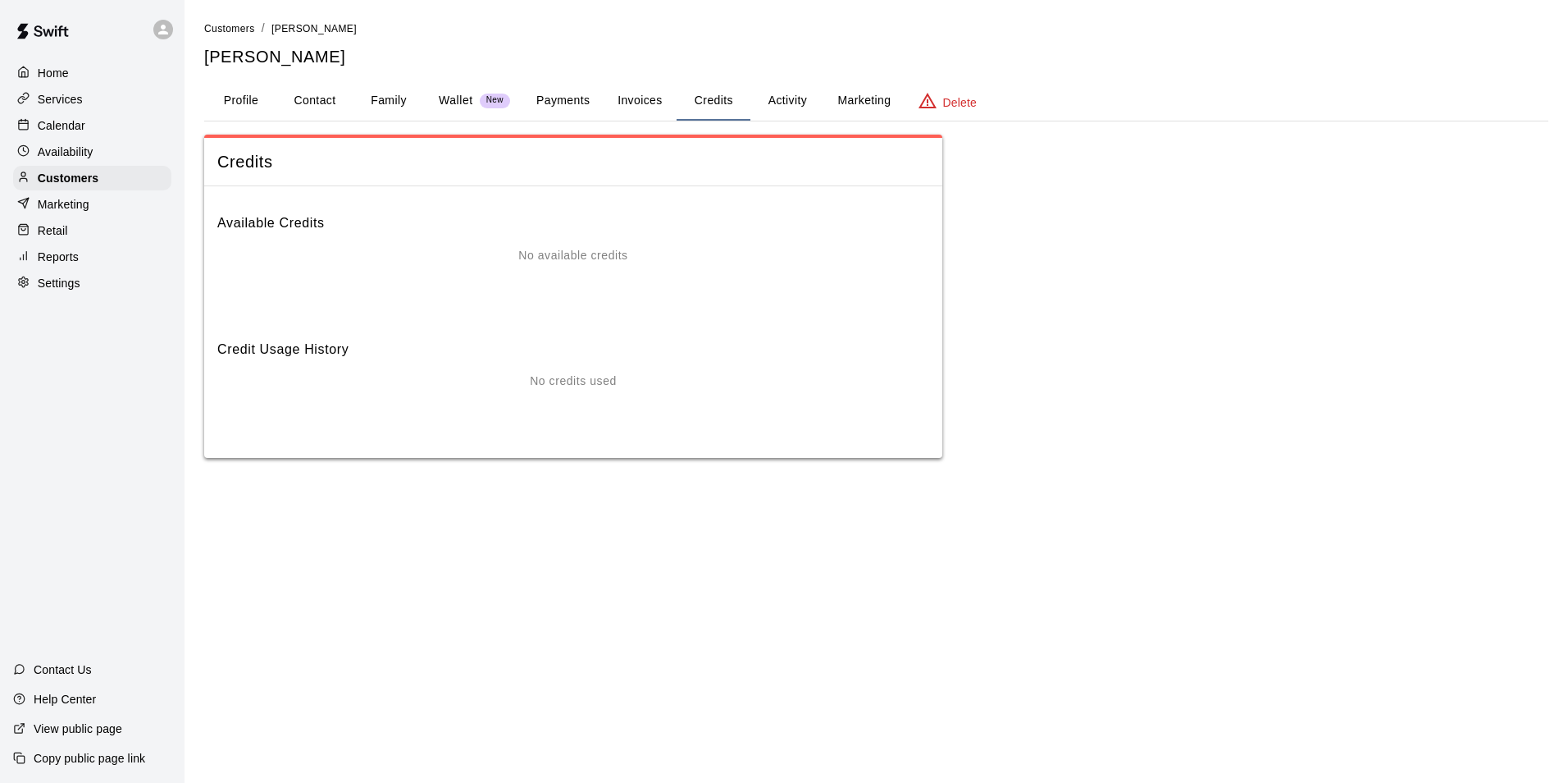
click at [320, 104] on button "Contact" at bounding box center [314, 101] width 73 height 40
select select "**"
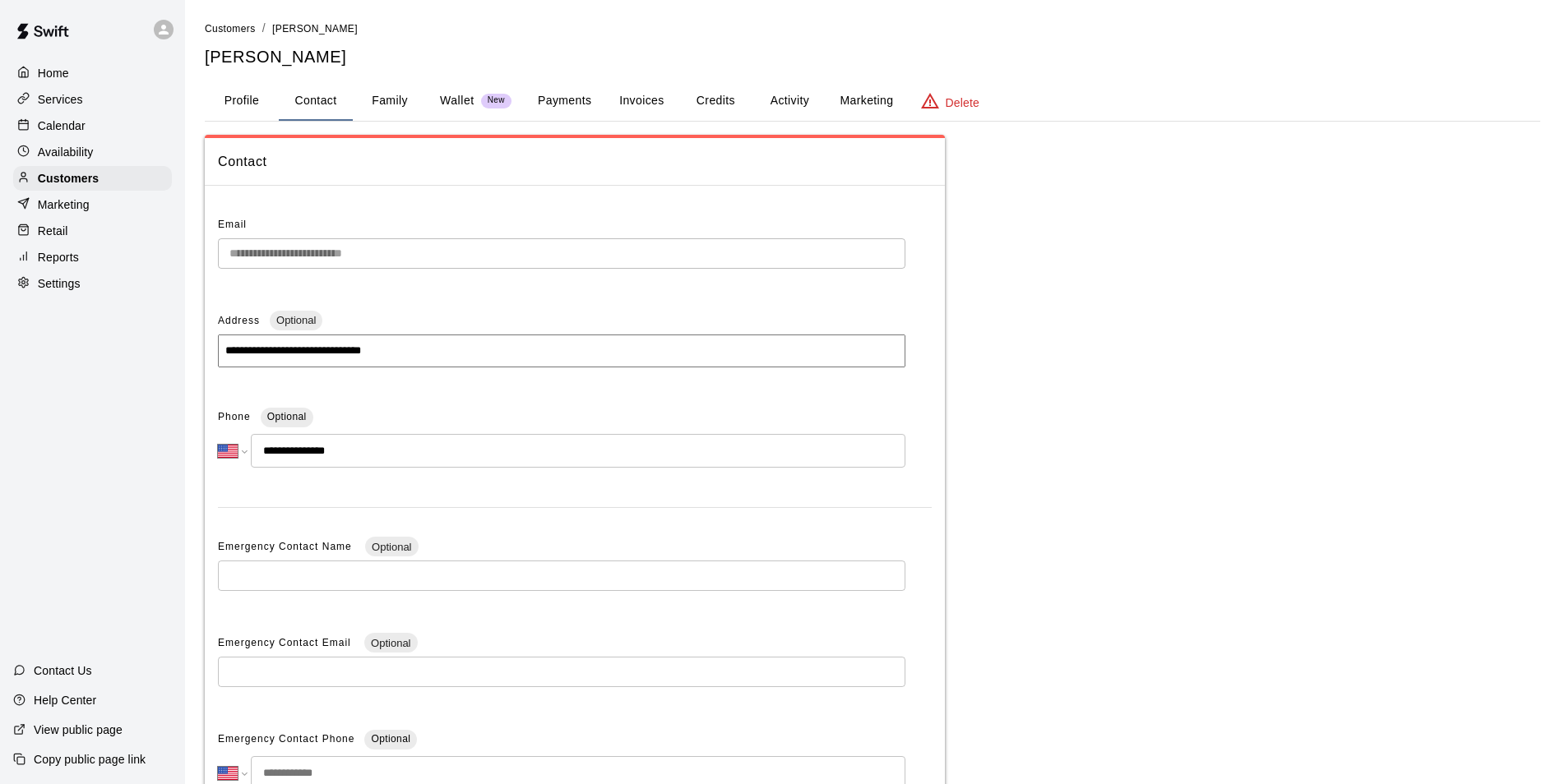
click at [260, 99] on button "Profile" at bounding box center [242, 101] width 74 height 40
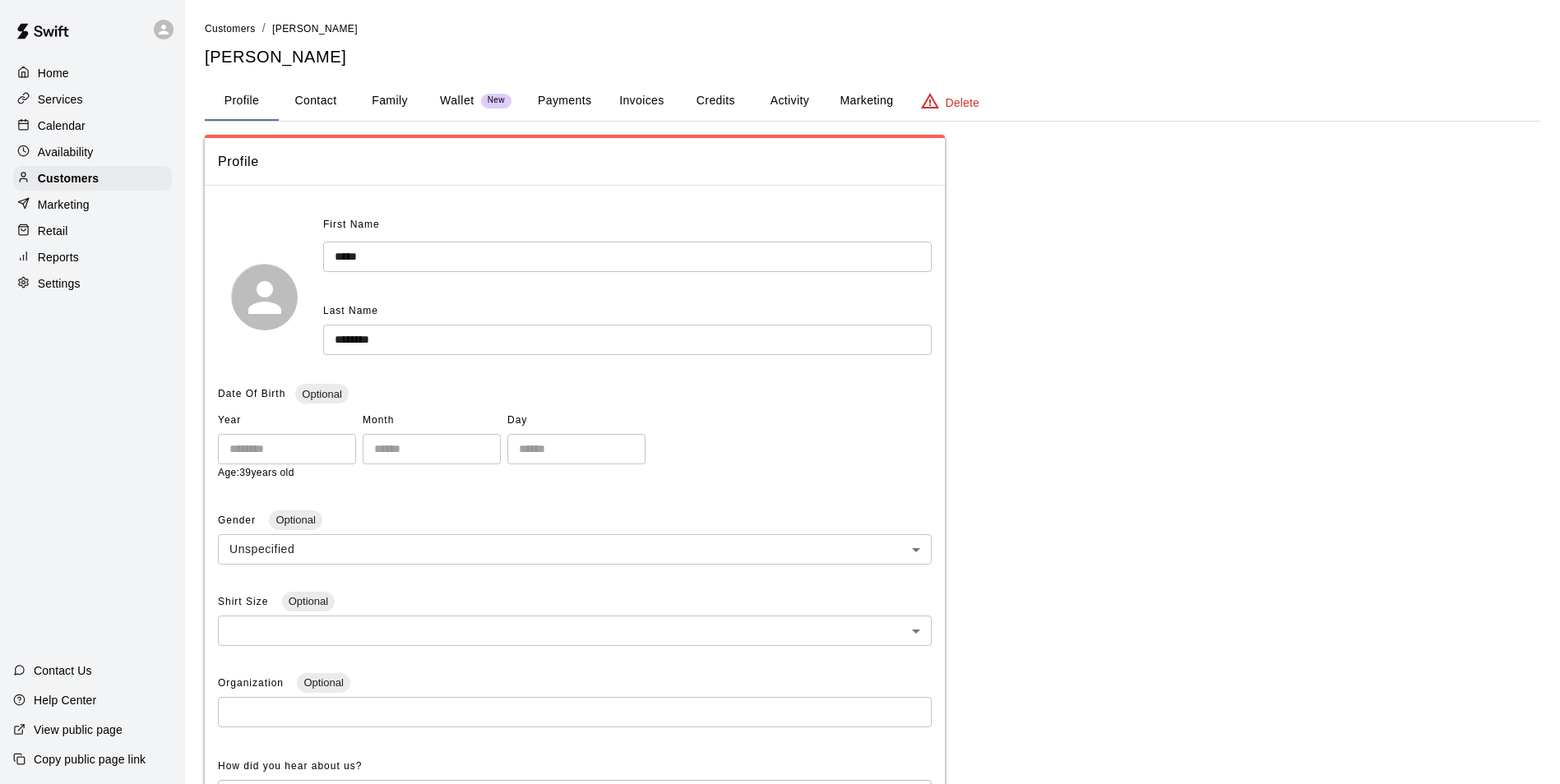
click at [87, 132] on div "Calendar" at bounding box center [92, 125] width 159 height 25
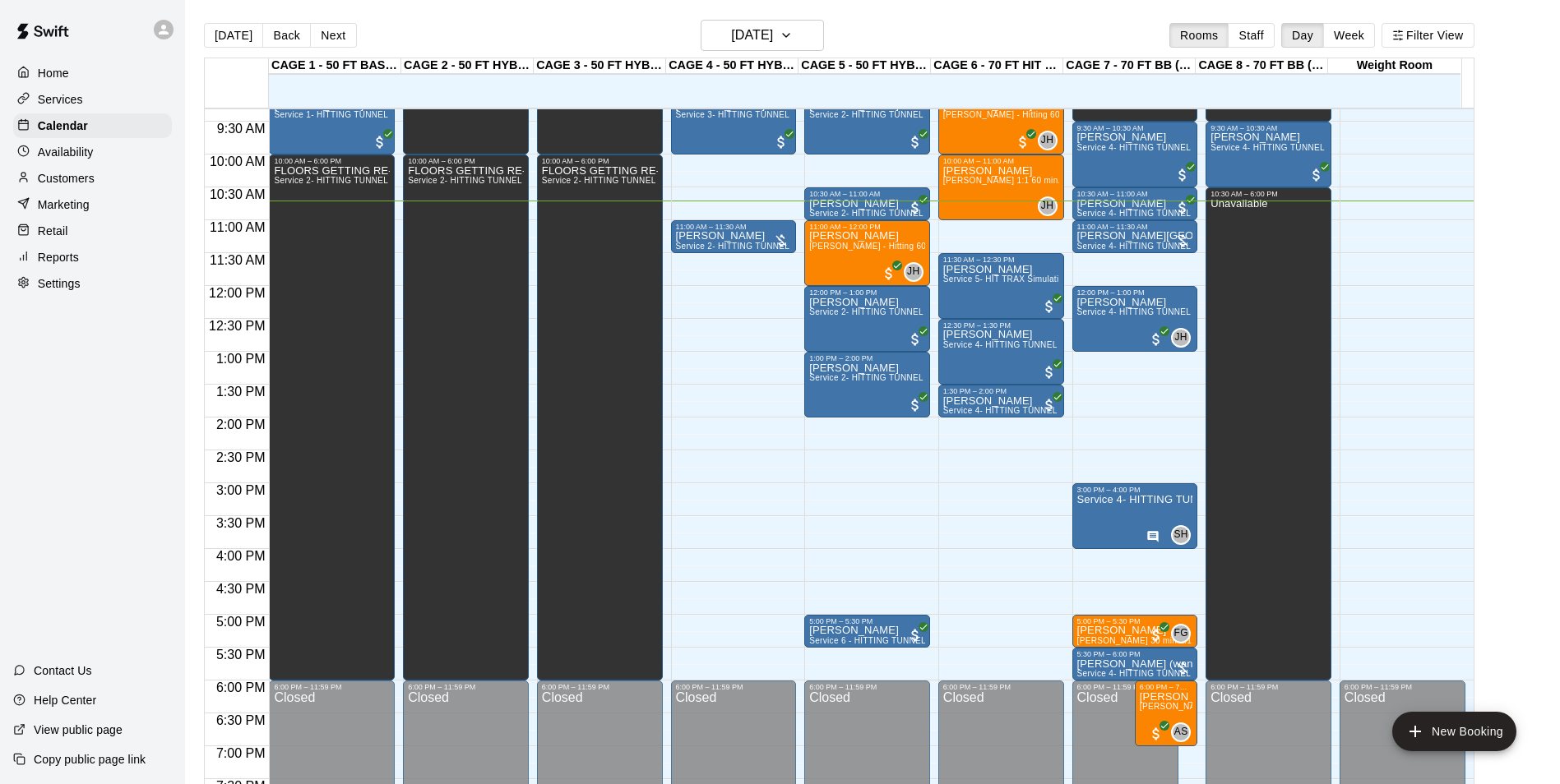
scroll to position [458, 0]
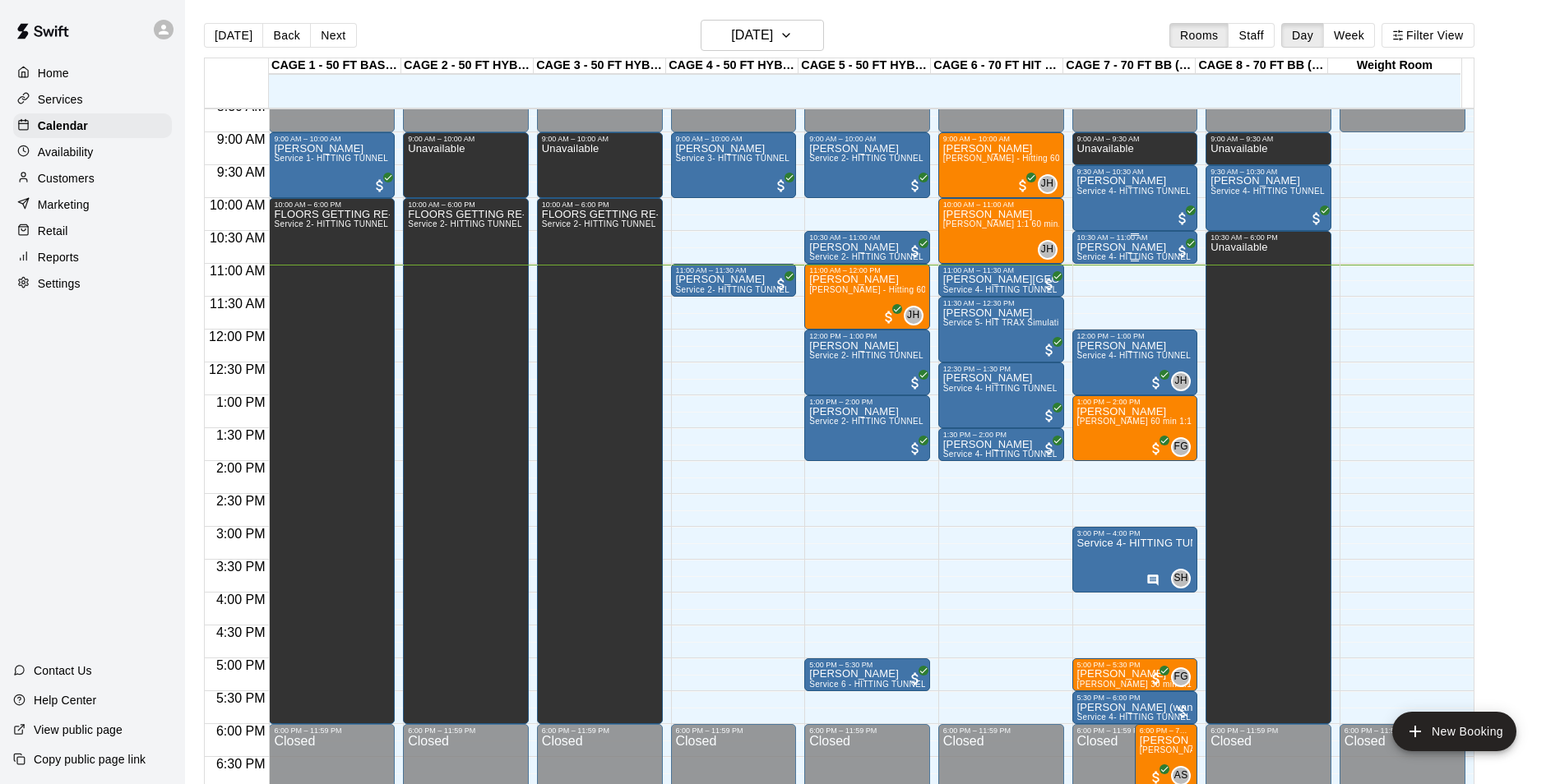
scroll to position [541, 0]
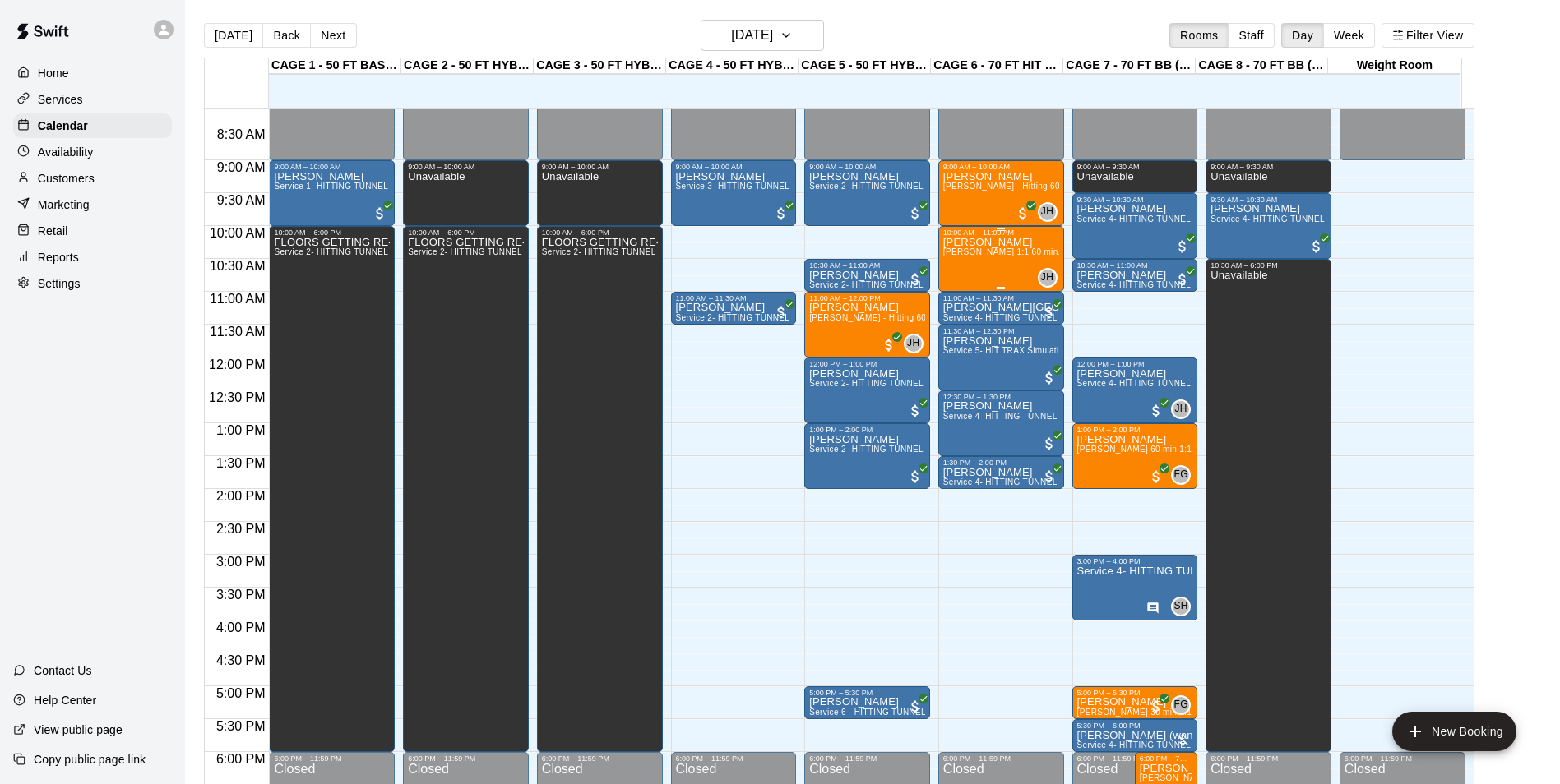
click at [948, 236] on div "10:00 AM – 11:00 AM" at bounding box center [1001, 233] width 116 height 8
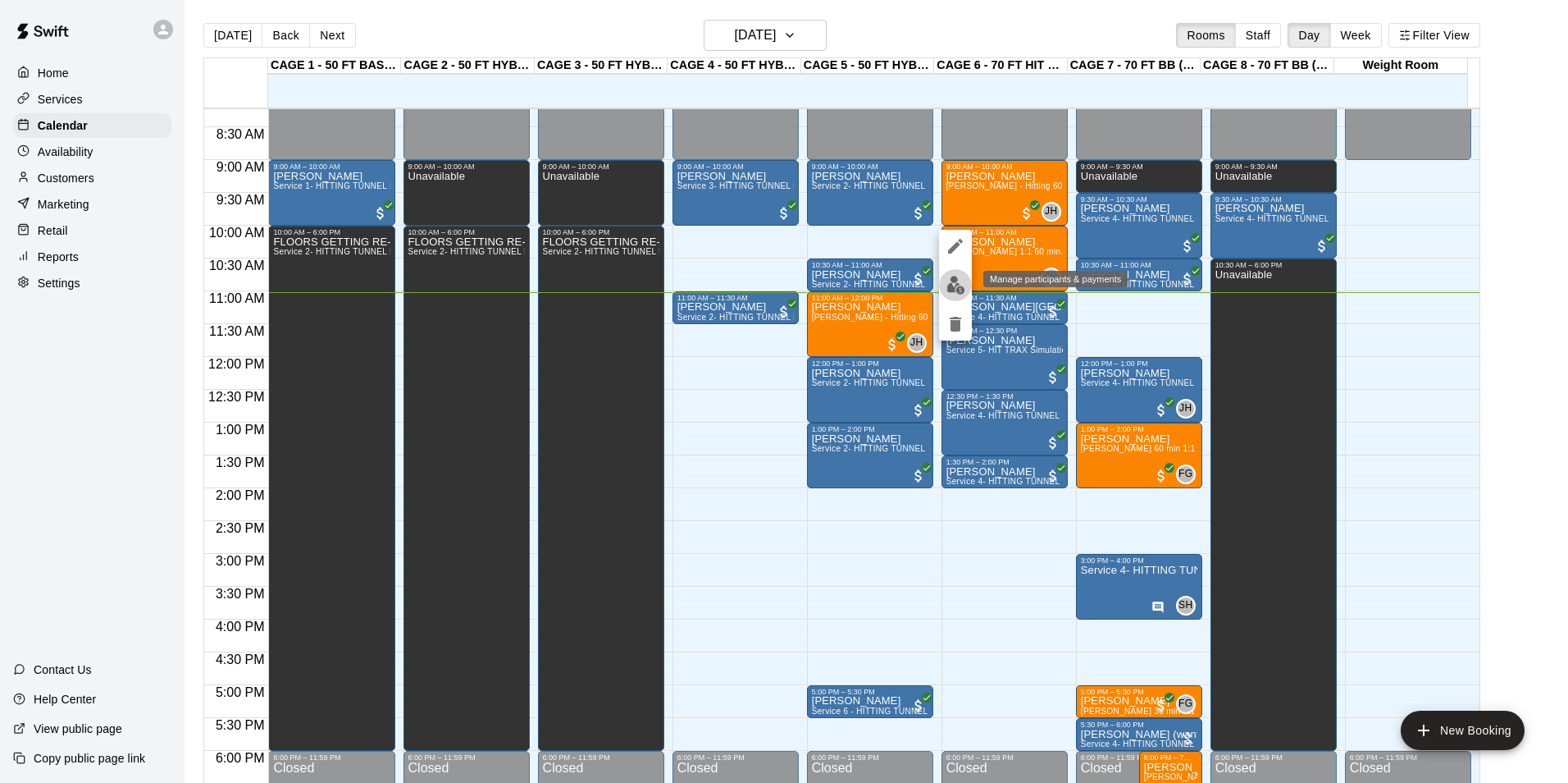
click at [954, 284] on img "edit" at bounding box center [956, 285] width 19 height 19
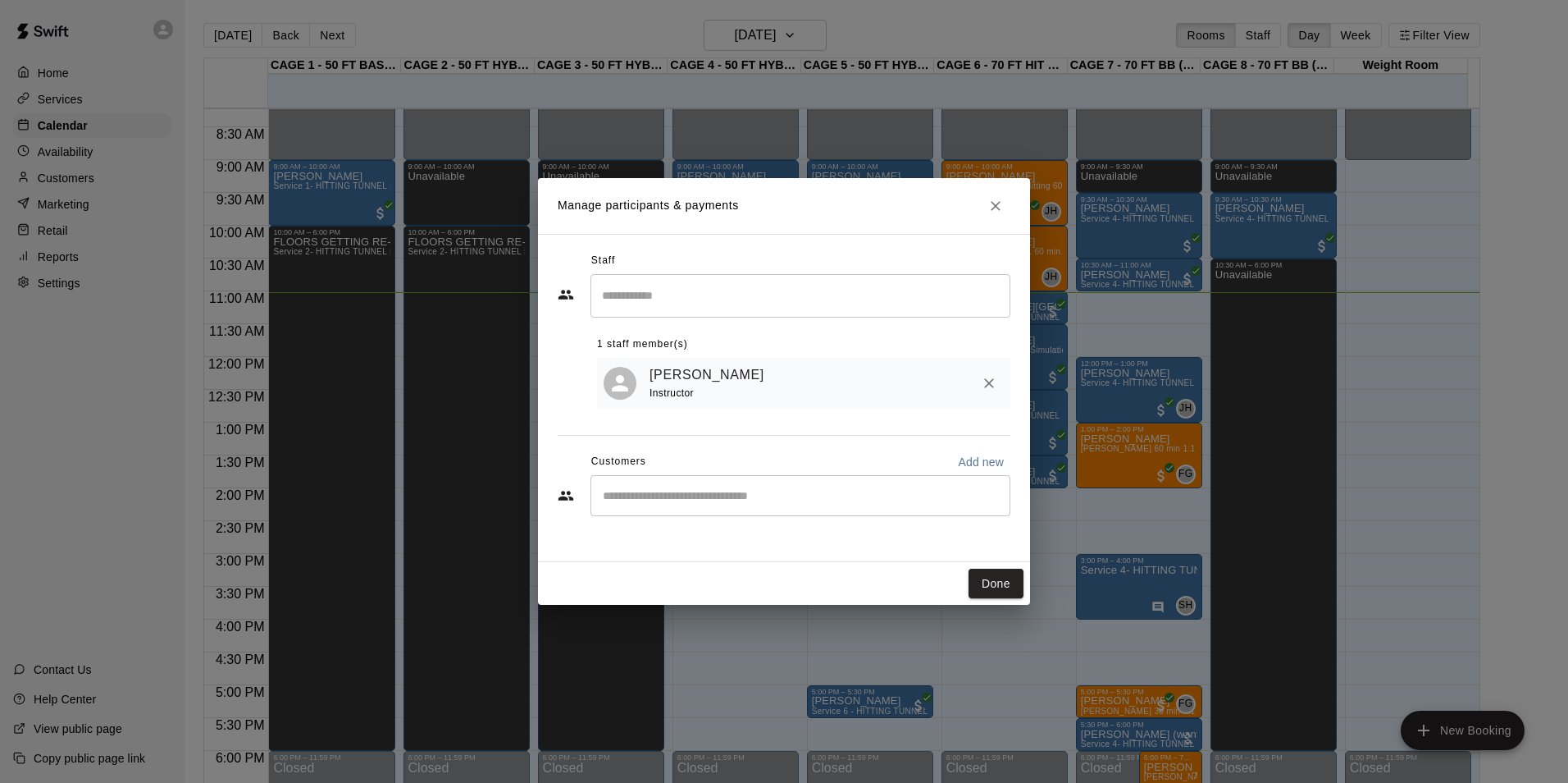
click at [782, 499] on input "Start typing to search customers..." at bounding box center [800, 495] width 406 height 17
click at [994, 203] on icon "Close" at bounding box center [996, 206] width 10 height 10
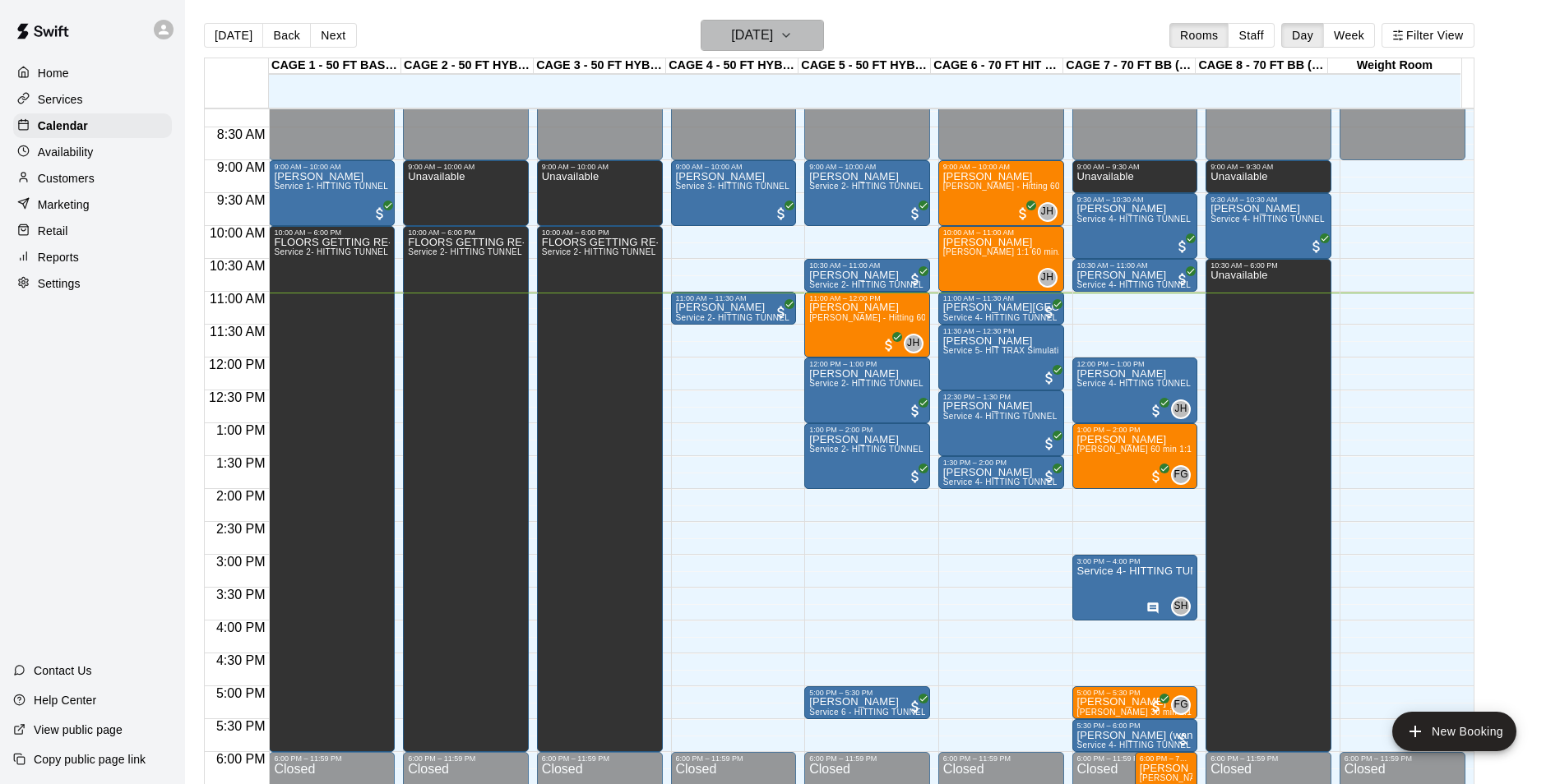
click at [742, 26] on h6 "[DATE]" at bounding box center [752, 35] width 42 height 23
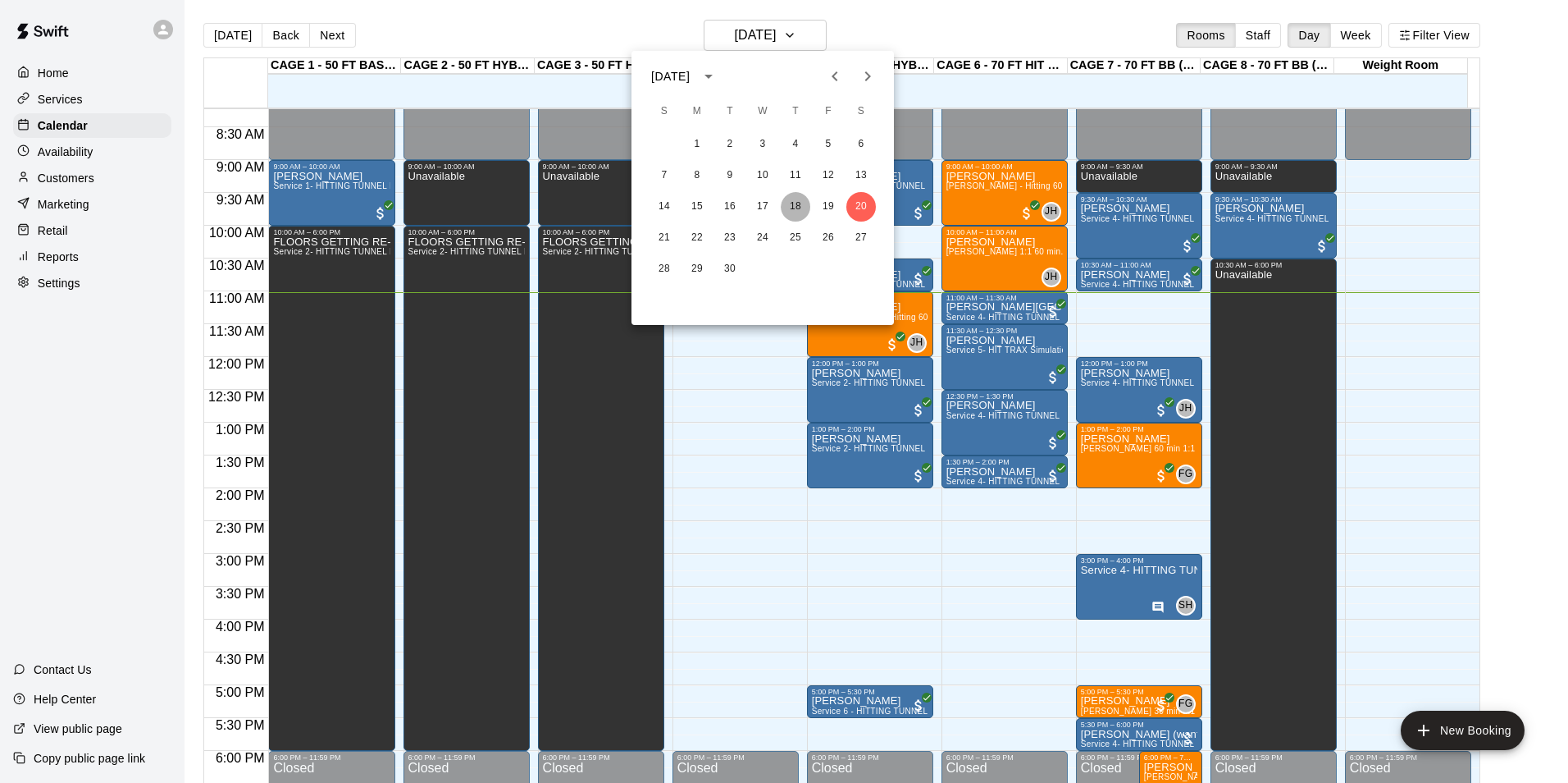
click at [802, 203] on button "18" at bounding box center [795, 207] width 30 height 30
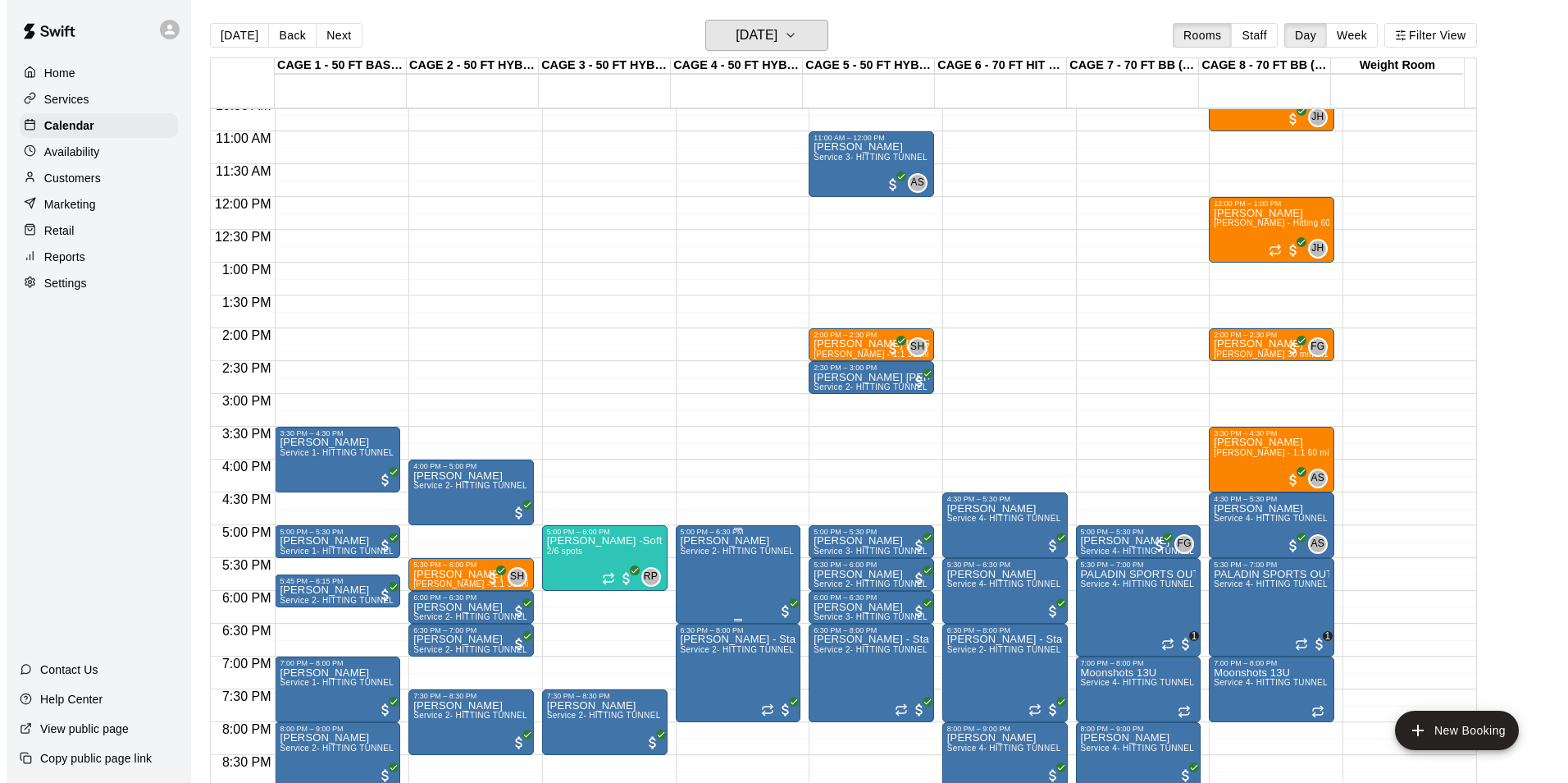
scroll to position [705, 0]
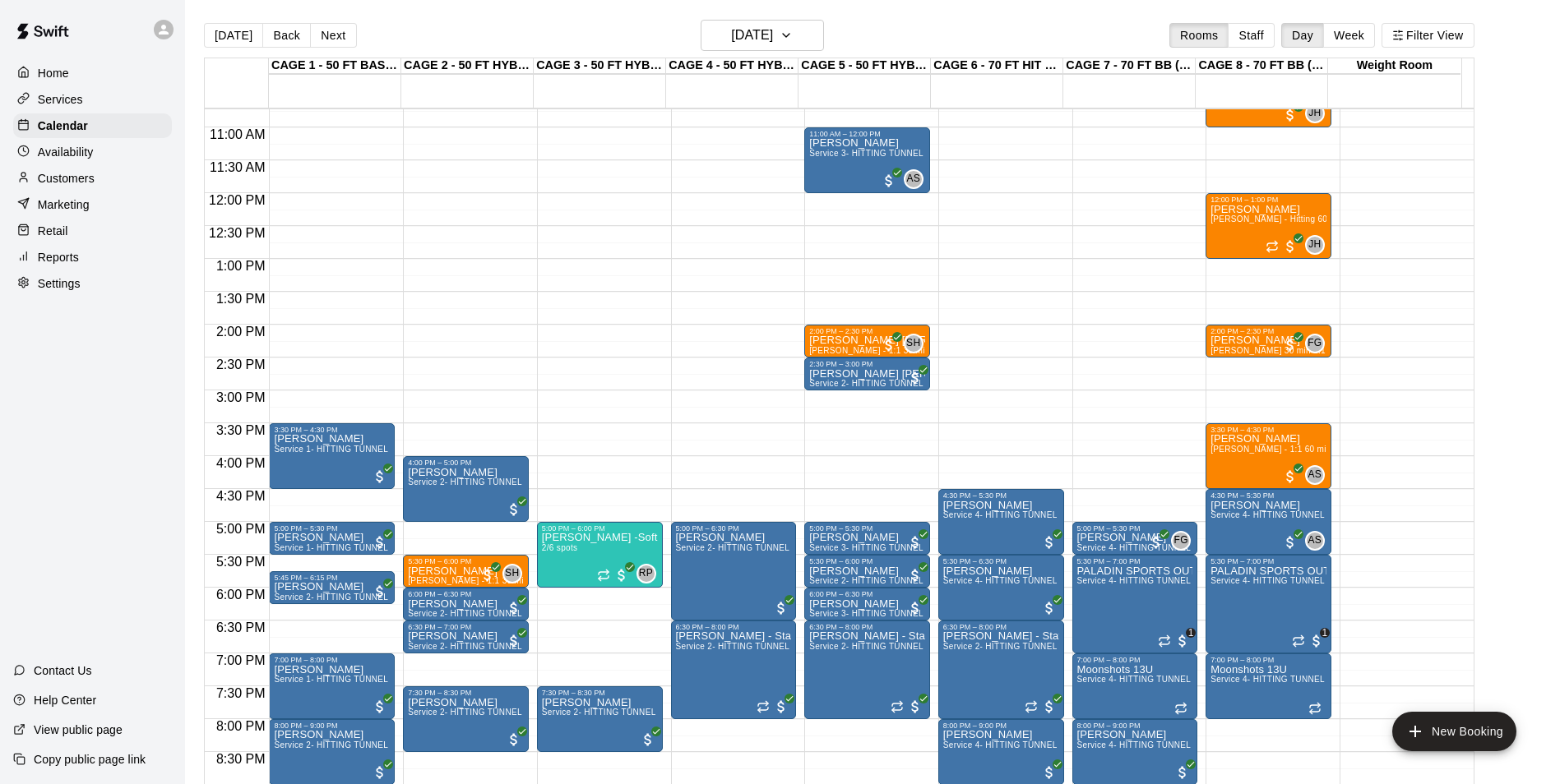
click at [245, 34] on button "[DATE]" at bounding box center [234, 35] width 60 height 25
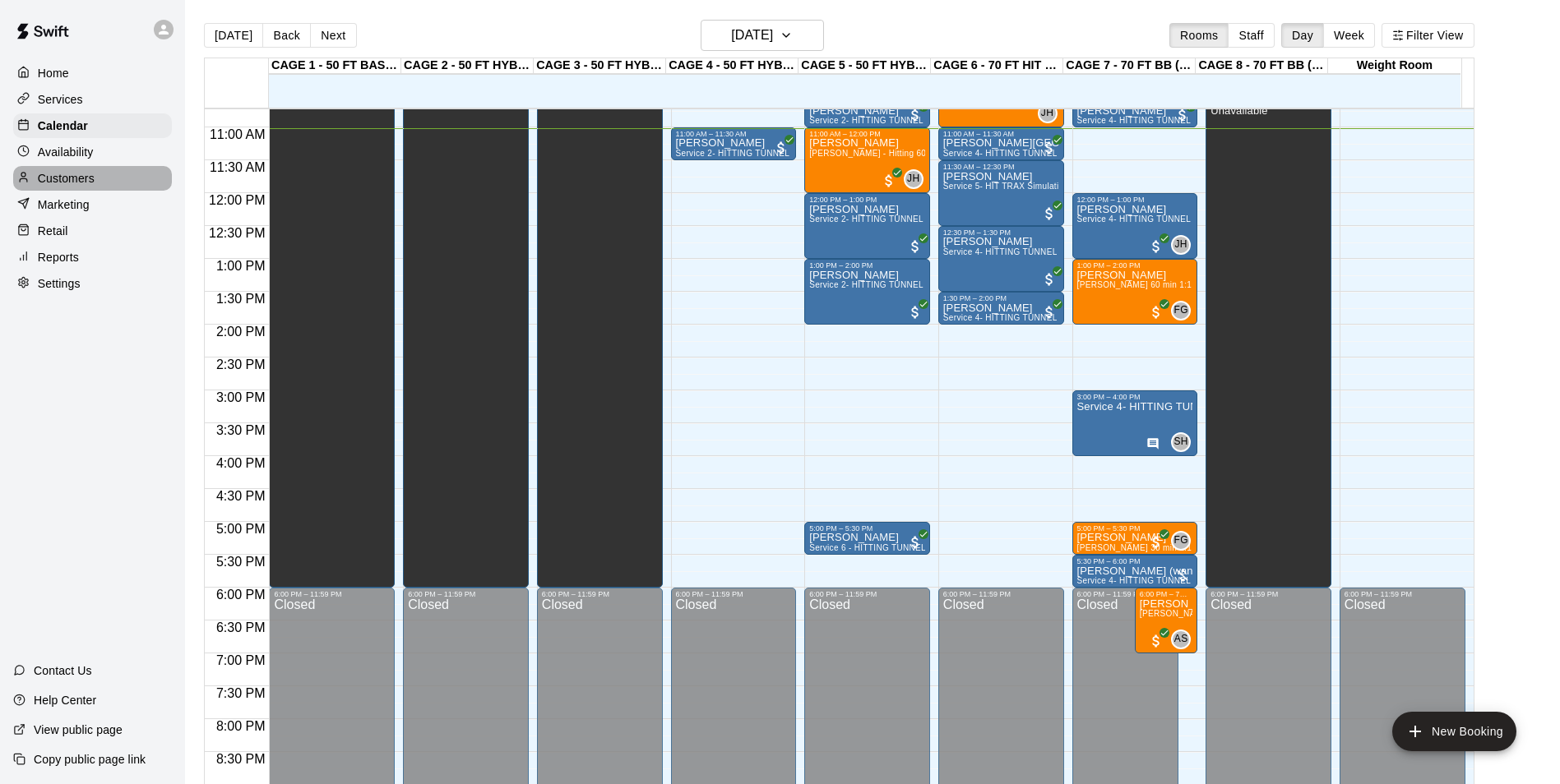
click at [126, 174] on div "Customers" at bounding box center [92, 178] width 159 height 25
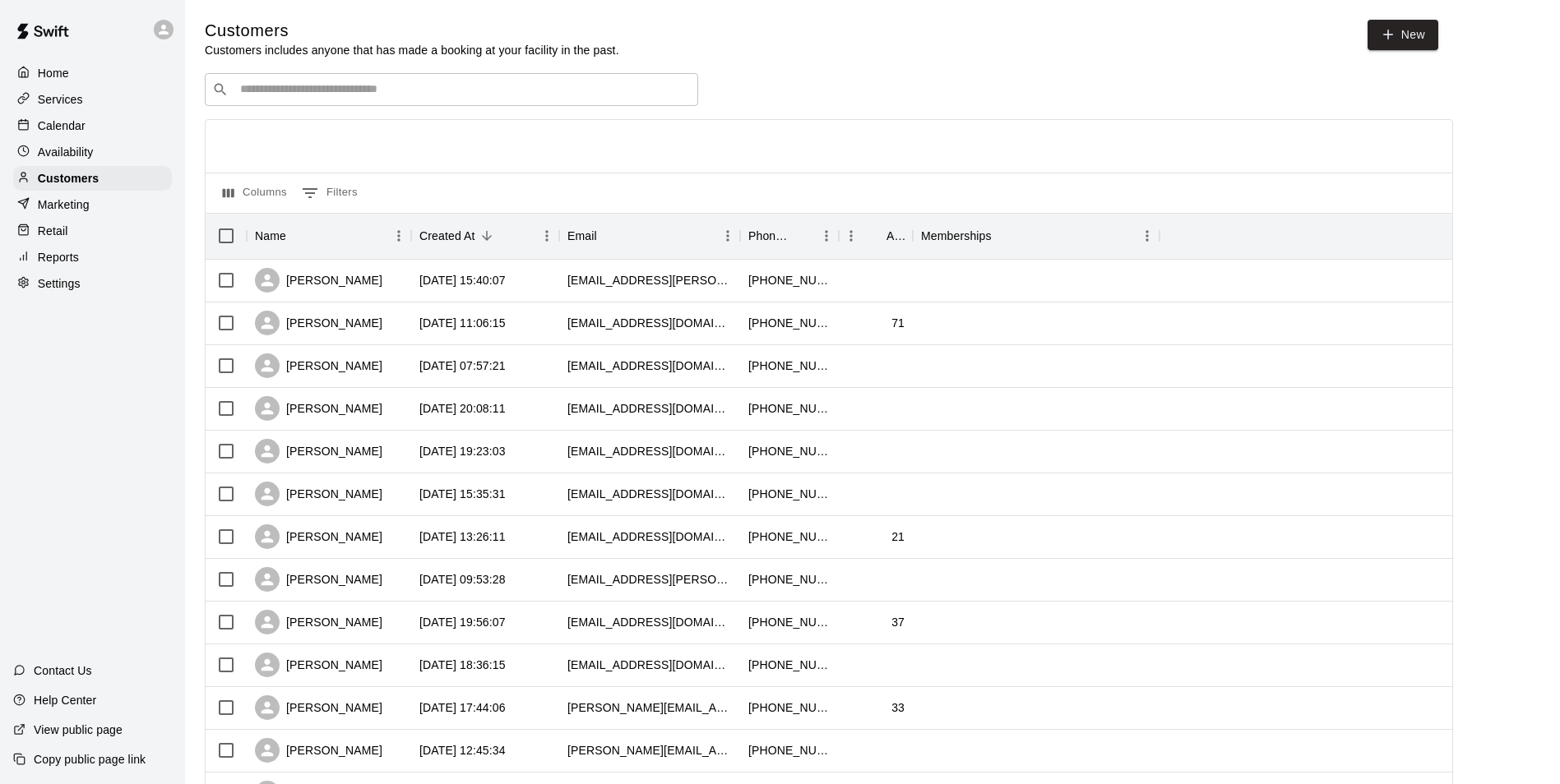
click at [512, 114] on div "​ ​ Columns 0 Filters Name Created At Email Phone Number Age Memberships Annabe…" at bounding box center [829, 723] width 1249 height 1300
click at [524, 91] on input "Search customers by name or email" at bounding box center [463, 89] width 455 height 17
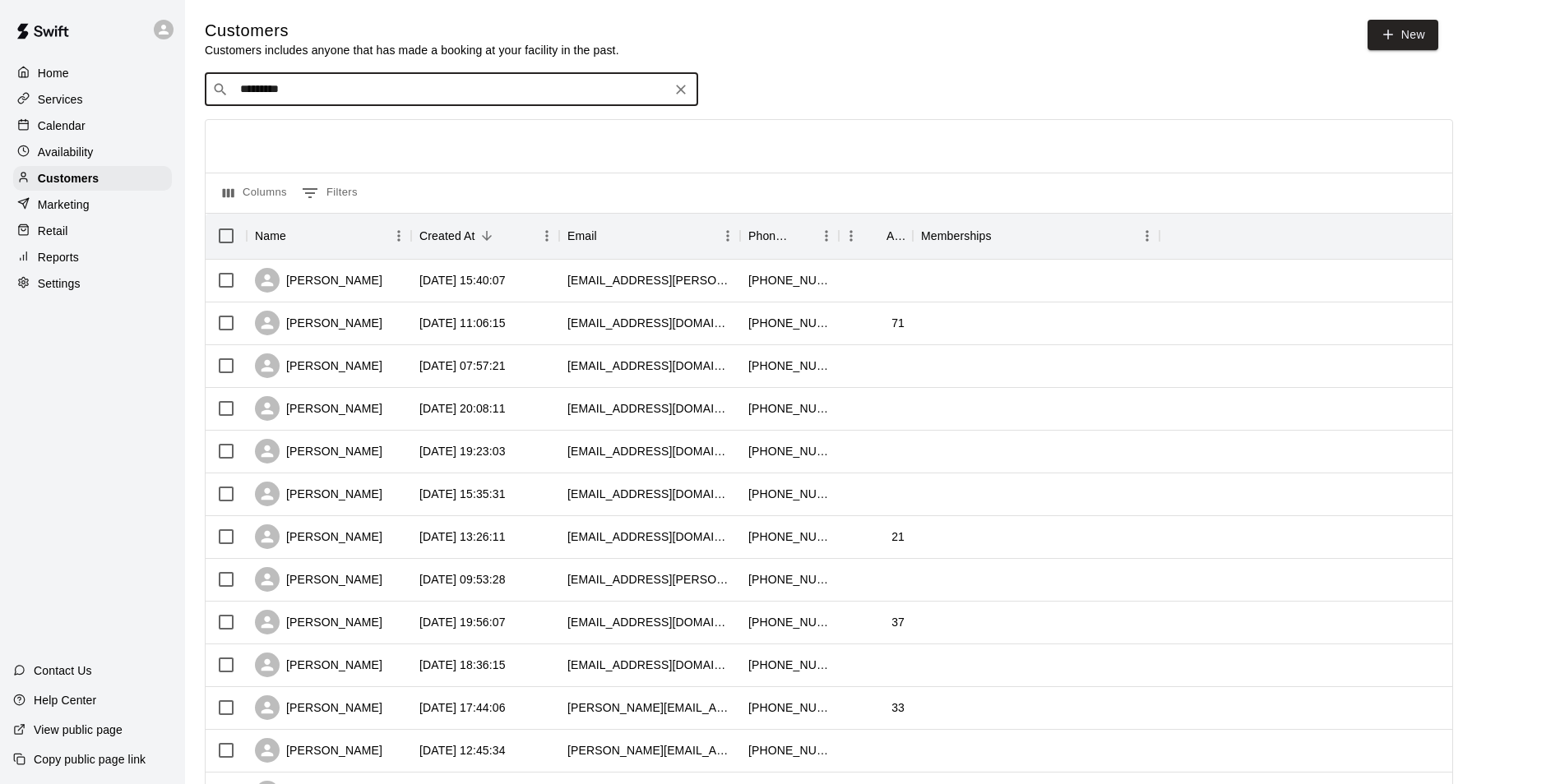
type input "**********"
click at [507, 135] on div "Miranda Buckley mjwolf039401@gmail.com" at bounding box center [467, 135] width 434 height 36
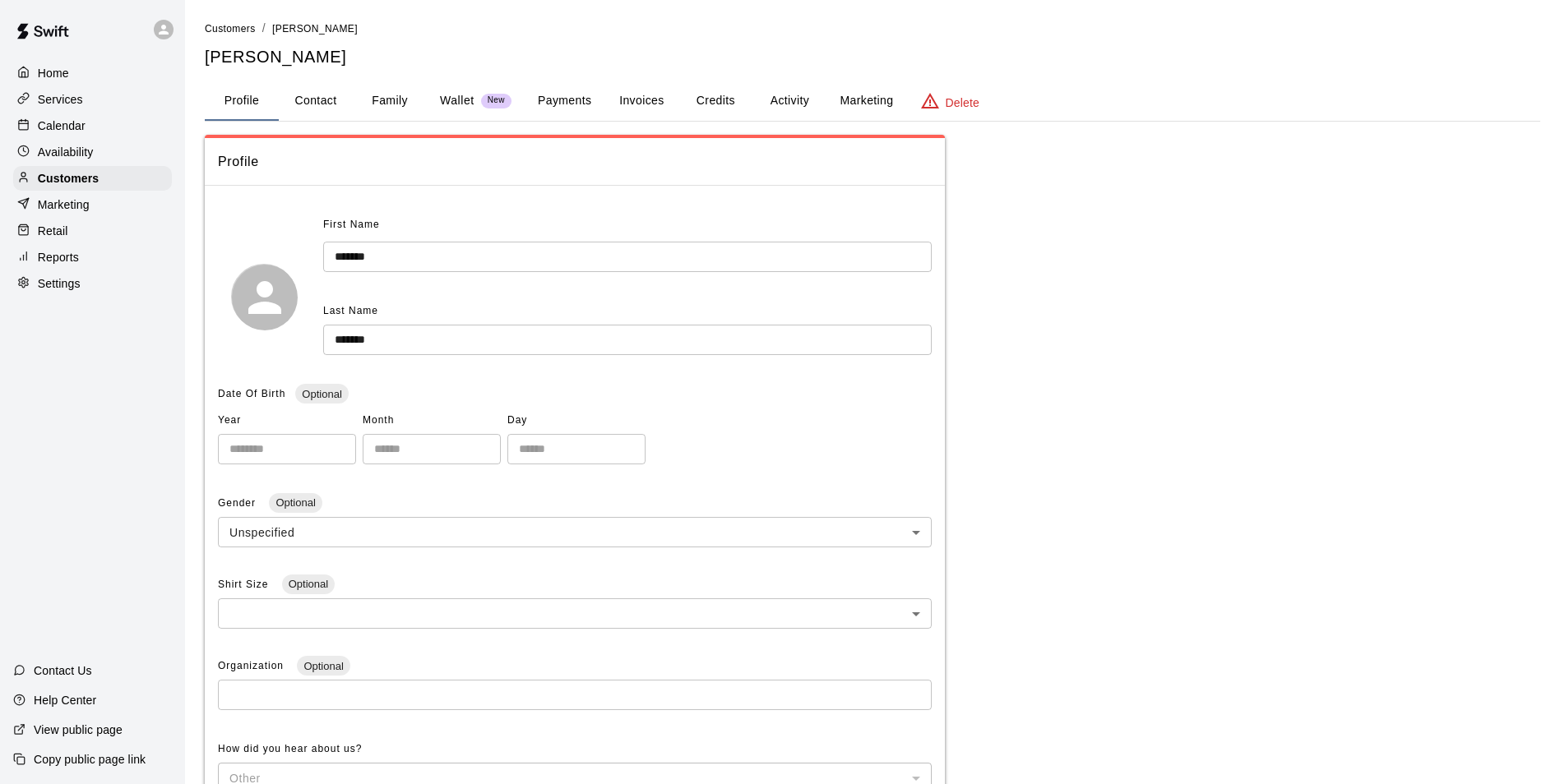
click at [562, 97] on button "Payments" at bounding box center [565, 101] width 80 height 40
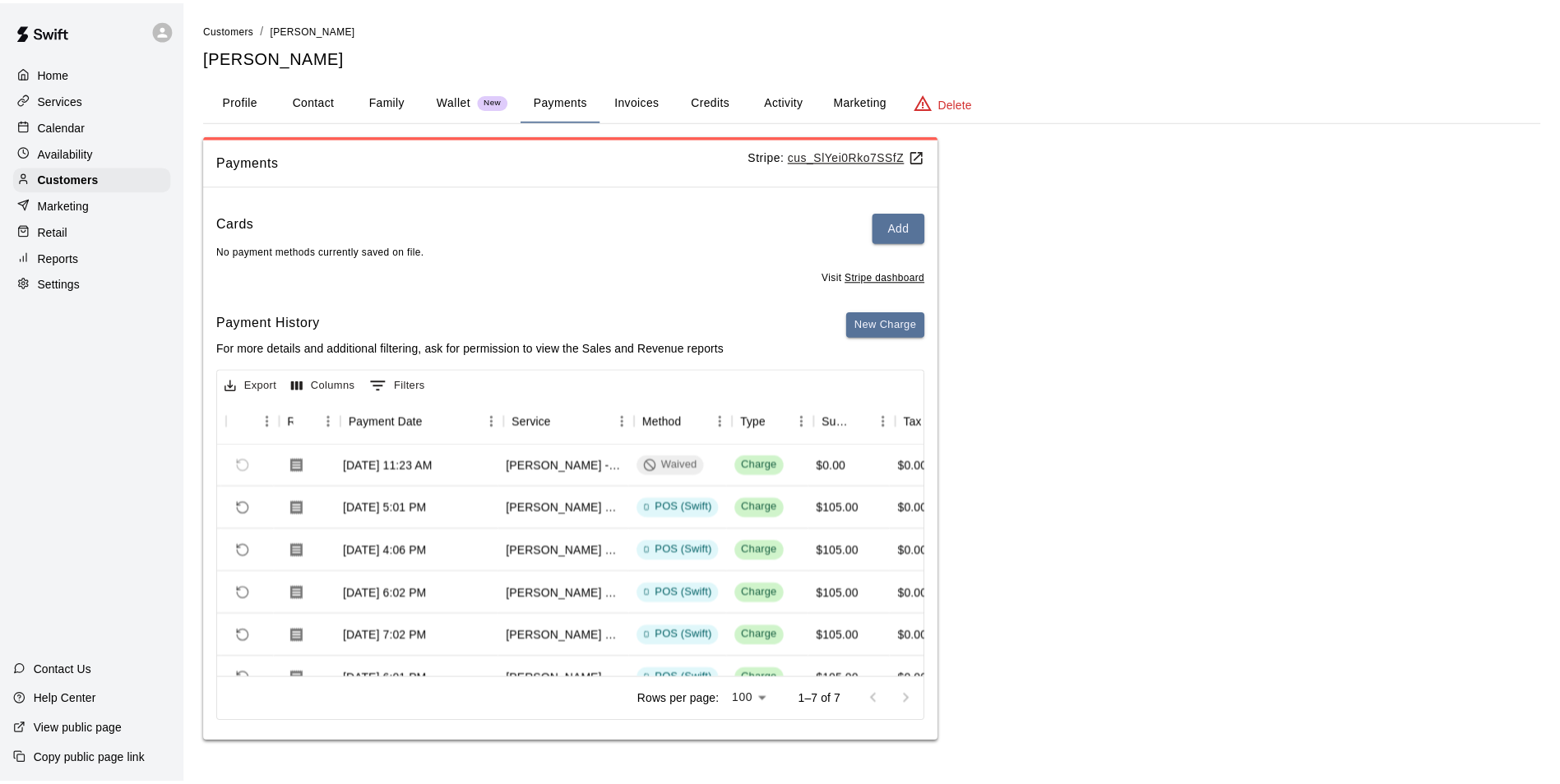
scroll to position [0, 86]
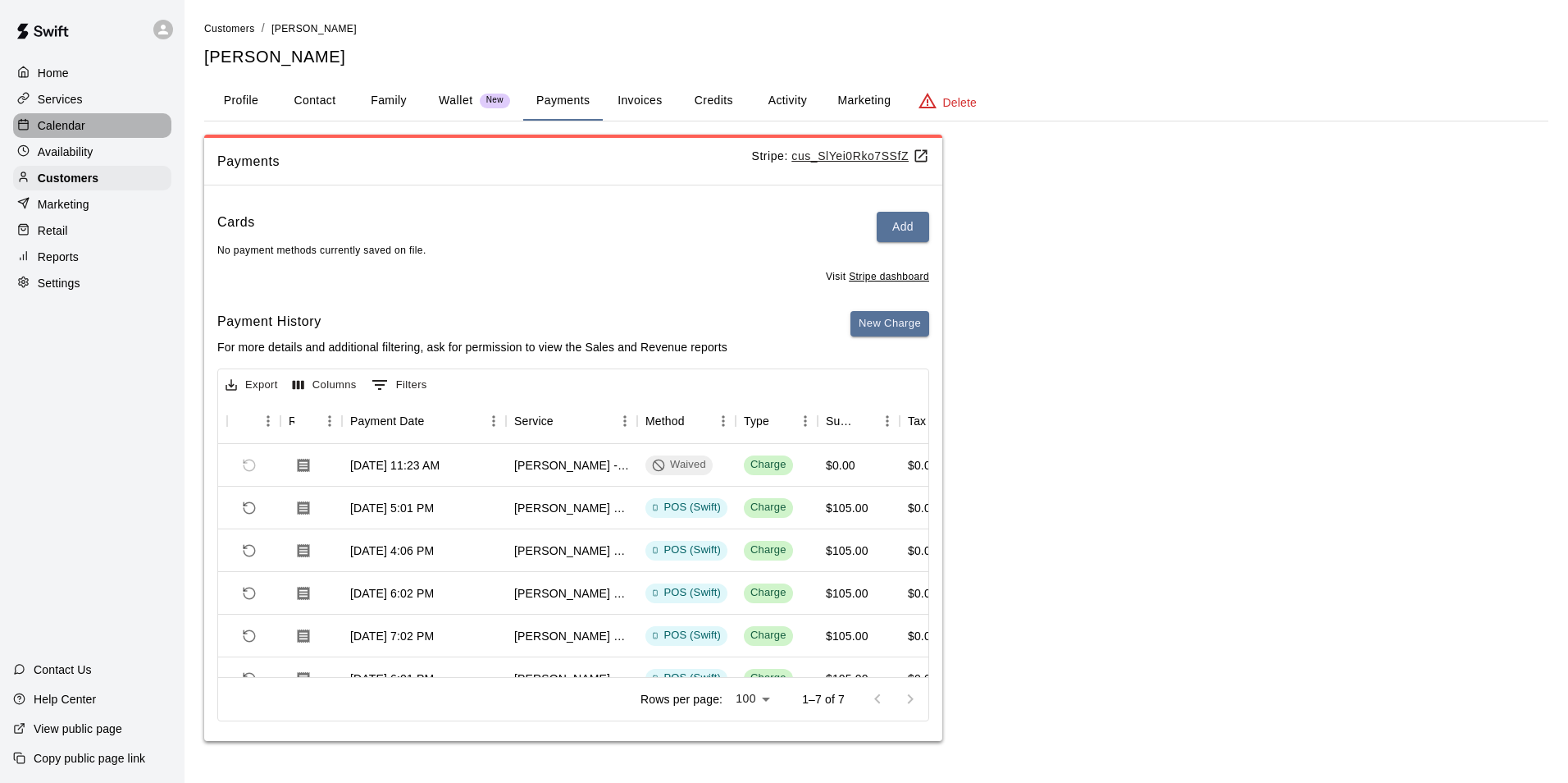
drag, startPoint x: 104, startPoint y: 133, endPoint x: 125, endPoint y: 144, distance: 23.7
click at [106, 133] on div "Calendar" at bounding box center [92, 125] width 159 height 25
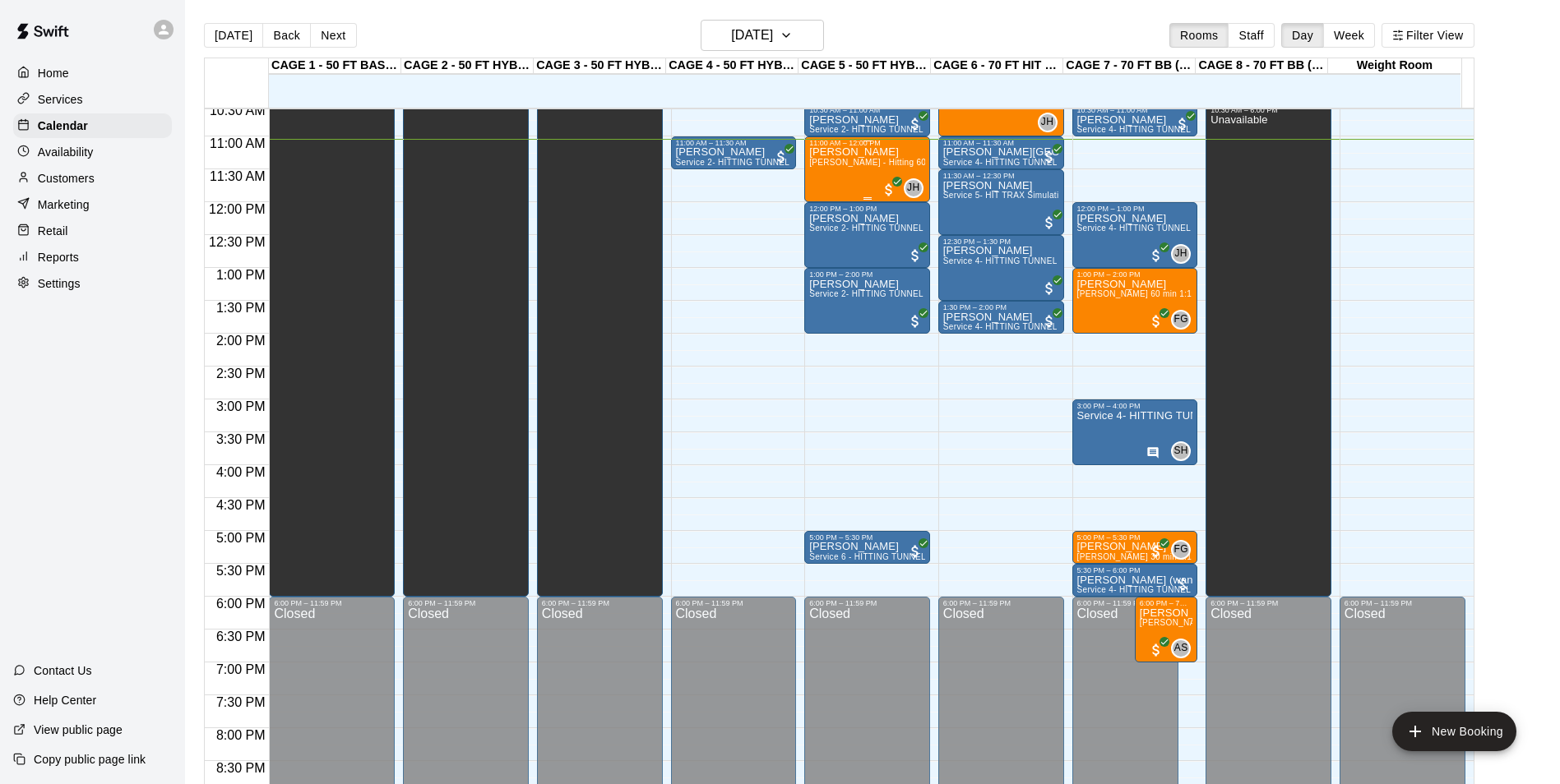
scroll to position [644, 0]
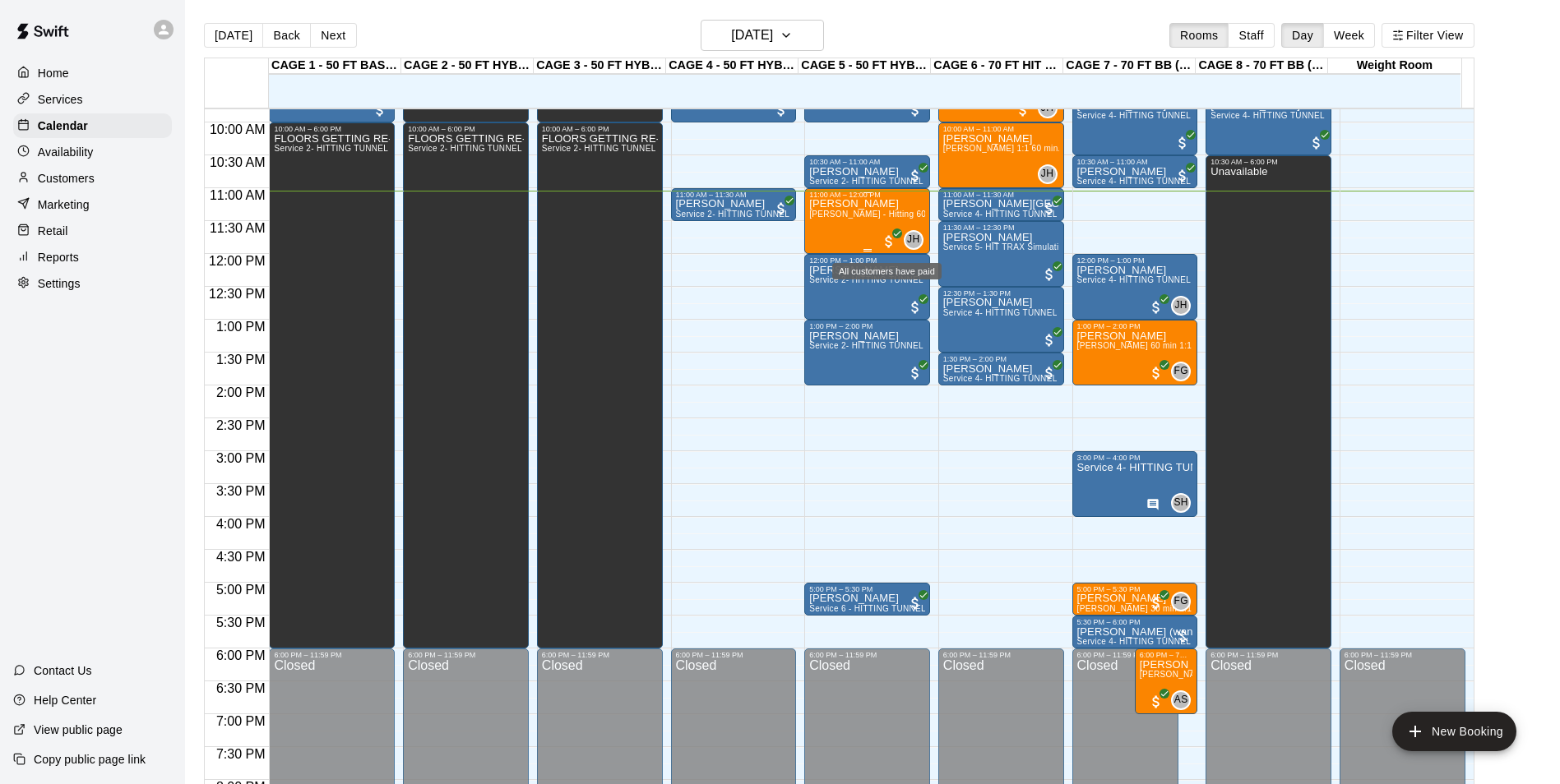
click at [887, 239] on span "All customers have paid" at bounding box center [889, 241] width 17 height 17
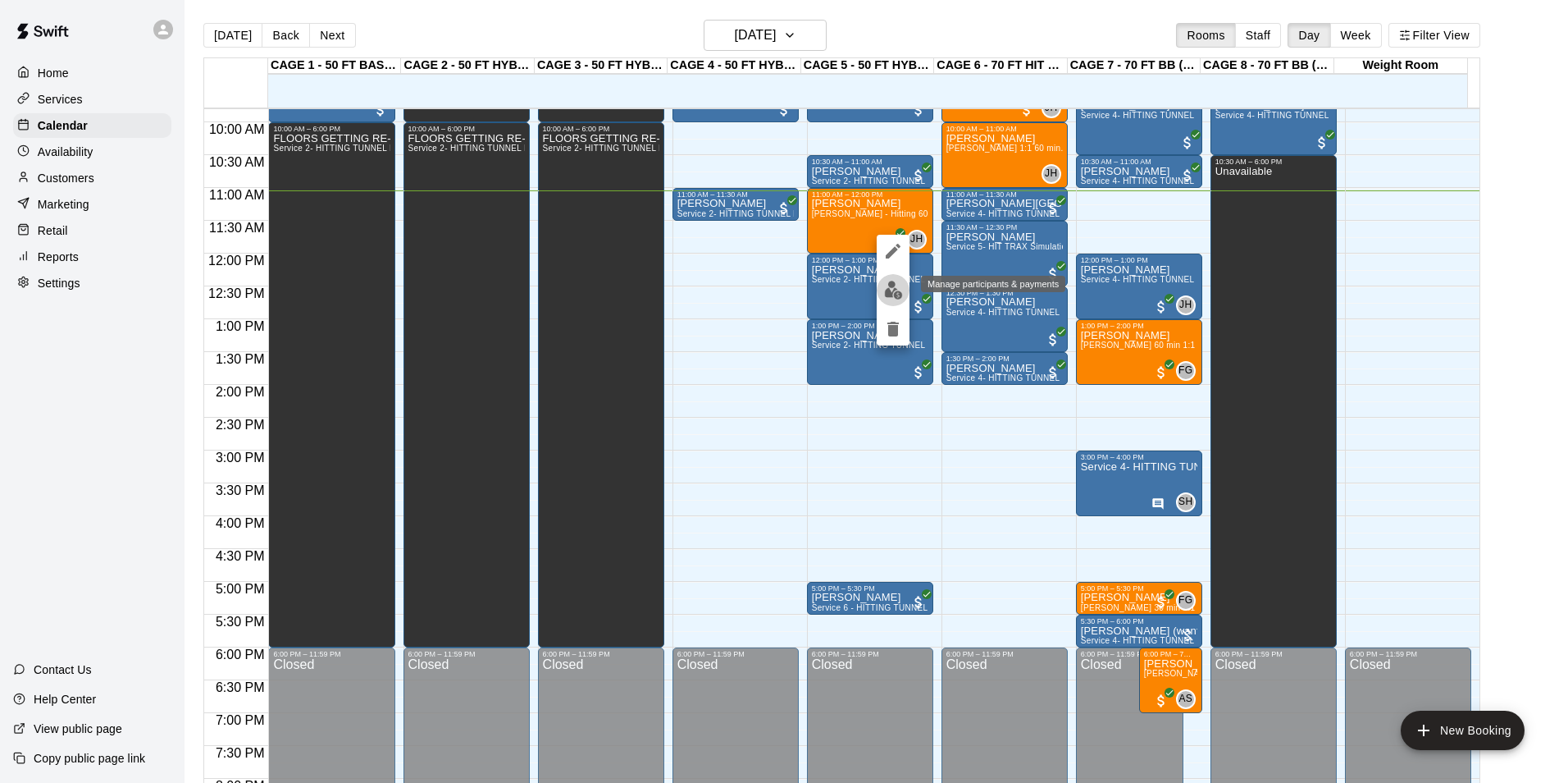
click at [893, 290] on img "edit" at bounding box center [894, 290] width 19 height 19
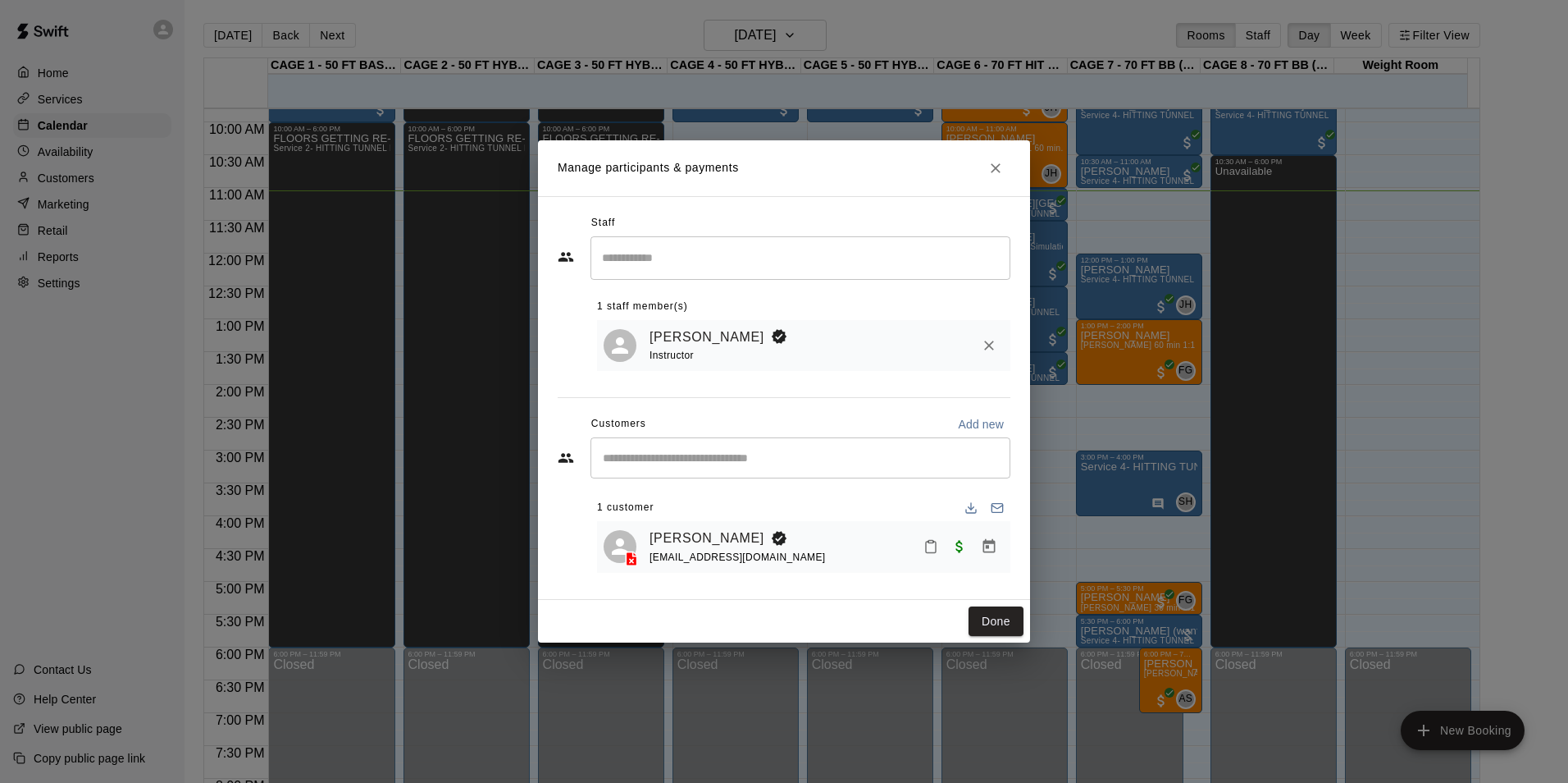
click at [836, 552] on div "Miranda Buckley mjwolf039401@gmail.com" at bounding box center [826, 547] width 354 height 39
click at [990, 549] on icon "Manage bookings & payment" at bounding box center [990, 546] width 12 height 14
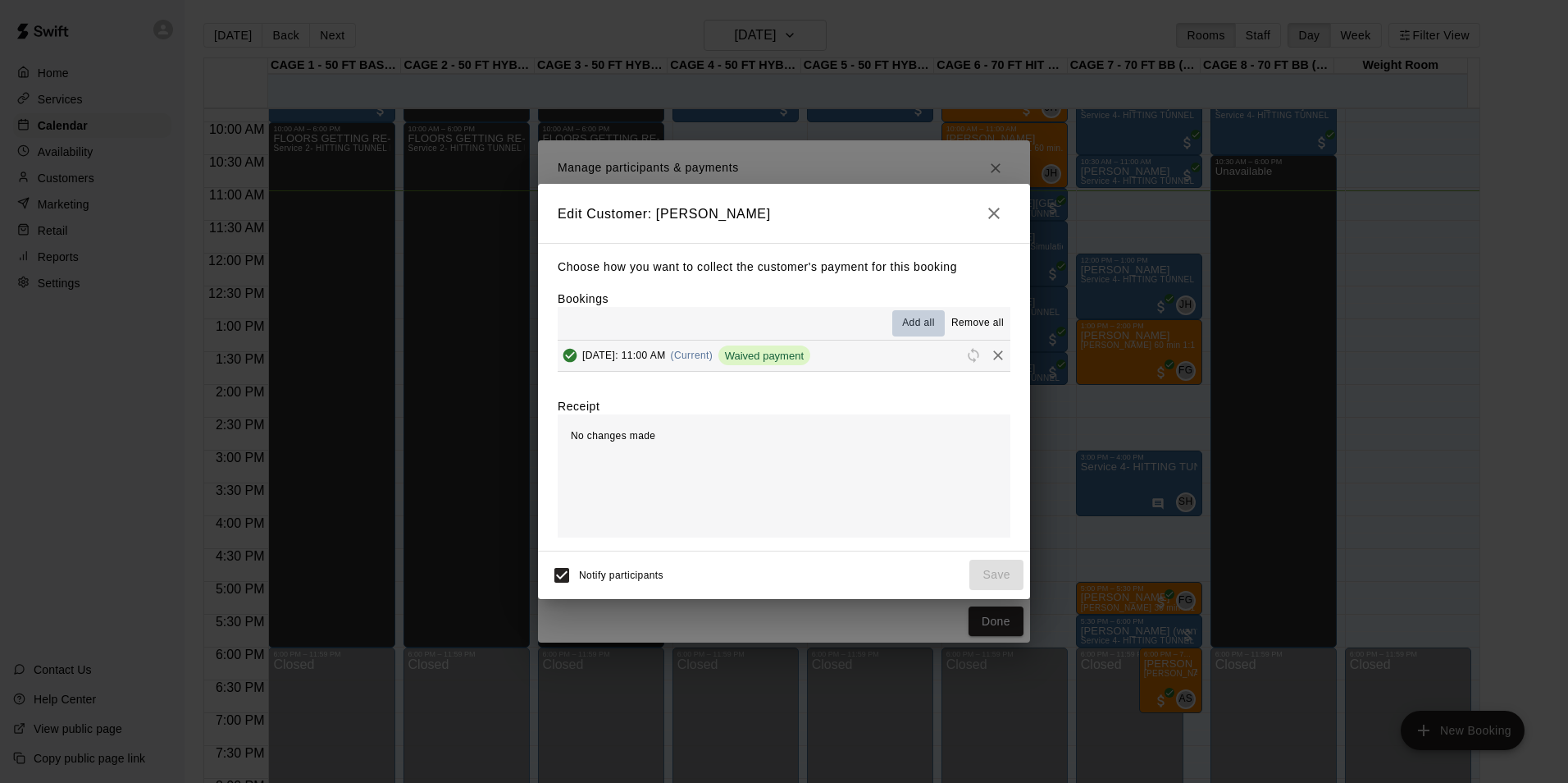
click at [915, 326] on span "Add all" at bounding box center [918, 324] width 33 height 17
click at [901, 353] on button "Saturday, September 20: 11:00 AM (Current) Waived payment" at bounding box center [784, 355] width 453 height 31
click at [994, 359] on icon "Remove" at bounding box center [999, 355] width 10 height 10
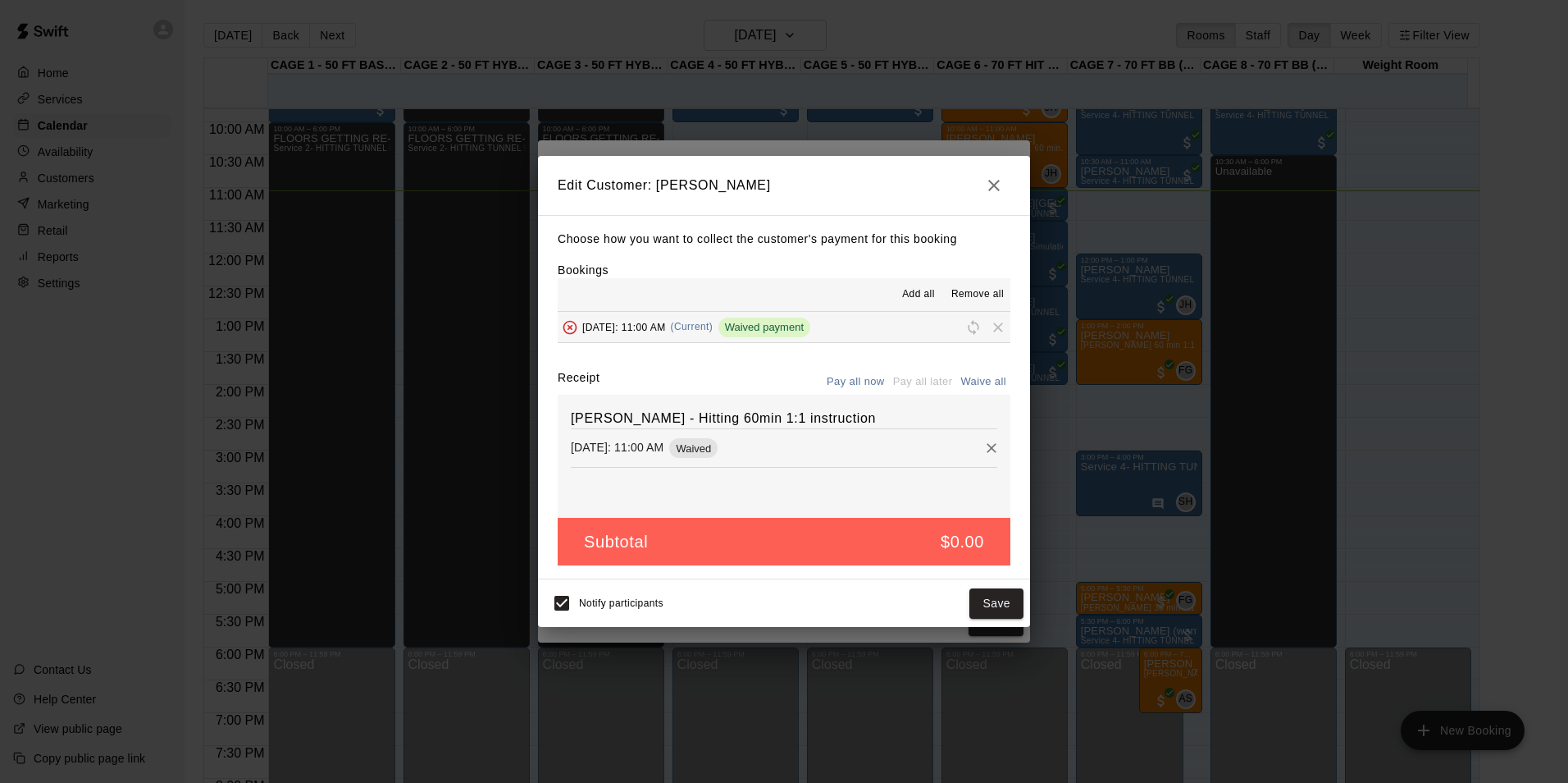
click at [864, 382] on button "Pay all now" at bounding box center [856, 382] width 66 height 26
click at [926, 290] on span "Add all" at bounding box center [918, 295] width 33 height 17
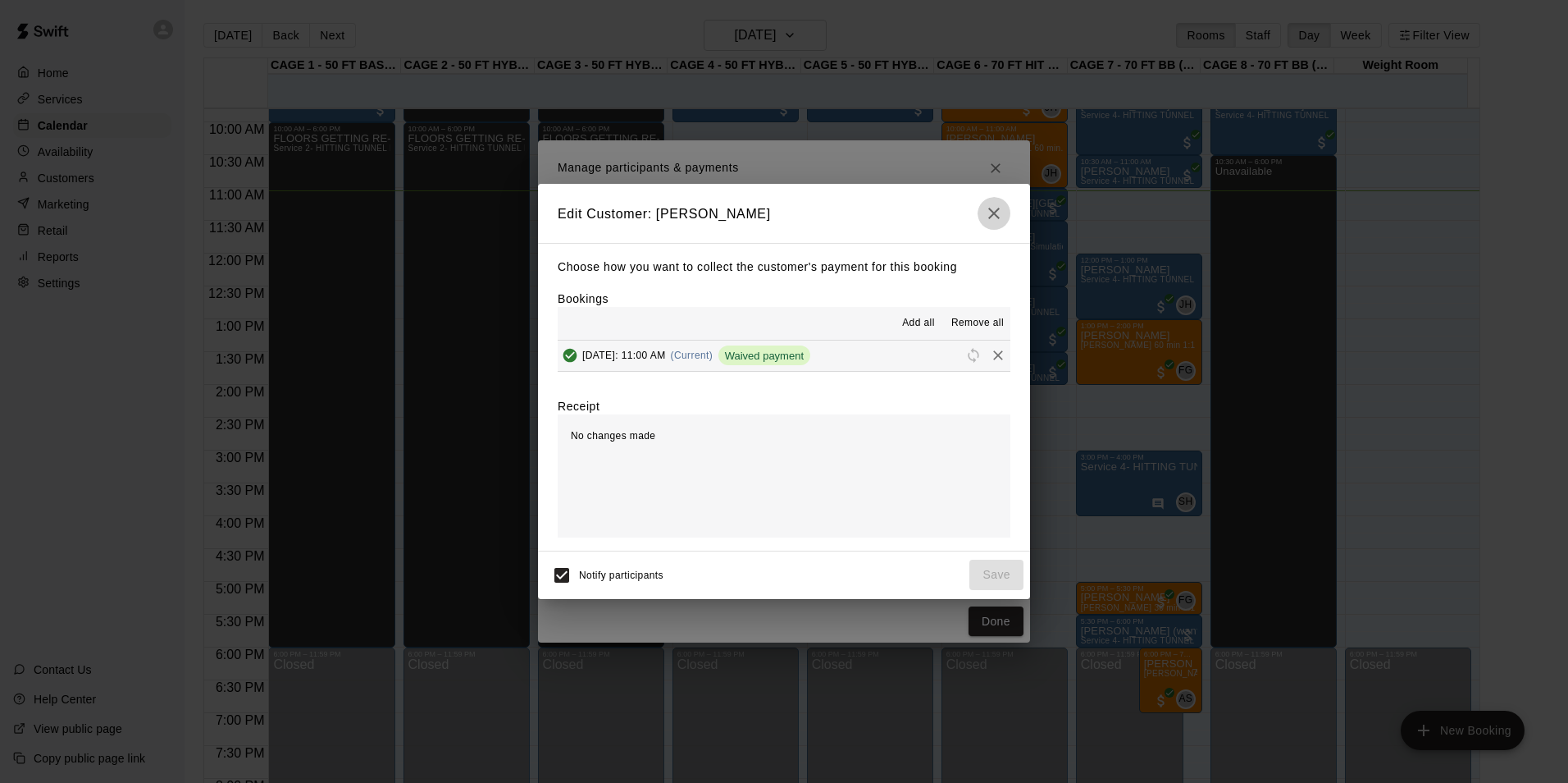
click at [987, 211] on icon "button" at bounding box center [995, 213] width 20 height 20
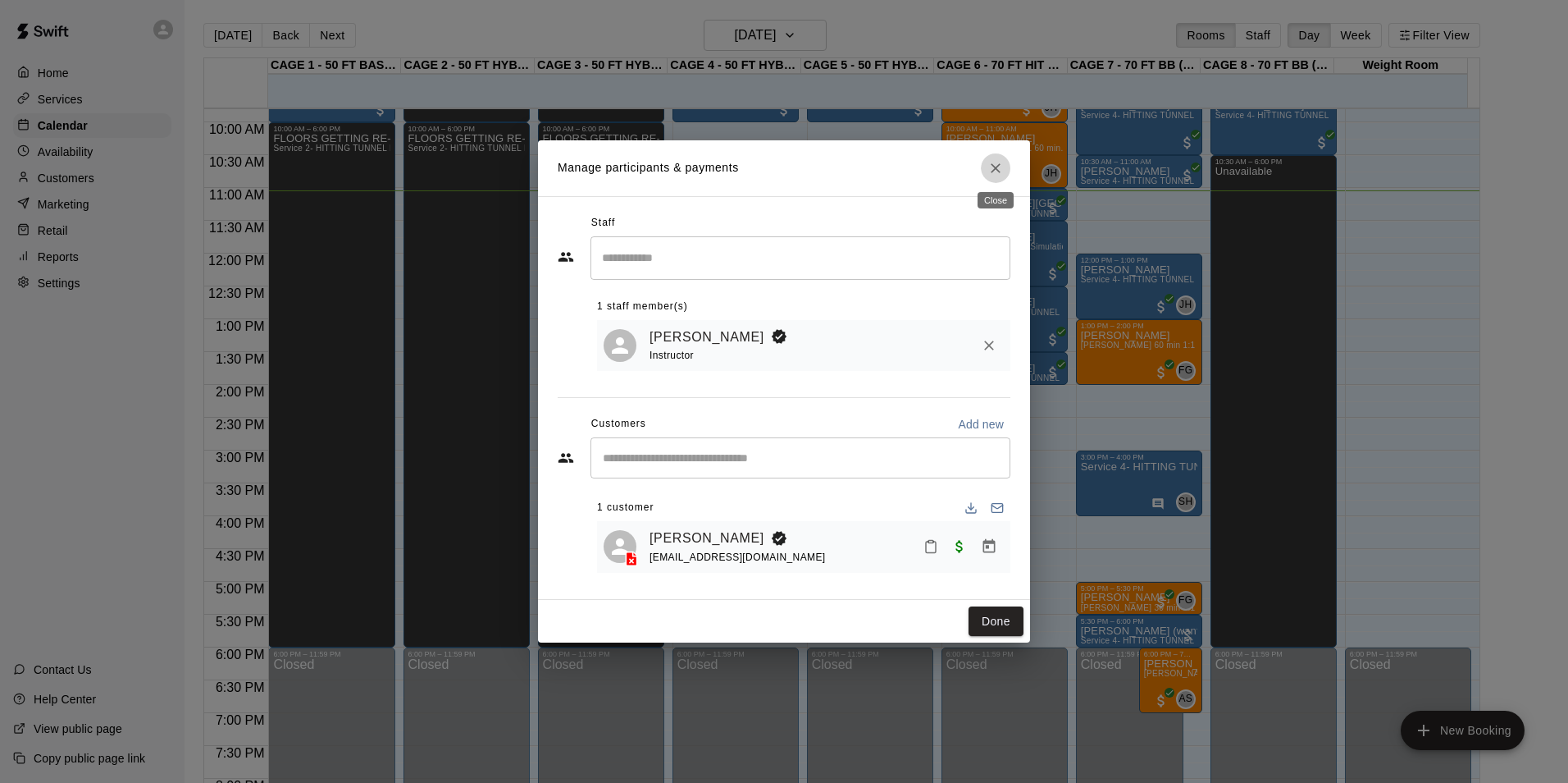
click at [986, 164] on button "Close" at bounding box center [996, 169] width 30 height 30
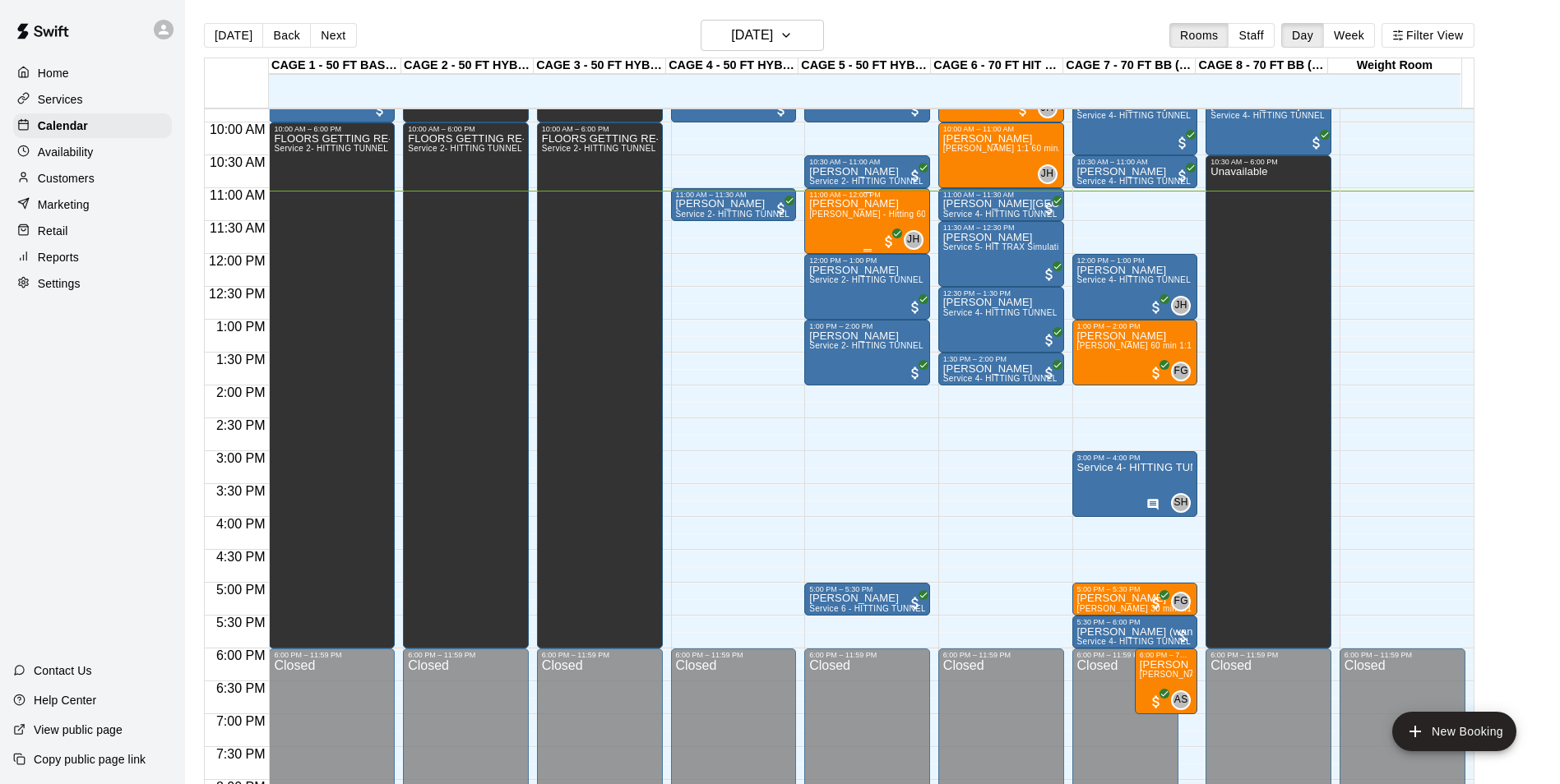
click at [901, 203] on div "Miranda Buckley John Havird - Hitting 60min 1:1 instruction" at bounding box center [867, 590] width 116 height 784
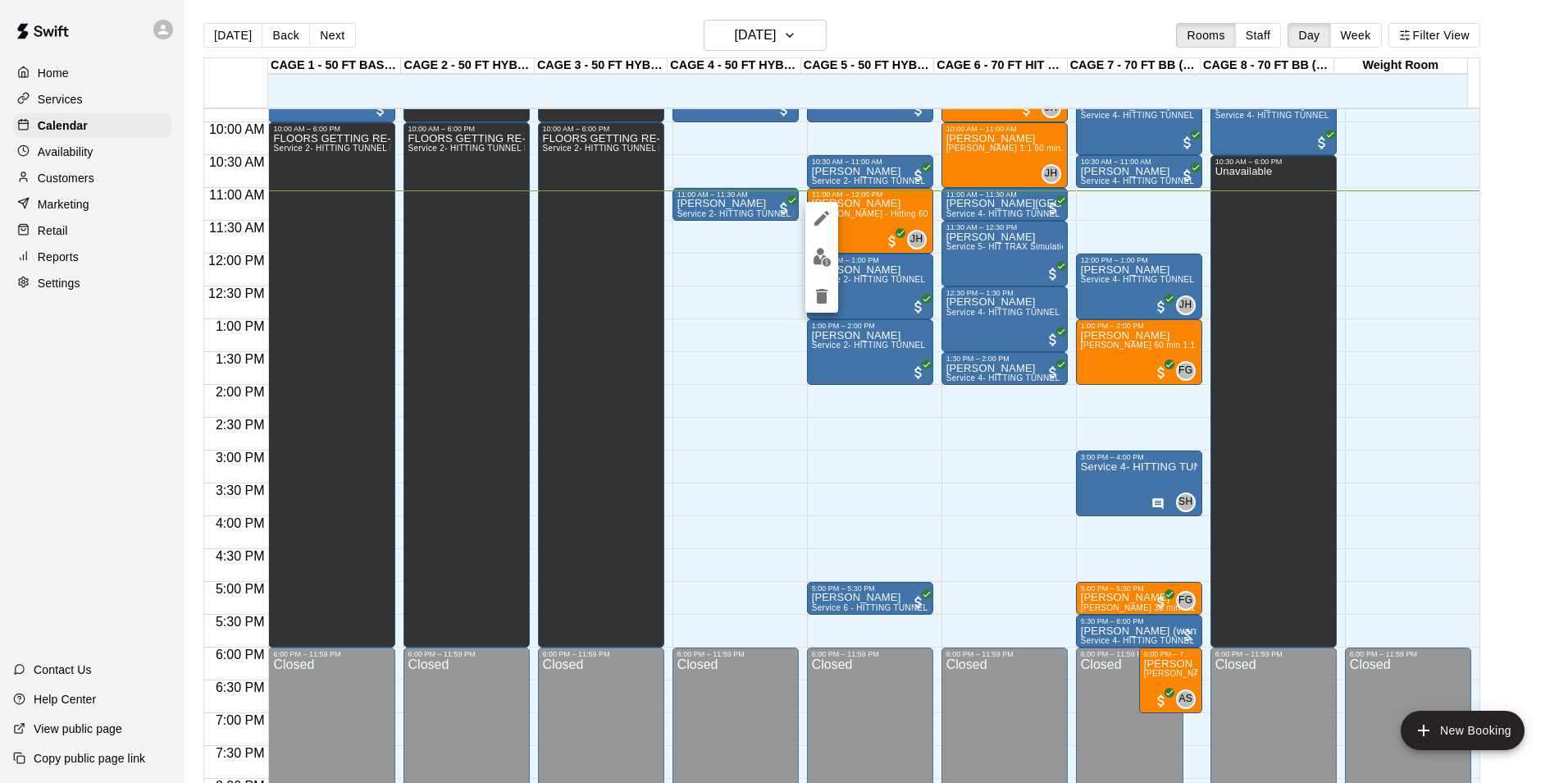
click at [823, 255] on img "edit" at bounding box center [822, 257] width 19 height 19
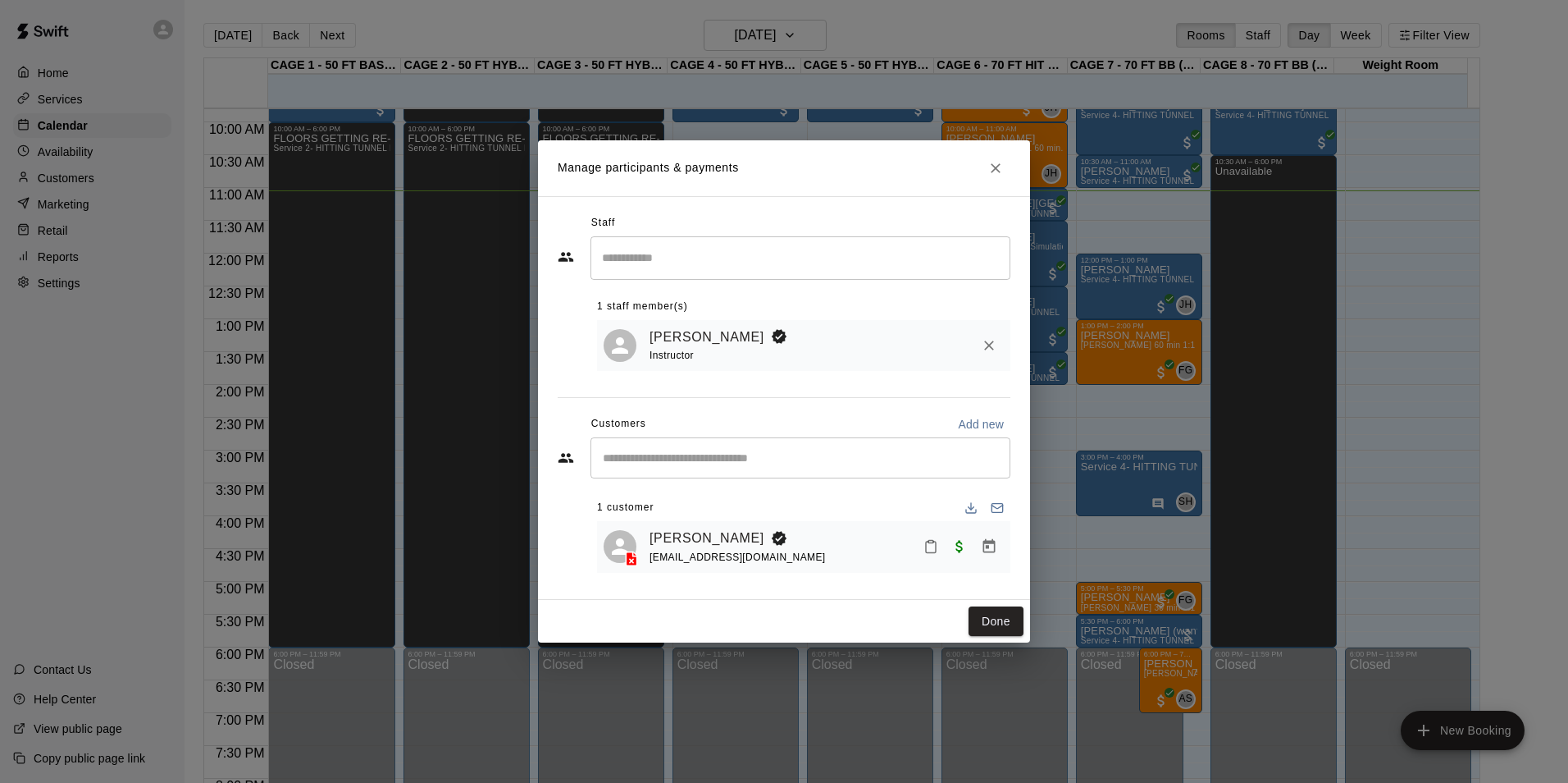
click at [838, 444] on div "​" at bounding box center [800, 457] width 420 height 41
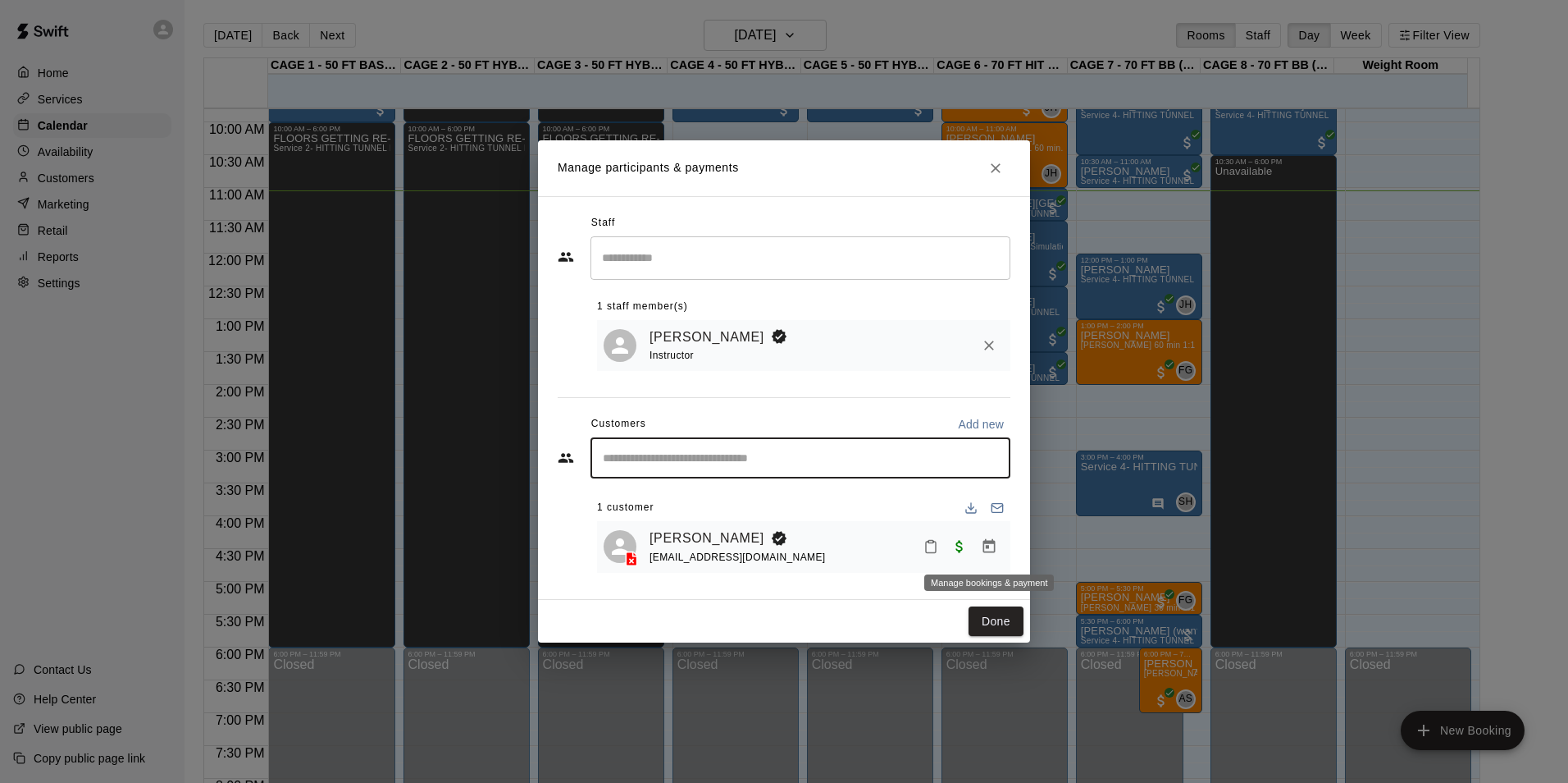
click at [992, 544] on icon "Manage bookings & payment" at bounding box center [990, 546] width 12 height 14
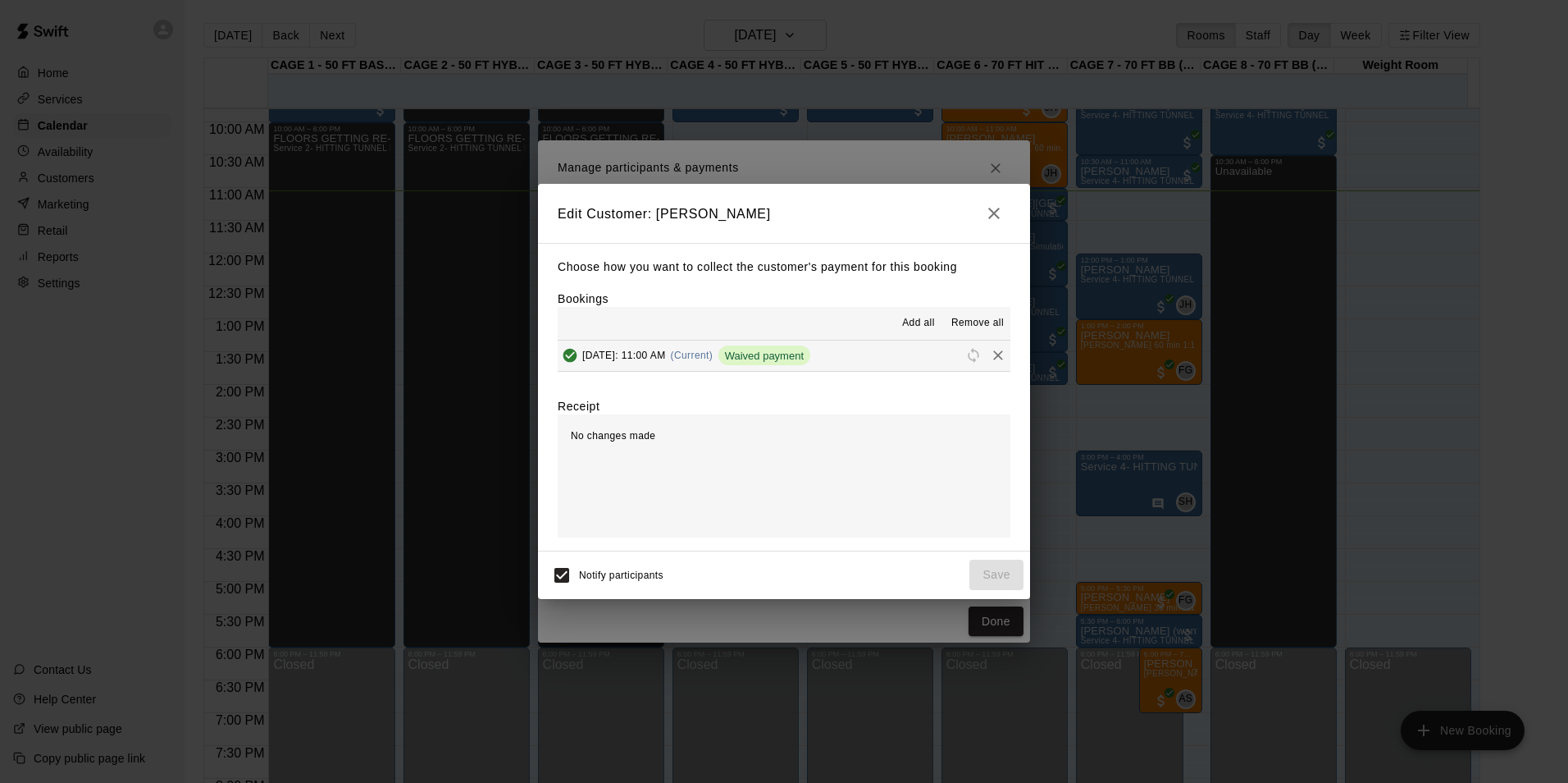
click at [810, 368] on div "Saturday, September 20: 11:00 AM (Current) Waived payment" at bounding box center [683, 355] width 253 height 25
click at [961, 355] on span "Reschedule" at bounding box center [973, 355] width 25 height 12
click at [994, 355] on icon "Remove" at bounding box center [999, 355] width 10 height 10
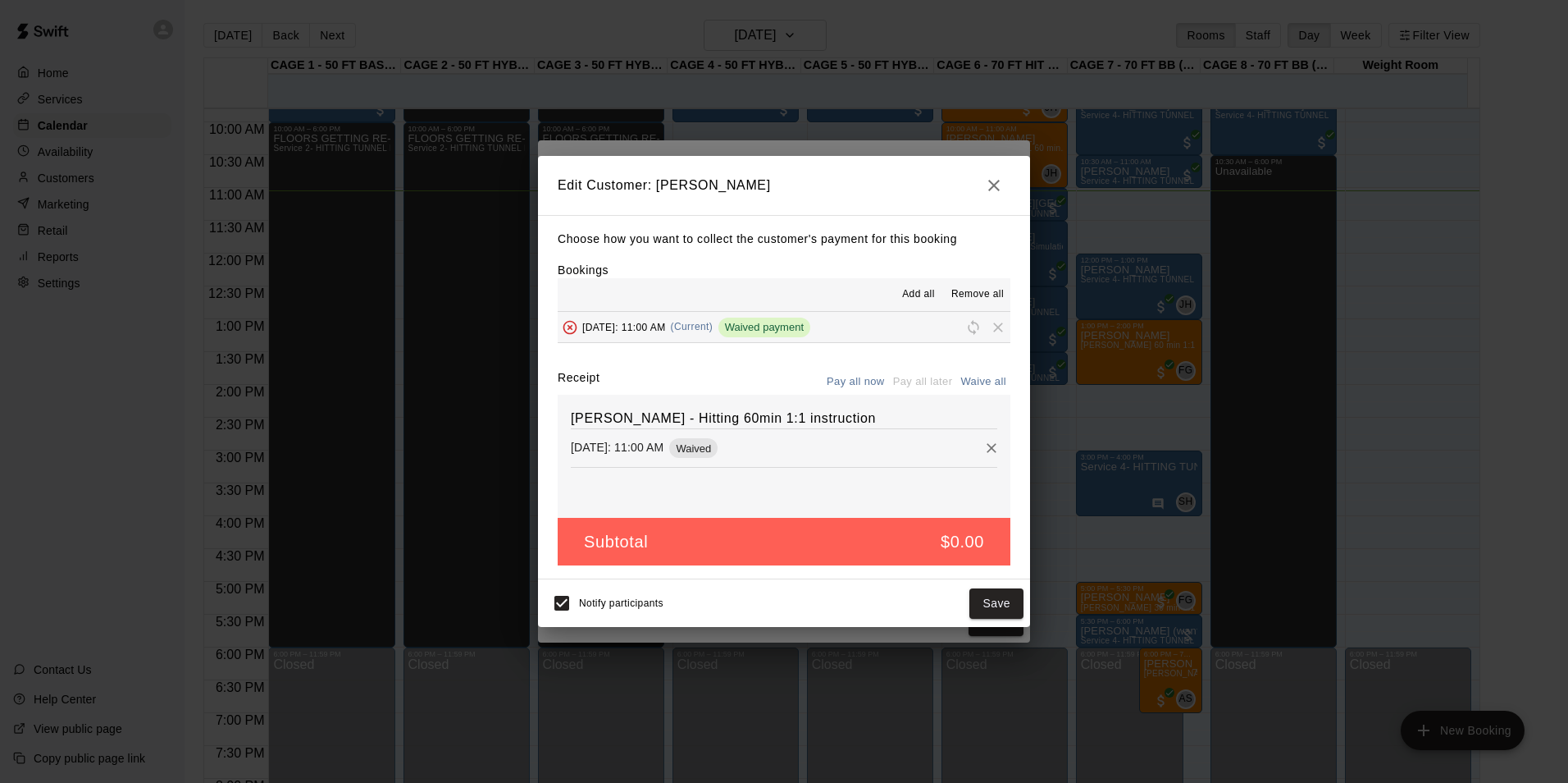
click at [876, 375] on button "Pay all now" at bounding box center [856, 382] width 66 height 26
click at [987, 452] on icon "Remove" at bounding box center [992, 449] width 10 height 10
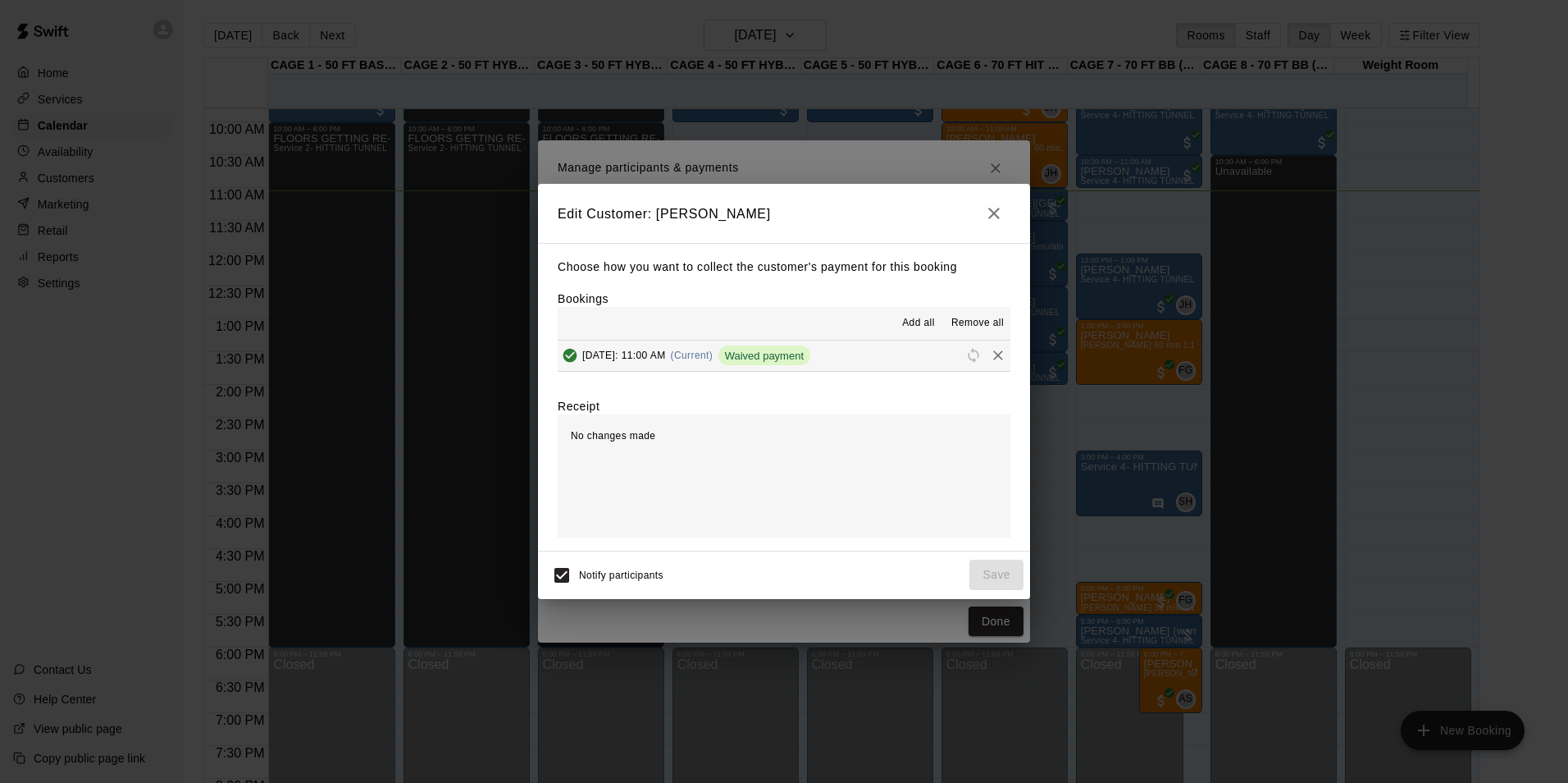
click at [985, 219] on icon "button" at bounding box center [995, 213] width 20 height 20
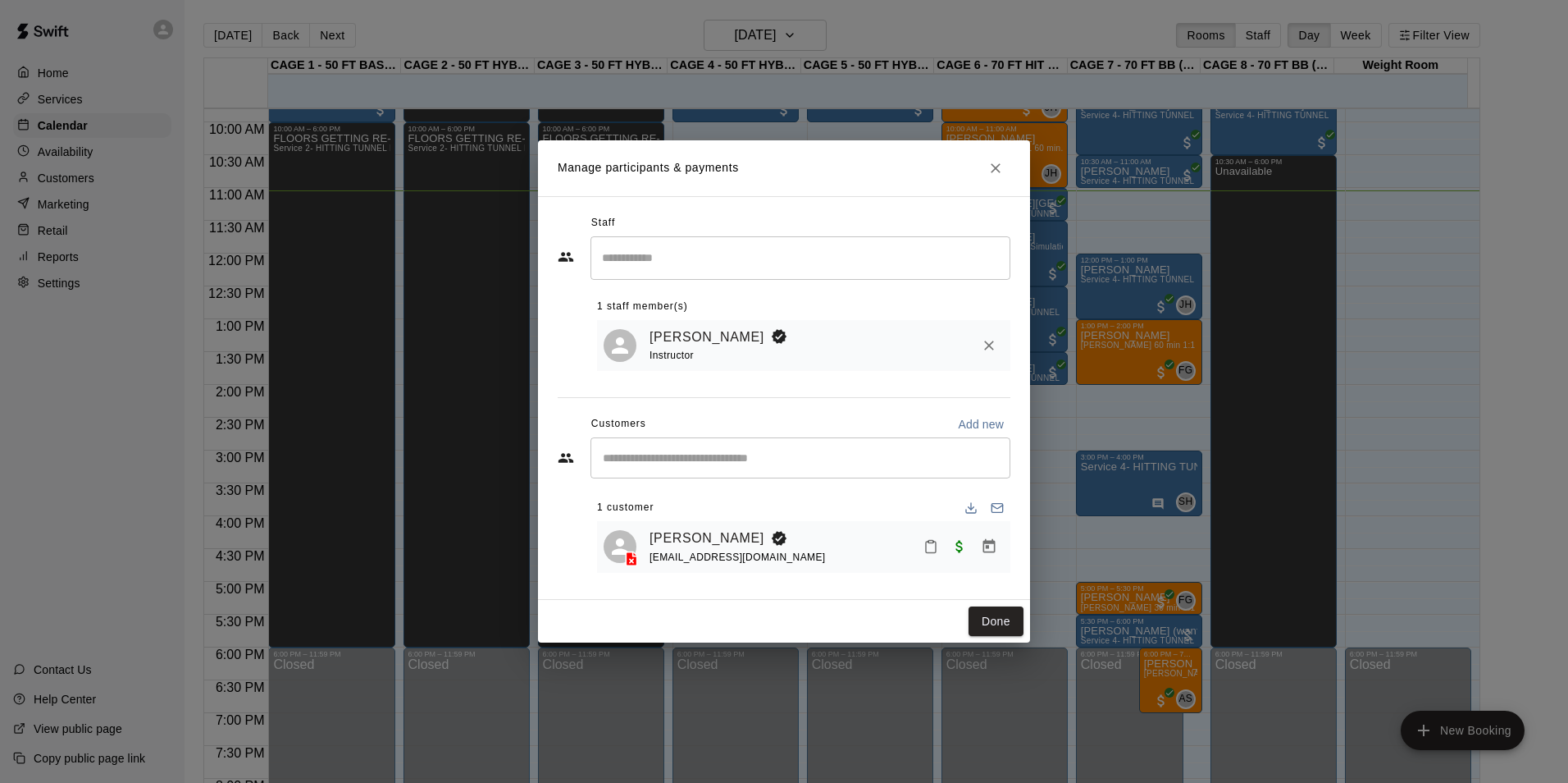
click at [1002, 151] on h2 "Manage participants & payments" at bounding box center [784, 168] width 492 height 56
click at [1006, 168] on button "Close" at bounding box center [996, 169] width 30 height 30
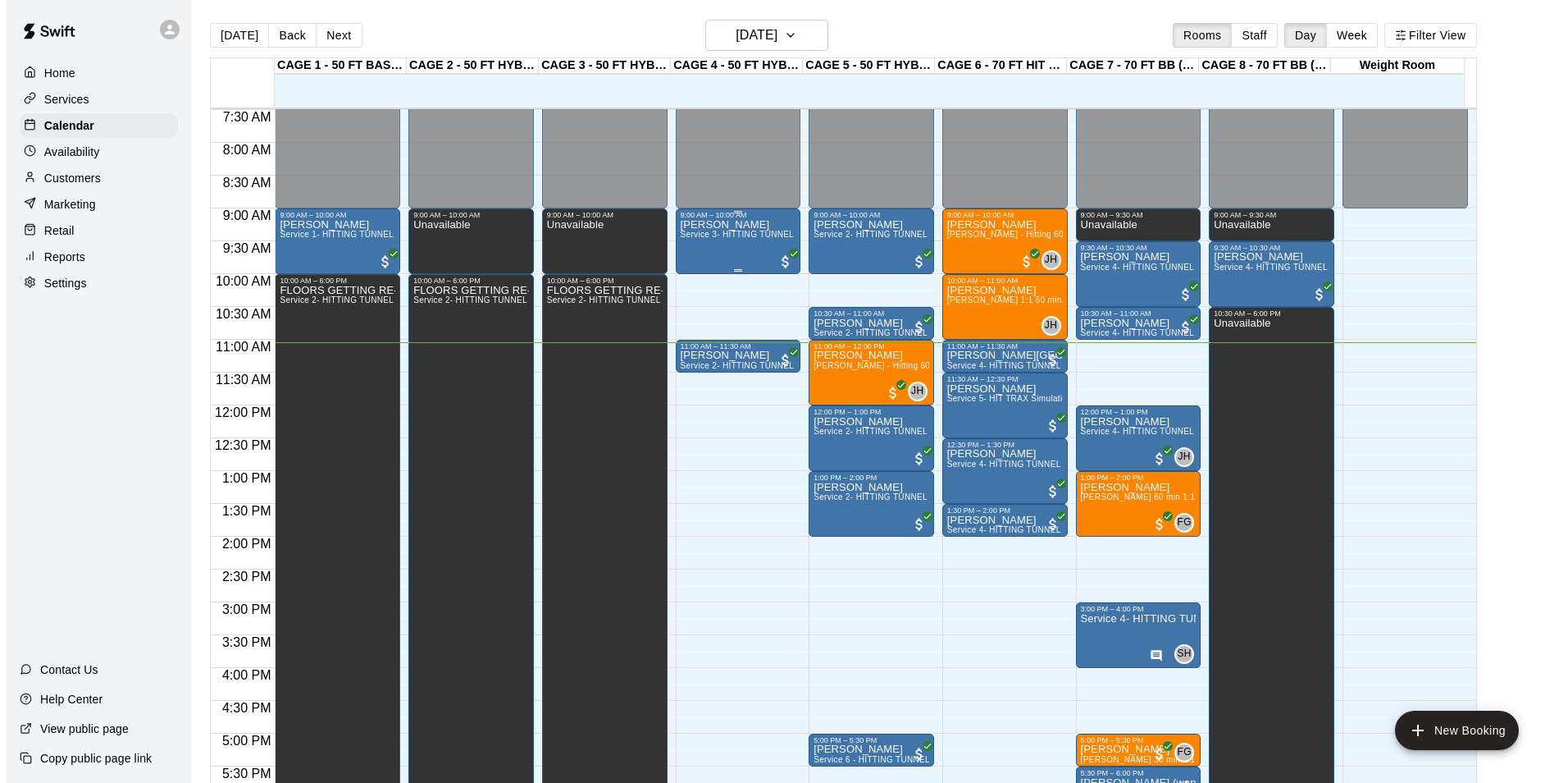
scroll to position [479, 0]
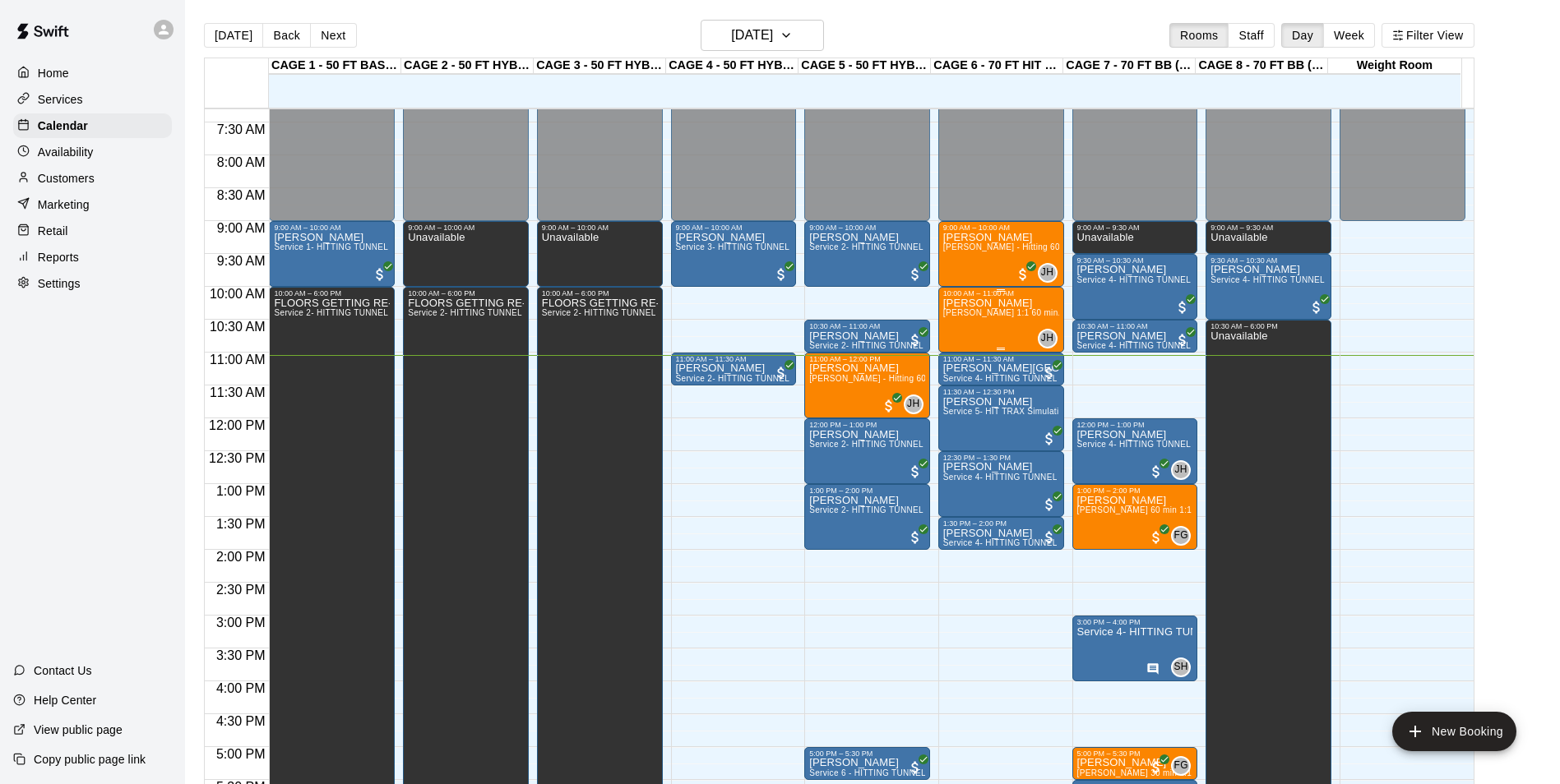
click at [979, 303] on p "[PERSON_NAME]" at bounding box center [1001, 303] width 116 height 0
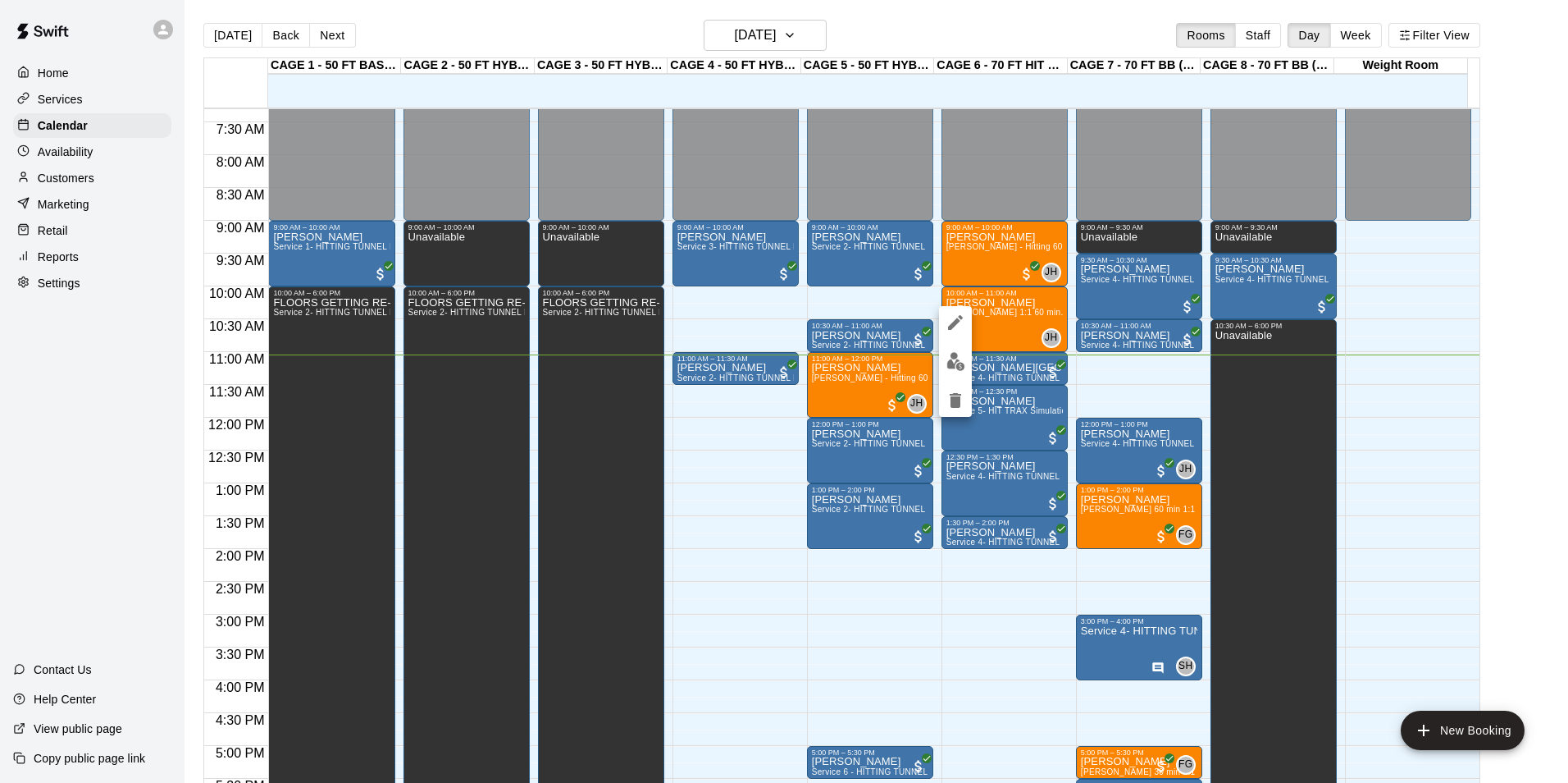
click at [969, 372] on div at bounding box center [955, 362] width 33 height 111
click at [963, 358] on img "edit" at bounding box center [956, 361] width 19 height 19
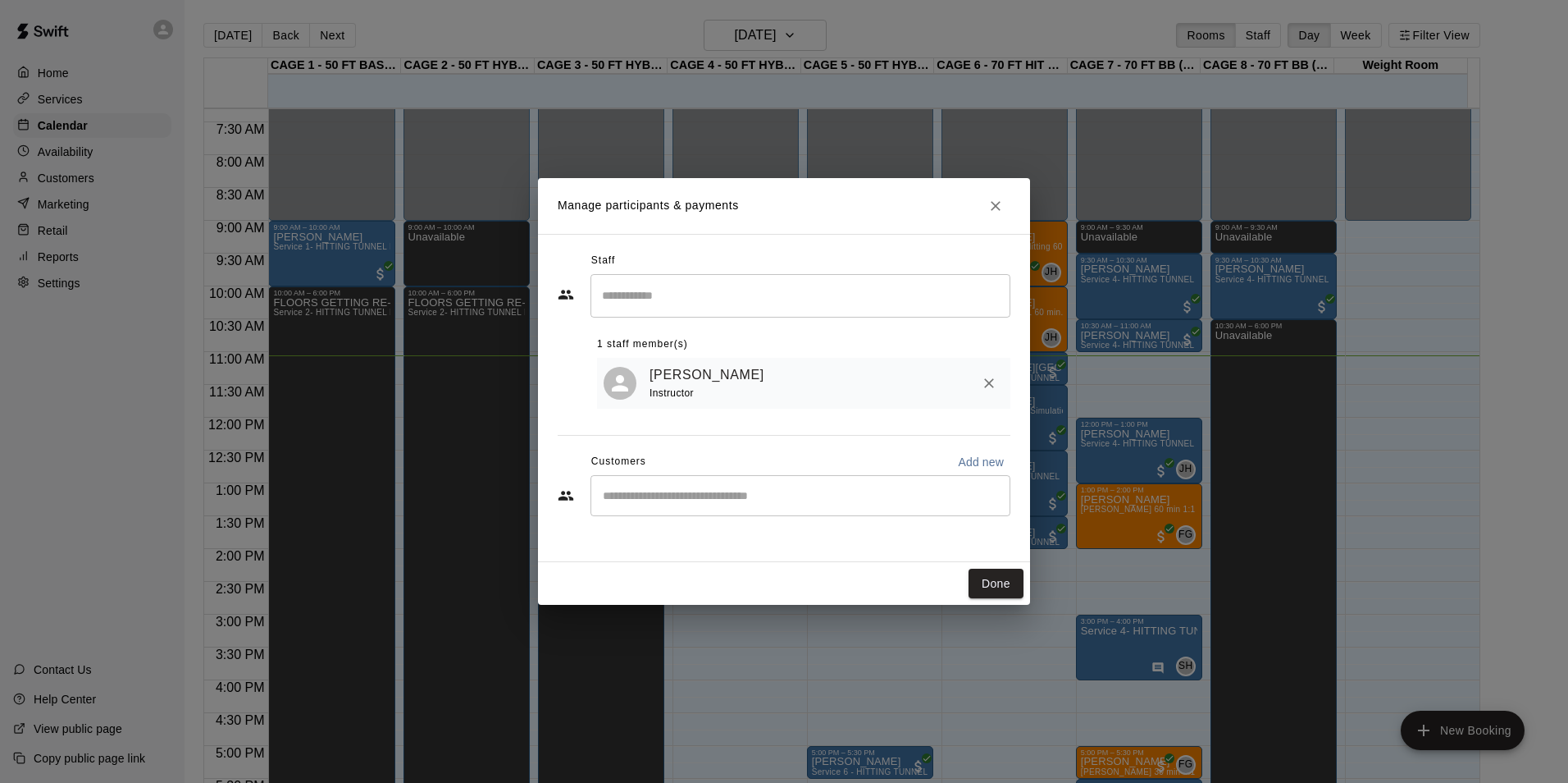
click at [823, 492] on input "Start typing to search customers..." at bounding box center [800, 495] width 406 height 17
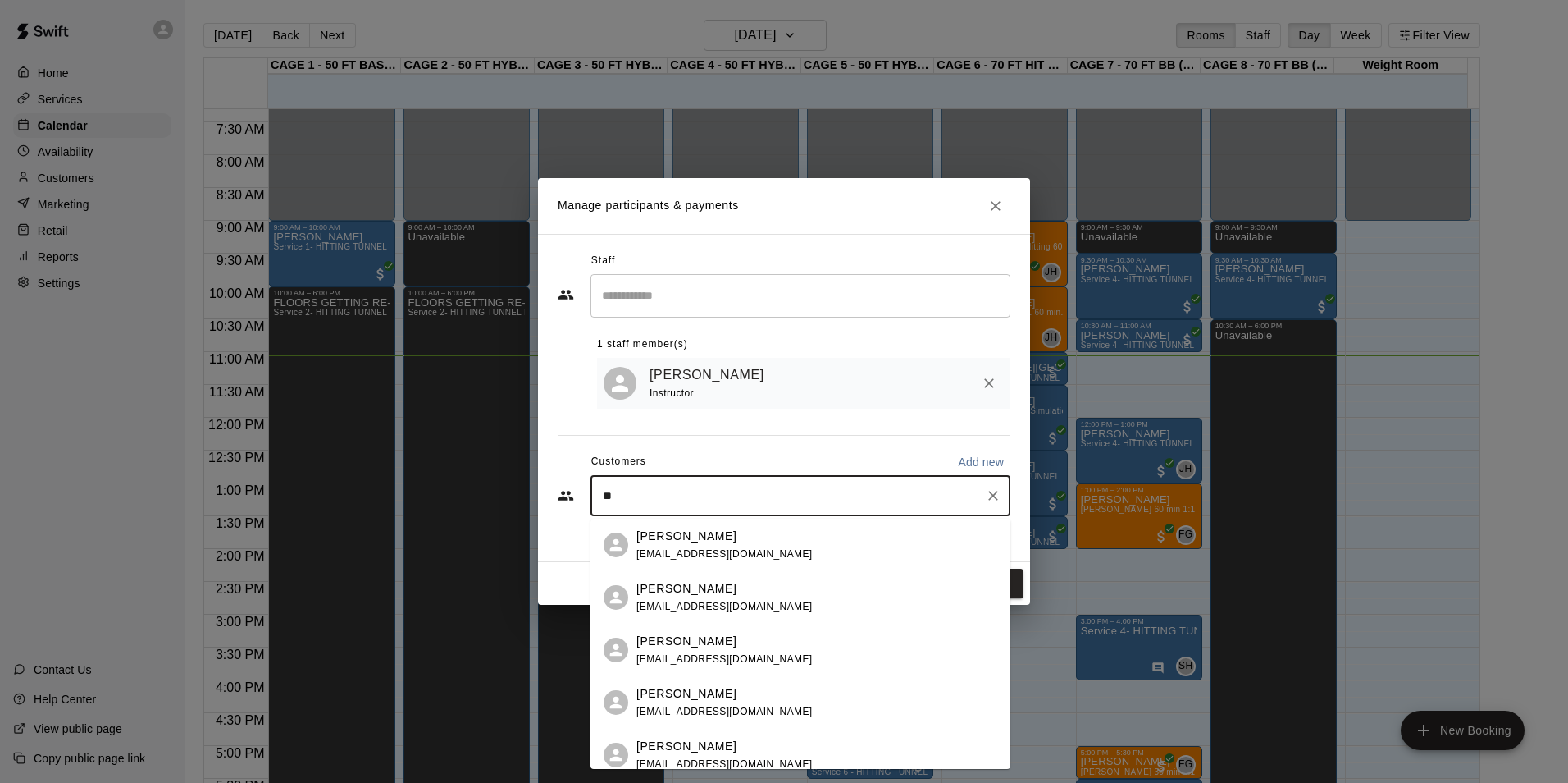
type input "*"
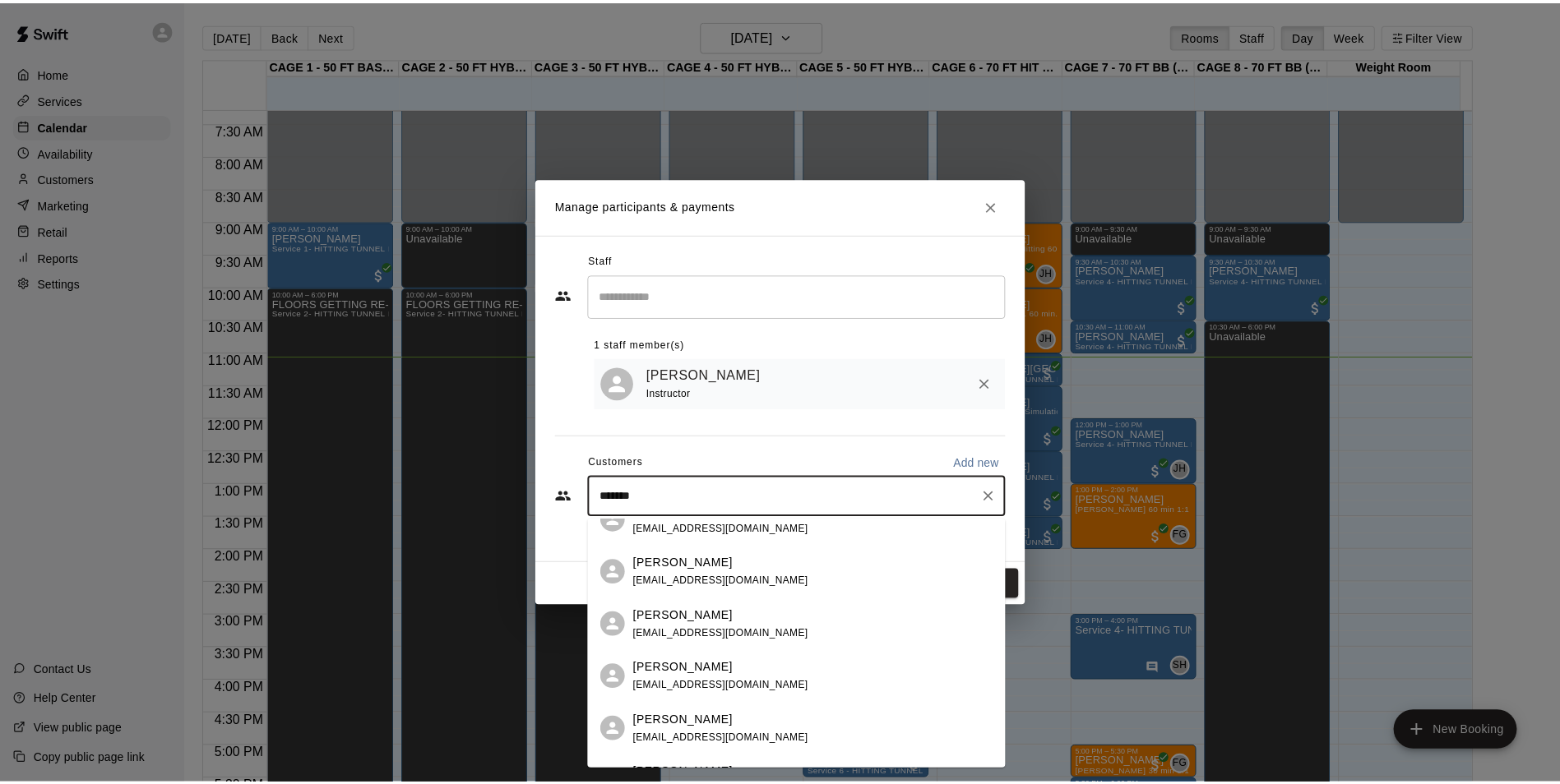
scroll to position [0, 0]
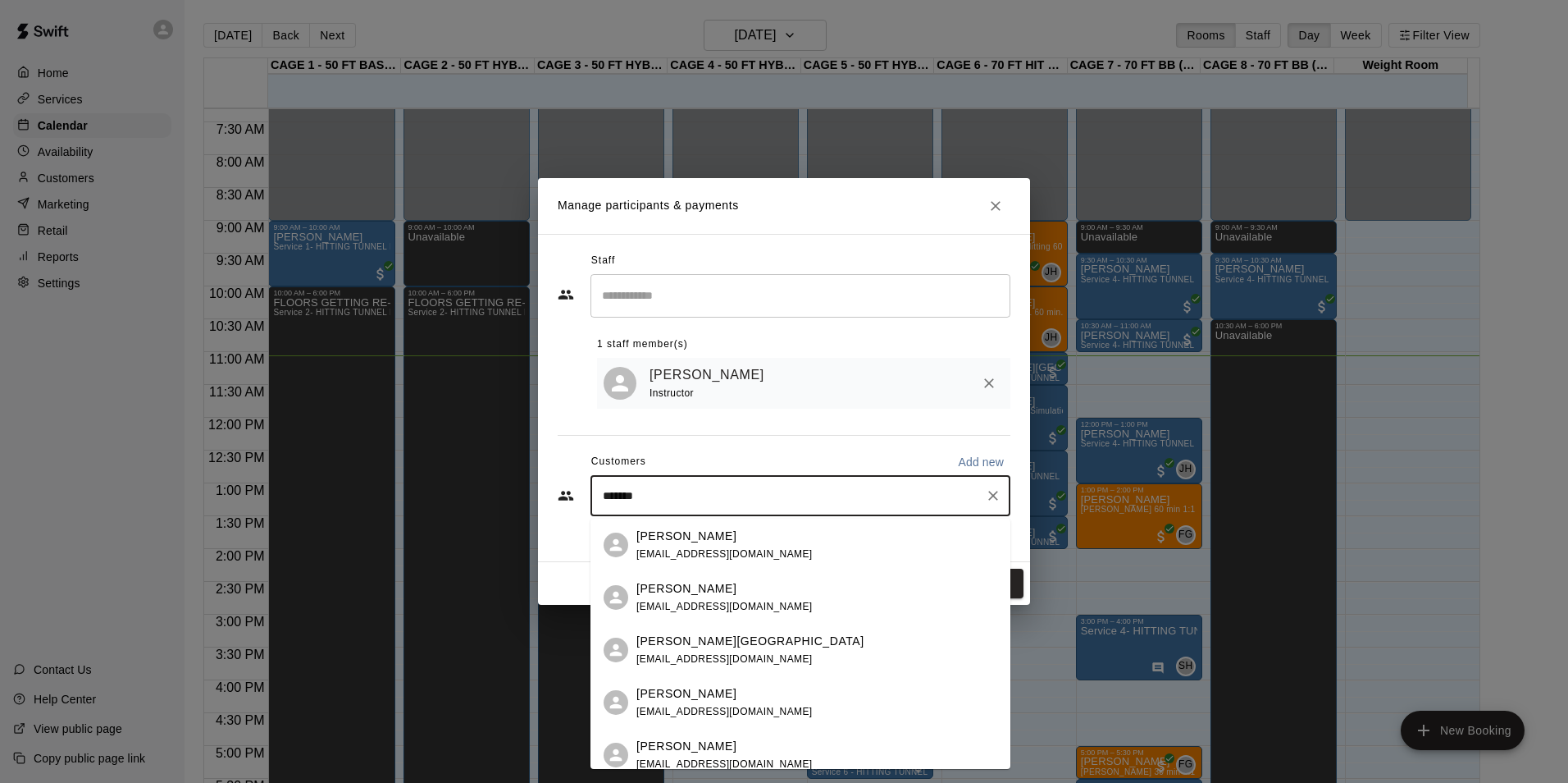
type input "******"
click at [1011, 500] on div "Staff ​ 1 staff member(s) John Havird Instructor Customers Add new ****** ​" at bounding box center [784, 398] width 492 height 328
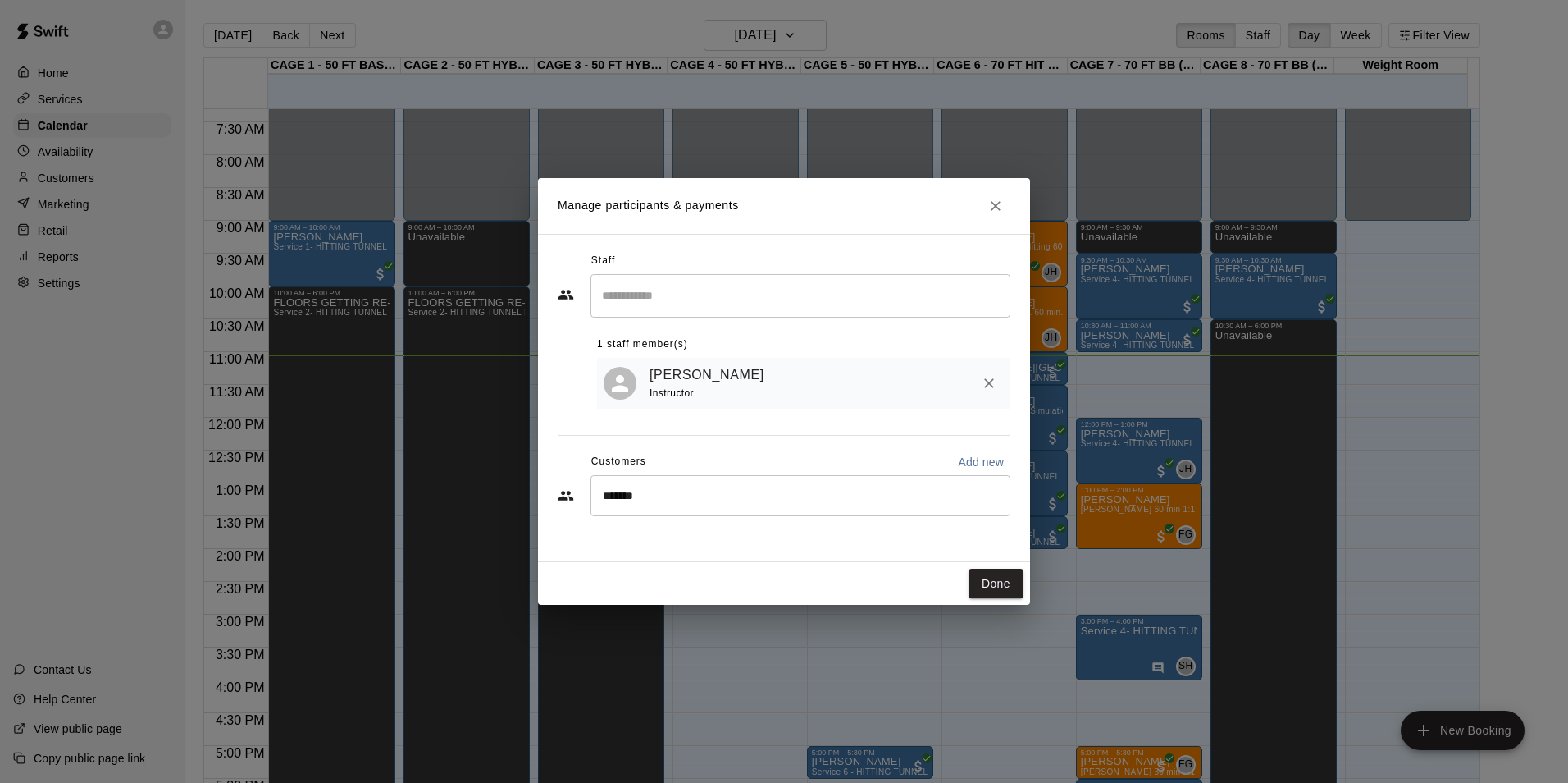
click at [989, 204] on icon "Close" at bounding box center [996, 205] width 17 height 17
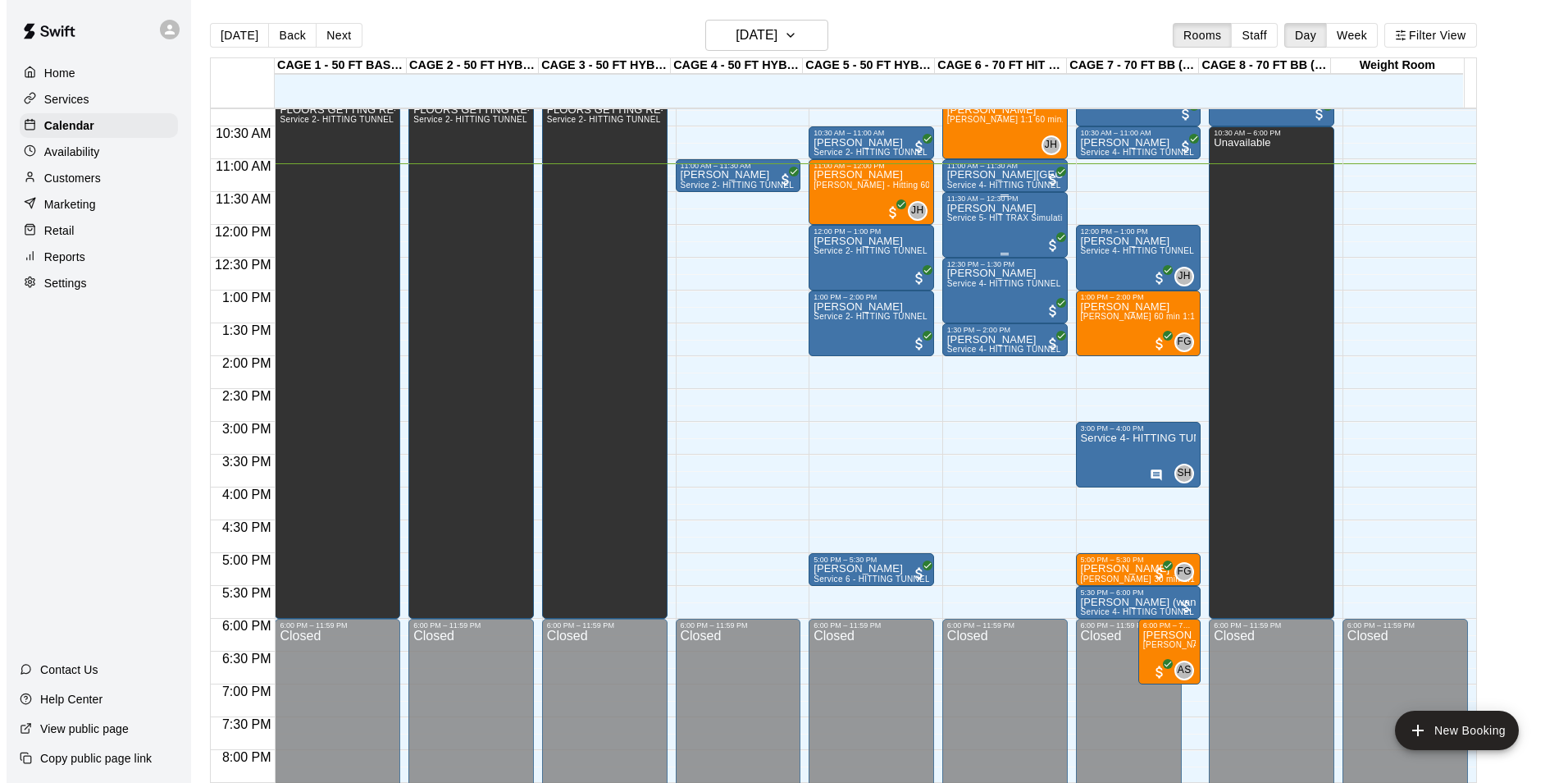
scroll to position [645, 0]
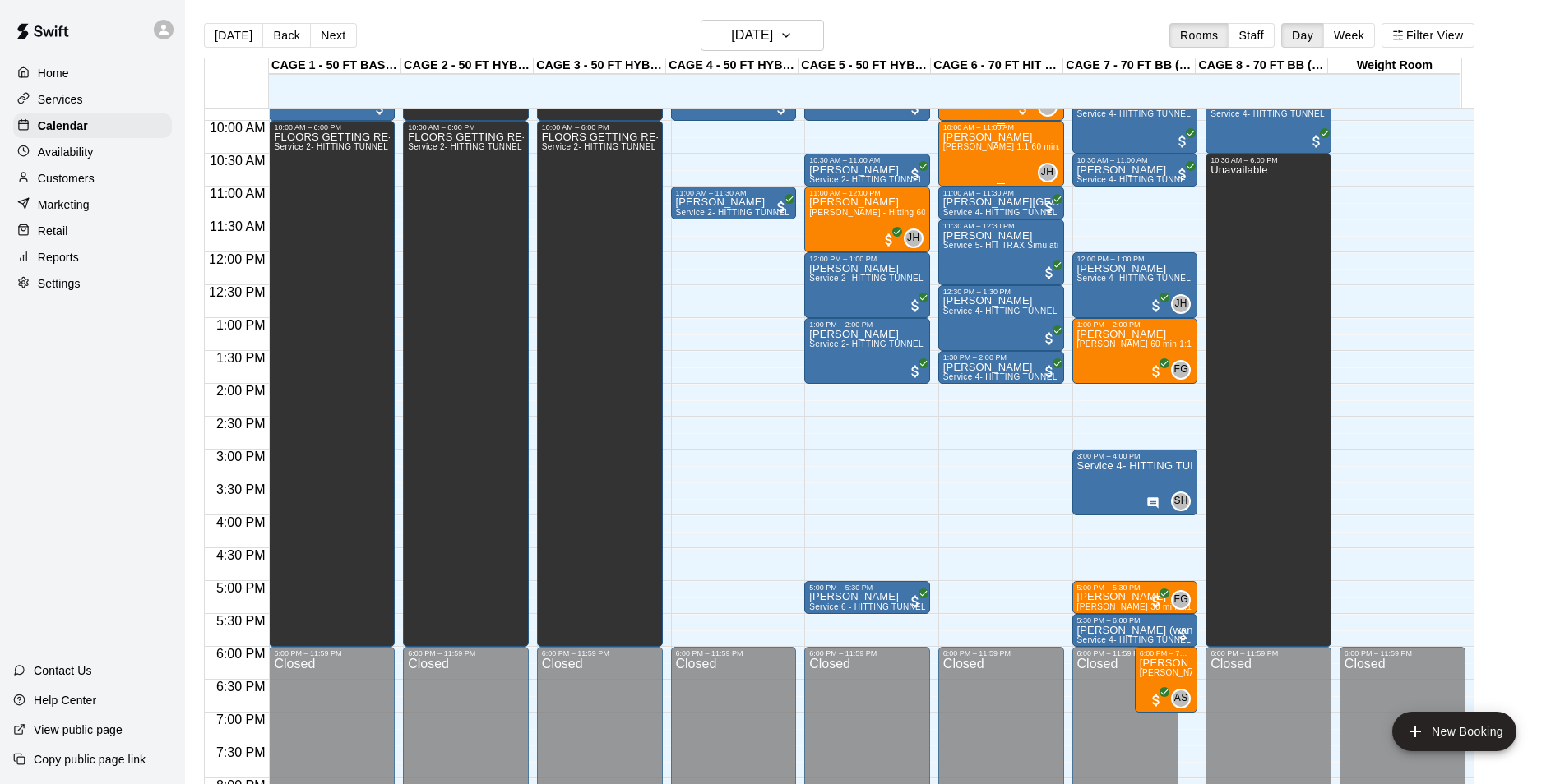
click at [986, 167] on div "[PERSON_NAME] [PERSON_NAME] 1:1 60 min. pitching Lesson" at bounding box center [1001, 523] width 116 height 784
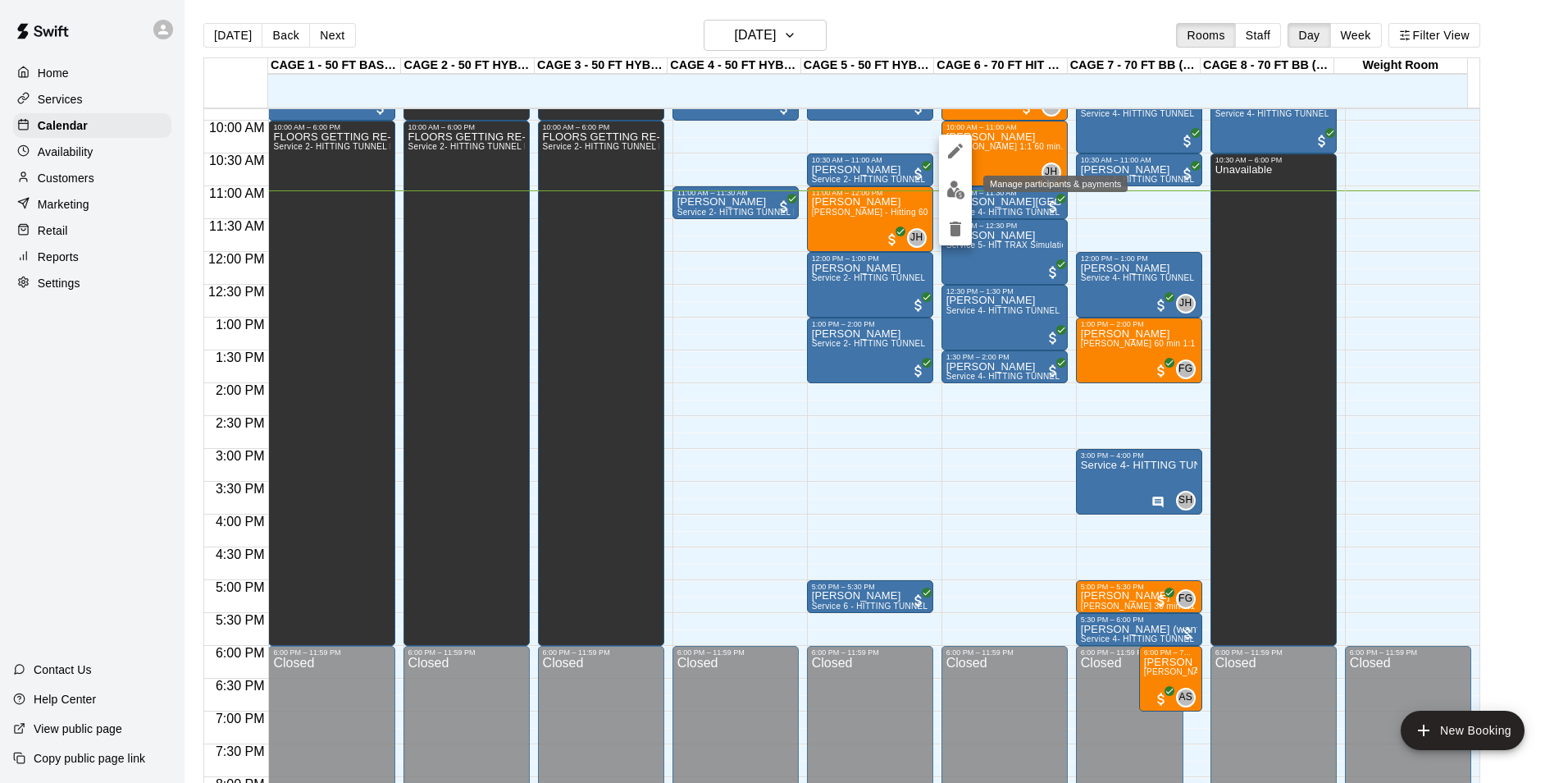
click at [958, 193] on img "edit" at bounding box center [956, 190] width 19 height 19
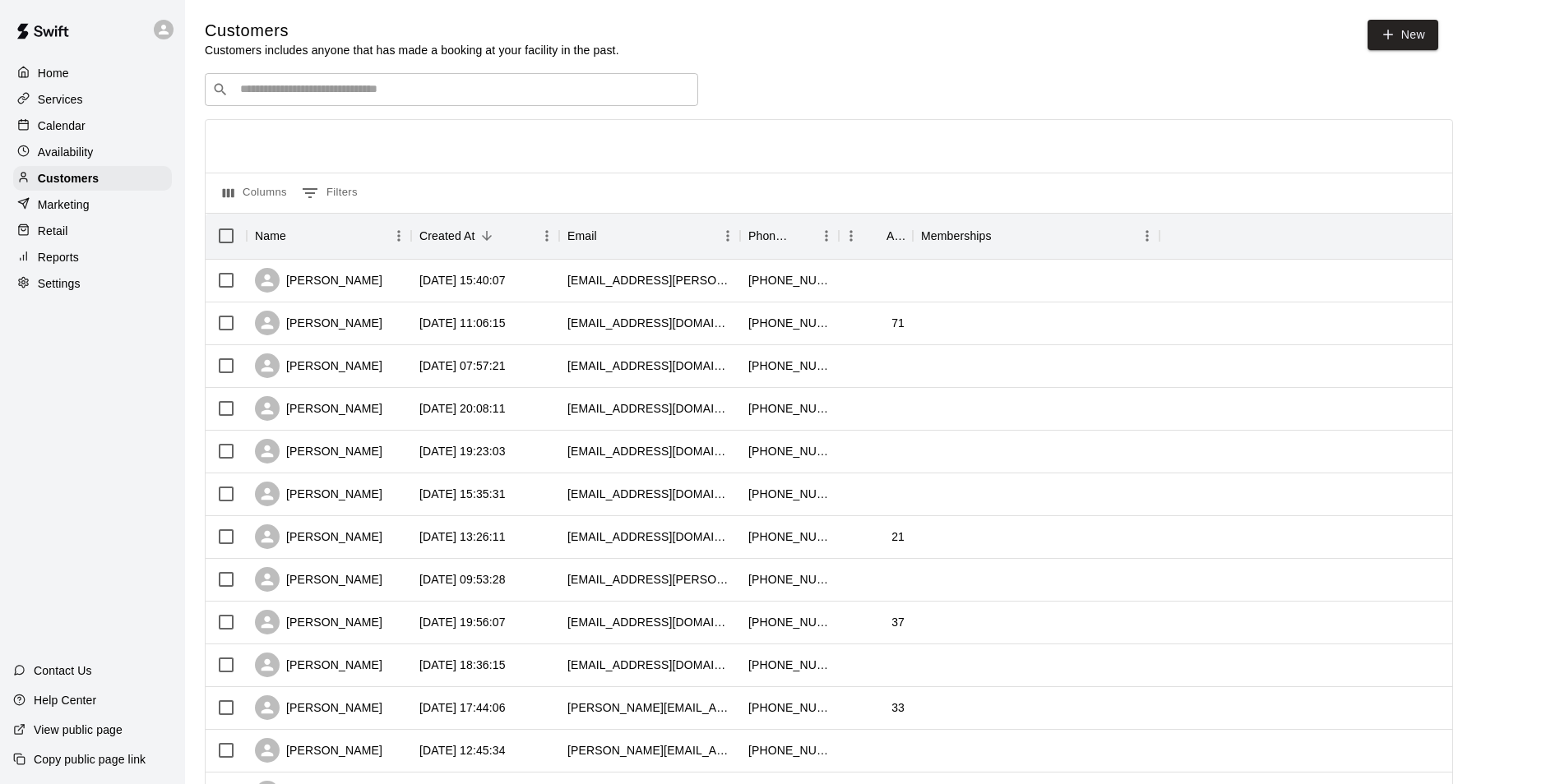
click at [117, 131] on div "Calendar" at bounding box center [92, 125] width 159 height 25
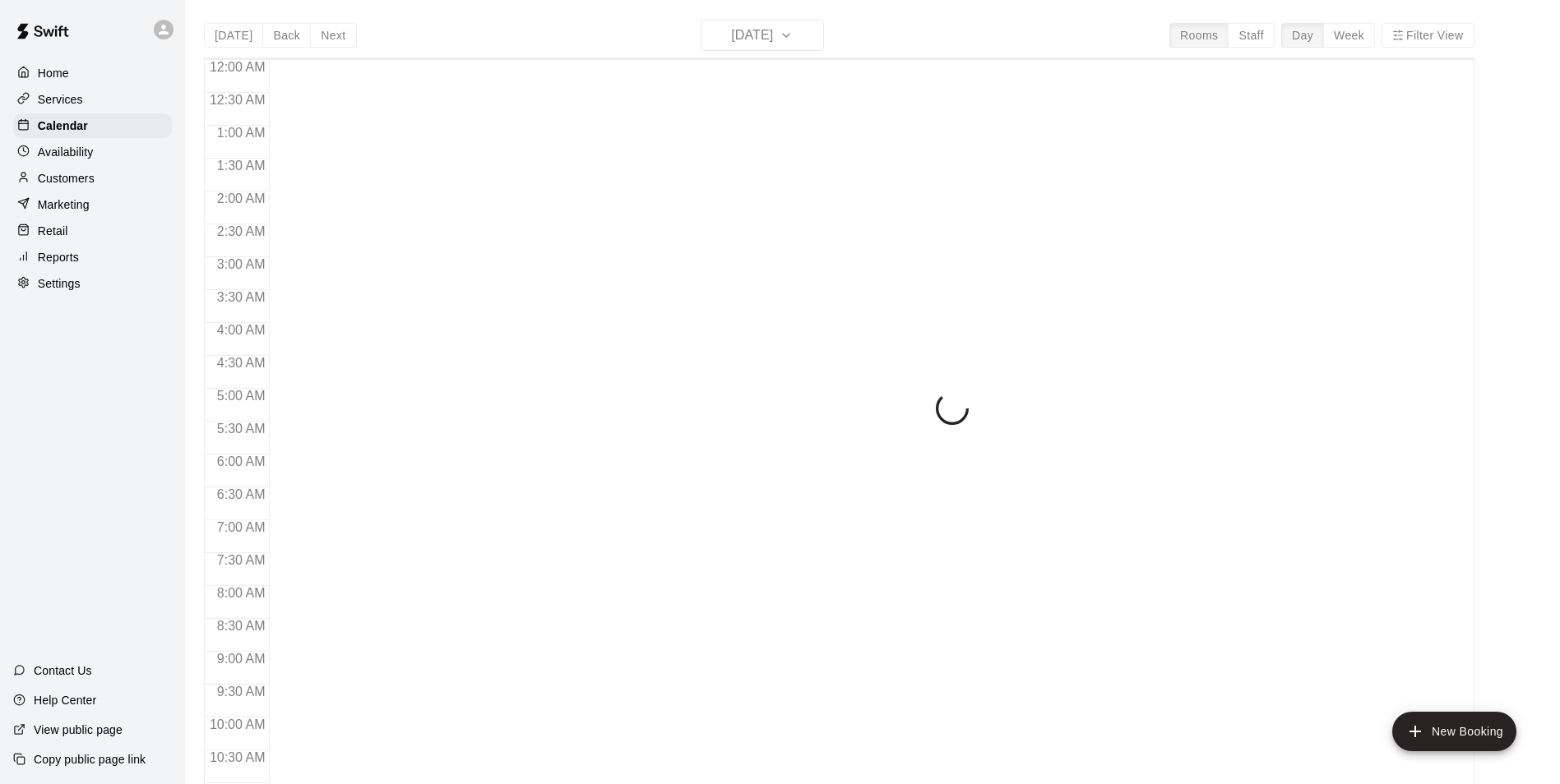
scroll to position [728, 0]
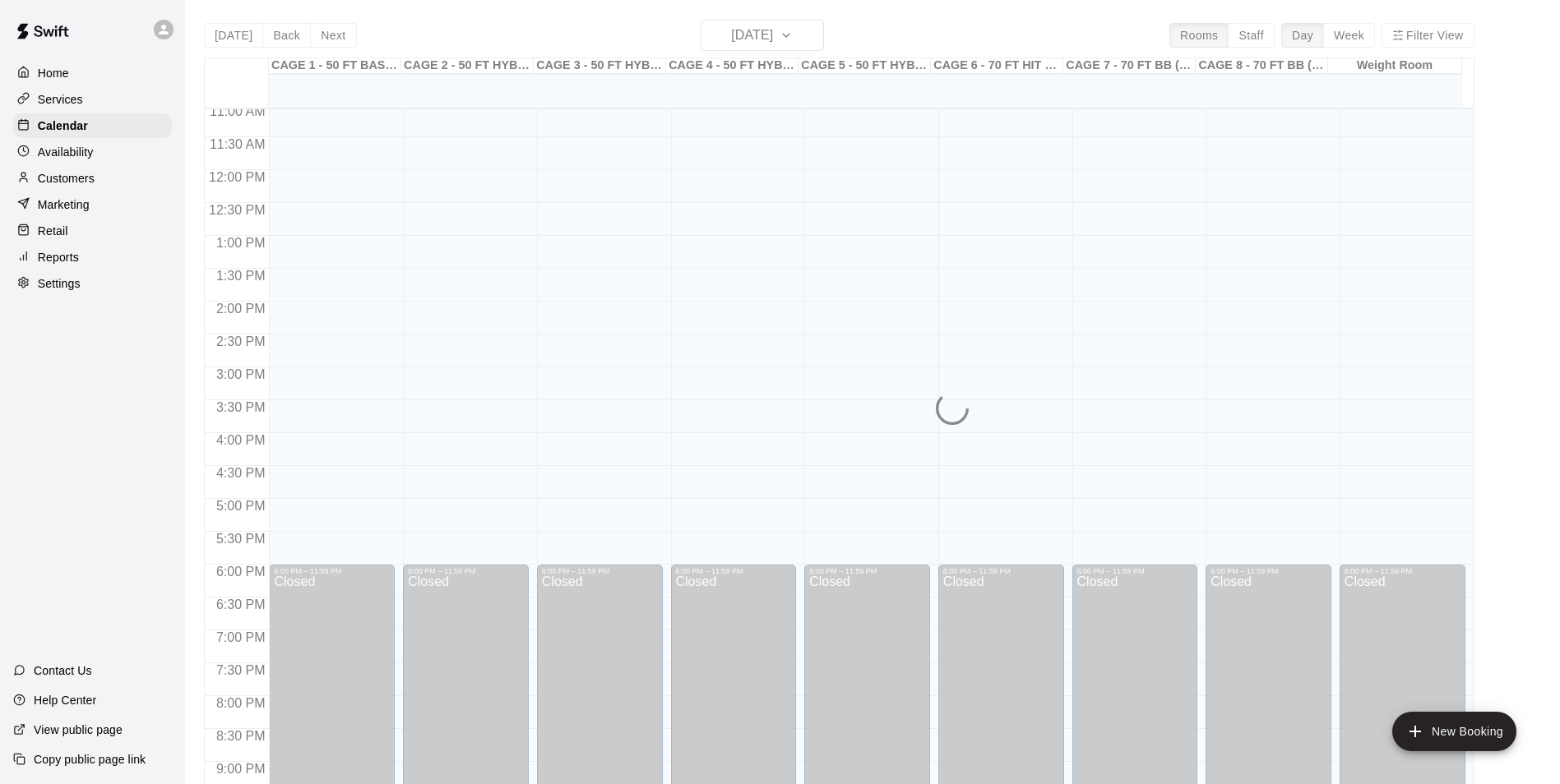
drag, startPoint x: 142, startPoint y: 176, endPoint x: 140, endPoint y: 159, distance: 17.1
click at [142, 176] on div "Customers" at bounding box center [92, 178] width 159 height 25
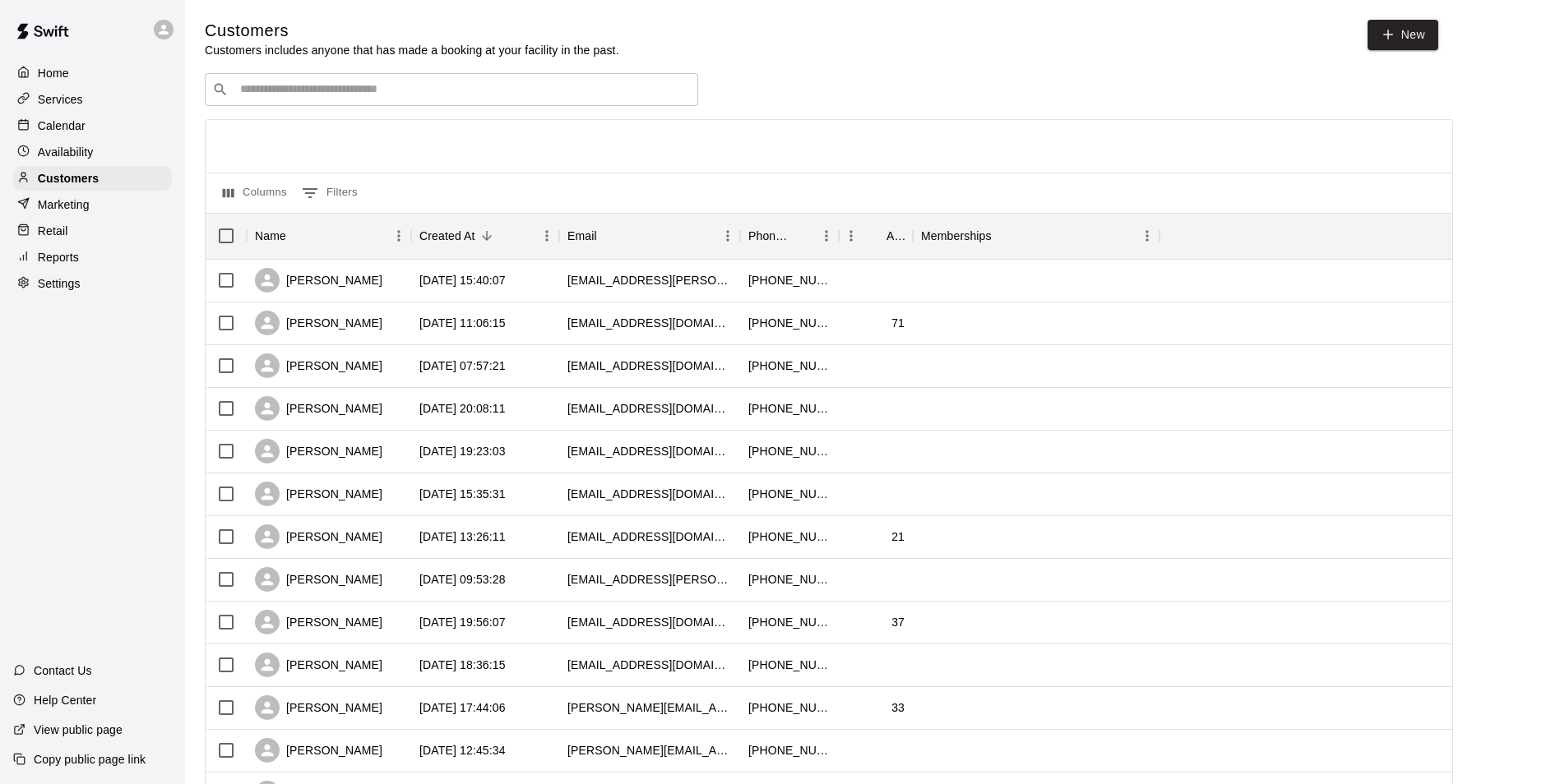
click at [331, 85] on input "Search customers by name or email" at bounding box center [463, 89] width 455 height 17
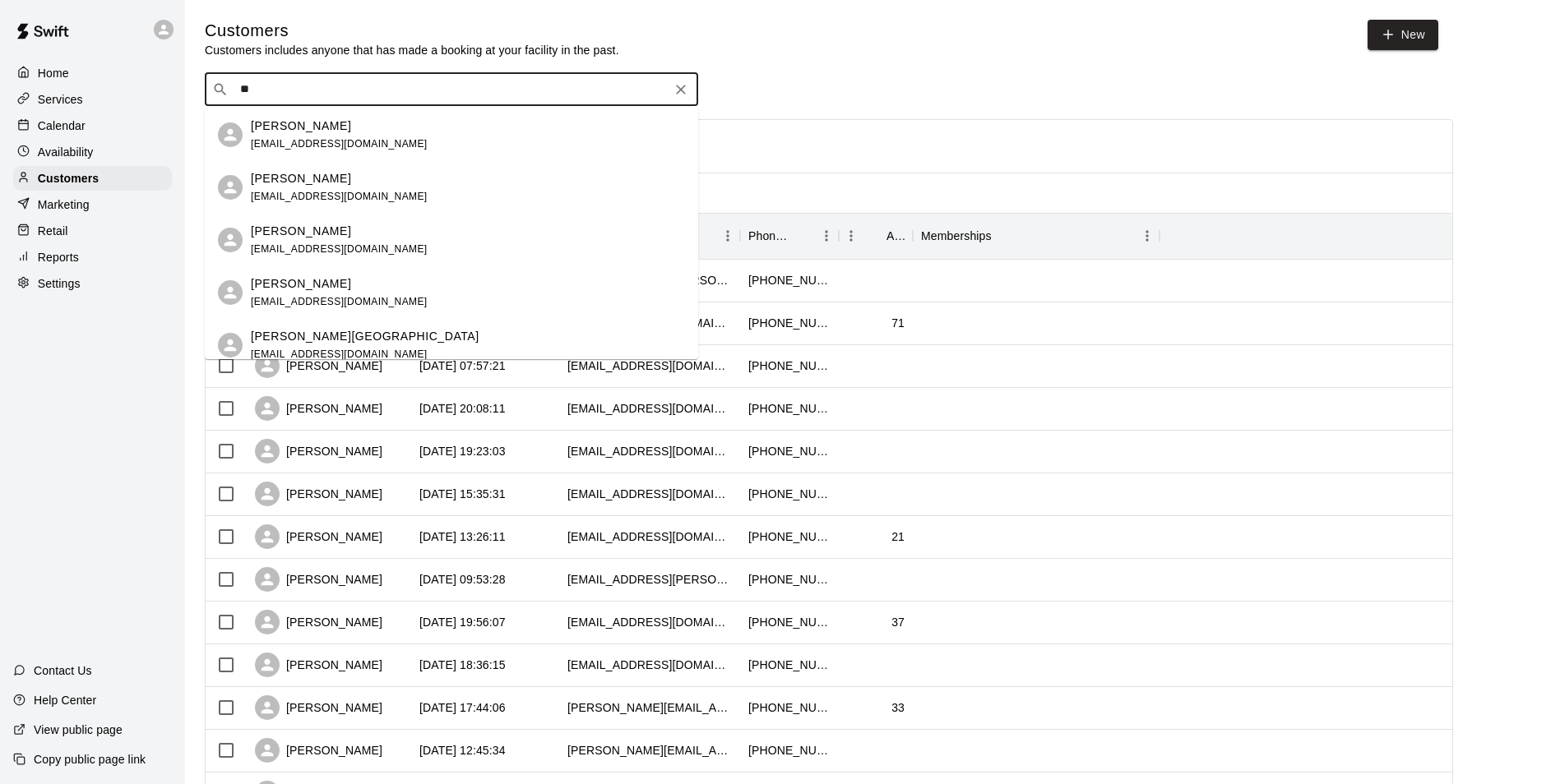
type input "*"
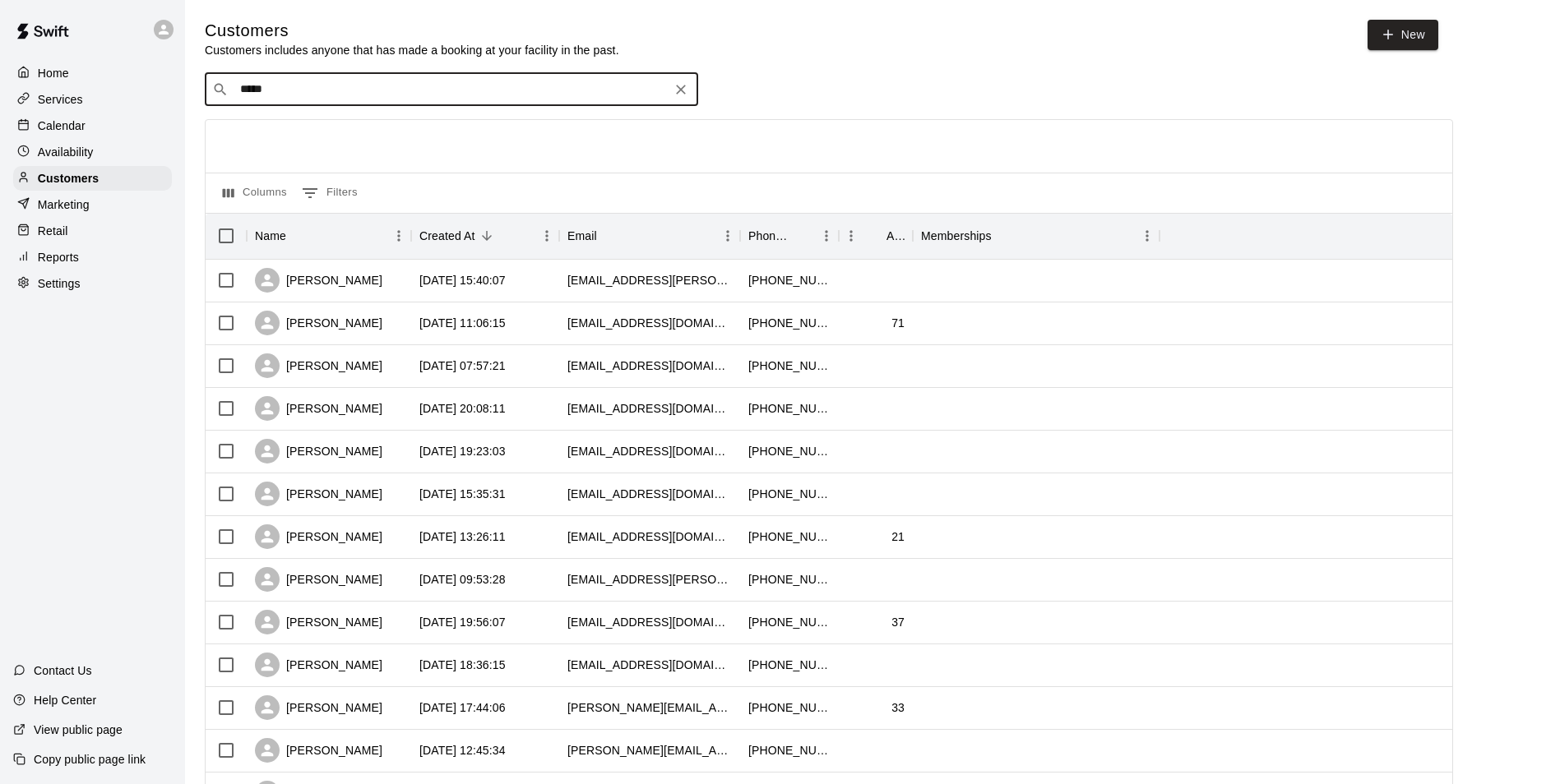
type input "******"
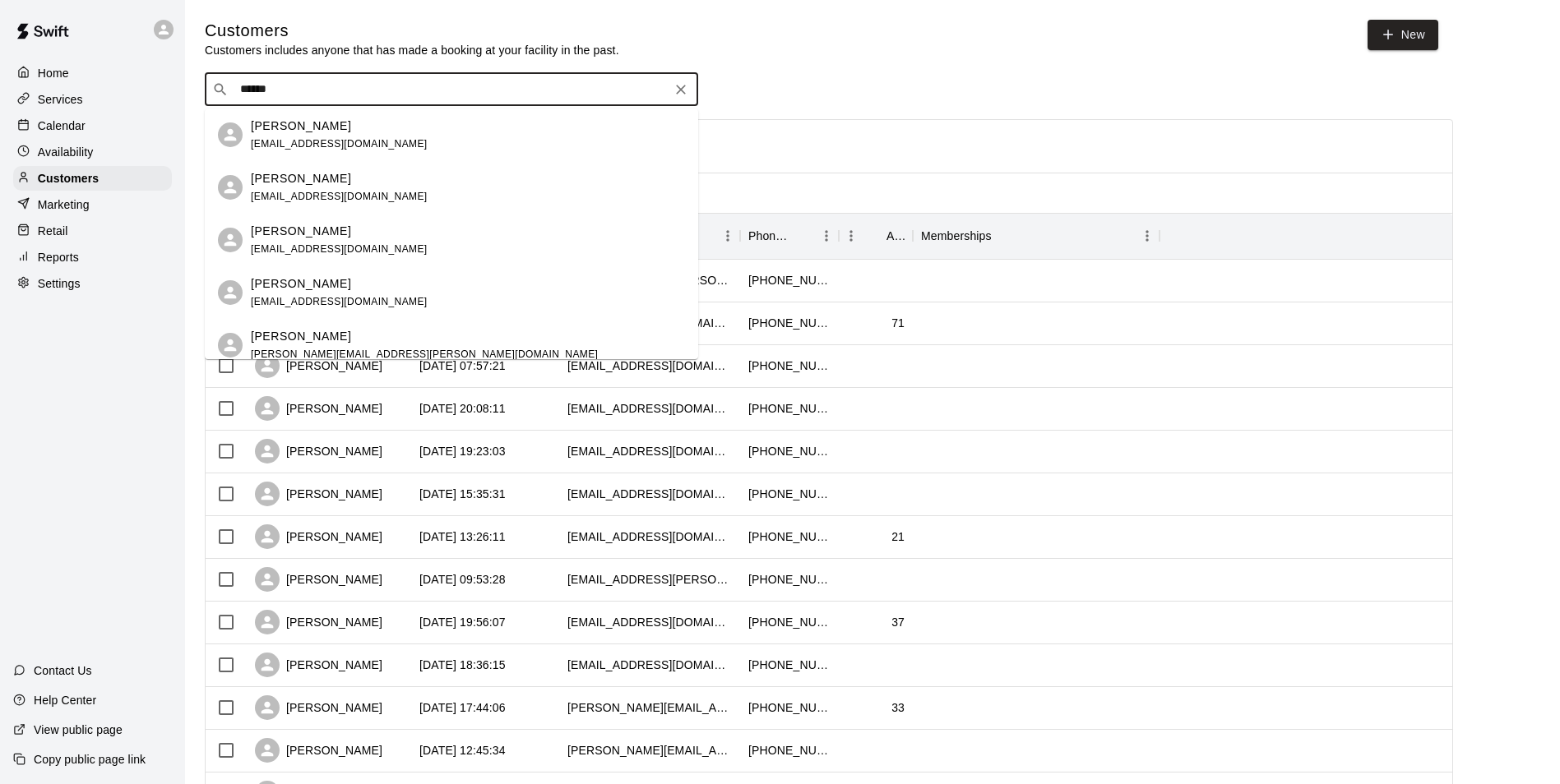
click at [631, 92] on input "******" at bounding box center [450, 89] width 431 height 17
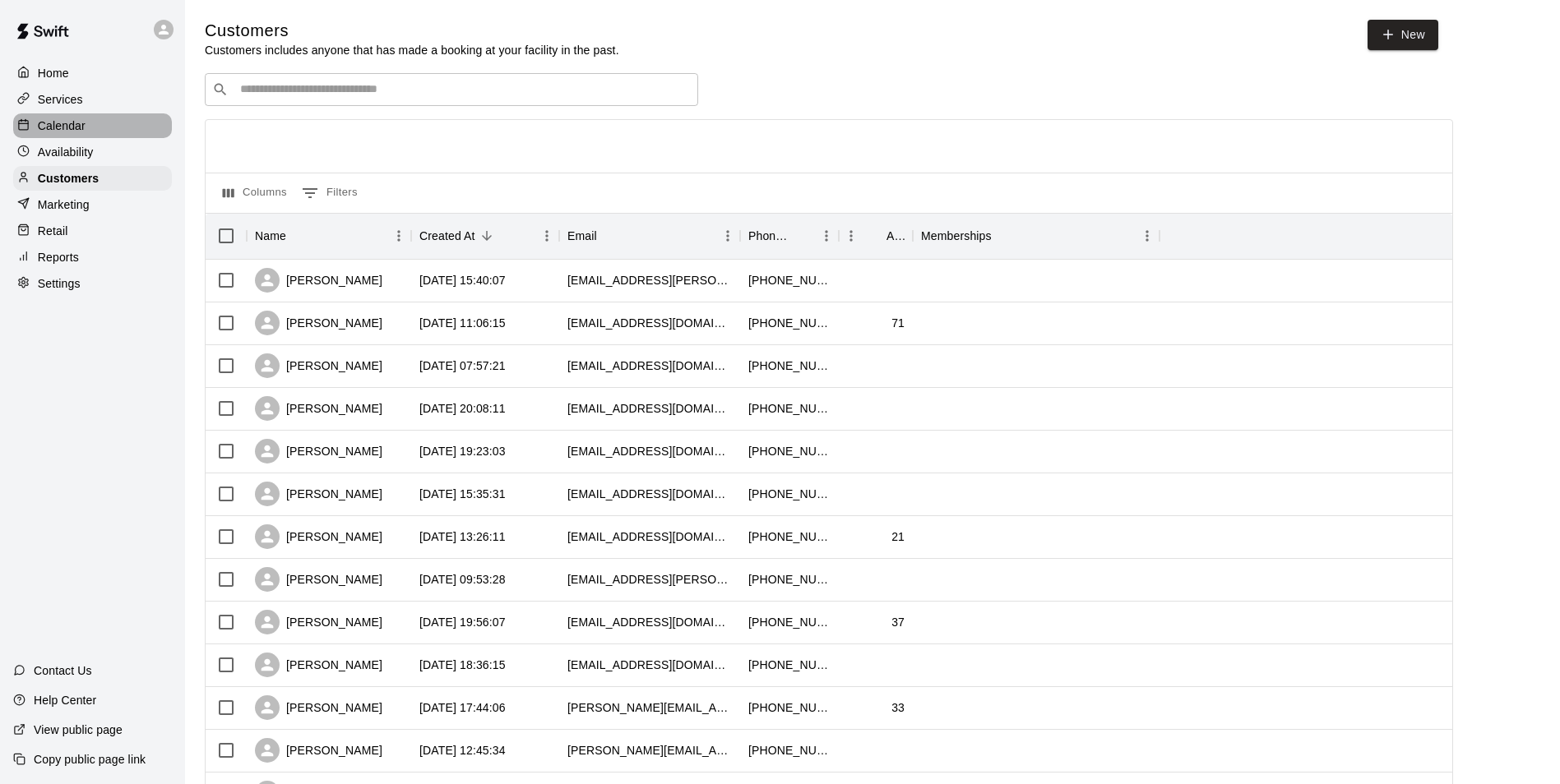
click at [142, 130] on div "Calendar" at bounding box center [92, 125] width 159 height 25
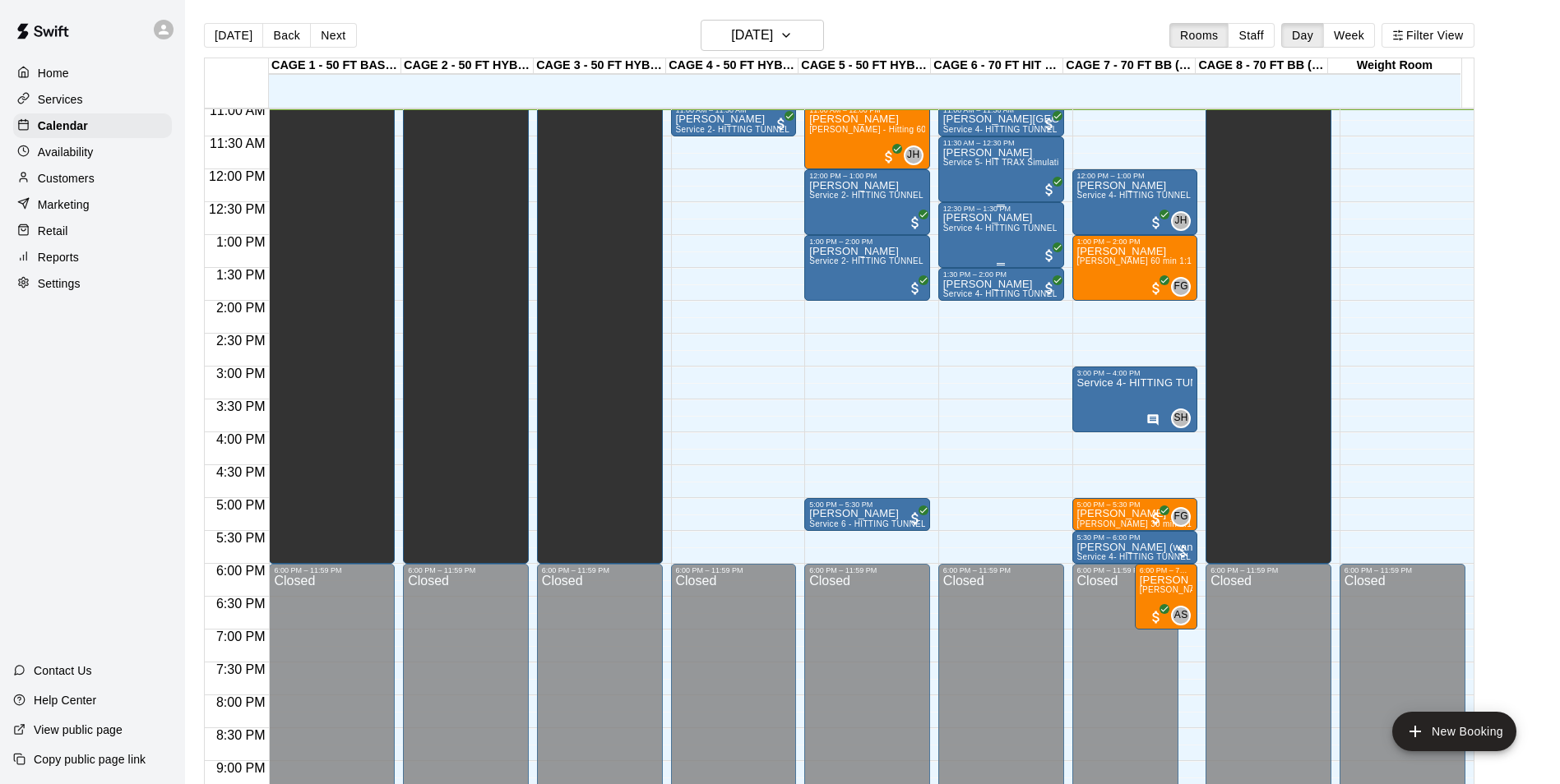
scroll to position [647, 0]
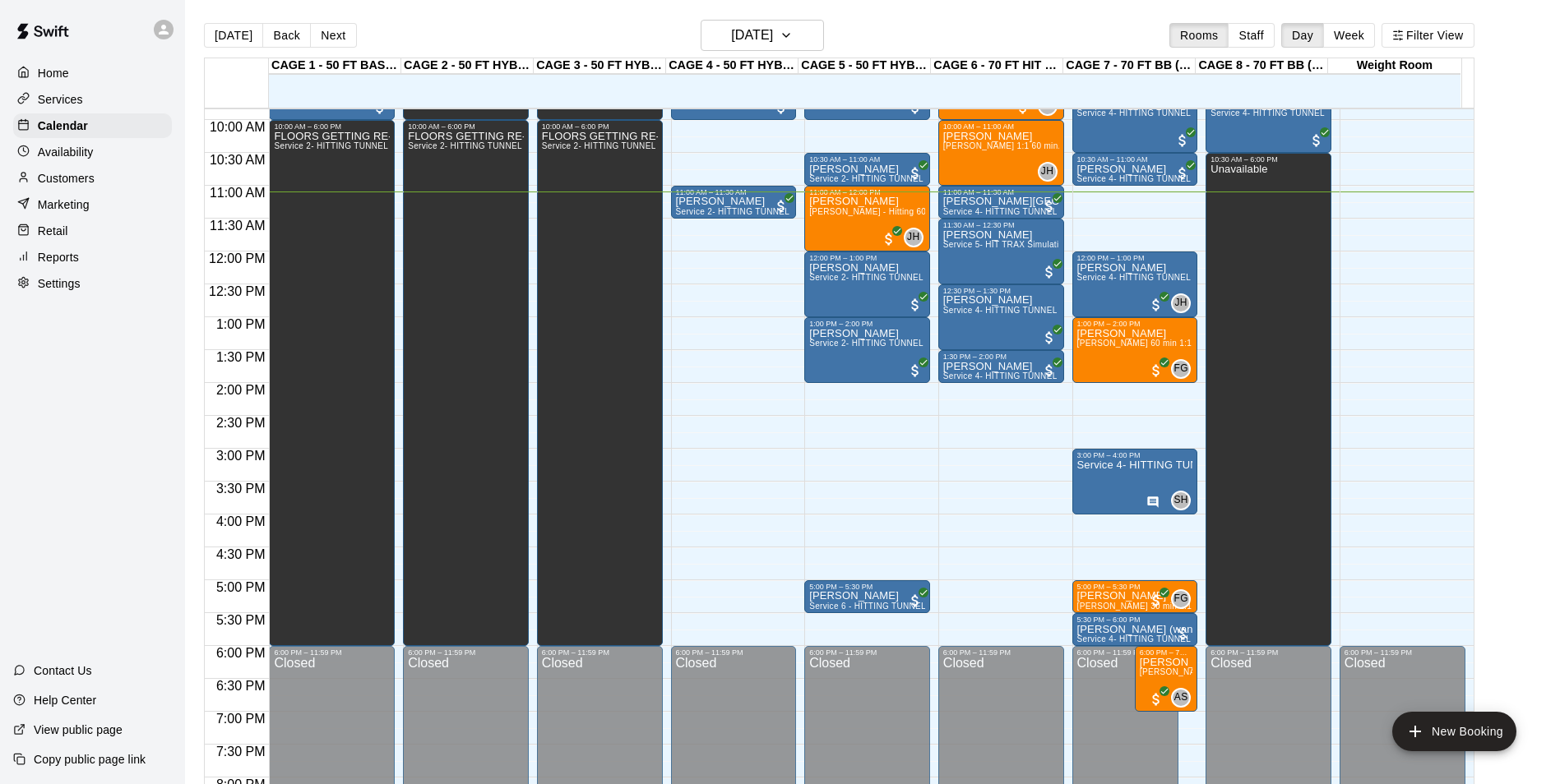
click at [135, 177] on div "Customers" at bounding box center [92, 178] width 159 height 25
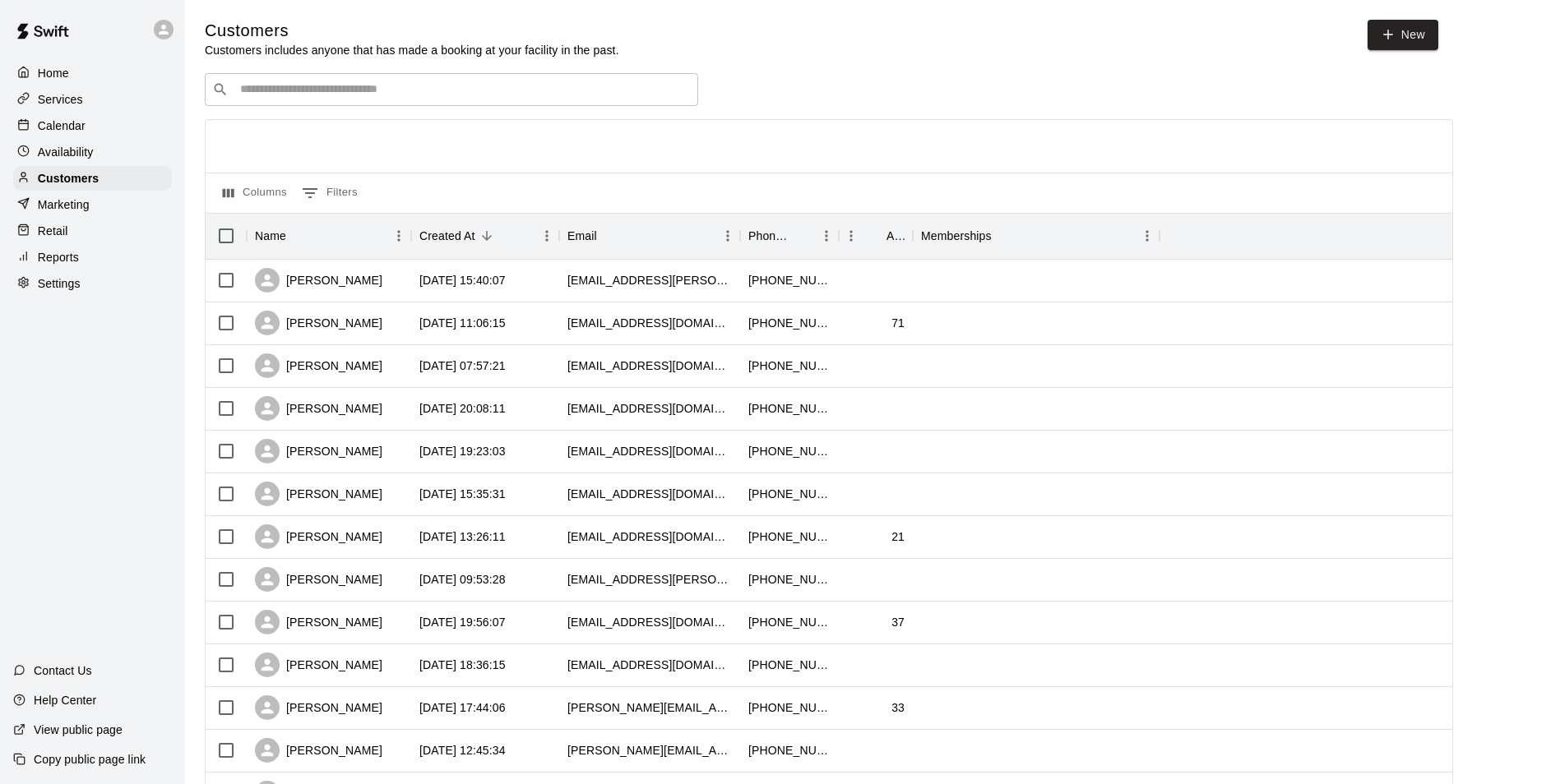
click at [85, 134] on div "Calendar" at bounding box center [92, 125] width 159 height 25
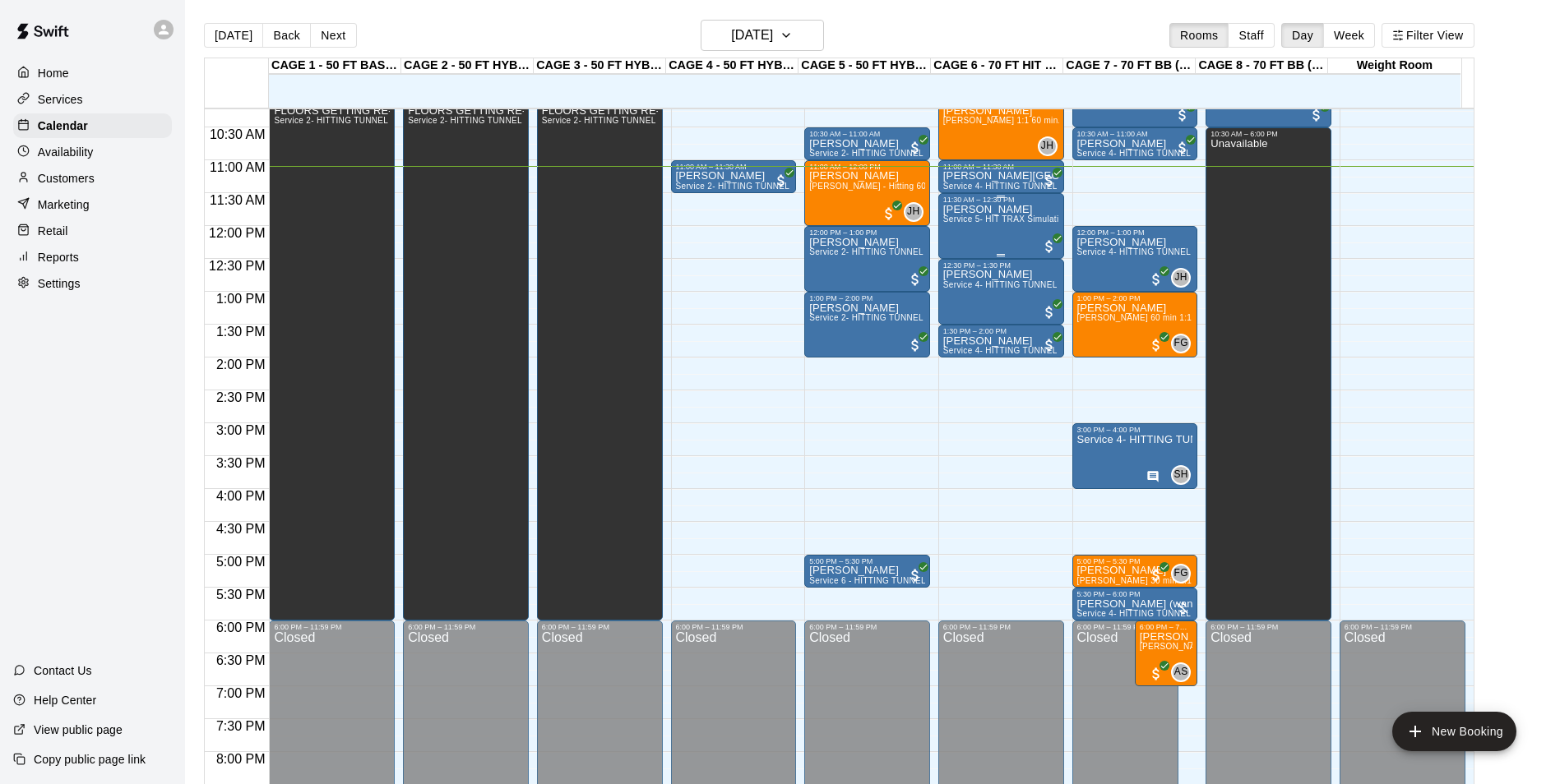
scroll to position [564, 0]
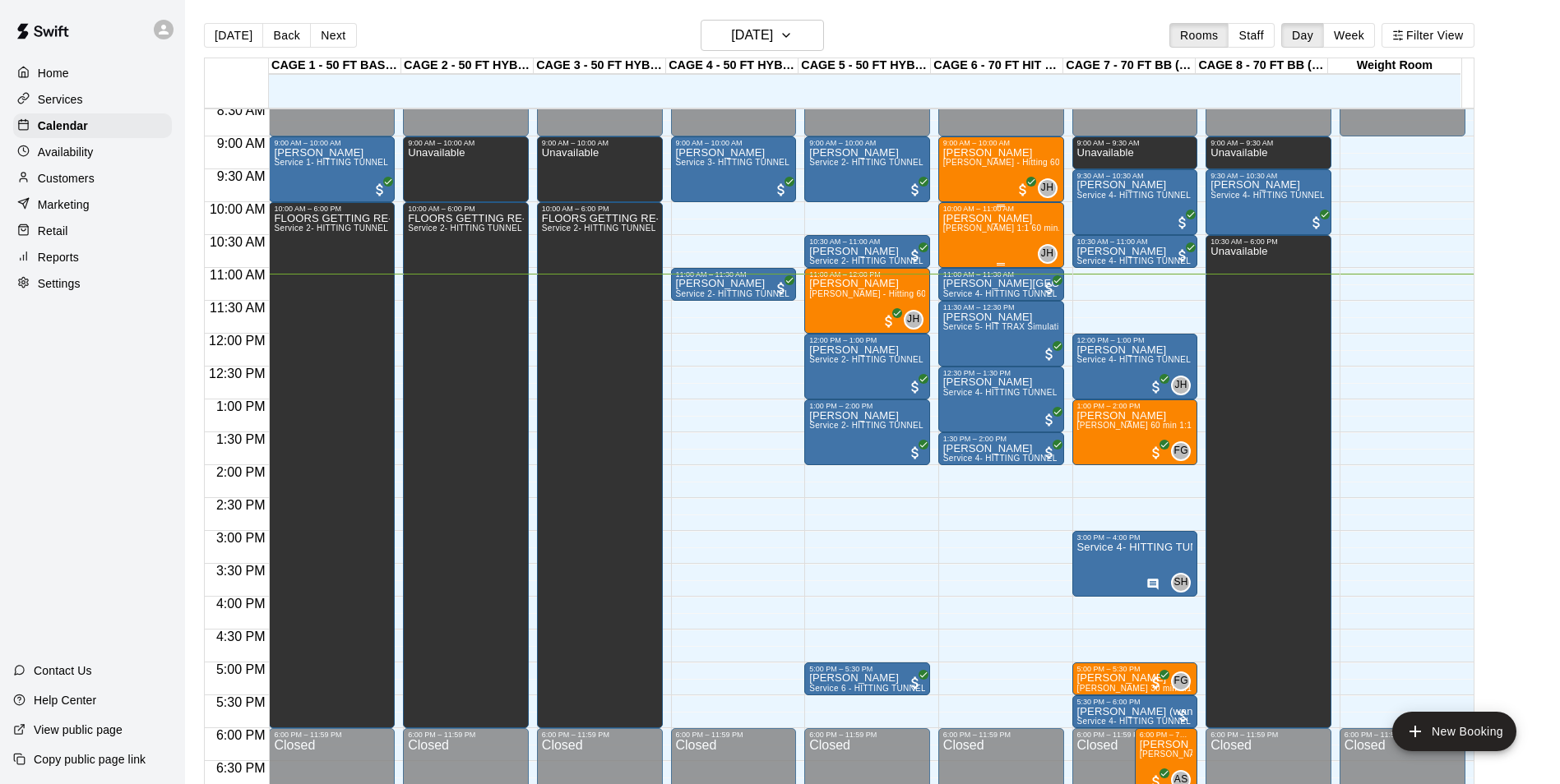
click at [973, 242] on div "[PERSON_NAME] [PERSON_NAME] 1:1 60 min. pitching Lesson" at bounding box center [1001, 604] width 116 height 784
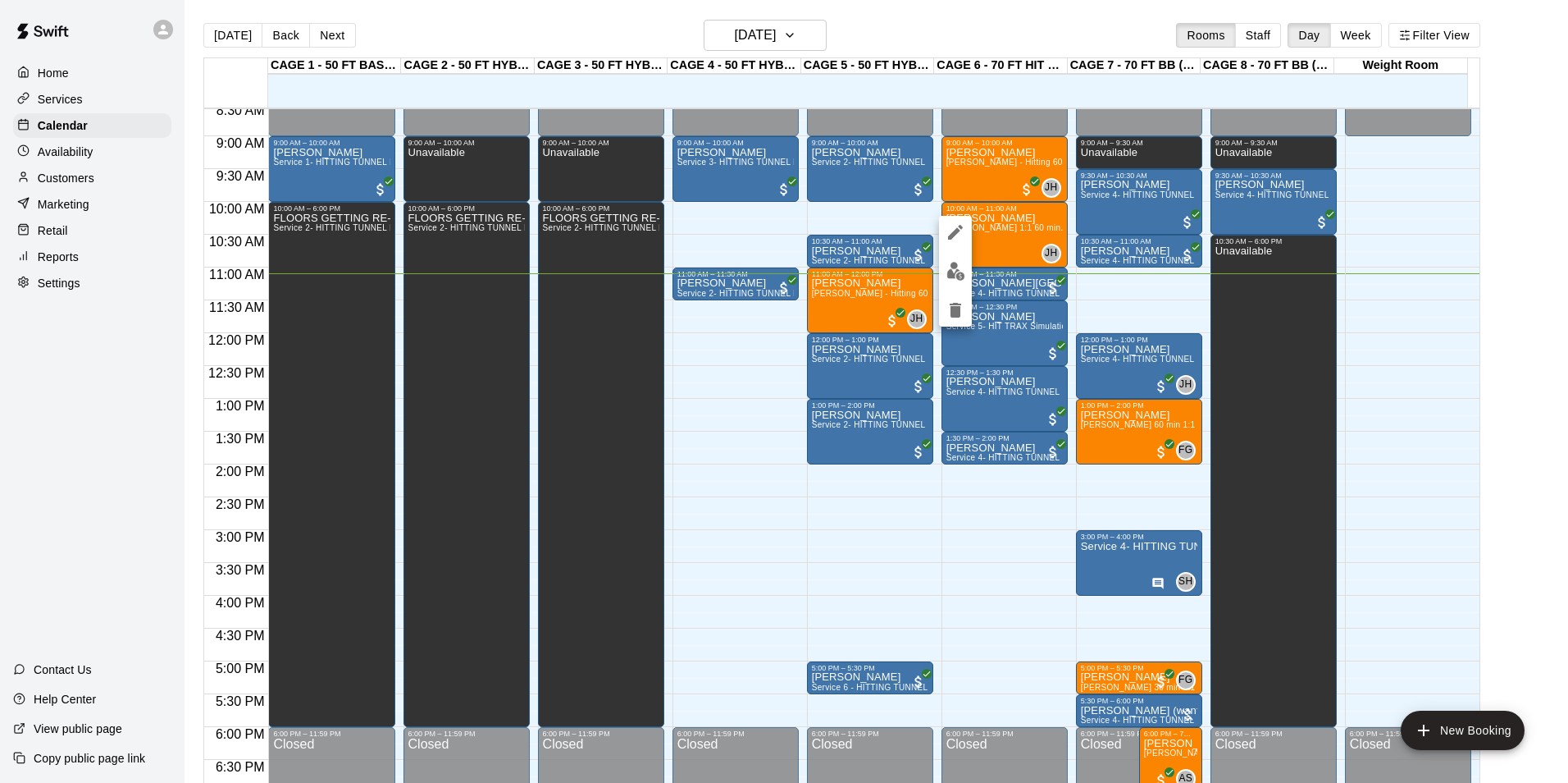
click at [107, 146] on div at bounding box center [784, 391] width 1568 height 783
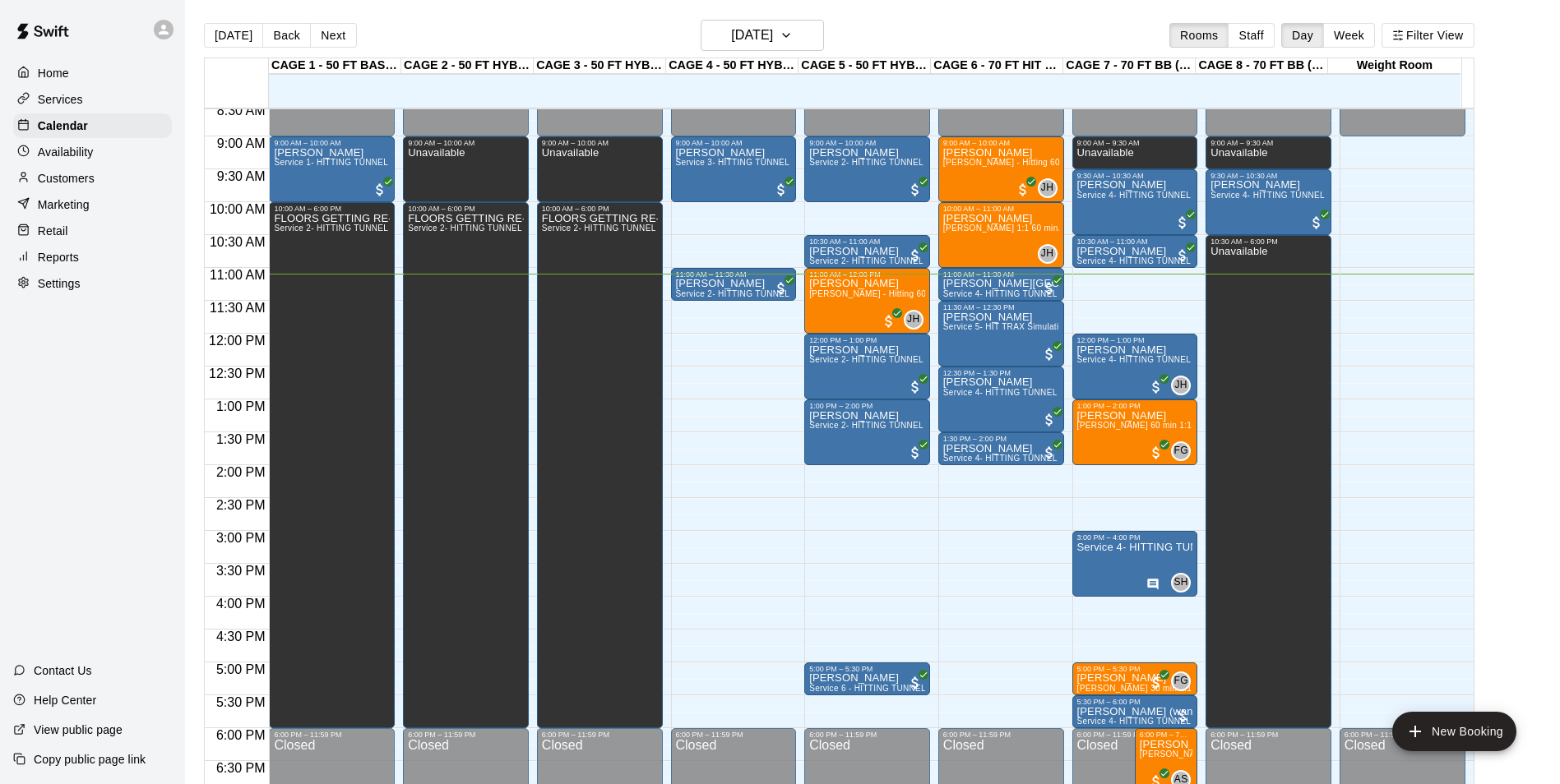
click at [97, 181] on div "Customers" at bounding box center [92, 178] width 159 height 25
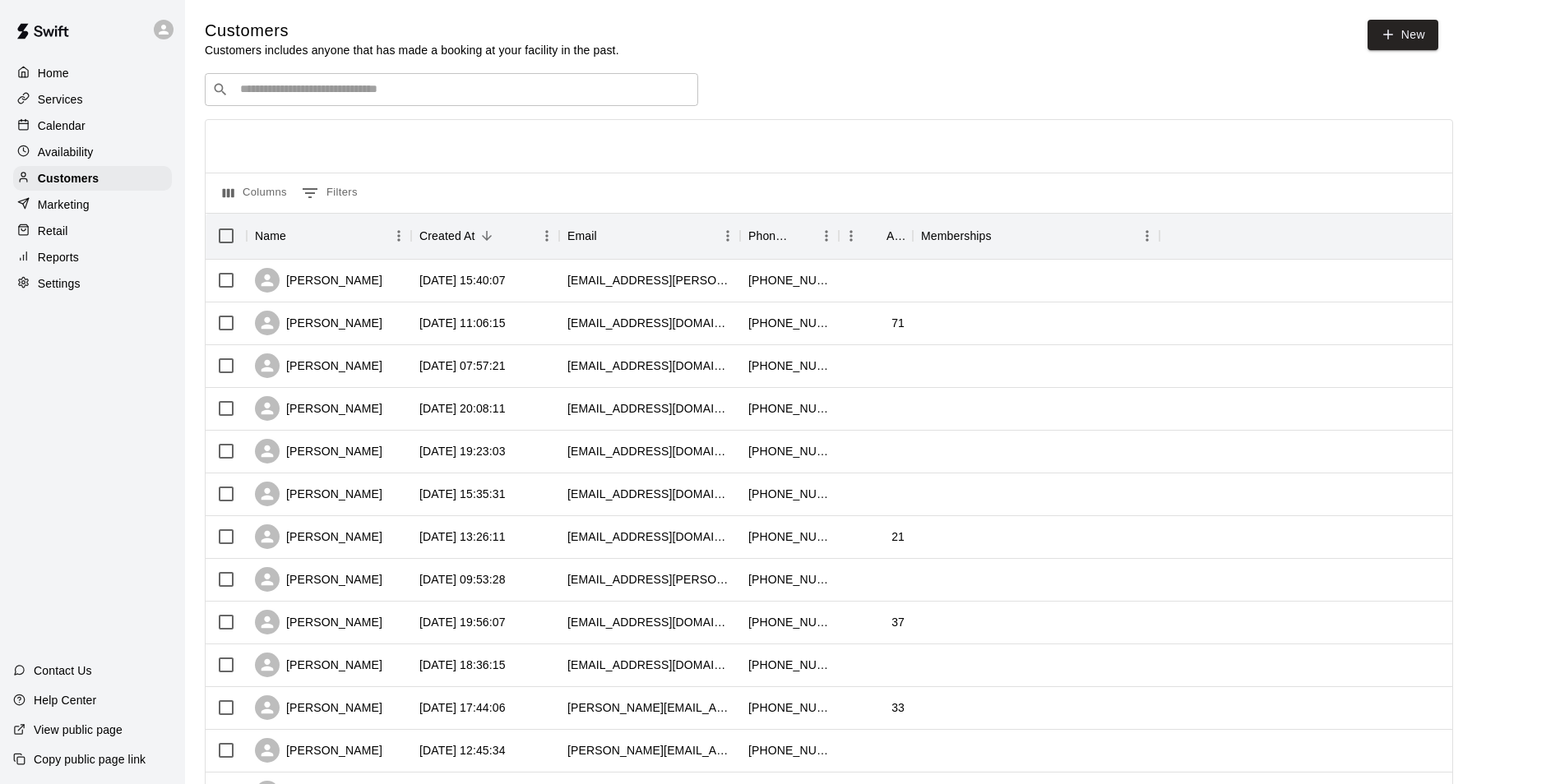
click at [438, 106] on div "​ ​" at bounding box center [451, 89] width 493 height 33
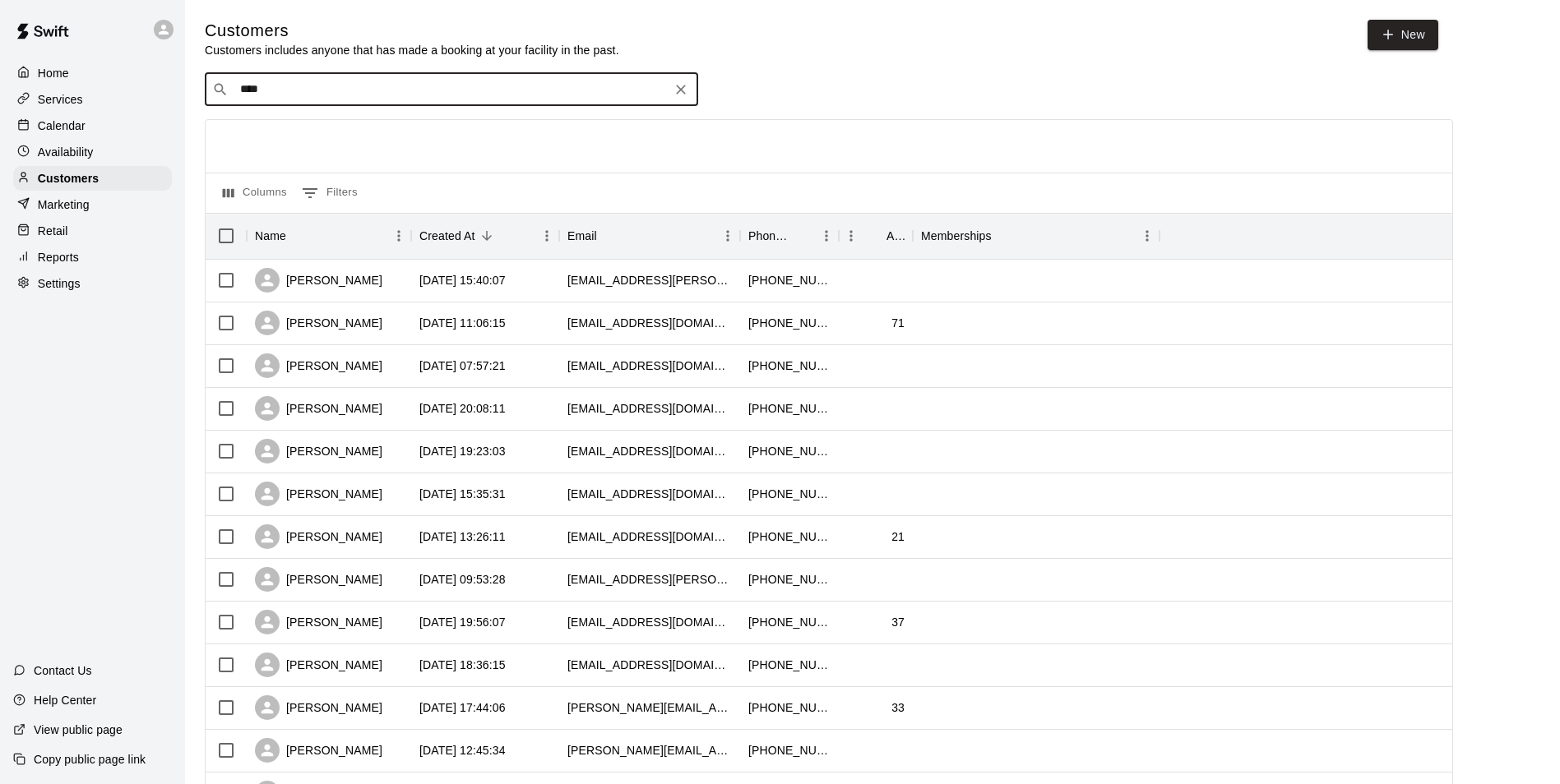
type input "*****"
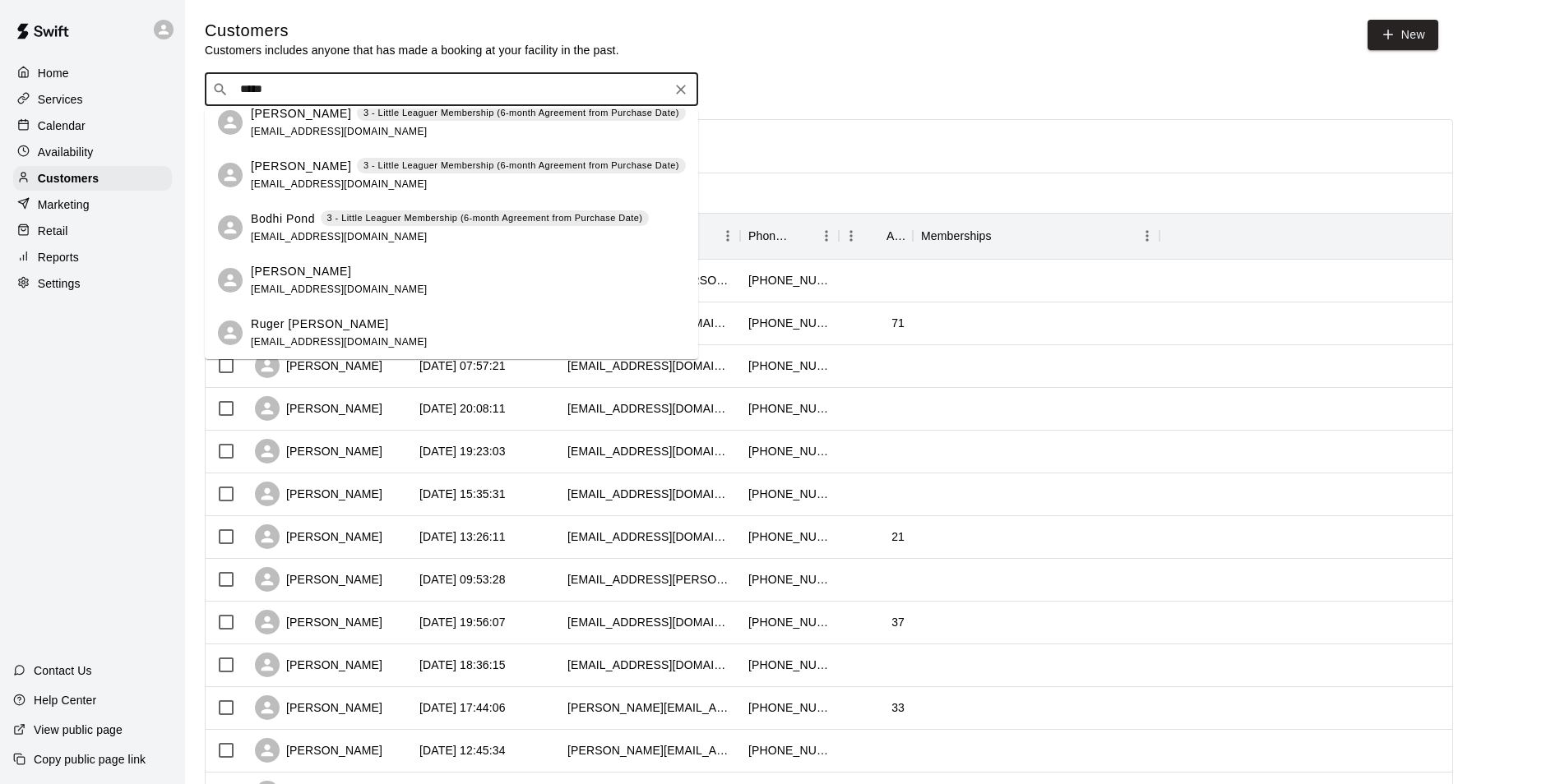
click at [687, 91] on icon "Clear" at bounding box center [681, 89] width 17 height 17
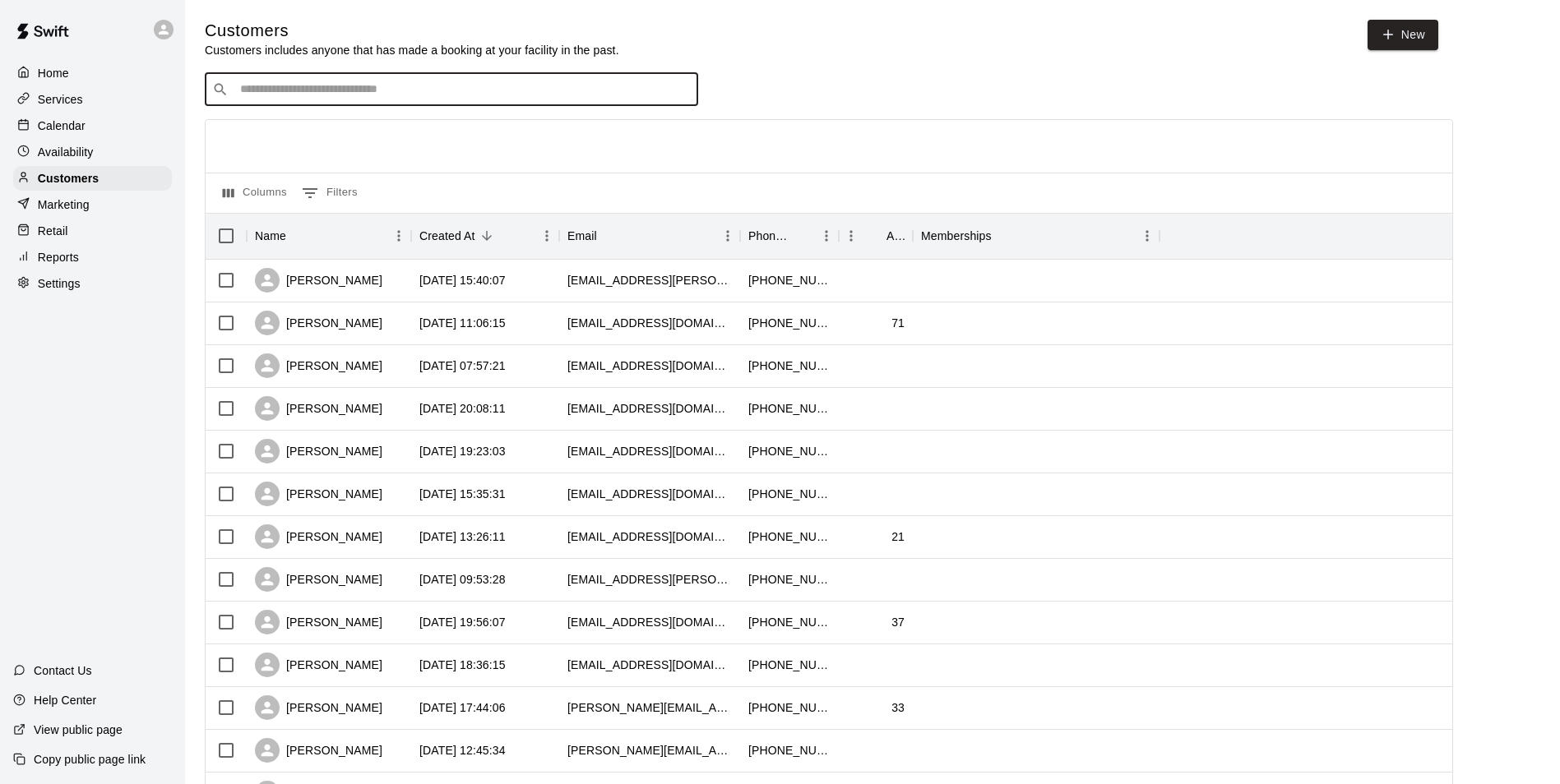
click at [145, 137] on div "Calendar" at bounding box center [92, 125] width 159 height 25
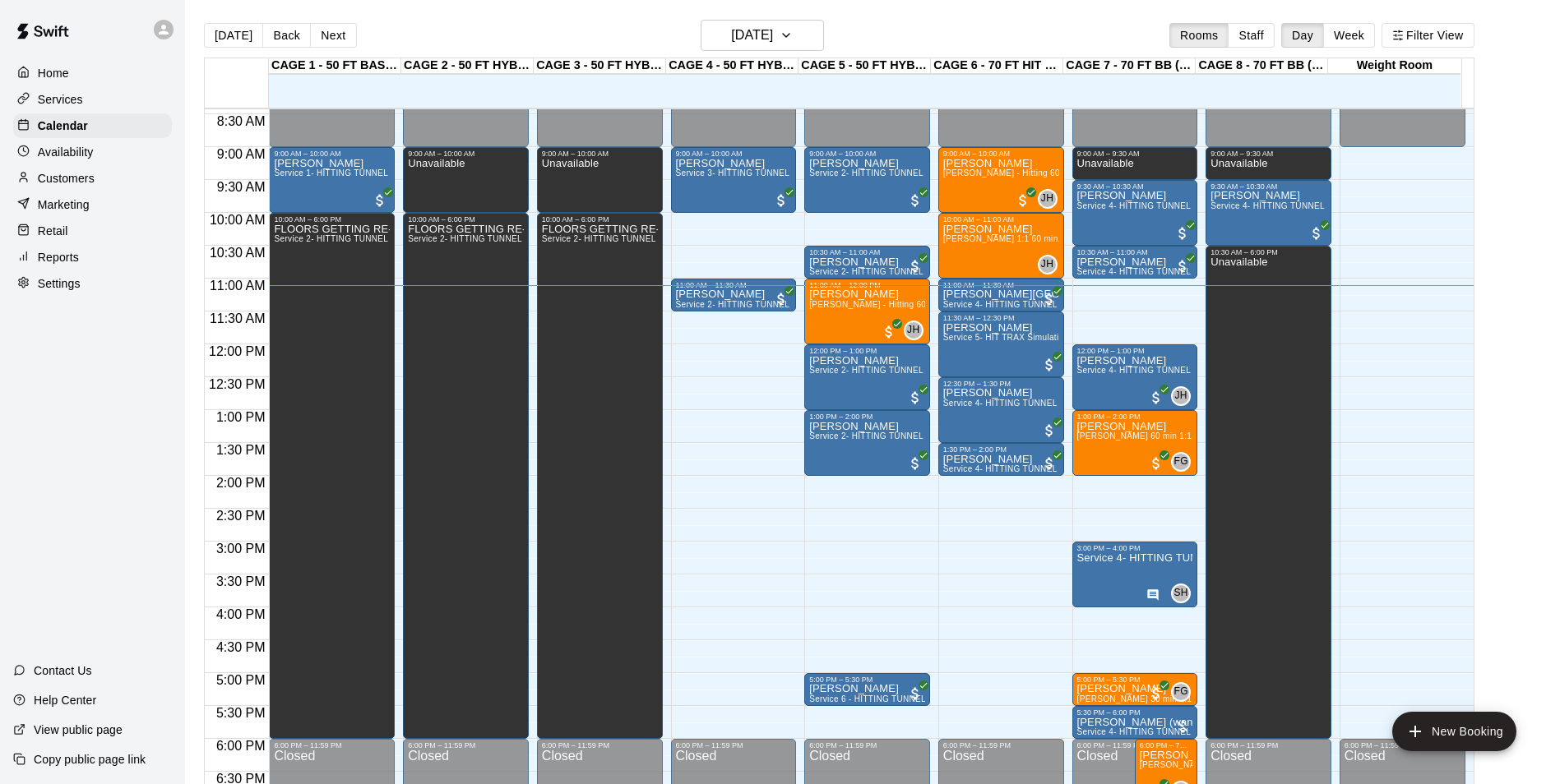
scroll to position [483, 0]
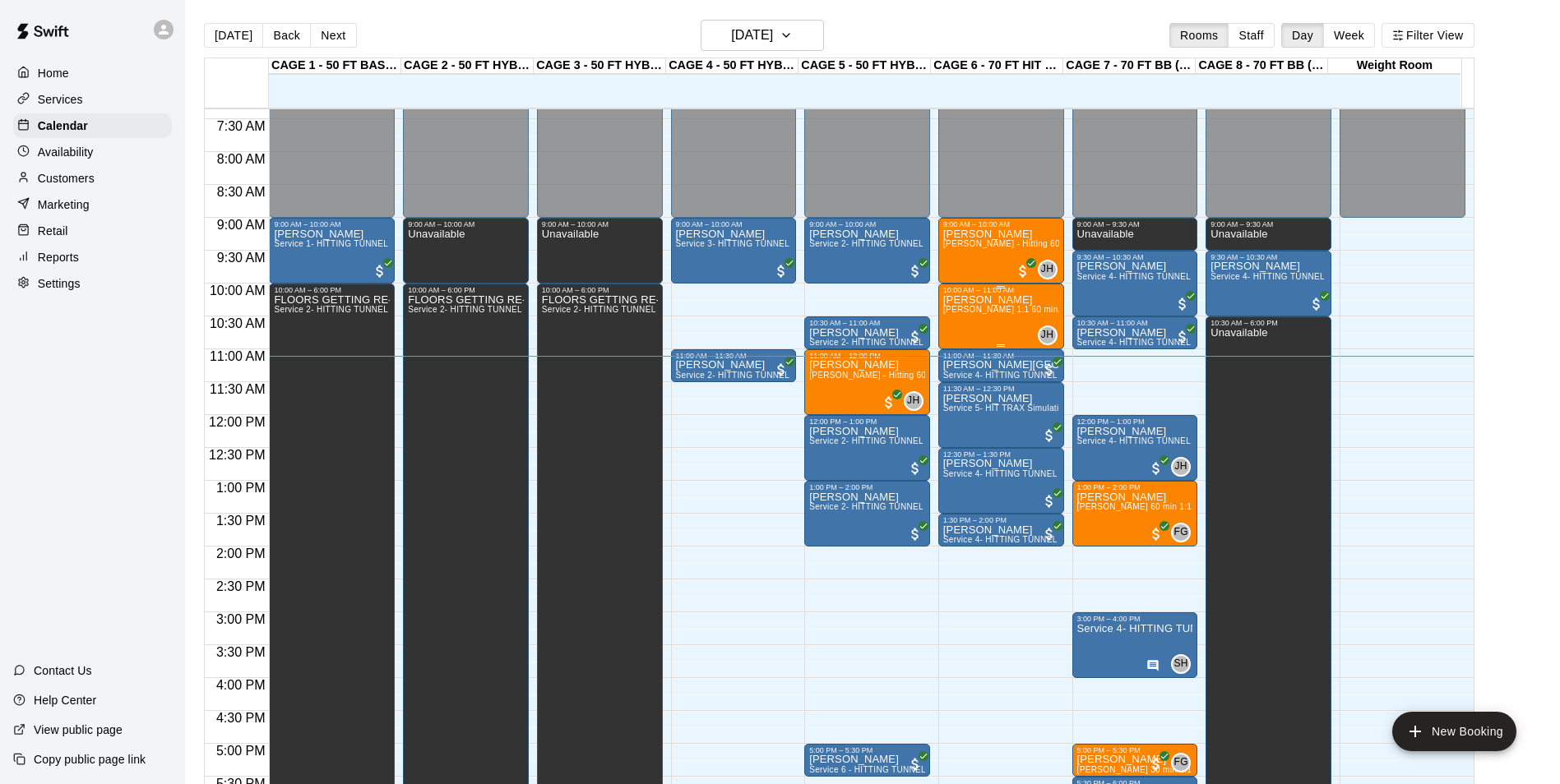
click at [958, 320] on div "[PERSON_NAME] [PERSON_NAME] 1:1 60 min. pitching Lesson" at bounding box center [1001, 686] width 116 height 784
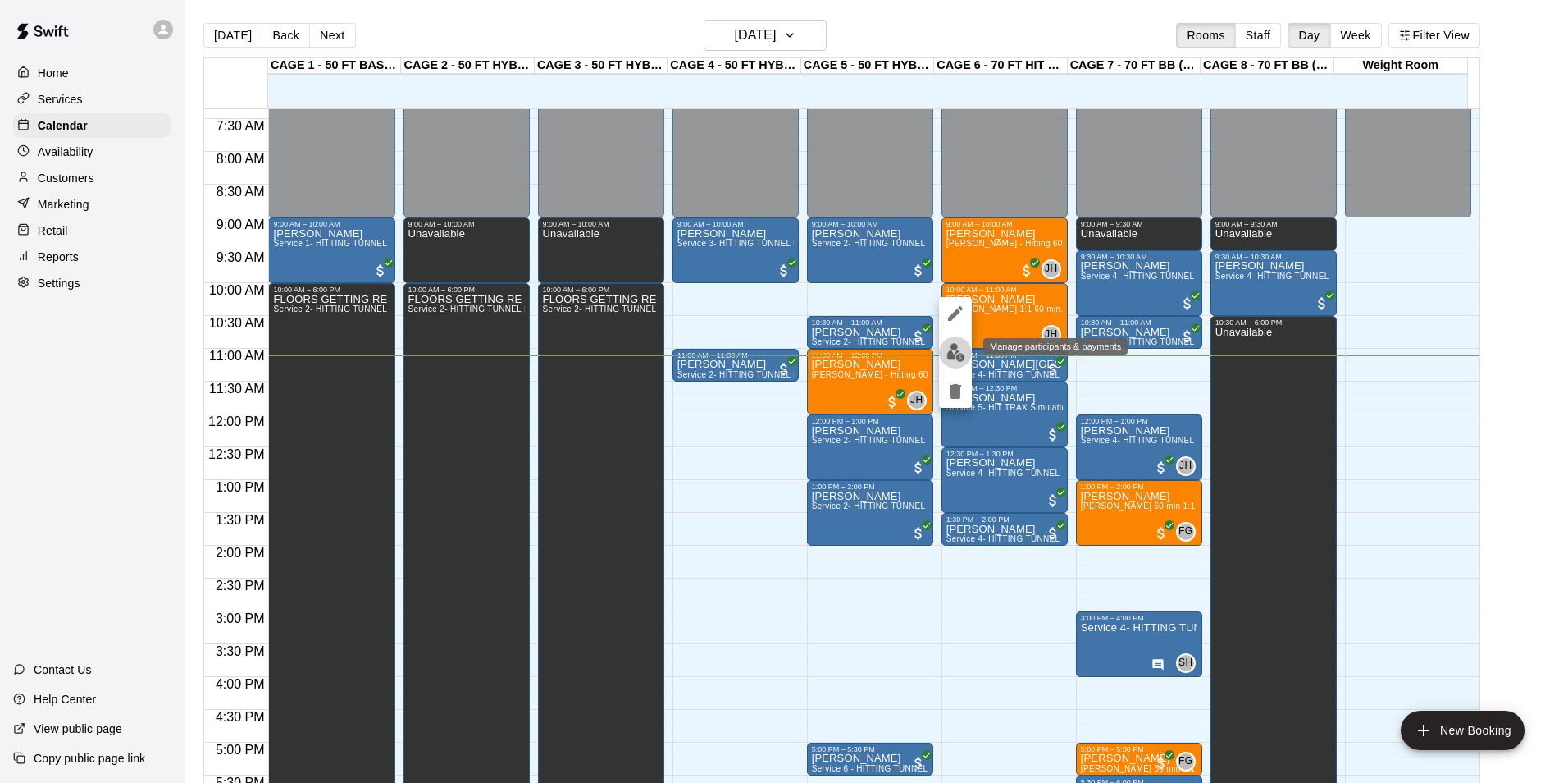
click at [952, 348] on img "edit" at bounding box center [956, 352] width 19 height 19
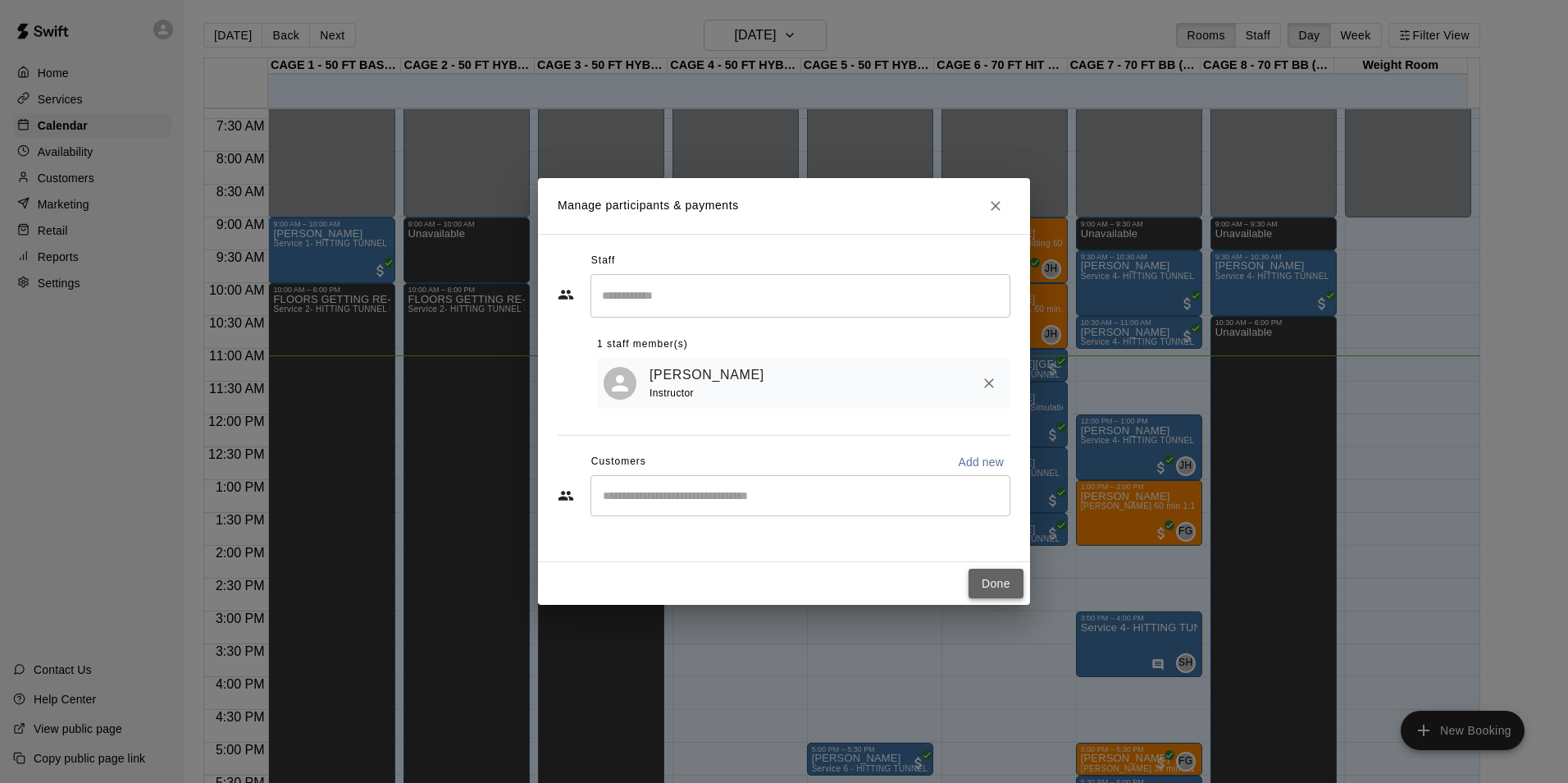
click at [988, 588] on button "Done" at bounding box center [996, 584] width 55 height 31
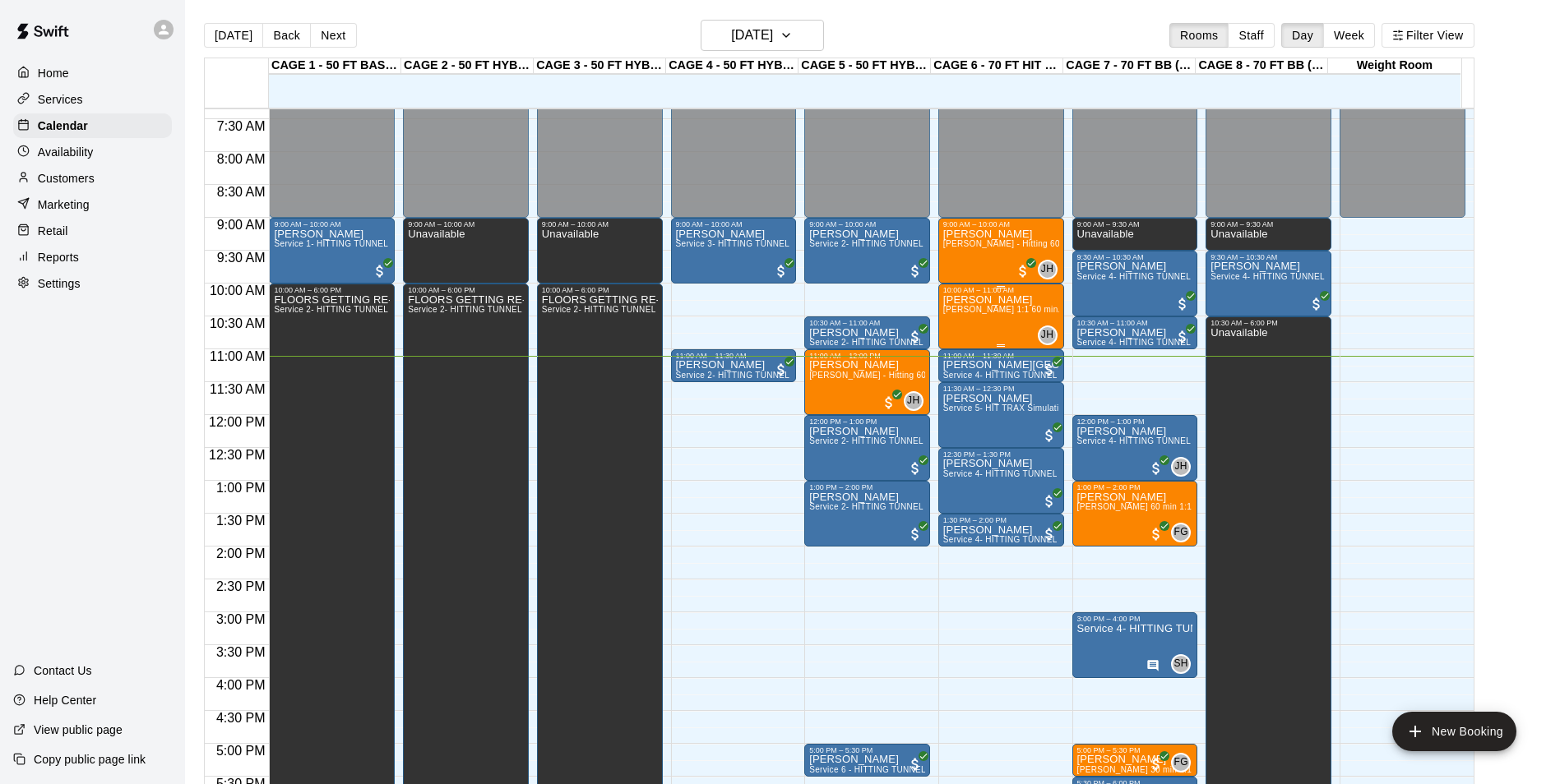
click at [1016, 311] on span "[PERSON_NAME] 1:1 60 min. pitching Lesson" at bounding box center [1034, 309] width 181 height 9
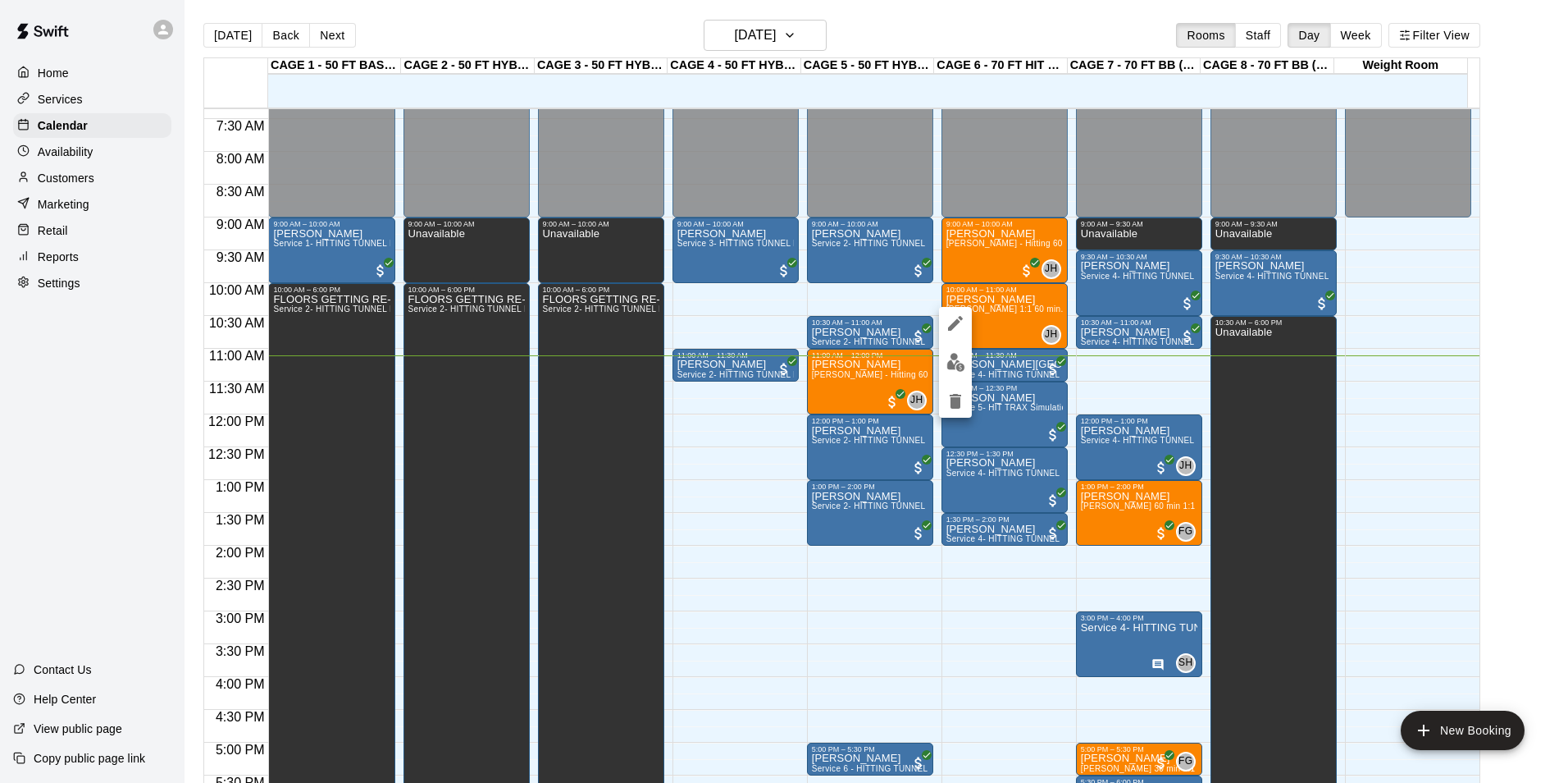
click at [960, 315] on icon "edit" at bounding box center [956, 324] width 20 height 20
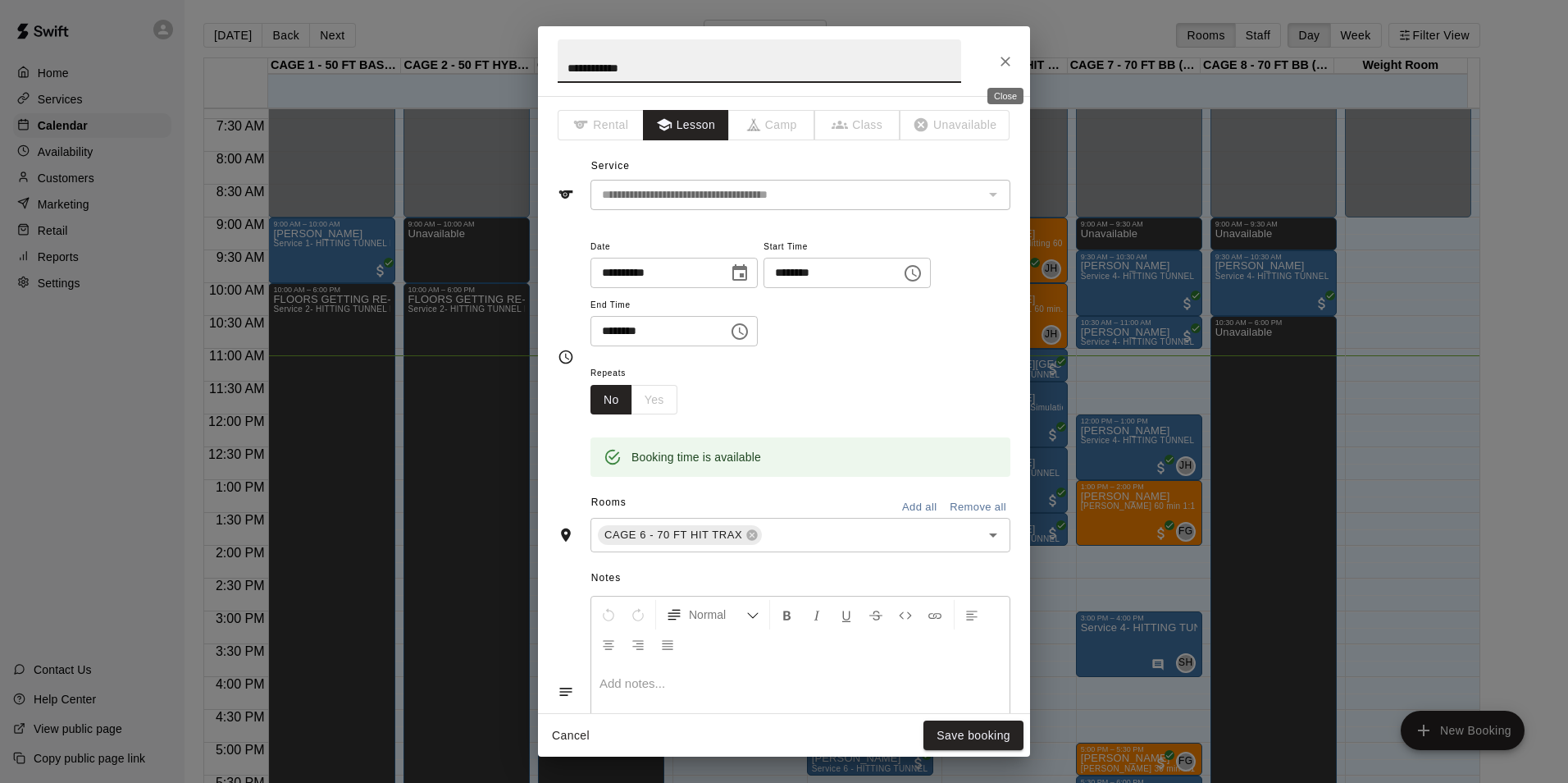
click at [1008, 65] on icon "Close" at bounding box center [1006, 62] width 17 height 17
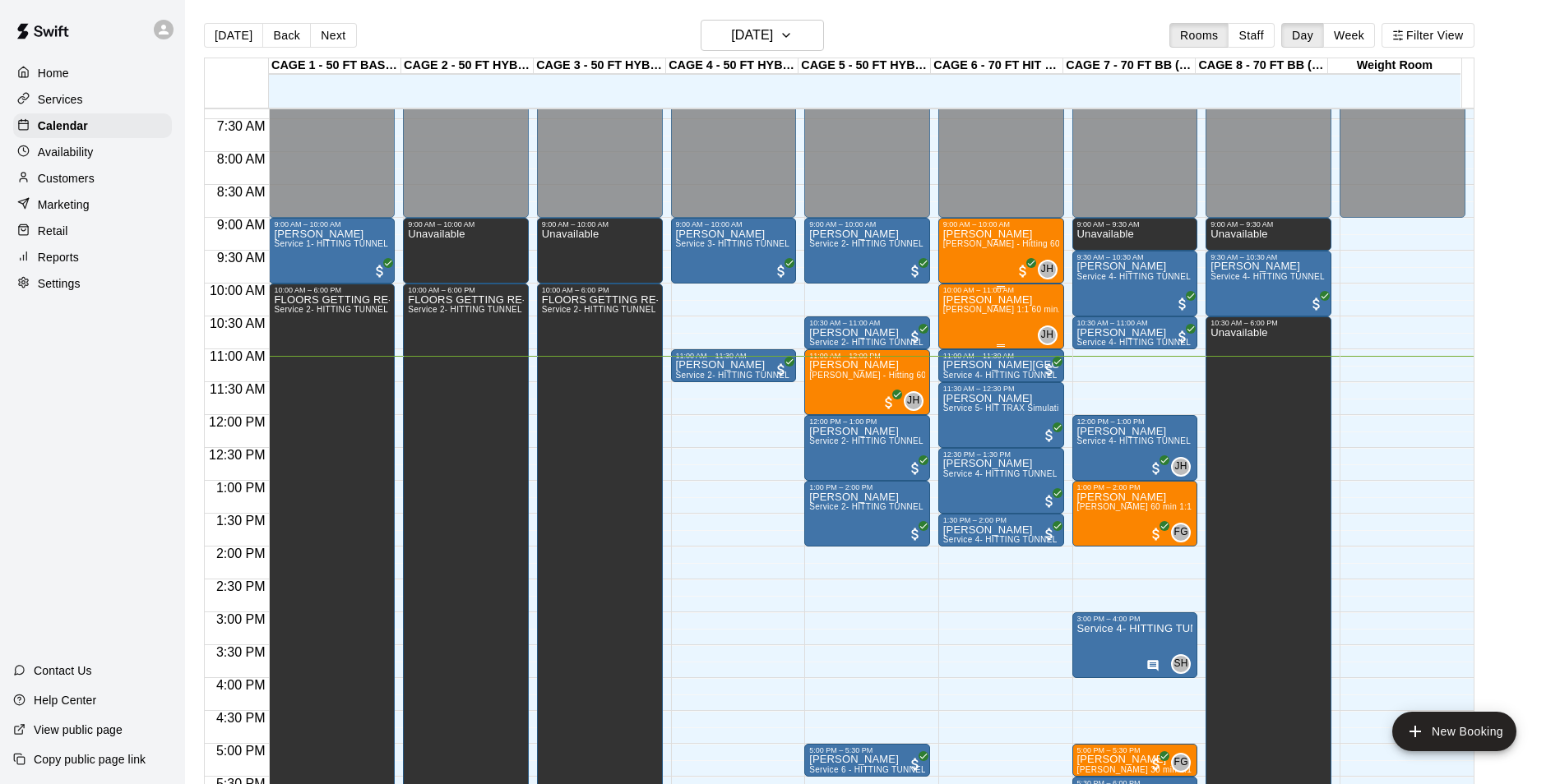
click at [993, 300] on p "[PERSON_NAME]" at bounding box center [1001, 300] width 116 height 0
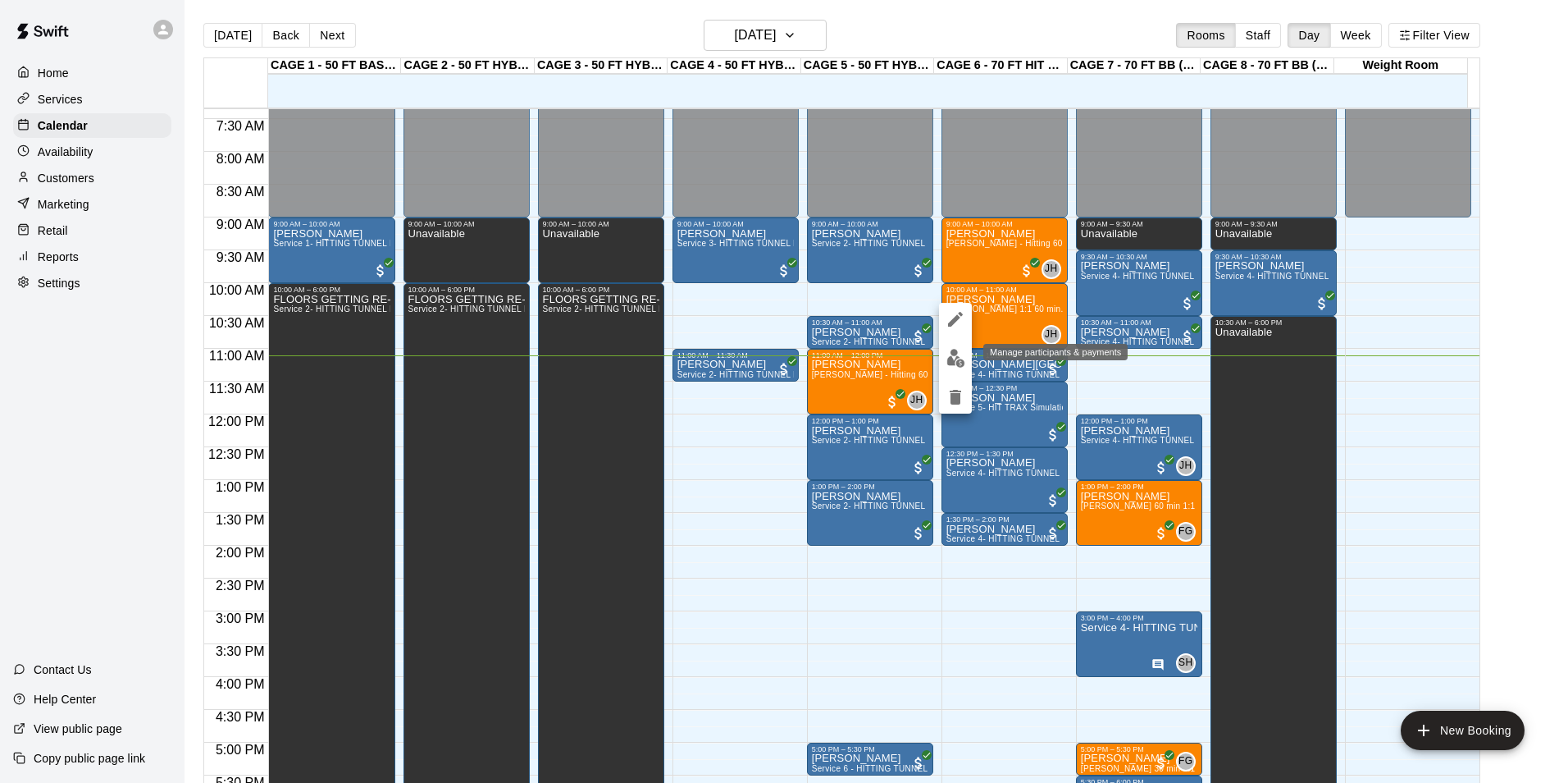
click at [961, 361] on img "edit" at bounding box center [956, 358] width 19 height 19
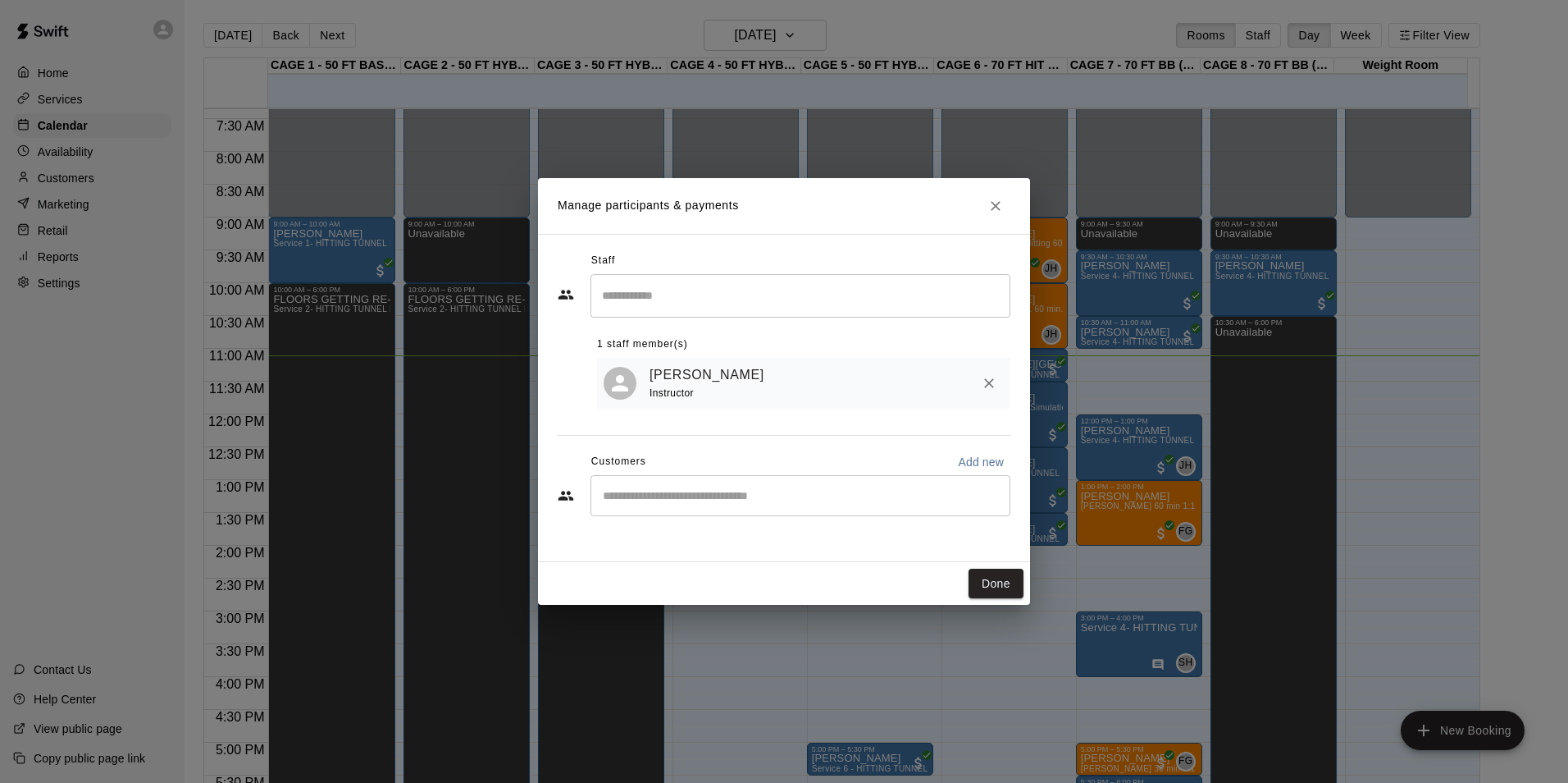
click at [863, 475] on div "Customers Add new" at bounding box center [784, 461] width 453 height 26
click at [863, 496] on input "Start typing to search customers..." at bounding box center [800, 495] width 406 height 17
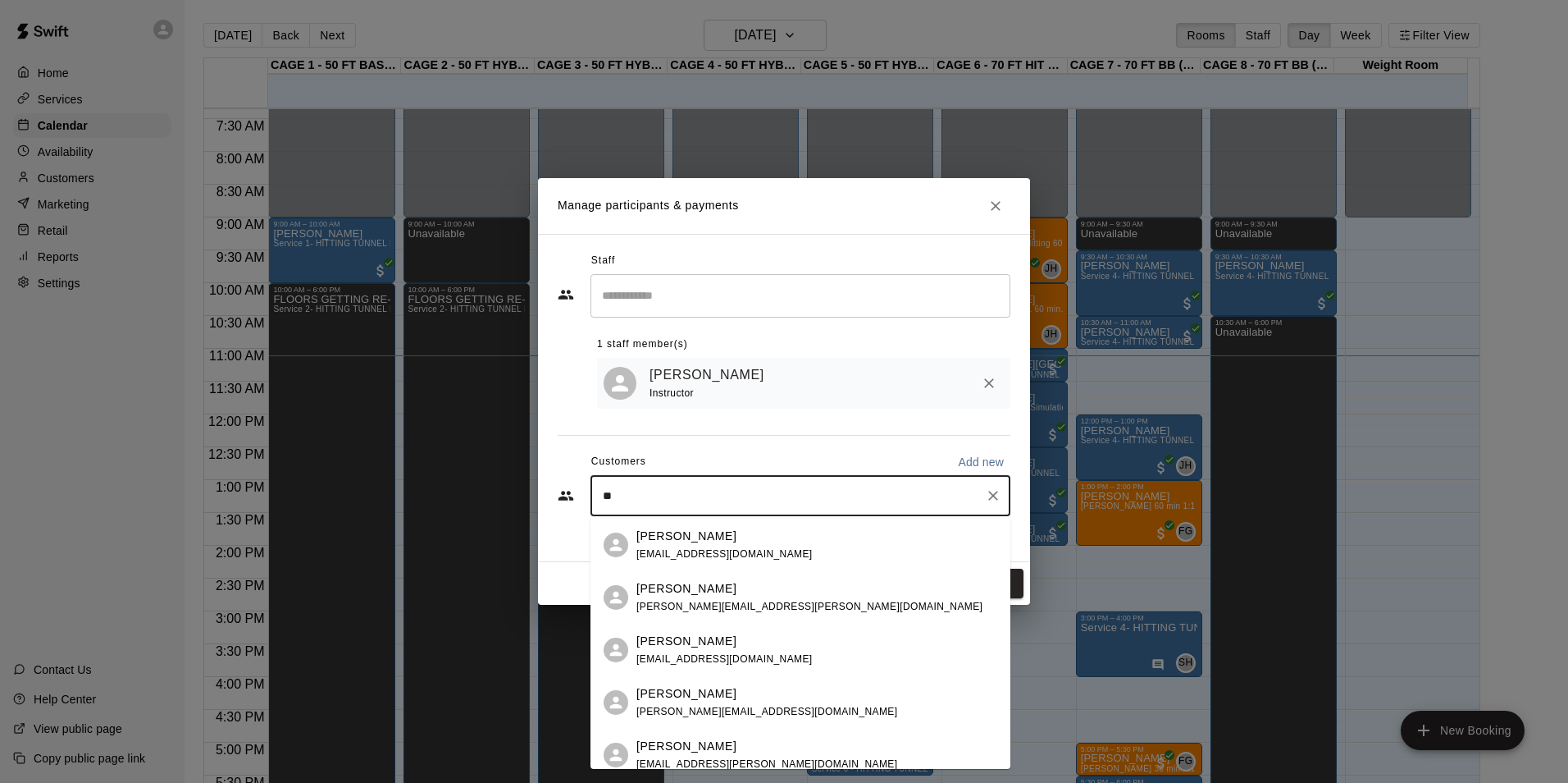
type input "*"
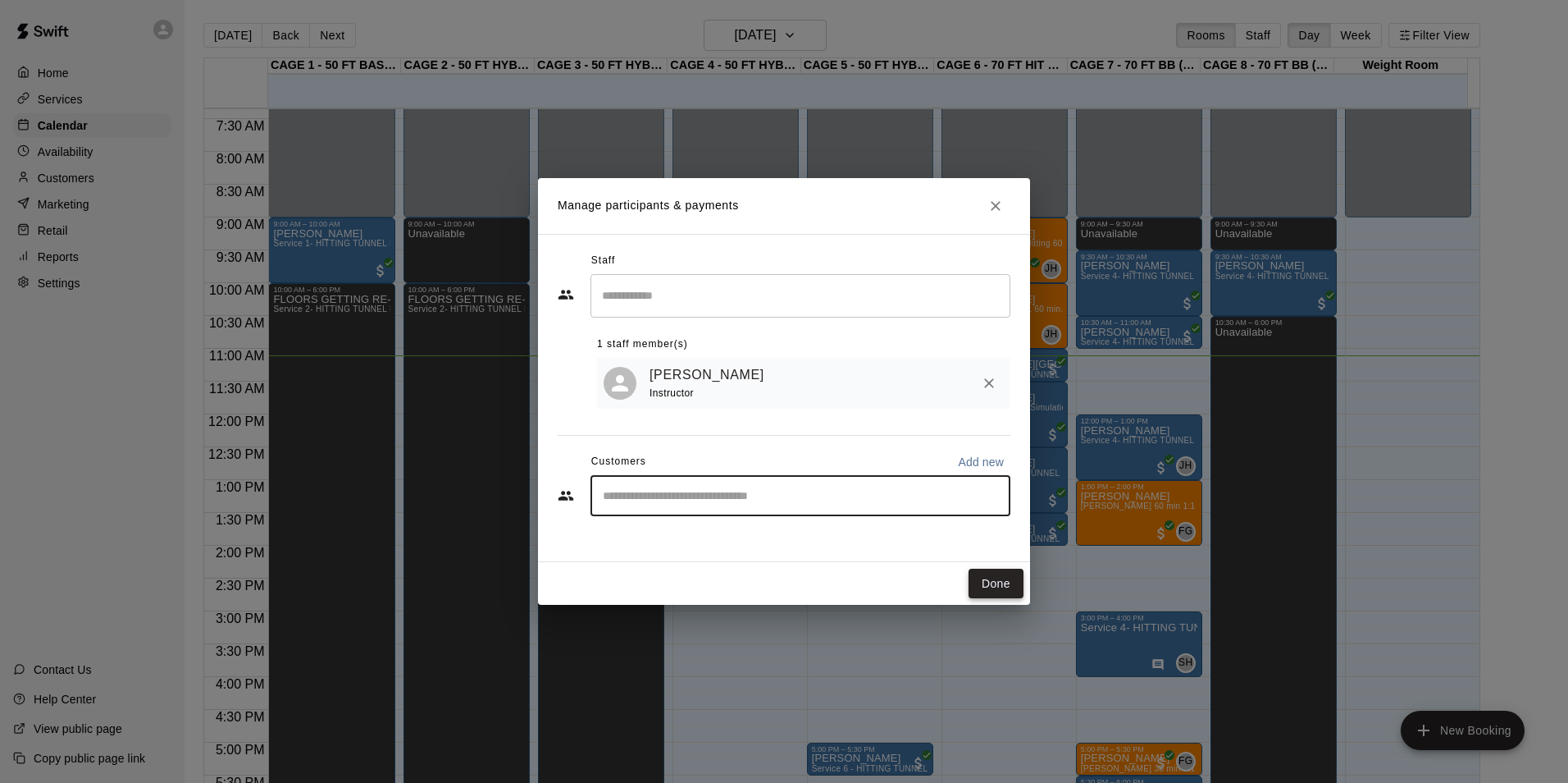
click at [977, 569] on button "Done" at bounding box center [996, 584] width 55 height 31
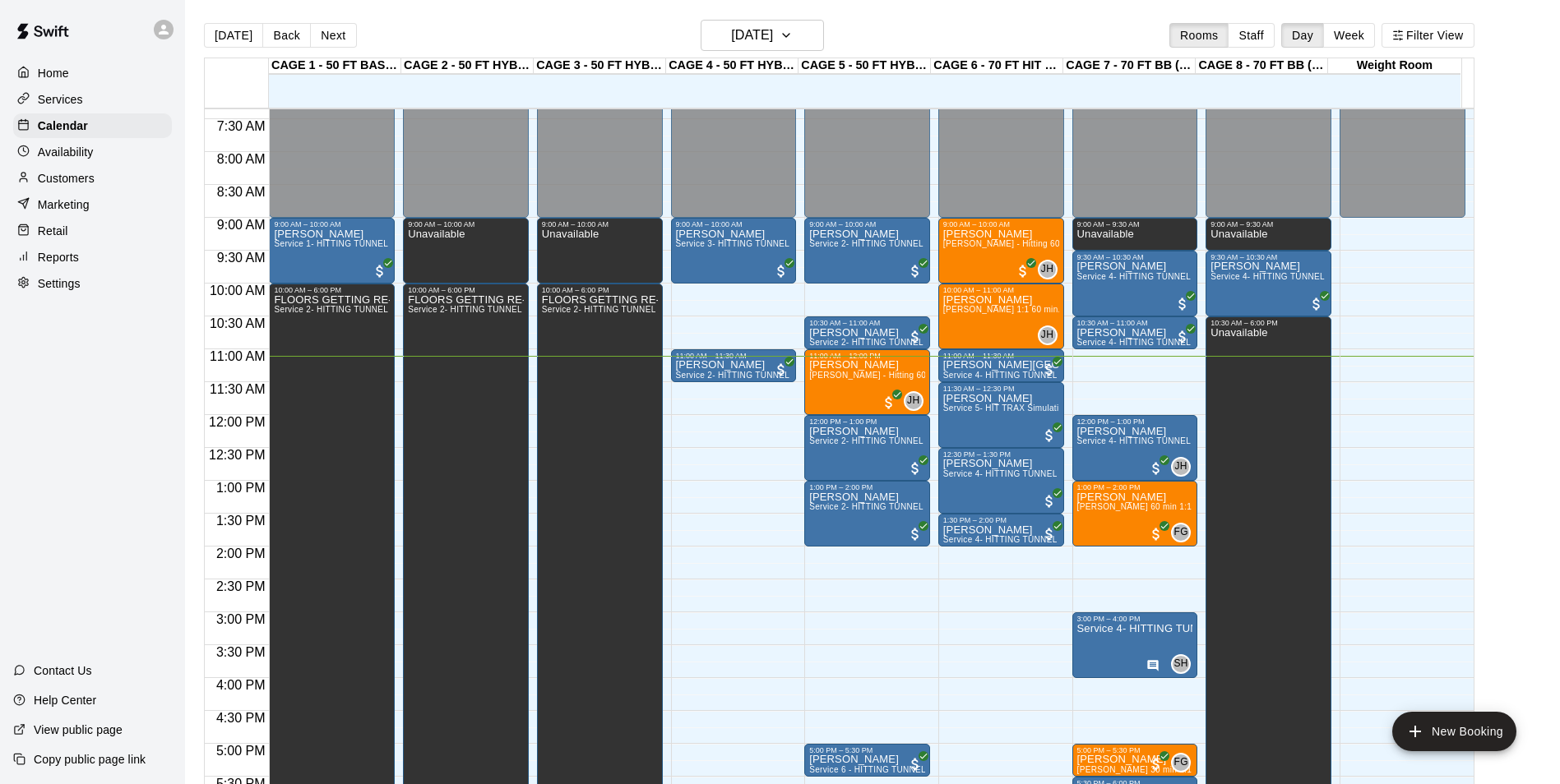
click at [105, 170] on div "Customers" at bounding box center [92, 178] width 159 height 25
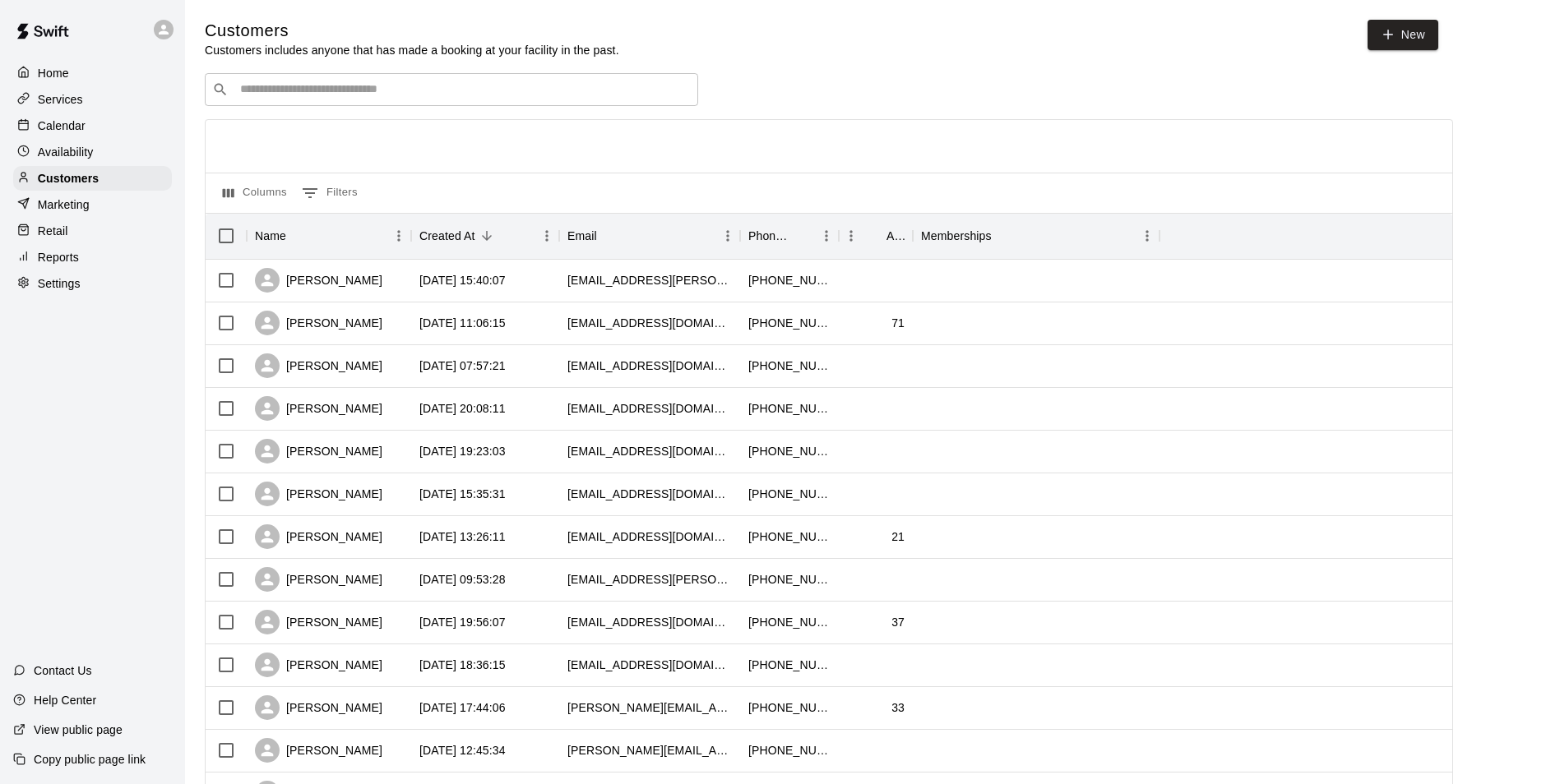
click at [123, 143] on div "Availability" at bounding box center [92, 152] width 159 height 25
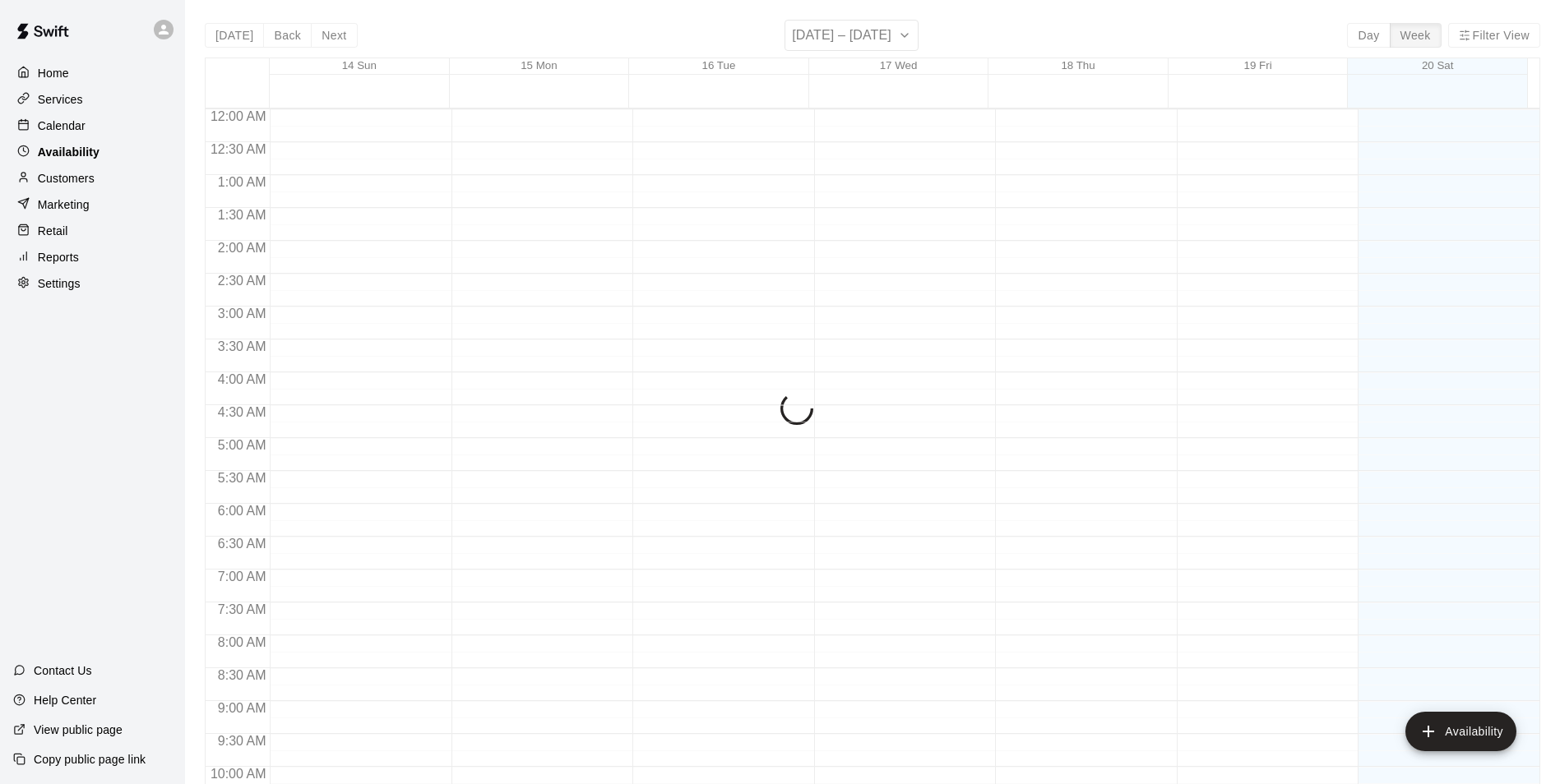
scroll to position [730, 0]
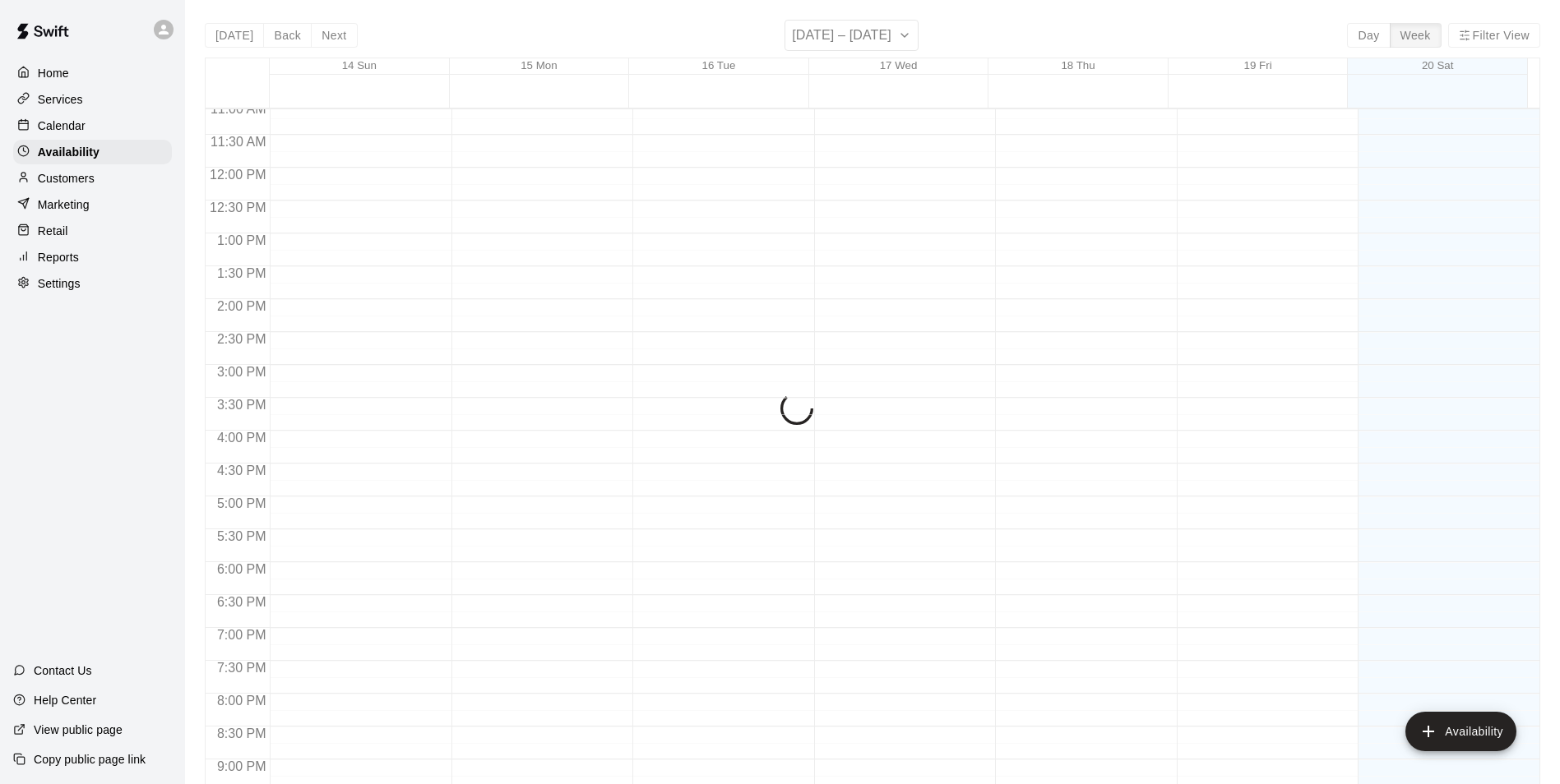
click at [128, 177] on div "Customers" at bounding box center [92, 178] width 159 height 25
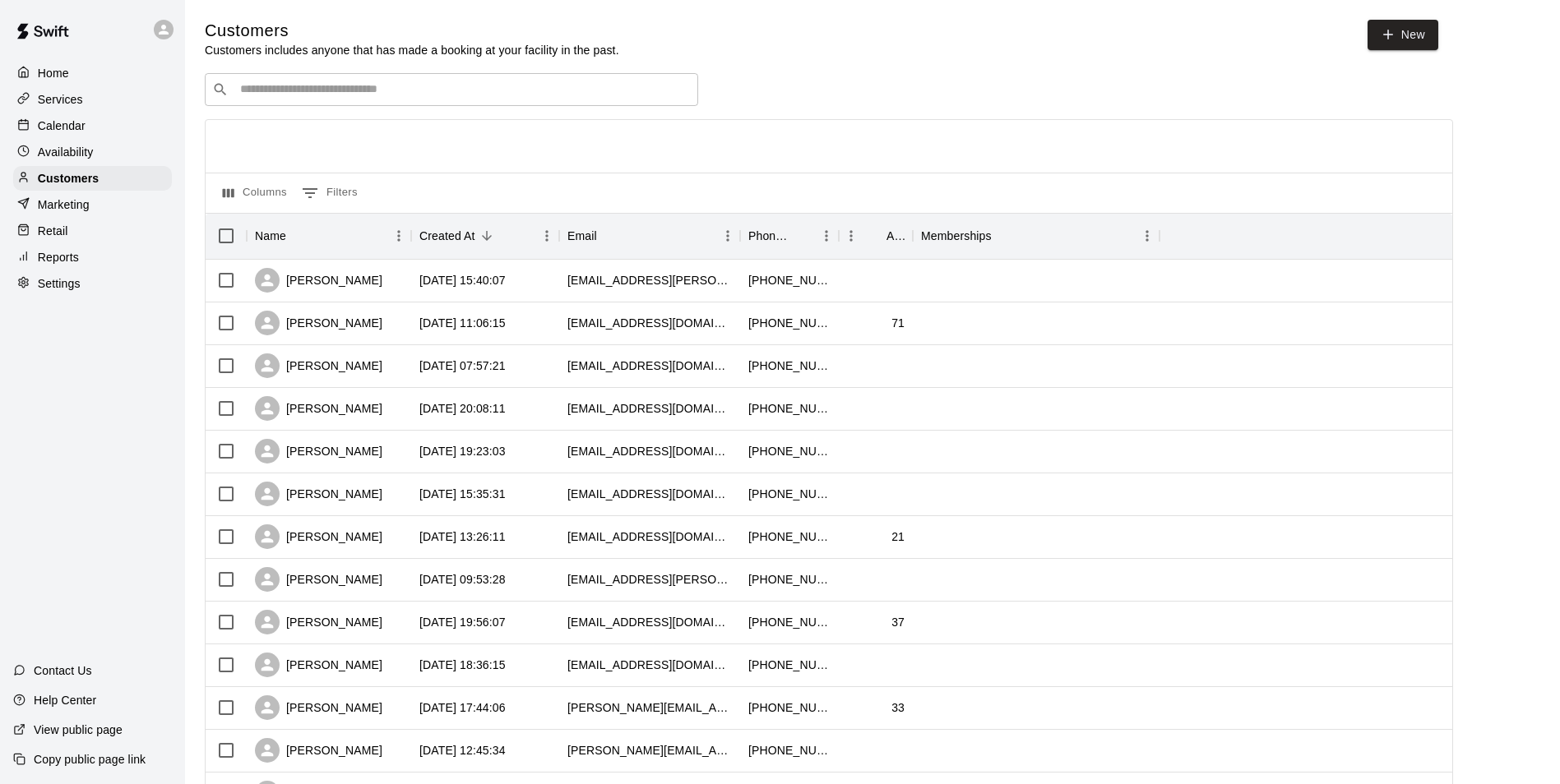
click at [371, 97] on input "Search customers by name or email" at bounding box center [463, 89] width 455 height 17
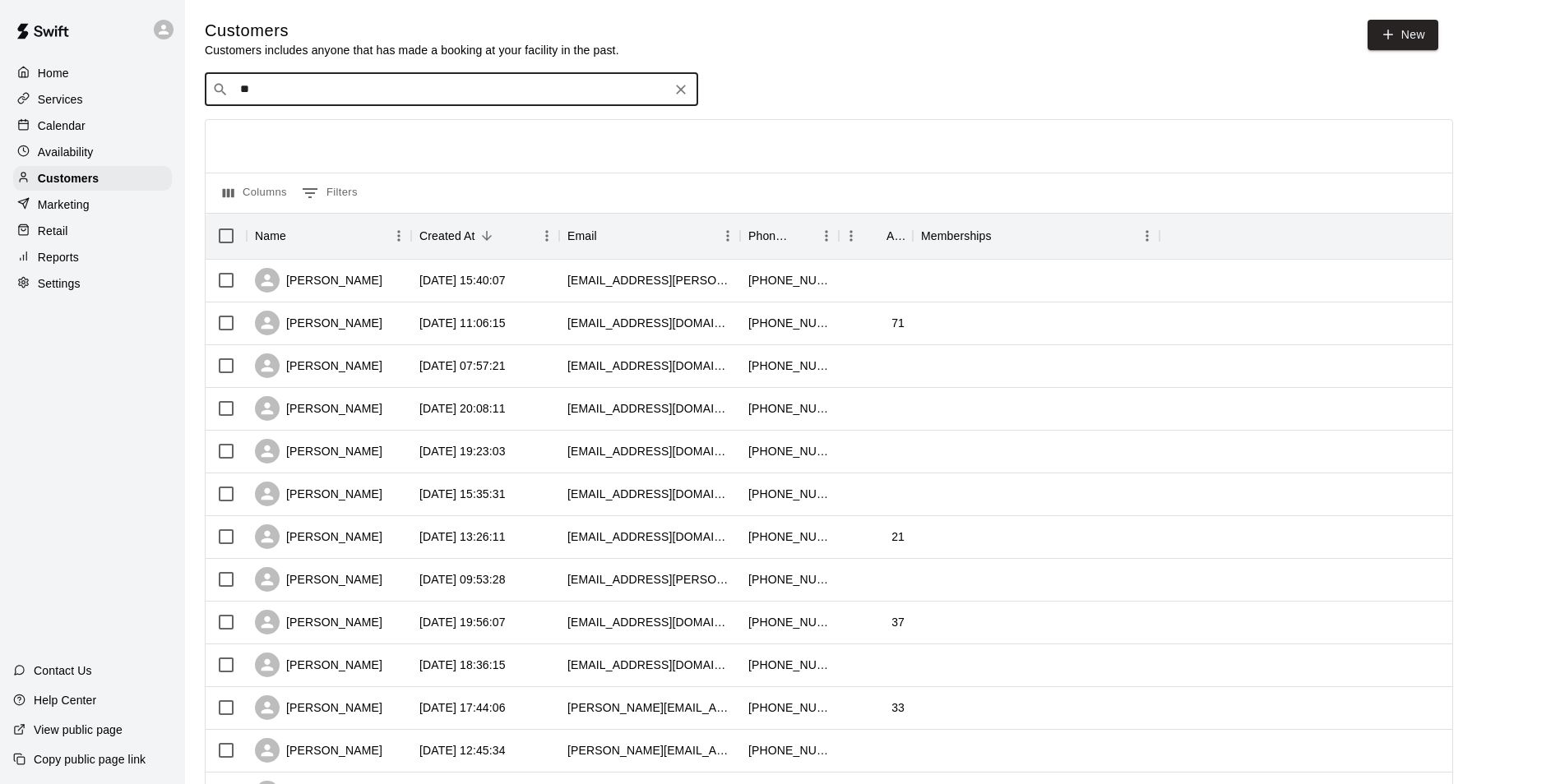
type input "*"
type input "******"
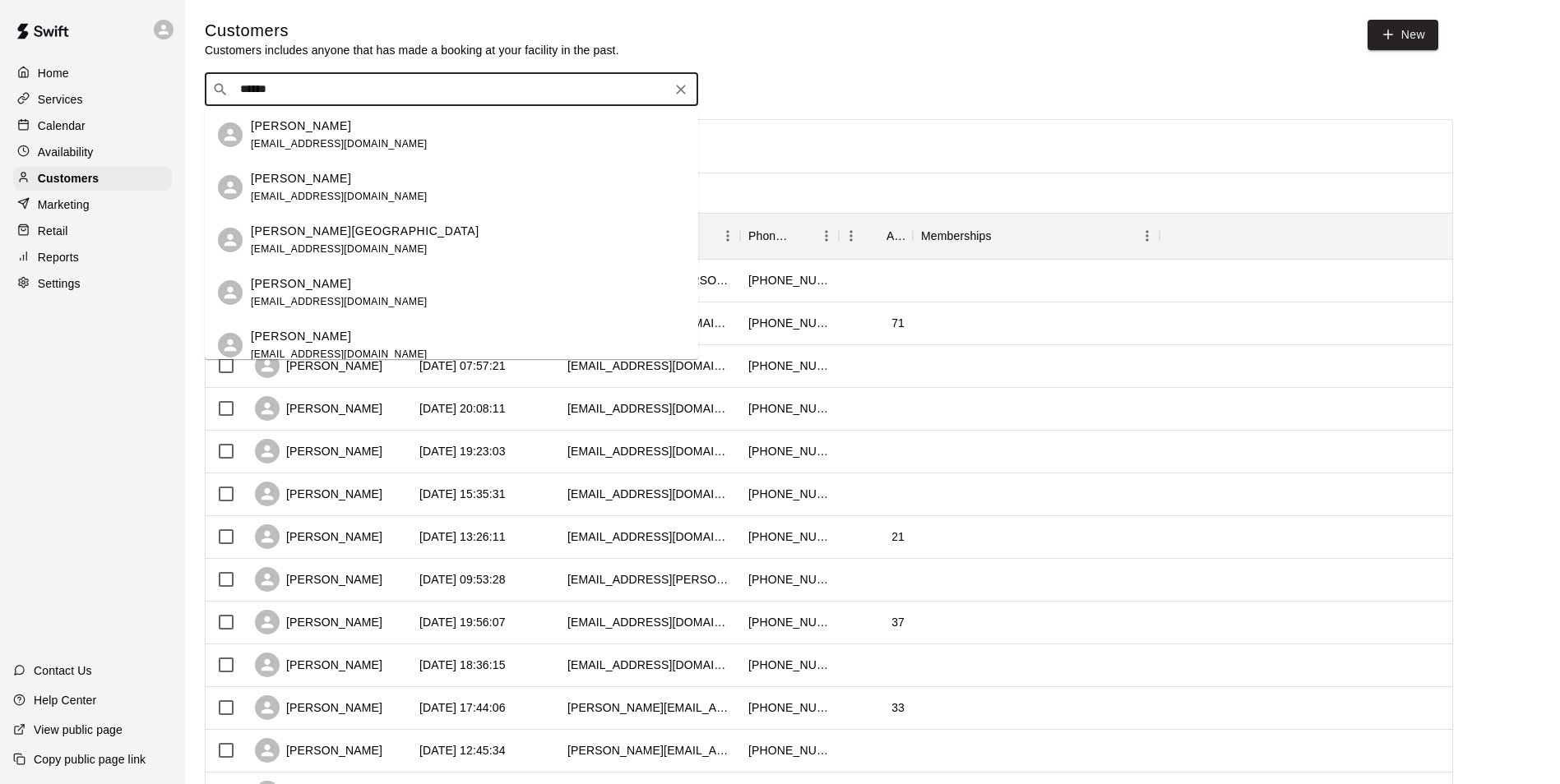
click at [678, 101] on button "Clear" at bounding box center [680, 89] width 23 height 23
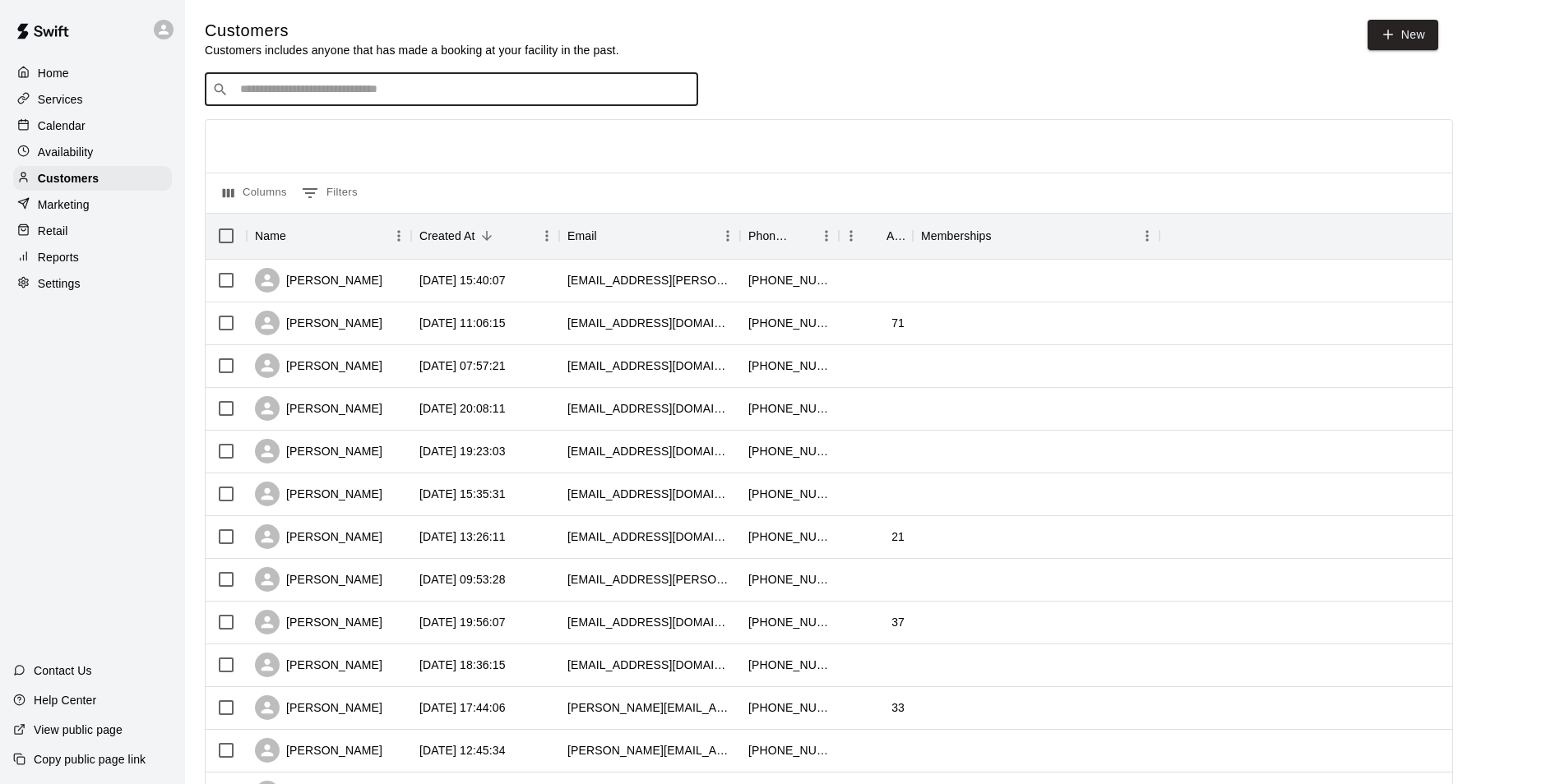
click at [120, 118] on div "Calendar" at bounding box center [92, 125] width 159 height 25
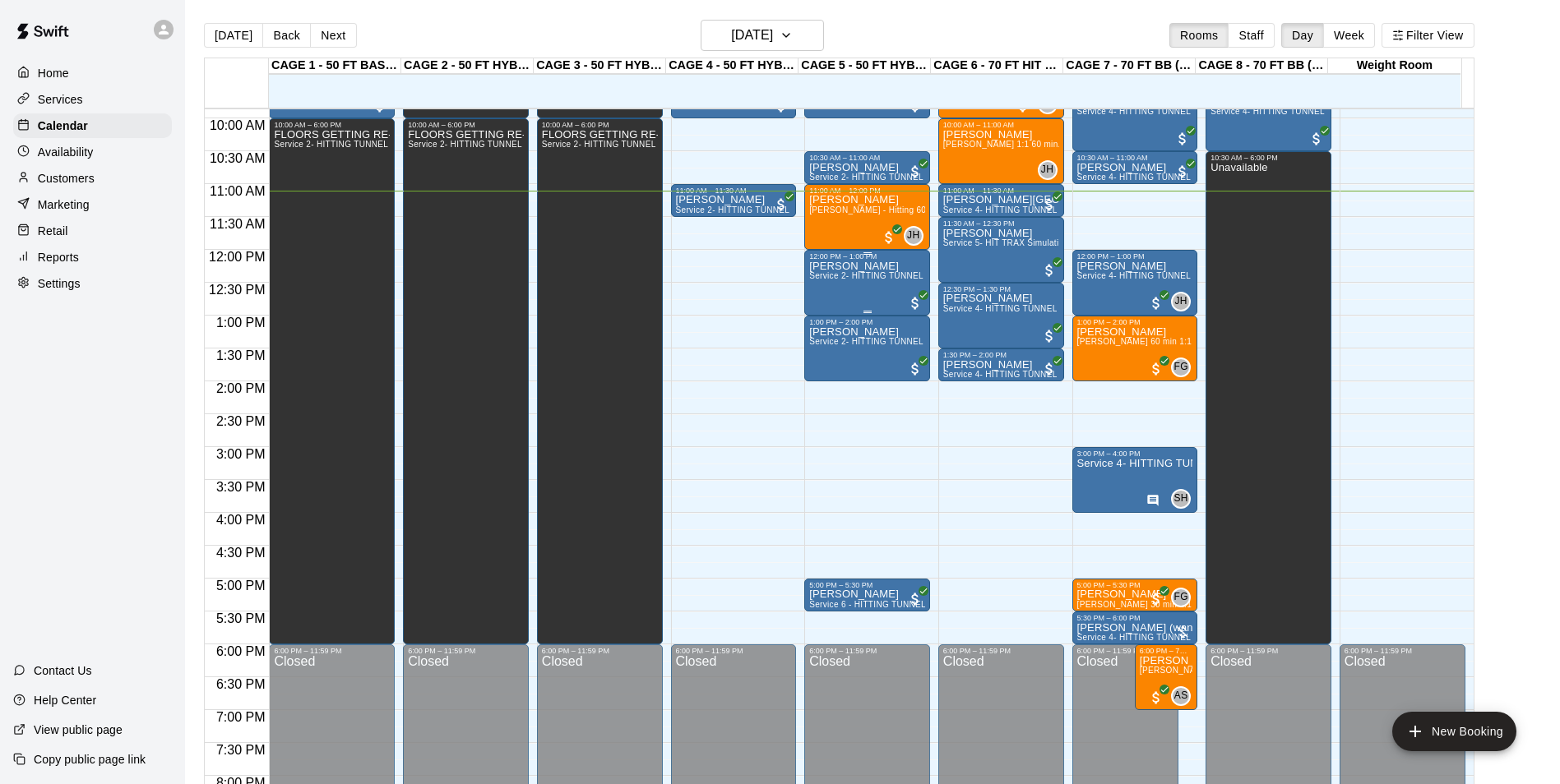
scroll to position [566, 0]
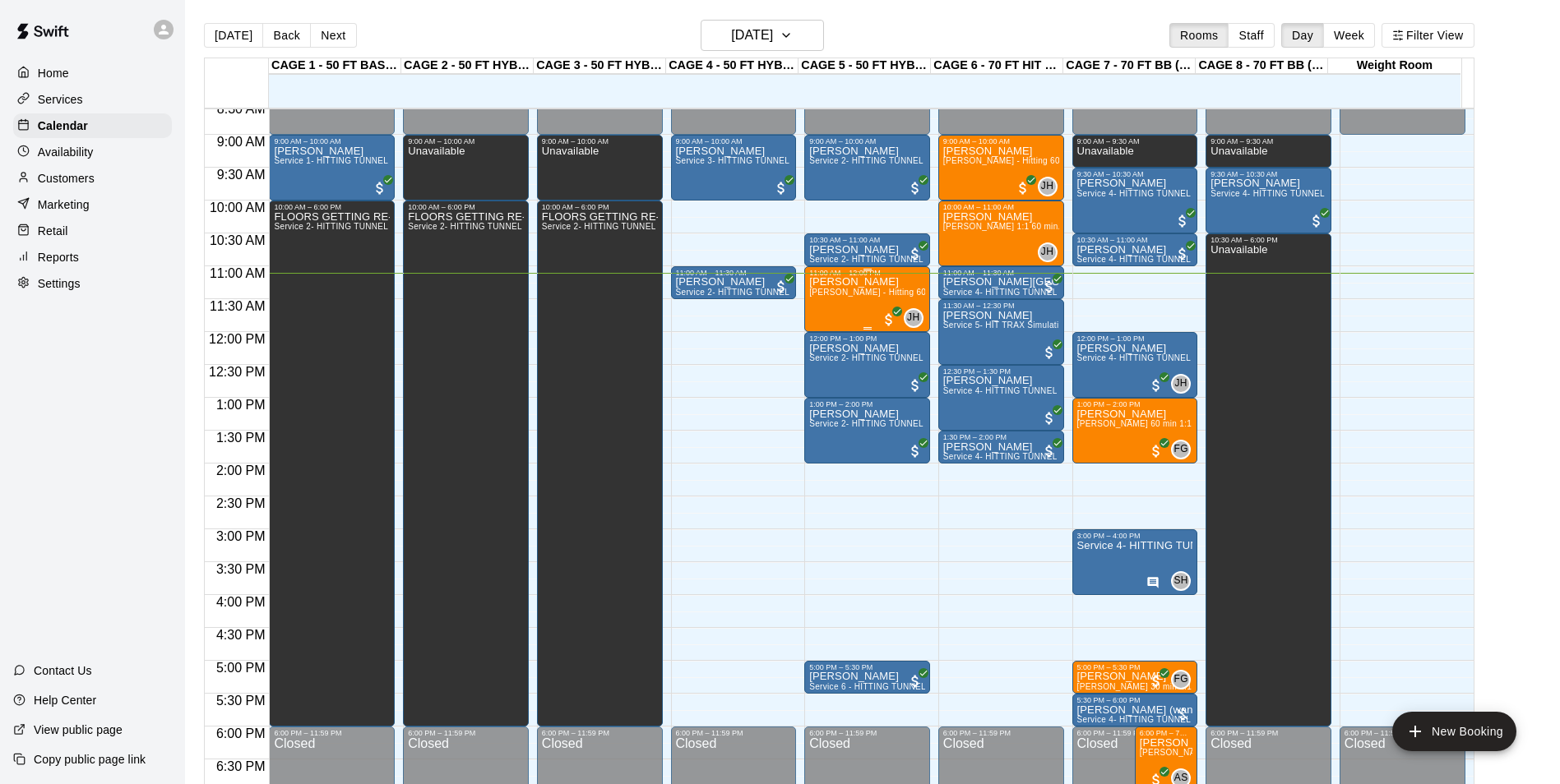
click at [840, 297] on span "[PERSON_NAME] - Hitting 60min 1:1 instruction" at bounding box center [904, 291] width 189 height 9
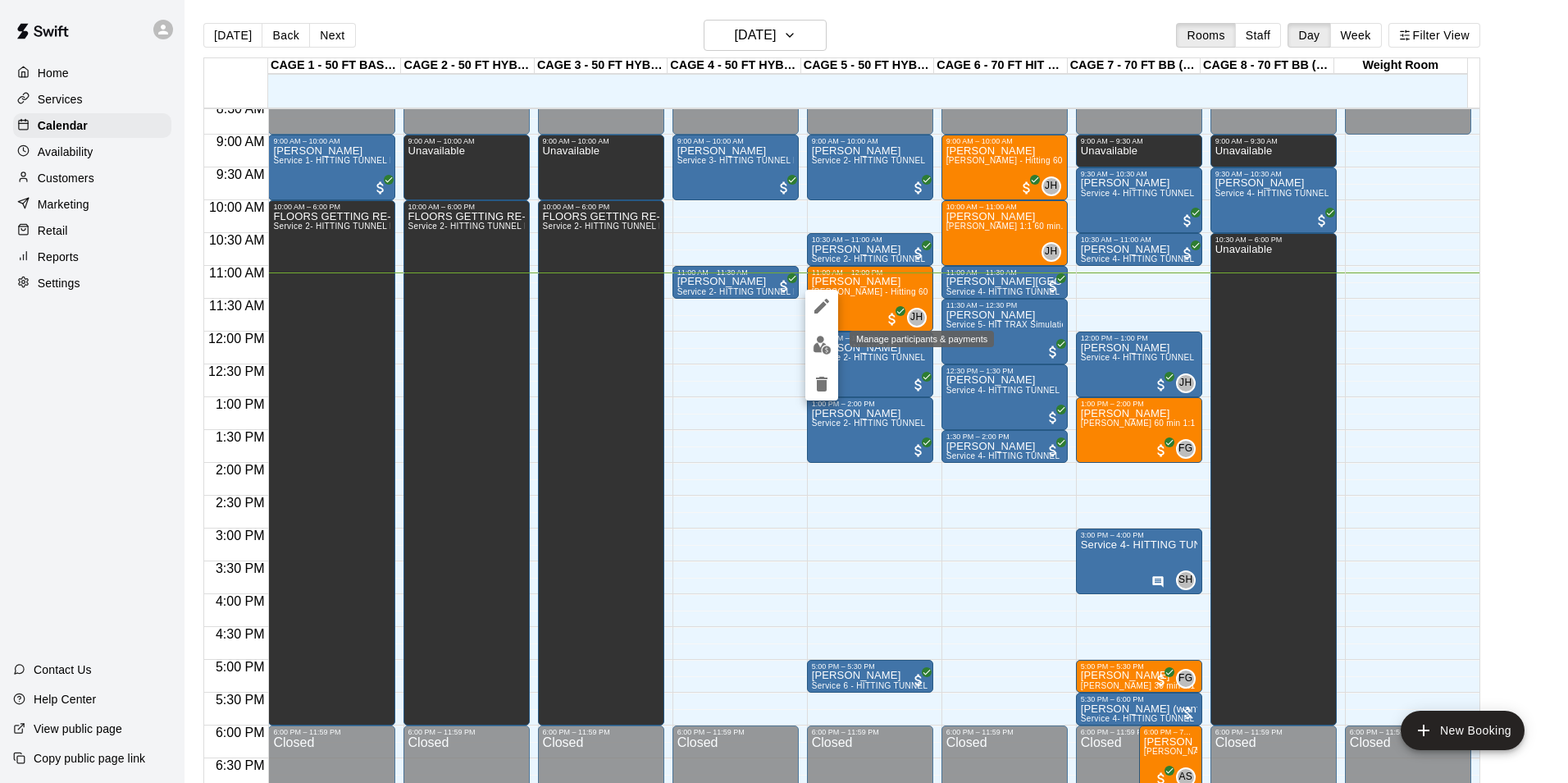
click at [813, 339] on img "edit" at bounding box center [822, 344] width 19 height 19
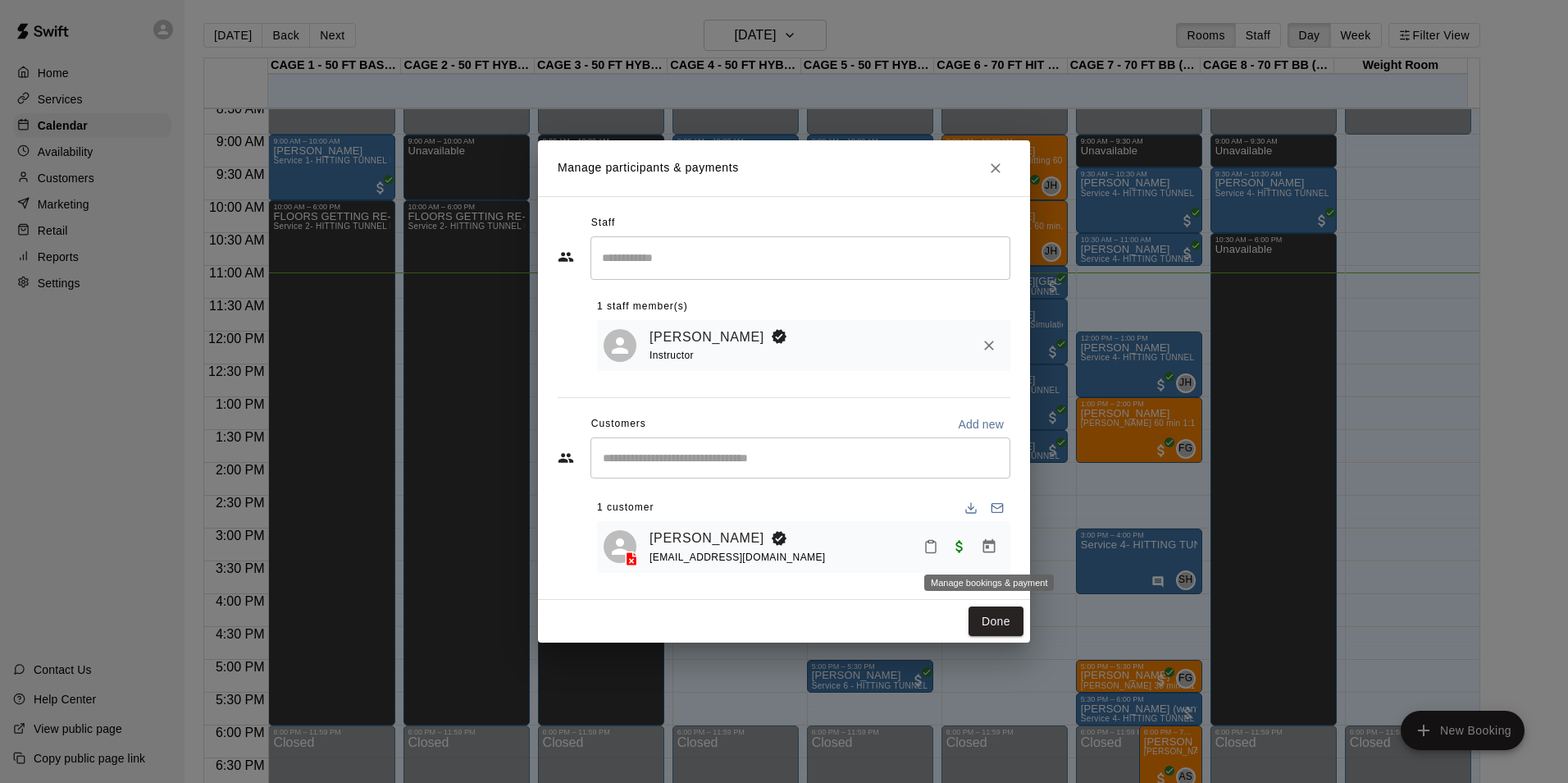
click at [988, 549] on icon "Manage bookings & payment" at bounding box center [990, 546] width 12 height 14
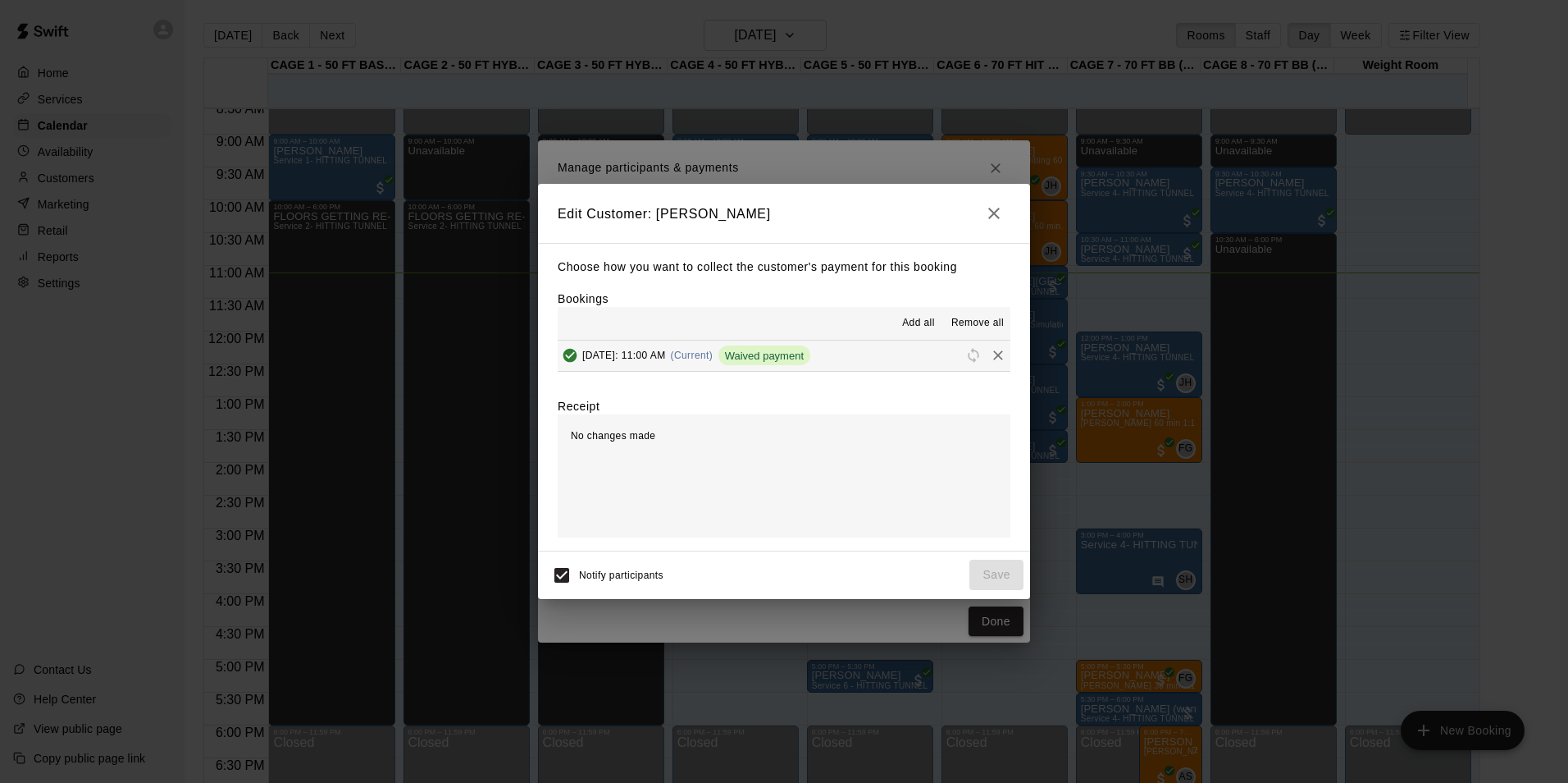
click at [927, 324] on span "Add all" at bounding box center [918, 324] width 33 height 17
click at [909, 356] on button "Saturday, September 20: 11:00 AM (Current) Waived payment" at bounding box center [784, 355] width 453 height 31
click at [990, 353] on icon "Remove" at bounding box center [998, 355] width 17 height 17
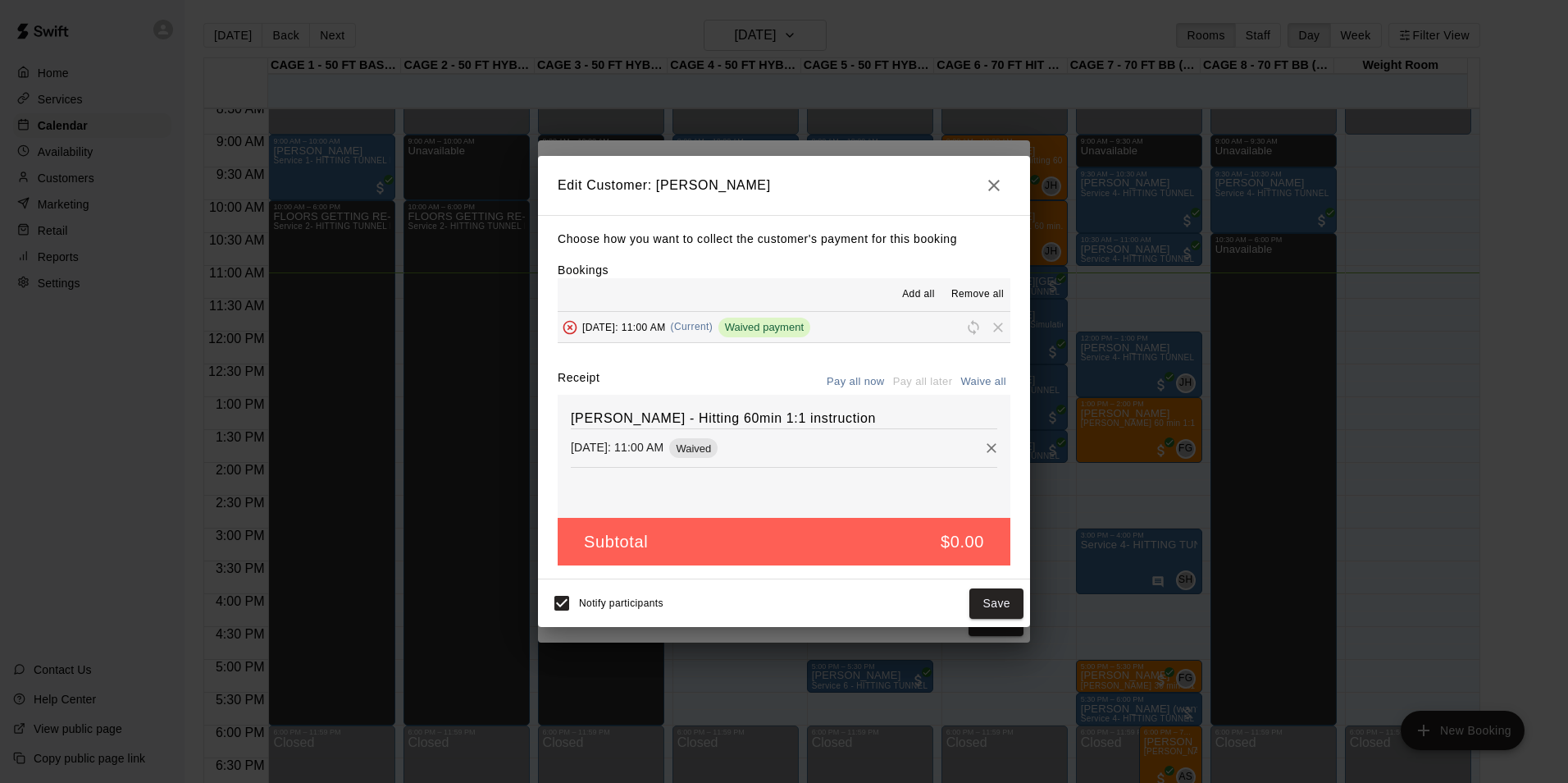
click at [864, 382] on button "Pay all now" at bounding box center [856, 382] width 66 height 26
click at [989, 598] on button "Save" at bounding box center [997, 603] width 55 height 31
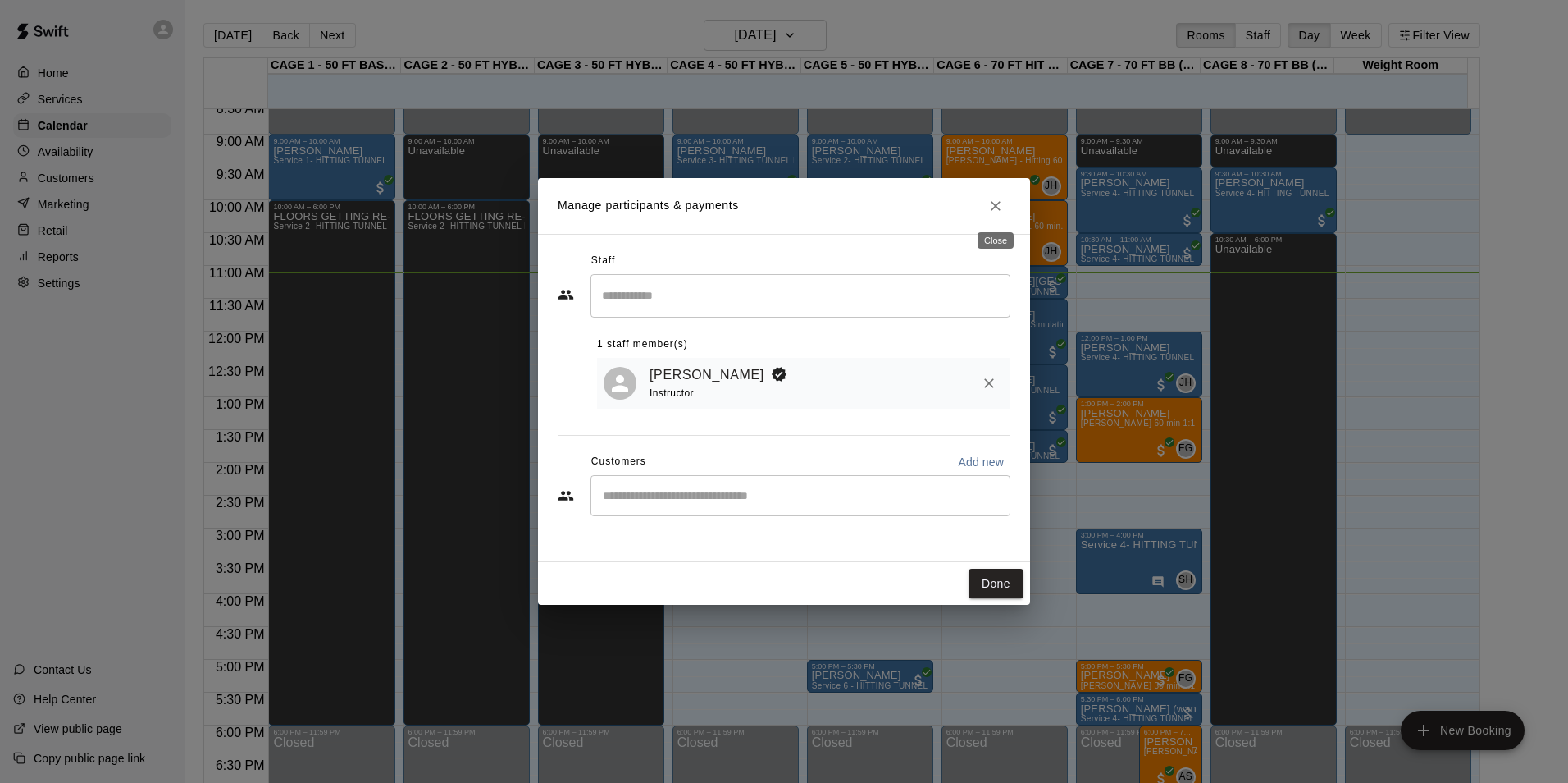
click at [1004, 209] on button "Close" at bounding box center [996, 206] width 30 height 30
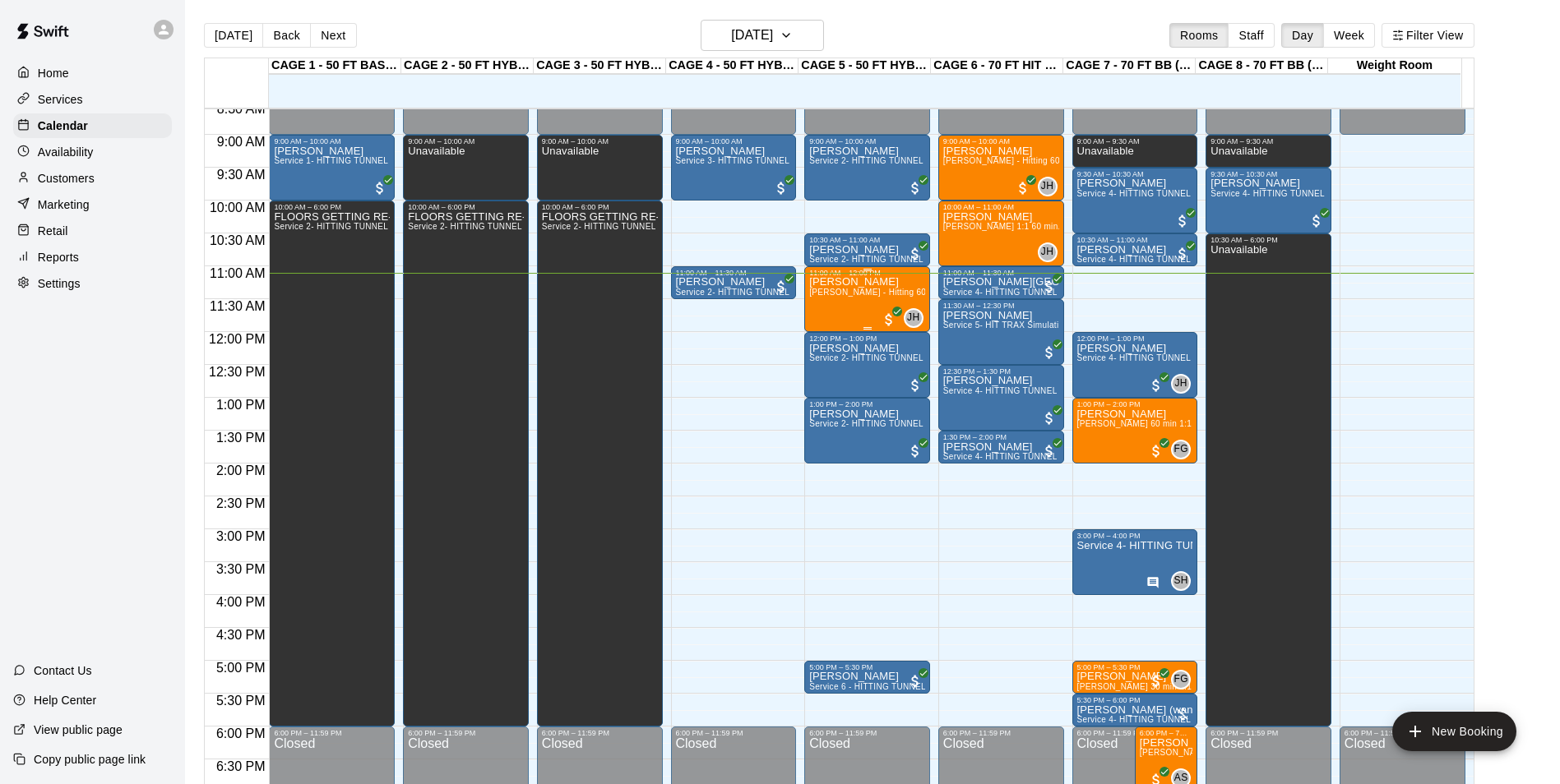
click at [864, 282] on p "[PERSON_NAME]" at bounding box center [867, 282] width 116 height 0
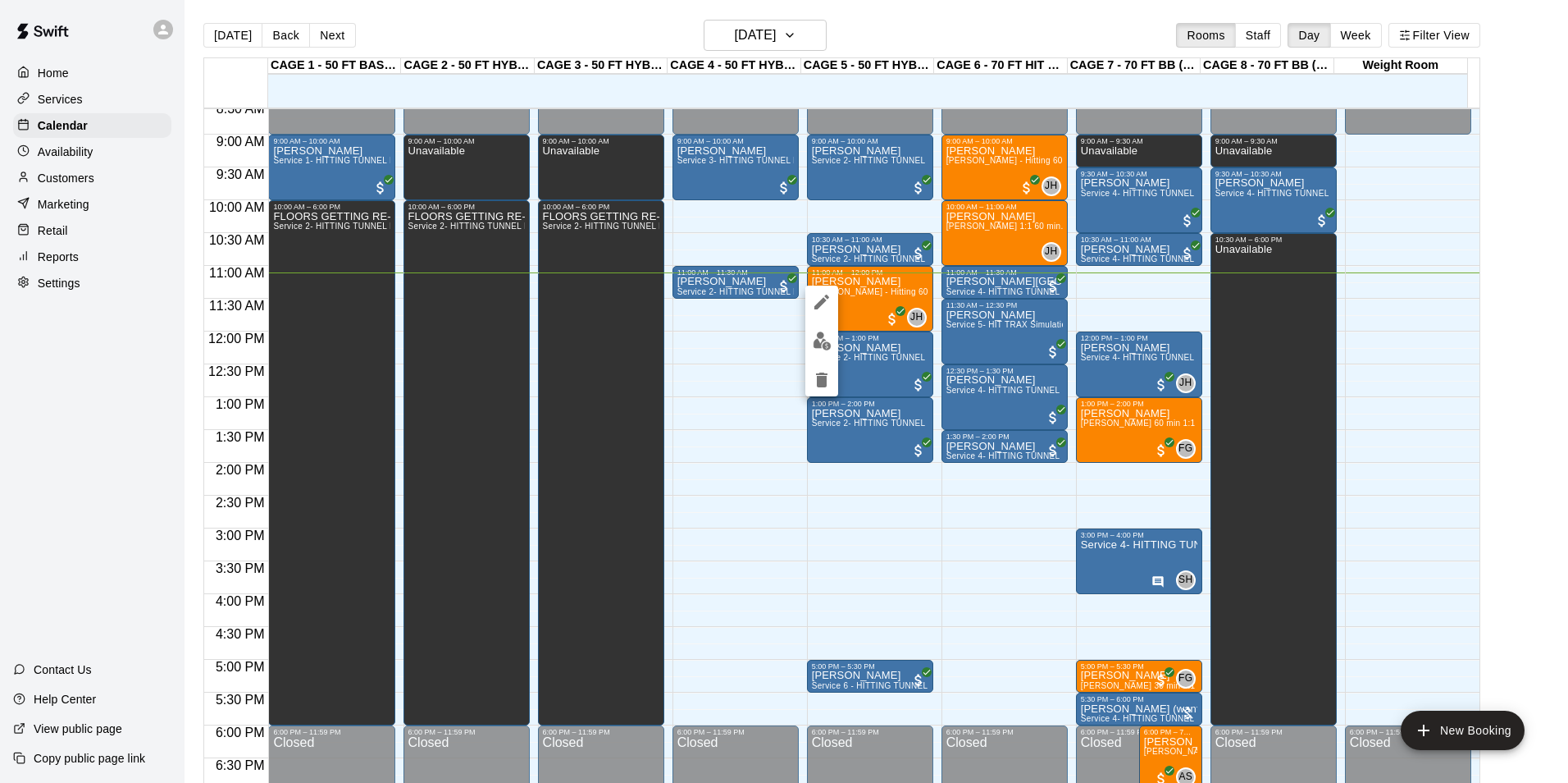
click at [835, 338] on button "edit" at bounding box center [821, 341] width 33 height 32
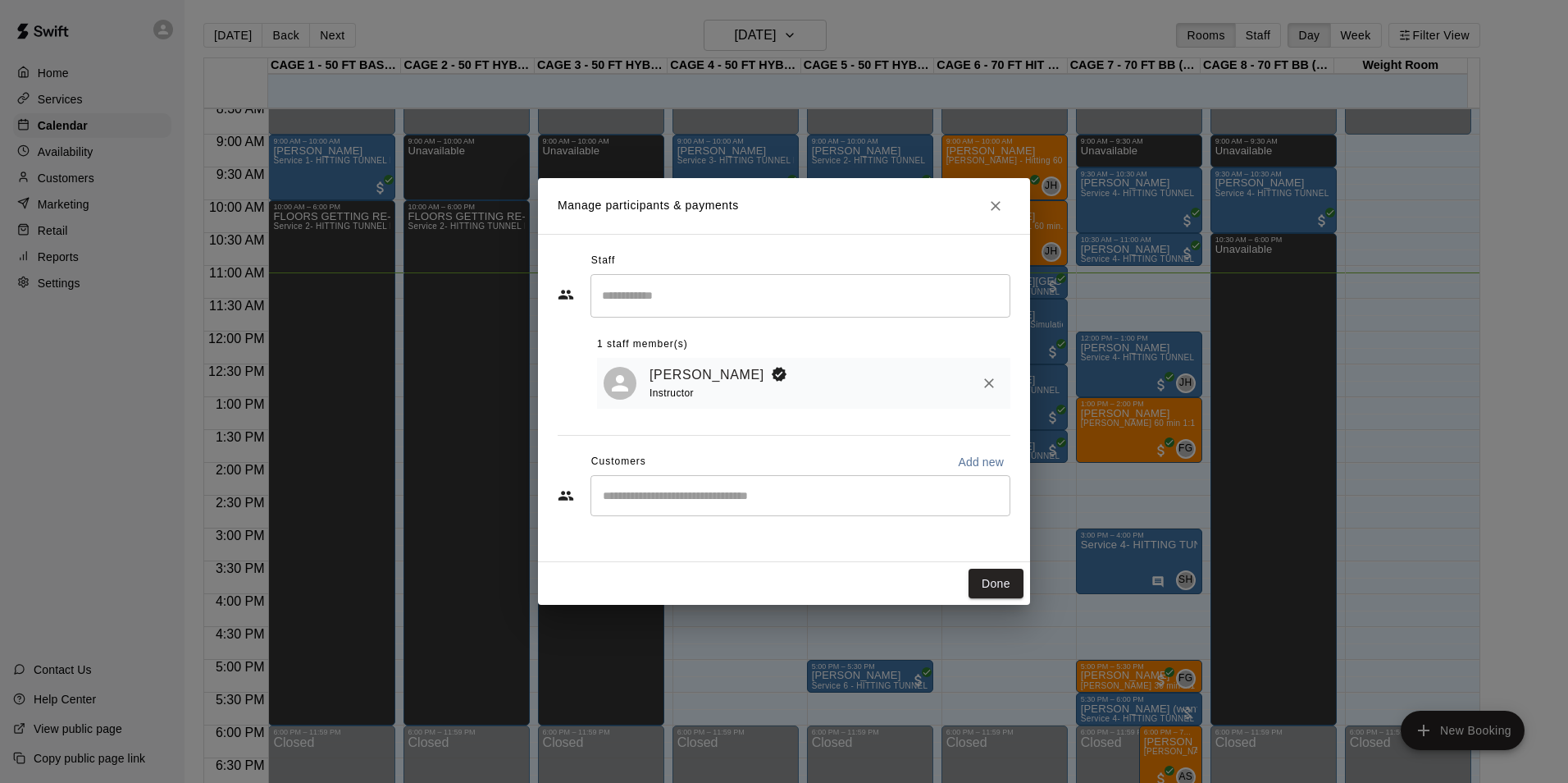
click at [824, 496] on input "Start typing to search customers..." at bounding box center [800, 495] width 406 height 17
click at [1008, 580] on button "Done" at bounding box center [996, 584] width 55 height 31
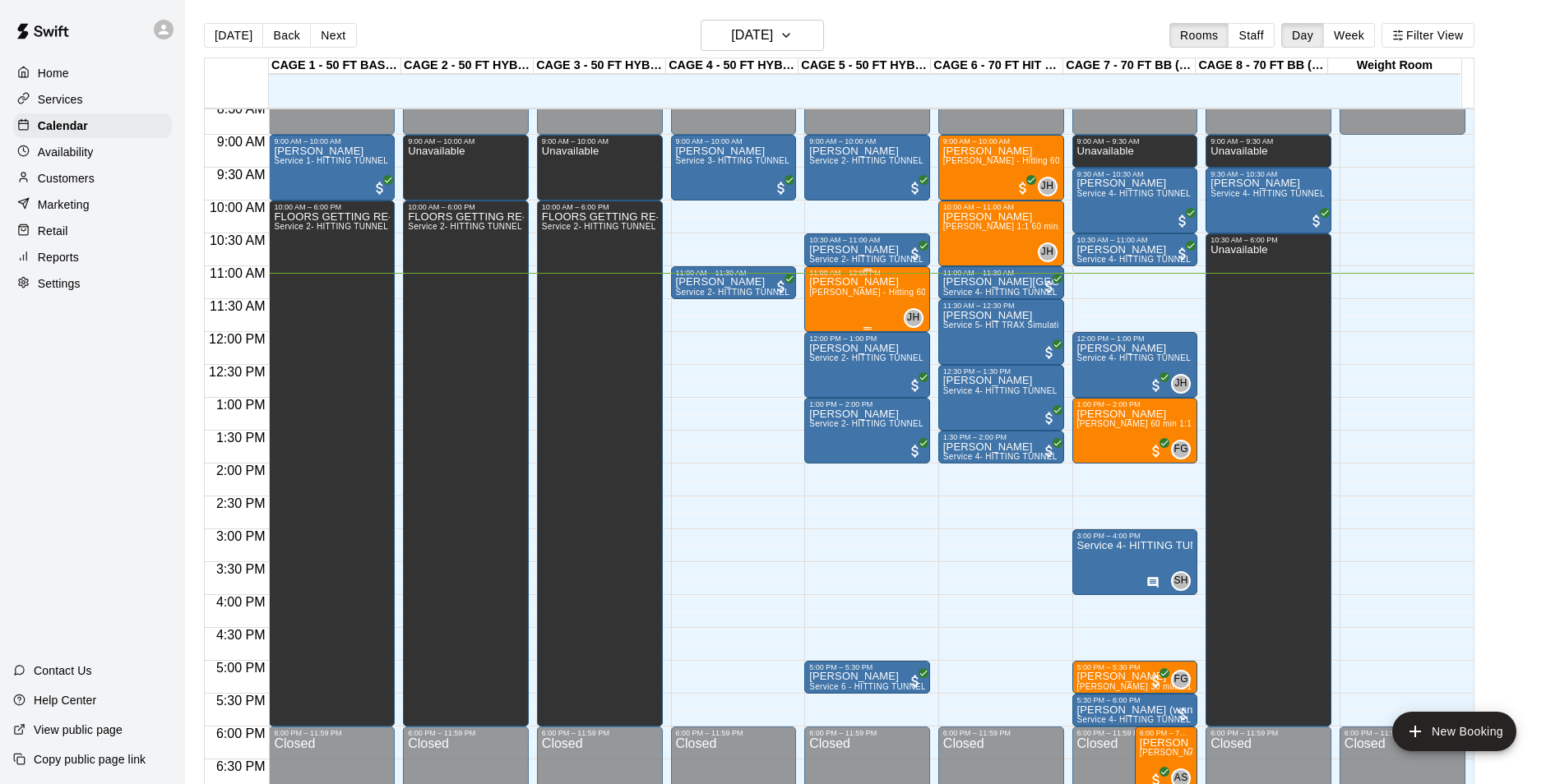
click at [865, 289] on div "Miranda Buckley John Havird - Hitting 60min 1:1 instruction" at bounding box center [867, 669] width 116 height 784
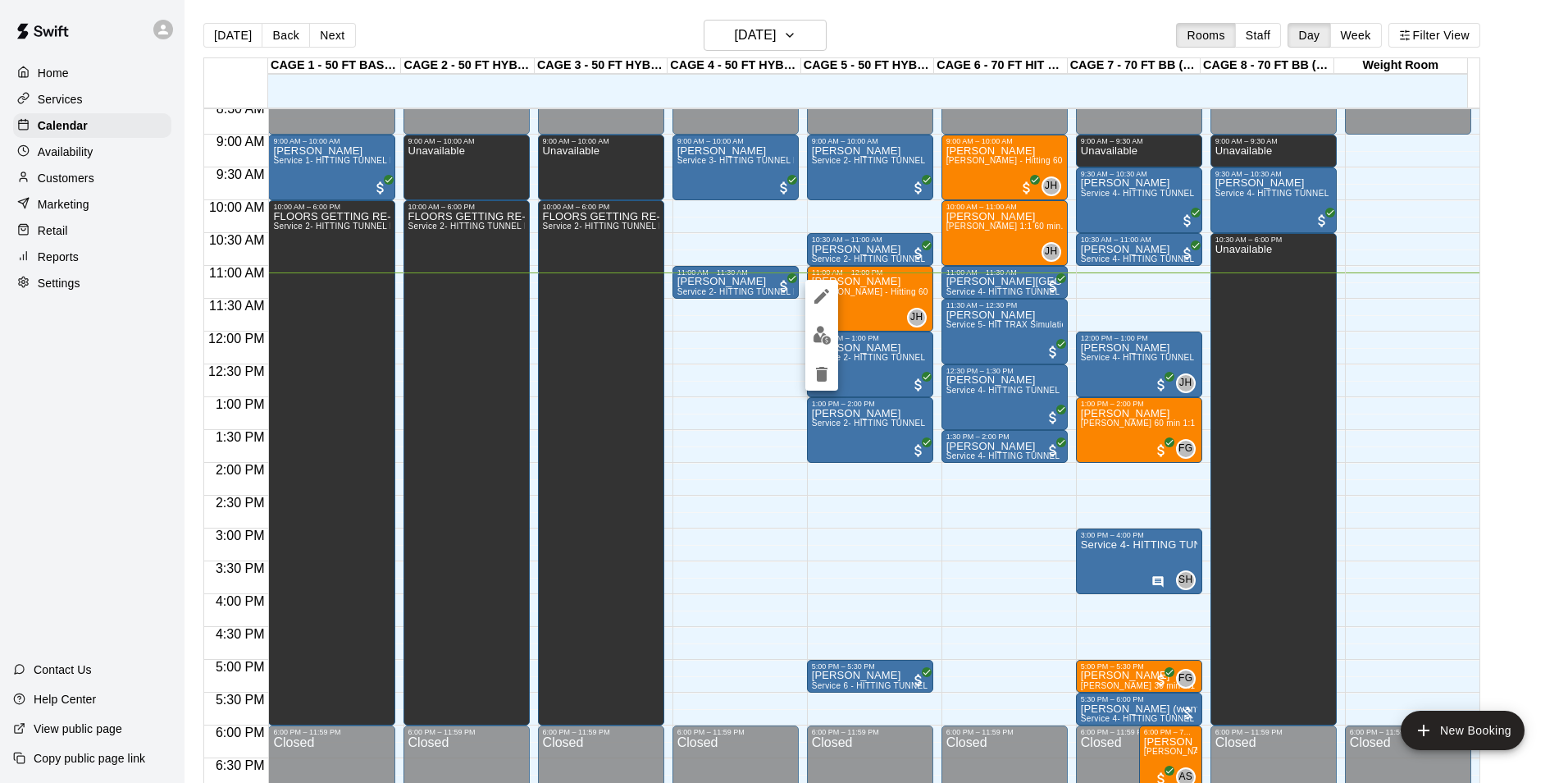
click at [823, 334] on img "edit" at bounding box center [822, 334] width 19 height 19
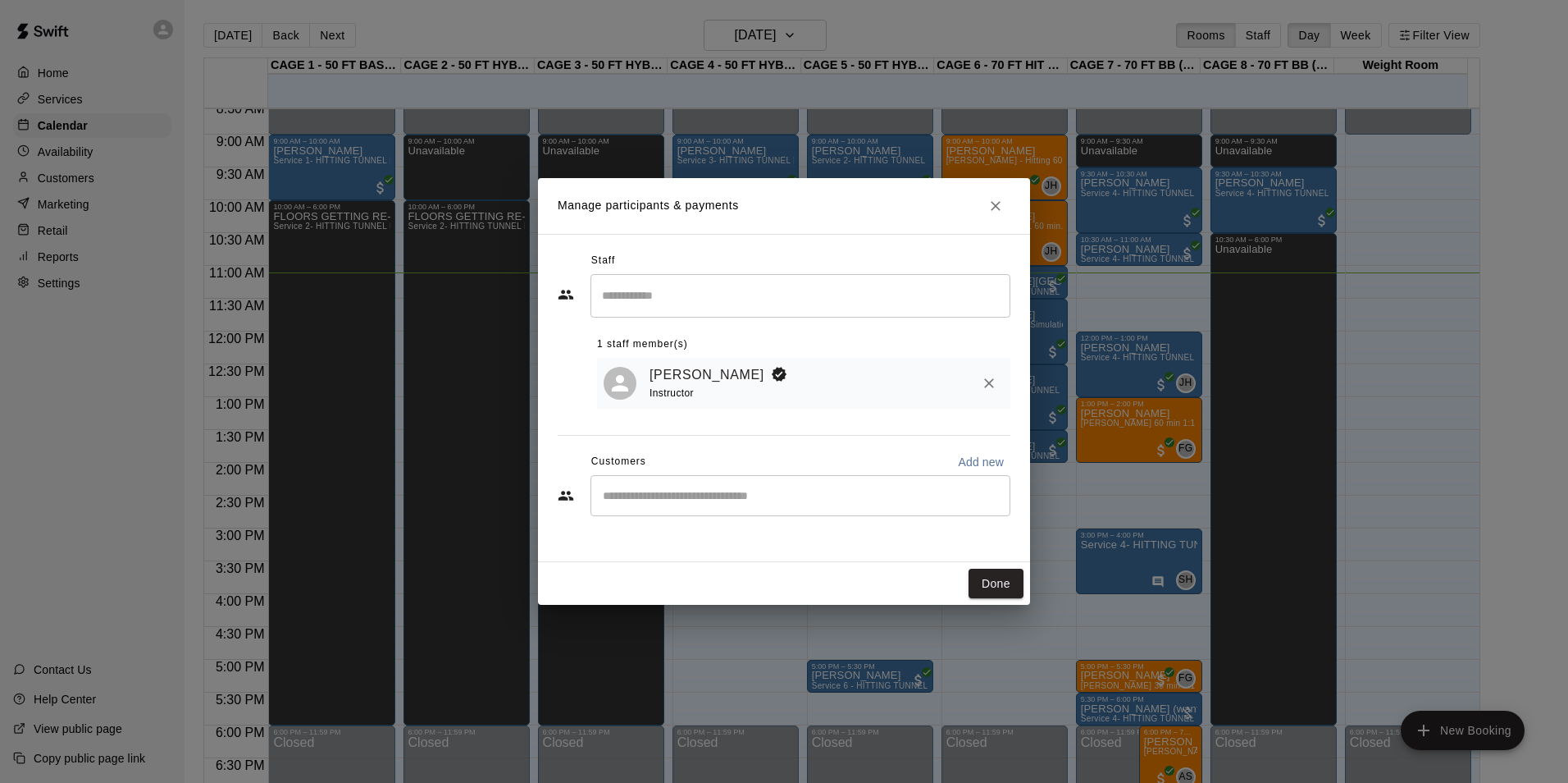
click at [884, 494] on input "Start typing to search customers..." at bounding box center [800, 495] width 406 height 17
type input "*****"
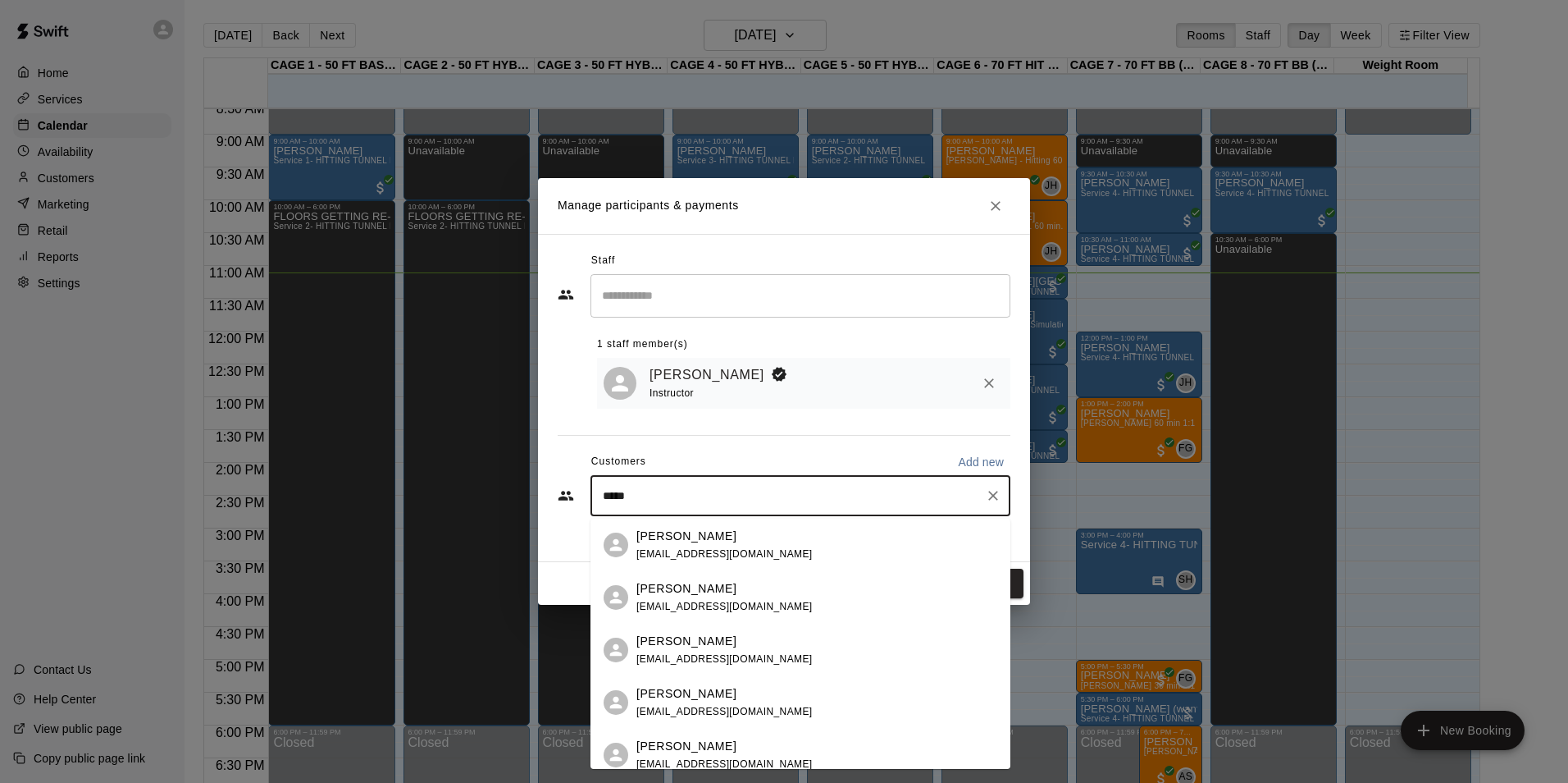
click at [848, 594] on div "Miranda Buckley mjwolf039401@gmail.com" at bounding box center [817, 598] width 361 height 36
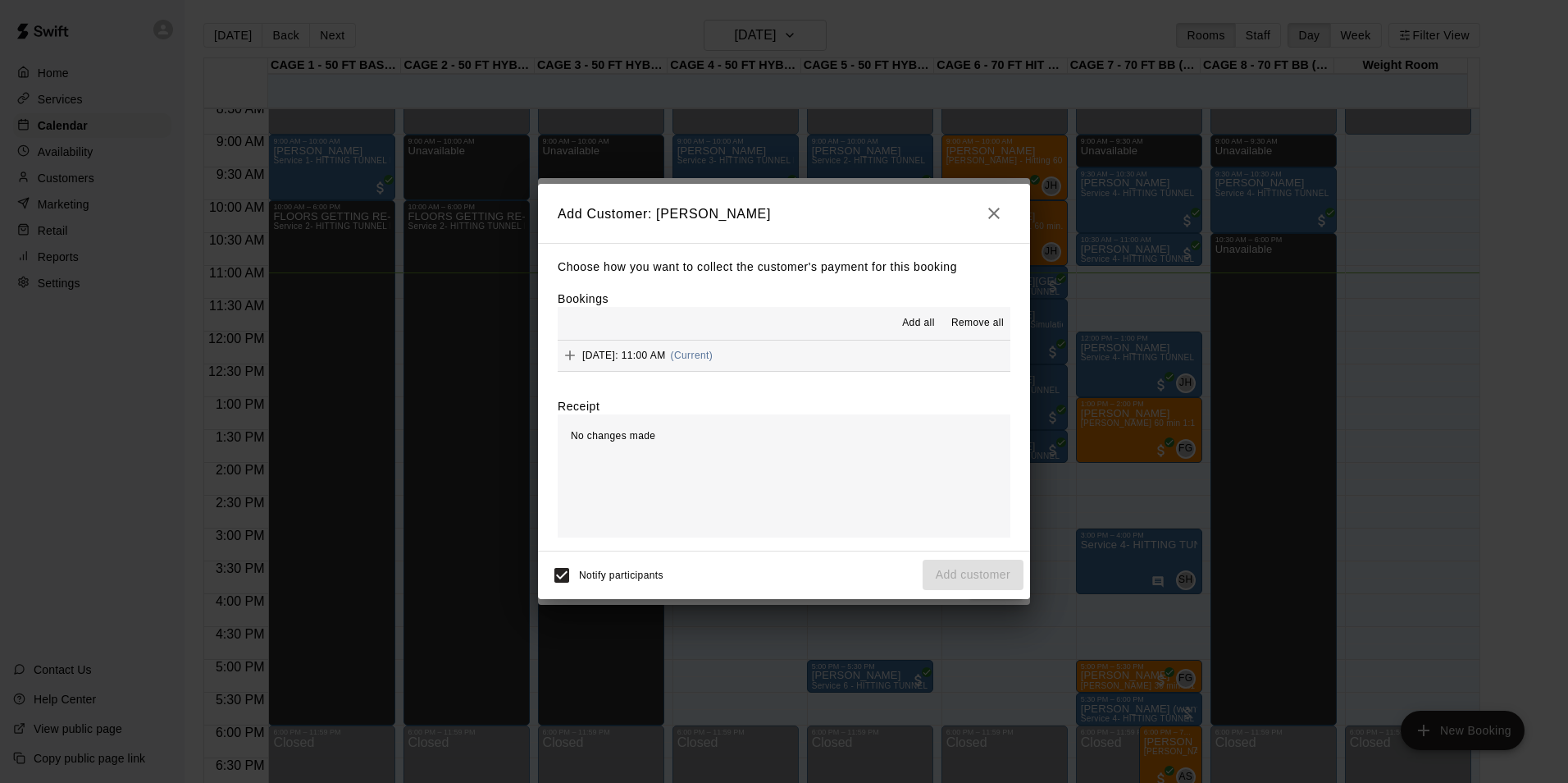
click at [908, 321] on span "Add all" at bounding box center [918, 324] width 33 height 17
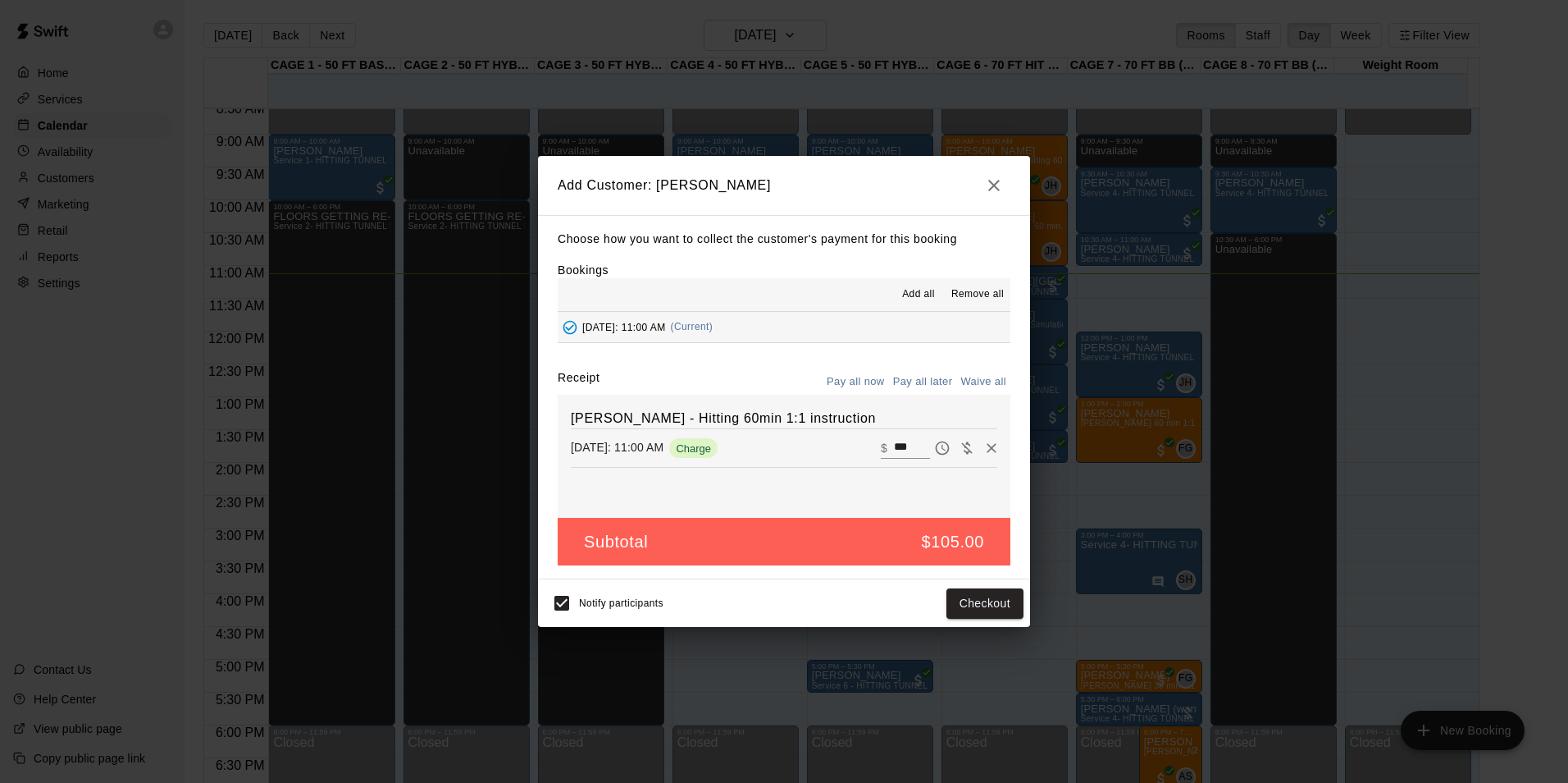
click at [905, 372] on button "Pay all later" at bounding box center [923, 382] width 68 height 26
click at [948, 590] on button "Add customer" at bounding box center [974, 603] width 101 height 31
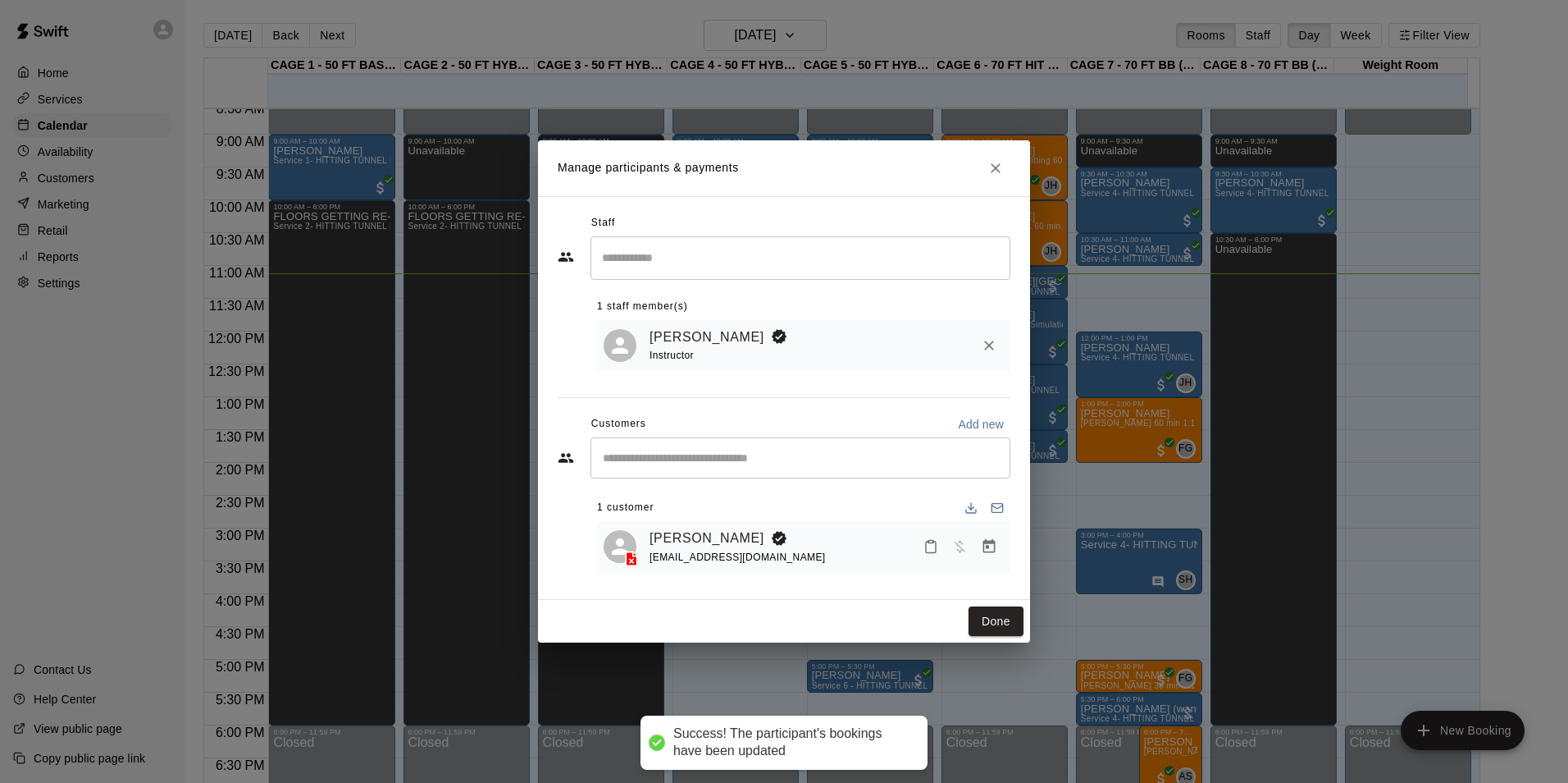
click at [118, 153] on div "Manage participants & payments Staff ​ 1 staff member(s) John Havird Instructor…" at bounding box center [784, 391] width 1568 height 783
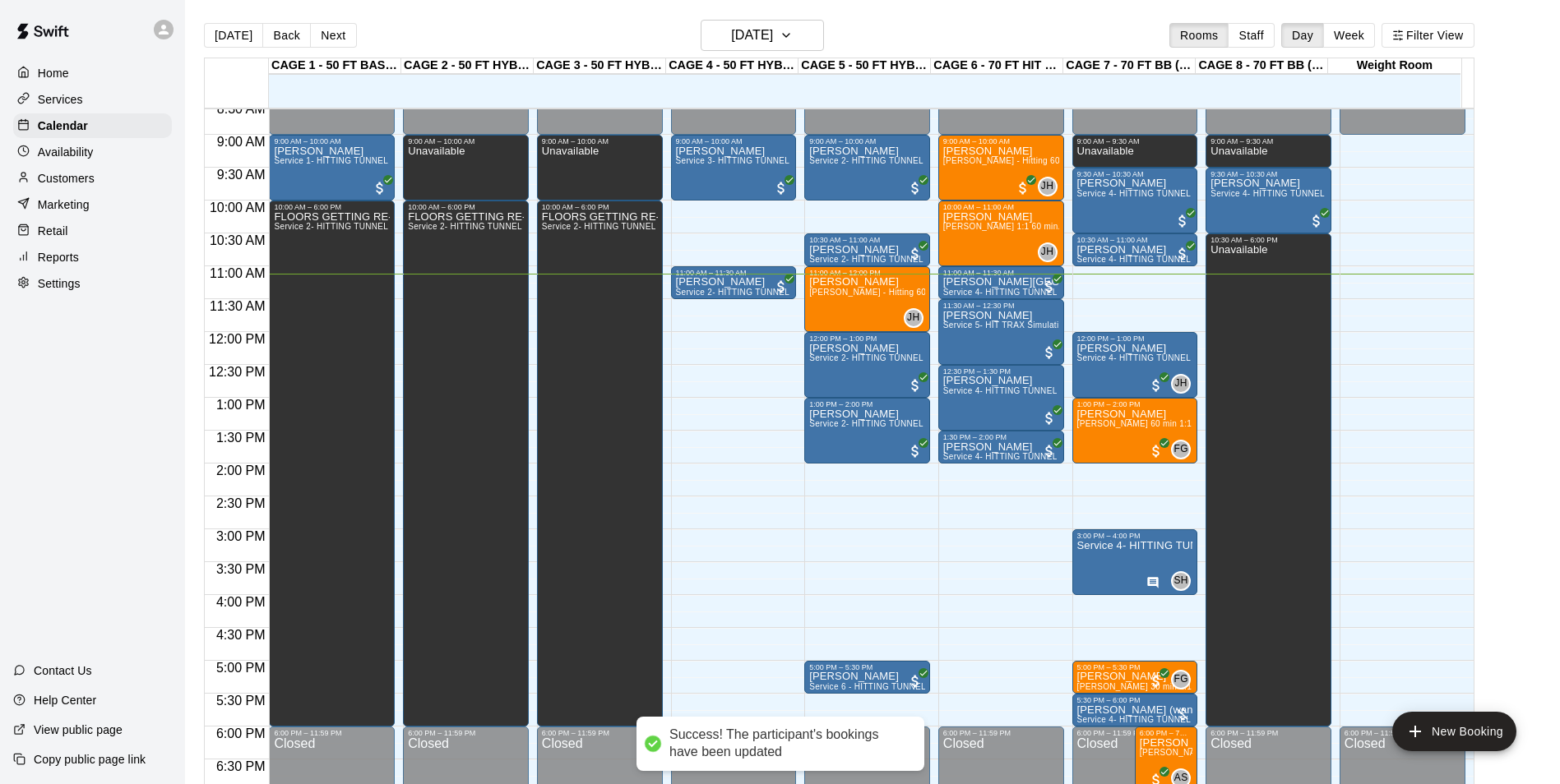
drag, startPoint x: 92, startPoint y: 182, endPoint x: 105, endPoint y: 178, distance: 13.6
click at [92, 182] on p "Customers" at bounding box center [66, 178] width 57 height 17
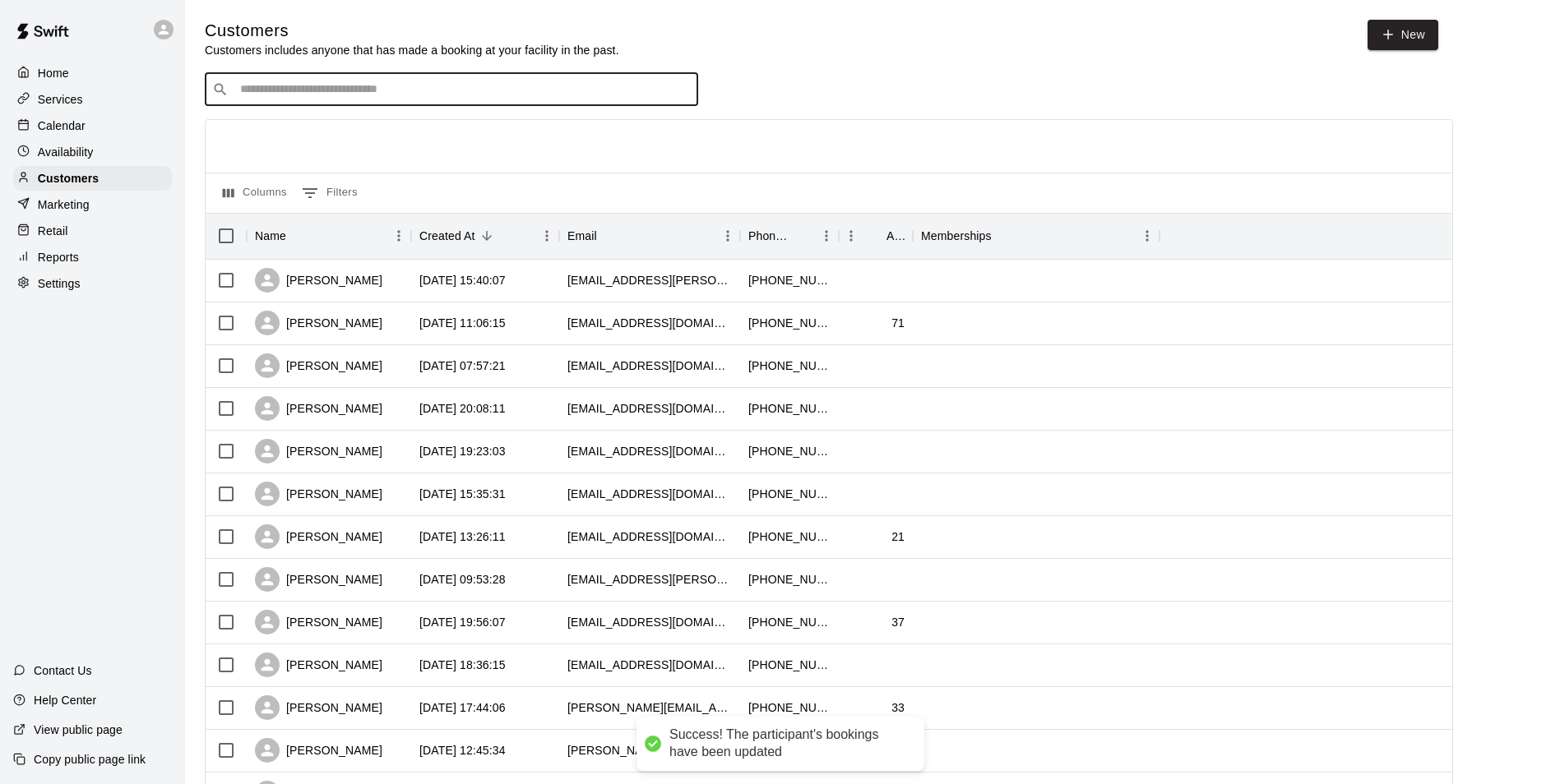
click at [358, 89] on input "Search customers by name or email" at bounding box center [463, 89] width 455 height 17
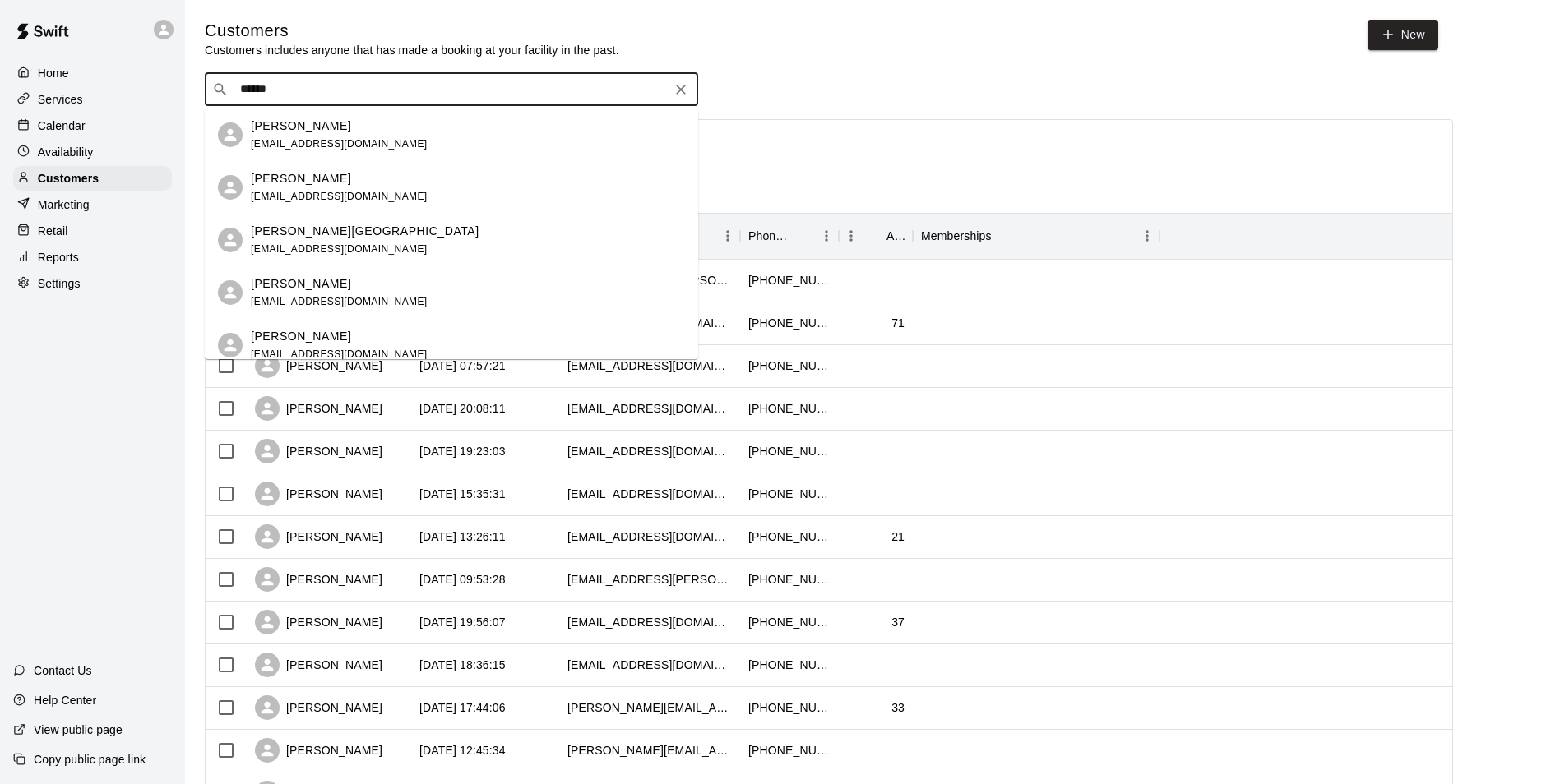
click at [619, 100] on div "​ ****** ​" at bounding box center [451, 89] width 493 height 33
click at [618, 100] on div "​ ****** ​" at bounding box center [451, 89] width 493 height 33
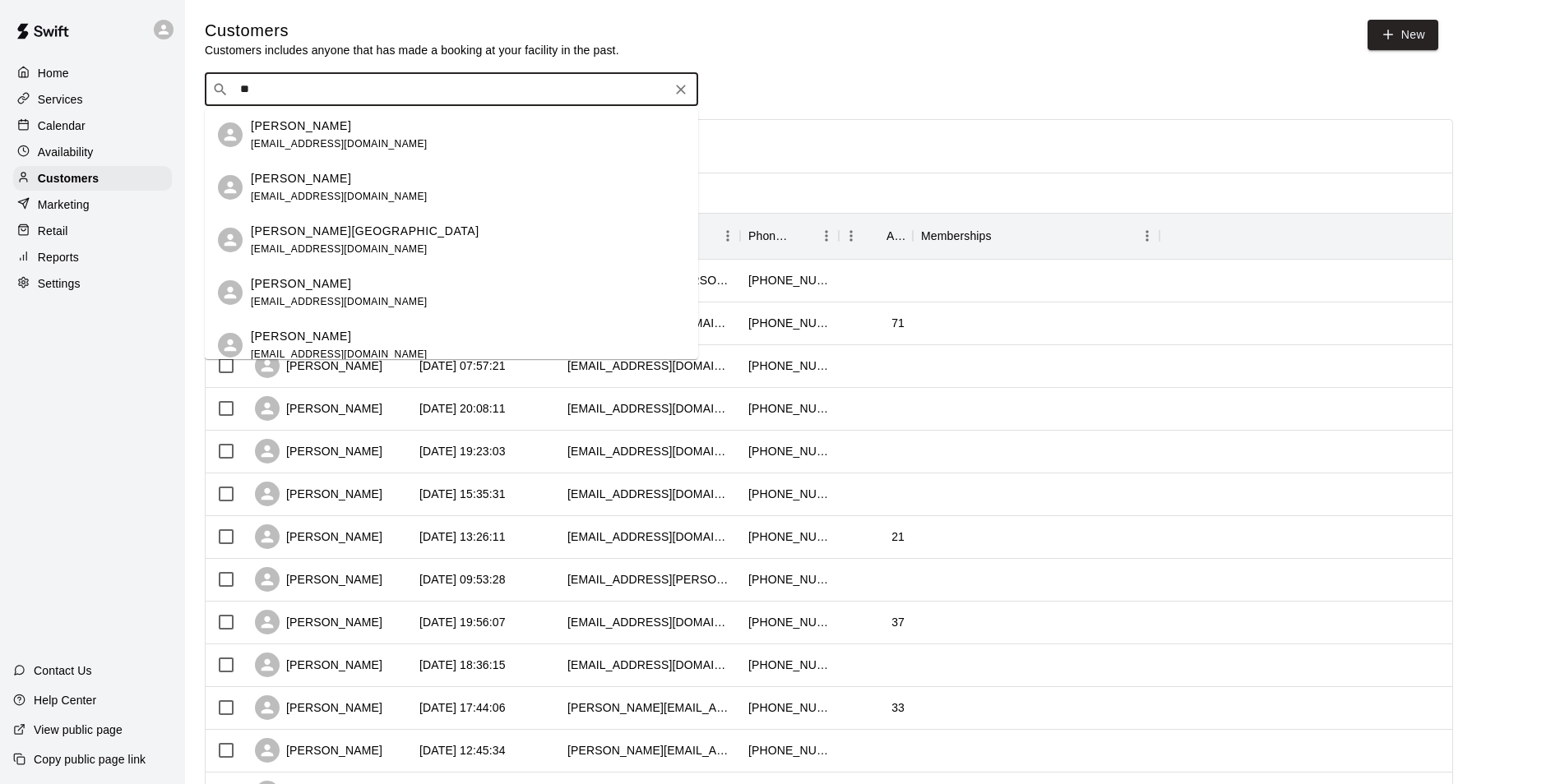
type input "*"
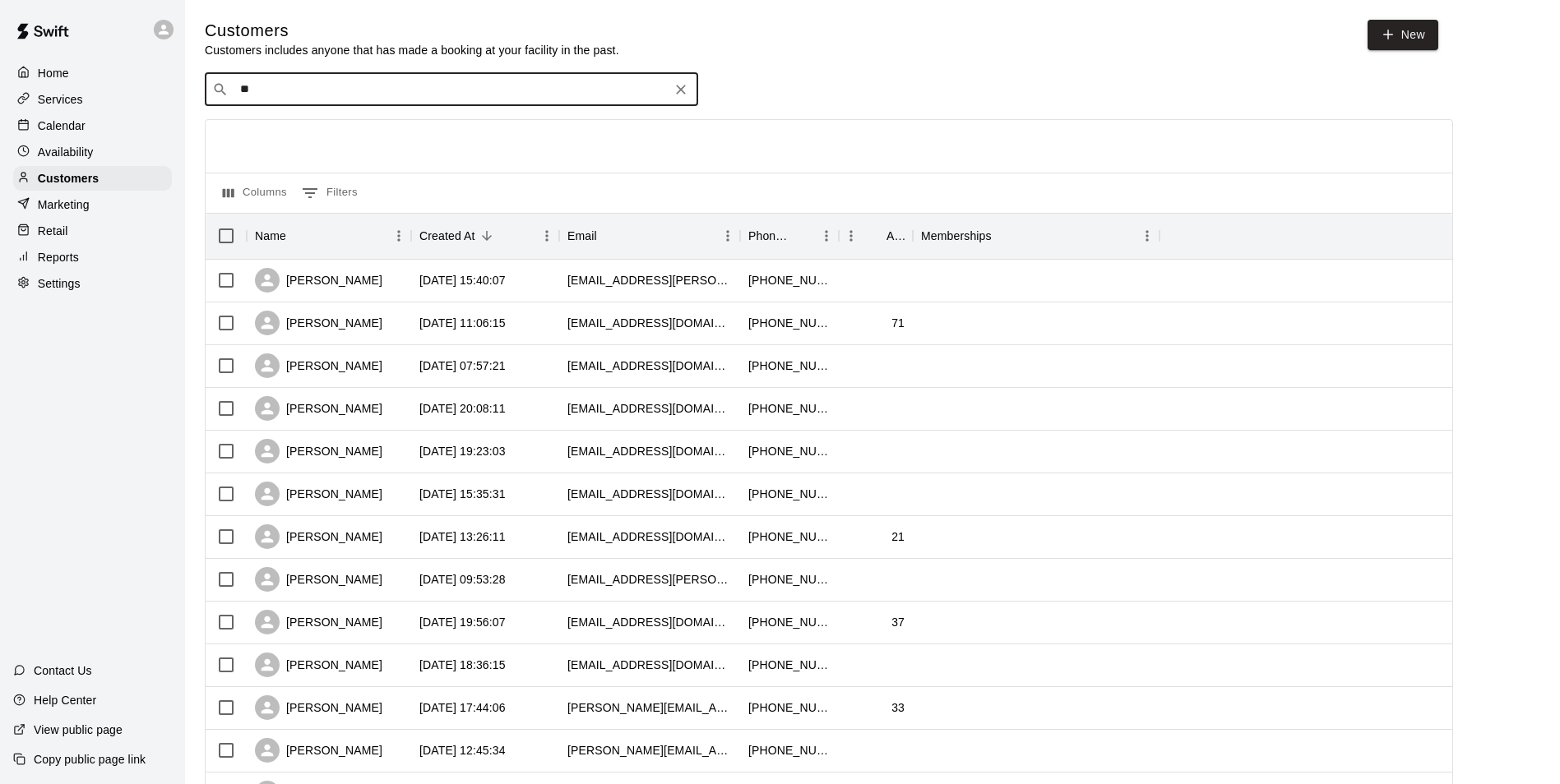
type input "*"
type input "******"
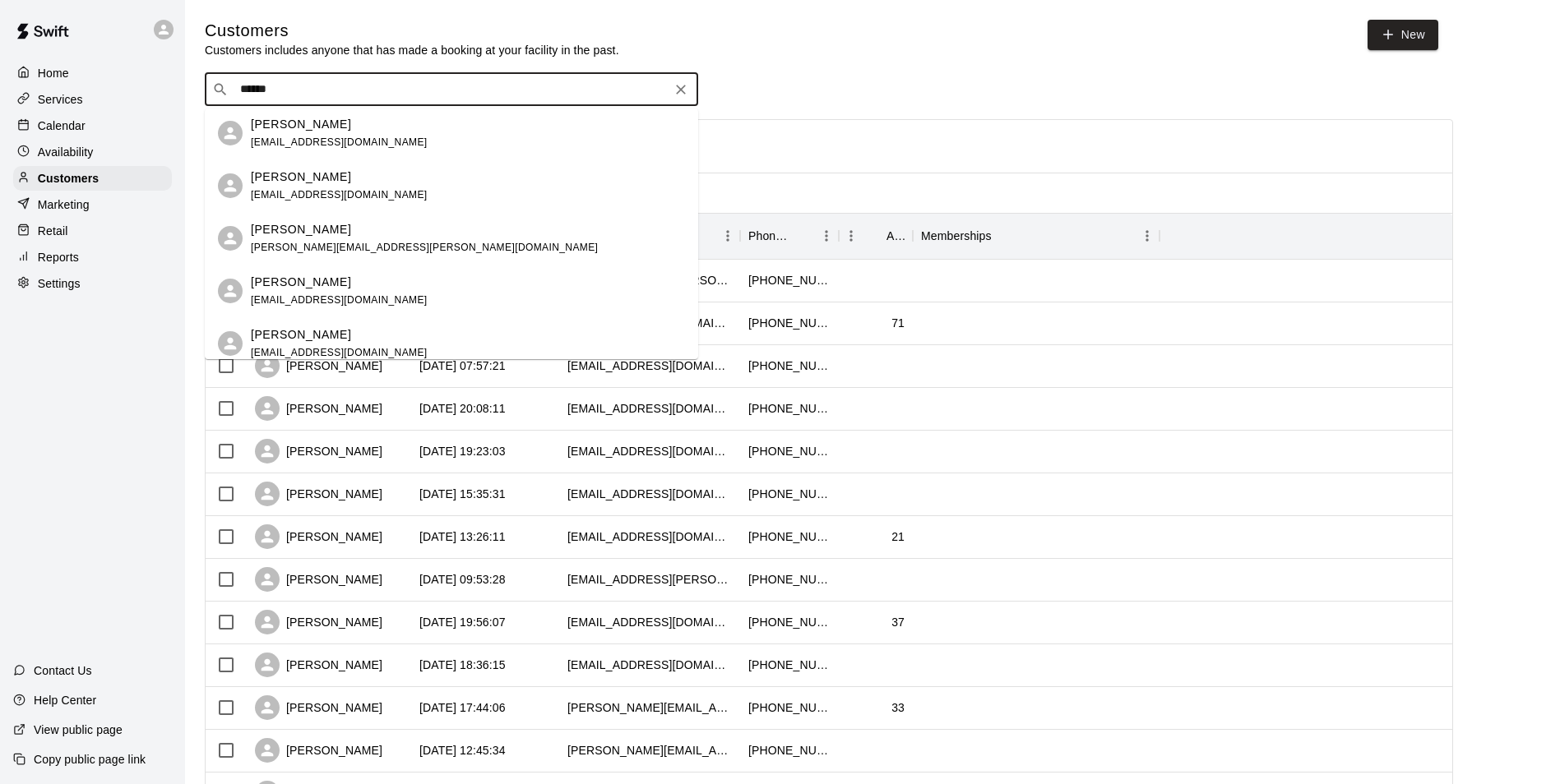
scroll to position [1068, 0]
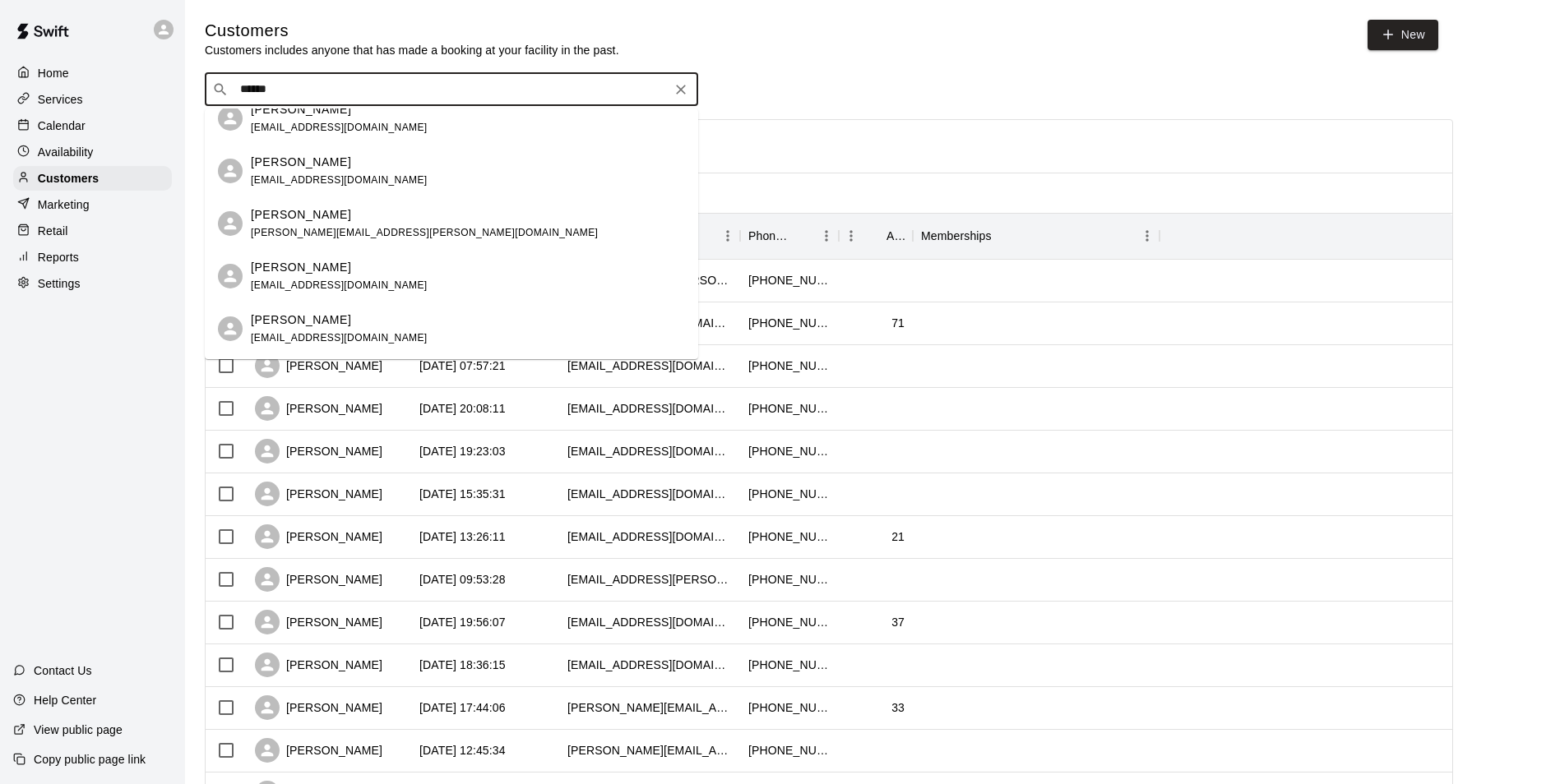
click at [679, 101] on button "Clear" at bounding box center [680, 89] width 23 height 23
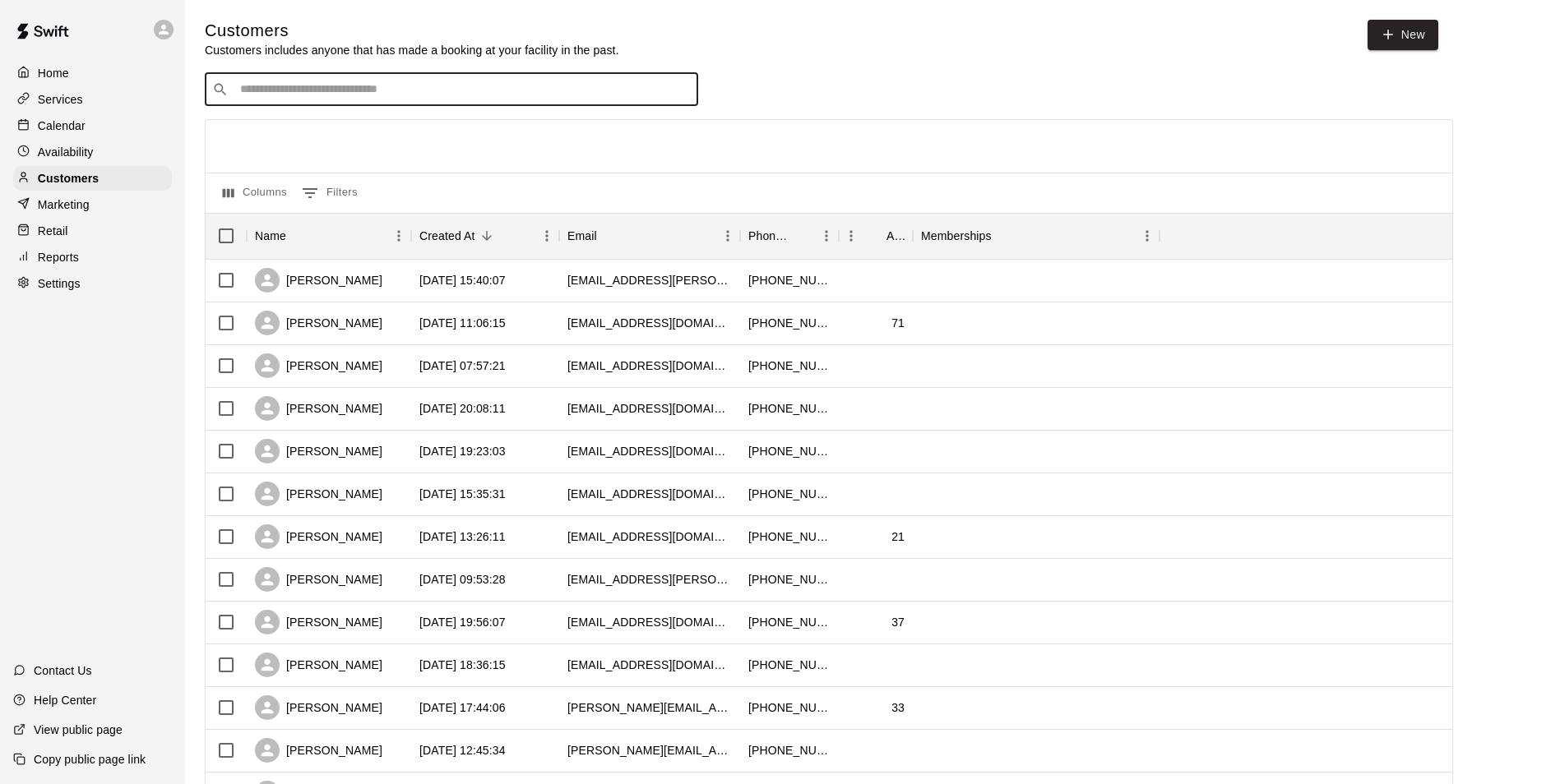
click at [109, 116] on div "Calendar" at bounding box center [92, 125] width 159 height 25
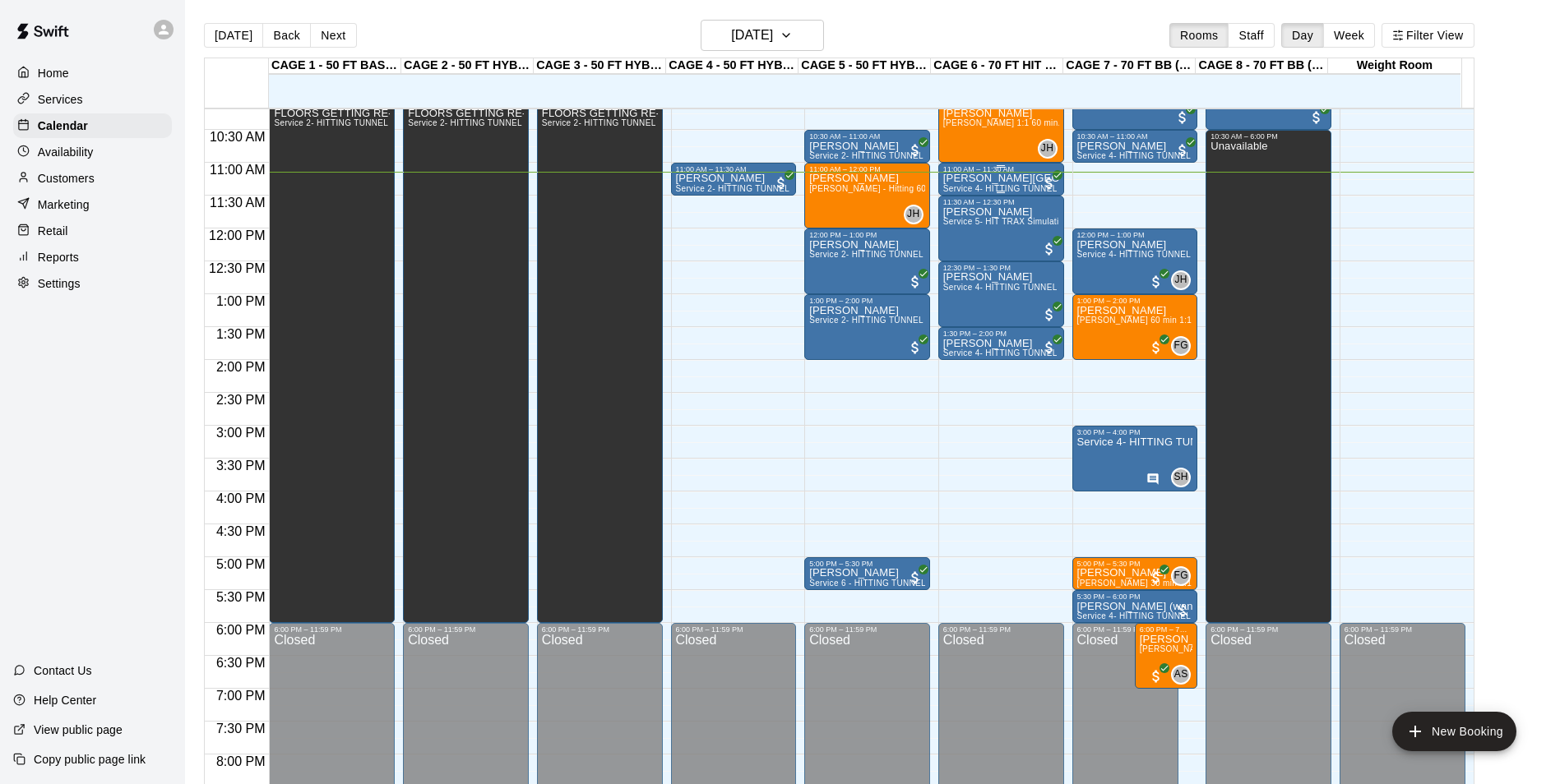
scroll to position [568, 0]
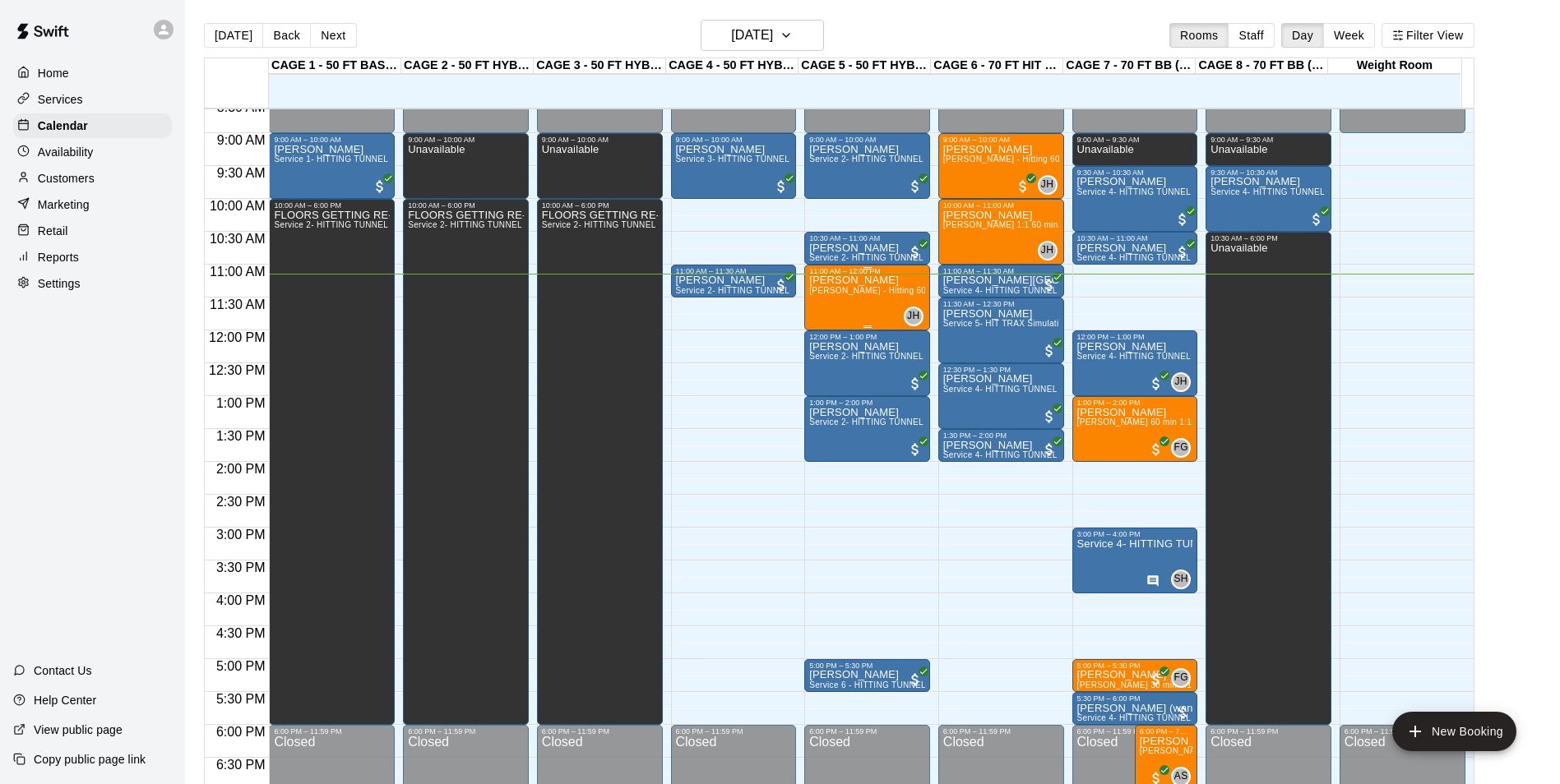
click at [863, 292] on span "[PERSON_NAME] - Hitting 60min 1:1 instruction" at bounding box center [904, 290] width 189 height 9
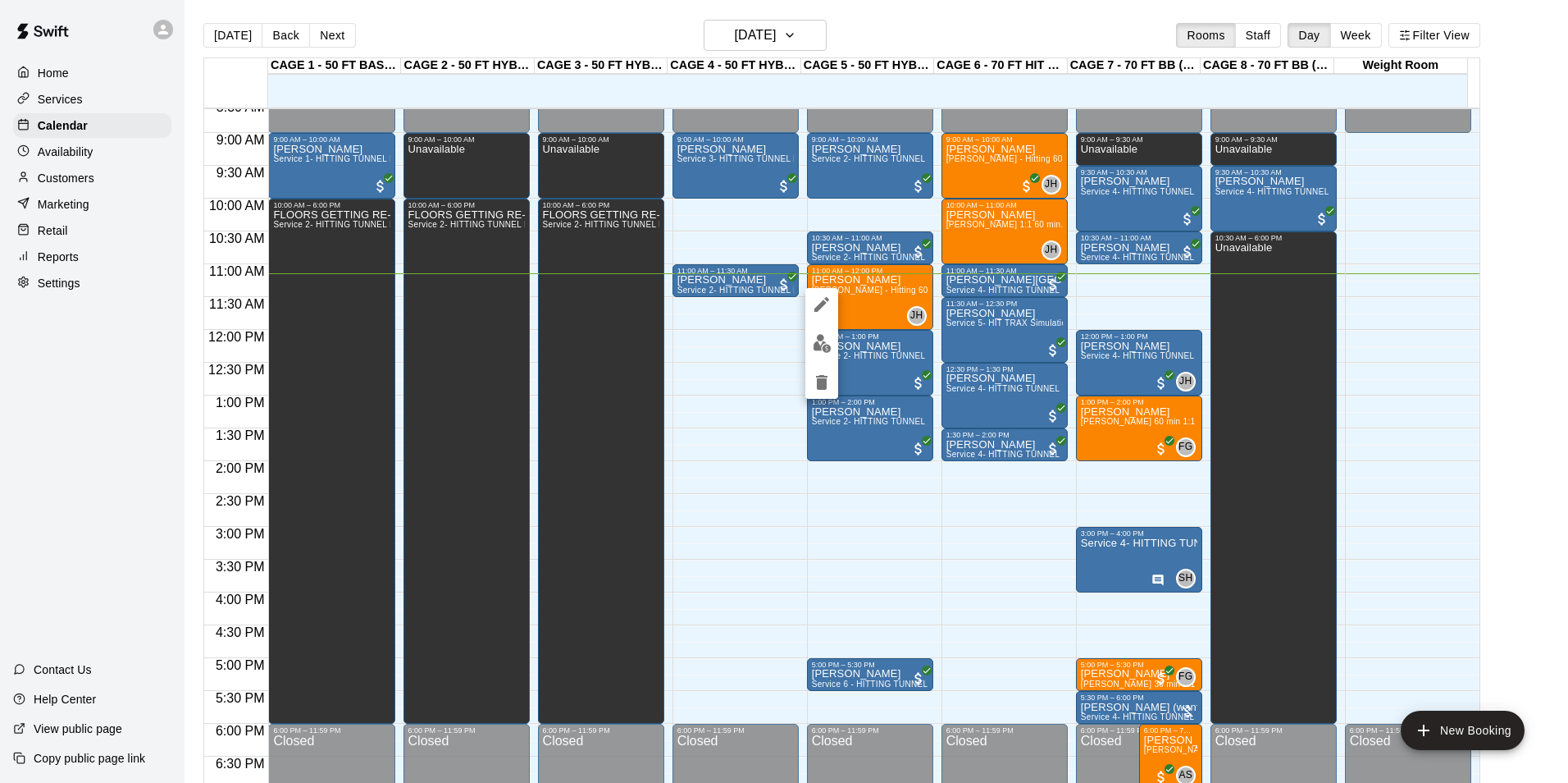
click at [823, 338] on img "edit" at bounding box center [822, 343] width 19 height 19
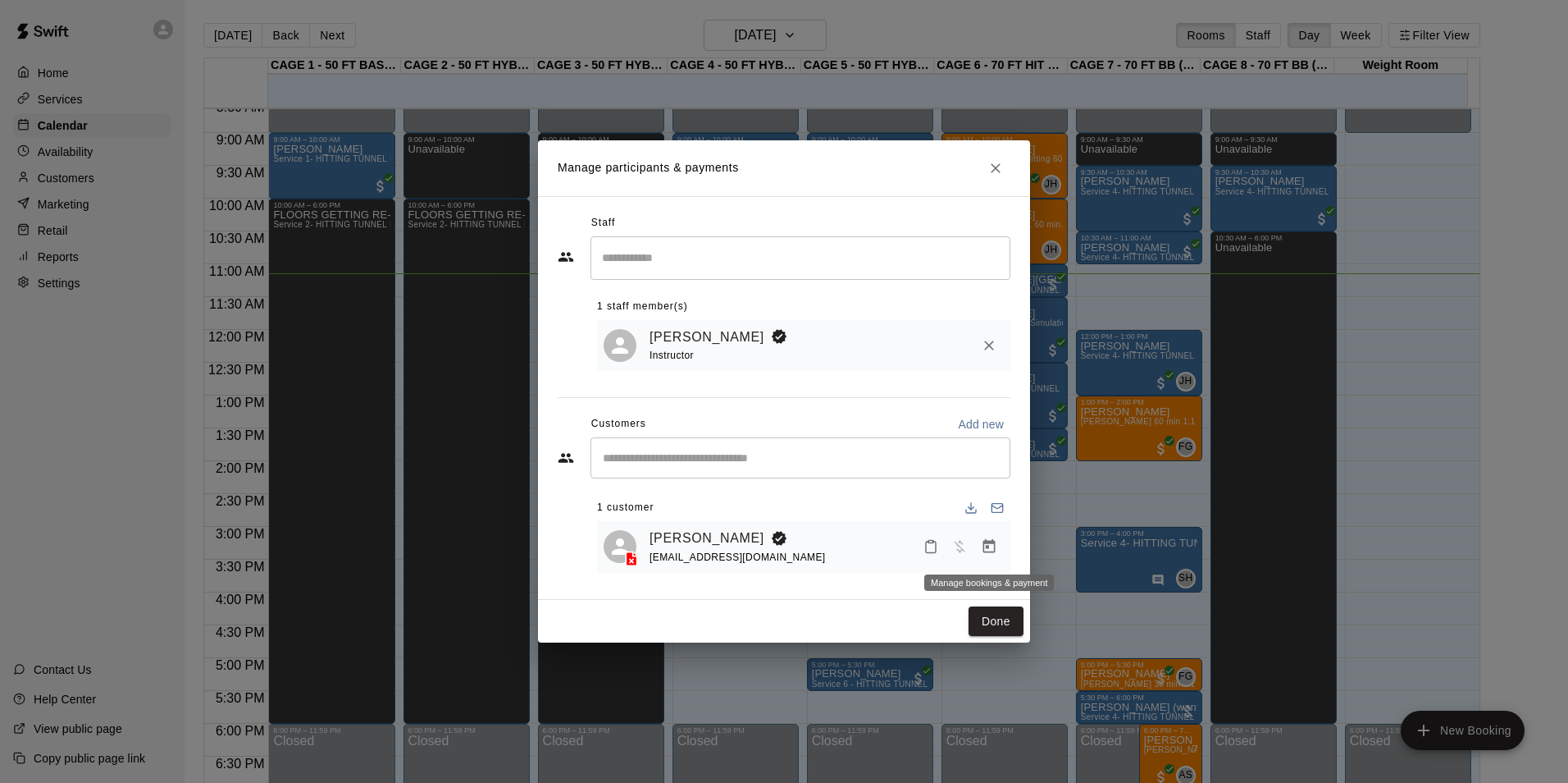
click at [996, 553] on icon "Manage bookings & payment" at bounding box center [989, 547] width 17 height 17
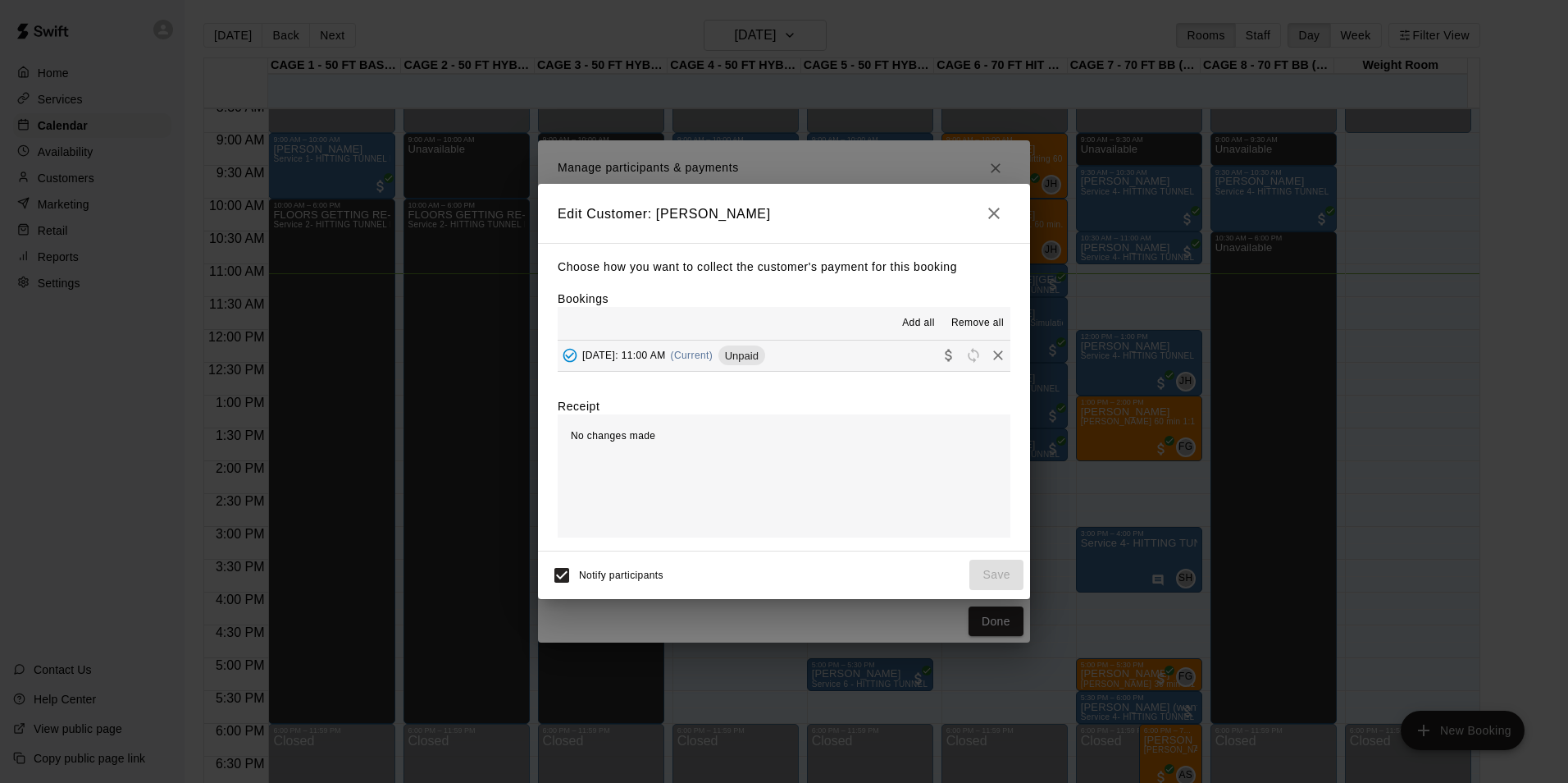
click at [984, 203] on button "button" at bounding box center [994, 213] width 33 height 33
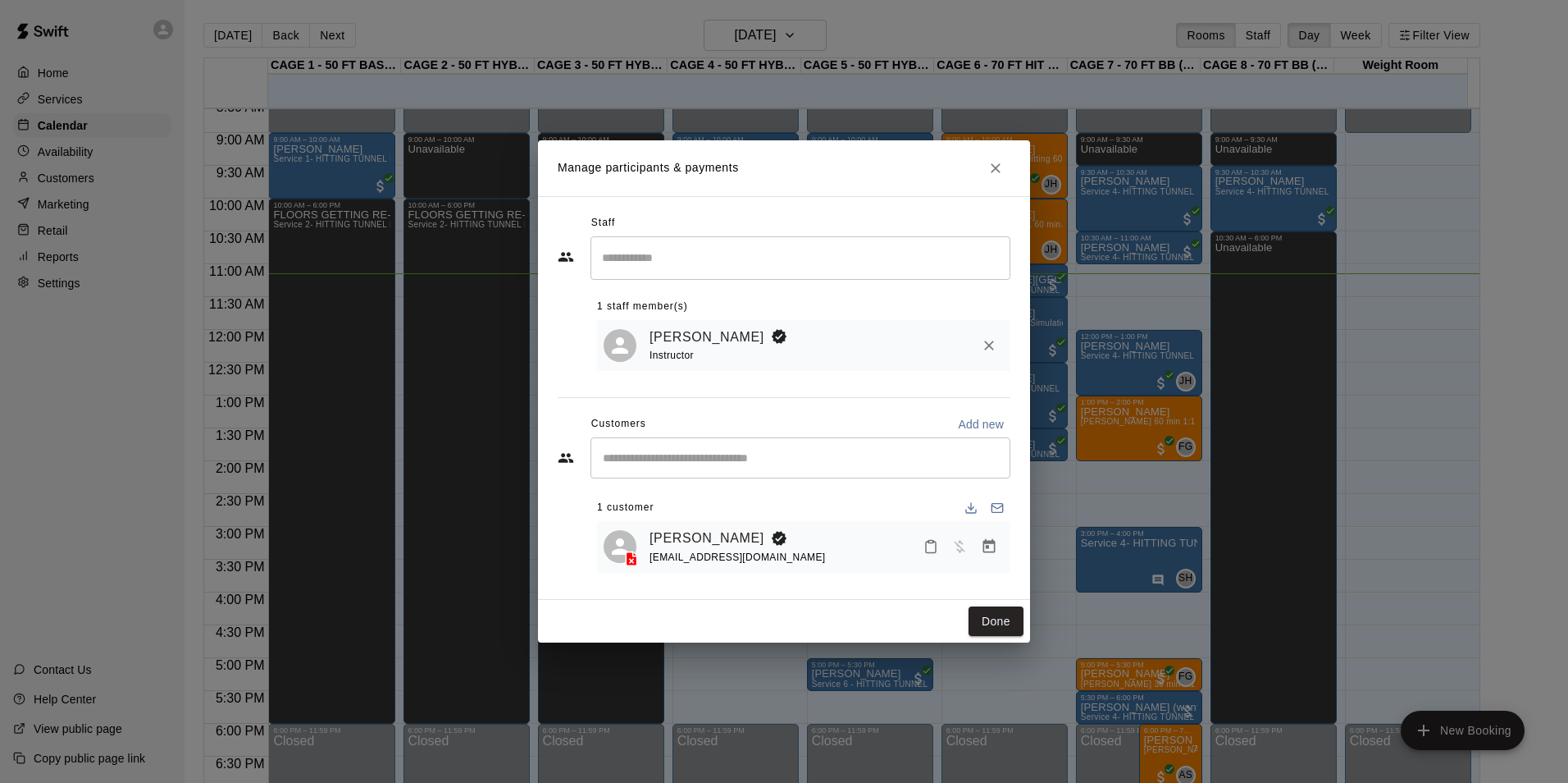
click at [1015, 153] on h2 "Manage participants & payments" at bounding box center [784, 168] width 492 height 56
click at [994, 169] on icon "Close" at bounding box center [996, 169] width 10 height 10
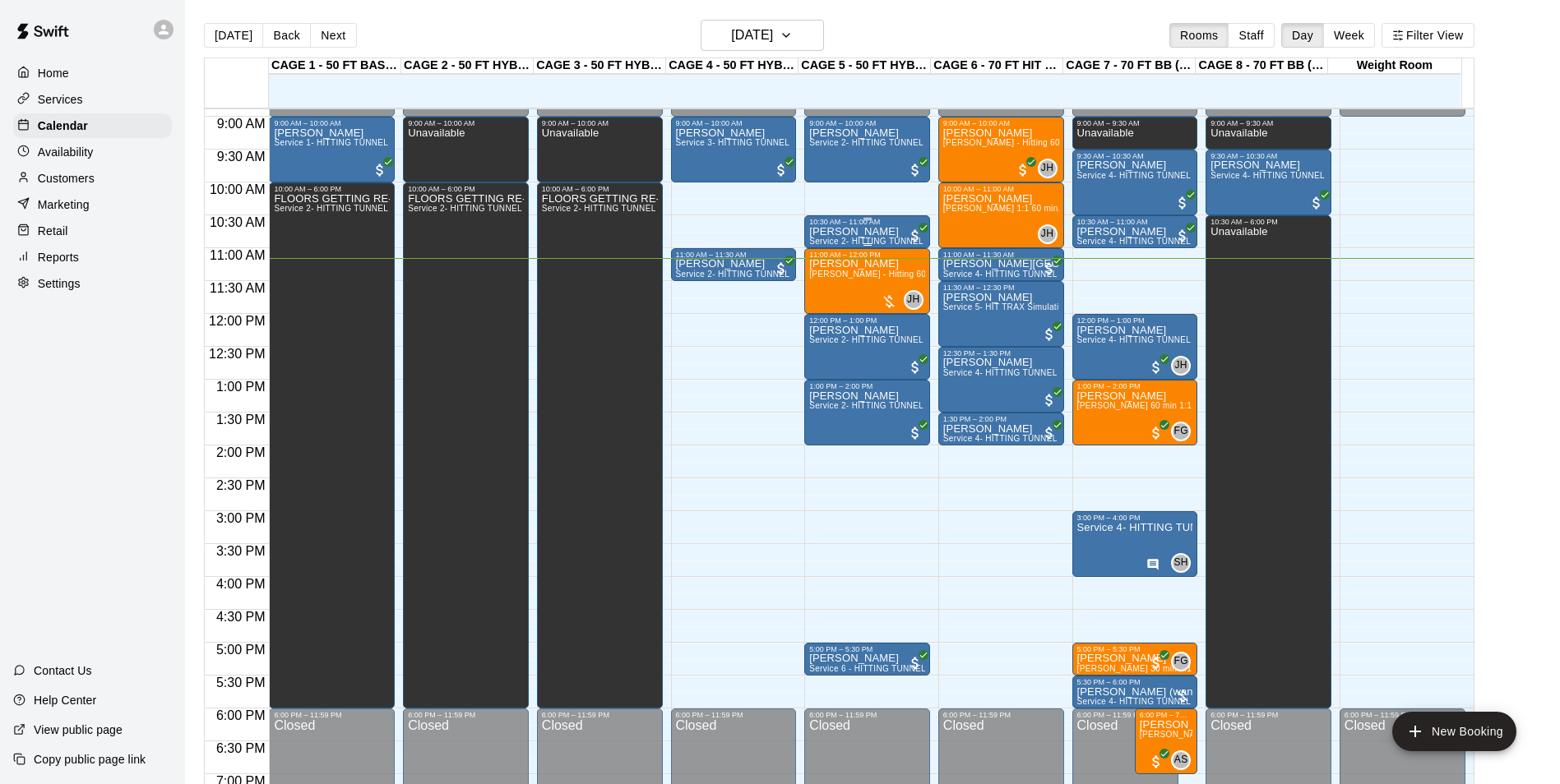
scroll to position [568, 0]
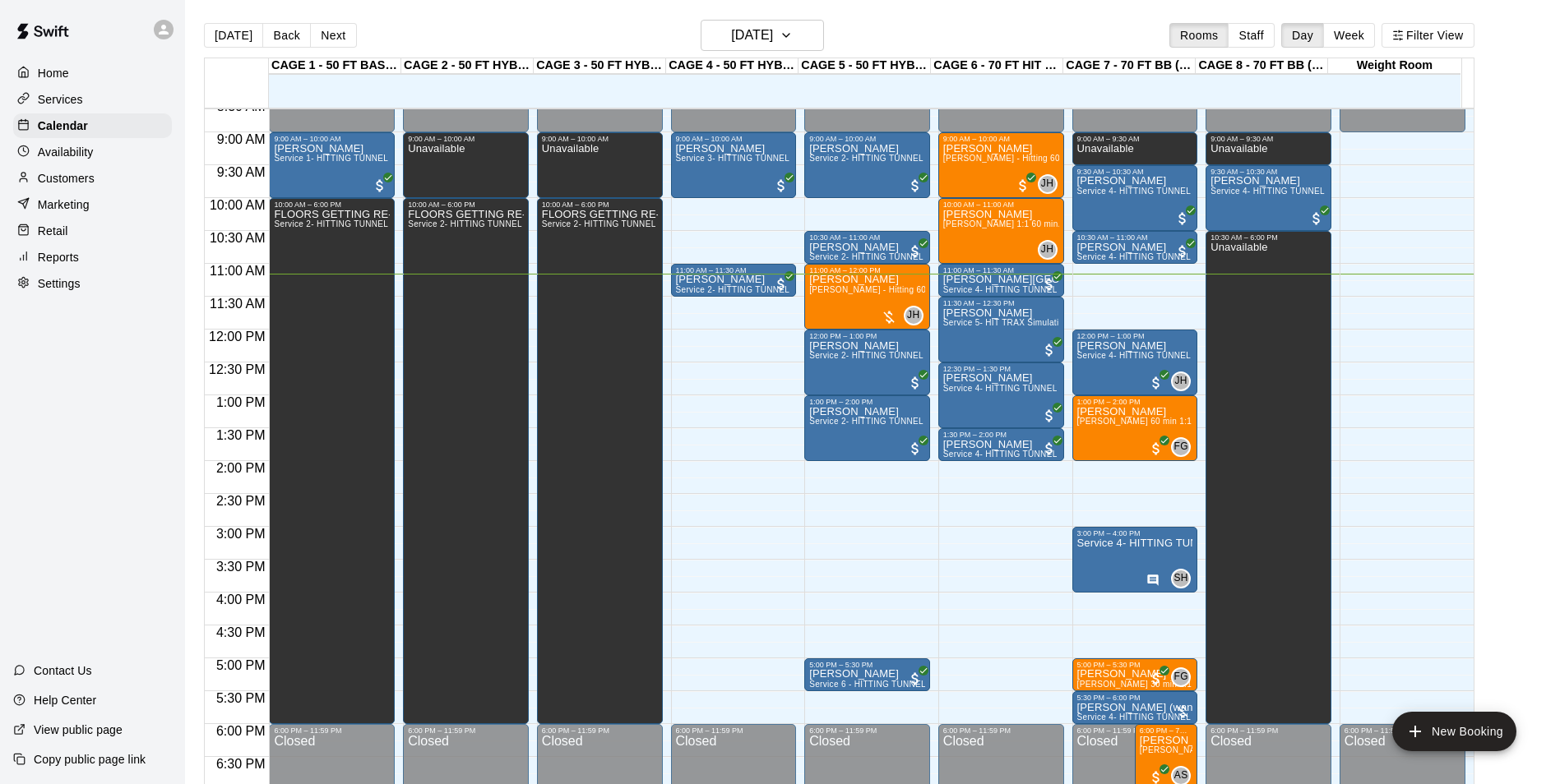
click at [86, 184] on p "Customers" at bounding box center [66, 178] width 57 height 17
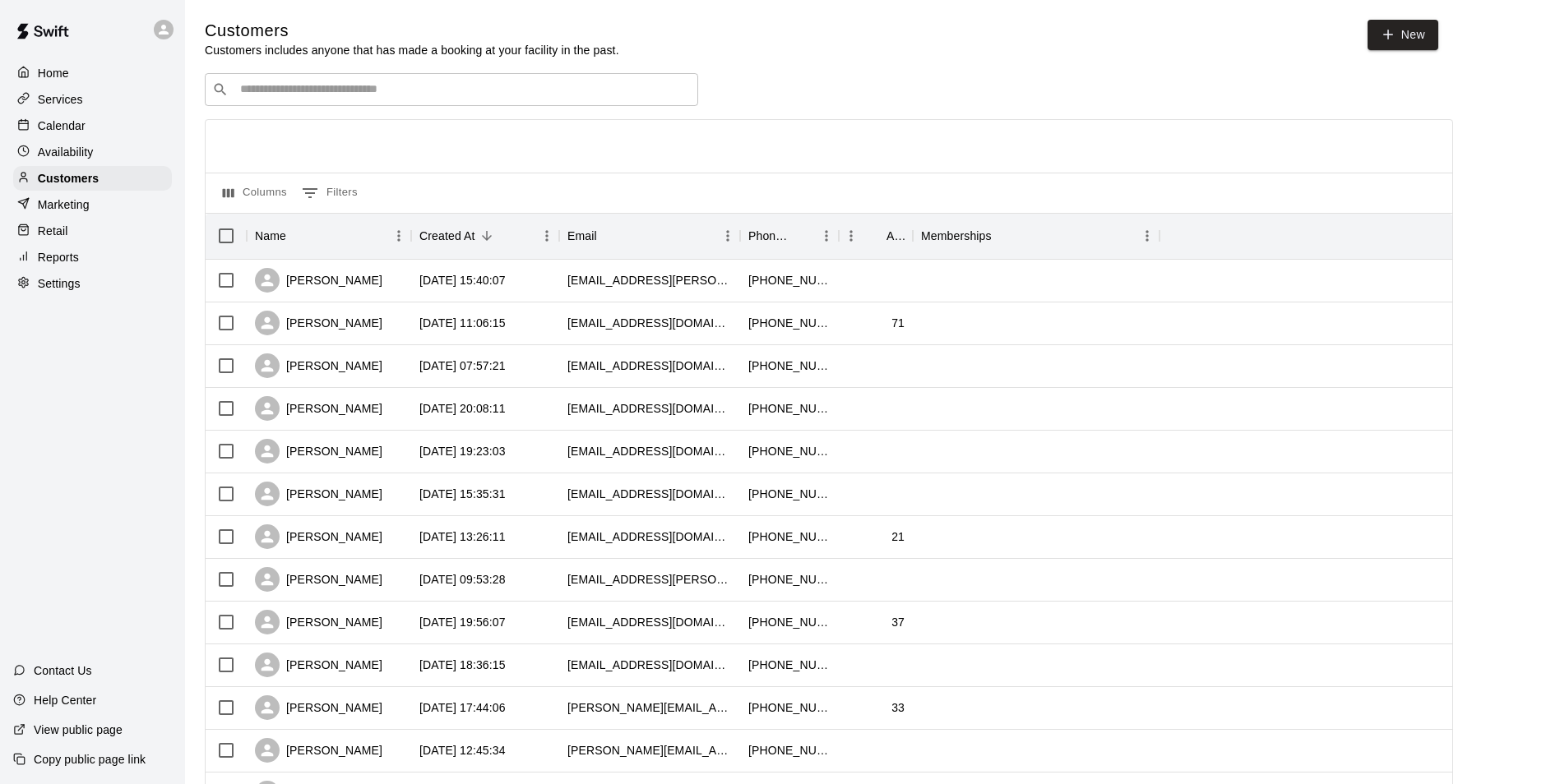
click at [313, 85] on input "Search customers by name or email" at bounding box center [463, 89] width 455 height 17
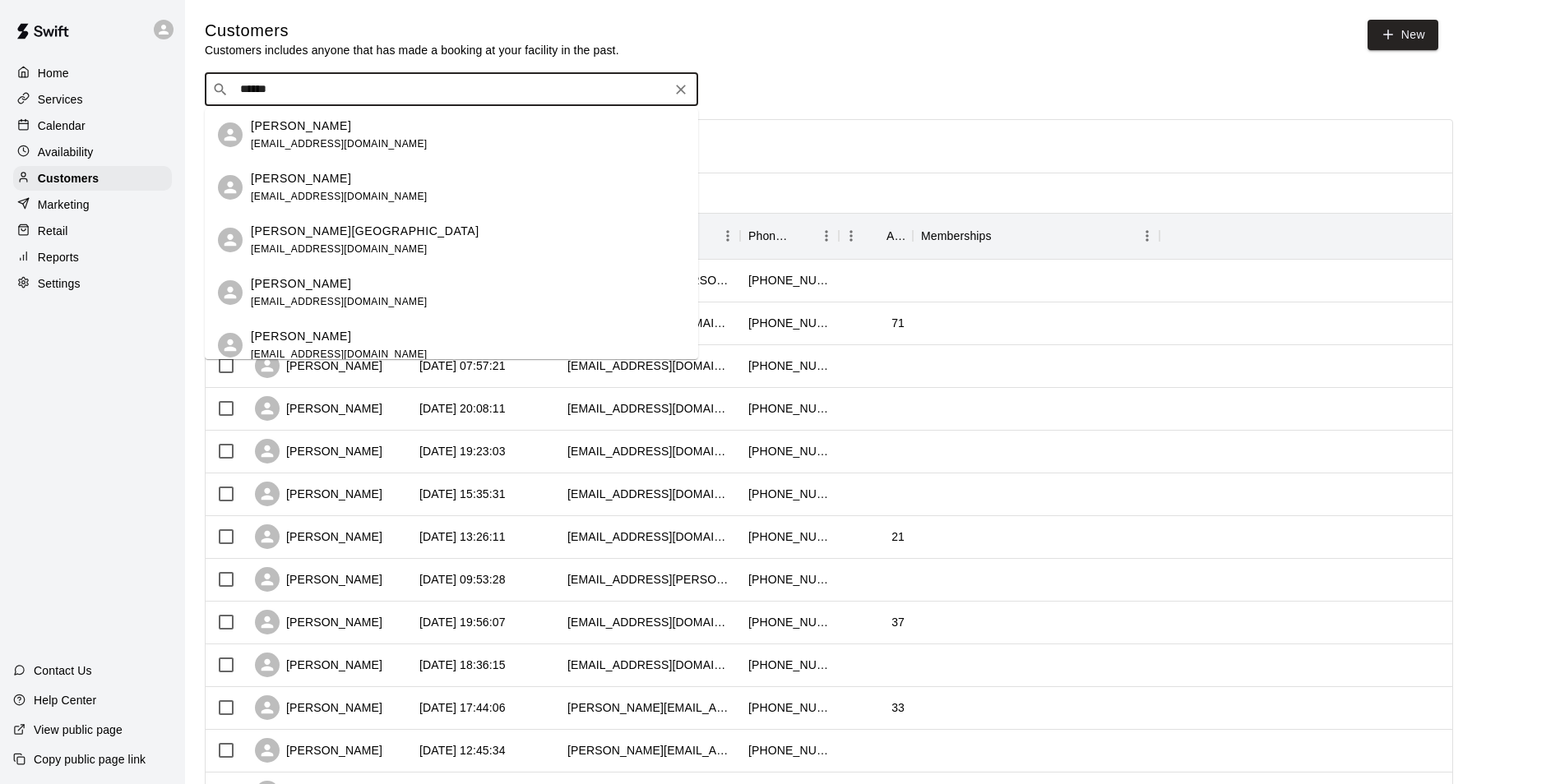
click at [575, 80] on div "​ ****** ​" at bounding box center [451, 89] width 493 height 33
type input "*"
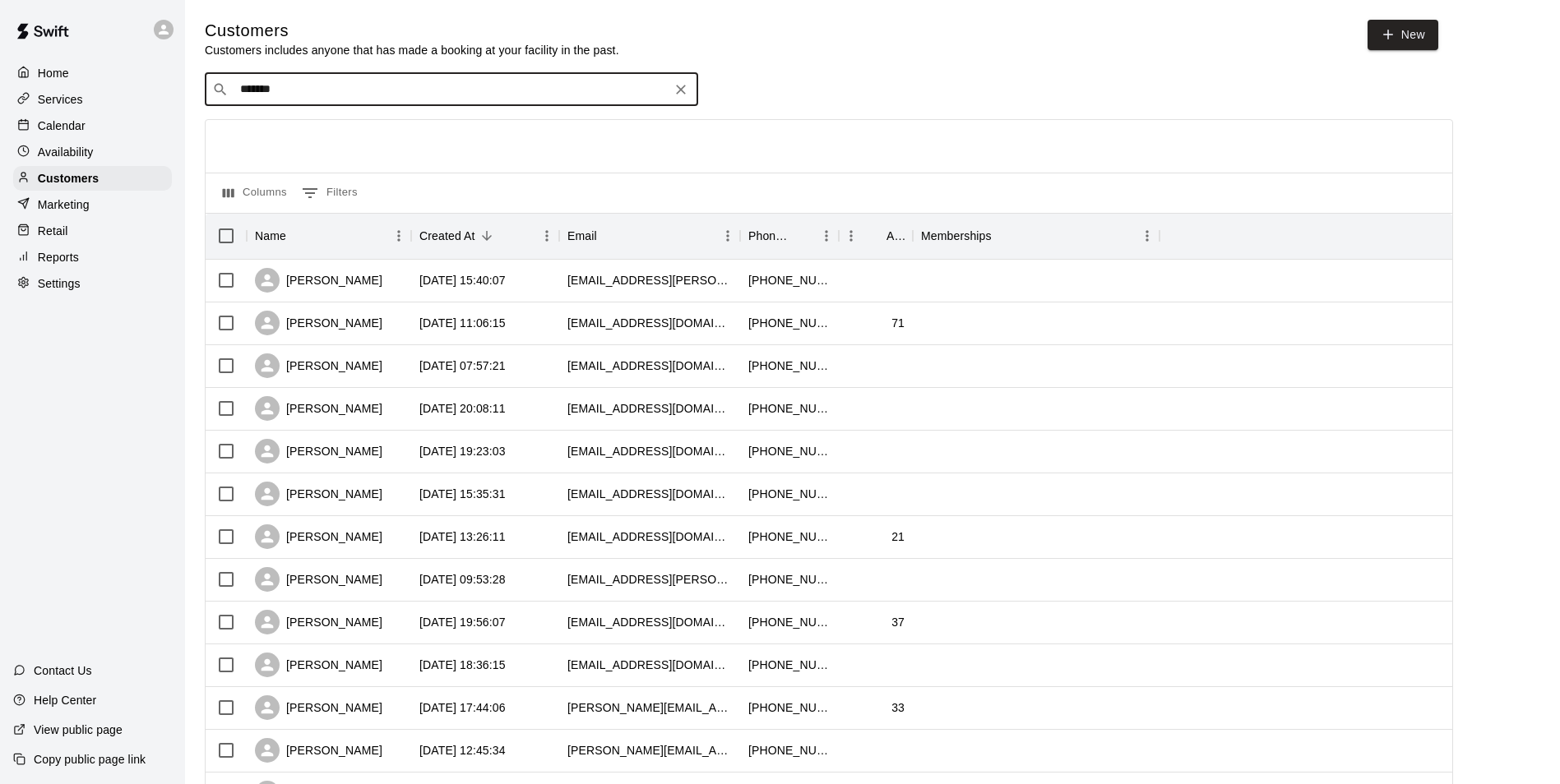
type input "*****"
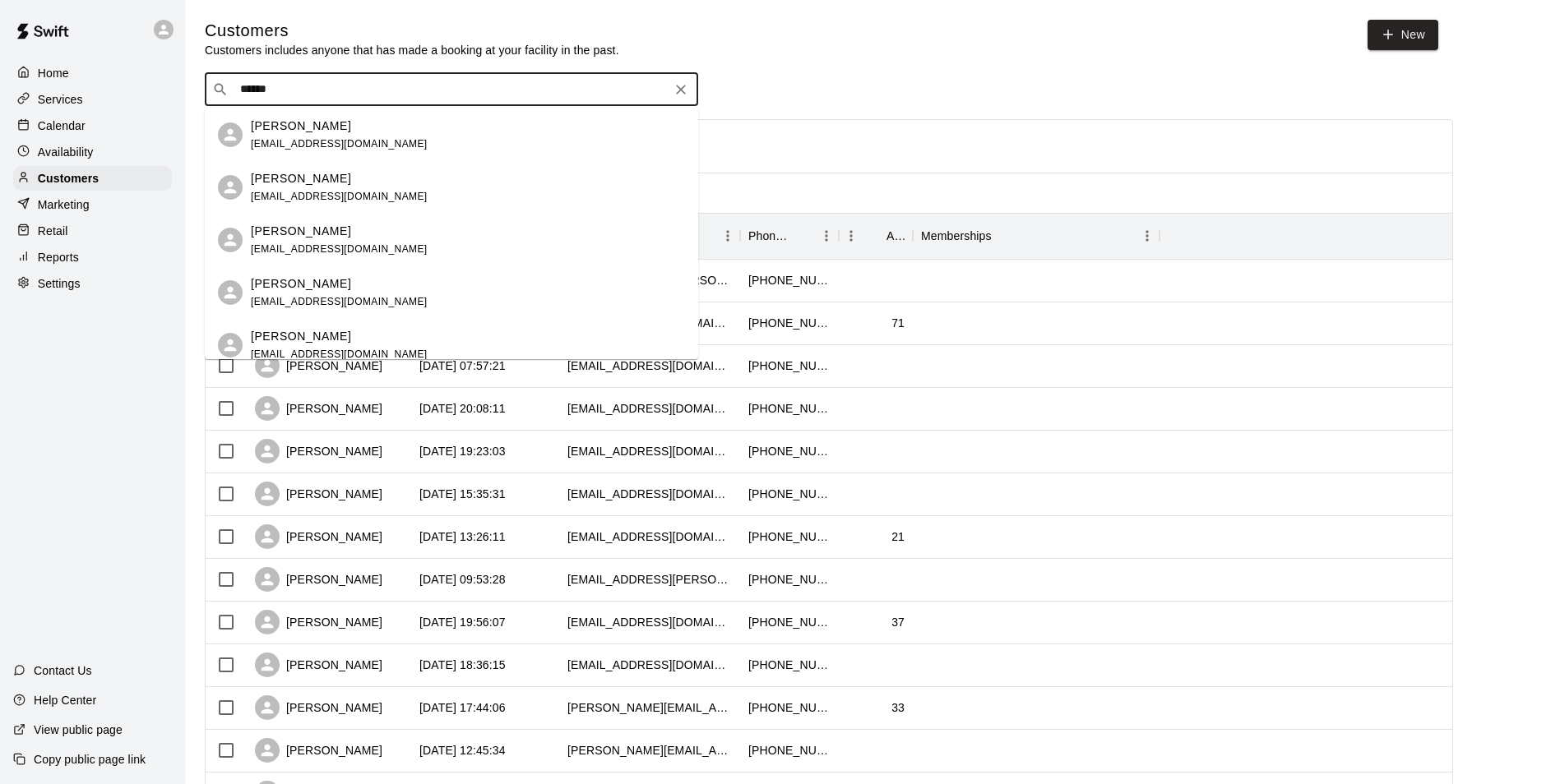
click at [673, 85] on icon "Clear" at bounding box center [681, 89] width 17 height 17
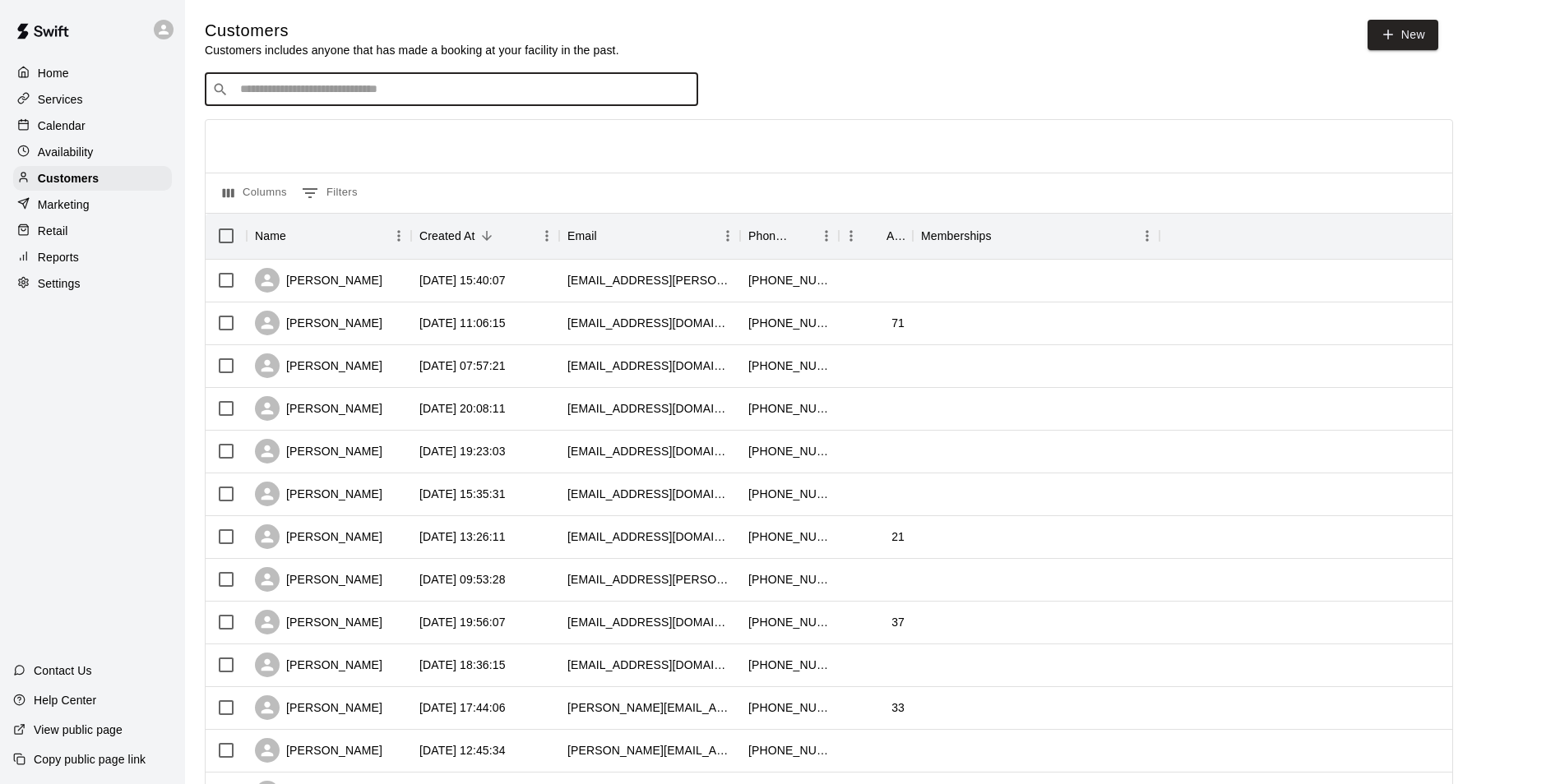
click at [686, 78] on div "​ ​" at bounding box center [451, 89] width 493 height 33
click at [86, 111] on div "Services" at bounding box center [92, 99] width 159 height 25
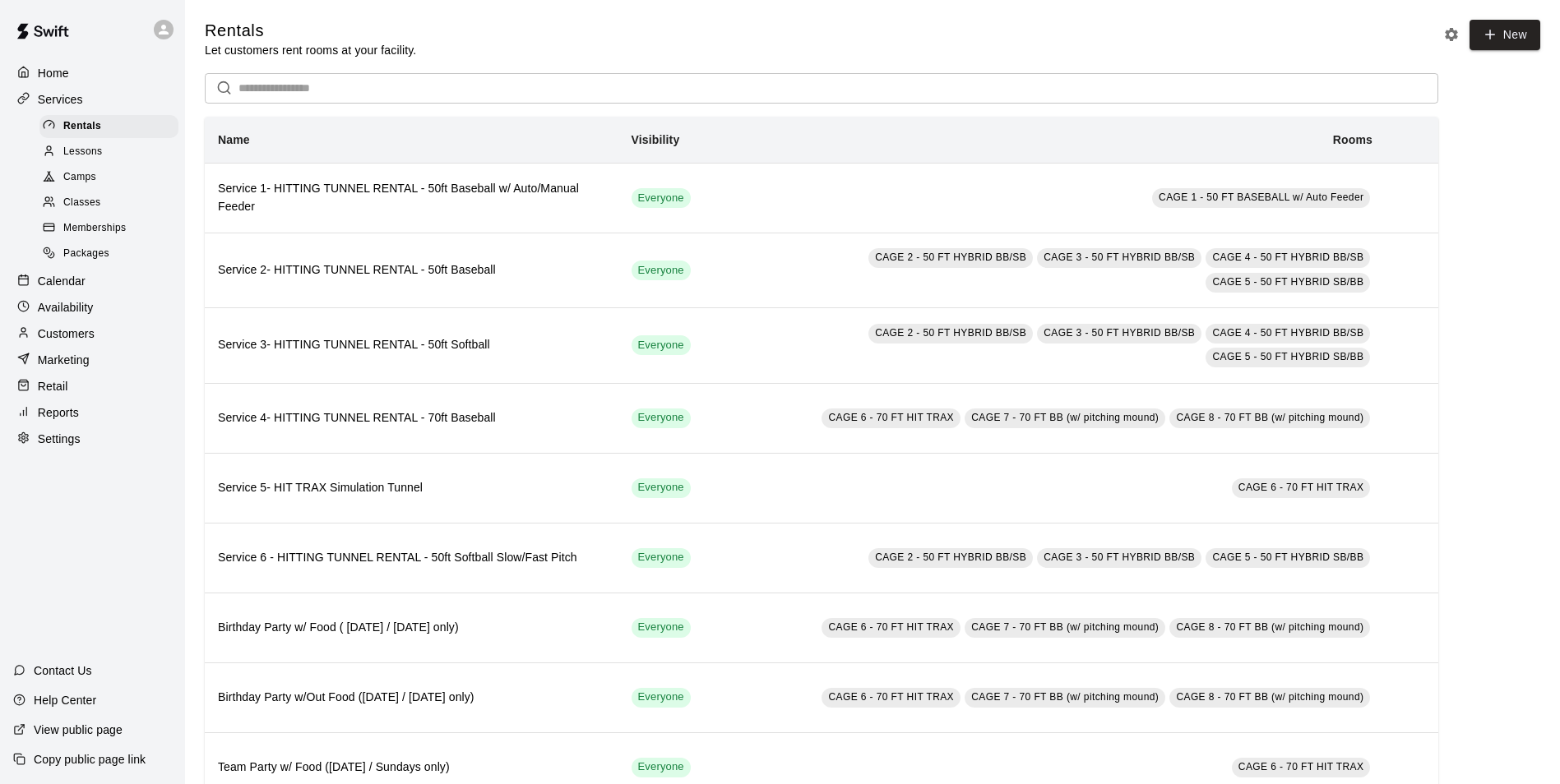
click at [112, 283] on div "Calendar" at bounding box center [92, 280] width 159 height 25
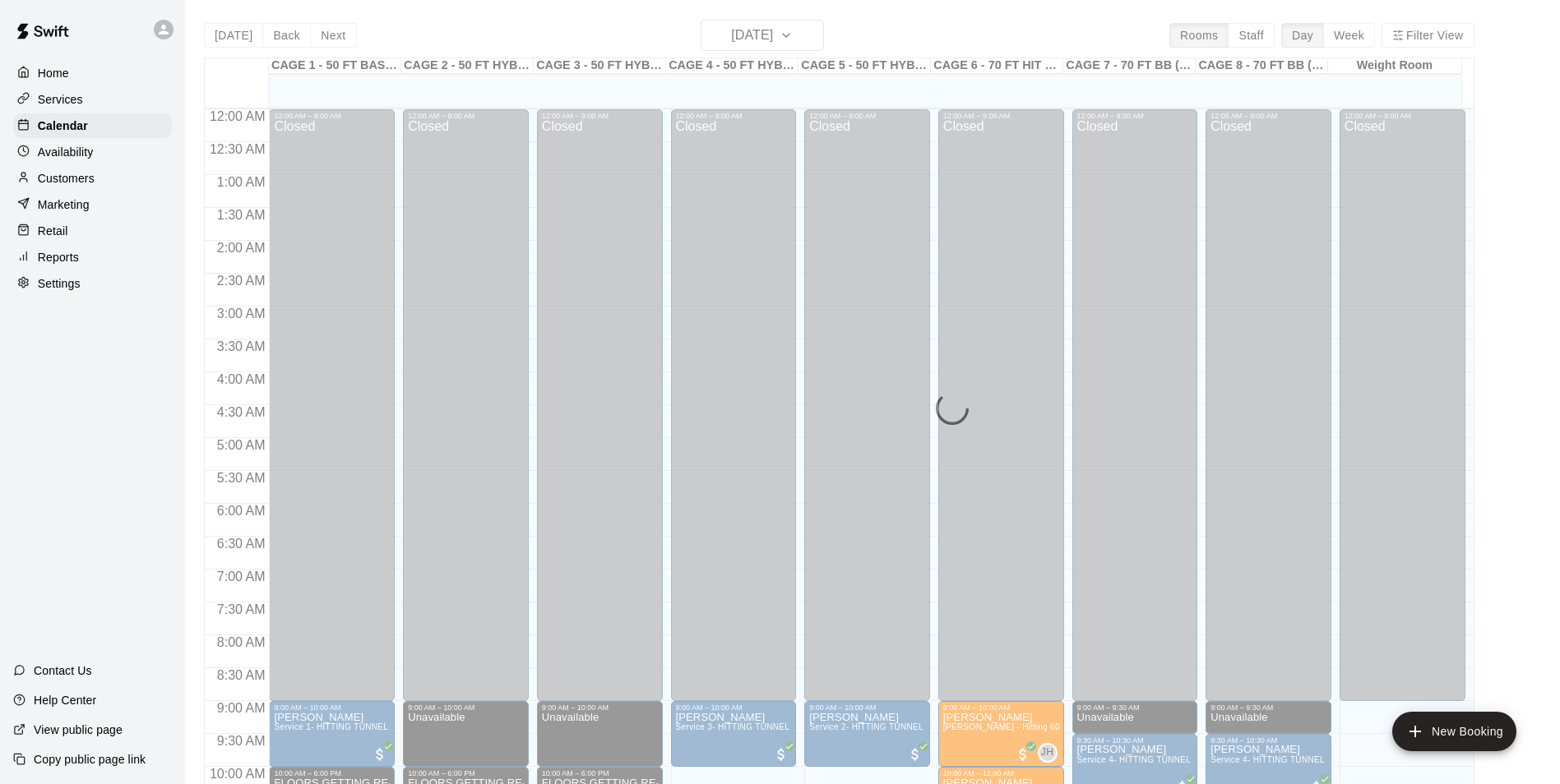
scroll to position [734, 0]
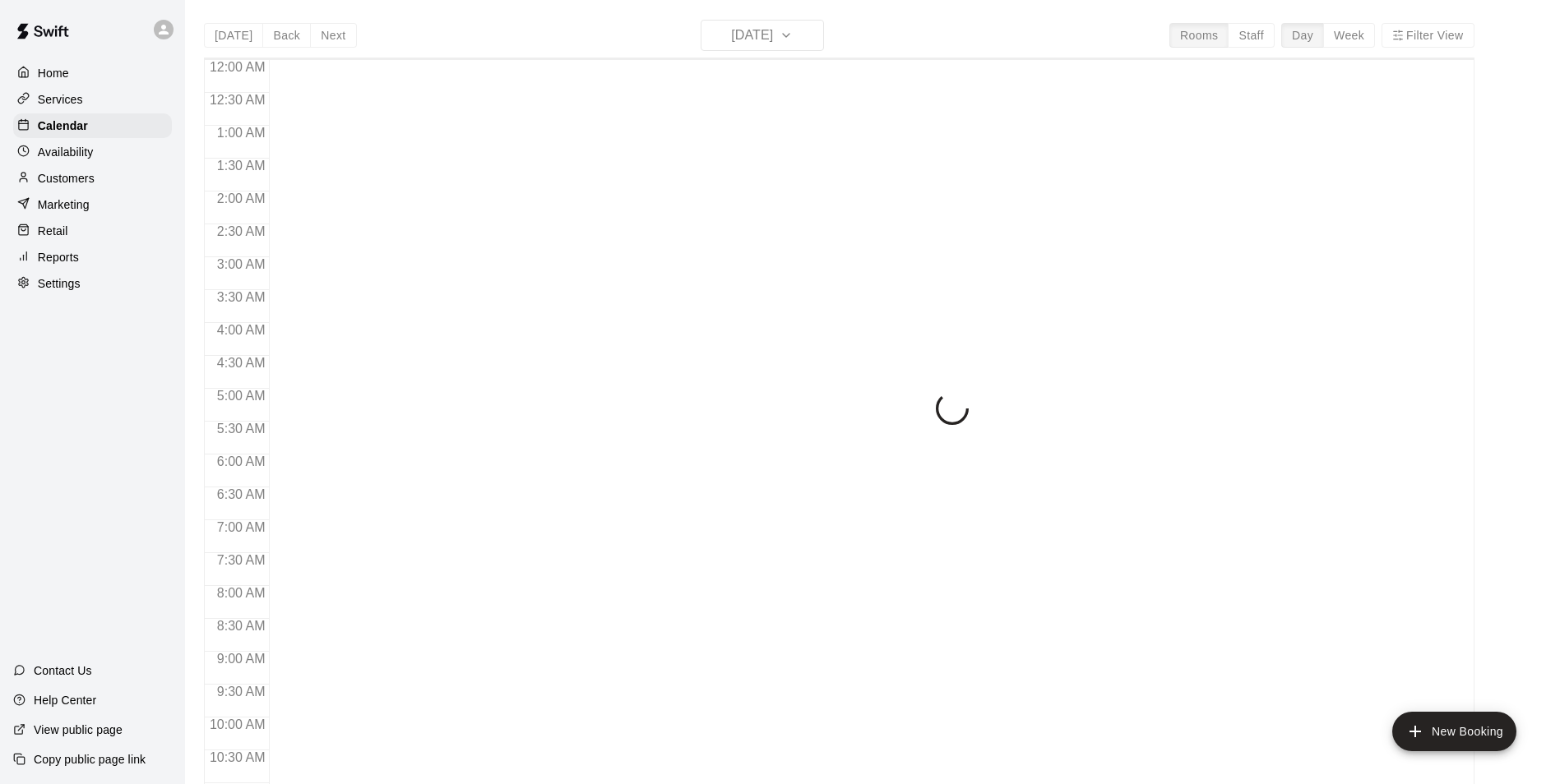
scroll to position [734, 0]
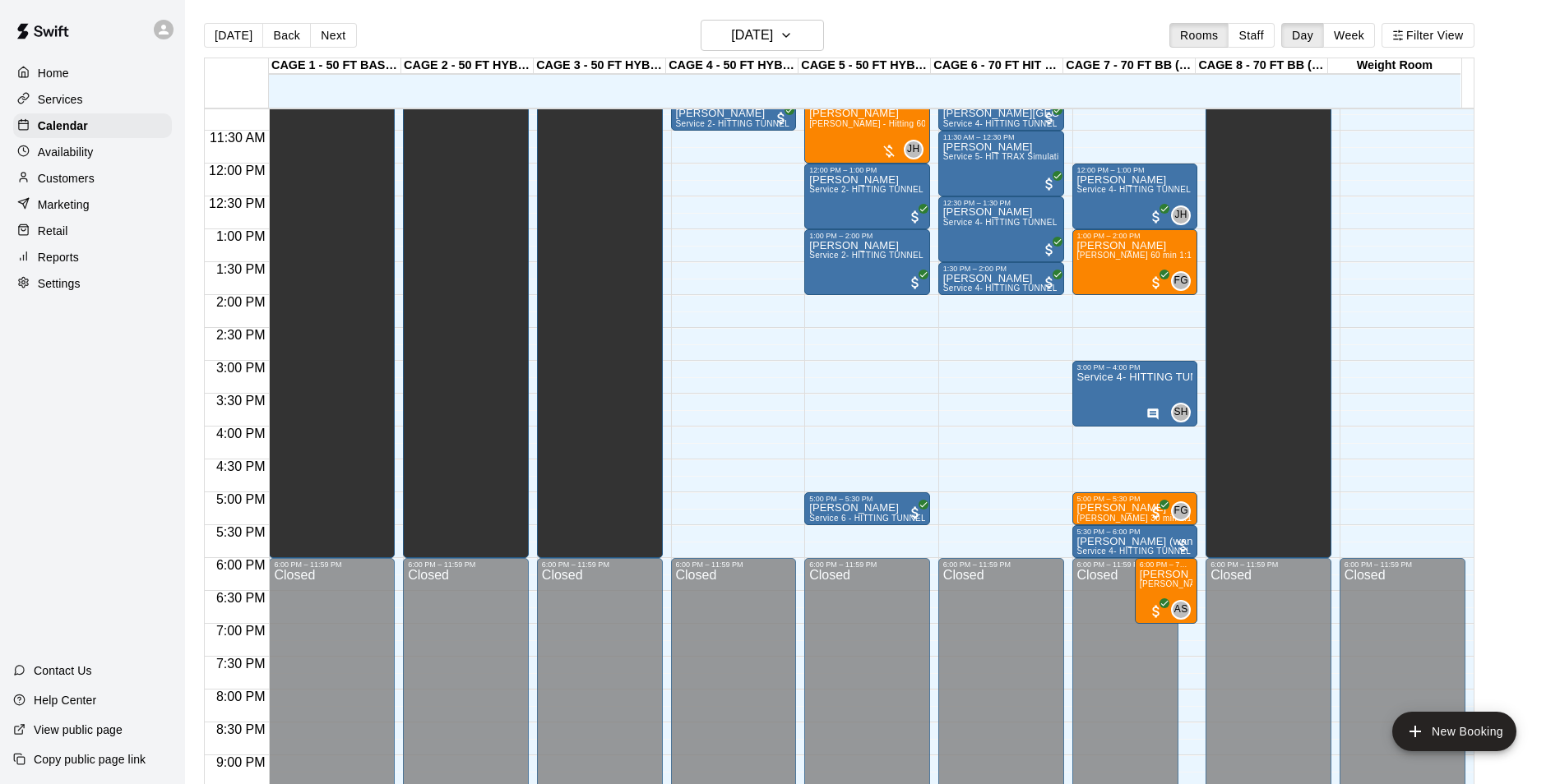
click at [136, 179] on div "Customers" at bounding box center [92, 178] width 159 height 25
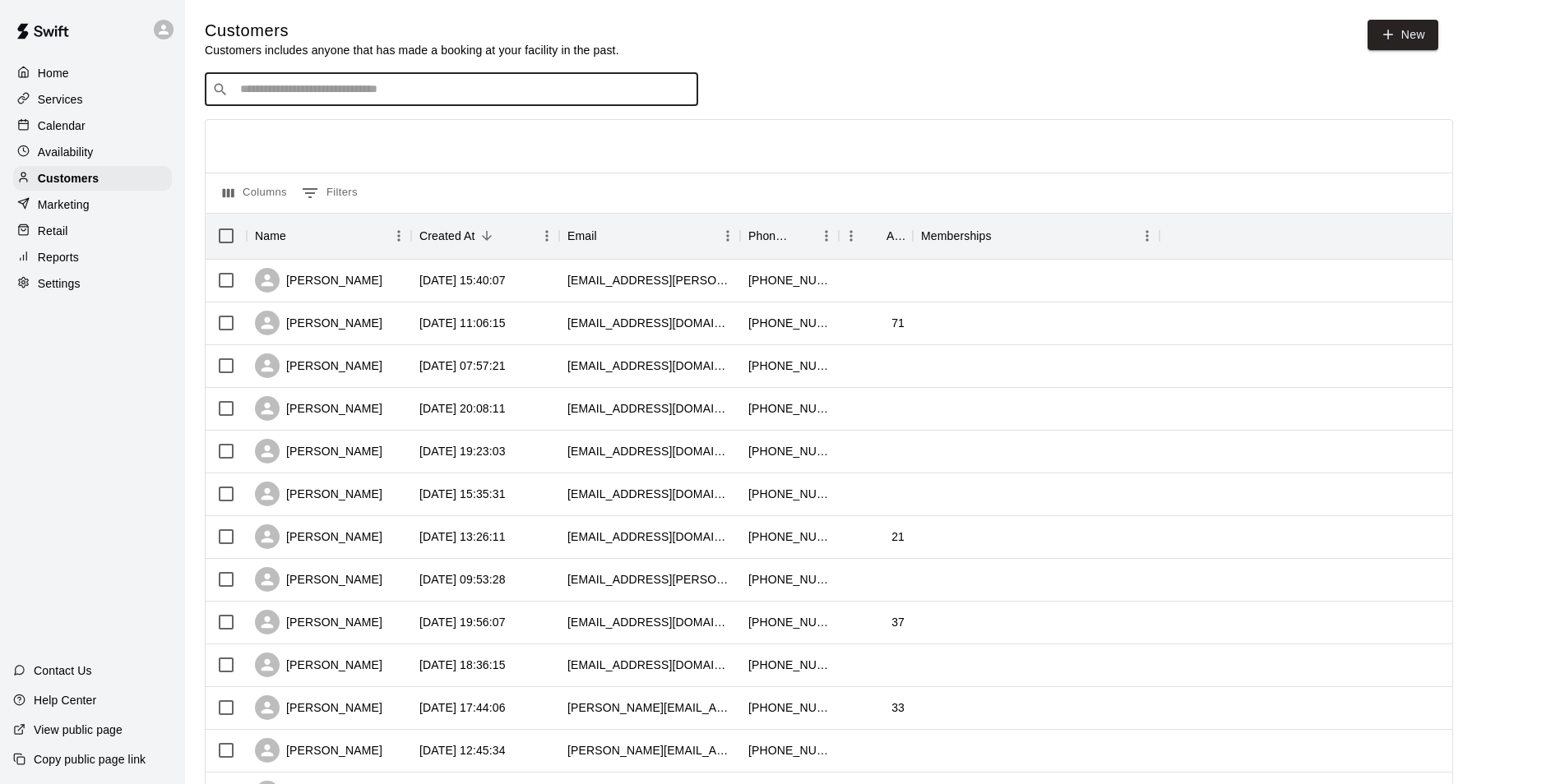
click at [311, 85] on input "Search customers by name or email" at bounding box center [463, 89] width 455 height 17
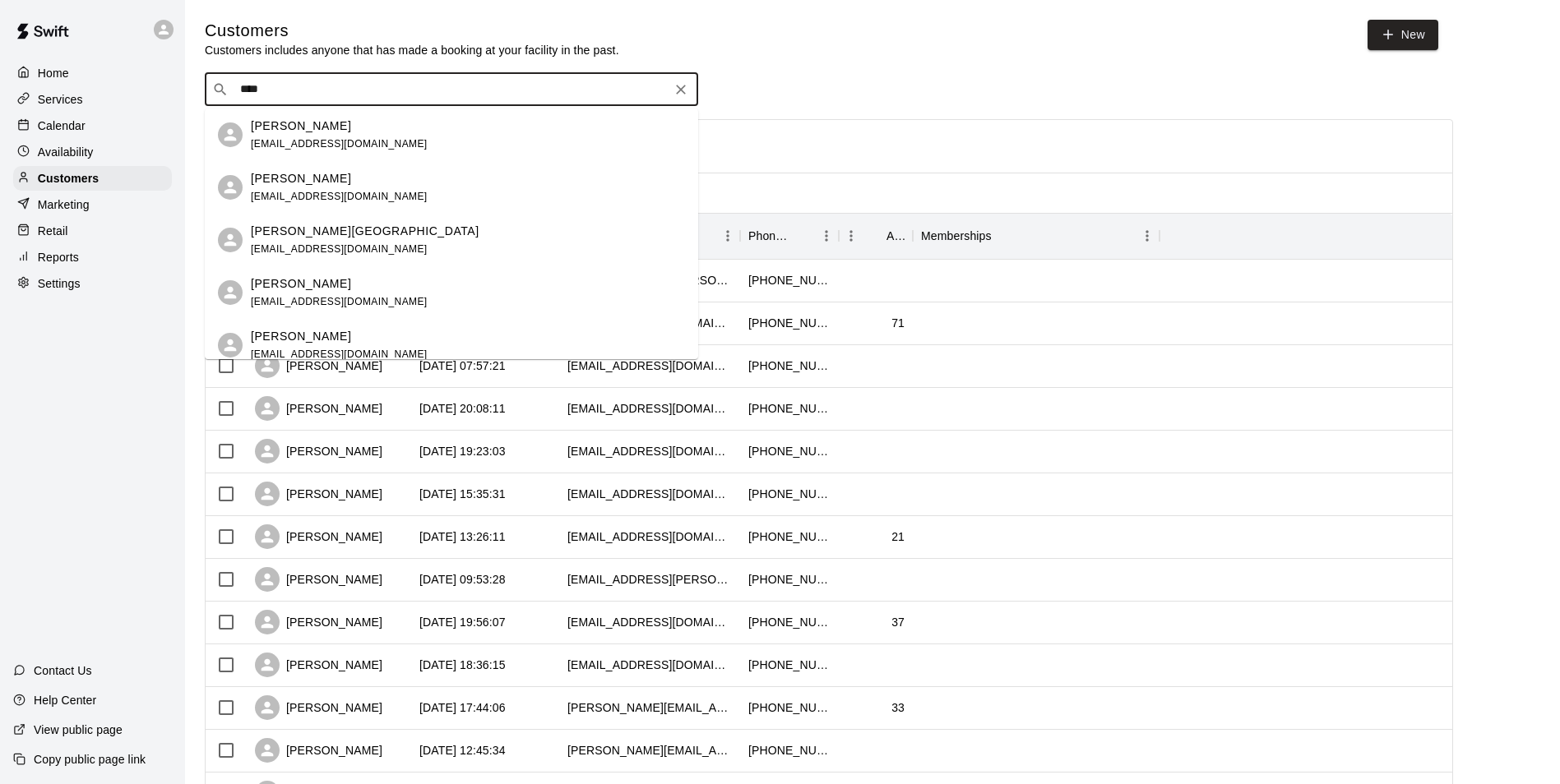
click at [457, 96] on input "****" at bounding box center [450, 89] width 431 height 17
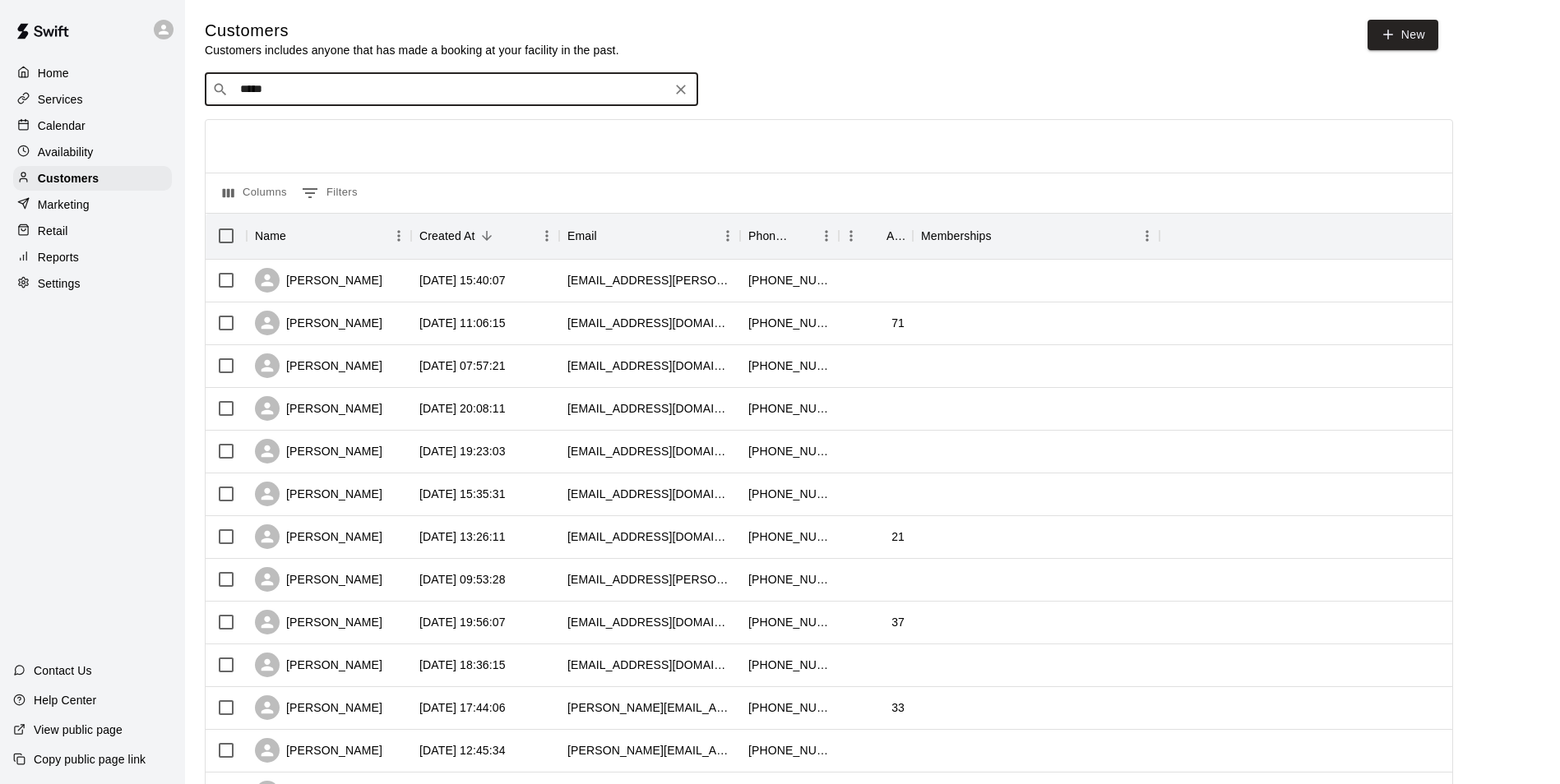
type input "******"
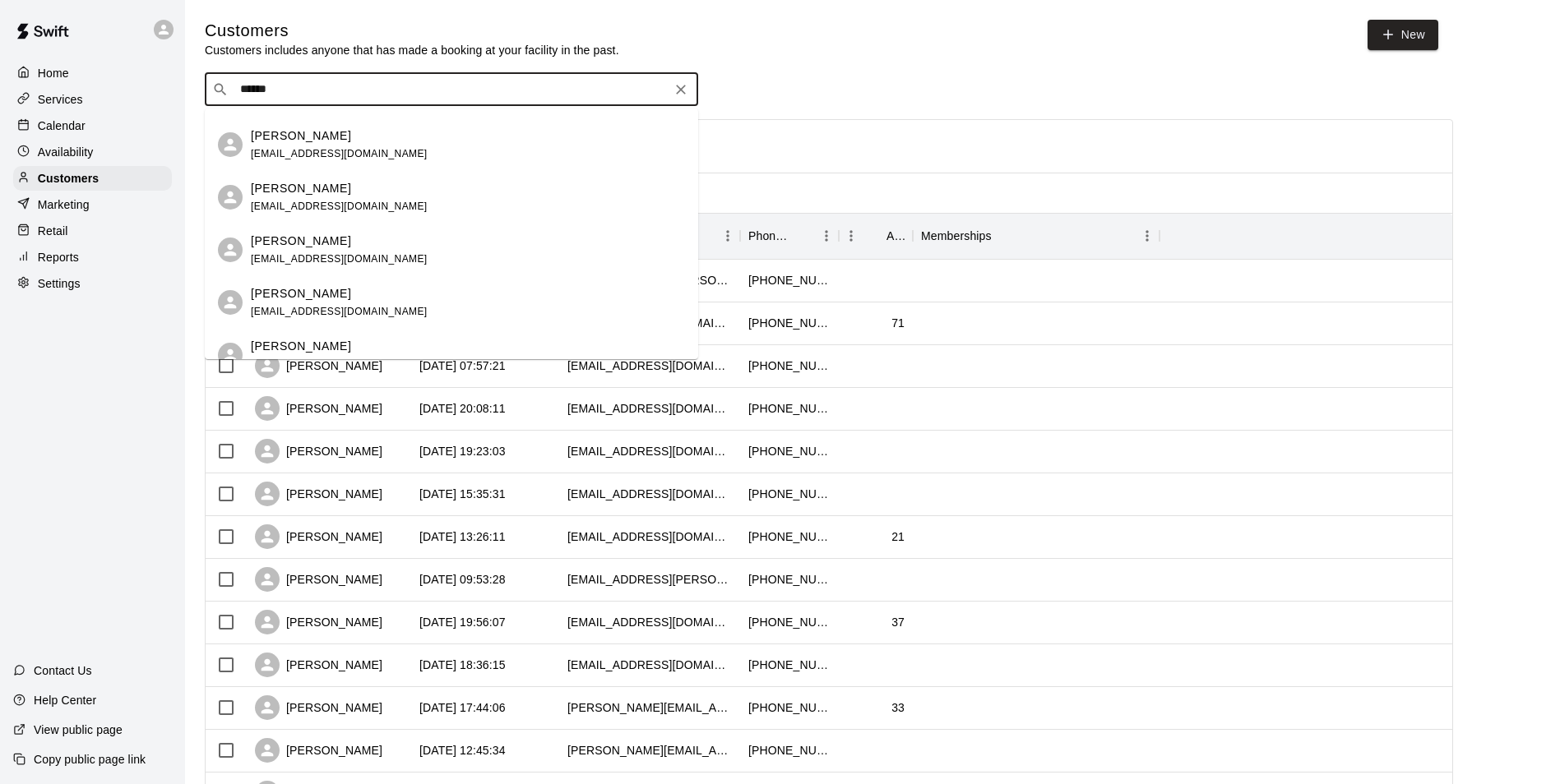
scroll to position [3169, 0]
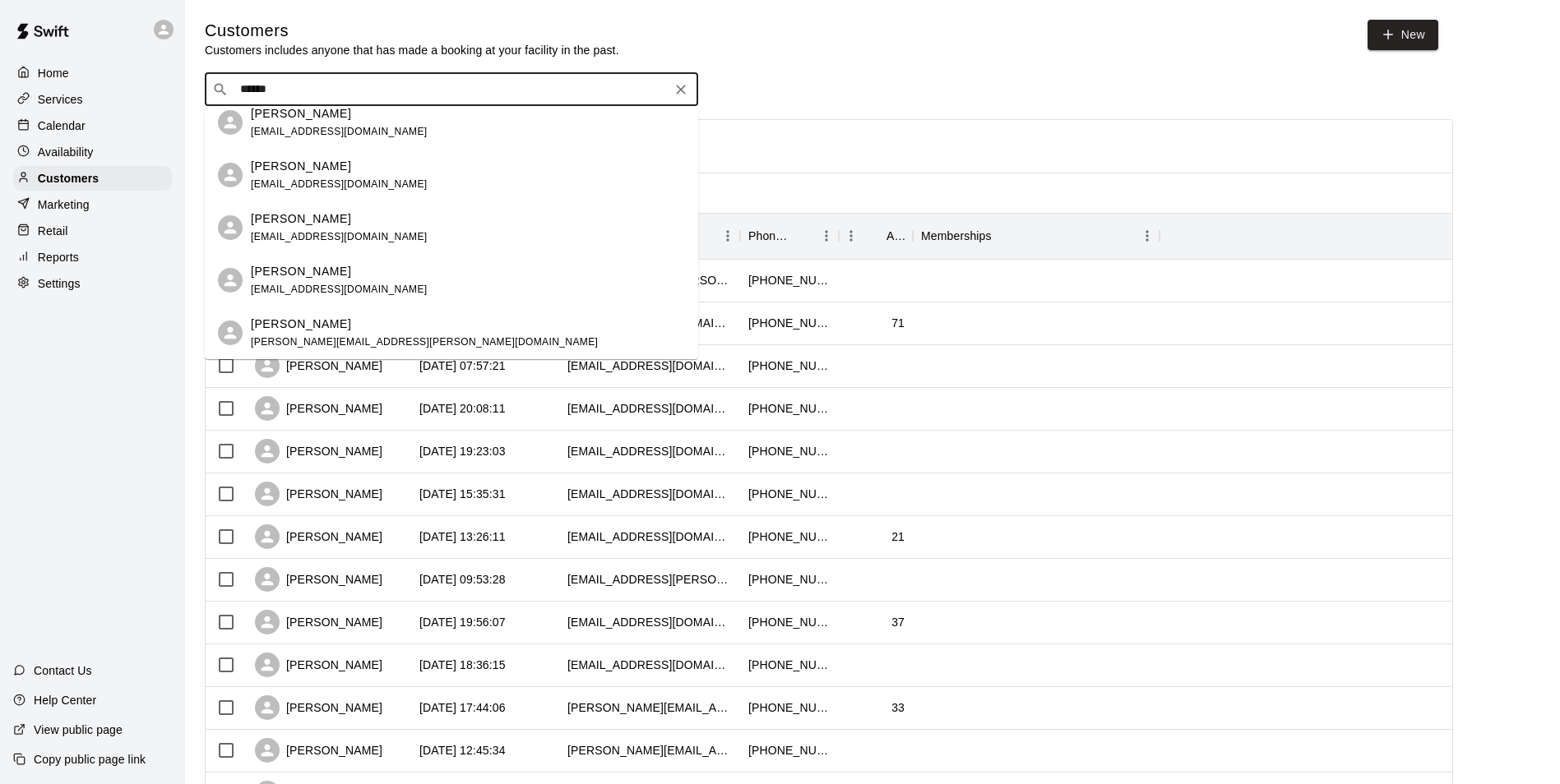
click at [678, 97] on icon "Clear" at bounding box center [681, 89] width 17 height 17
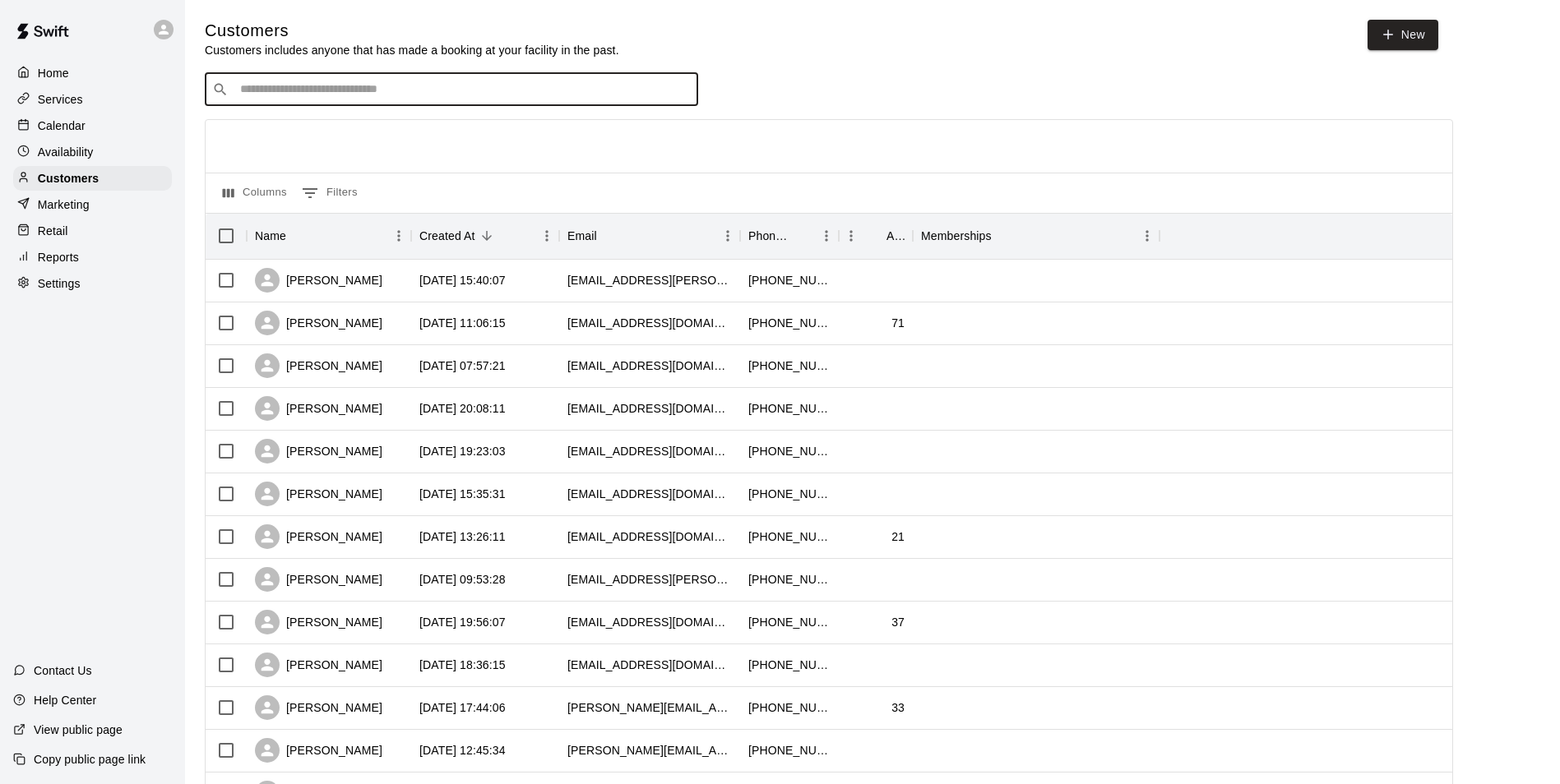
click at [126, 135] on div "Calendar" at bounding box center [92, 125] width 159 height 25
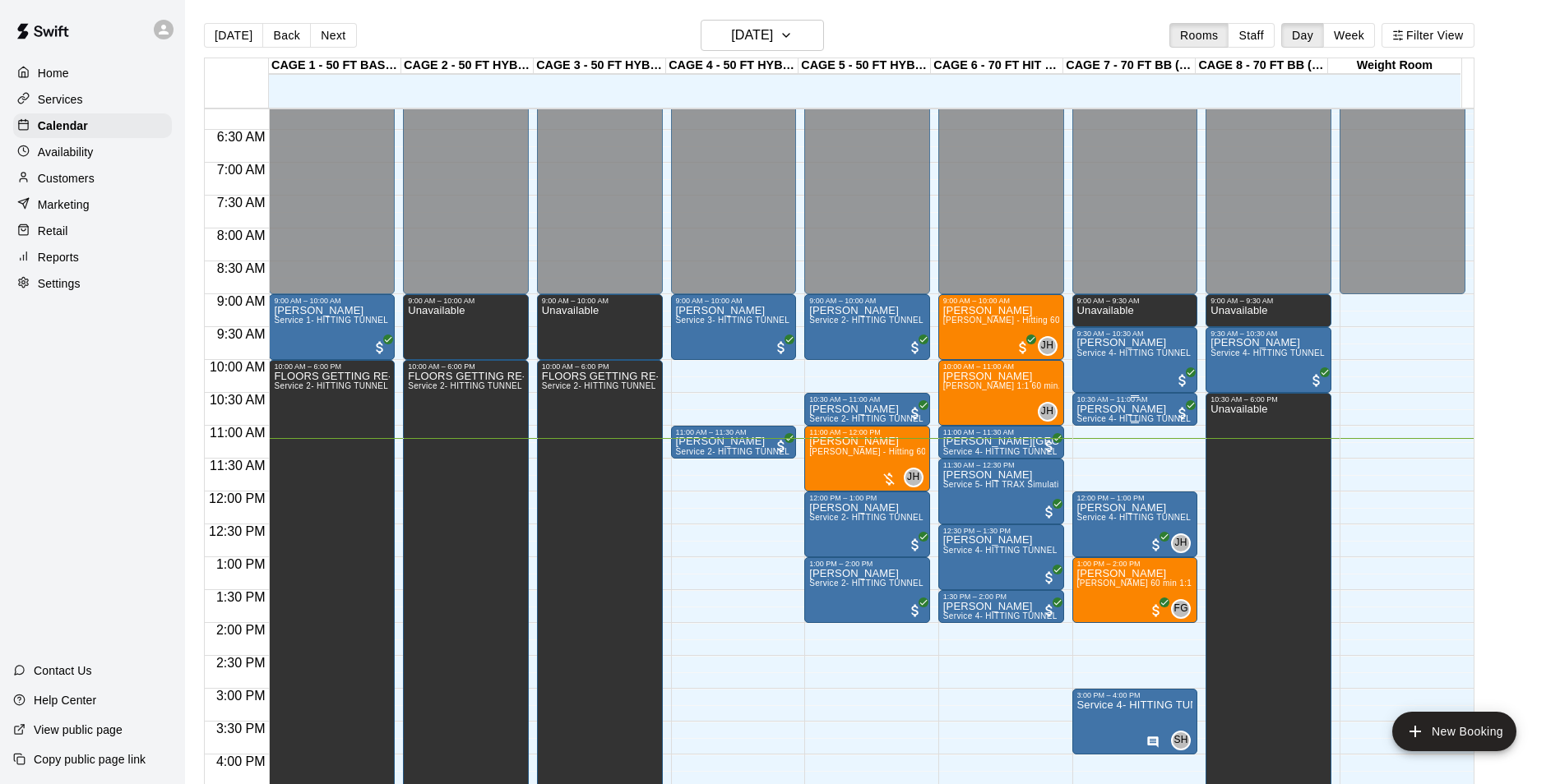
scroll to position [571, 0]
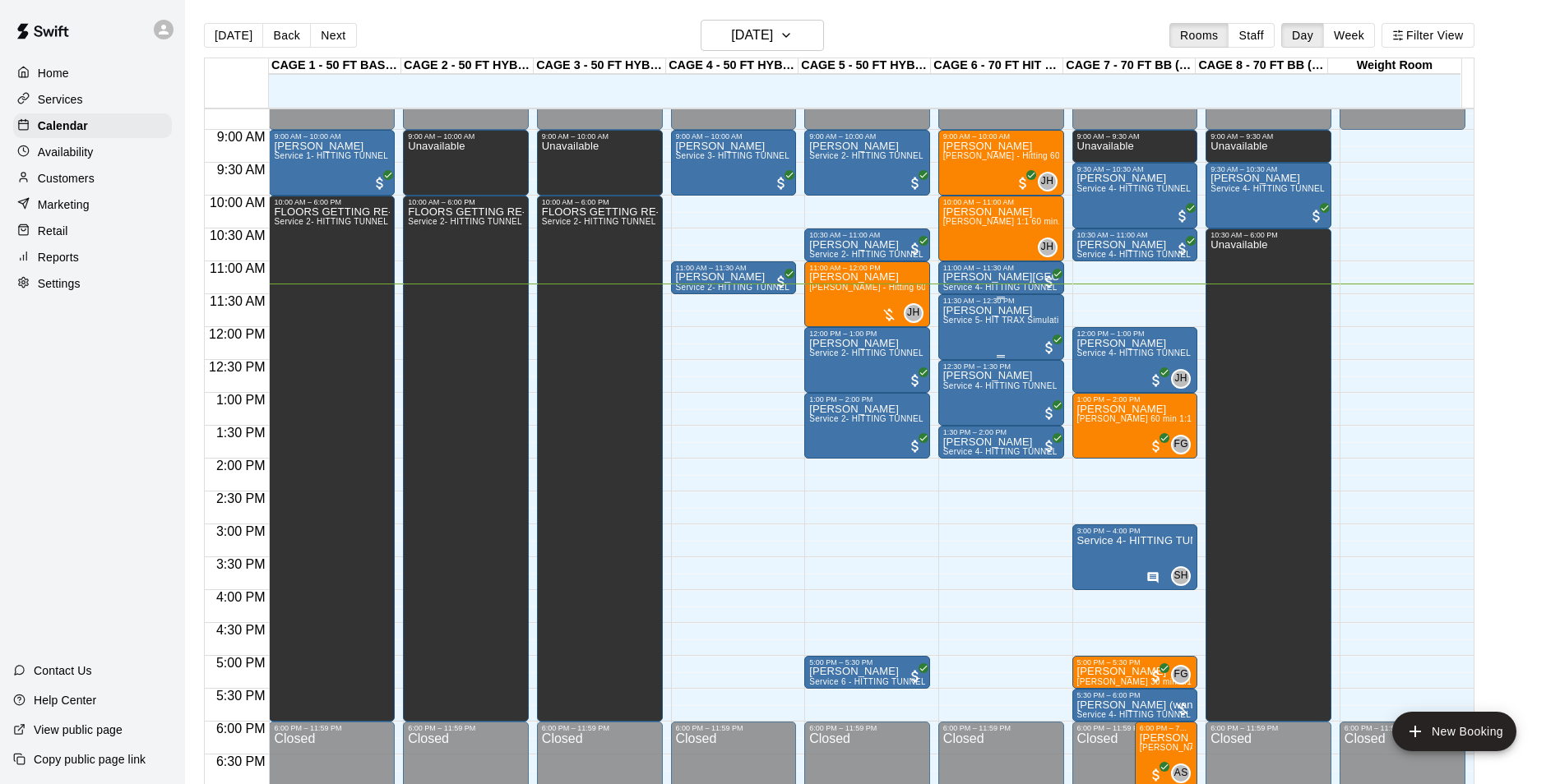
click at [984, 321] on span "Service 5- HIT TRAX Simulation Tunnel" at bounding box center [1021, 320] width 155 height 9
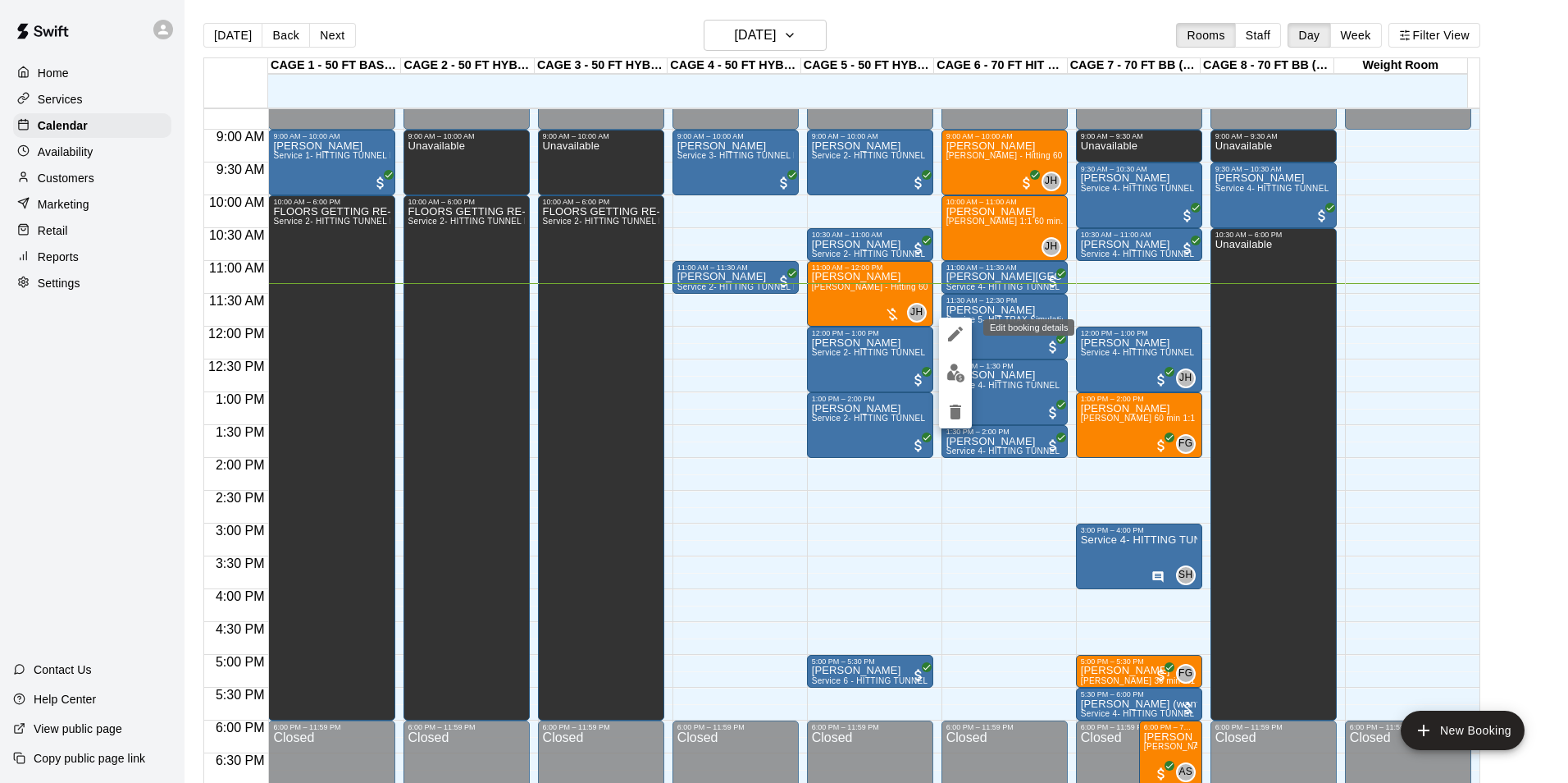
click at [966, 368] on button "edit" at bounding box center [955, 373] width 33 height 32
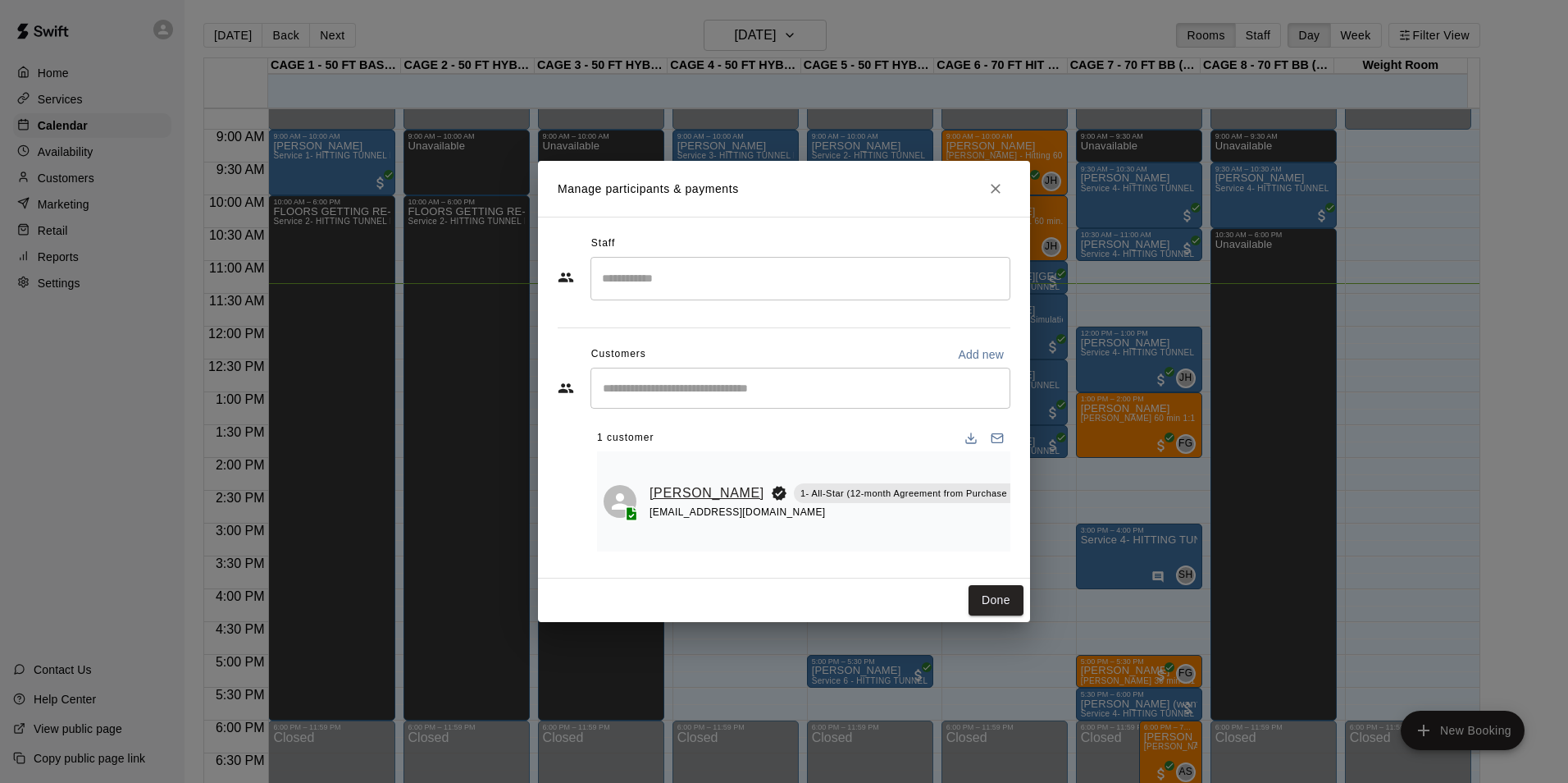
click at [655, 487] on link "[PERSON_NAME]" at bounding box center [707, 493] width 115 height 22
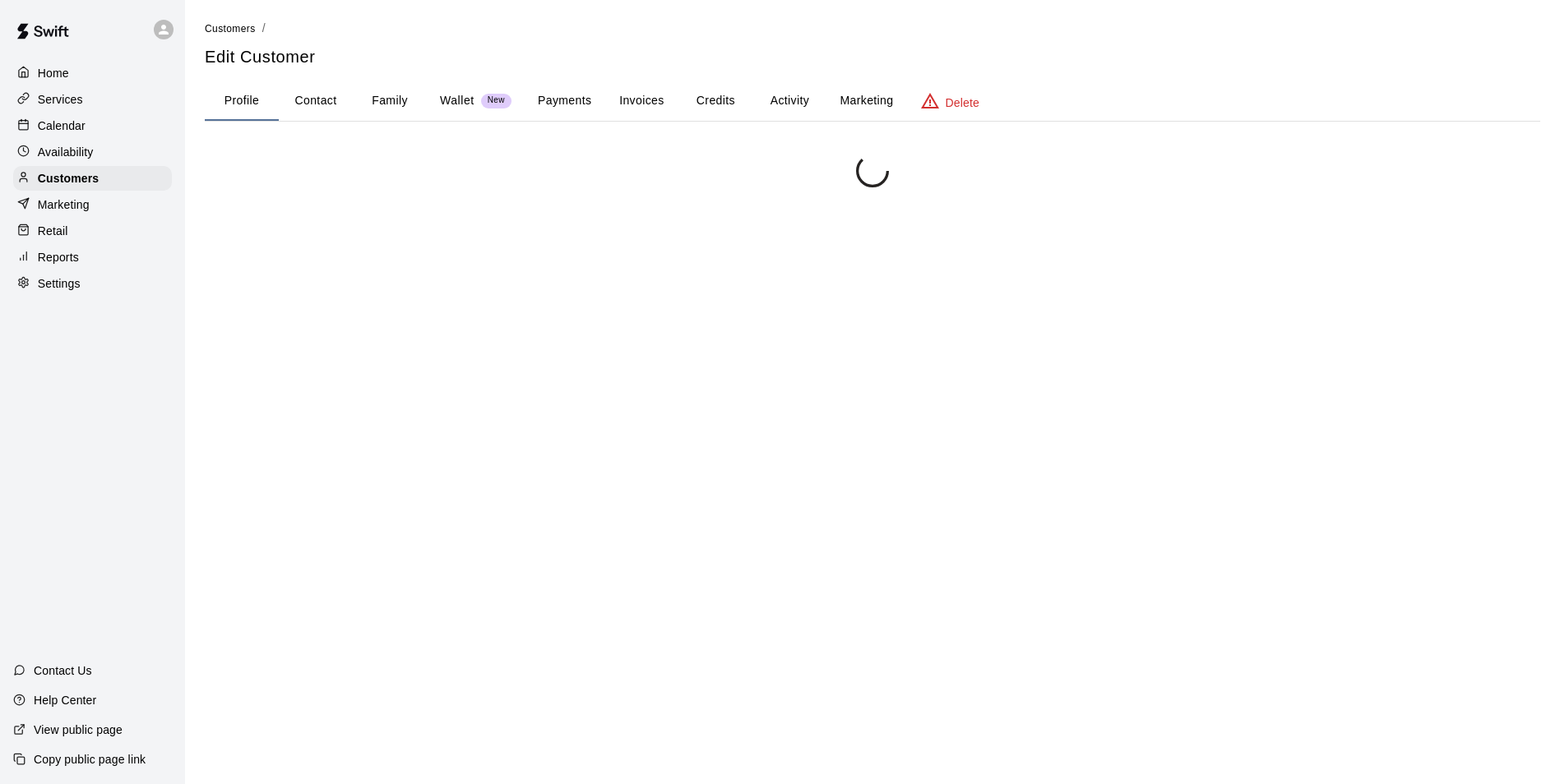
scroll to position [172, 0]
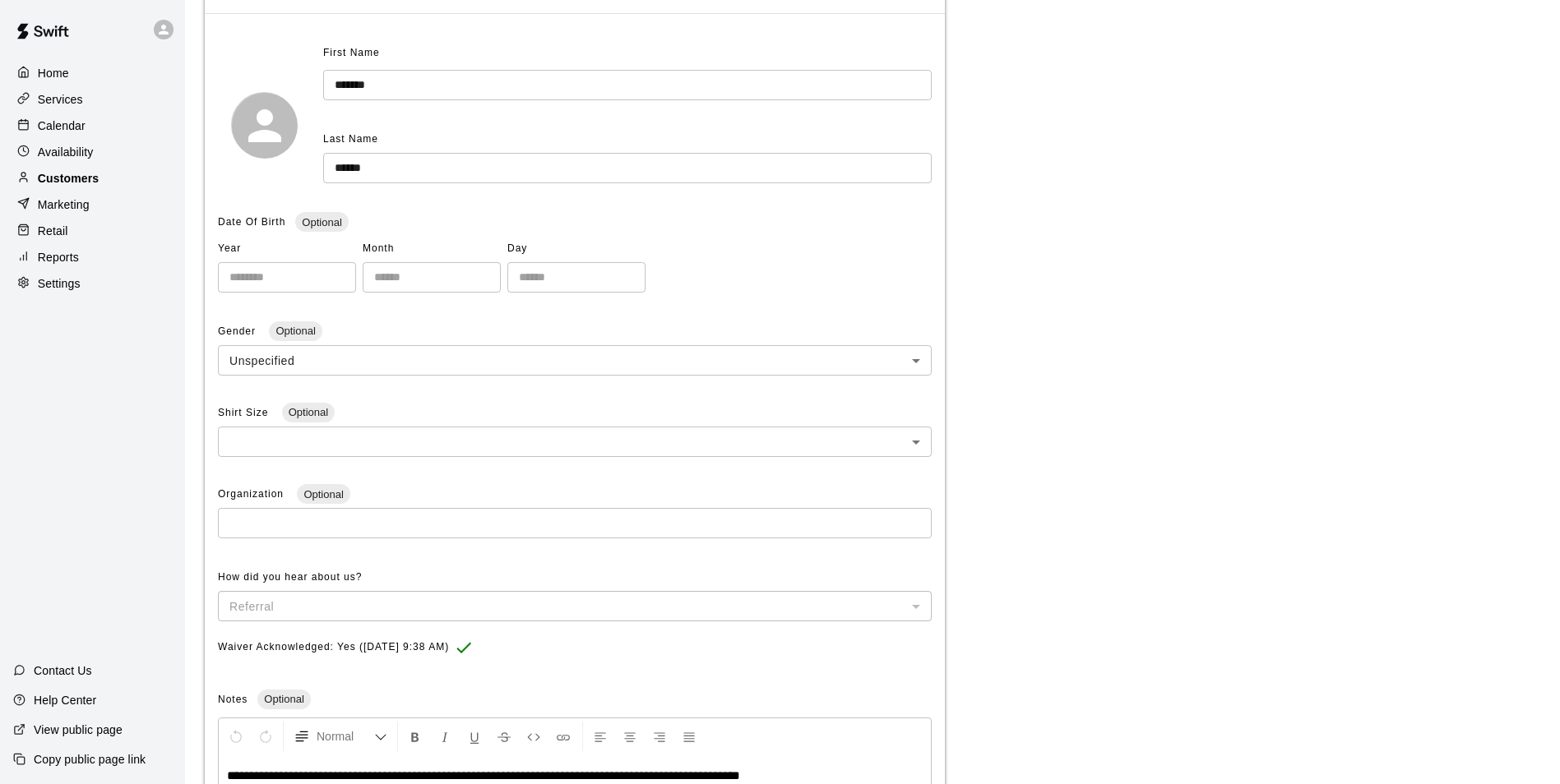
click at [55, 182] on p "Customers" at bounding box center [68, 178] width 61 height 17
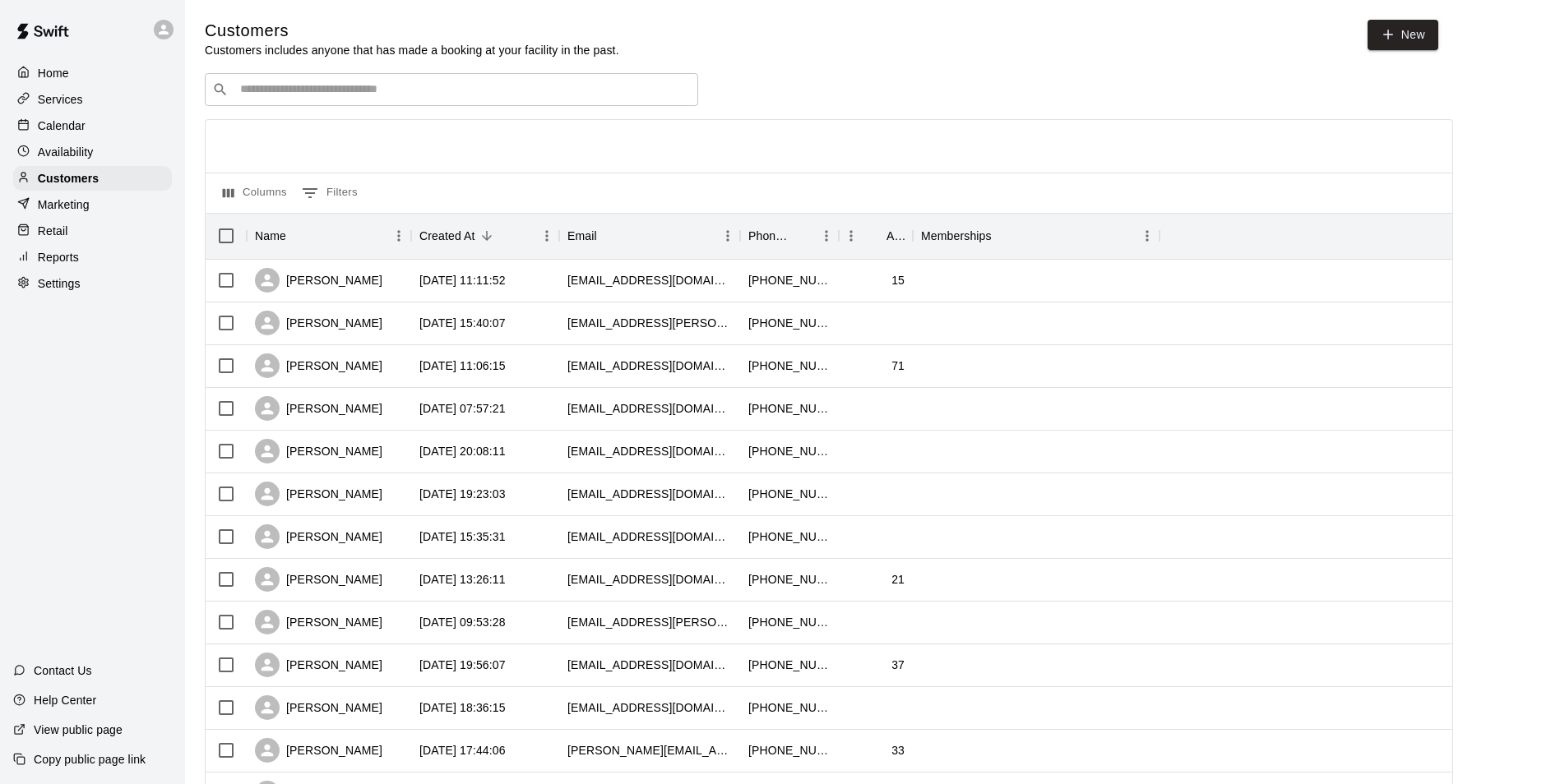
click at [65, 160] on p "Availability" at bounding box center [66, 152] width 56 height 17
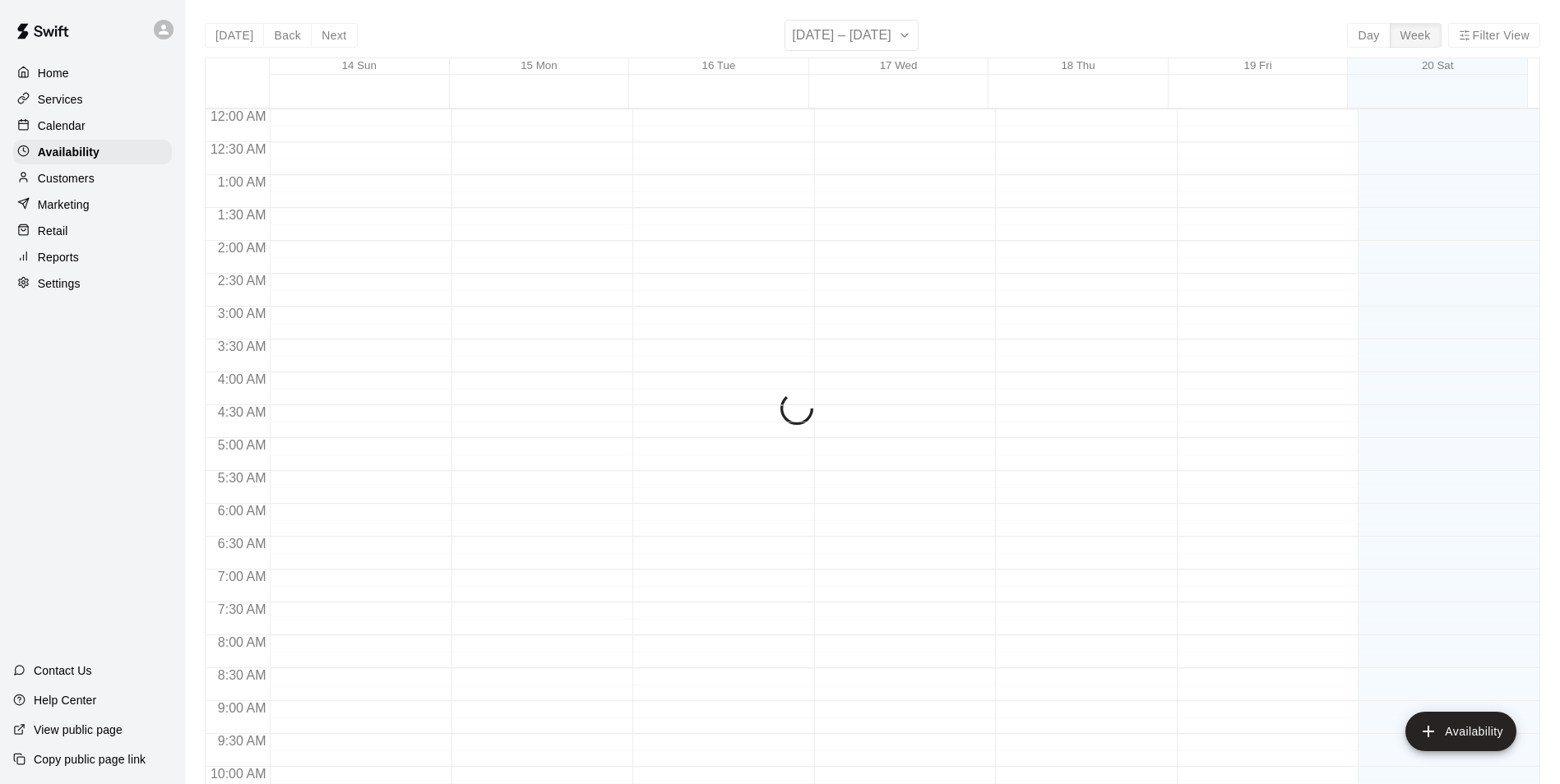
scroll to position [746, 0]
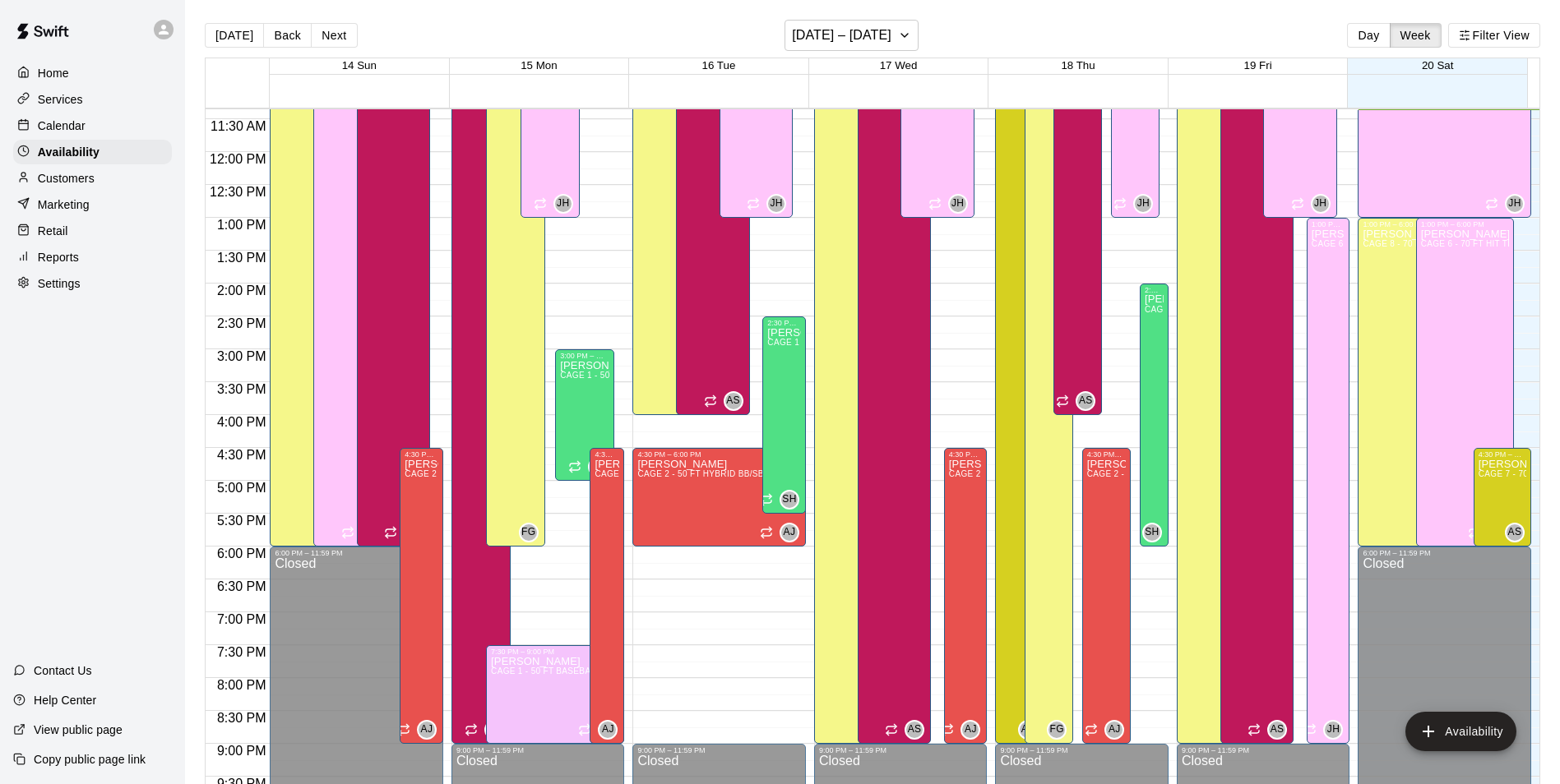
click at [86, 116] on div "Calendar" at bounding box center [92, 125] width 159 height 25
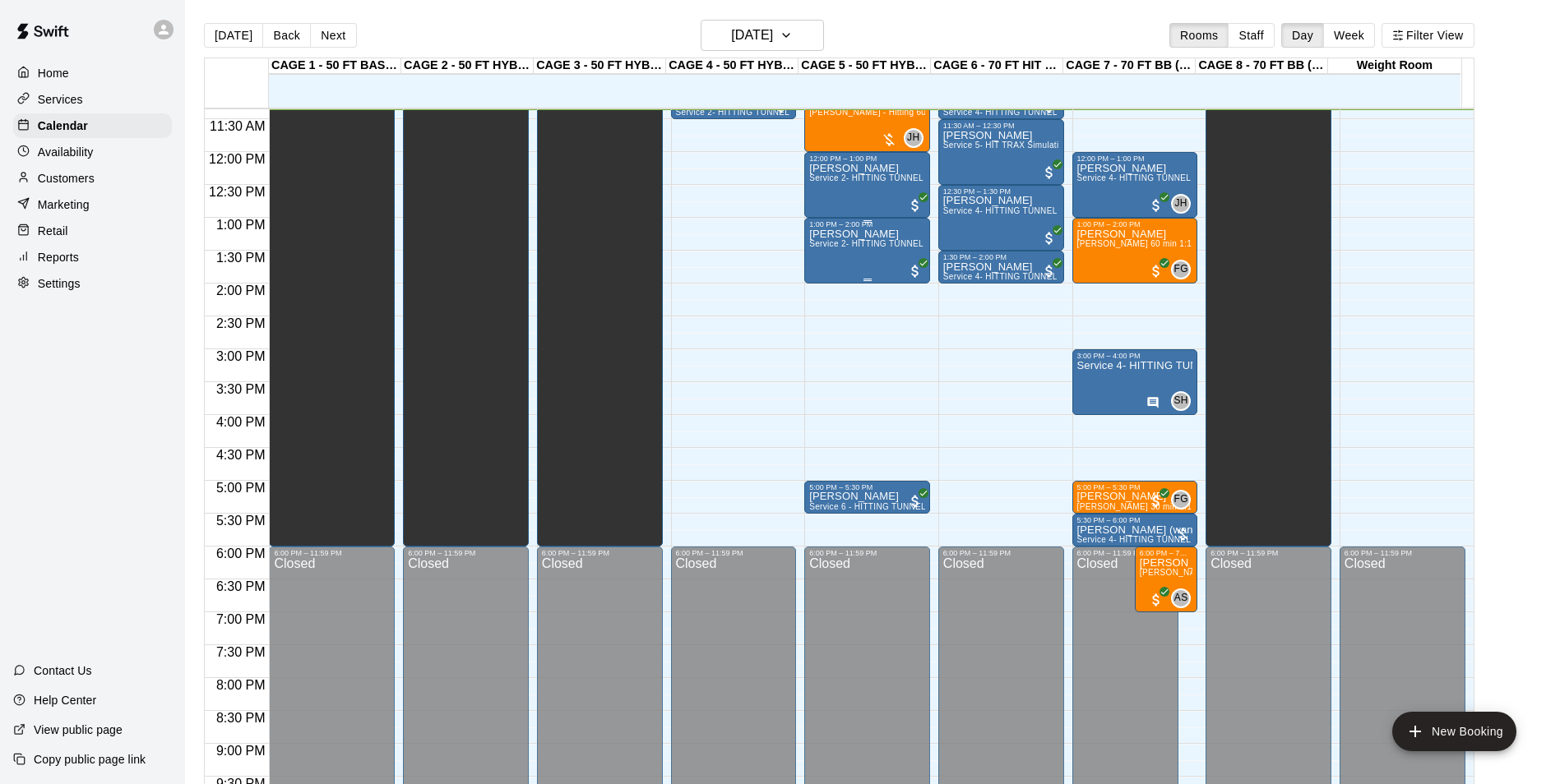
scroll to position [664, 0]
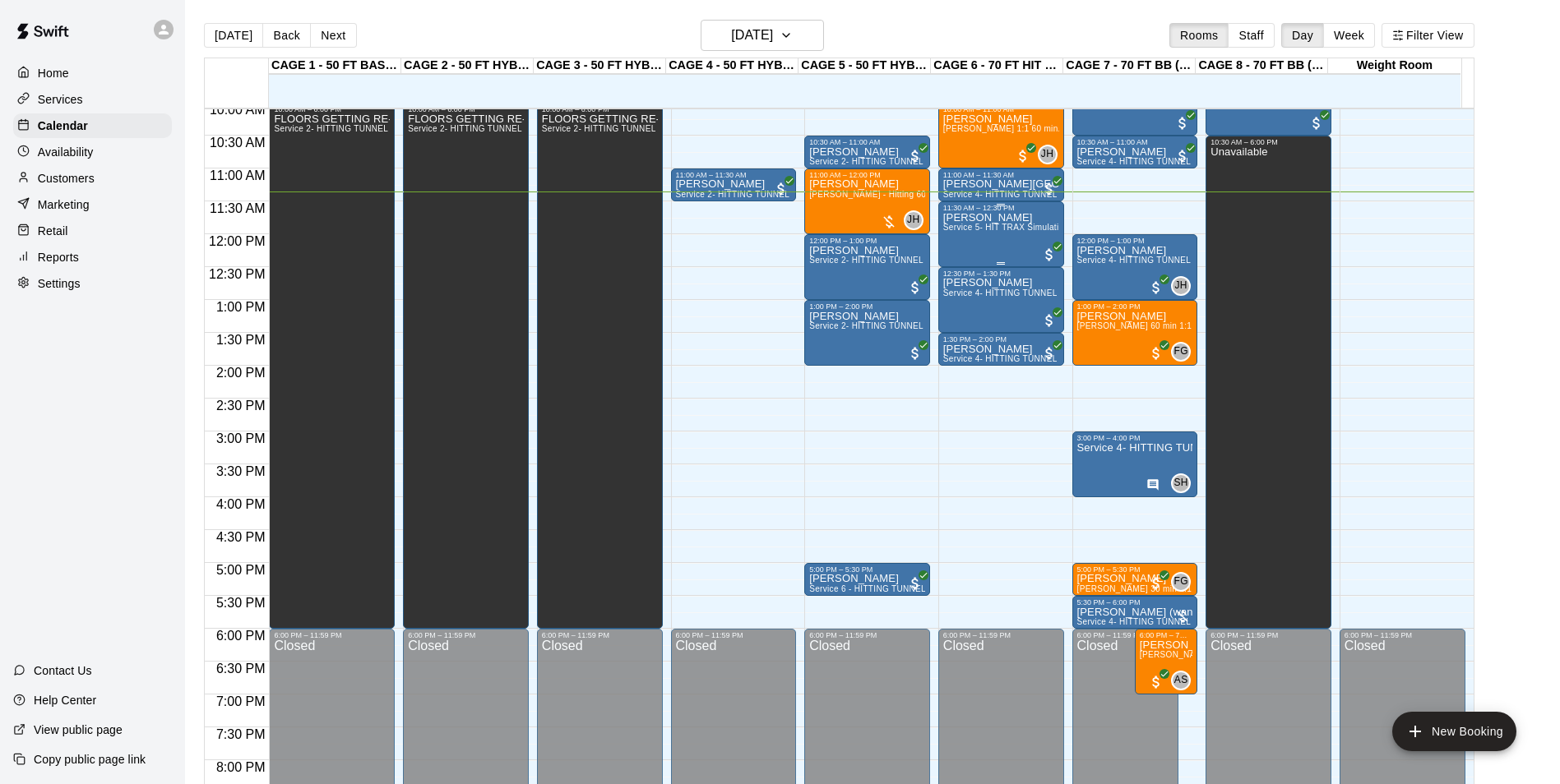
click at [992, 232] on span "Service 5- HIT TRAX Simulation Tunnel" at bounding box center [1021, 227] width 155 height 9
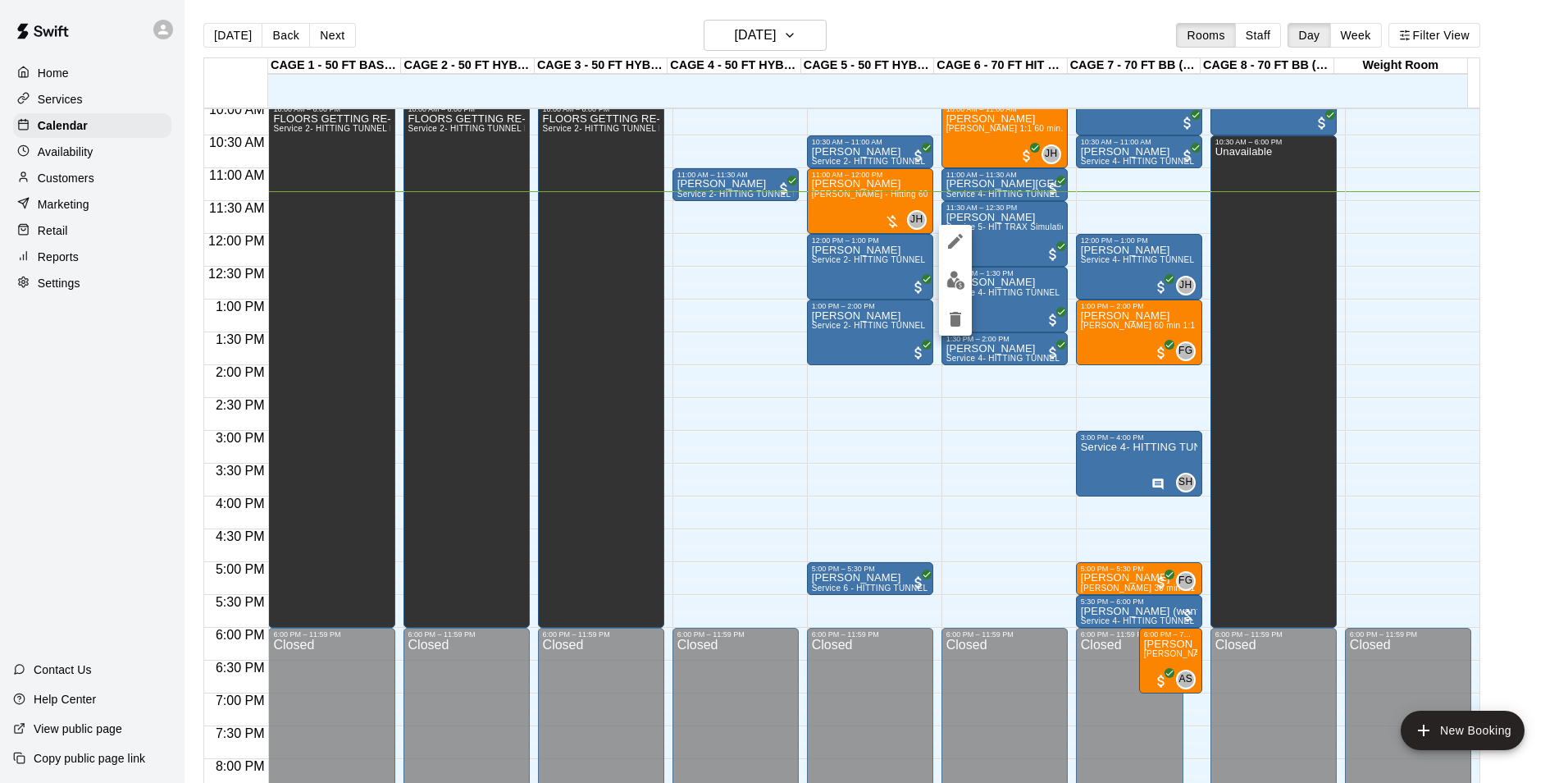
click at [961, 277] on img "edit" at bounding box center [956, 280] width 19 height 19
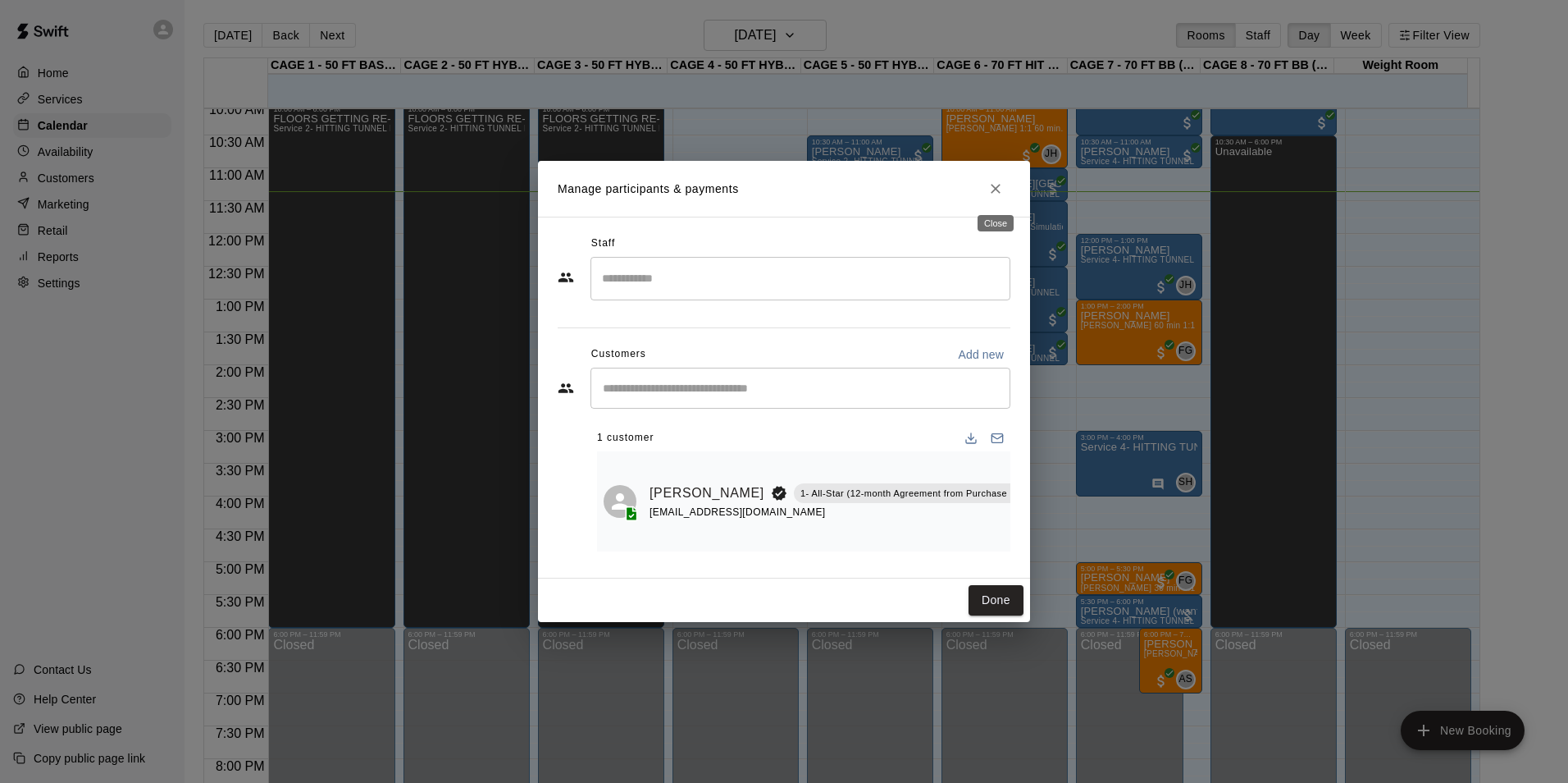
click at [985, 190] on button "Close" at bounding box center [996, 189] width 30 height 30
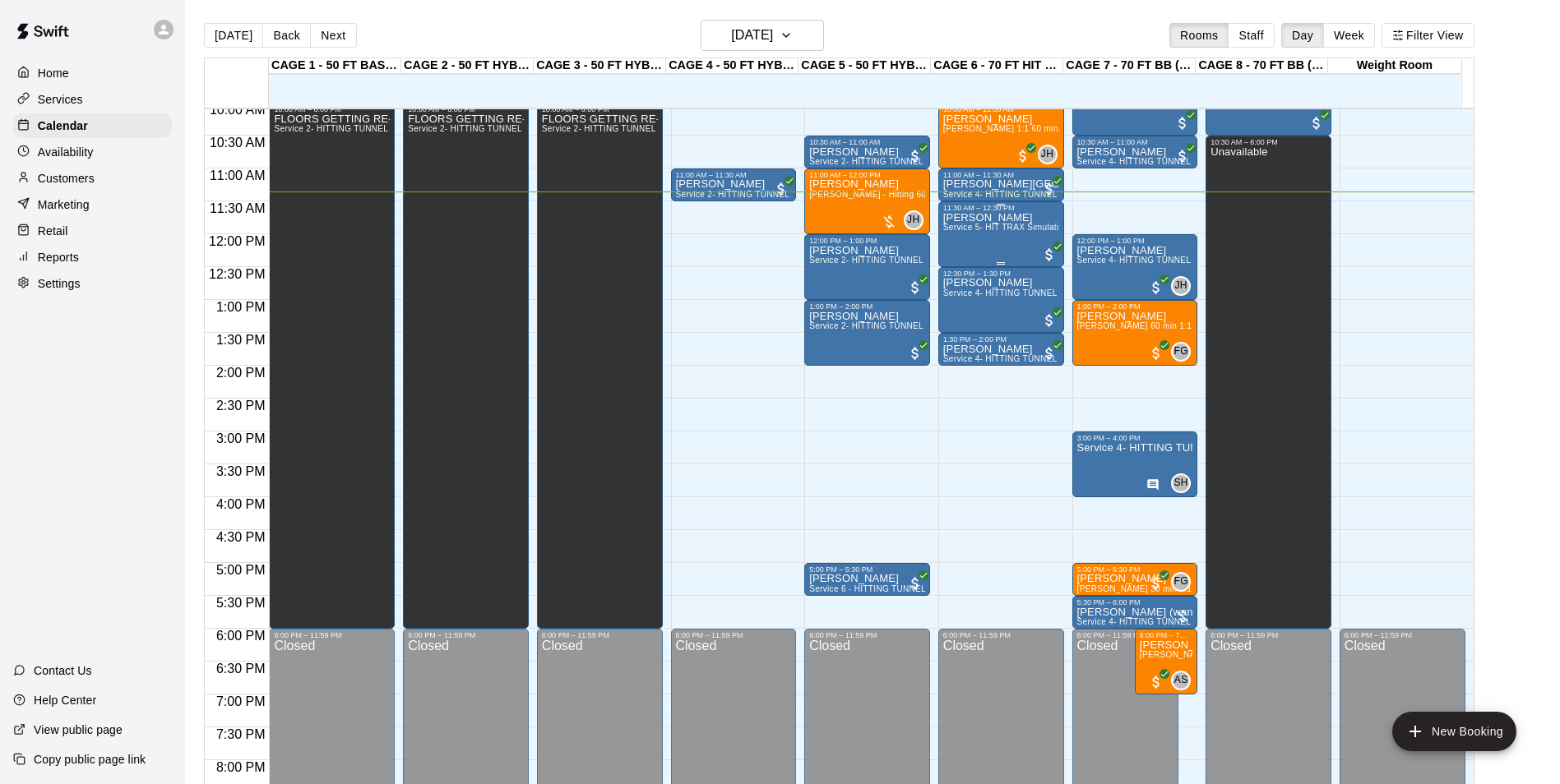
click at [988, 230] on span "Service 5- HIT TRAX Simulation Tunnel" at bounding box center [1021, 227] width 155 height 9
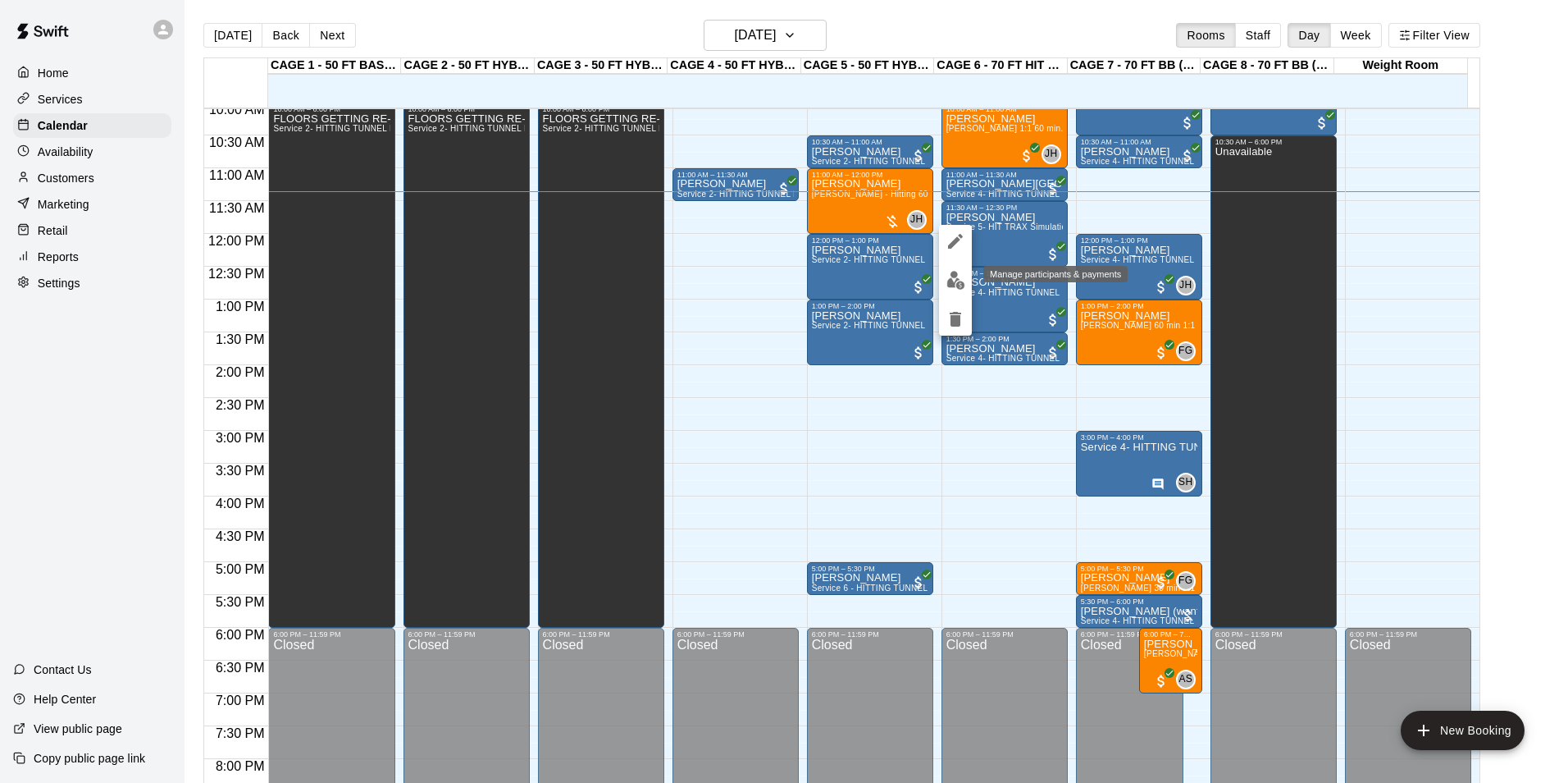
click at [959, 269] on button "edit" at bounding box center [955, 280] width 33 height 32
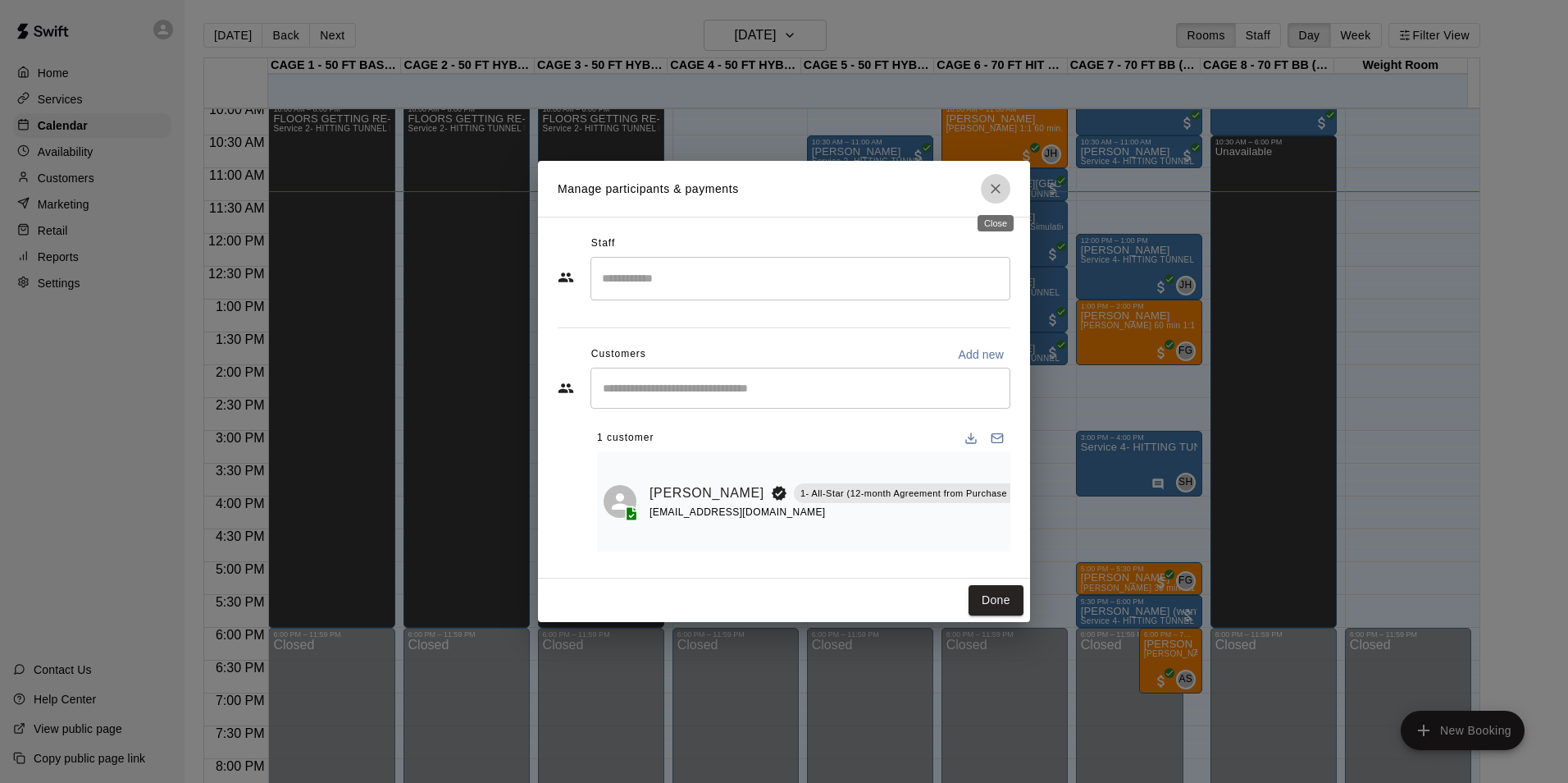
click at [1007, 187] on button "Close" at bounding box center [996, 189] width 30 height 30
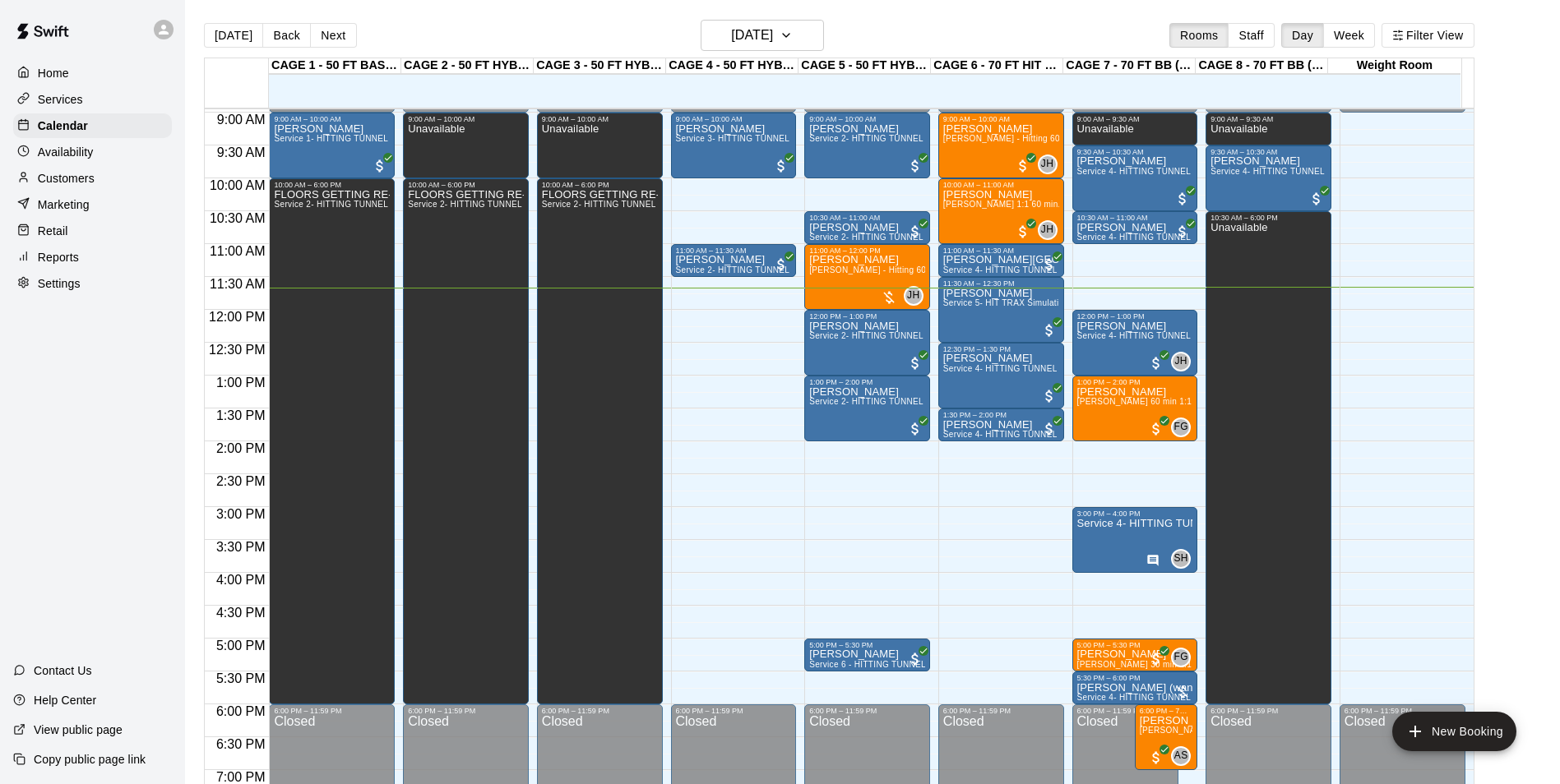
scroll to position [500, 0]
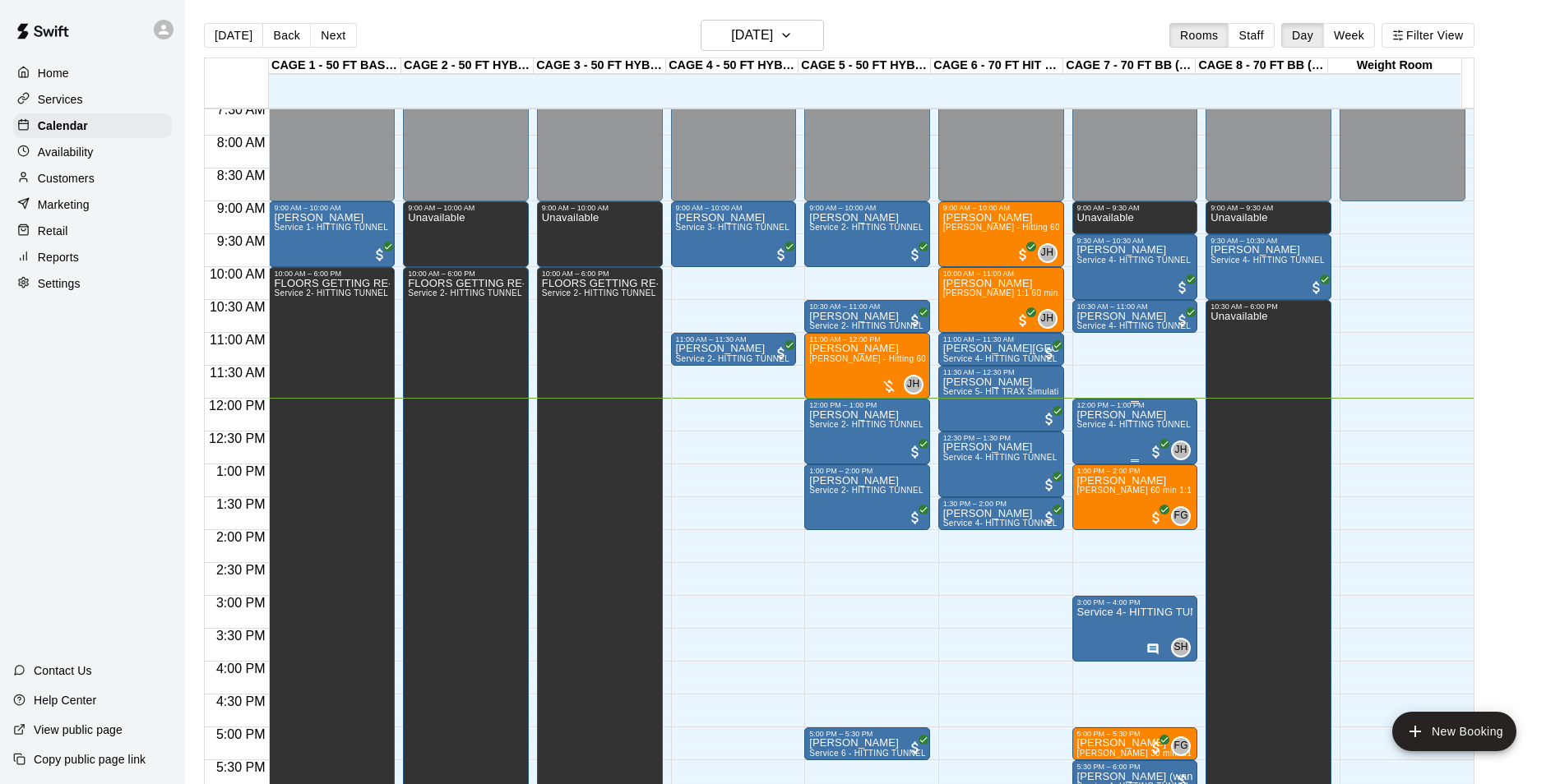
click at [1138, 415] on p "[PERSON_NAME]" at bounding box center [1135, 415] width 116 height 0
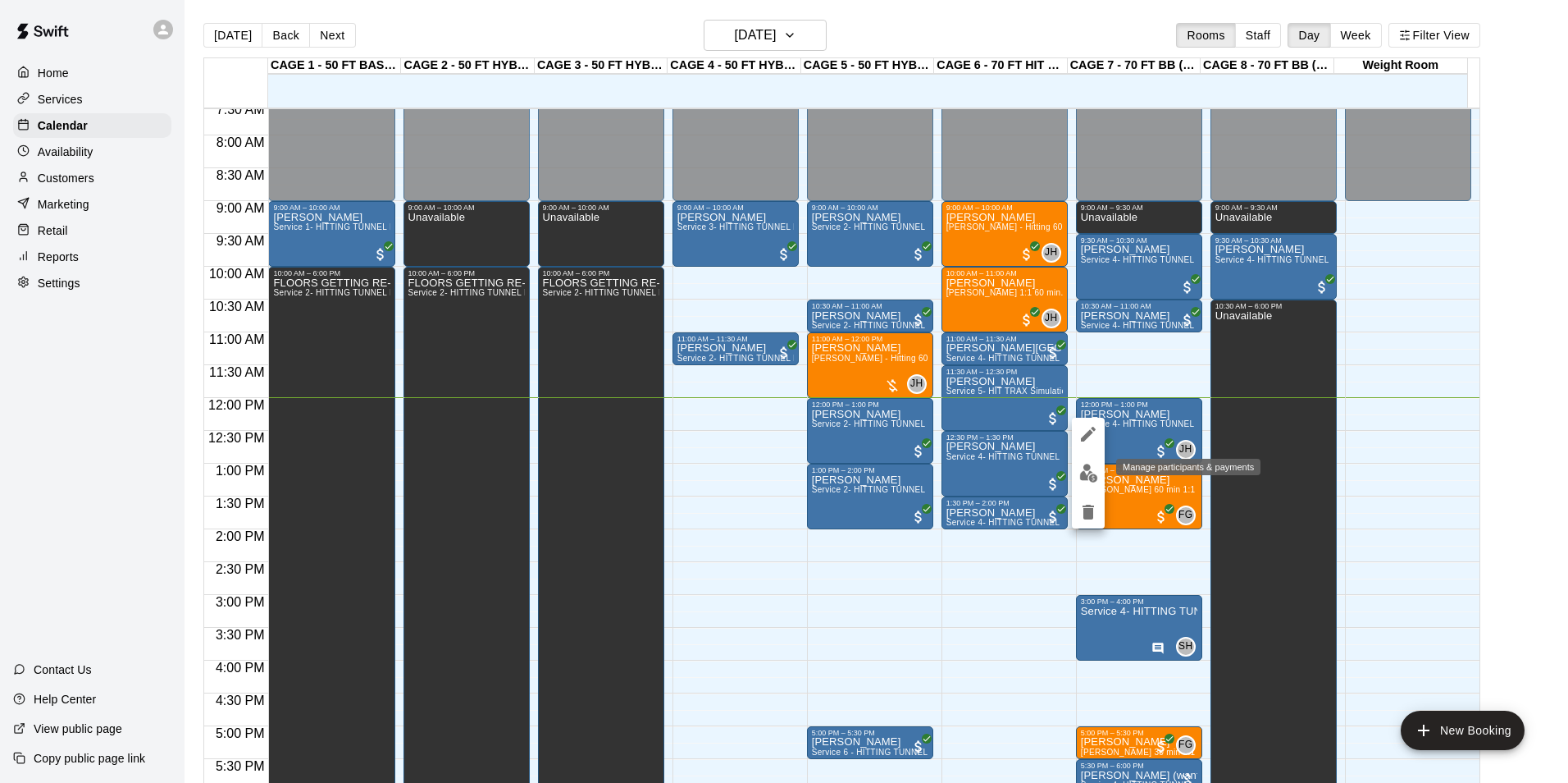
click at [1091, 465] on img "edit" at bounding box center [1089, 472] width 19 height 19
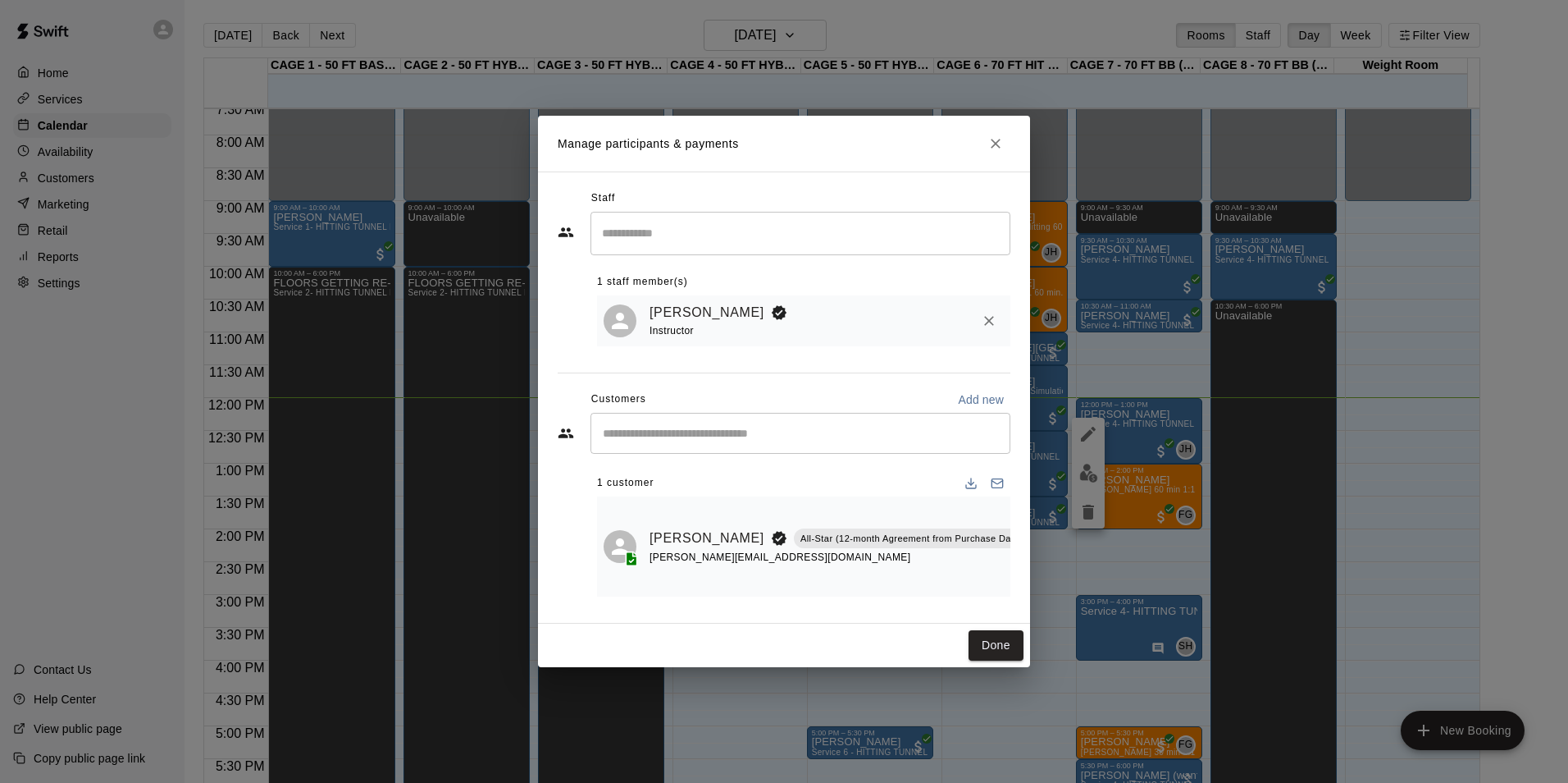
click at [1001, 141] on icon "Close" at bounding box center [996, 143] width 17 height 17
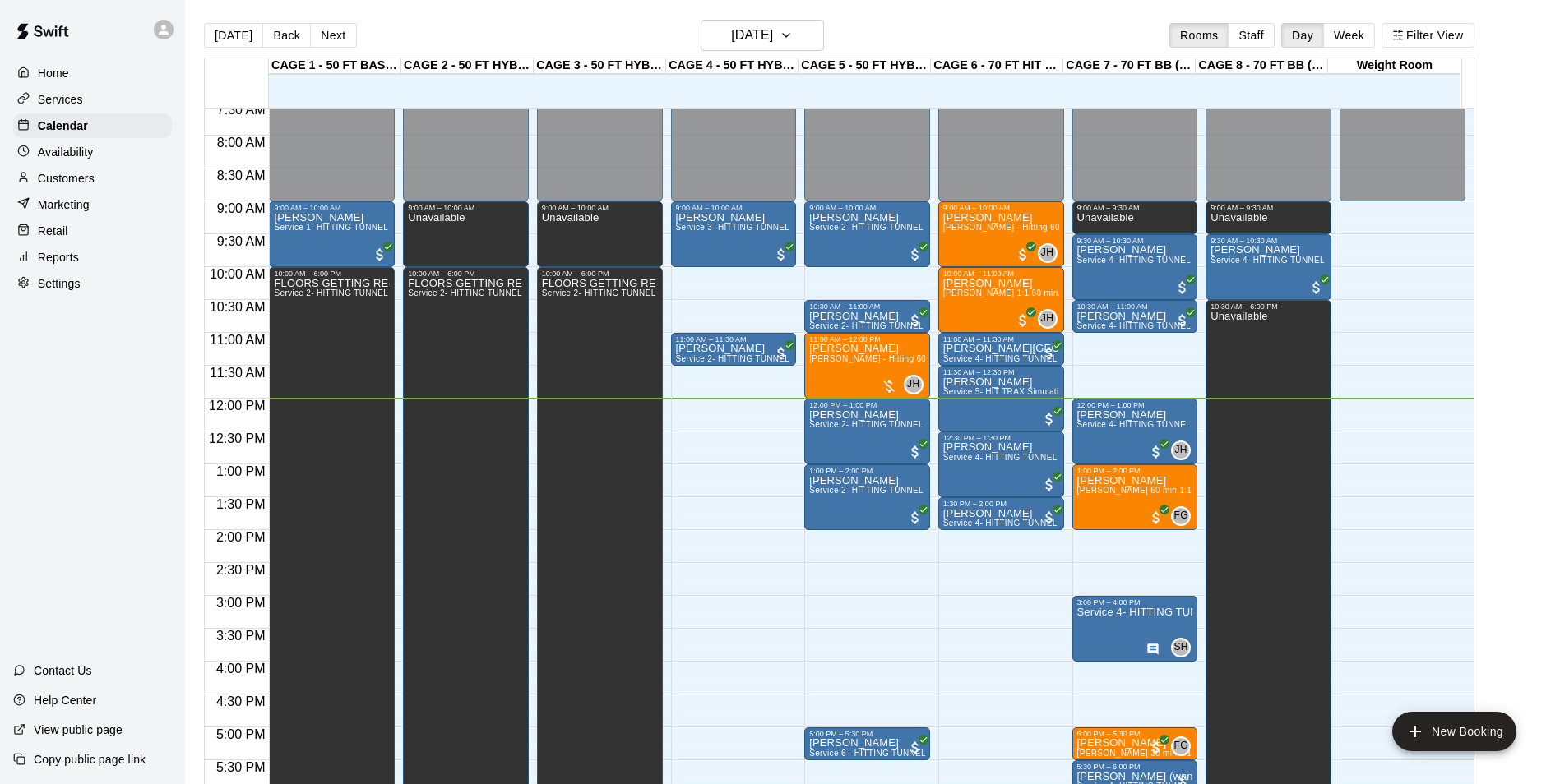
click at [68, 173] on div "Customers" at bounding box center [92, 178] width 159 height 25
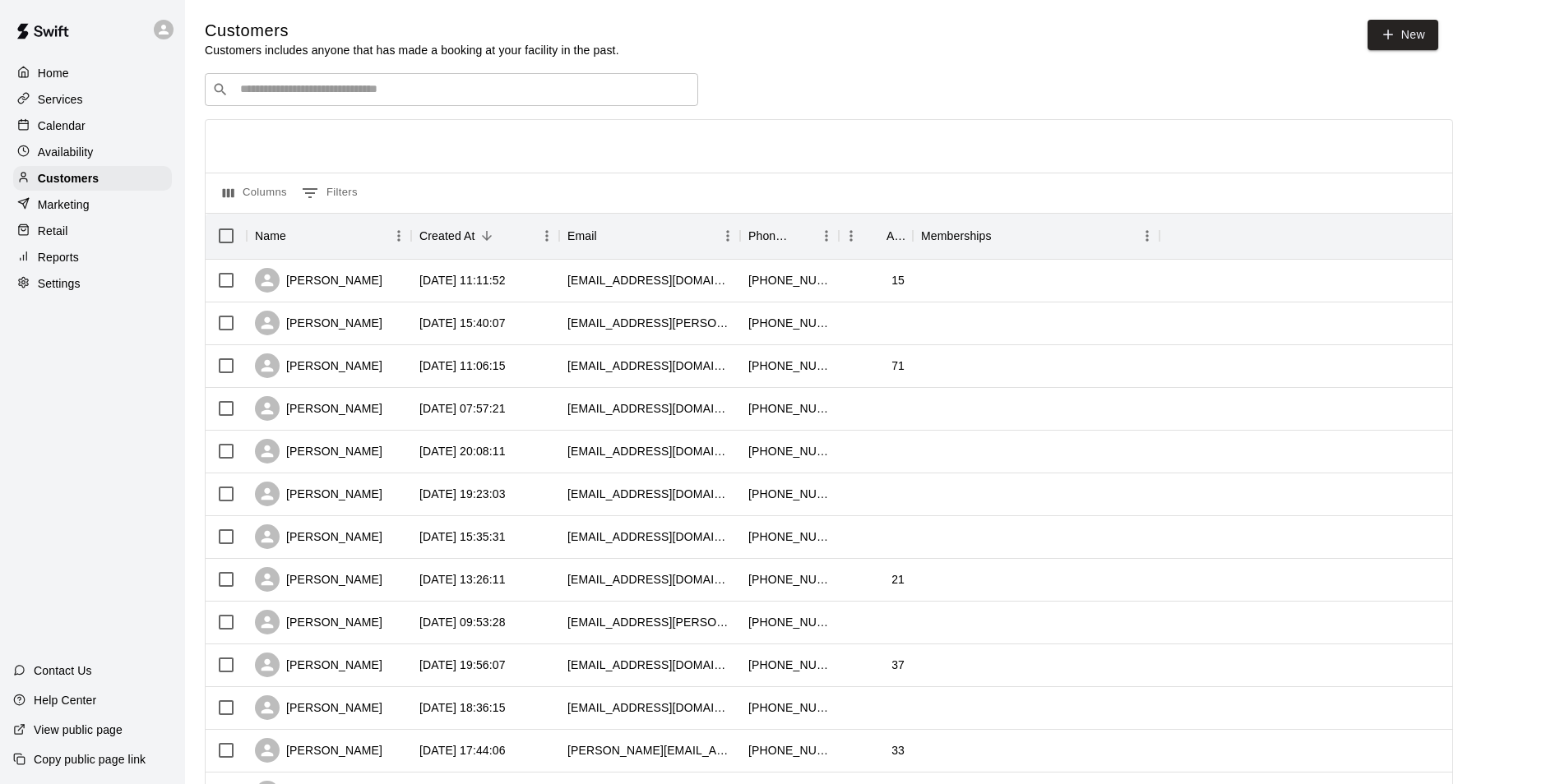
click at [554, 88] on input "Search customers by name or email" at bounding box center [463, 89] width 455 height 17
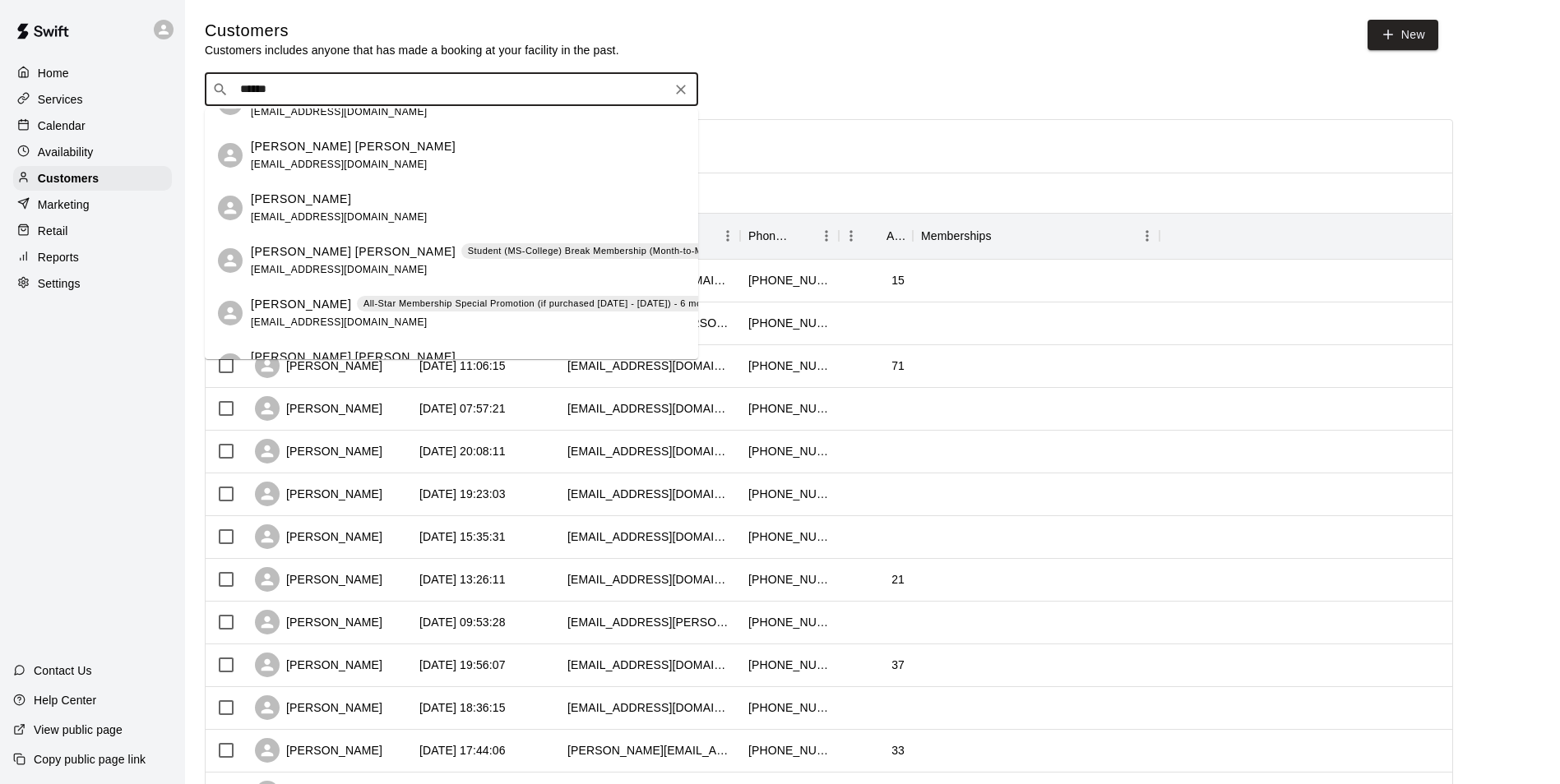
scroll to position [164, 0]
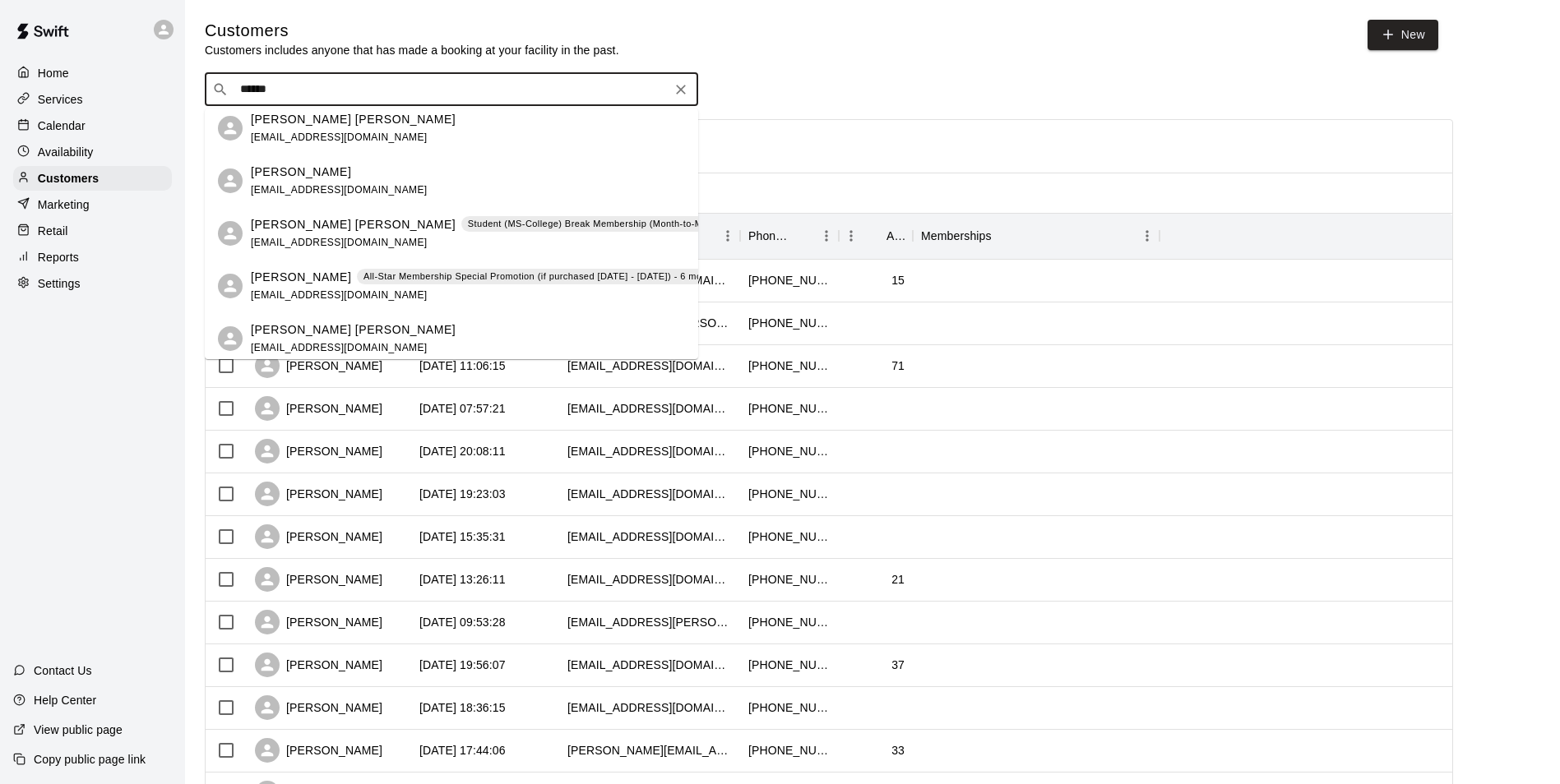
type input "******"
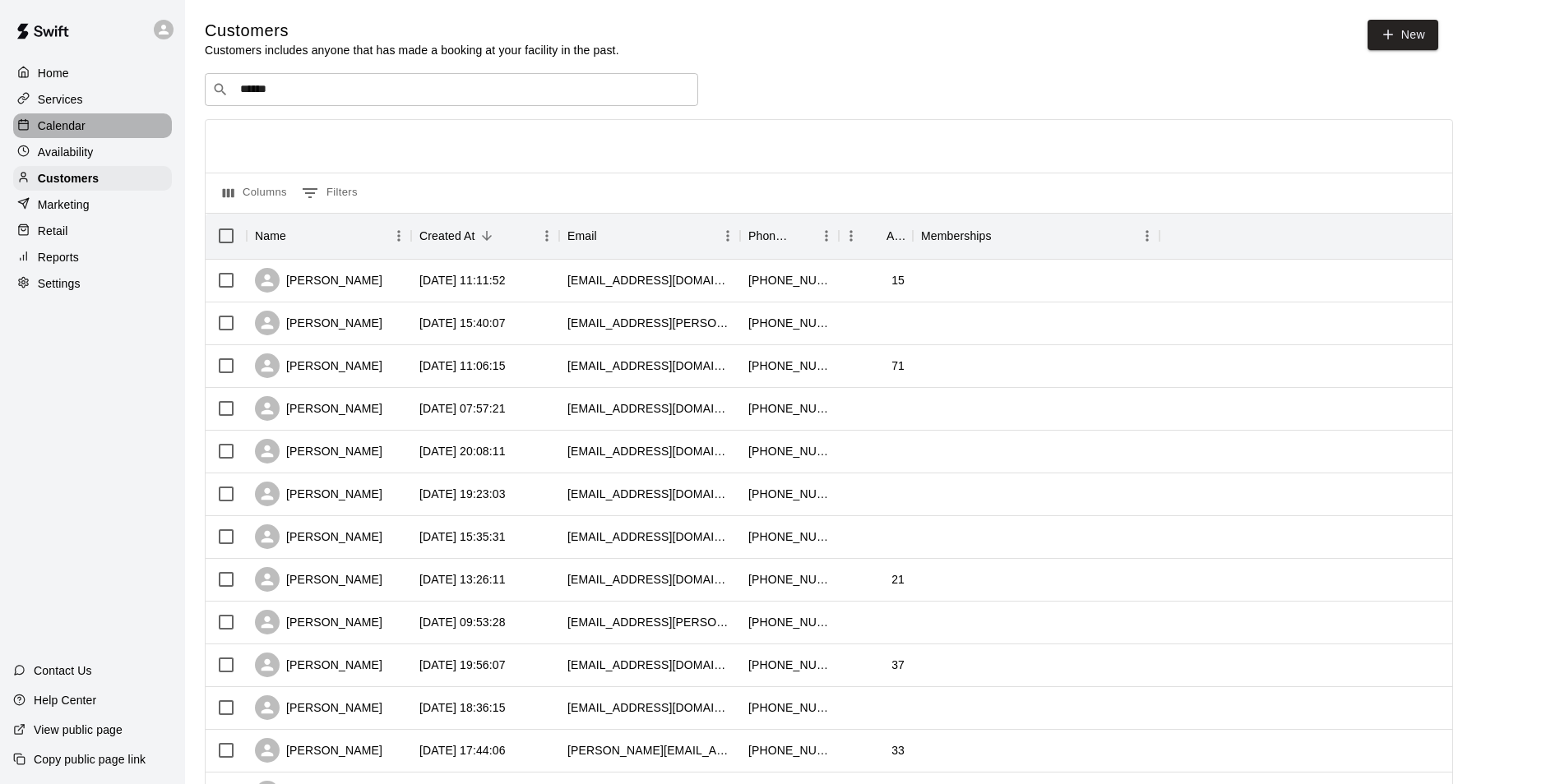
click at [102, 133] on div "Calendar" at bounding box center [92, 125] width 159 height 25
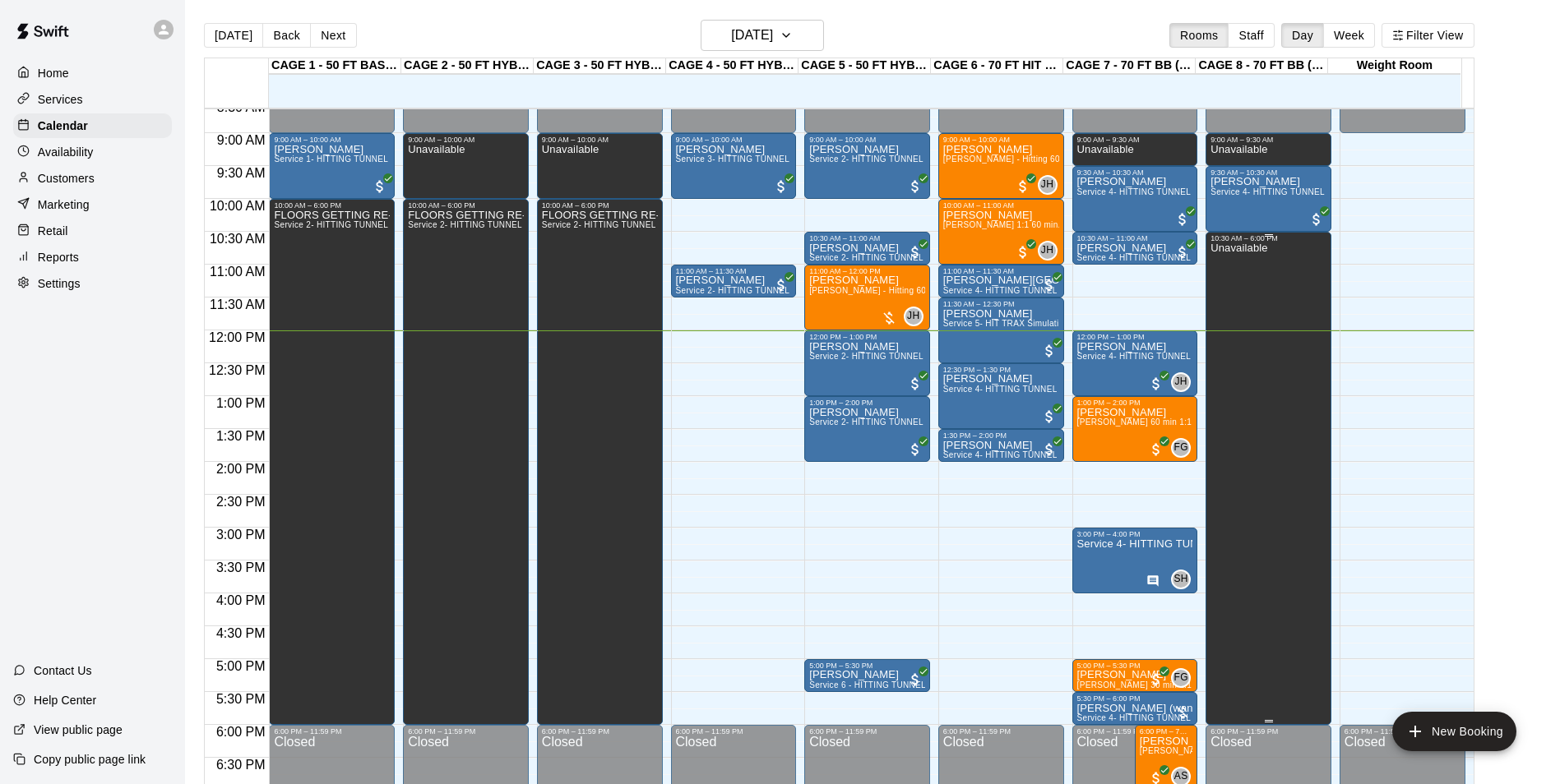
scroll to position [544, 0]
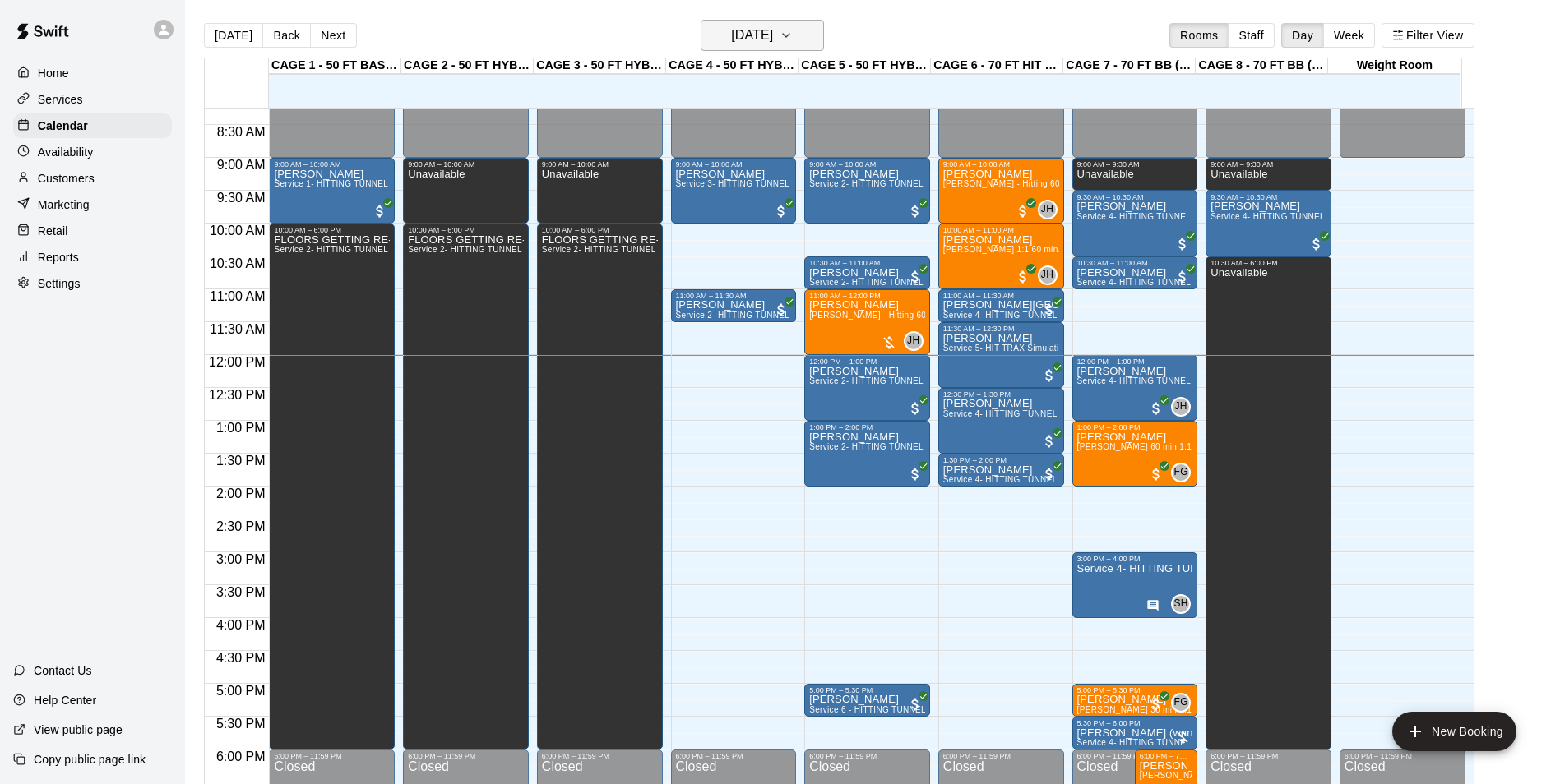
click at [774, 41] on h6 "[DATE]" at bounding box center [752, 35] width 42 height 23
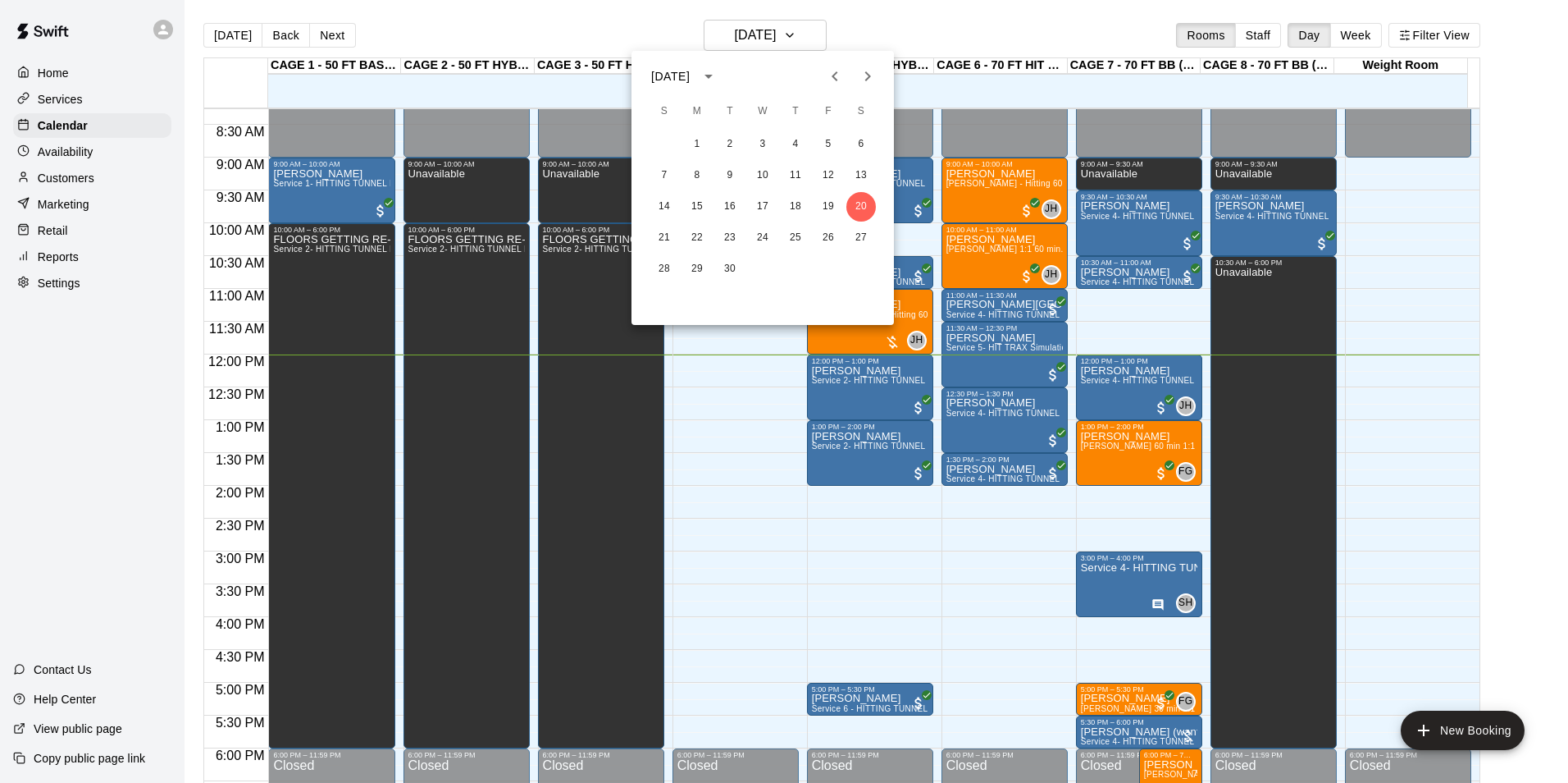
click at [876, 243] on div "21 22 23 24 25 26 27" at bounding box center [763, 238] width 263 height 30
click at [871, 241] on button "27" at bounding box center [862, 238] width 30 height 30
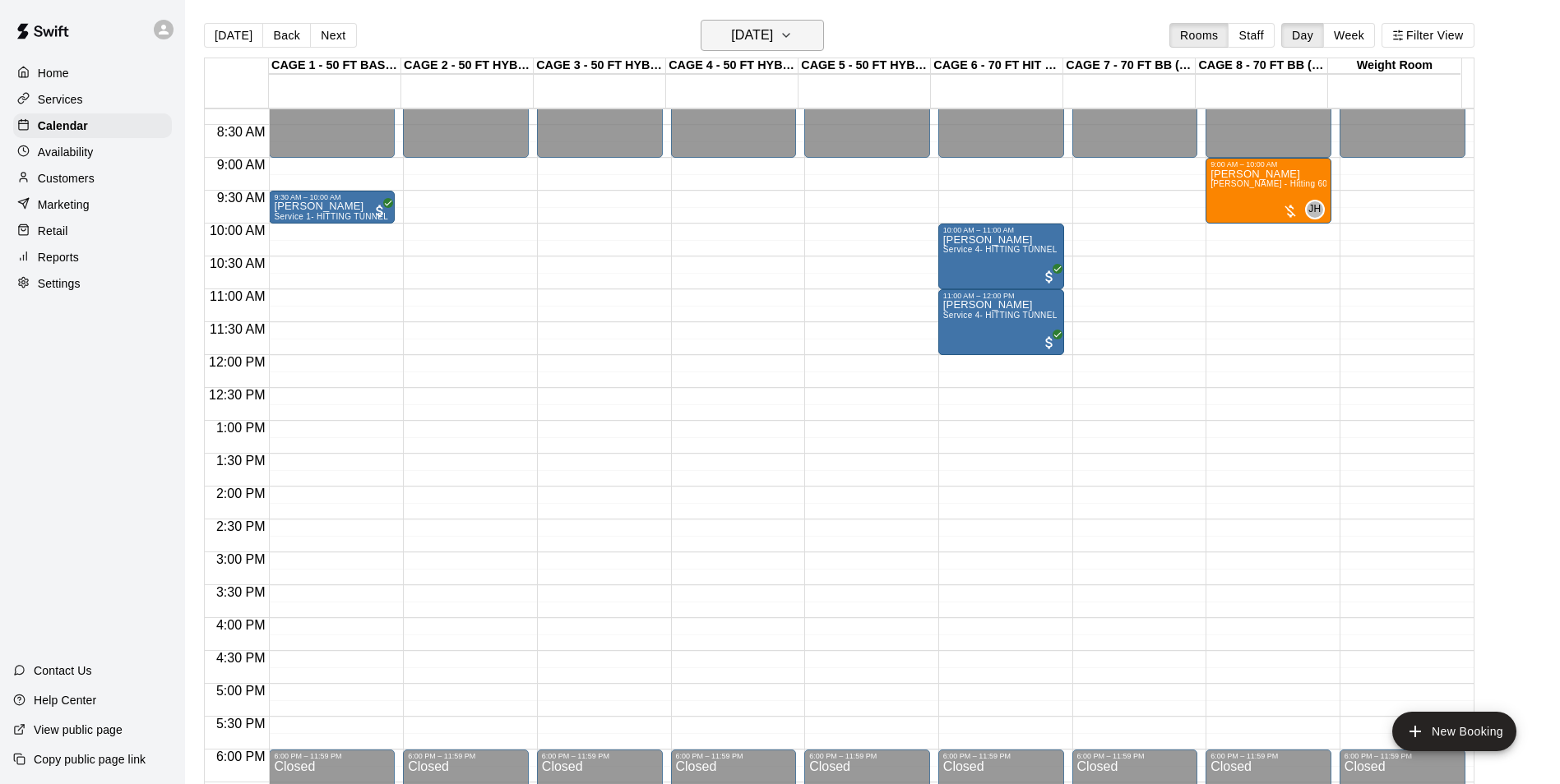
click at [804, 27] on button "[DATE]" at bounding box center [763, 35] width 123 height 31
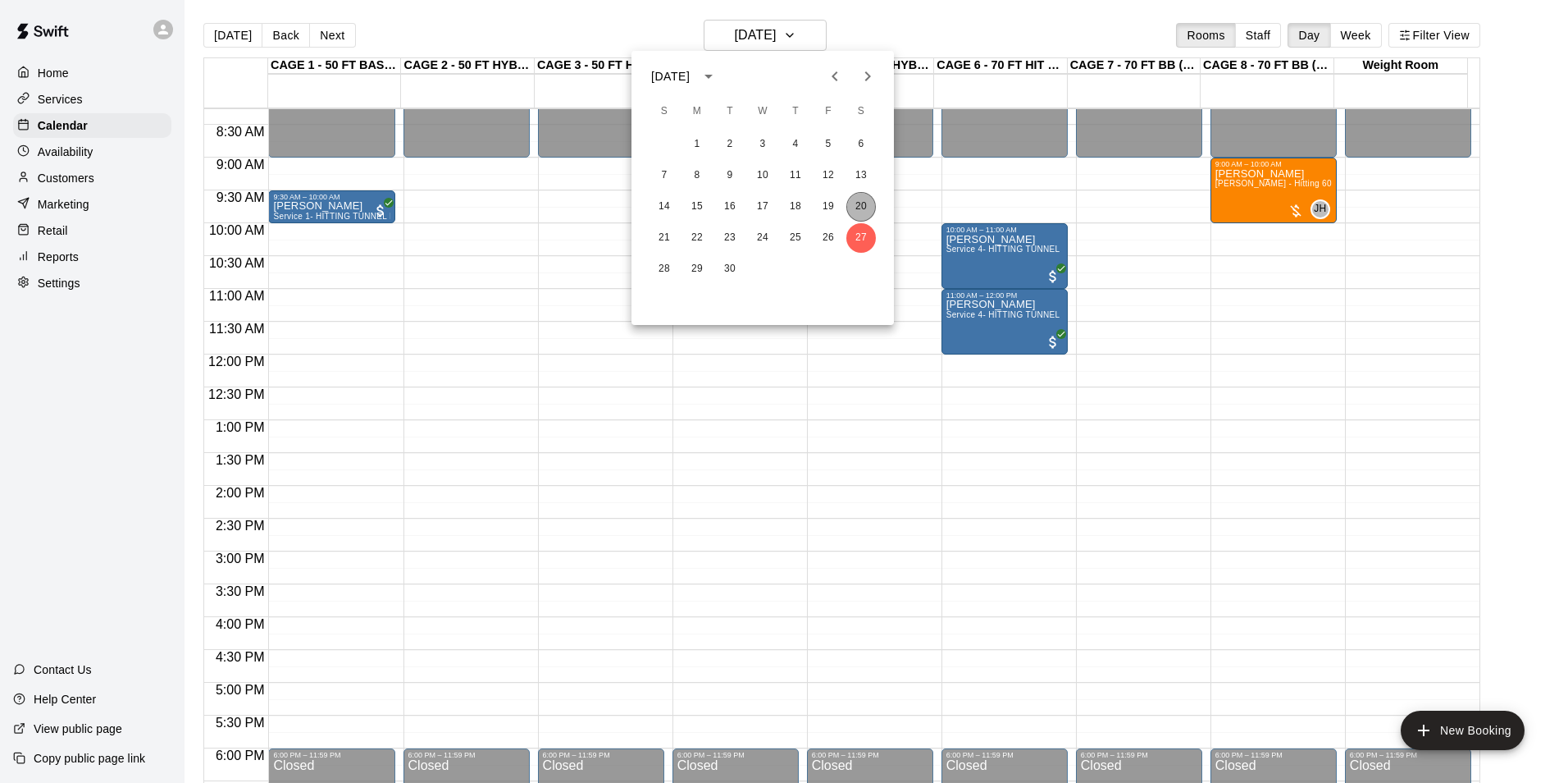
click at [861, 207] on button "20" at bounding box center [862, 207] width 30 height 30
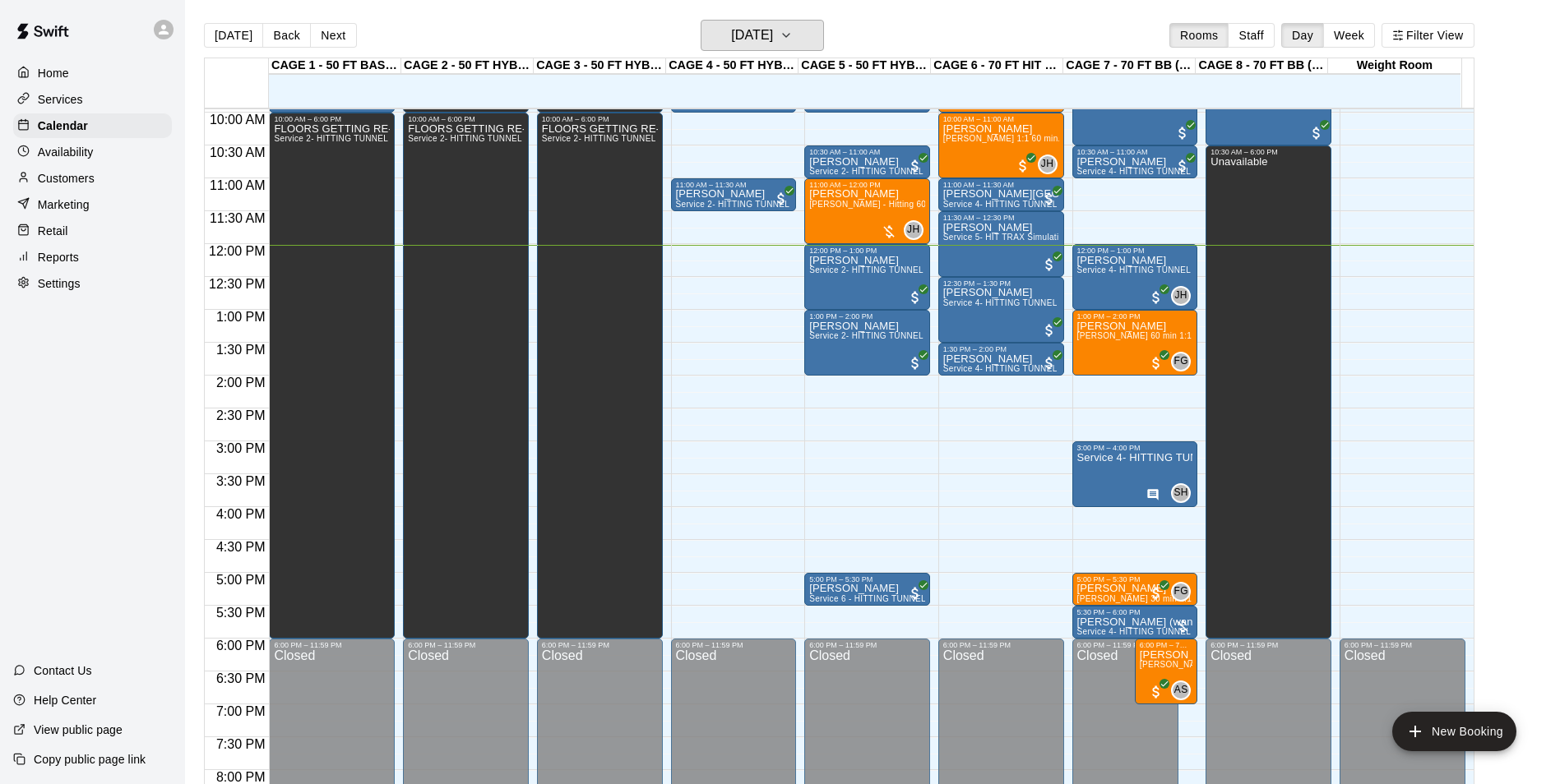
scroll to position [625, 0]
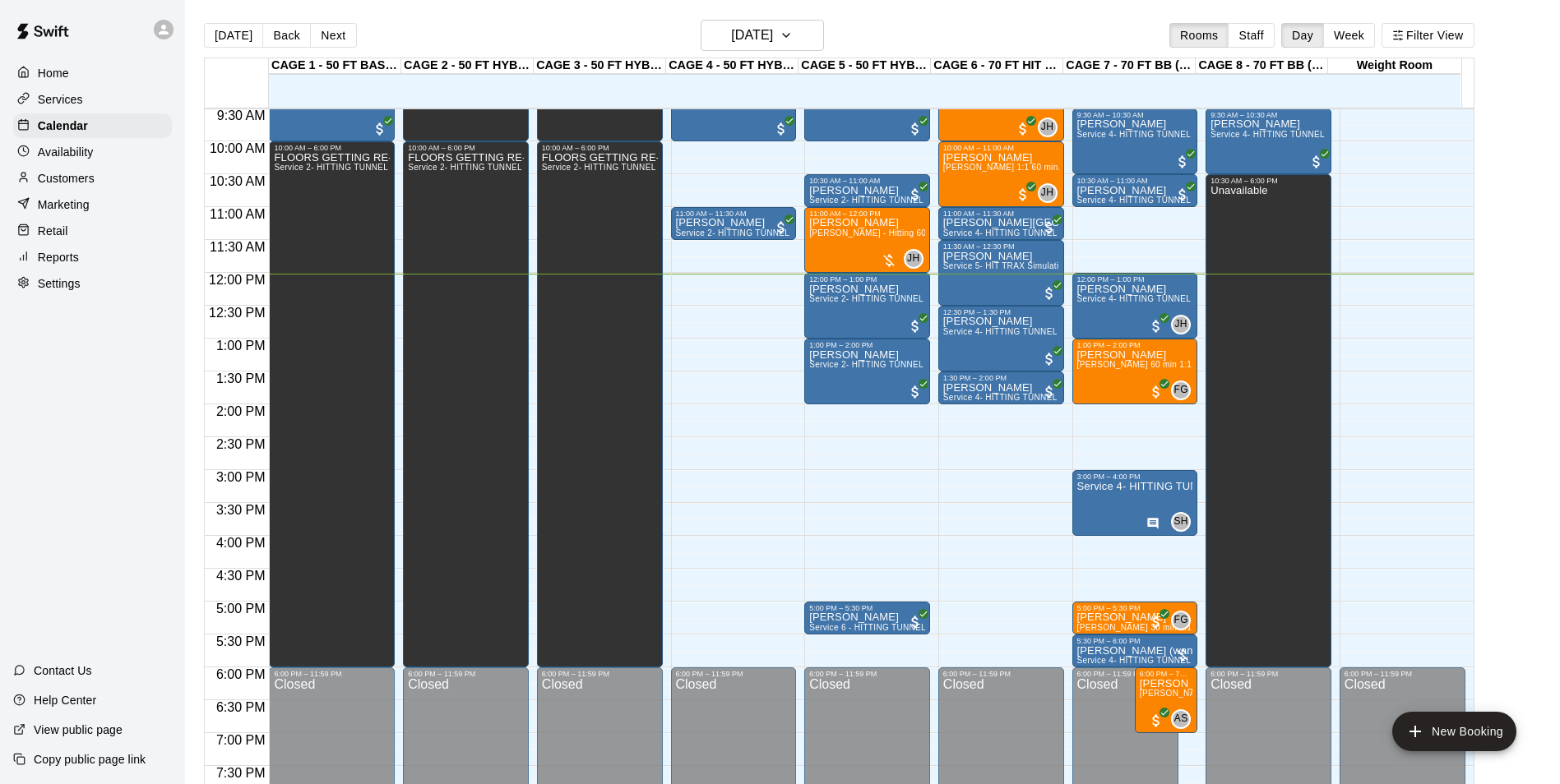
click at [104, 164] on div "Availability" at bounding box center [92, 152] width 159 height 25
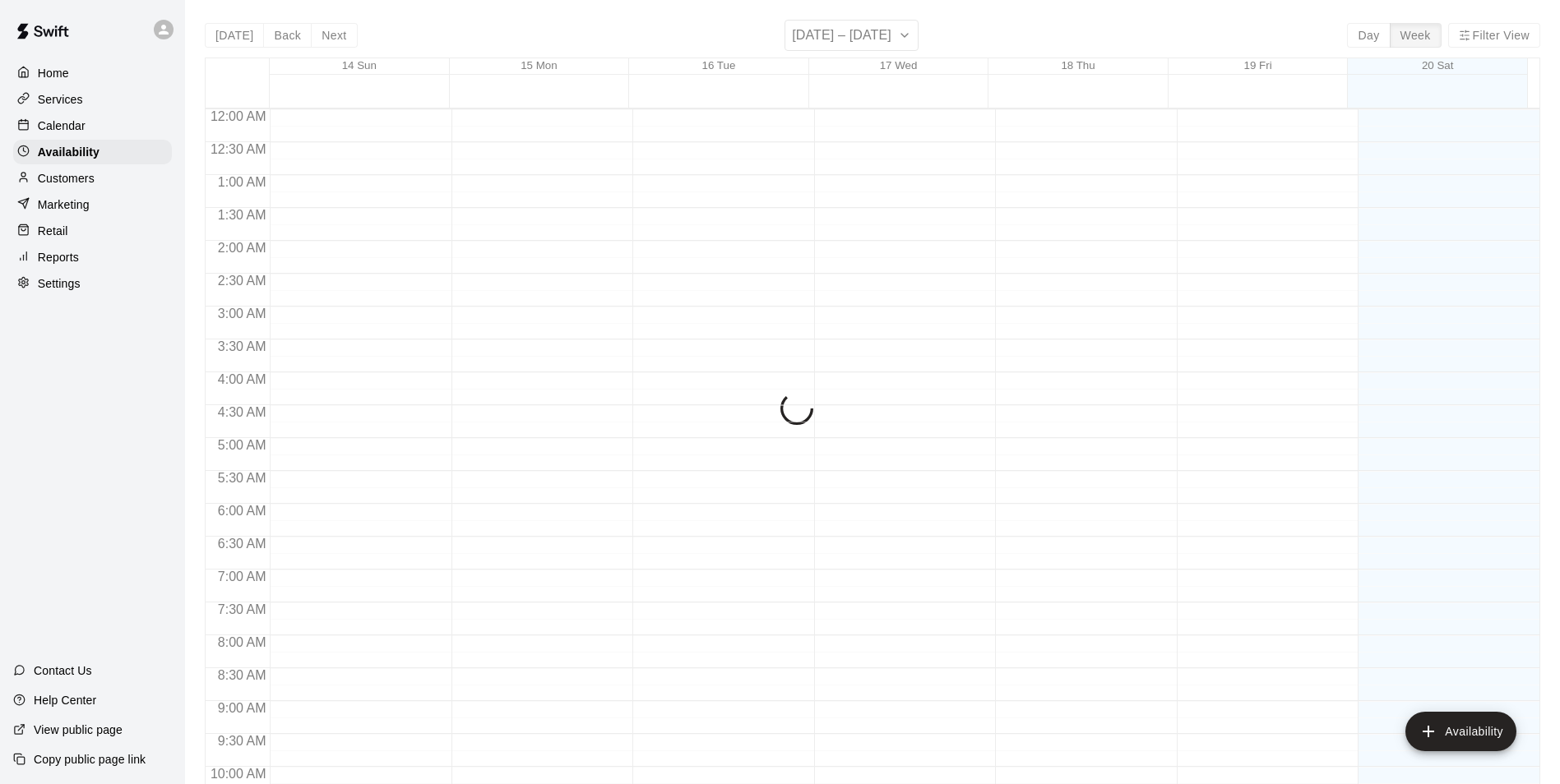
scroll to position [791, 0]
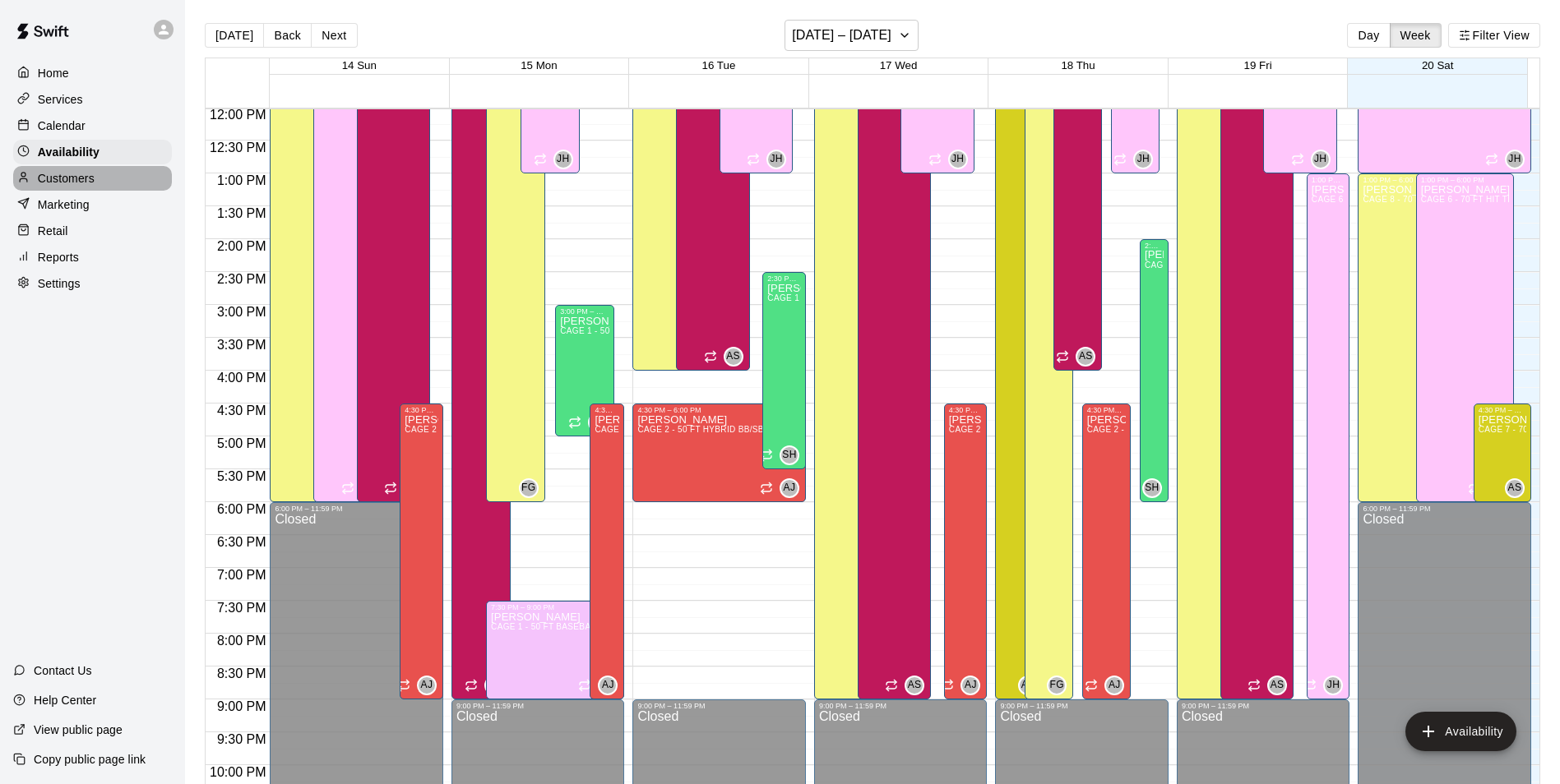
click at [105, 173] on div "Customers" at bounding box center [92, 178] width 159 height 25
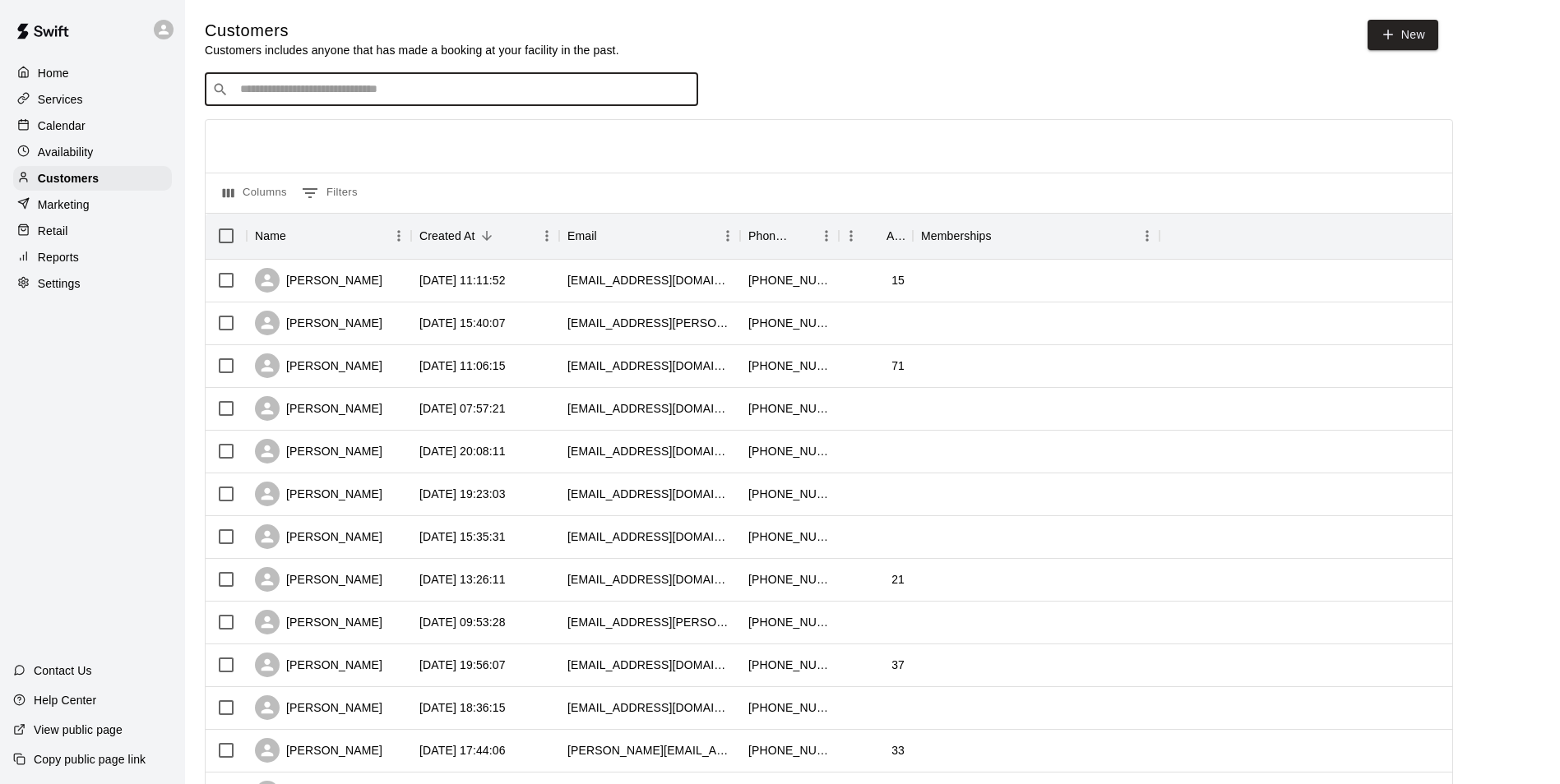
drag, startPoint x: 545, startPoint y: 94, endPoint x: 539, endPoint y: 78, distance: 17.1
click at [545, 93] on input "Search customers by name or email" at bounding box center [463, 89] width 455 height 17
type input "*"
type input "******"
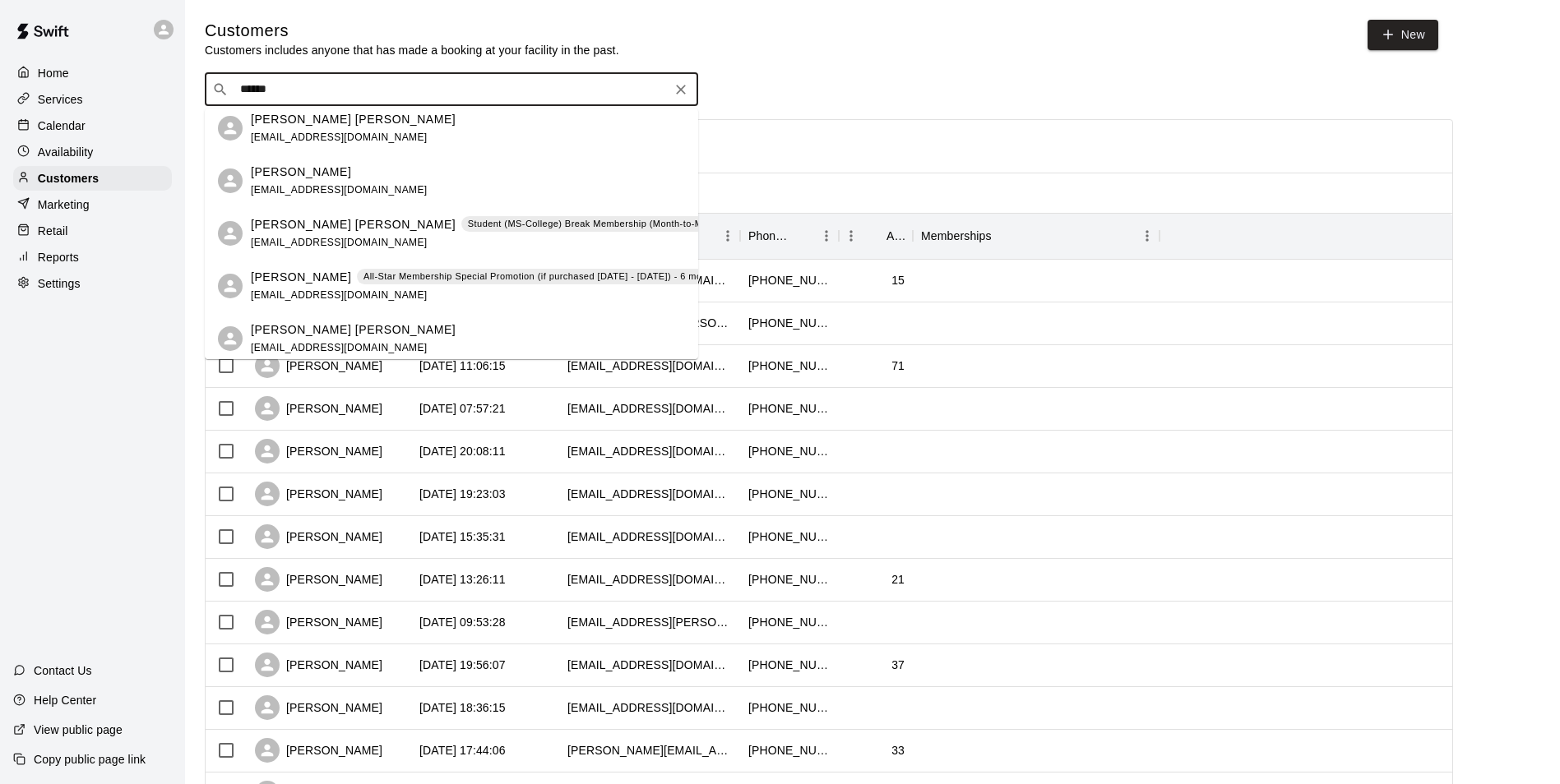
scroll to position [246, 0]
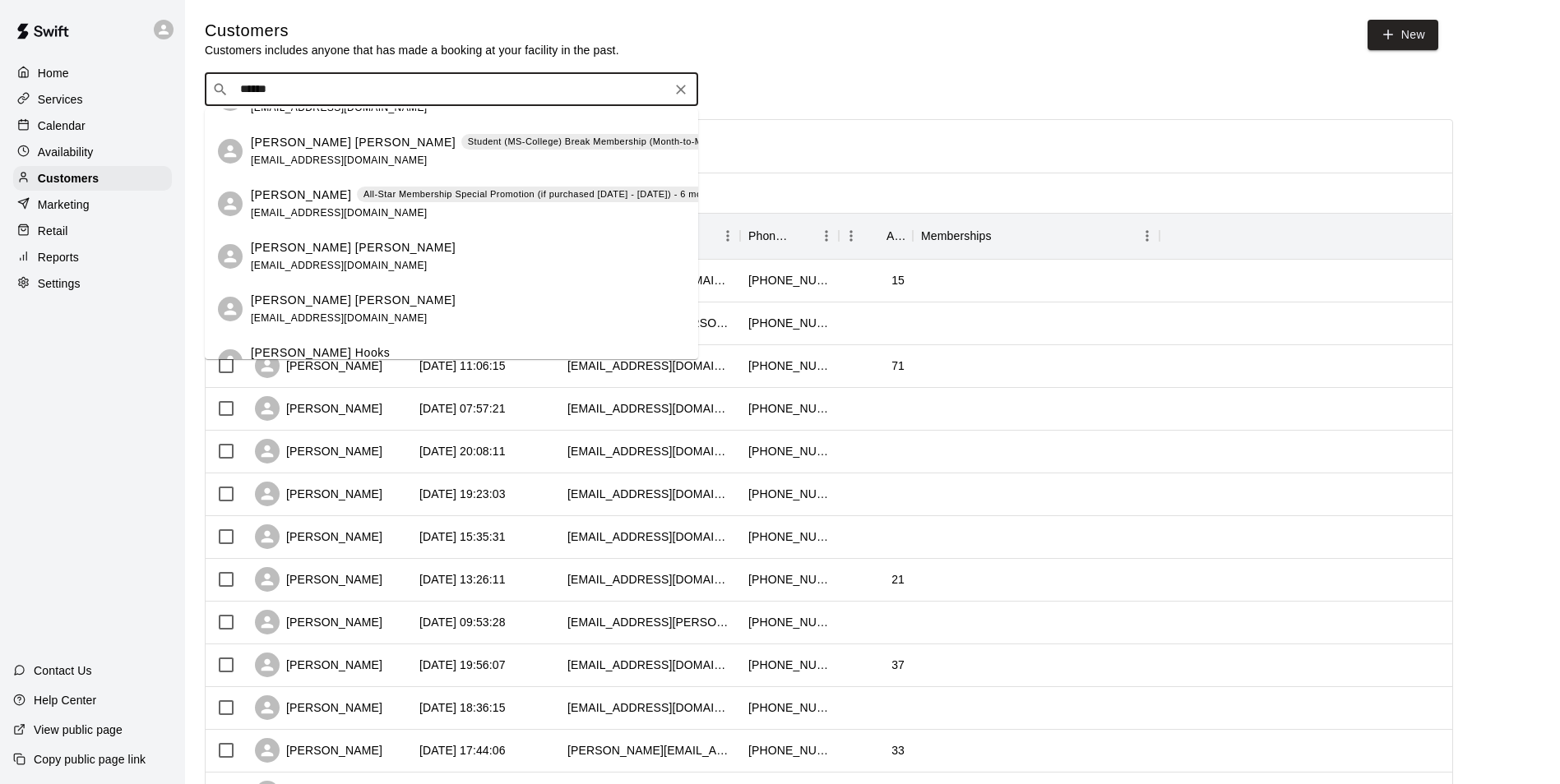
click at [484, 207] on div "[PERSON_NAME] All-Star Membership Special Promotion (if purchased [DATE] - [DAT…" at bounding box center [514, 205] width 527 height 36
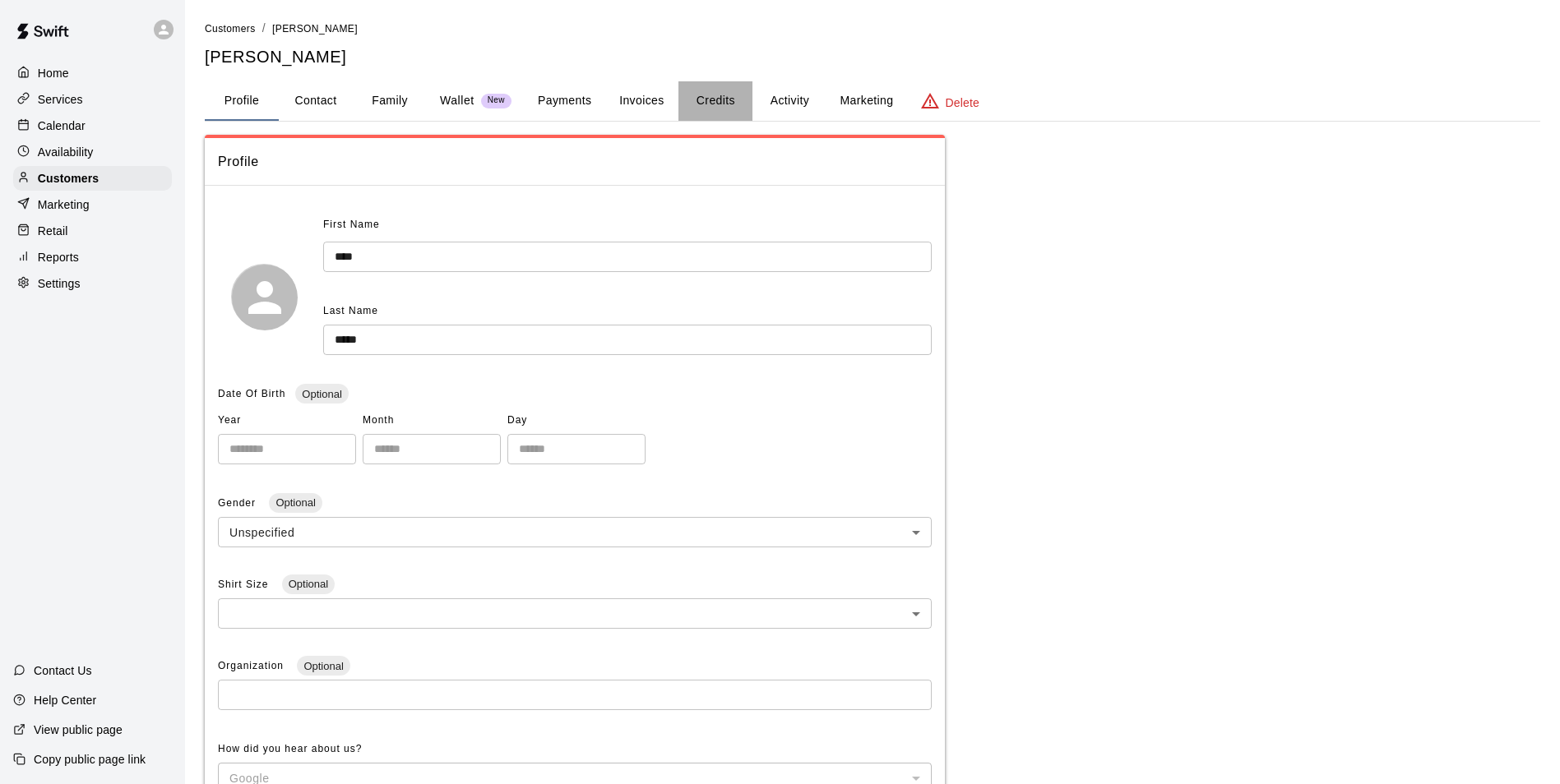
click at [724, 93] on button "Credits" at bounding box center [715, 101] width 74 height 40
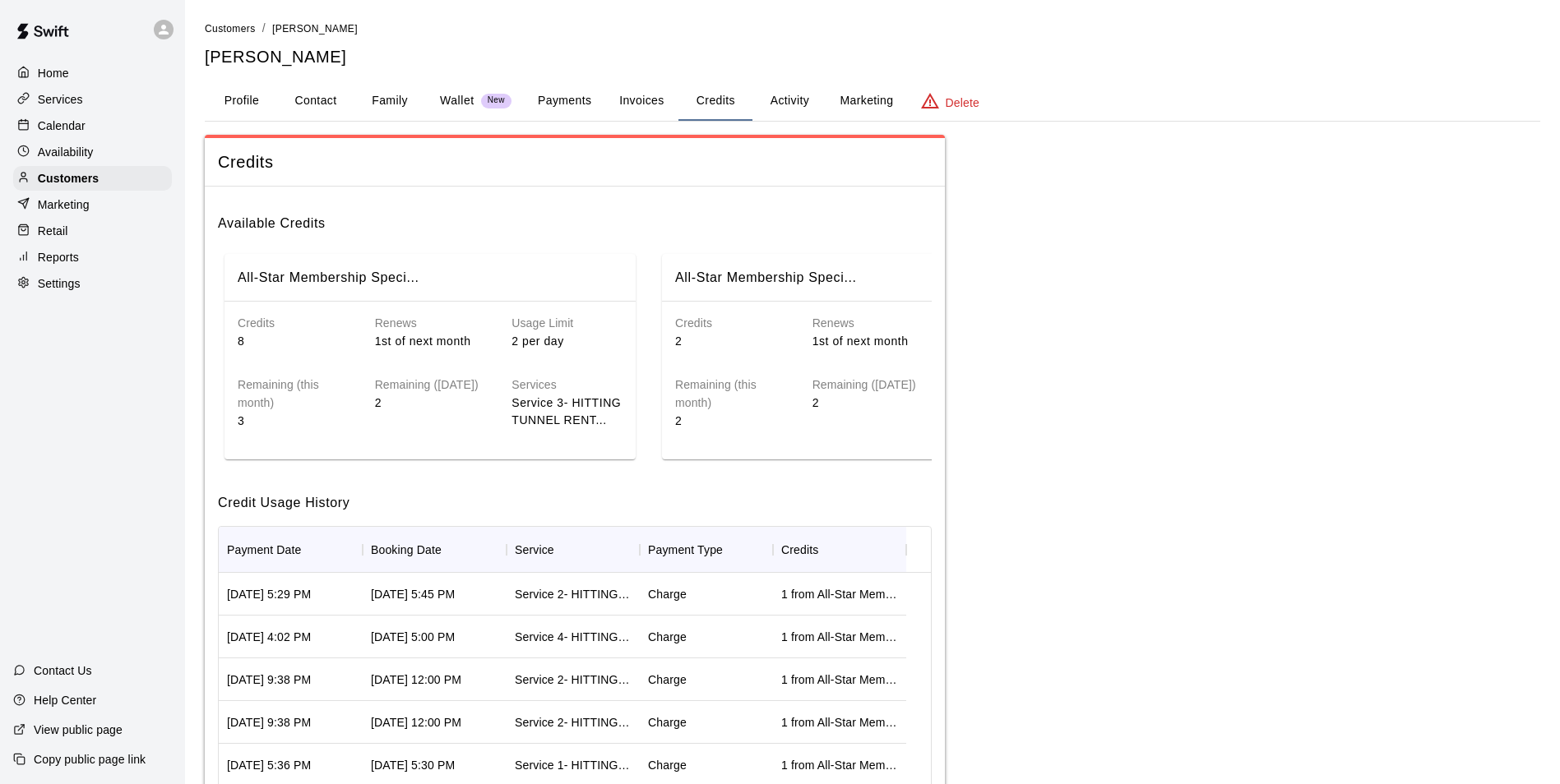
click at [585, 90] on button "Payments" at bounding box center [565, 101] width 80 height 40
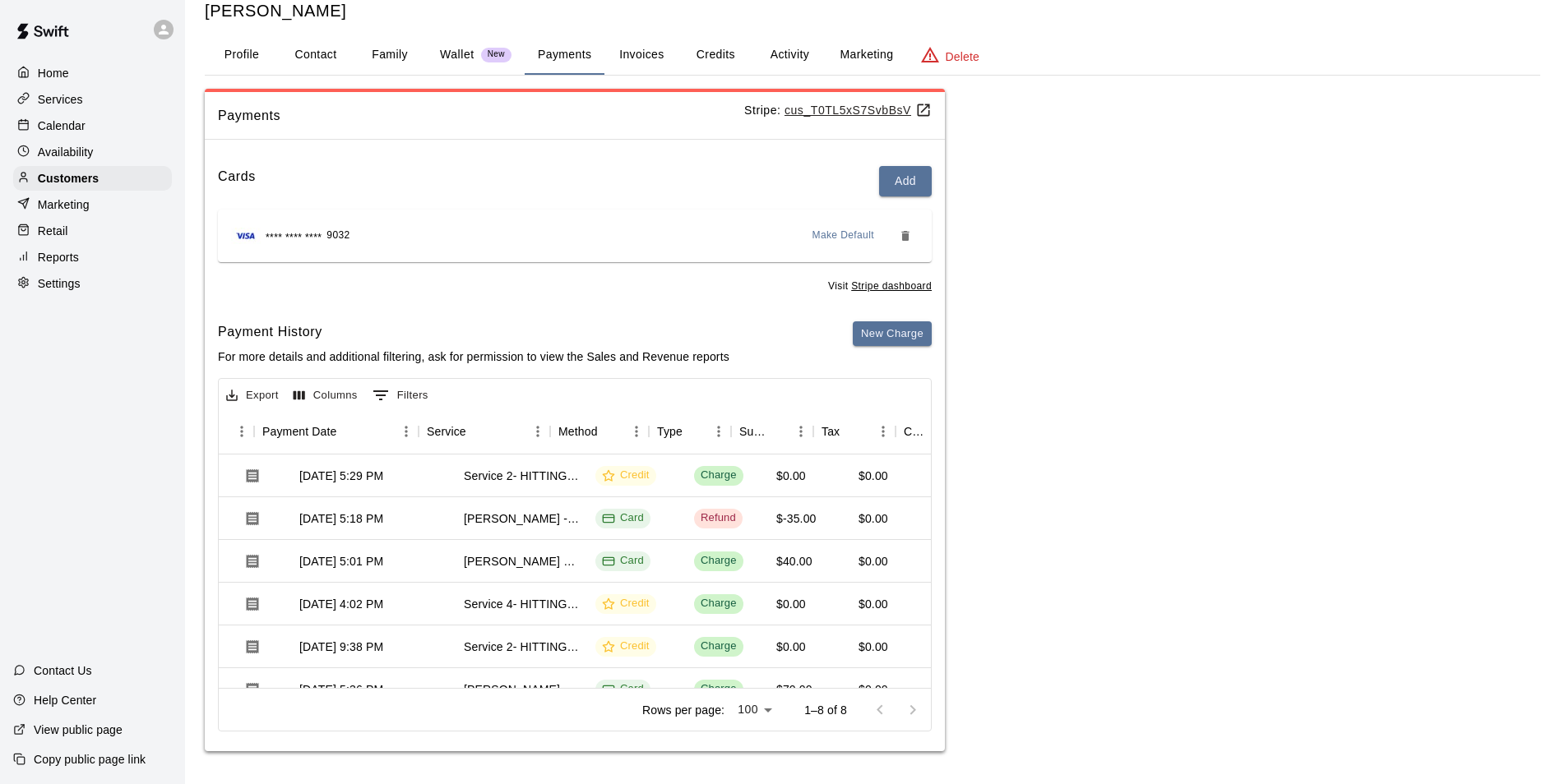
scroll to position [0, 123]
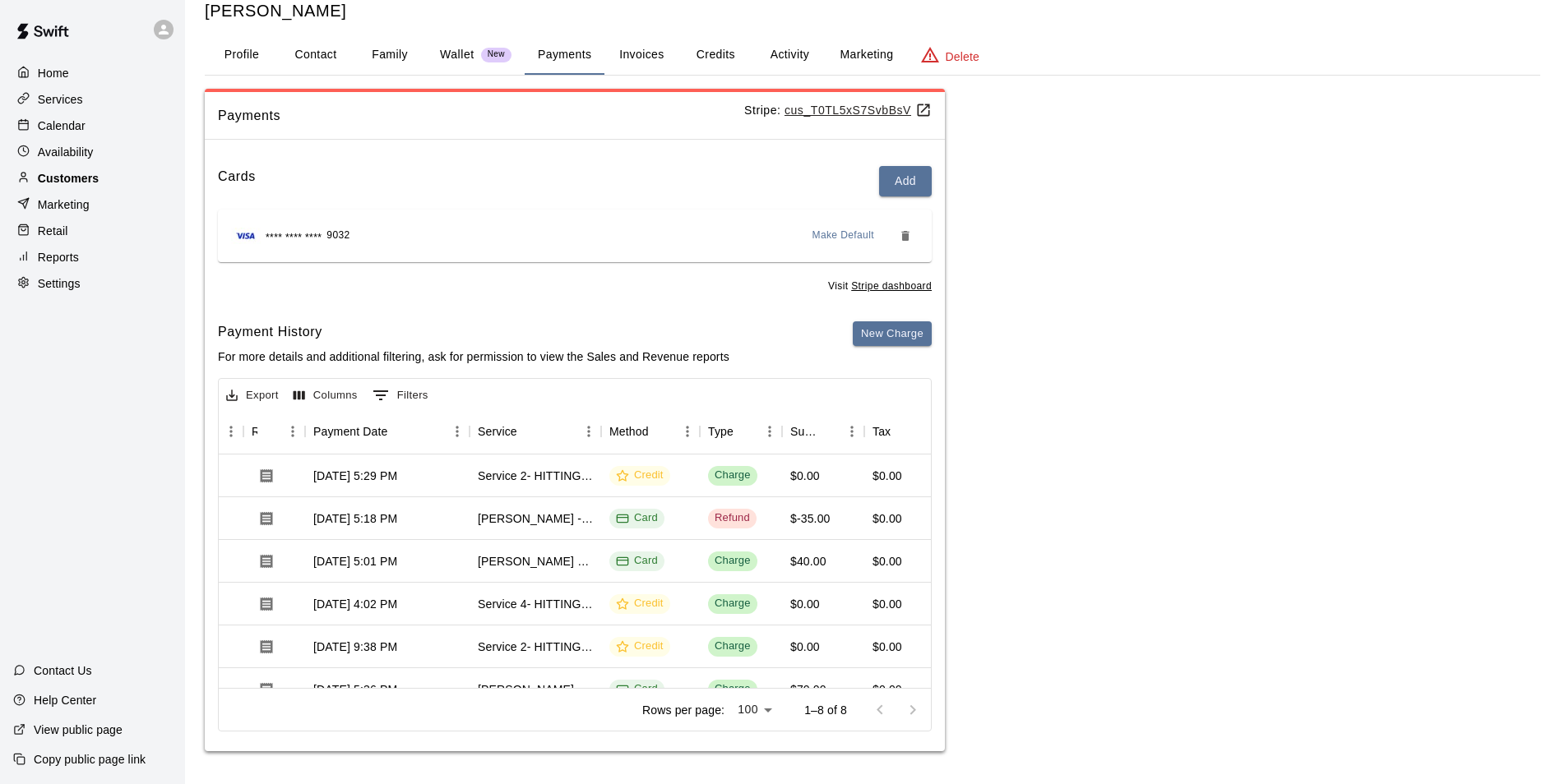
click at [110, 175] on div "Customers" at bounding box center [92, 178] width 159 height 25
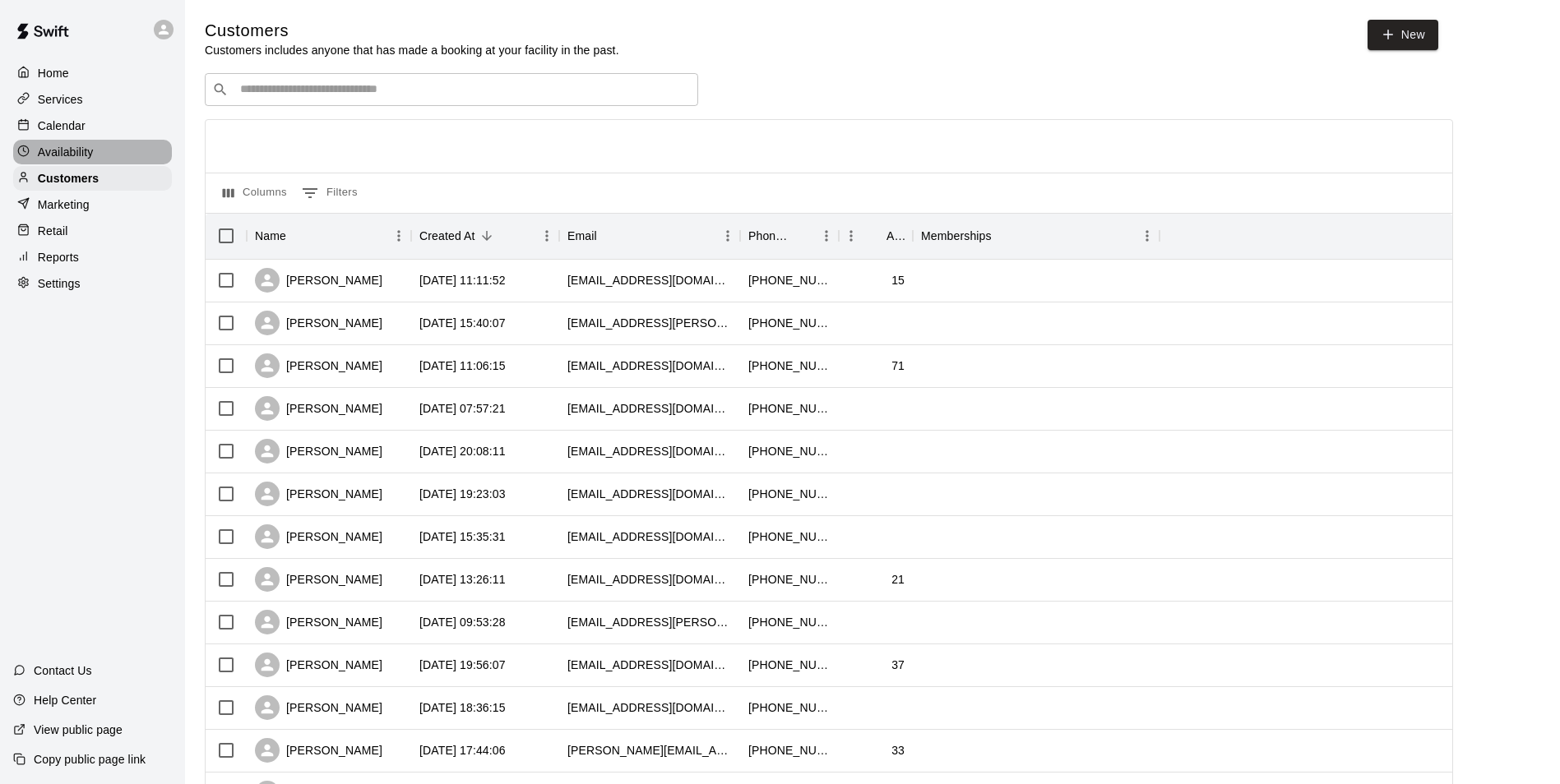
click at [111, 152] on div "Availability" at bounding box center [92, 152] width 159 height 25
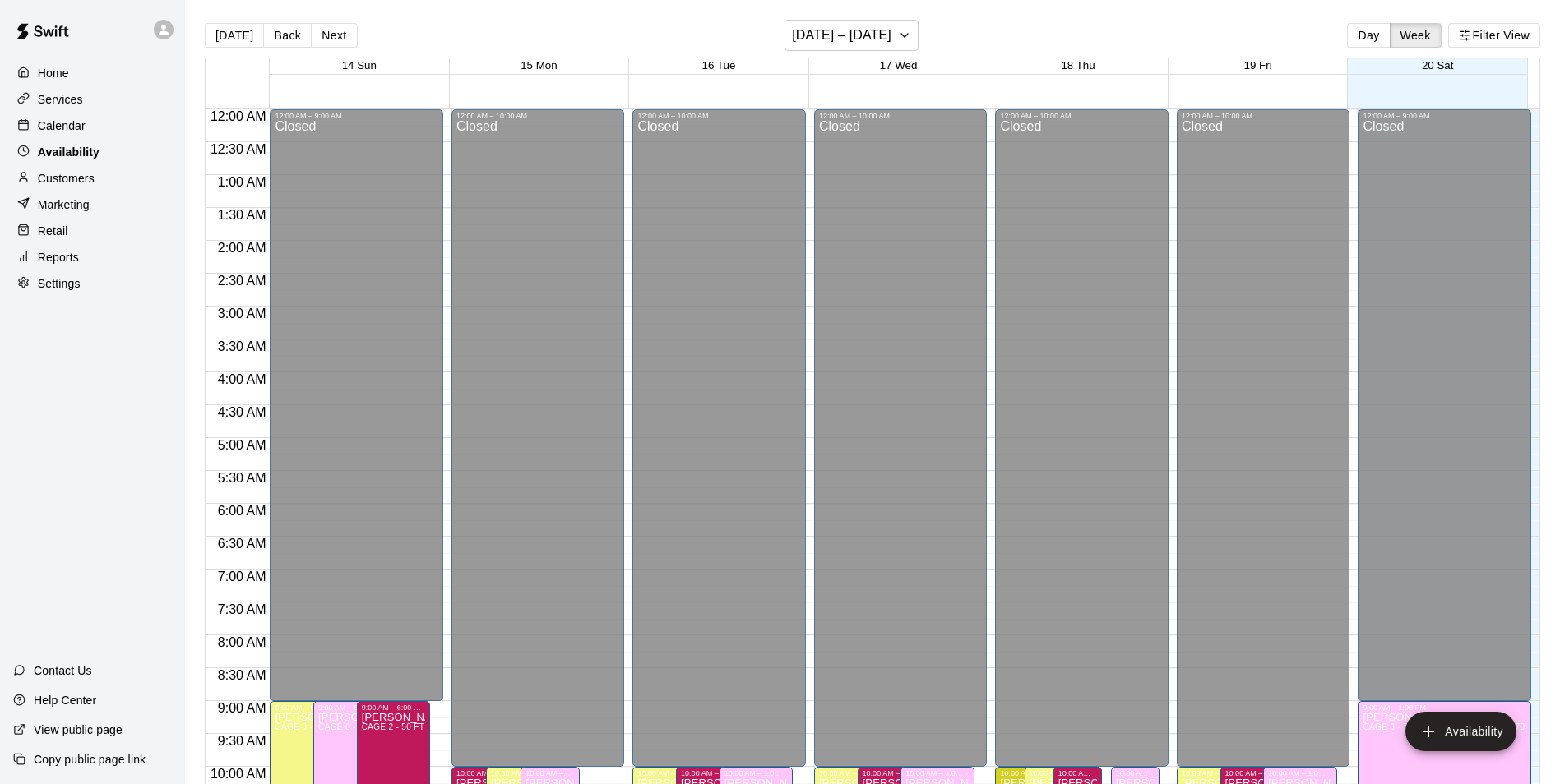
scroll to position [791, 0]
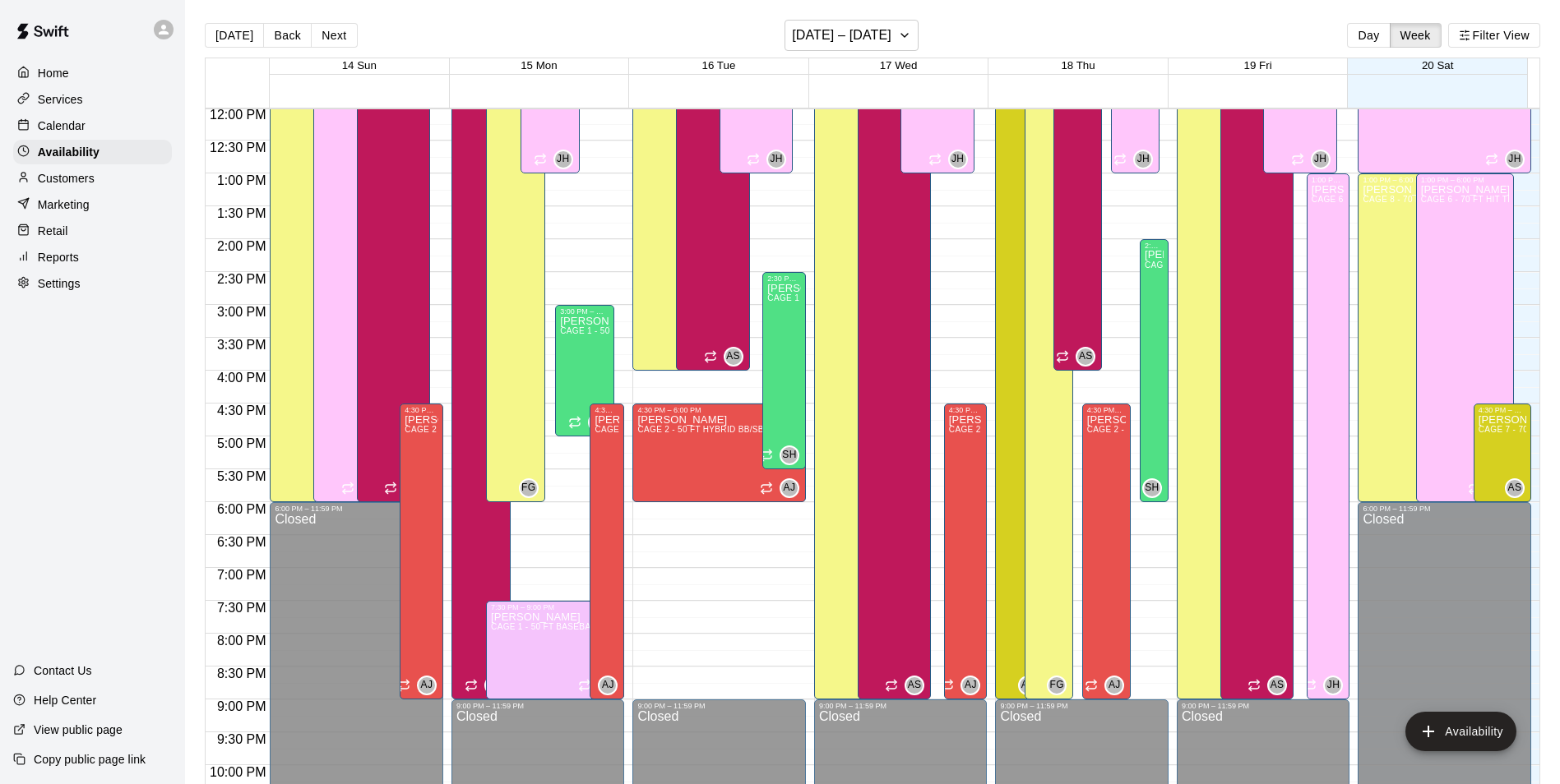
click at [108, 133] on div "Calendar" at bounding box center [92, 125] width 159 height 25
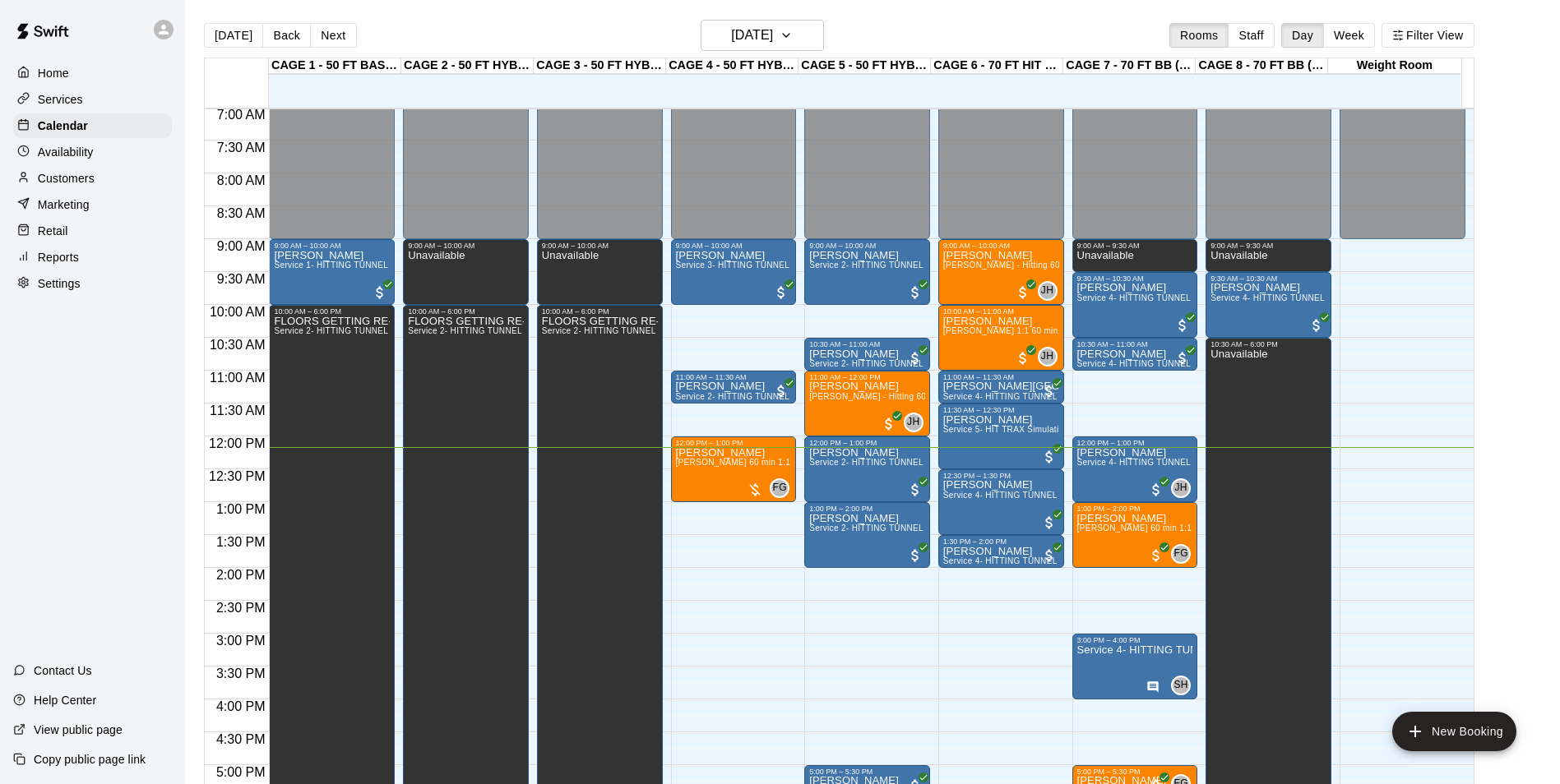
scroll to position [545, 0]
